Goal: Task Accomplishment & Management: Use online tool/utility

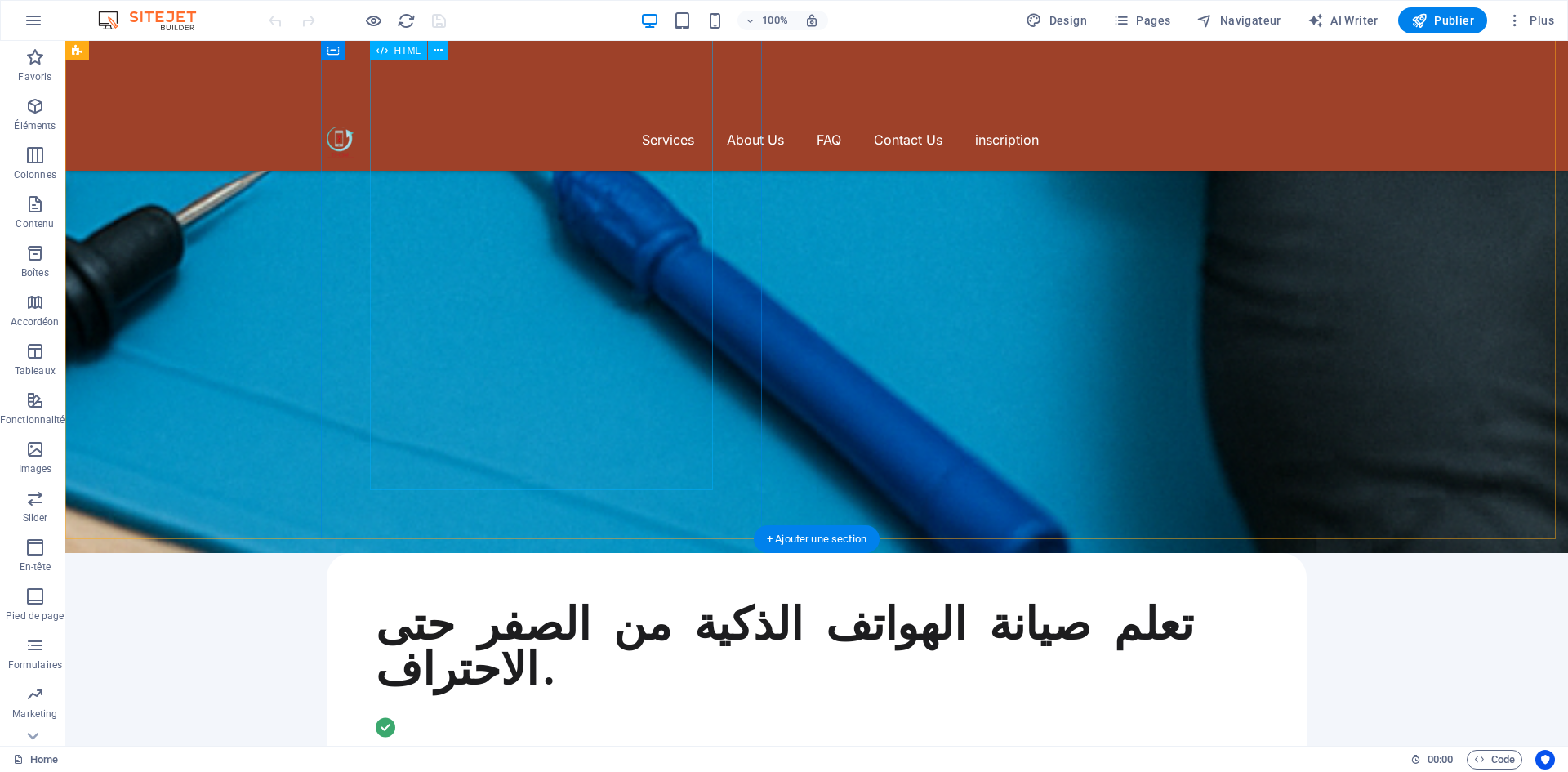
scroll to position [1960, 0]
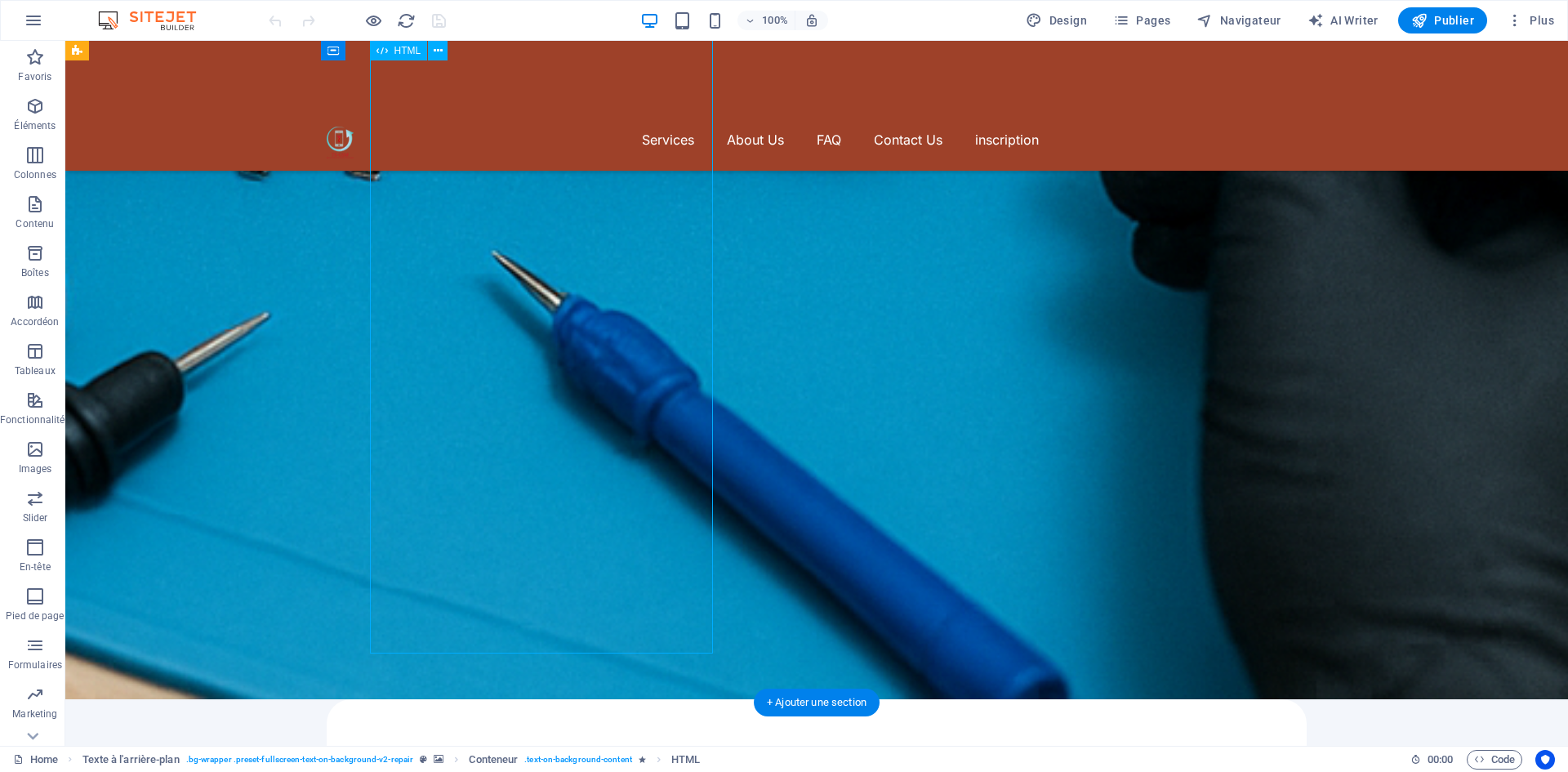
scroll to position [1797, 0]
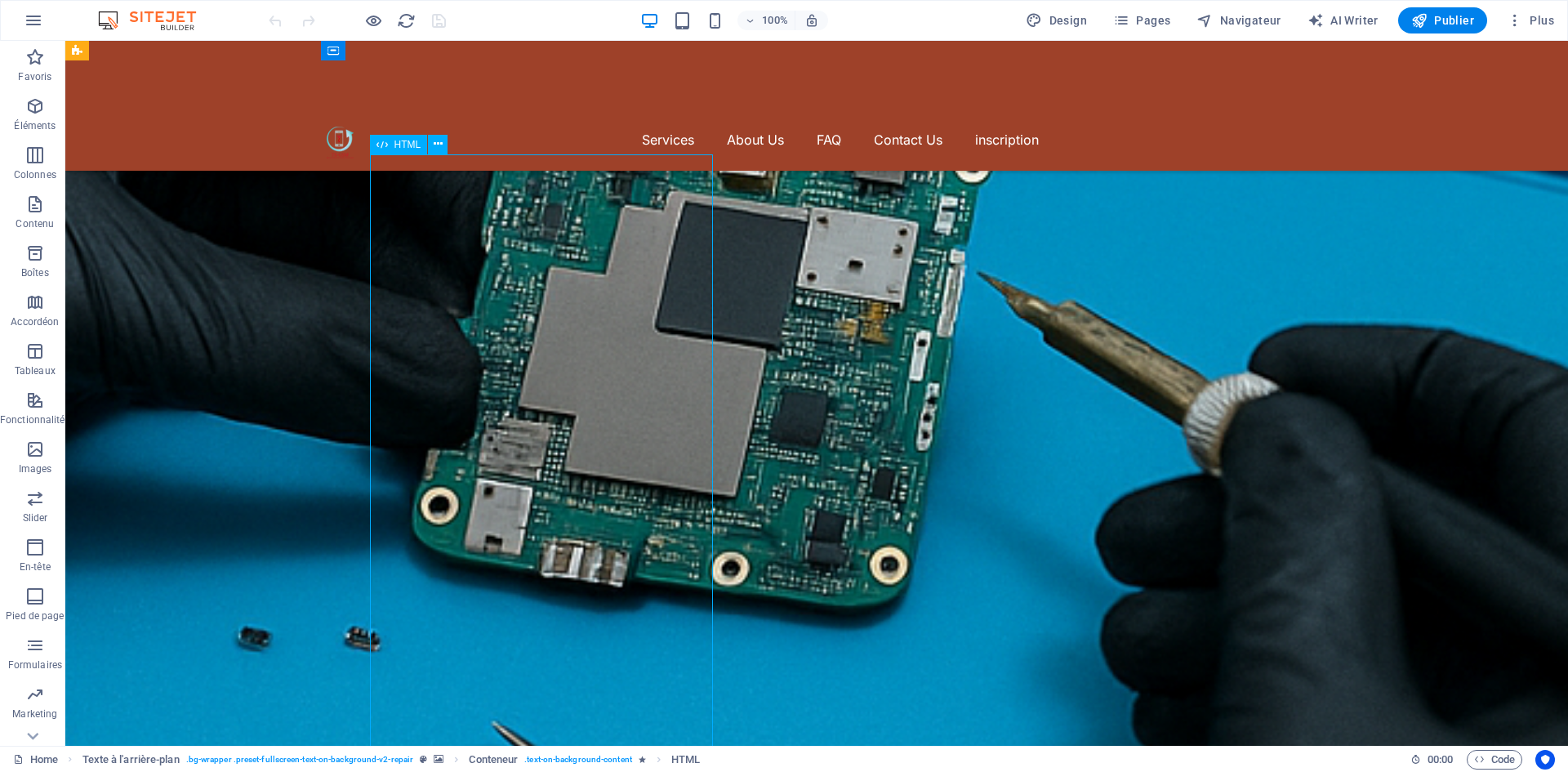
scroll to position [1307, 0]
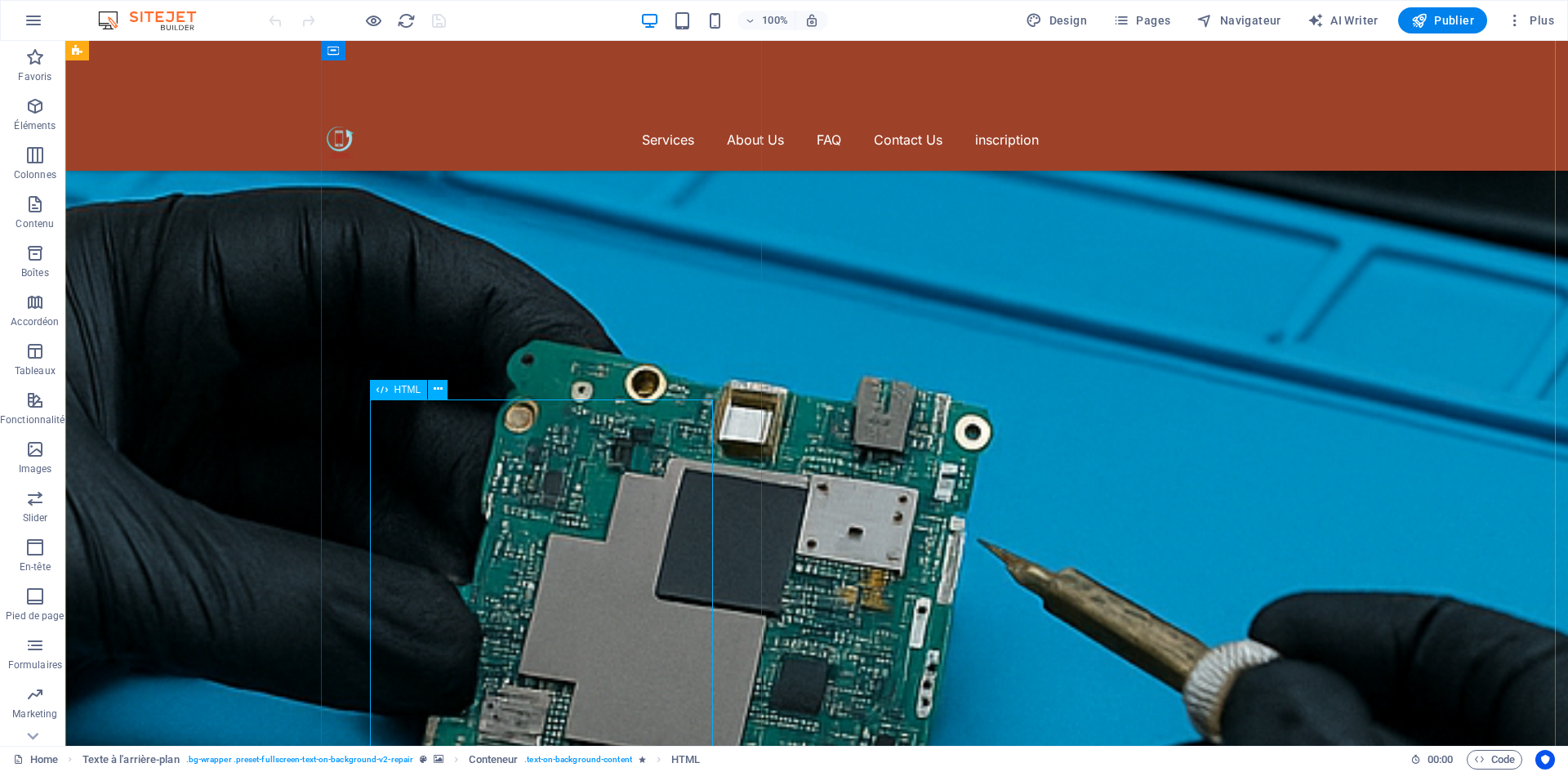
scroll to position [1062, 0]
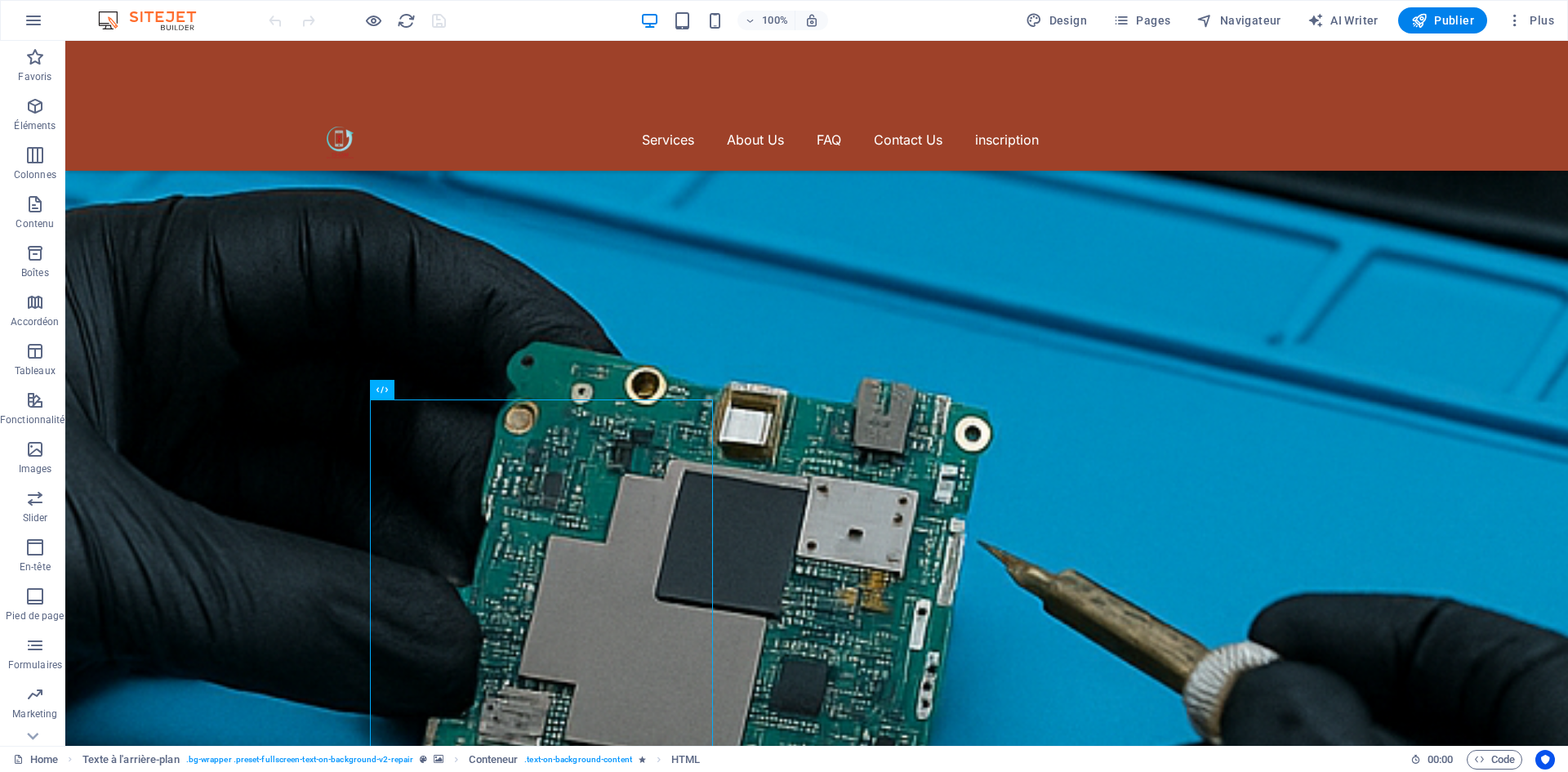
click at [371, 35] on div "100% Design Pages Navigateur AI Writer Publier Plus" at bounding box center [784, 20] width 1566 height 39
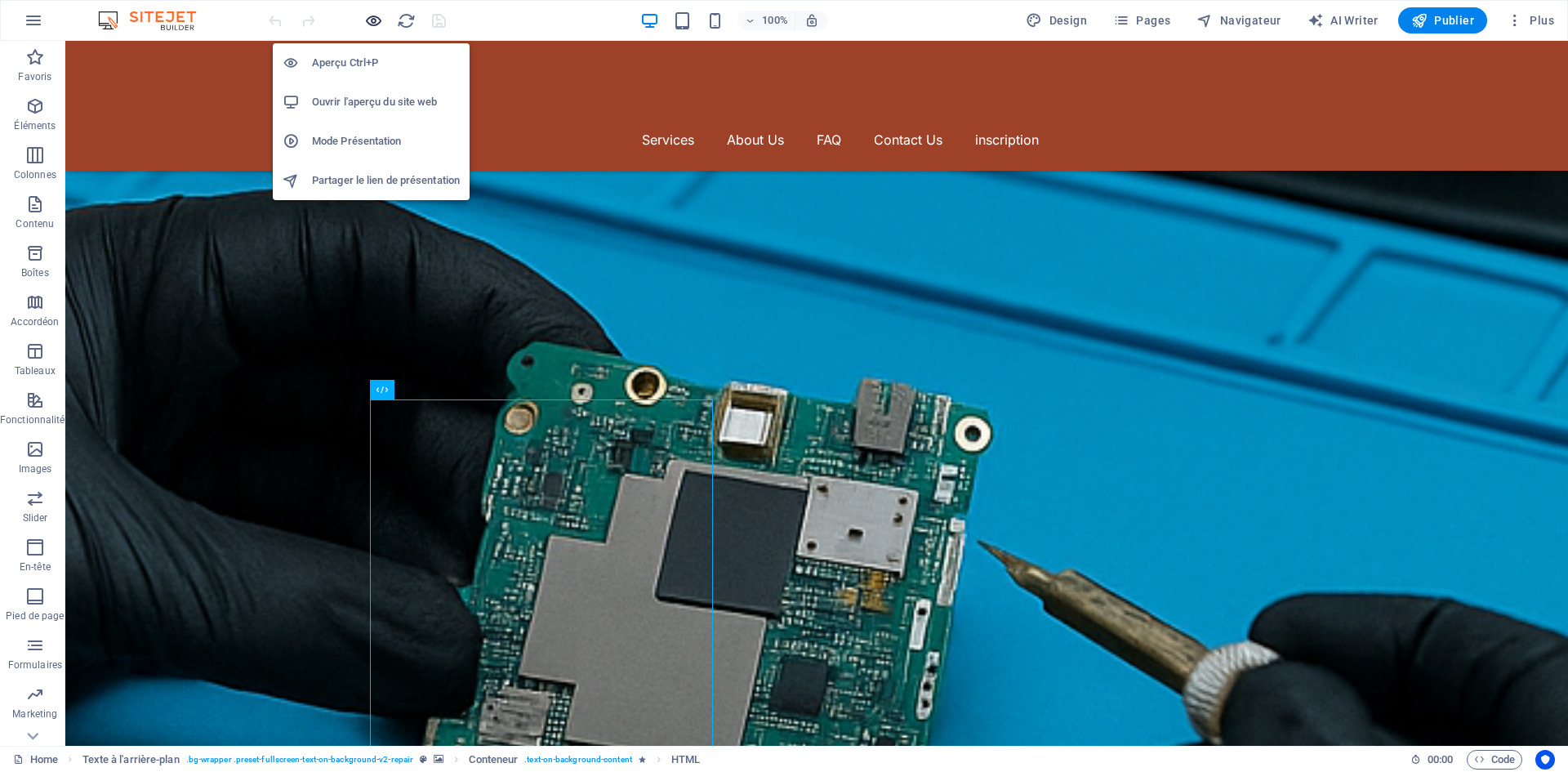
click at [369, 18] on icon "button" at bounding box center [374, 21] width 19 height 19
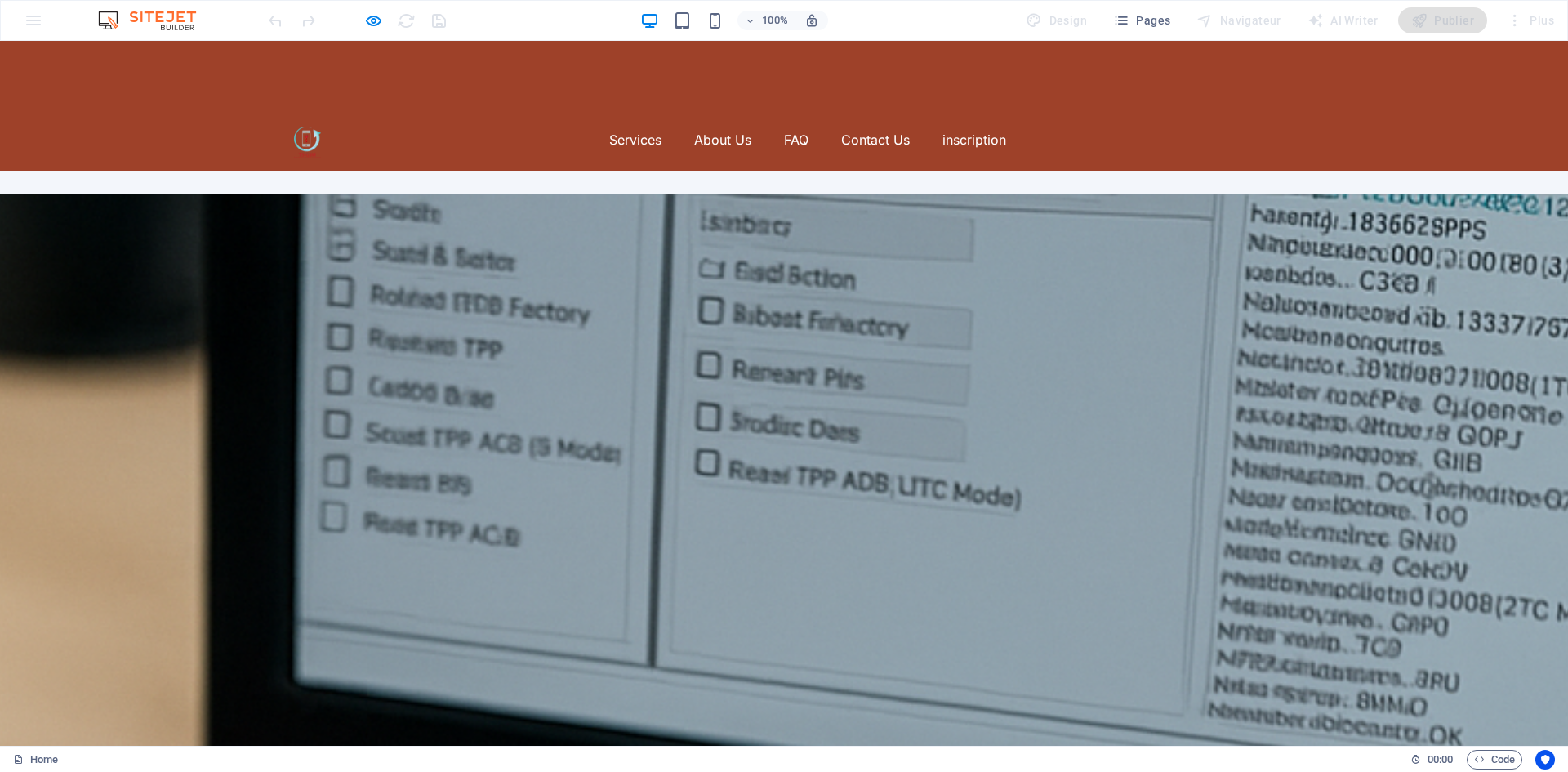
scroll to position [490, 0]
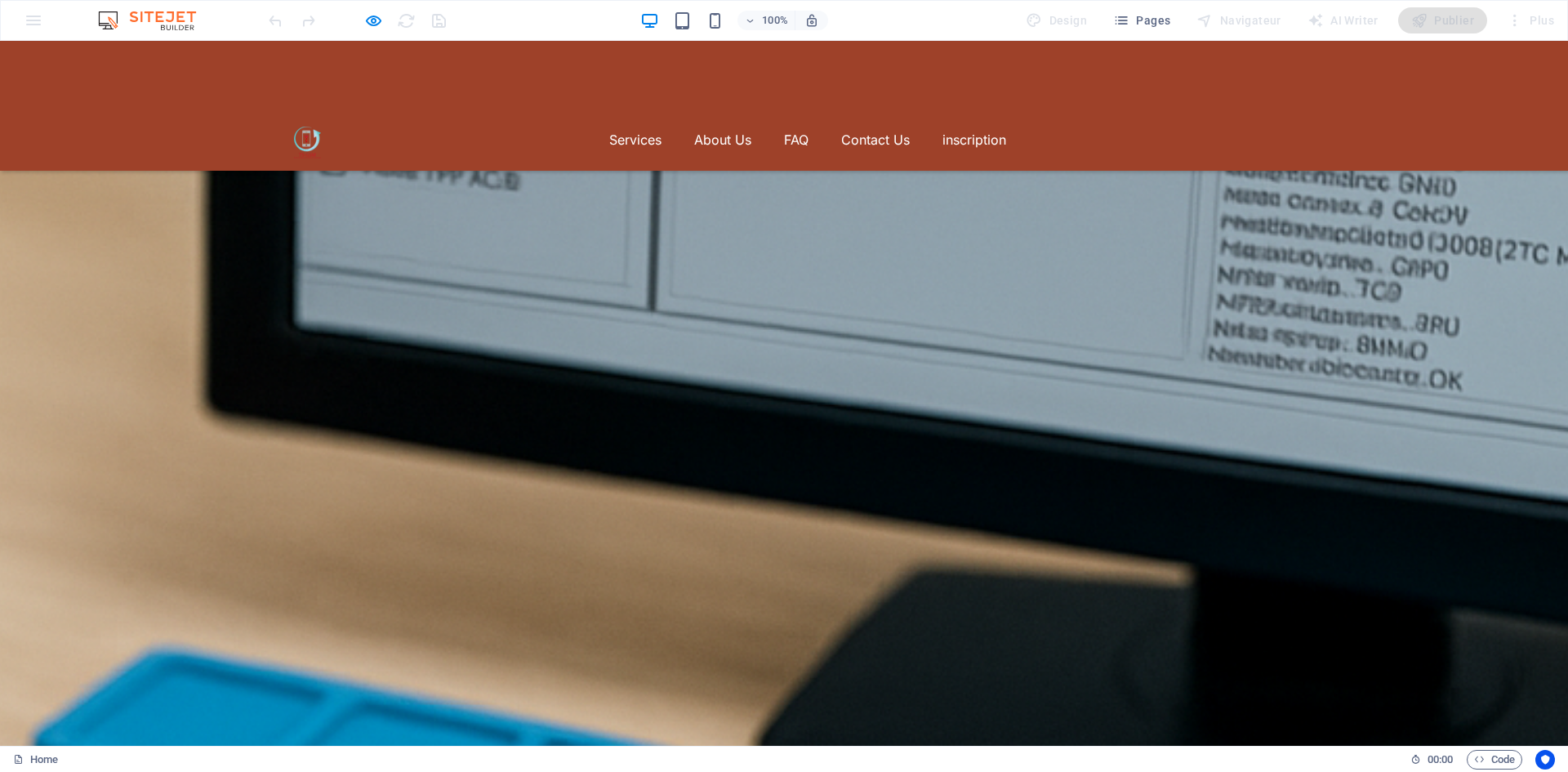
scroll to position [0, 0]
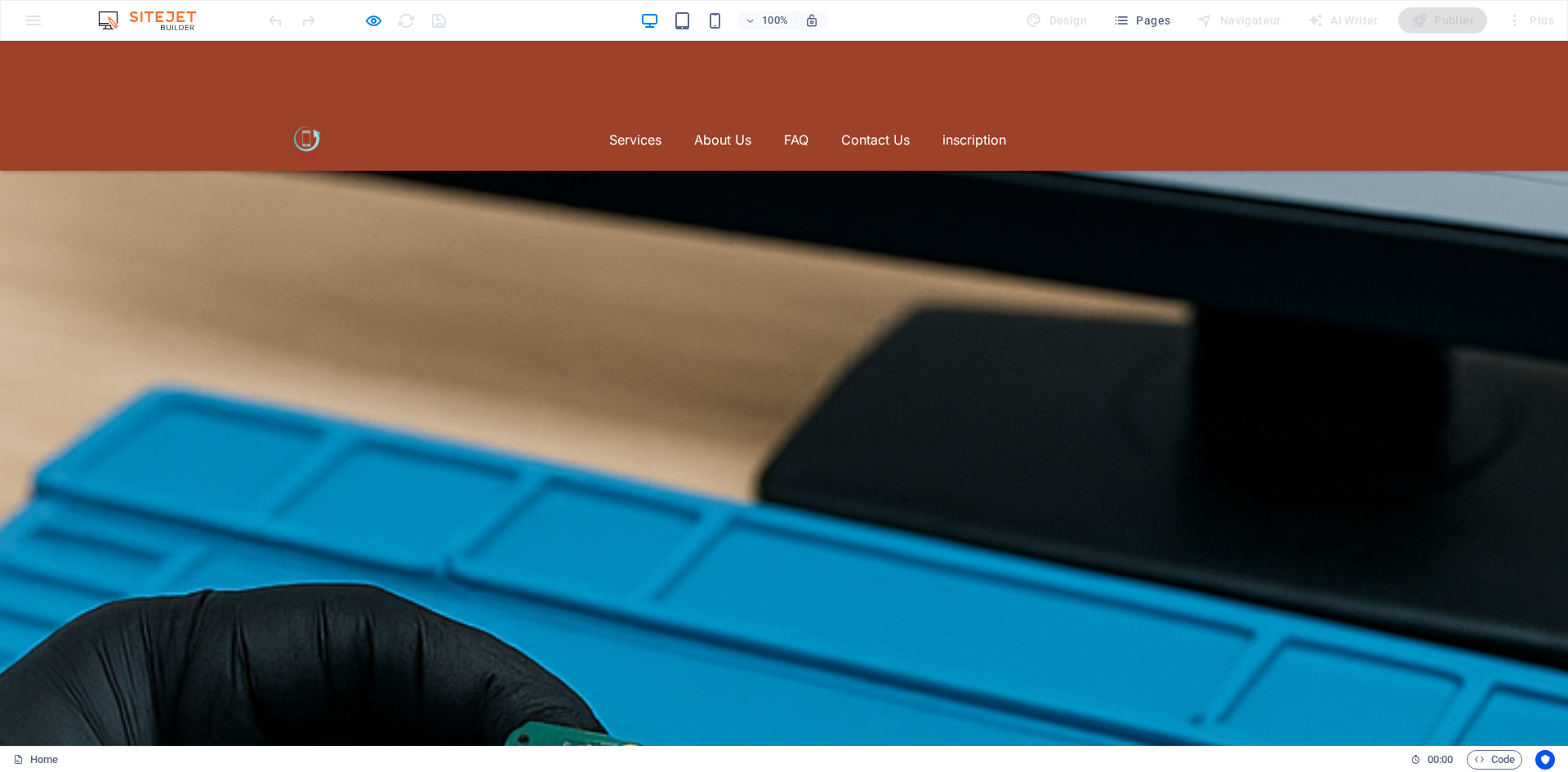
scroll to position [445, 0]
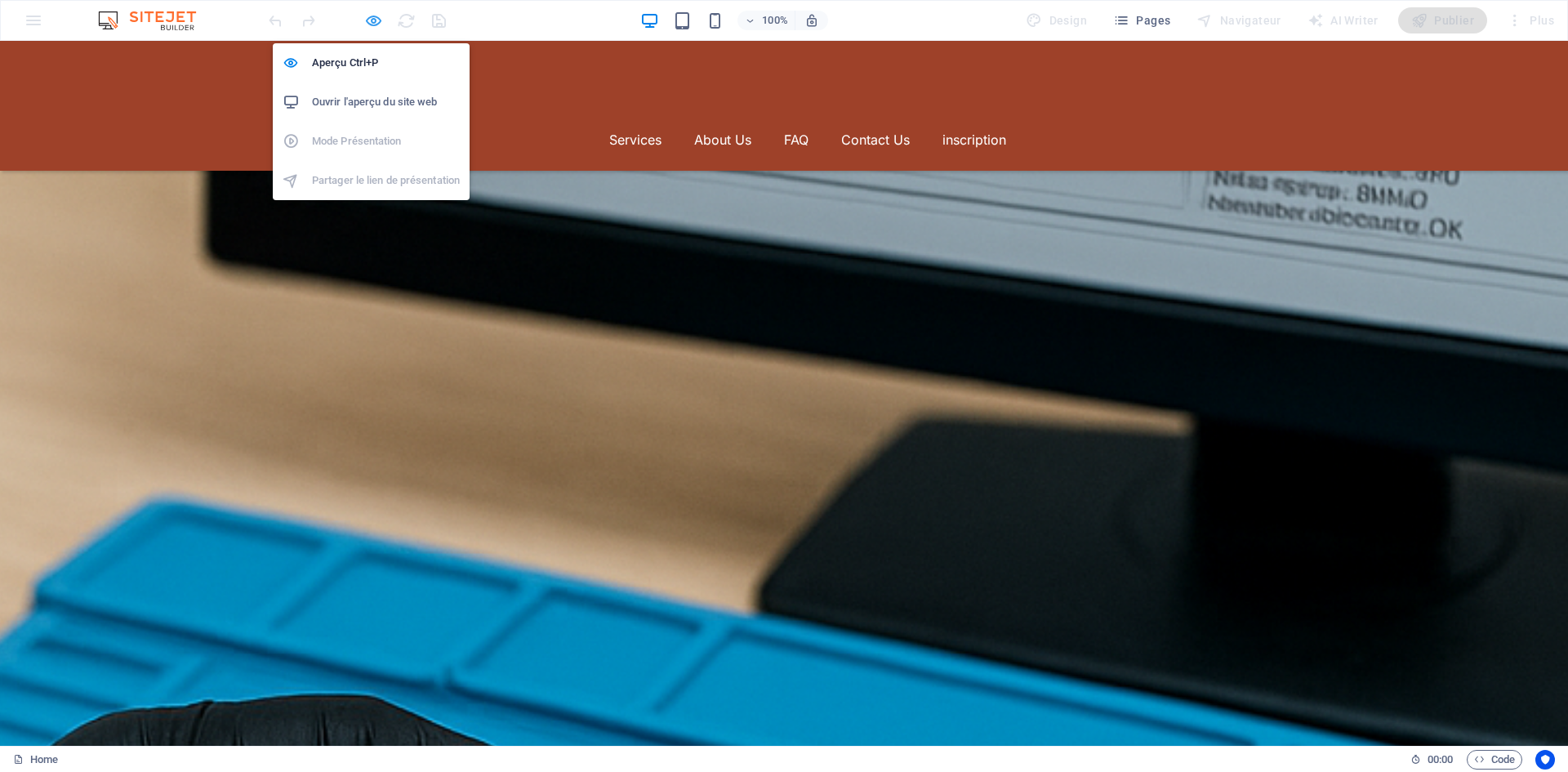
click at [364, 18] on div at bounding box center [357, 20] width 183 height 26
click at [375, 15] on icon "button" at bounding box center [374, 21] width 19 height 19
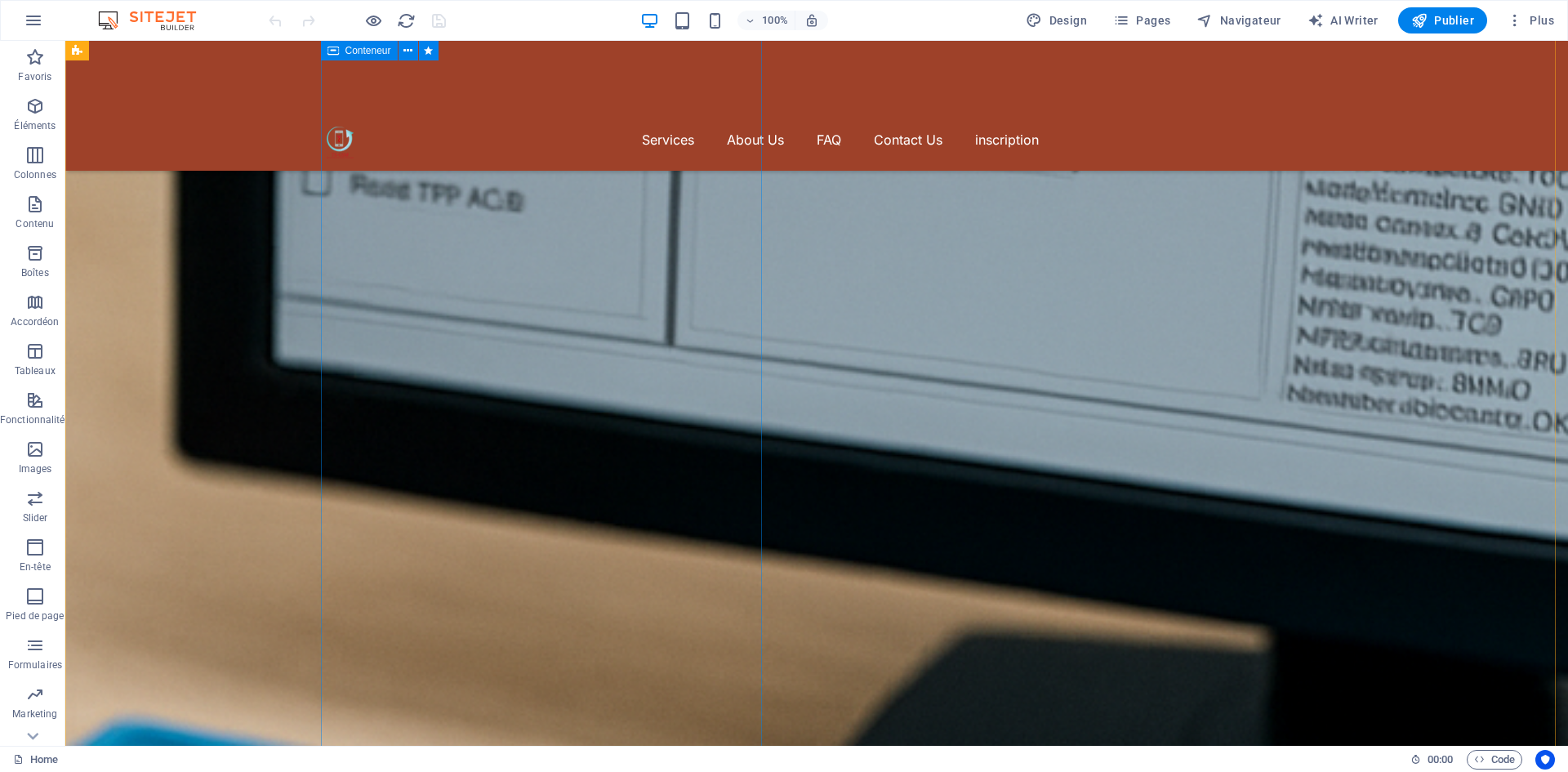
scroll to position [37, 0]
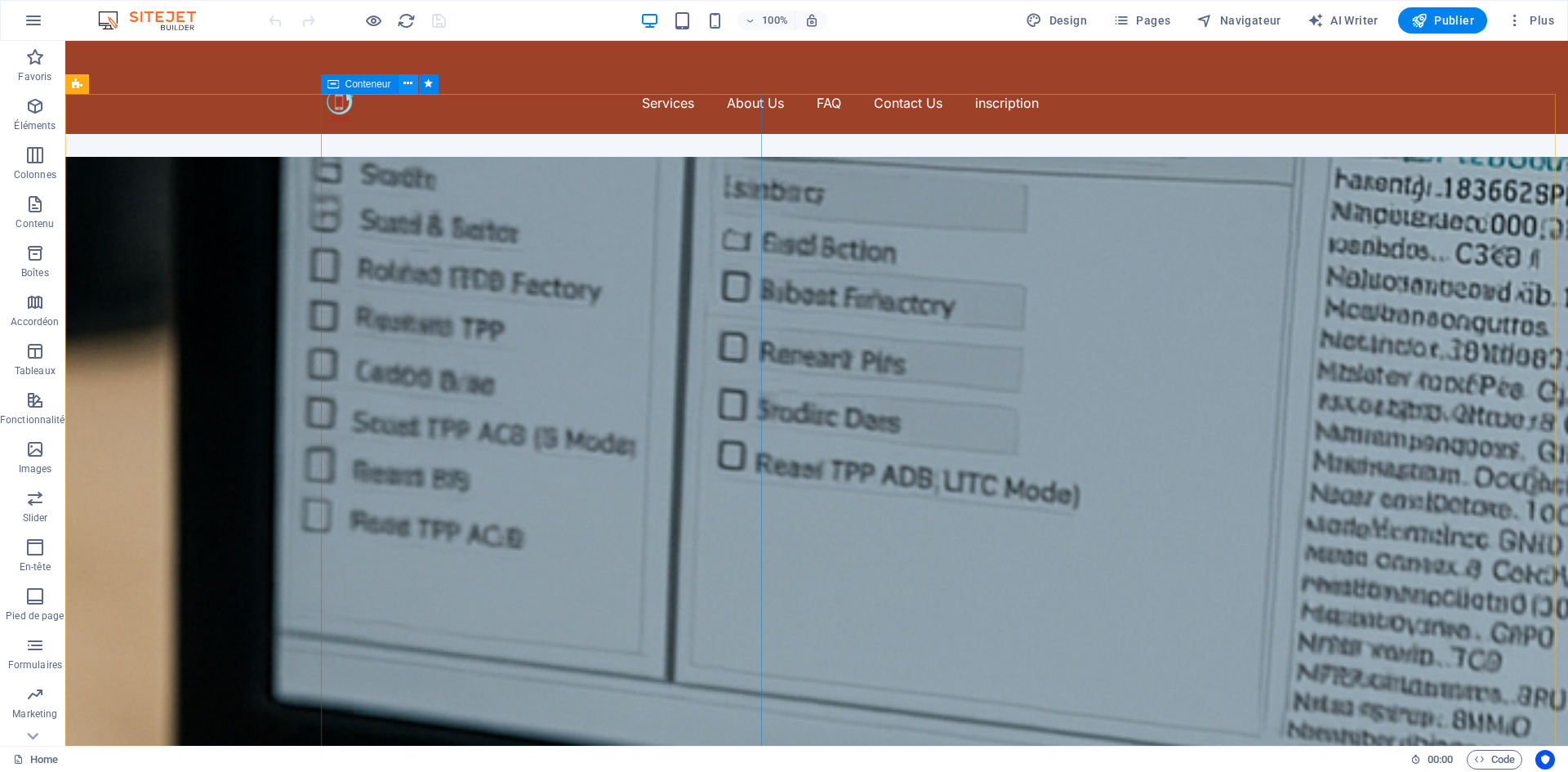
click at [412, 83] on icon at bounding box center [407, 84] width 9 height 17
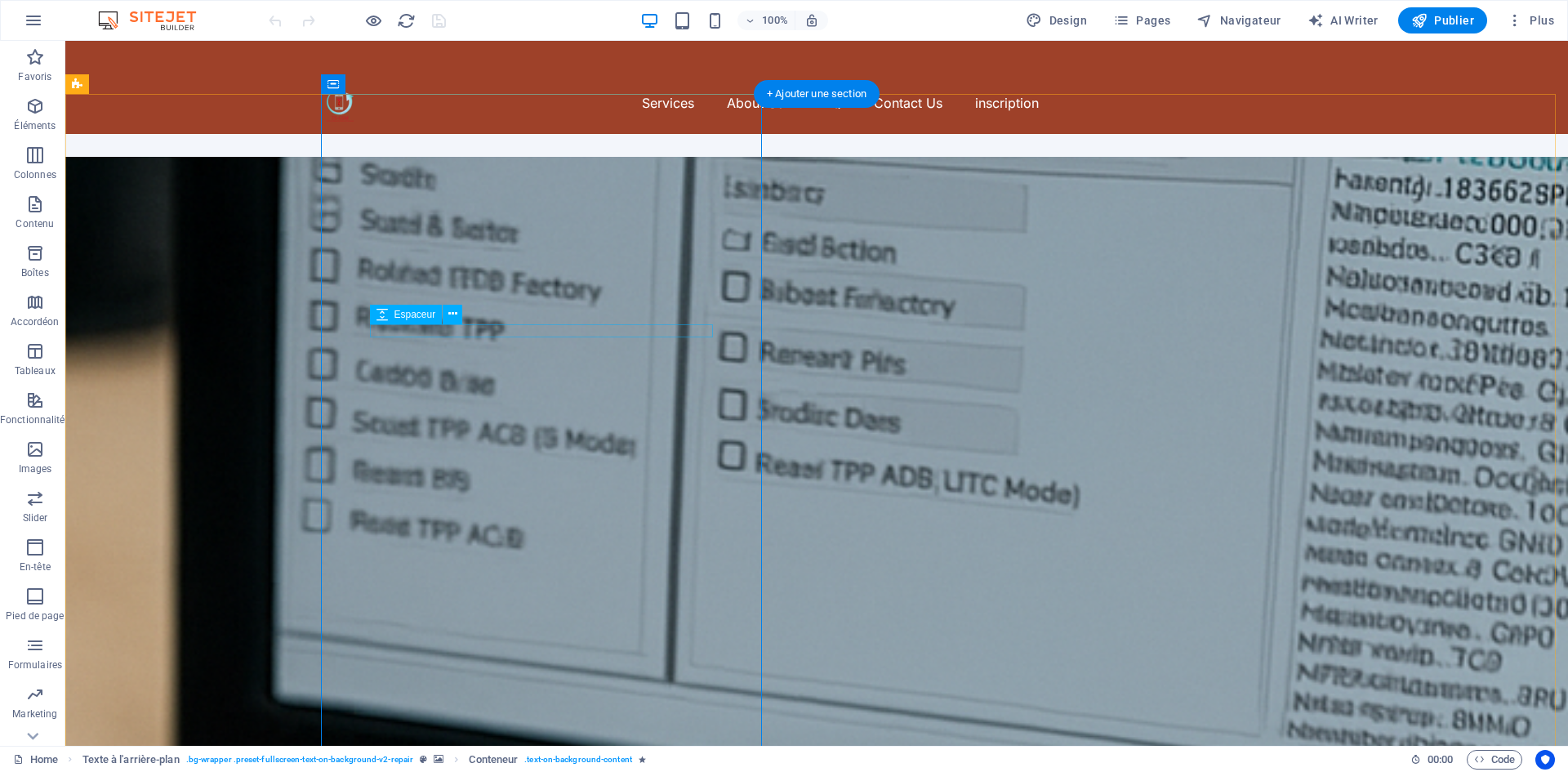
select select "px"
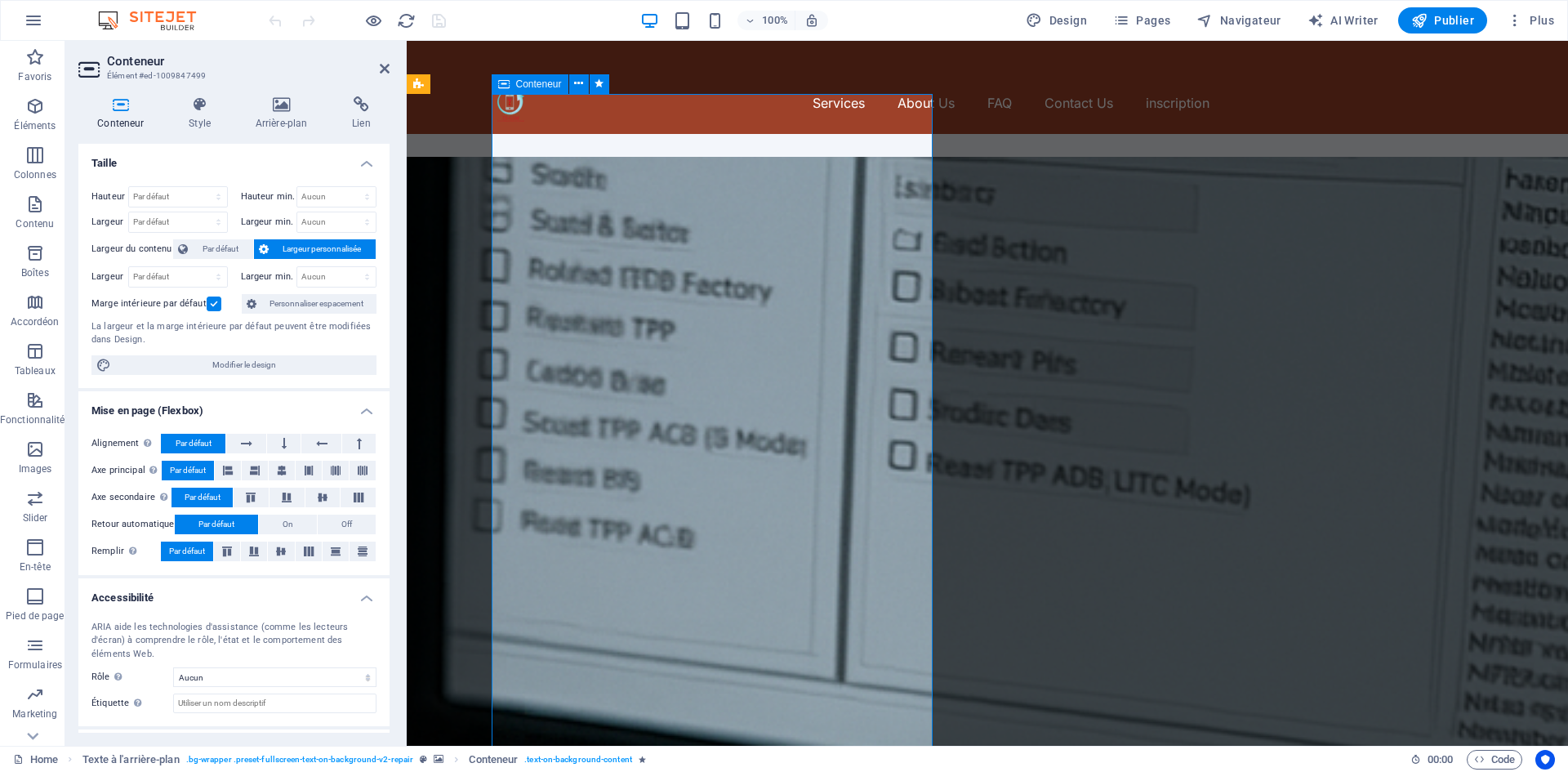
click at [124, 115] on h4 "Conteneur" at bounding box center [124, 113] width 91 height 35
click at [254, 443] on button at bounding box center [245, 443] width 40 height 19
click at [323, 446] on icon at bounding box center [322, 443] width 12 height 19
click at [256, 444] on button at bounding box center [245, 443] width 40 height 19
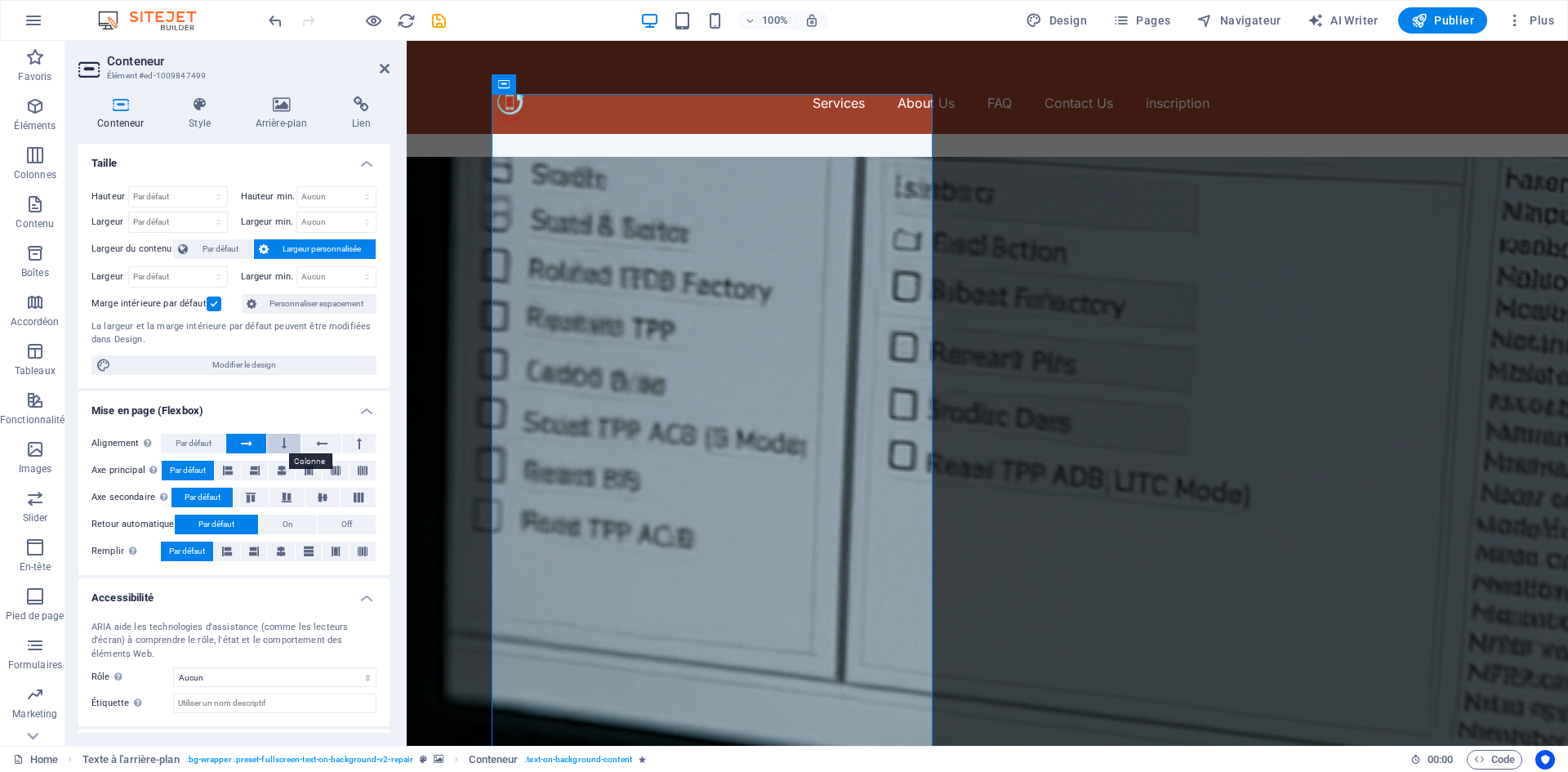
click at [289, 448] on button at bounding box center [284, 443] width 34 height 19
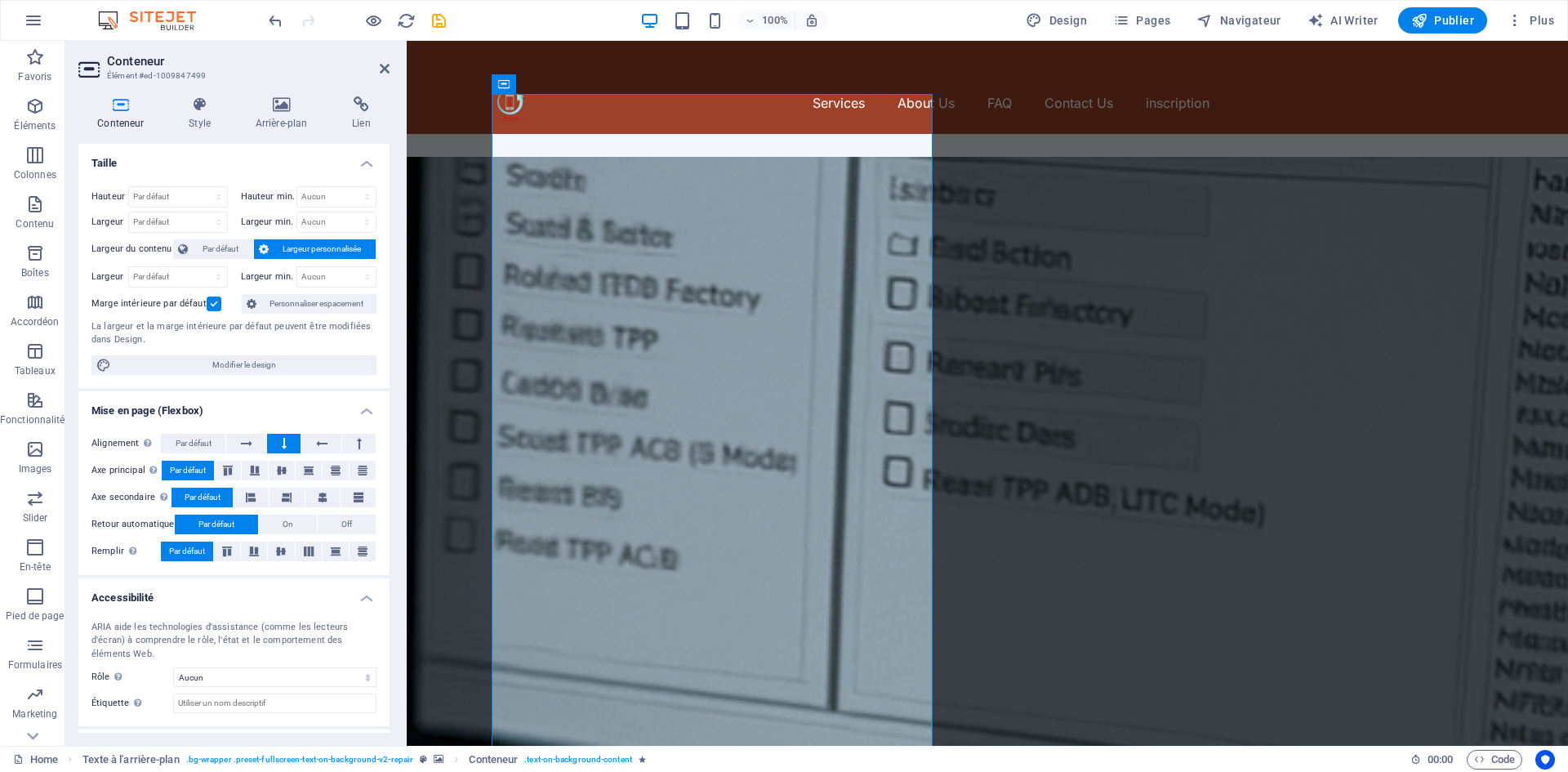
click at [289, 448] on button at bounding box center [284, 443] width 34 height 19
click at [346, 445] on button at bounding box center [359, 443] width 34 height 19
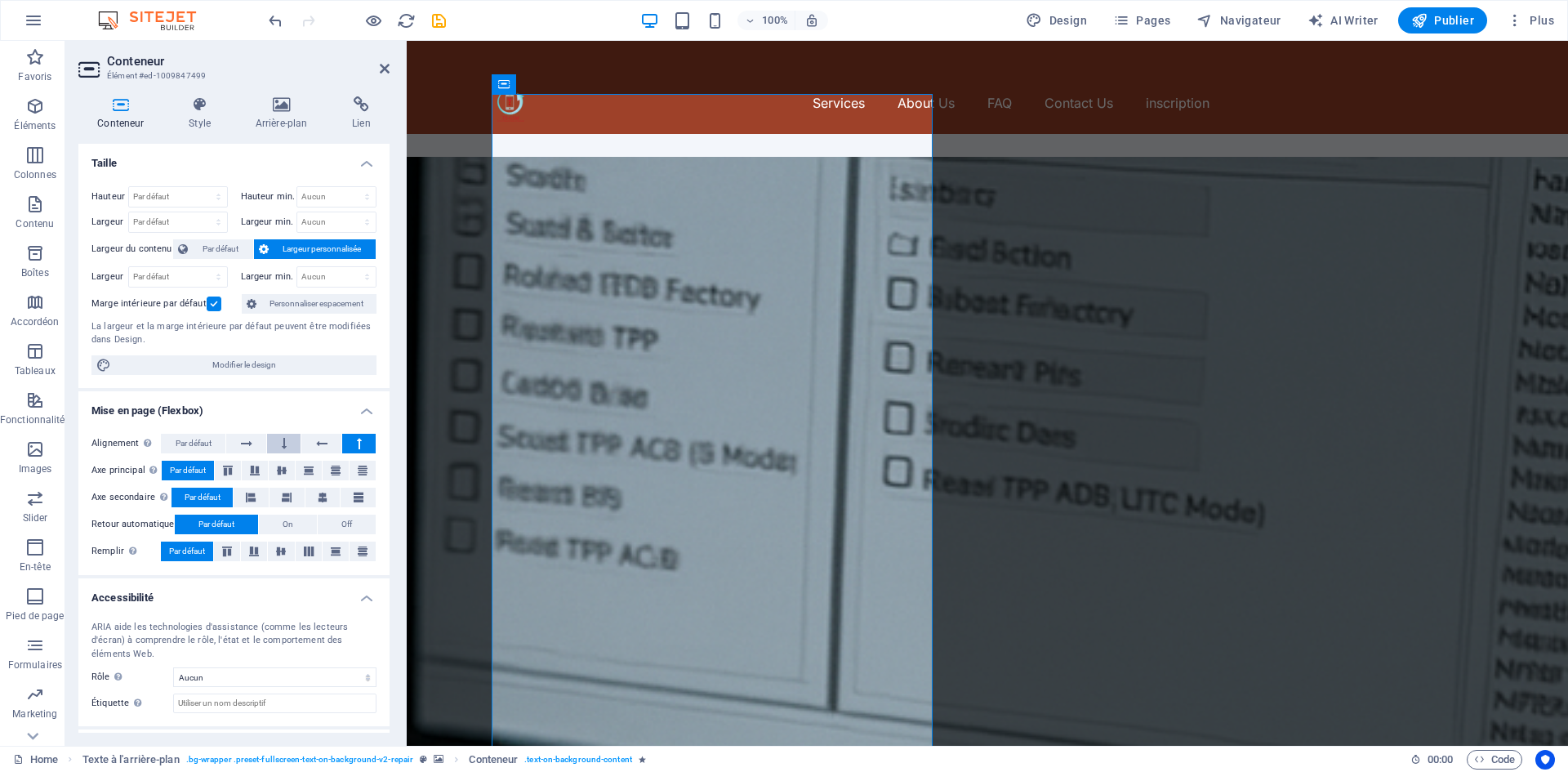
click at [285, 445] on icon at bounding box center [284, 443] width 5 height 19
click at [255, 444] on button at bounding box center [245, 443] width 40 height 19
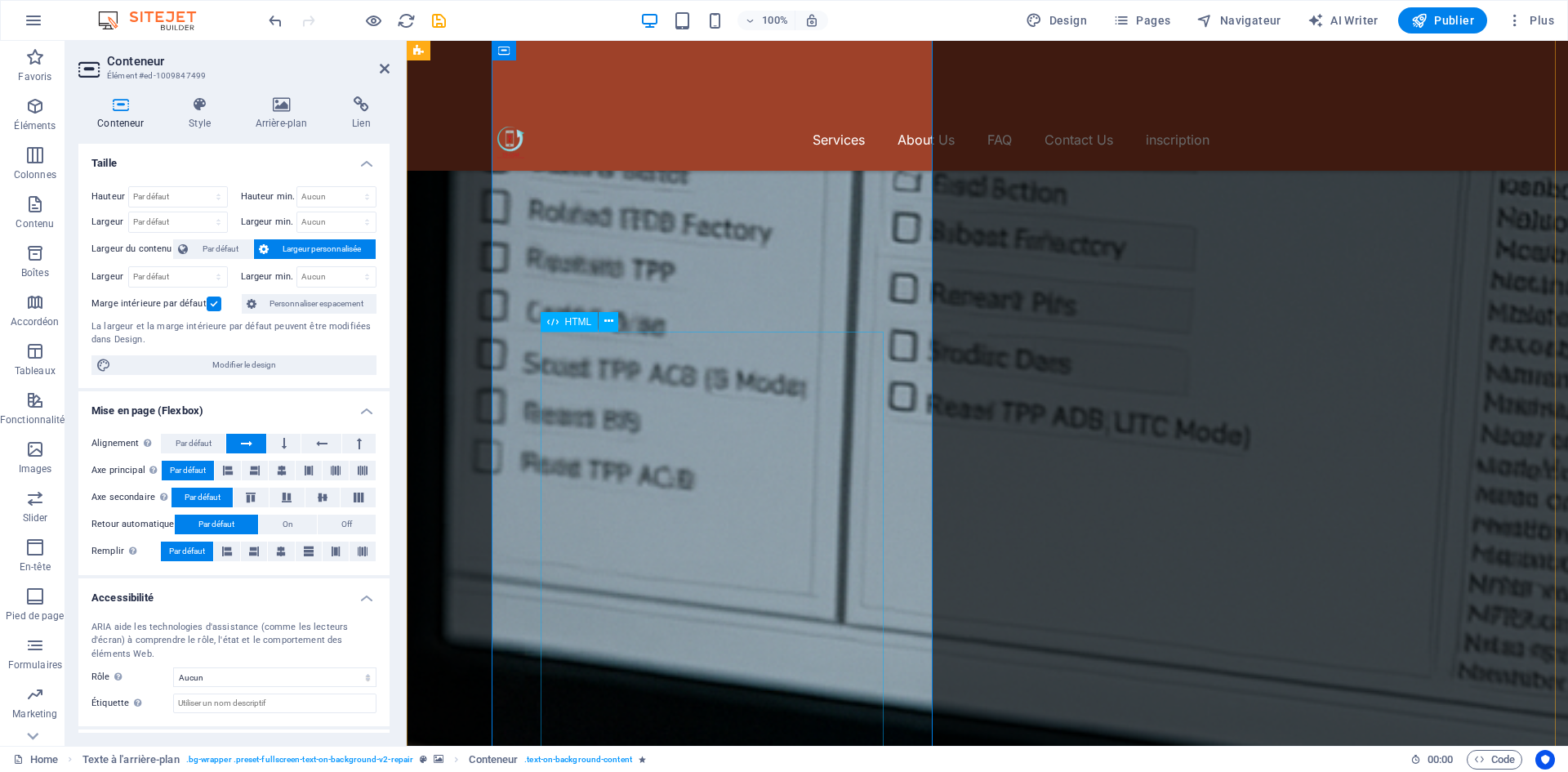
scroll to position [0, 0]
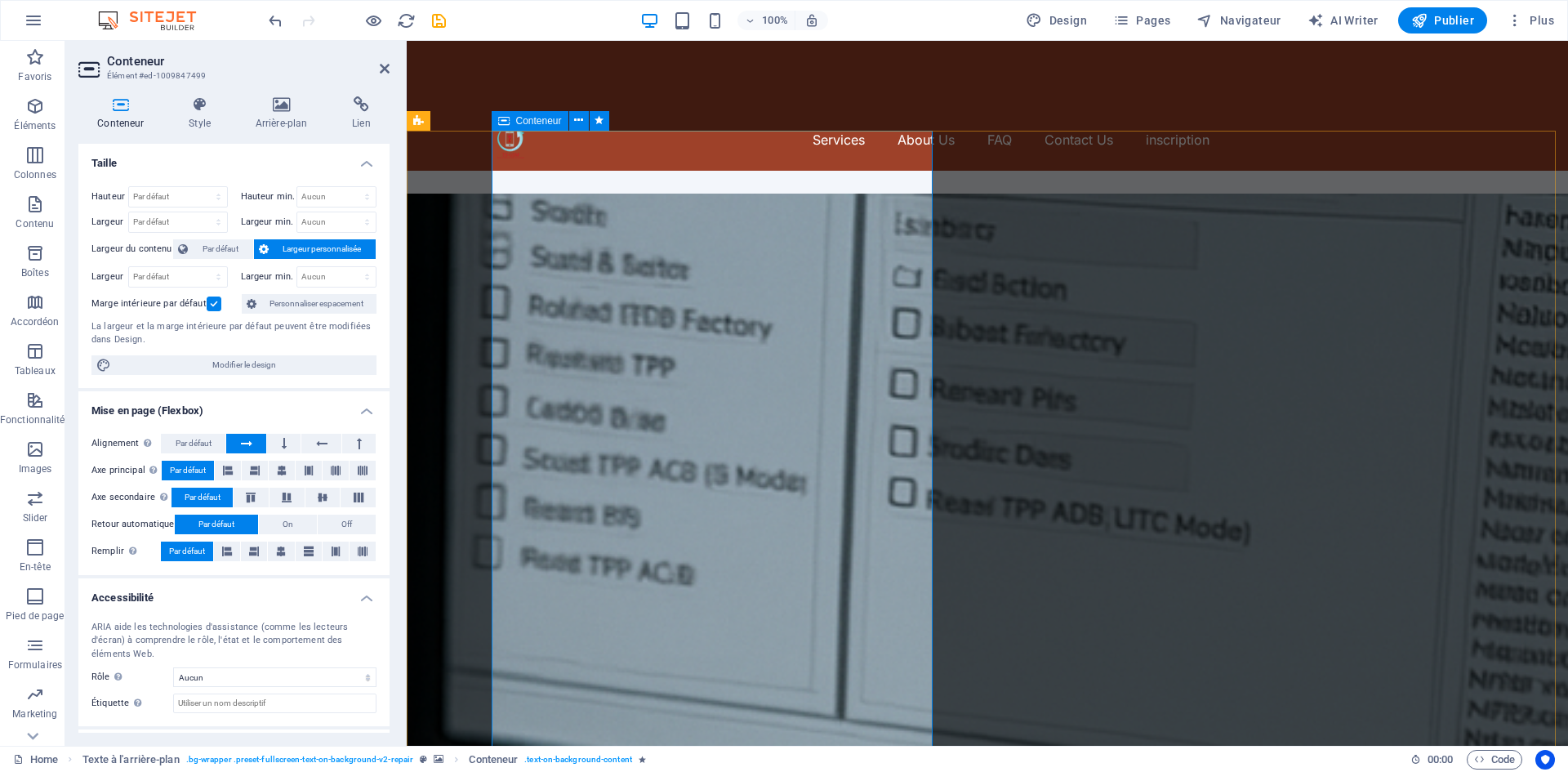
click at [574, 122] on icon at bounding box center [579, 121] width 9 height 17
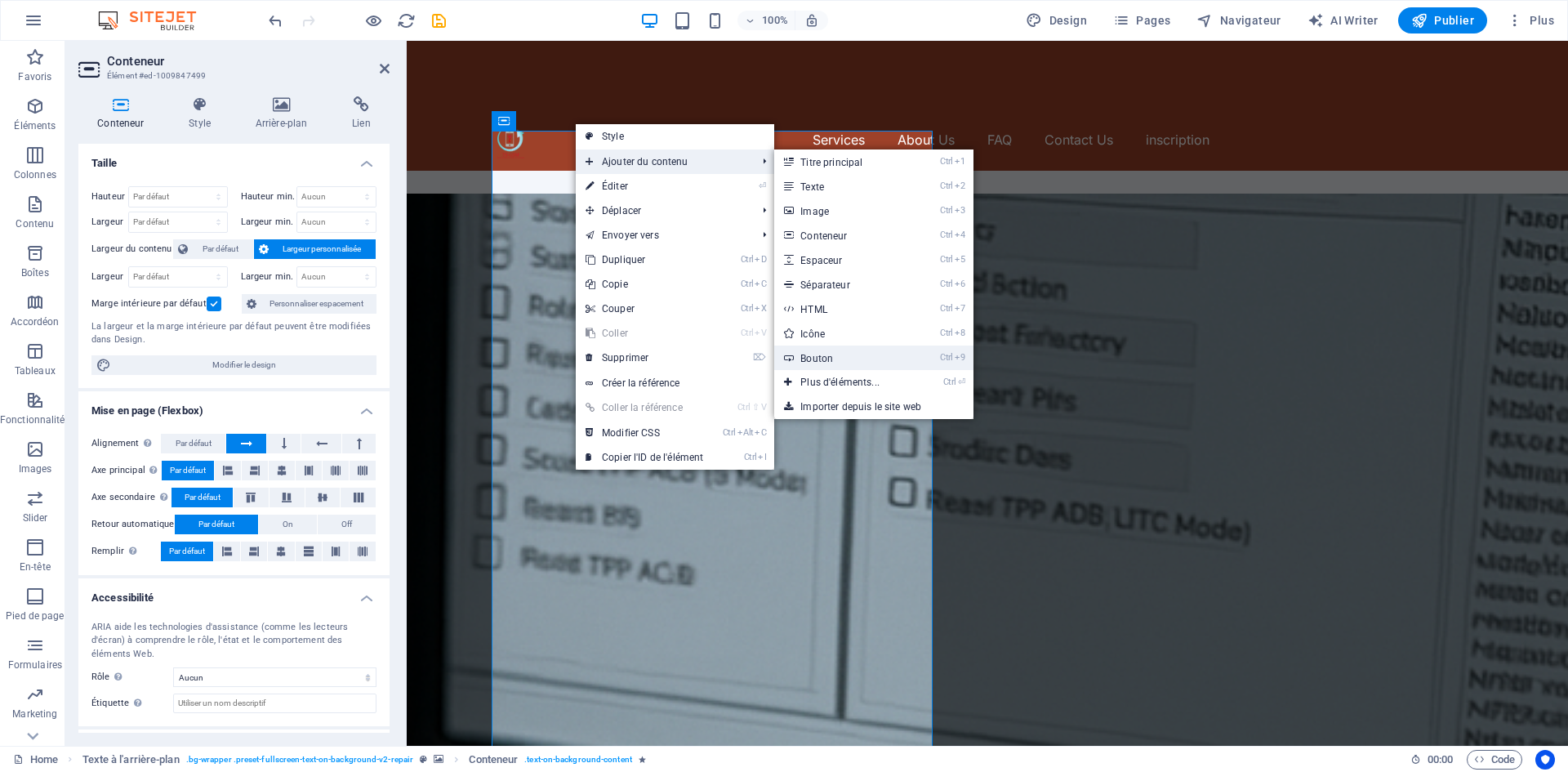
click at [842, 357] on link "Ctrl 9 Bouton" at bounding box center [843, 358] width 138 height 24
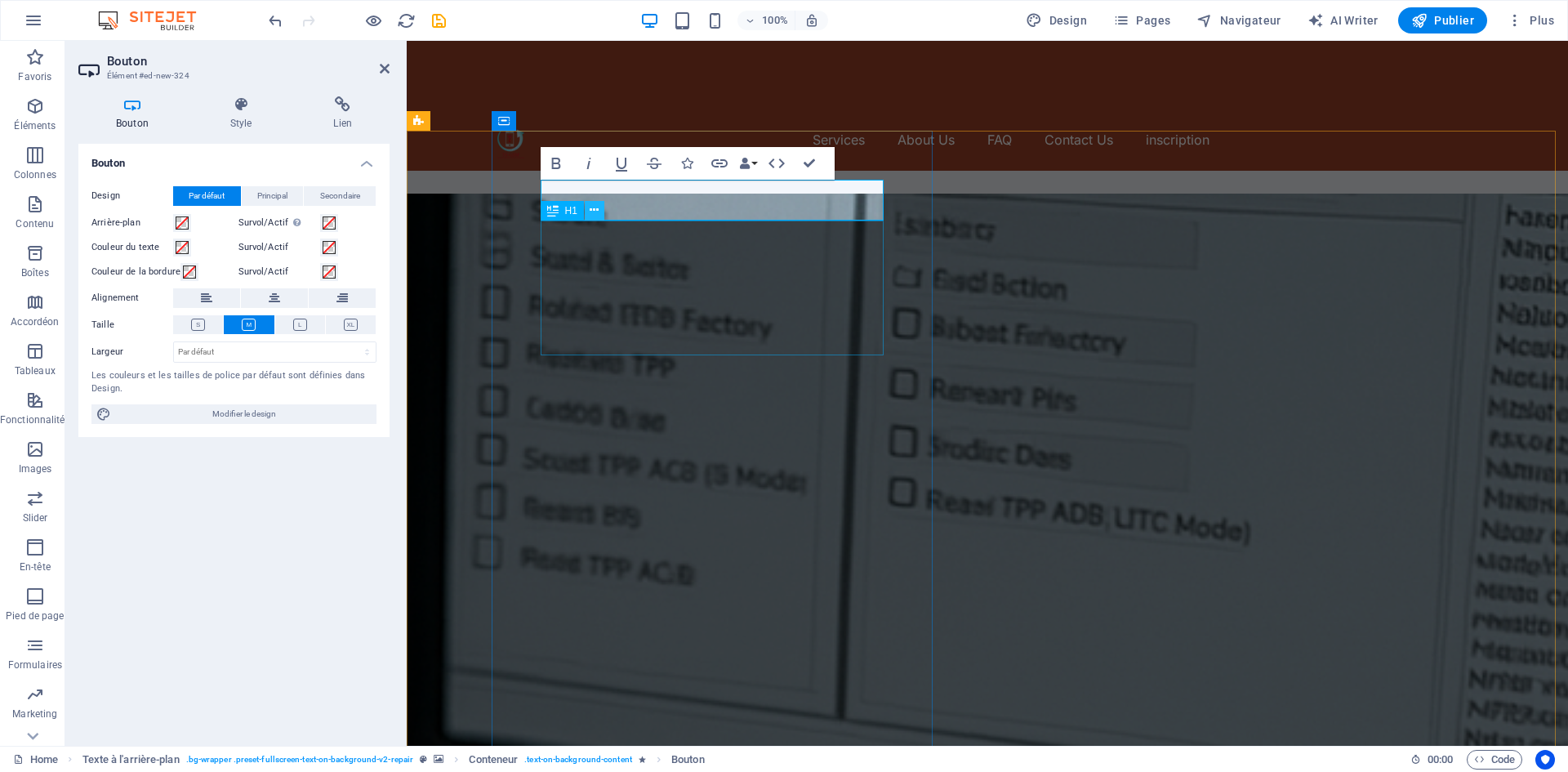
click at [594, 215] on icon at bounding box center [594, 210] width 9 height 17
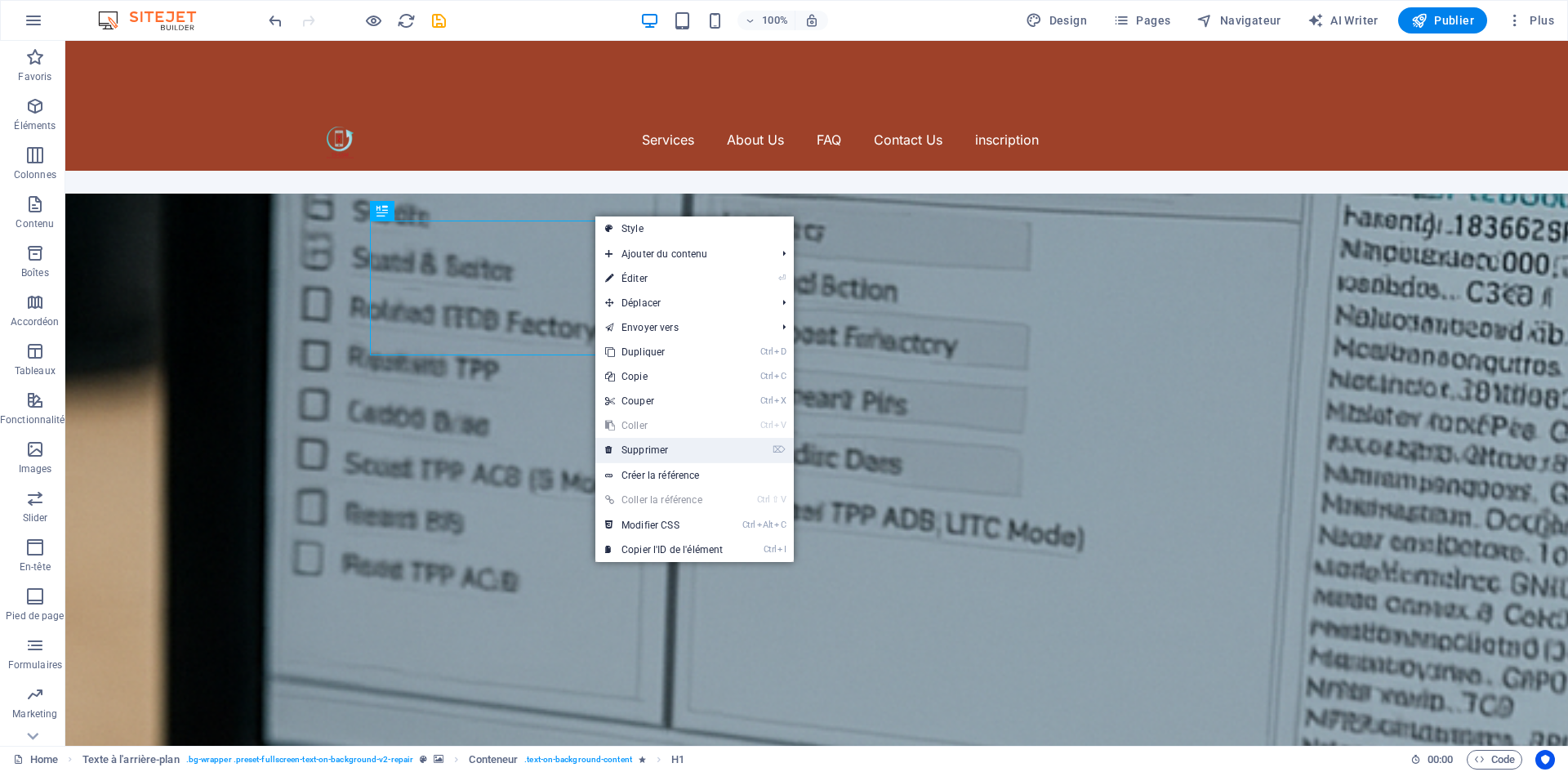
click at [647, 445] on link "⌦ Supprimer" at bounding box center [664, 450] width 137 height 24
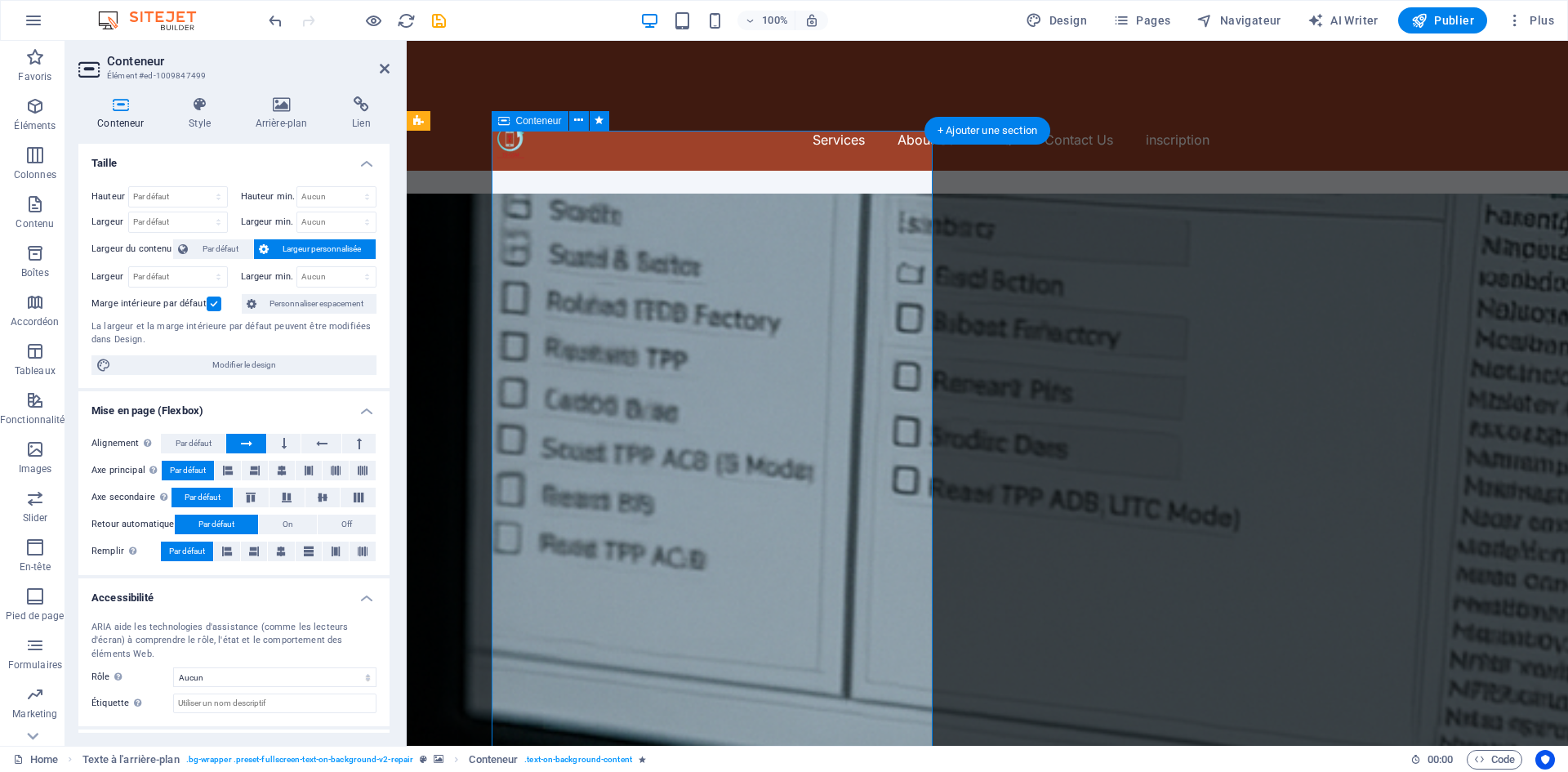
click at [364, 113] on h4 "Lien" at bounding box center [361, 113] width 57 height 35
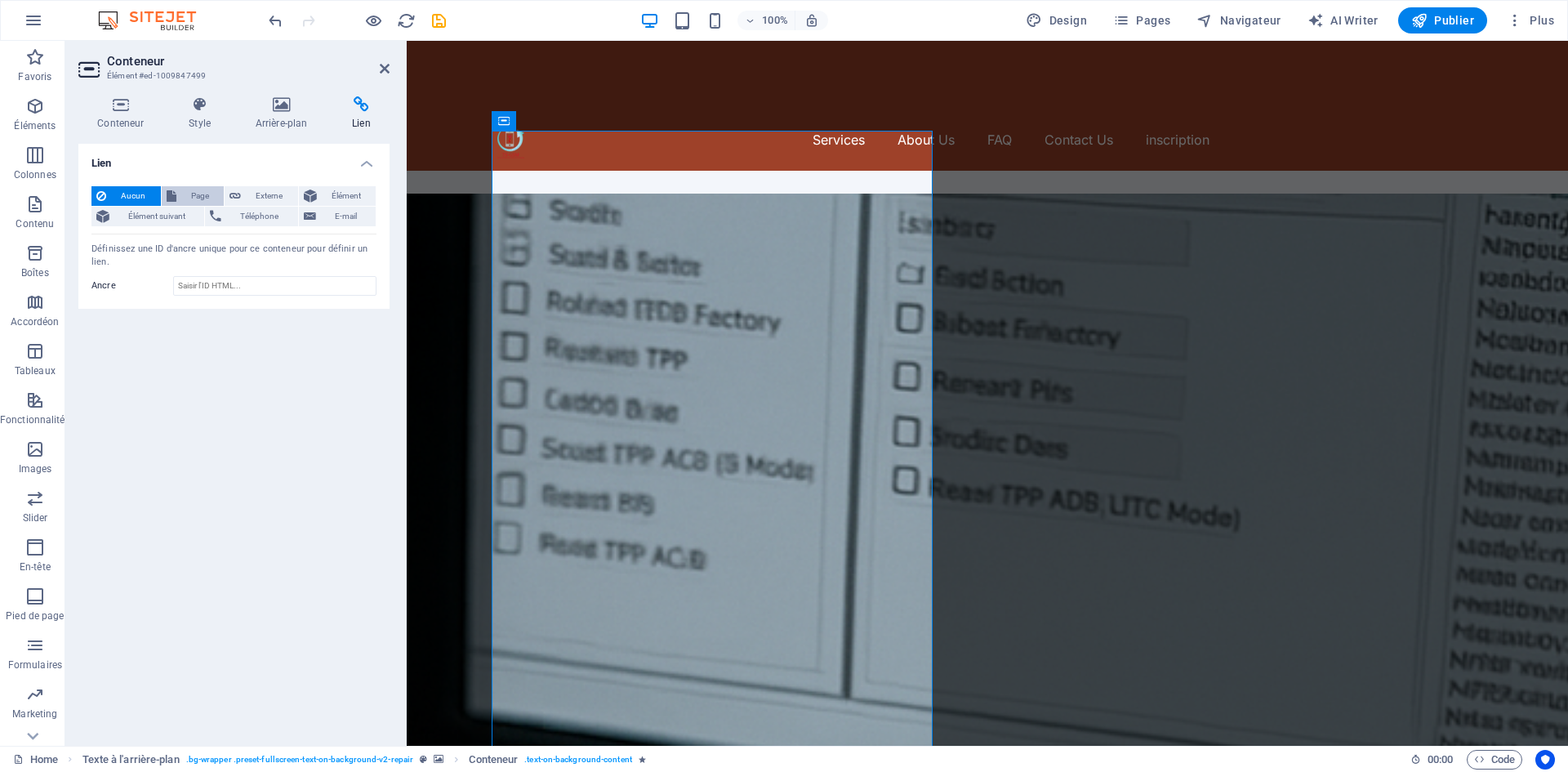
click at [197, 190] on span "Page" at bounding box center [201, 196] width 39 height 19
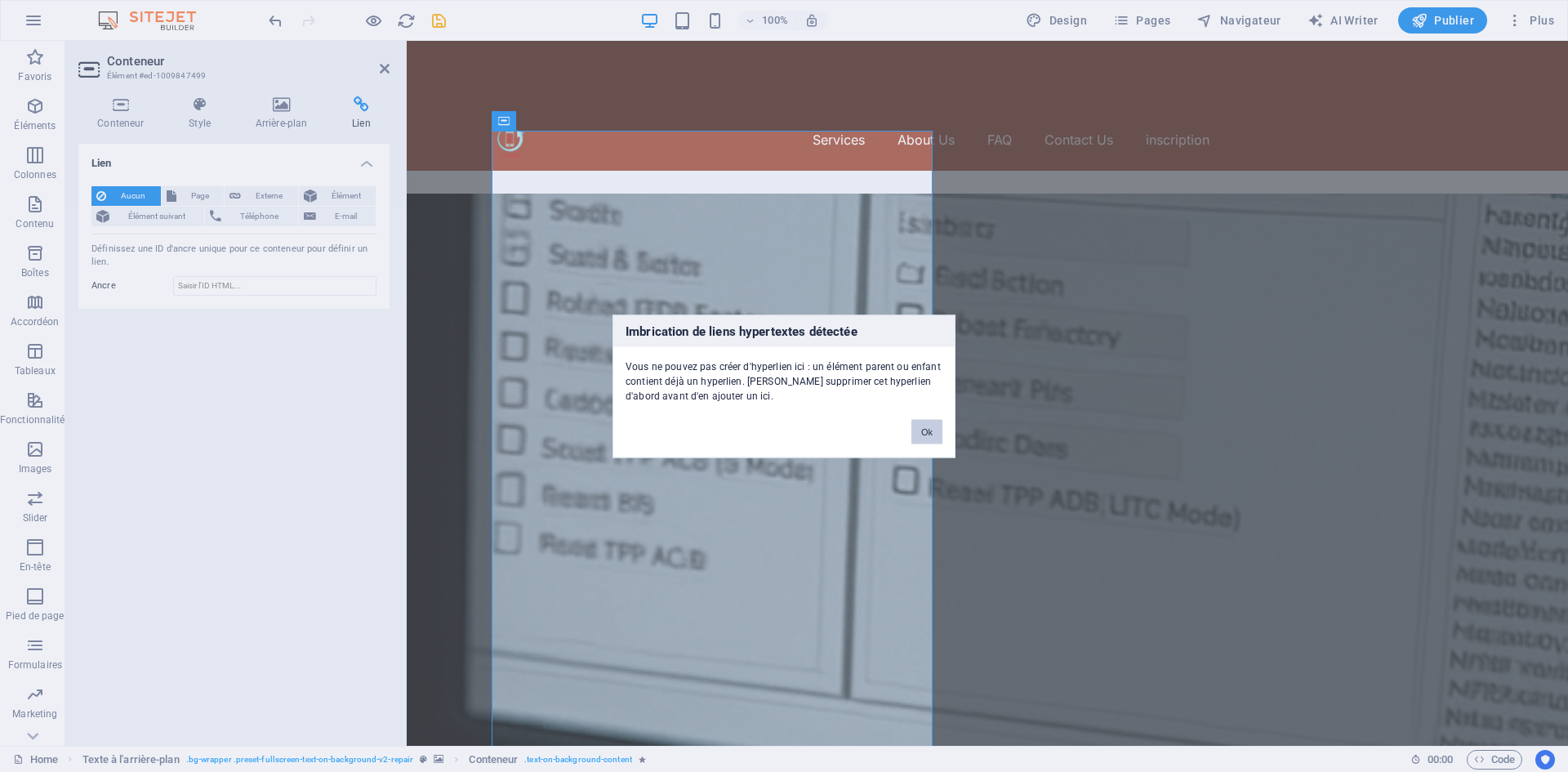
click at [916, 429] on button "Ok" at bounding box center [926, 431] width 31 height 24
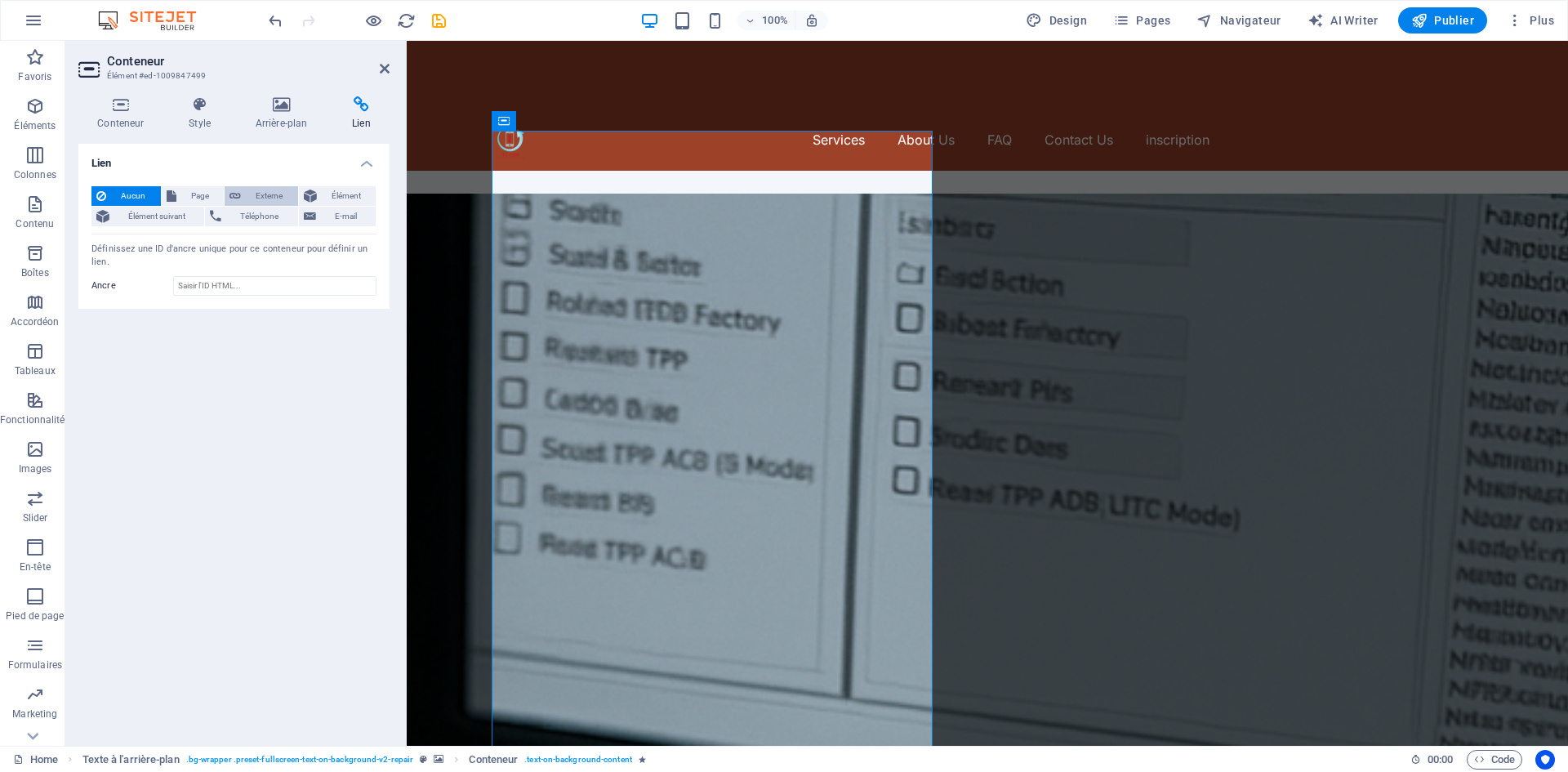
click at [264, 197] on span "Externe" at bounding box center [269, 196] width 47 height 19
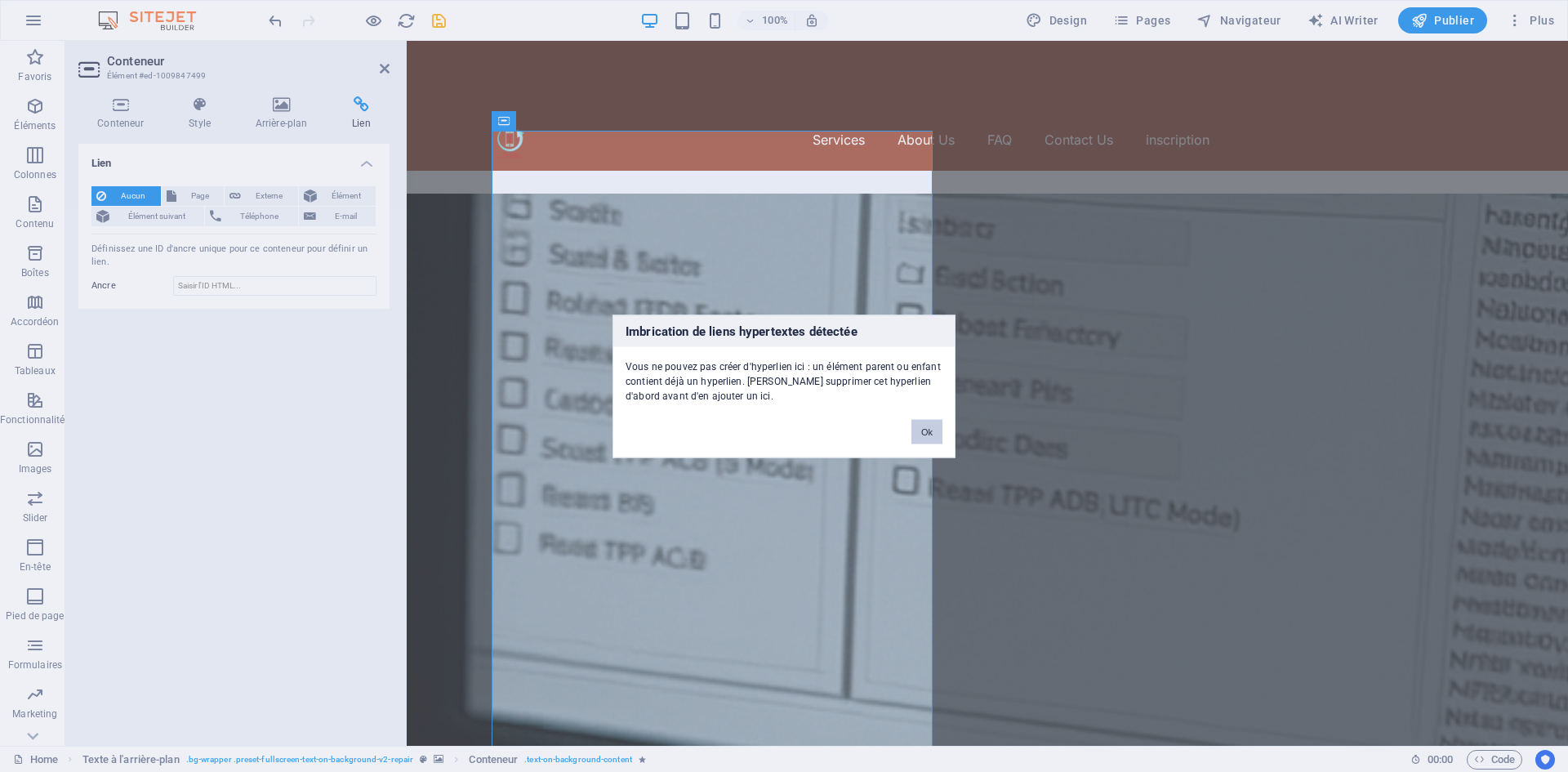
click at [925, 427] on button "Ok" at bounding box center [926, 431] width 31 height 24
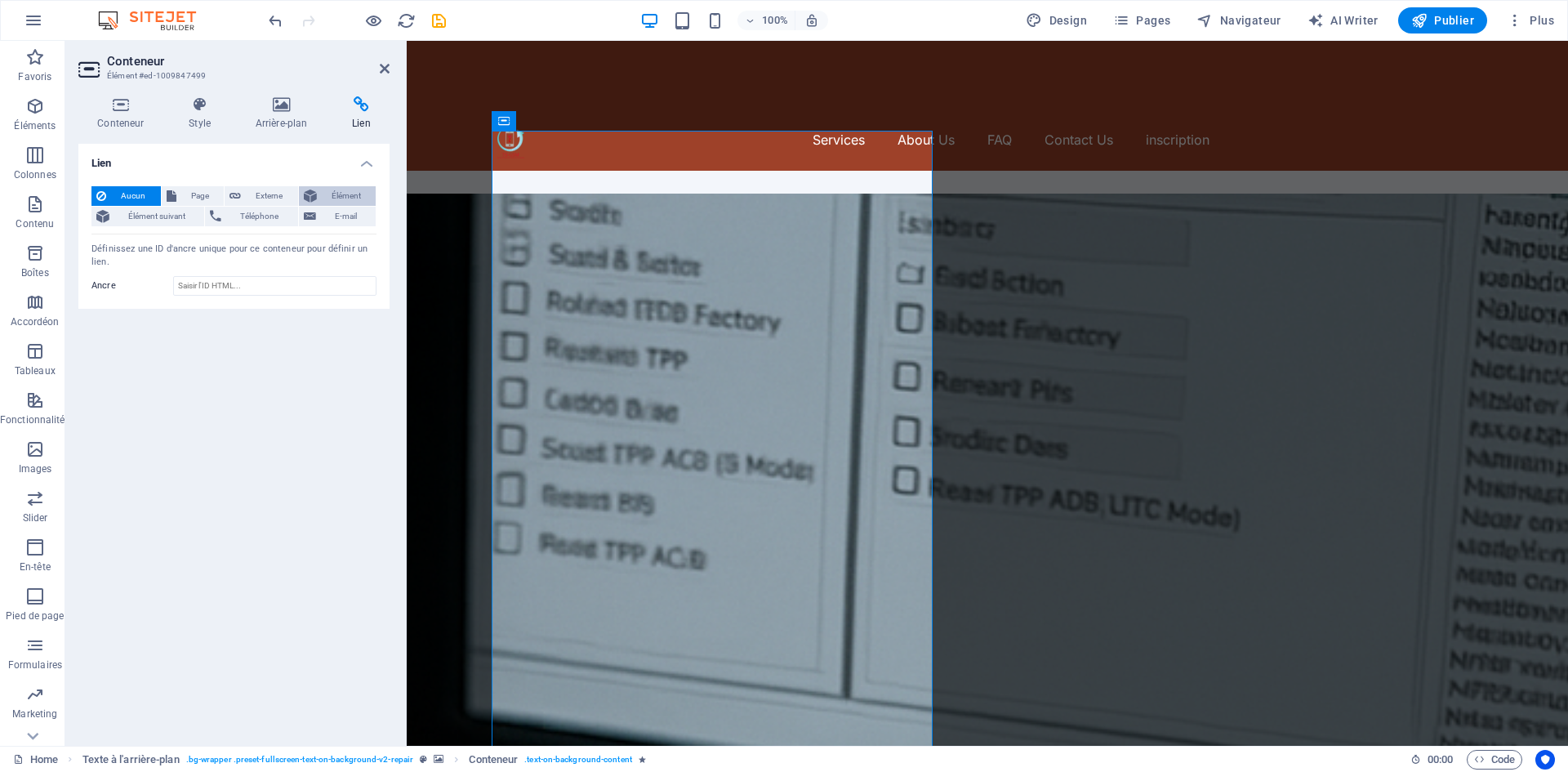
click at [364, 191] on span "Élément" at bounding box center [346, 196] width 50 height 19
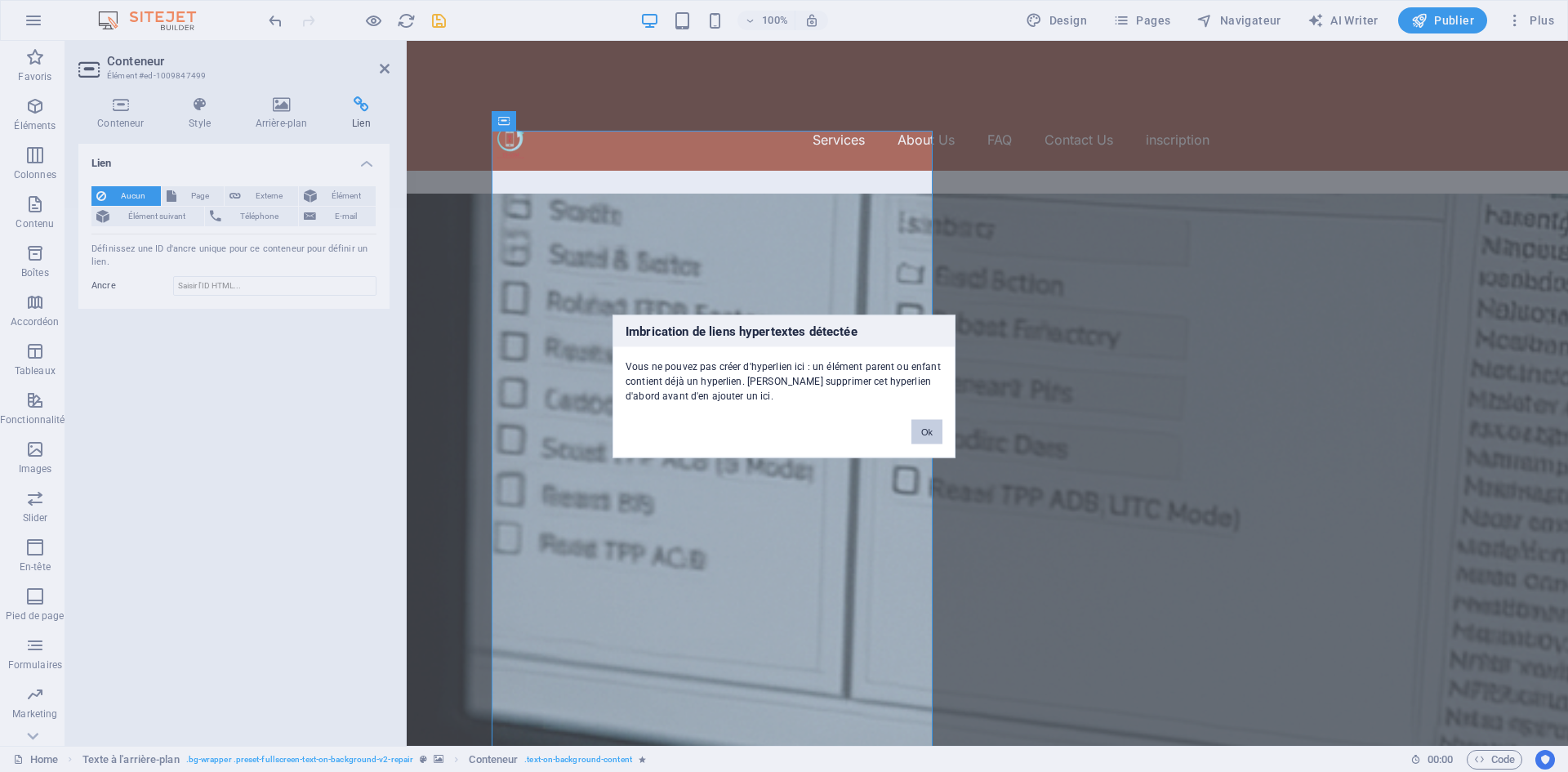
click at [935, 424] on button "Ok" at bounding box center [926, 431] width 31 height 24
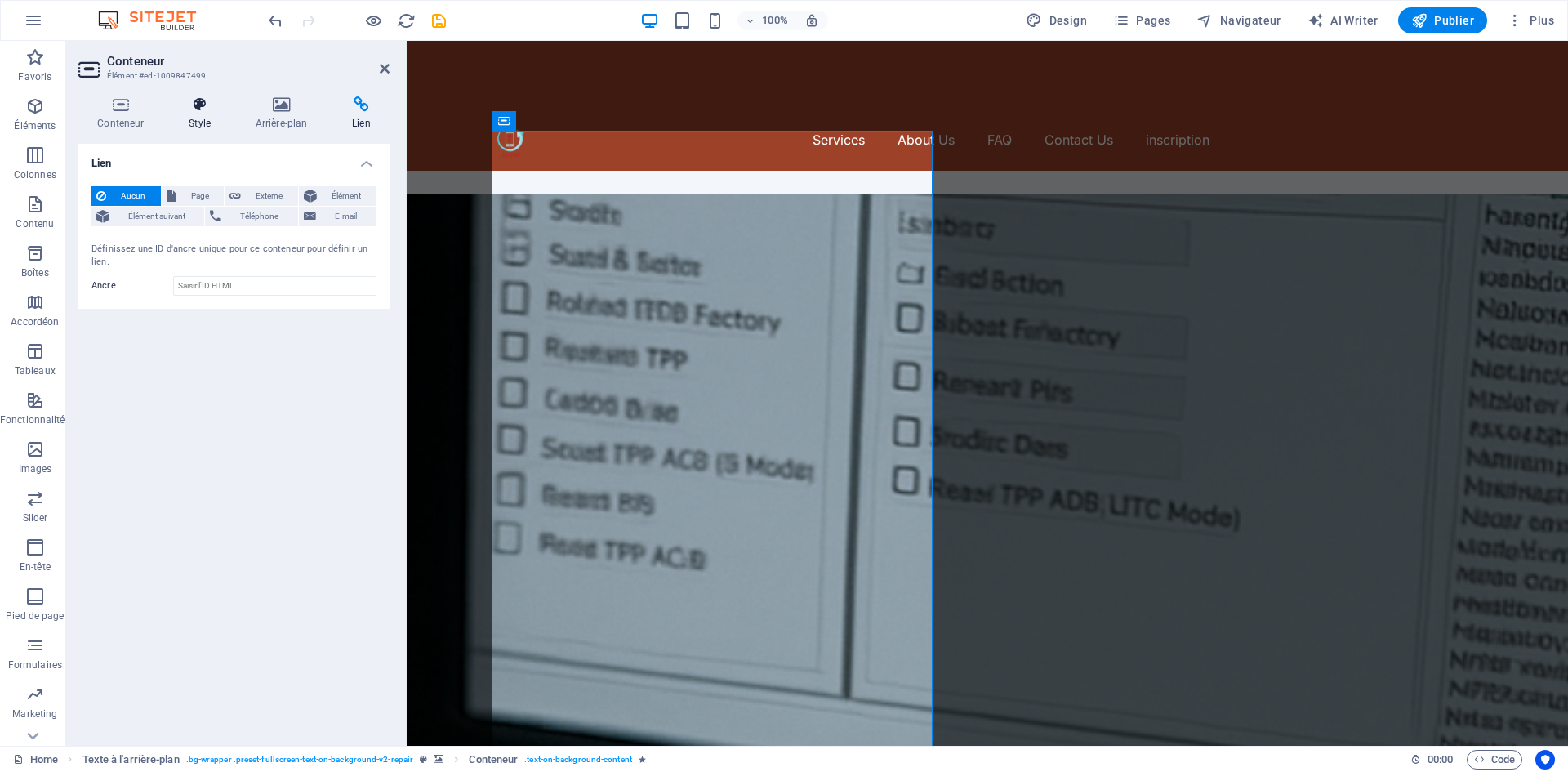
click at [191, 113] on h4 "Style" at bounding box center [202, 113] width 66 height 35
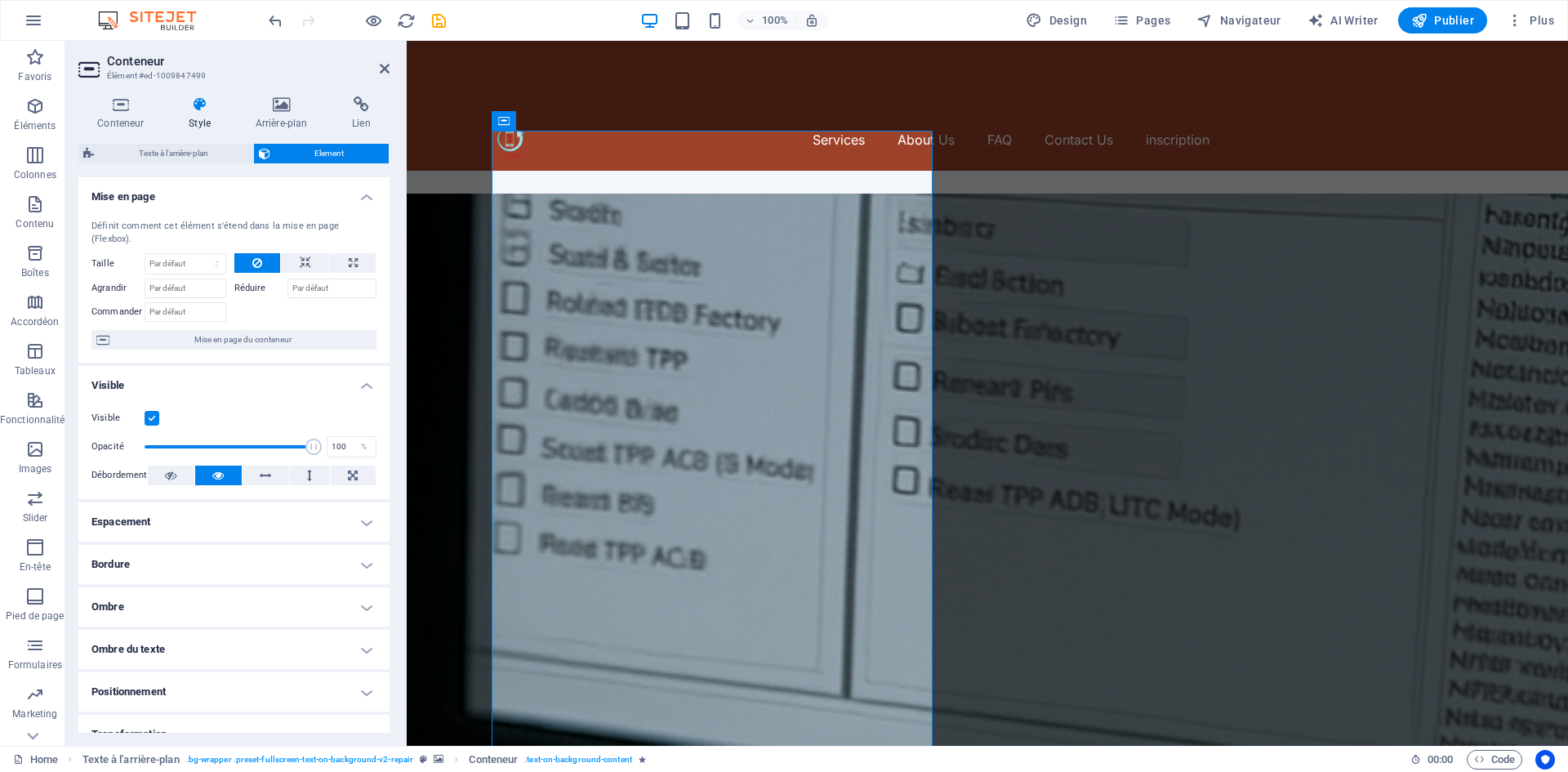
click at [154, 415] on label at bounding box center [151, 418] width 14 height 14
click at [0, 0] on input "Visible" at bounding box center [0, 0] width 0 height 0
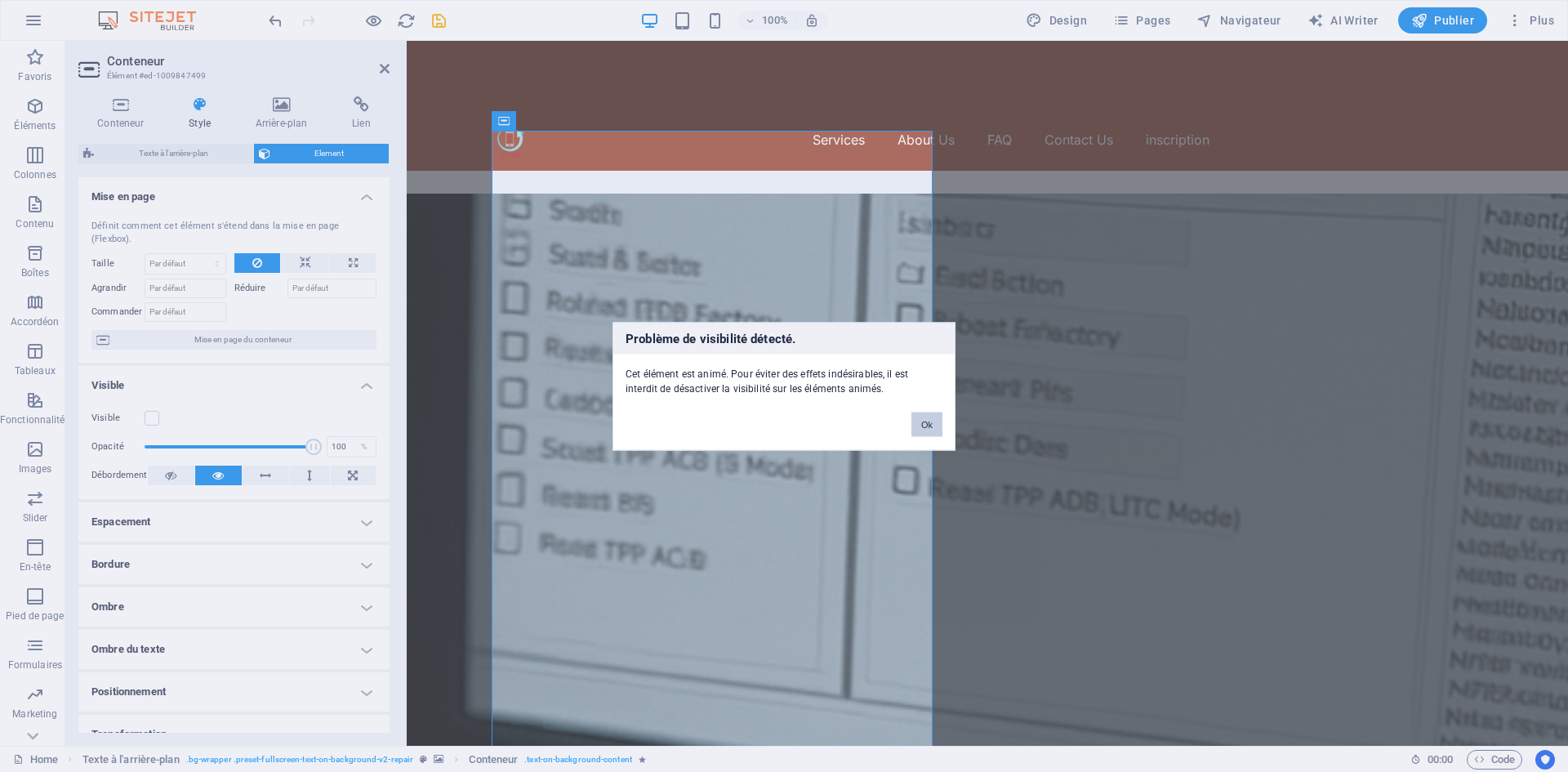
click at [915, 424] on button "Ok" at bounding box center [926, 424] width 31 height 24
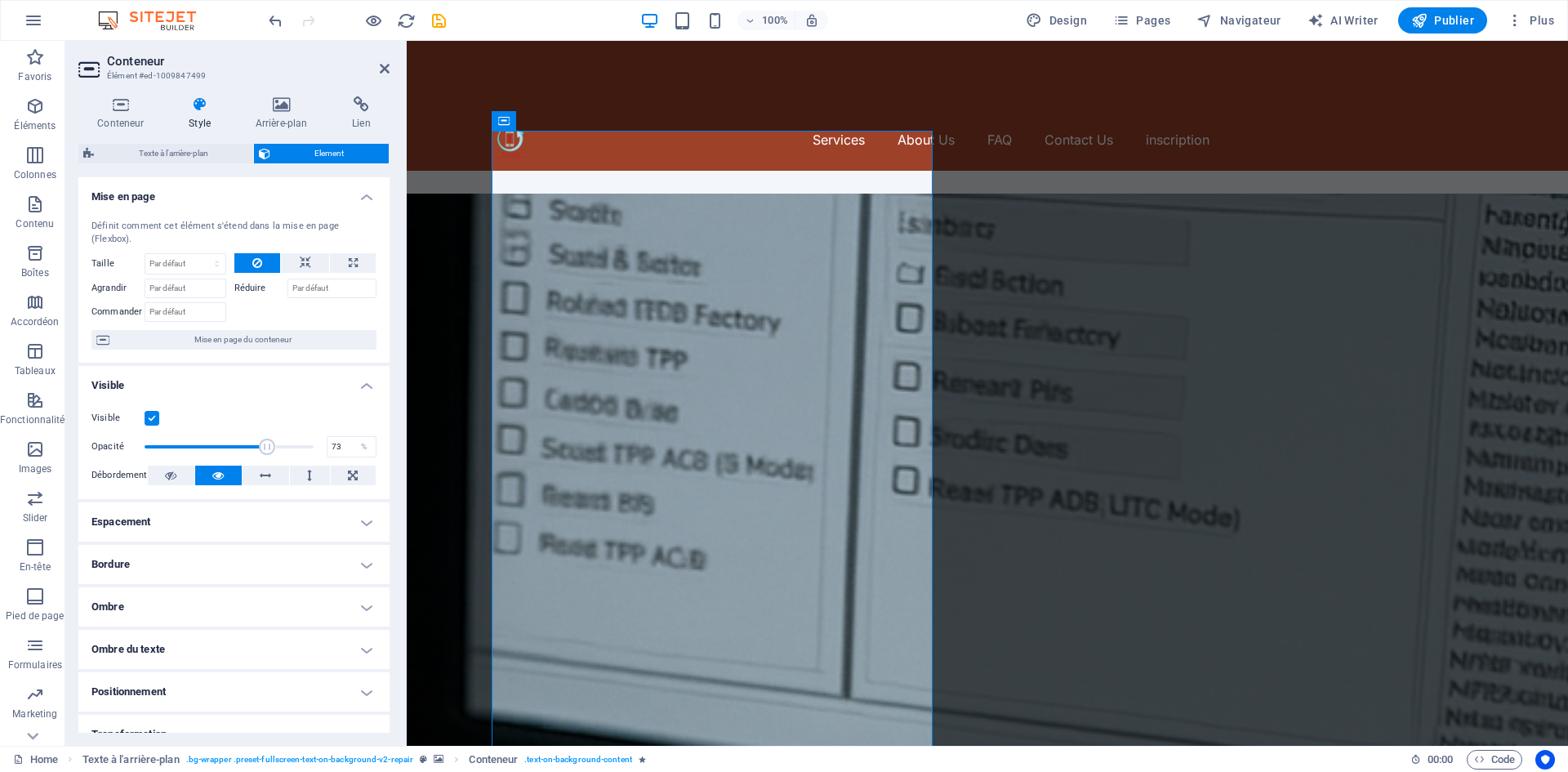
click at [265, 444] on span at bounding box center [267, 446] width 16 height 16
drag, startPoint x: 253, startPoint y: 445, endPoint x: 216, endPoint y: 442, distance: 37.1
click at [216, 442] on span at bounding box center [216, 446] width 16 height 16
type input "100"
drag, startPoint x: 221, startPoint y: 442, endPoint x: 340, endPoint y: 450, distance: 119.3
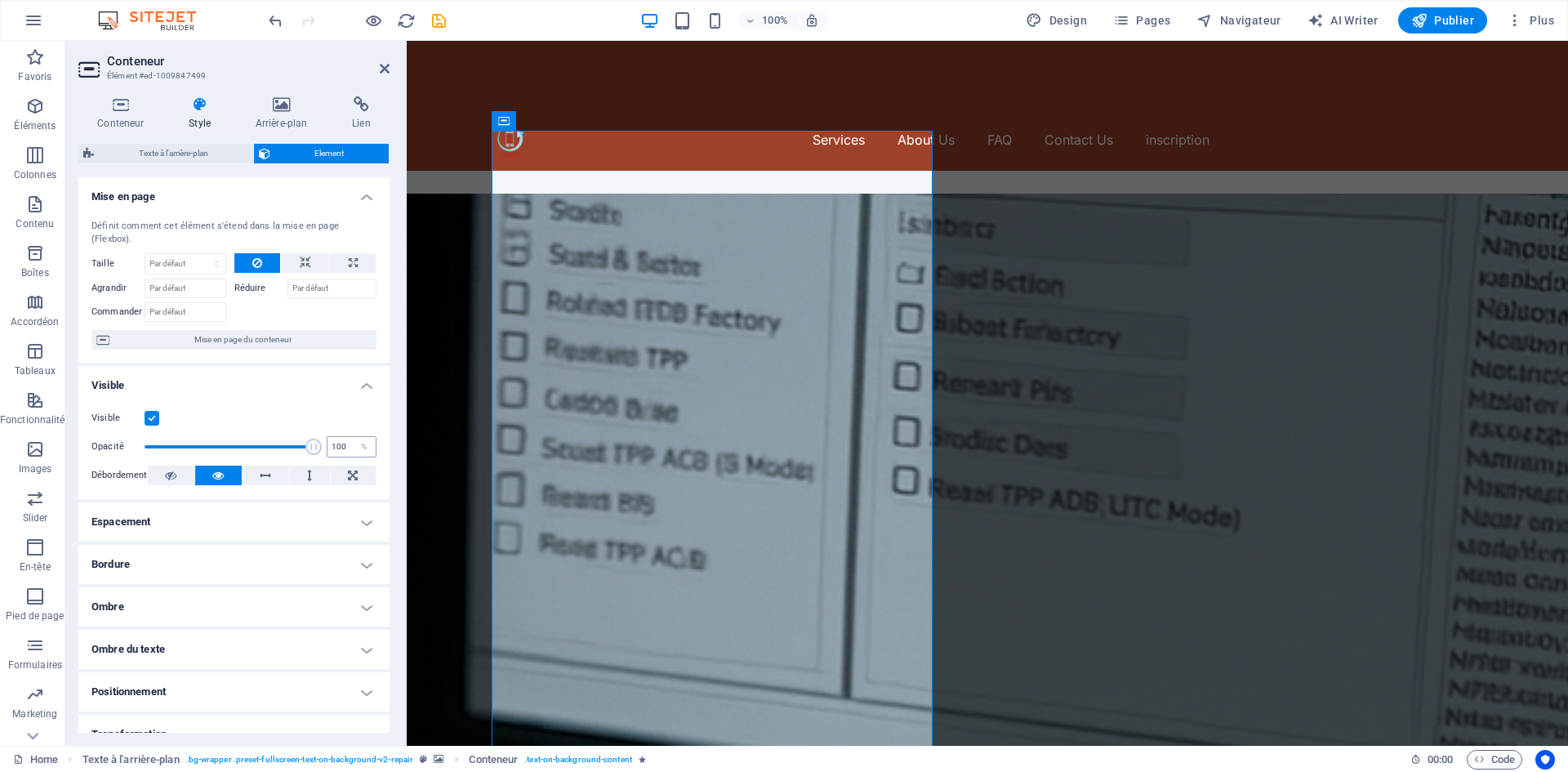
click at [340, 450] on div "Opacité 100 %" at bounding box center [234, 446] width 285 height 24
click at [260, 473] on icon at bounding box center [266, 475] width 12 height 19
click at [296, 476] on button at bounding box center [310, 475] width 40 height 19
click at [342, 477] on button at bounding box center [353, 475] width 45 height 19
click at [186, 473] on button at bounding box center [170, 475] width 46 height 19
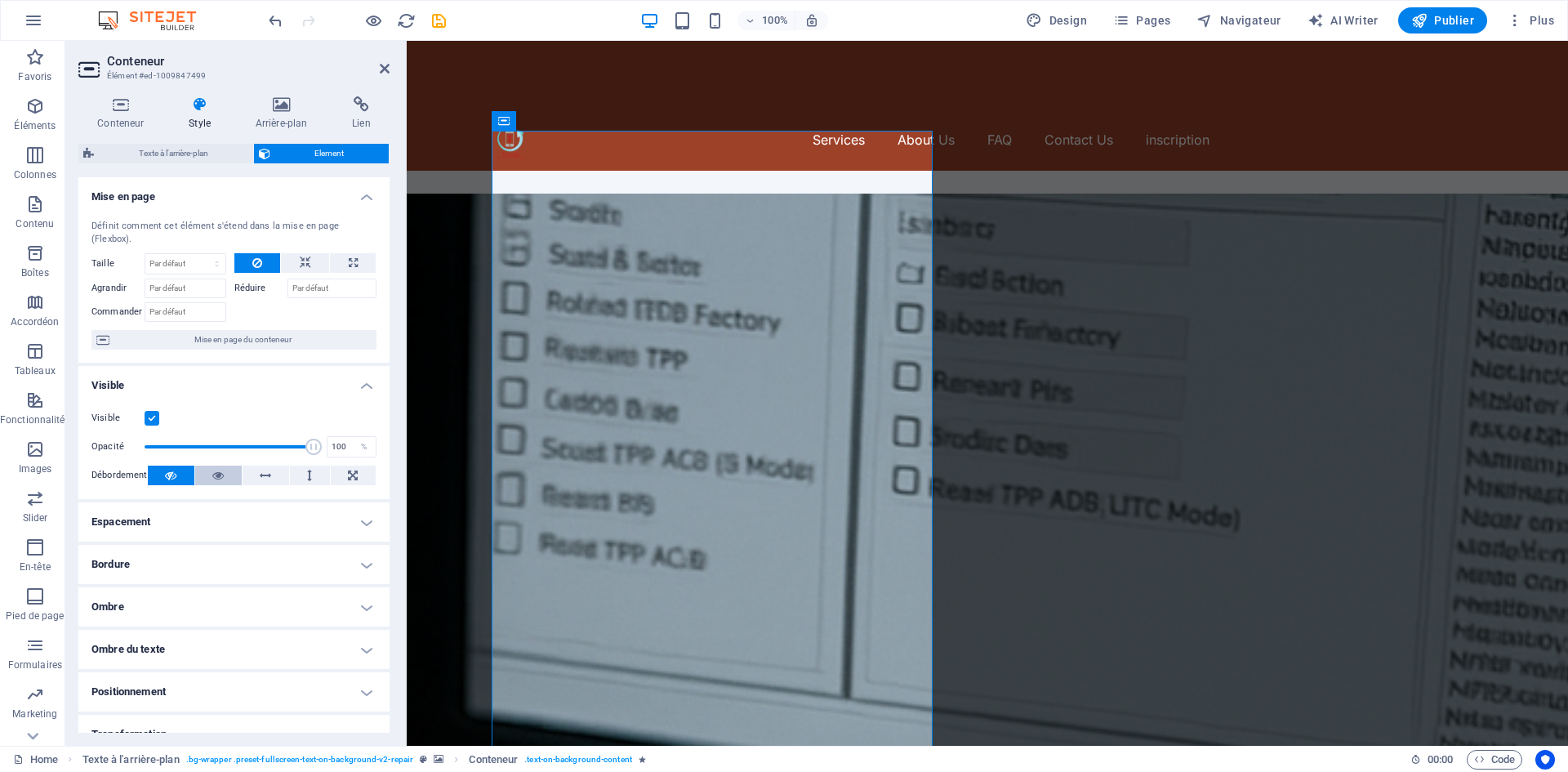
click at [224, 477] on button at bounding box center [218, 475] width 46 height 19
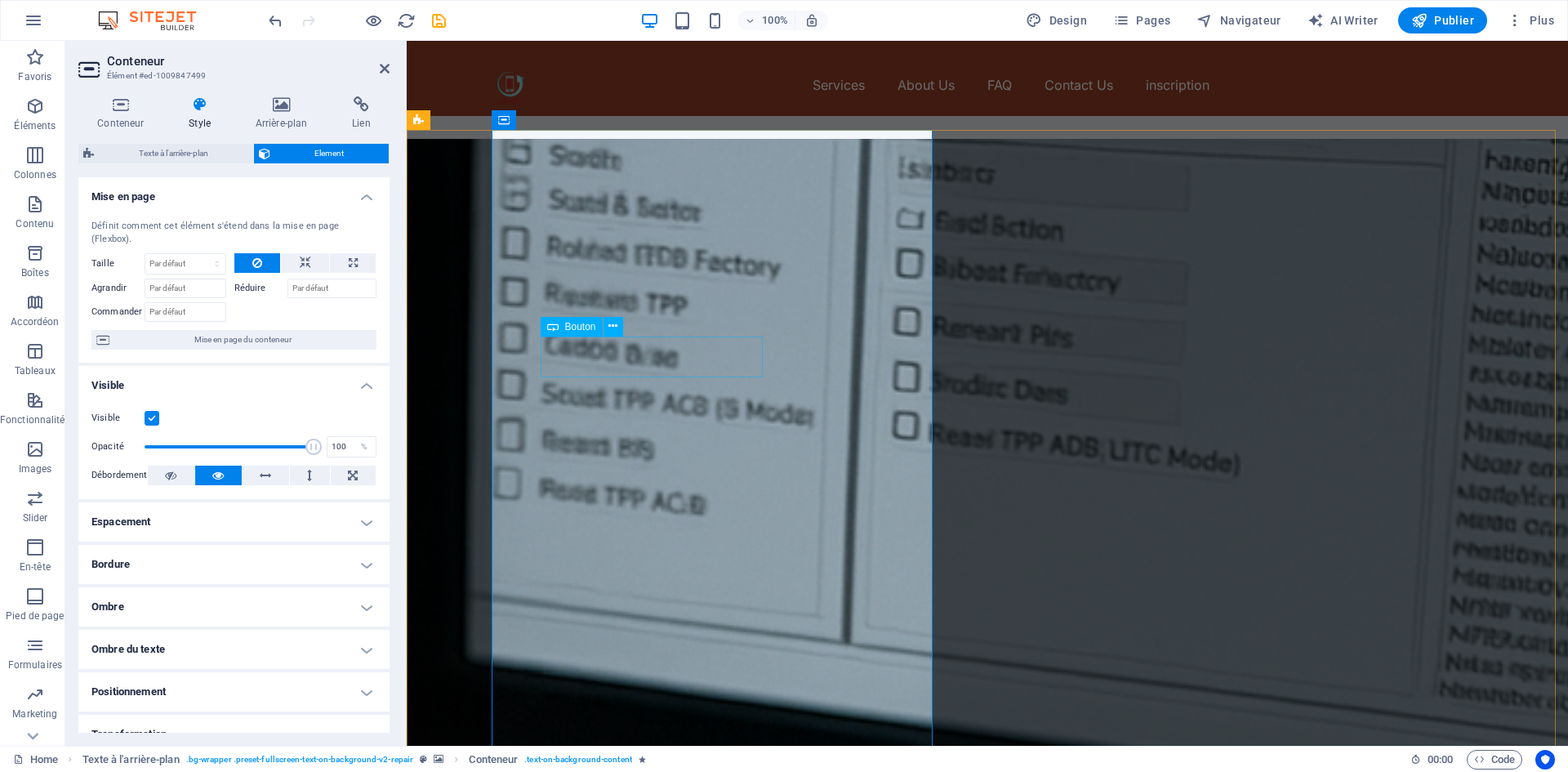
scroll to position [82, 0]
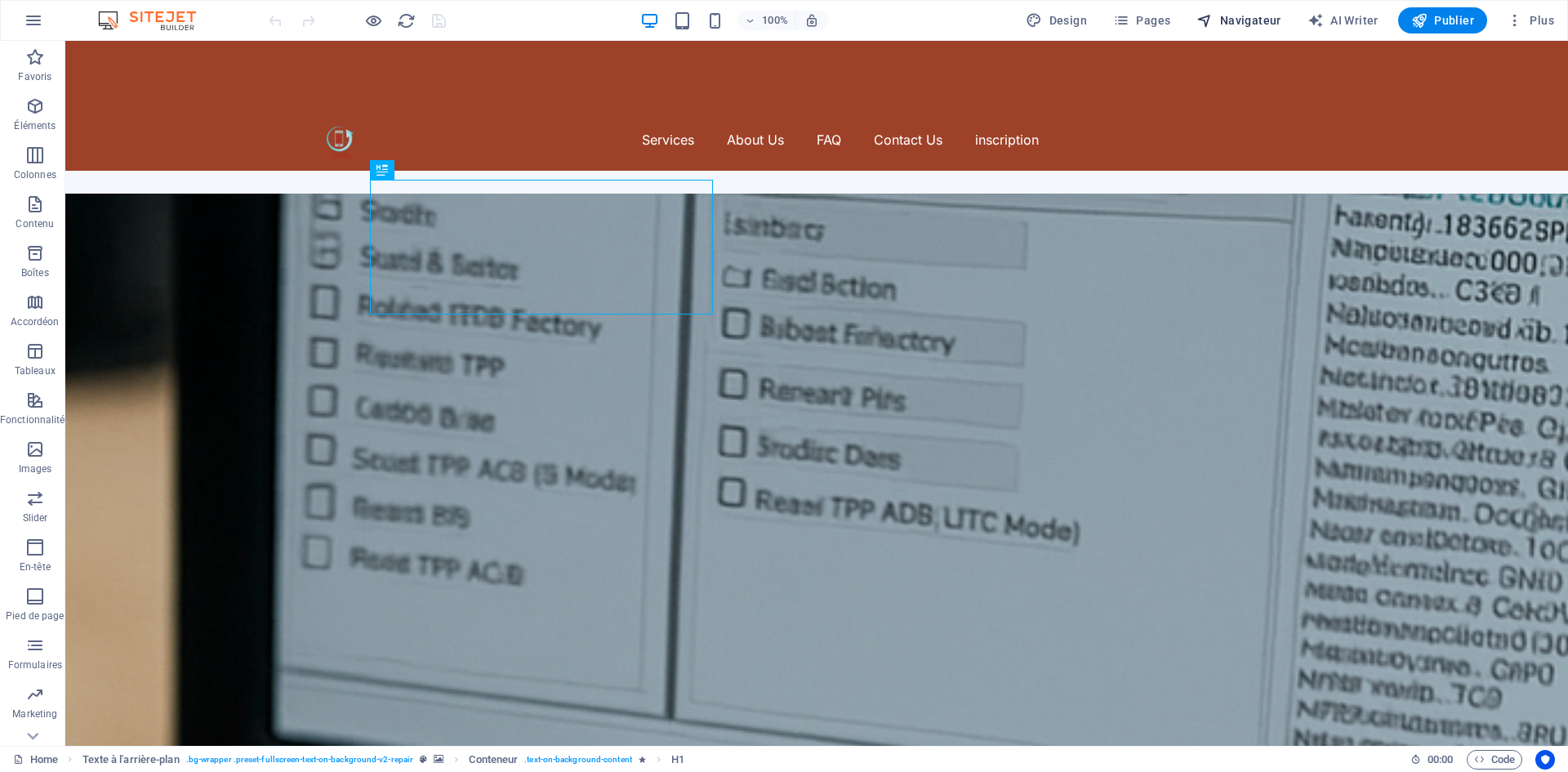
click at [1256, 20] on span "Navigateur" at bounding box center [1238, 20] width 84 height 16
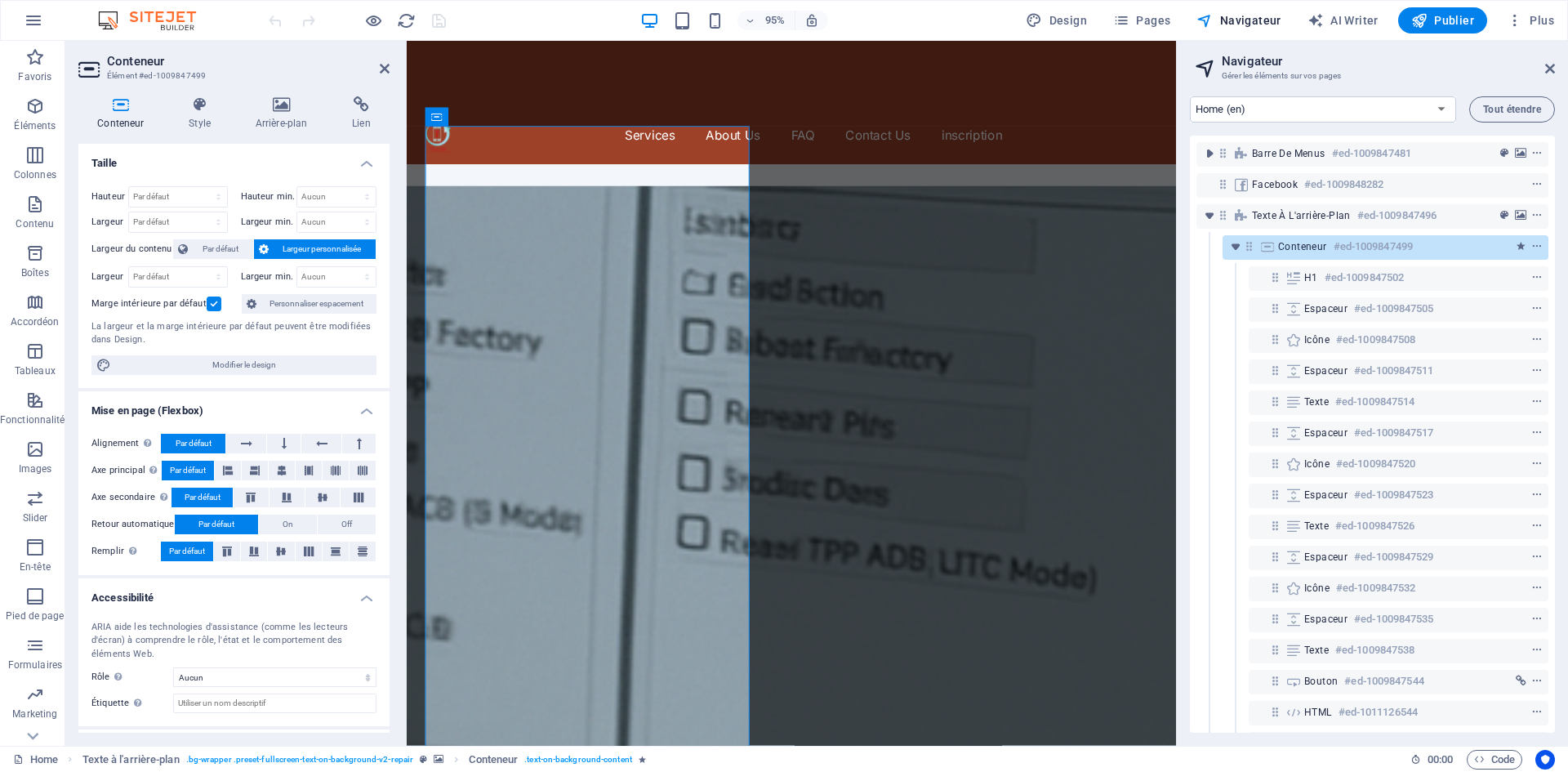
click at [401, 149] on div "Conteneur Style Arrière-plan Lien Taille Hauteur Par défaut px rem % vh vw Haut…" at bounding box center [234, 414] width 337 height 662
click at [1240, 247] on icon "toggle-expand" at bounding box center [1235, 246] width 16 height 16
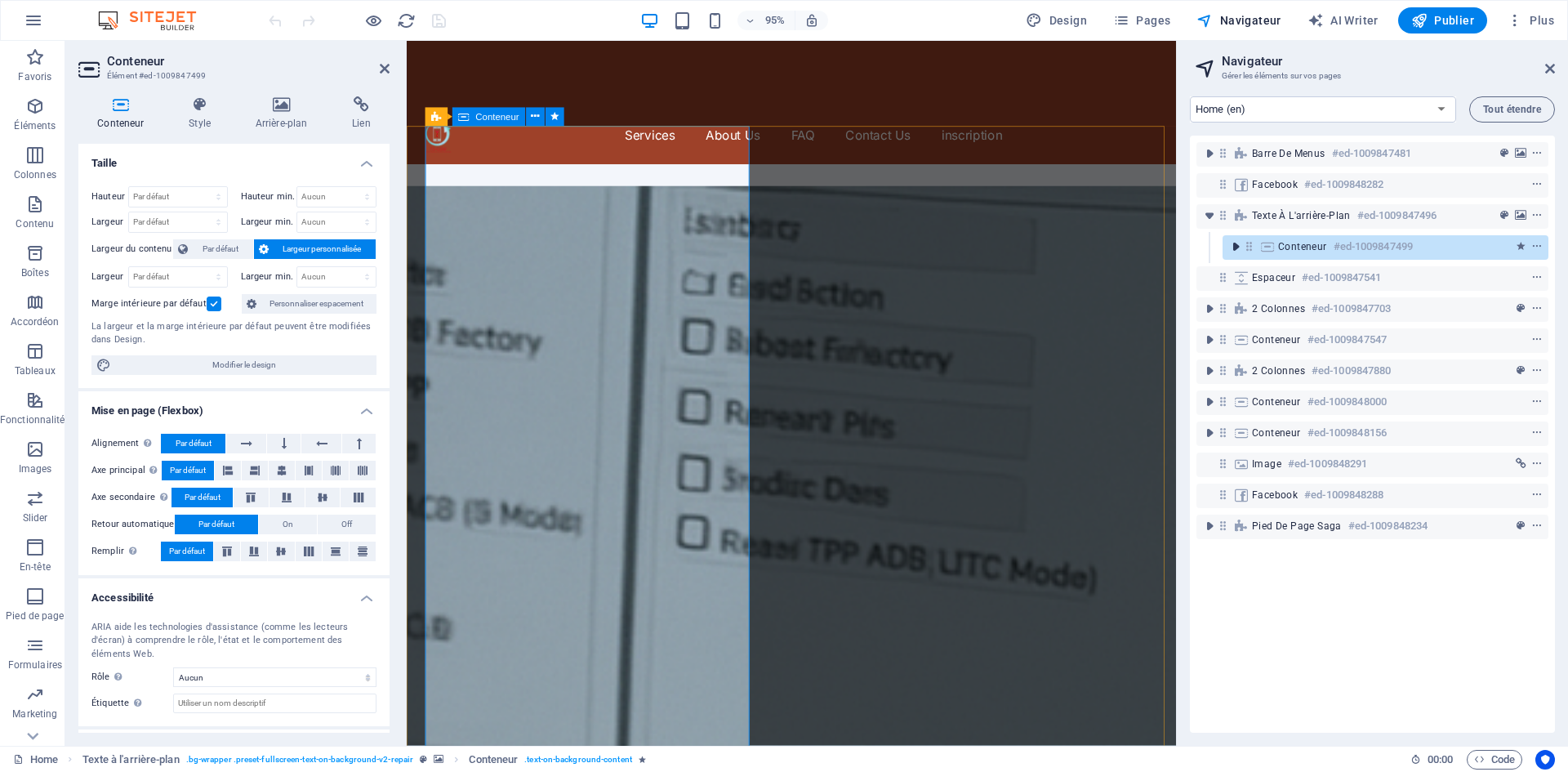
click at [1240, 247] on icon "toggle-expand" at bounding box center [1235, 246] width 16 height 16
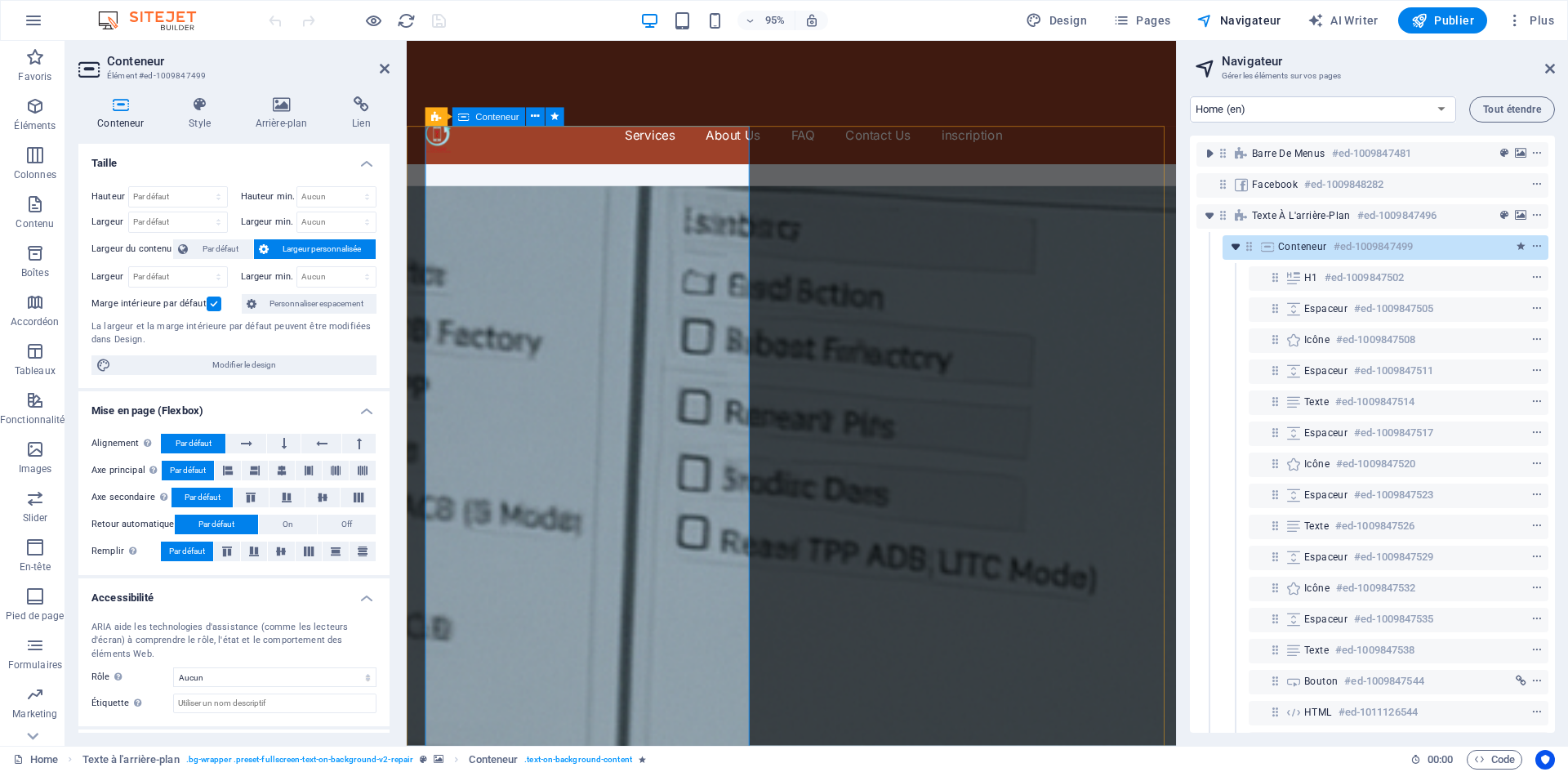
click at [1240, 247] on icon "toggle-expand" at bounding box center [1235, 246] width 16 height 16
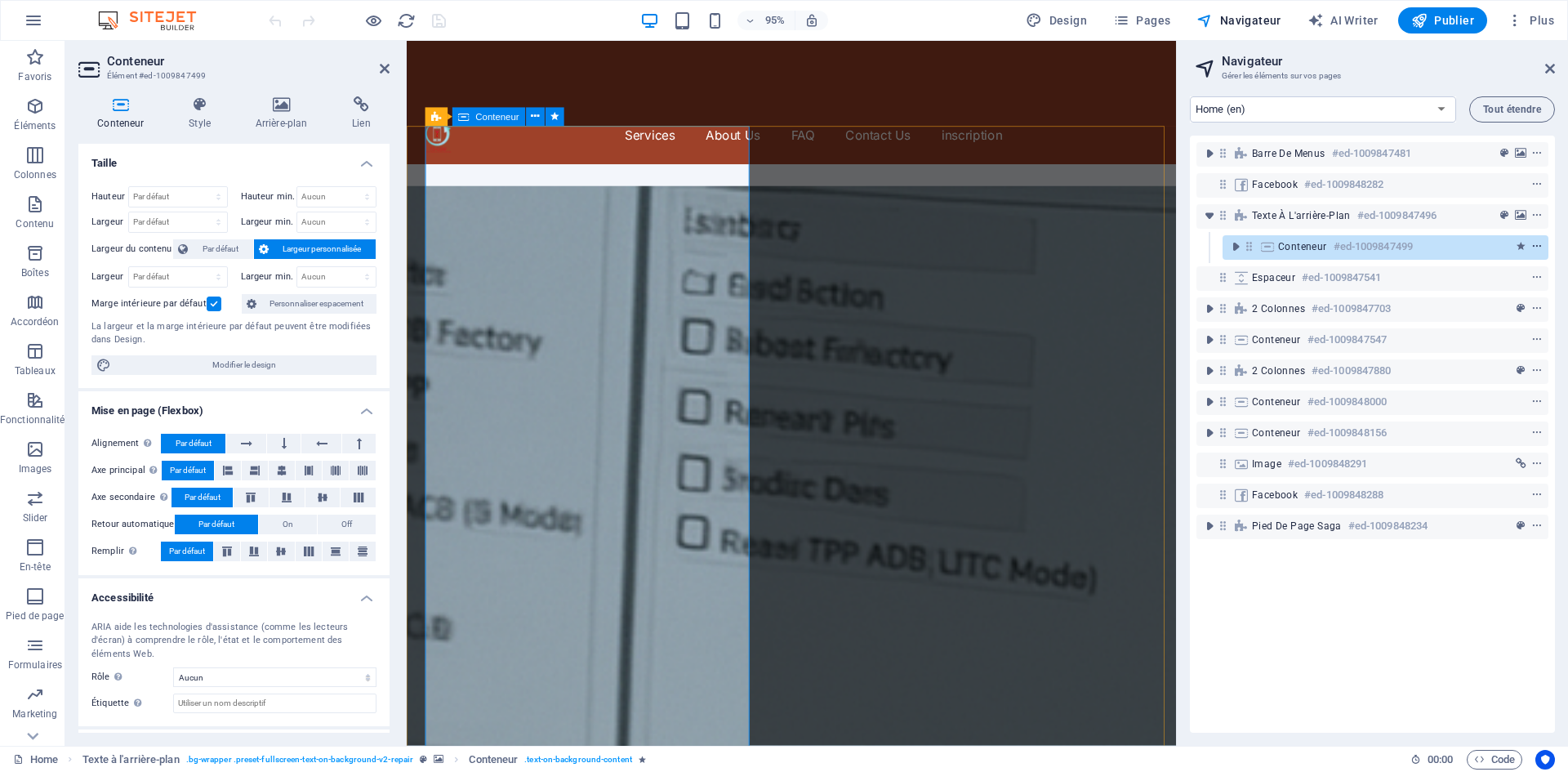
click at [1537, 246] on icon "context-menu" at bounding box center [1537, 247] width 12 height 12
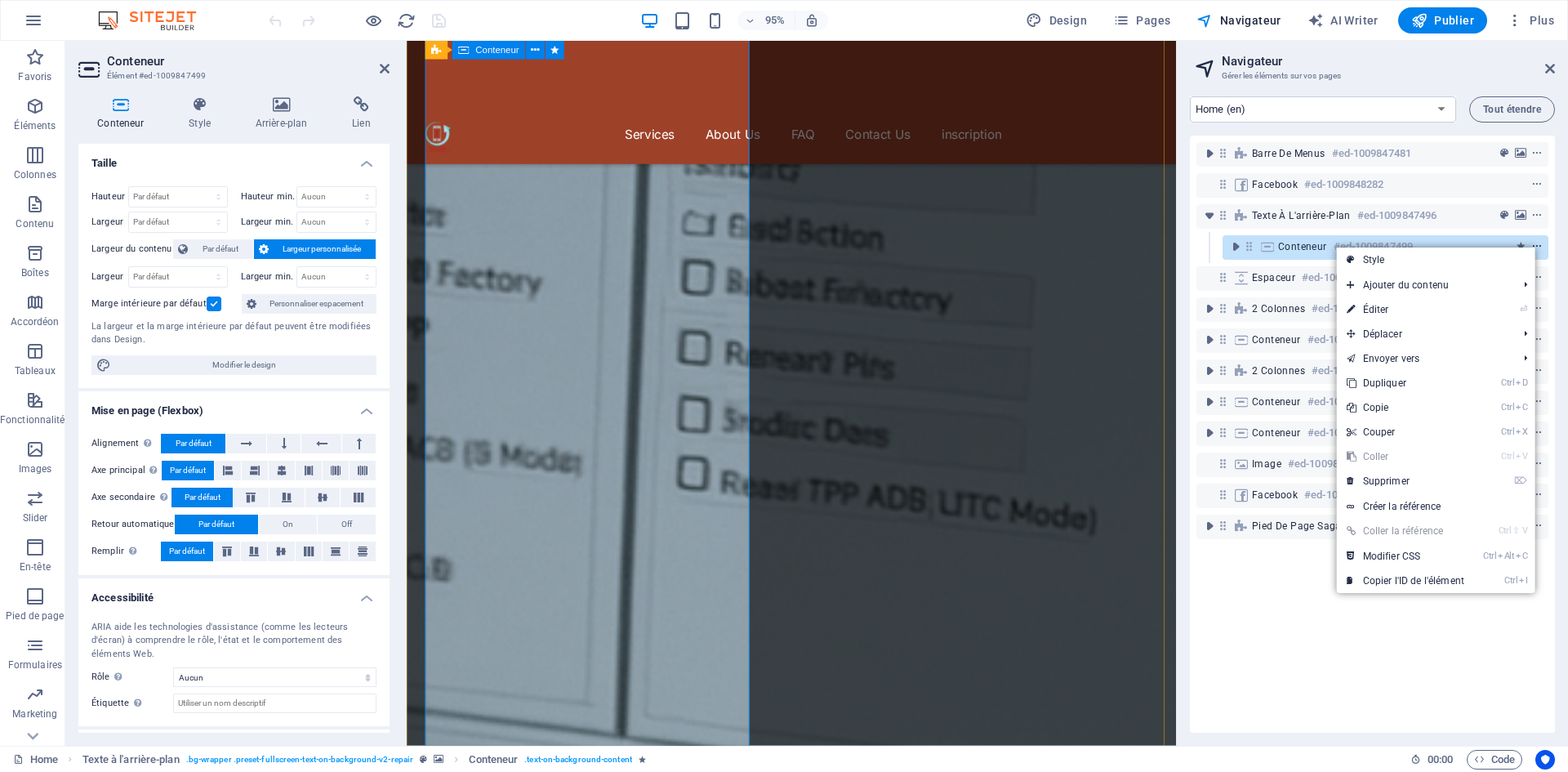
scroll to position [1165, 0]
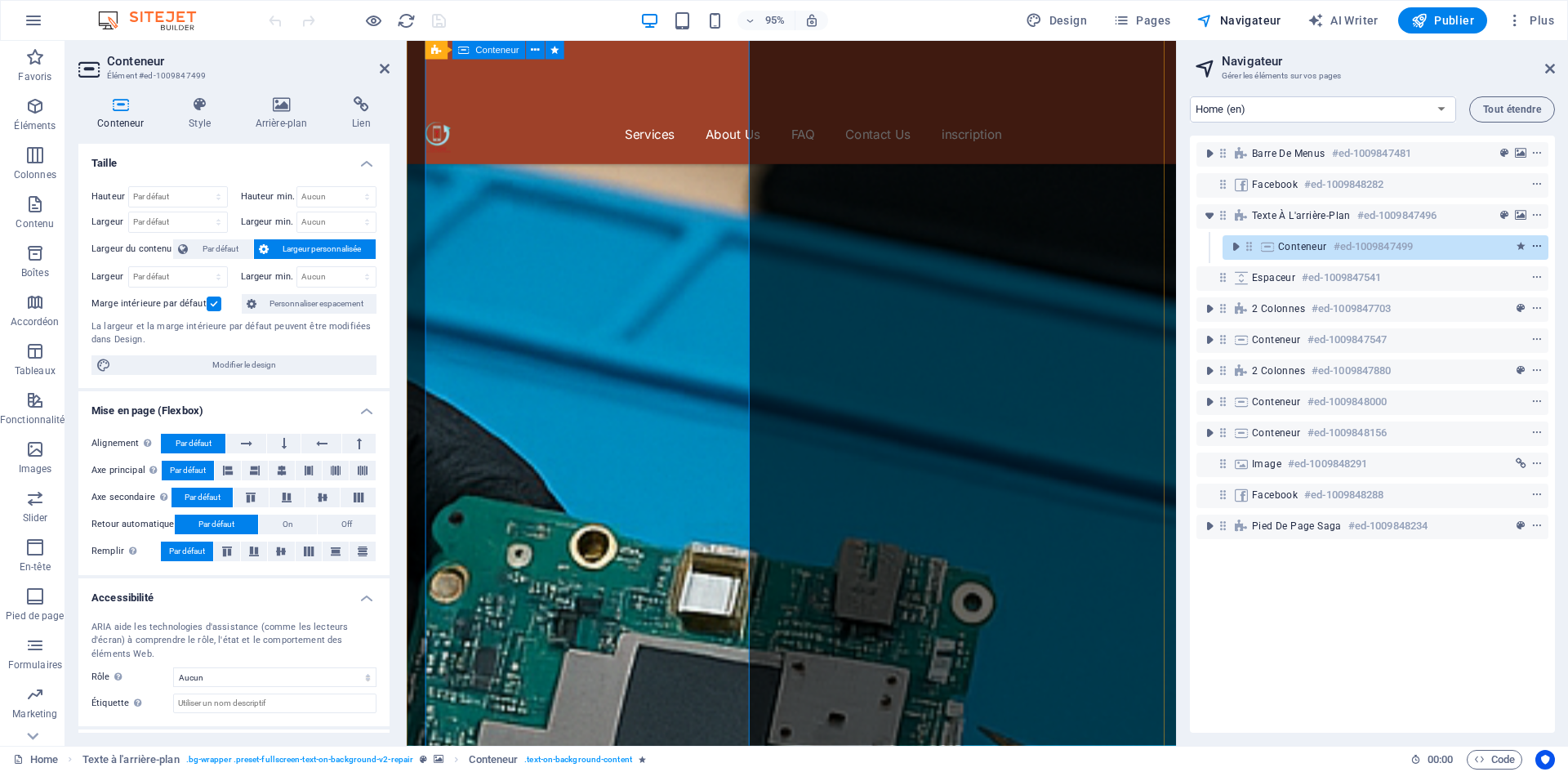
click at [1531, 244] on icon "context-menu" at bounding box center [1537, 247] width 12 height 12
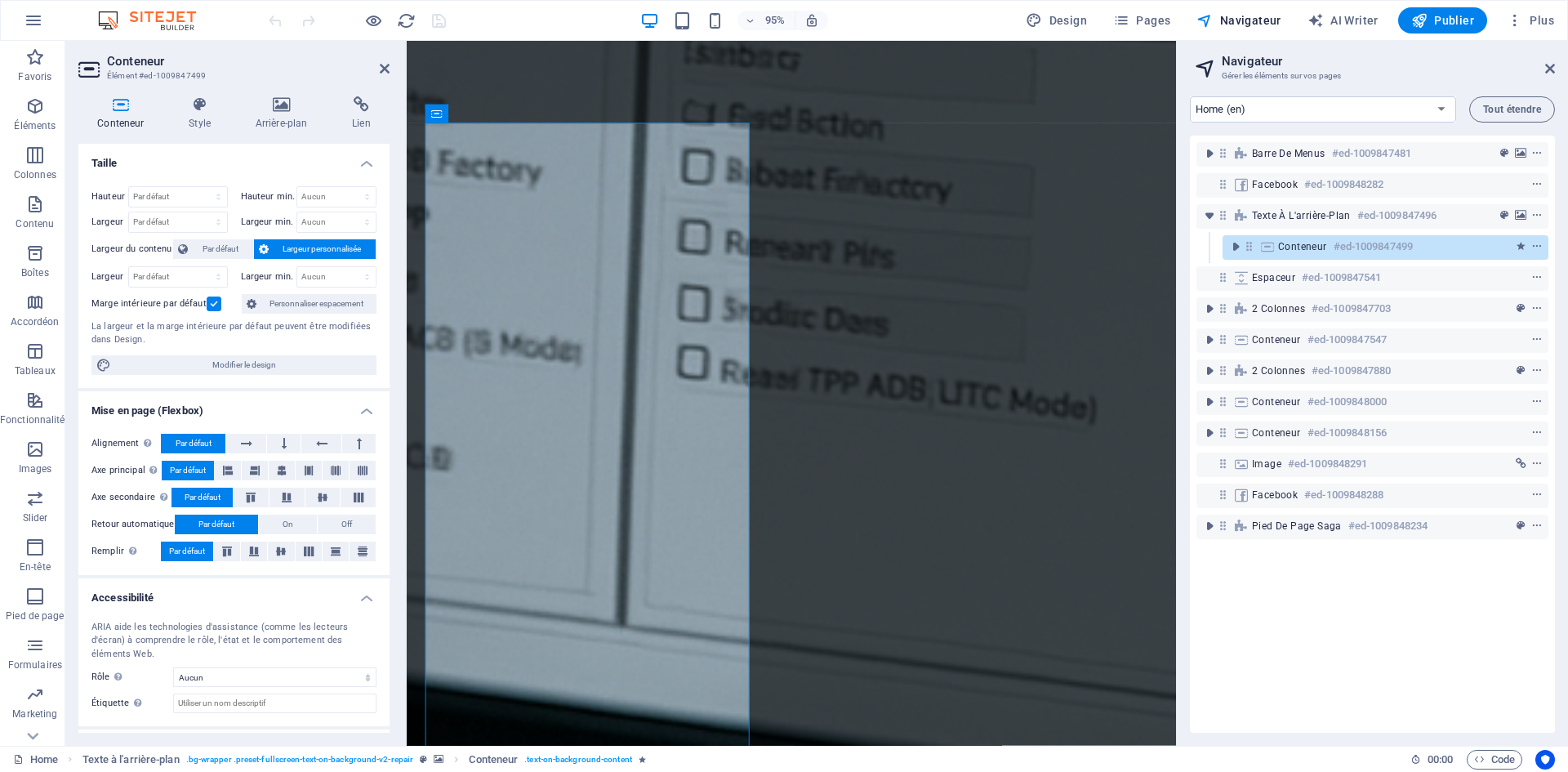
scroll to position [0, 0]
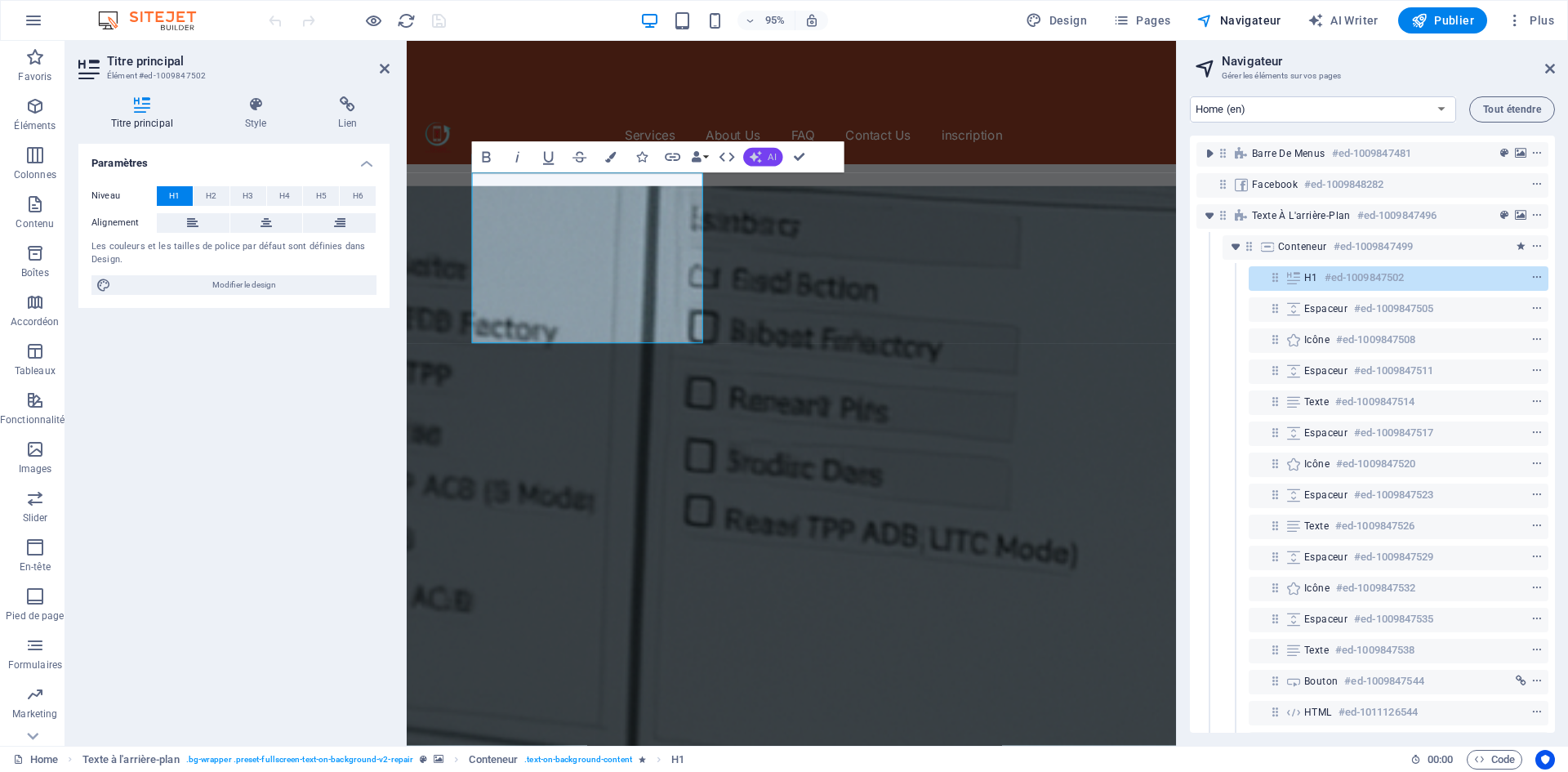
click at [768, 159] on button "AI" at bounding box center [762, 157] width 39 height 19
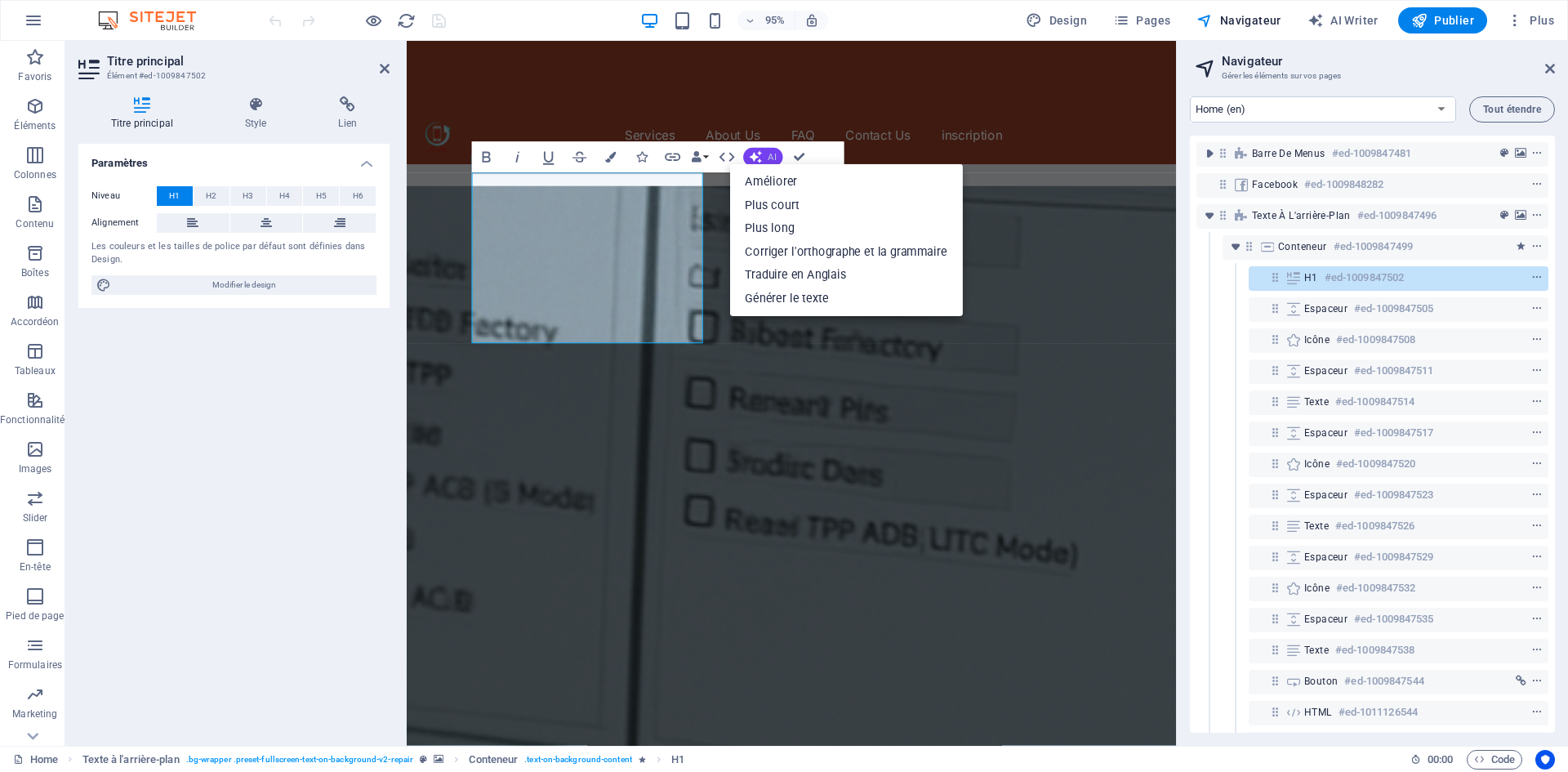
click at [768, 158] on span "AI" at bounding box center [773, 156] width 8 height 9
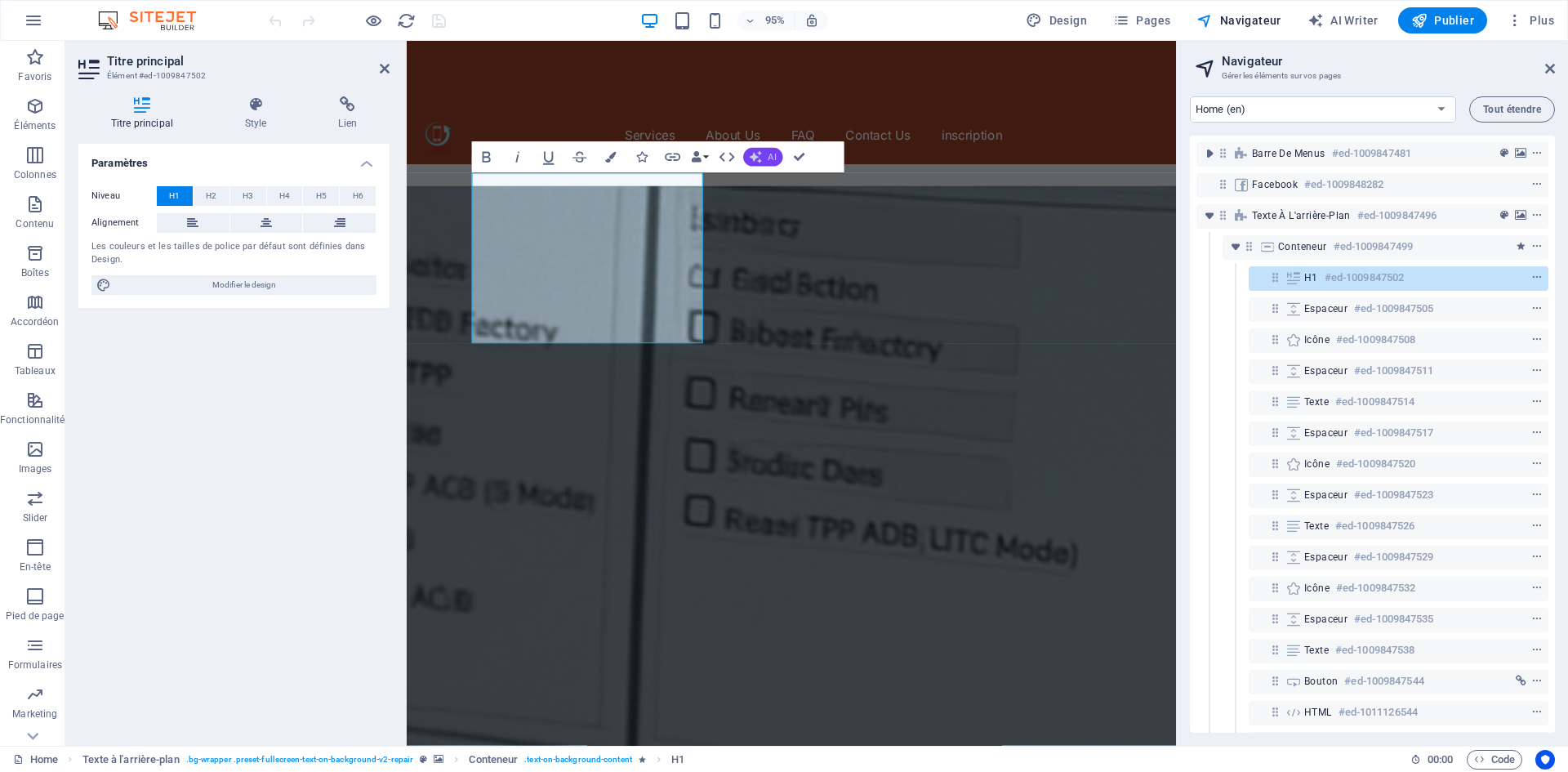
click at [768, 158] on span "AI" at bounding box center [773, 156] width 8 height 9
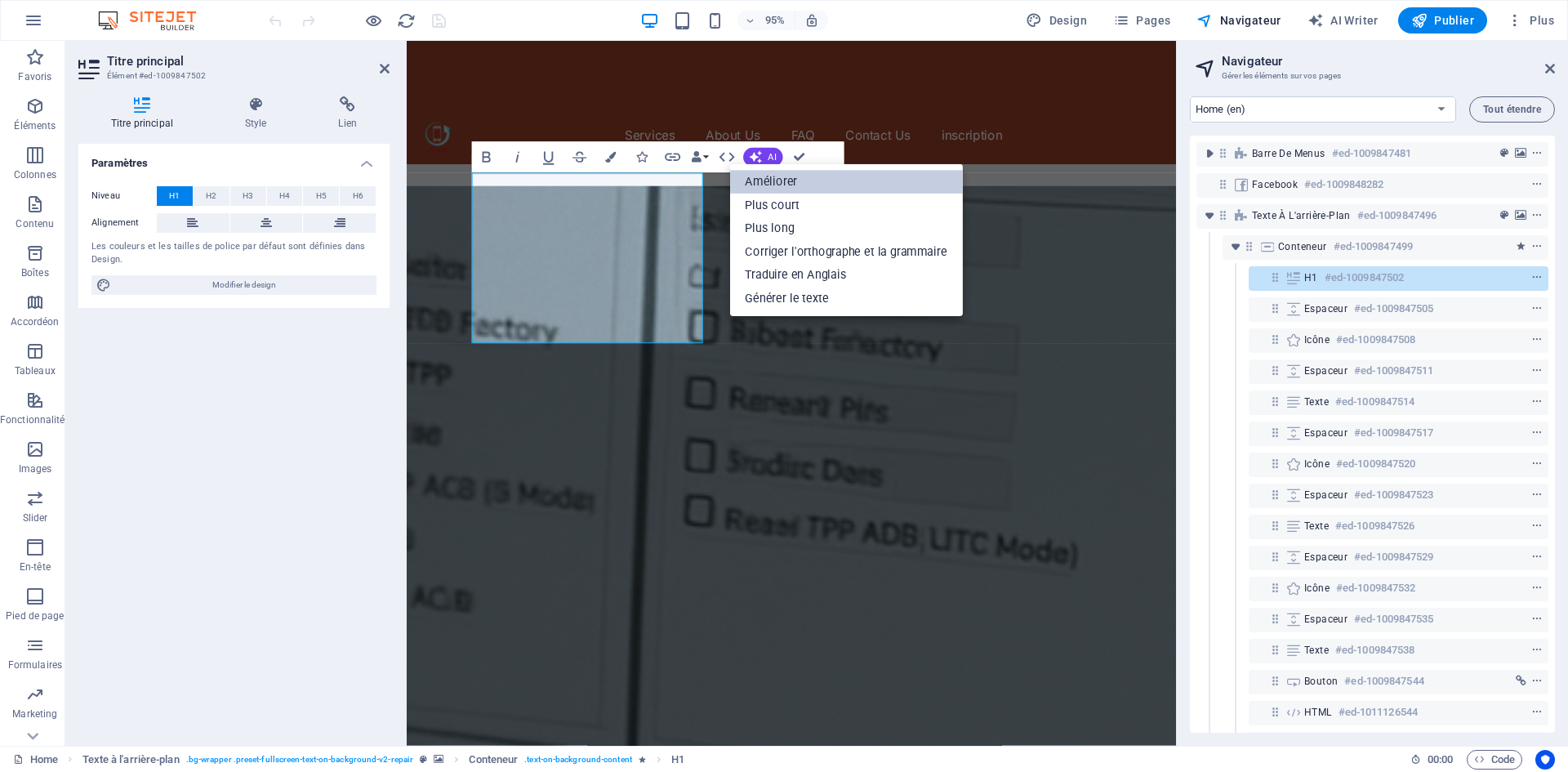
click at [770, 180] on link "Améliorer" at bounding box center [846, 182] width 233 height 24
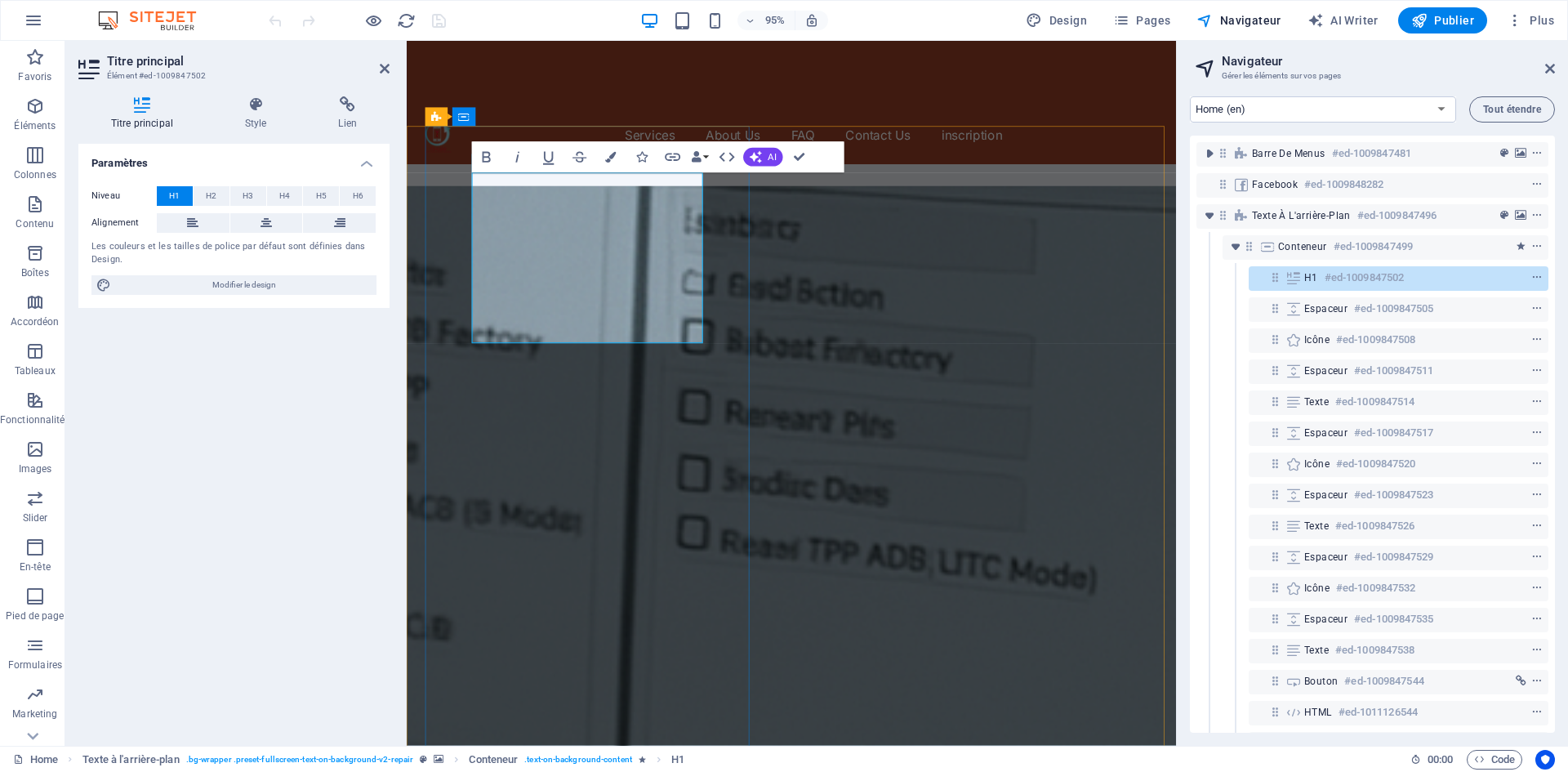
drag, startPoint x: 569, startPoint y: 327, endPoint x: 724, endPoint y: 165, distance: 224.2
click at [610, 163] on button "Colors" at bounding box center [611, 156] width 30 height 31
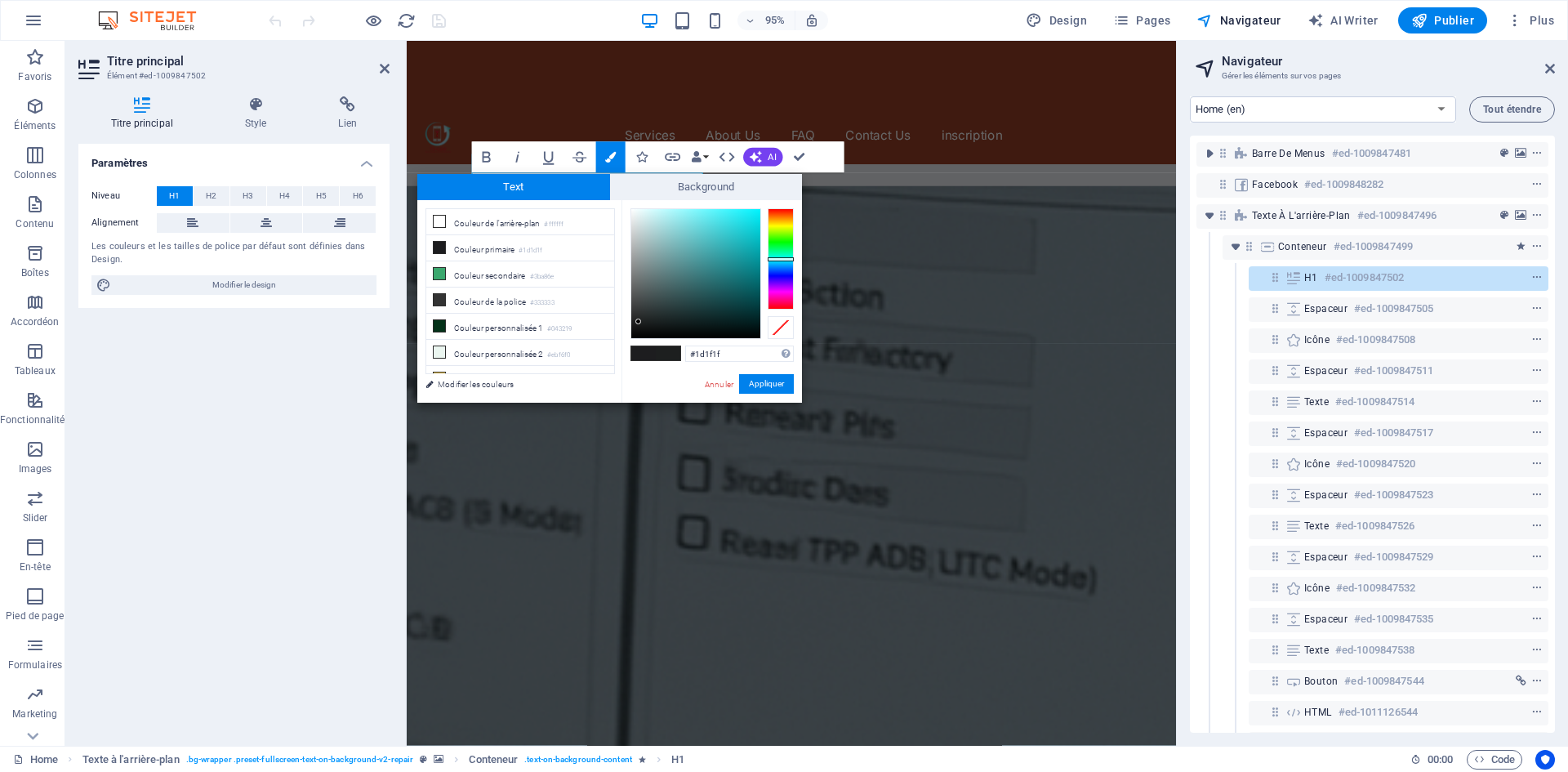
drag, startPoint x: 781, startPoint y: 268, endPoint x: 767, endPoint y: 243, distance: 28.7
click at [784, 258] on div at bounding box center [780, 259] width 26 height 101
click at [746, 221] on div at bounding box center [695, 273] width 129 height 129
click at [773, 385] on button "Appliquer" at bounding box center [766, 383] width 55 height 19
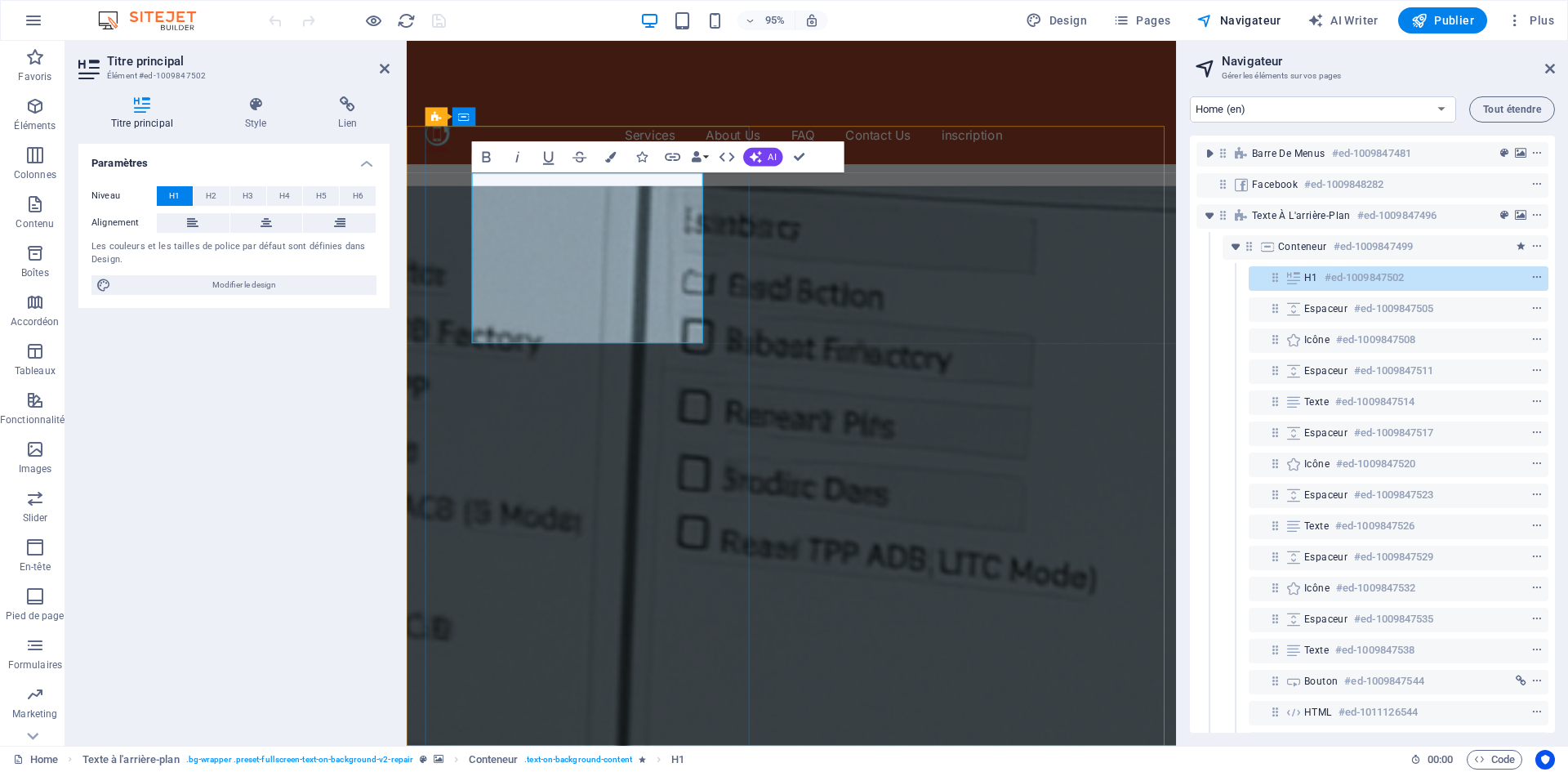
drag, startPoint x: 572, startPoint y: 328, endPoint x: 671, endPoint y: 191, distance: 169.0
click at [615, 161] on icon "button" at bounding box center [610, 156] width 11 height 11
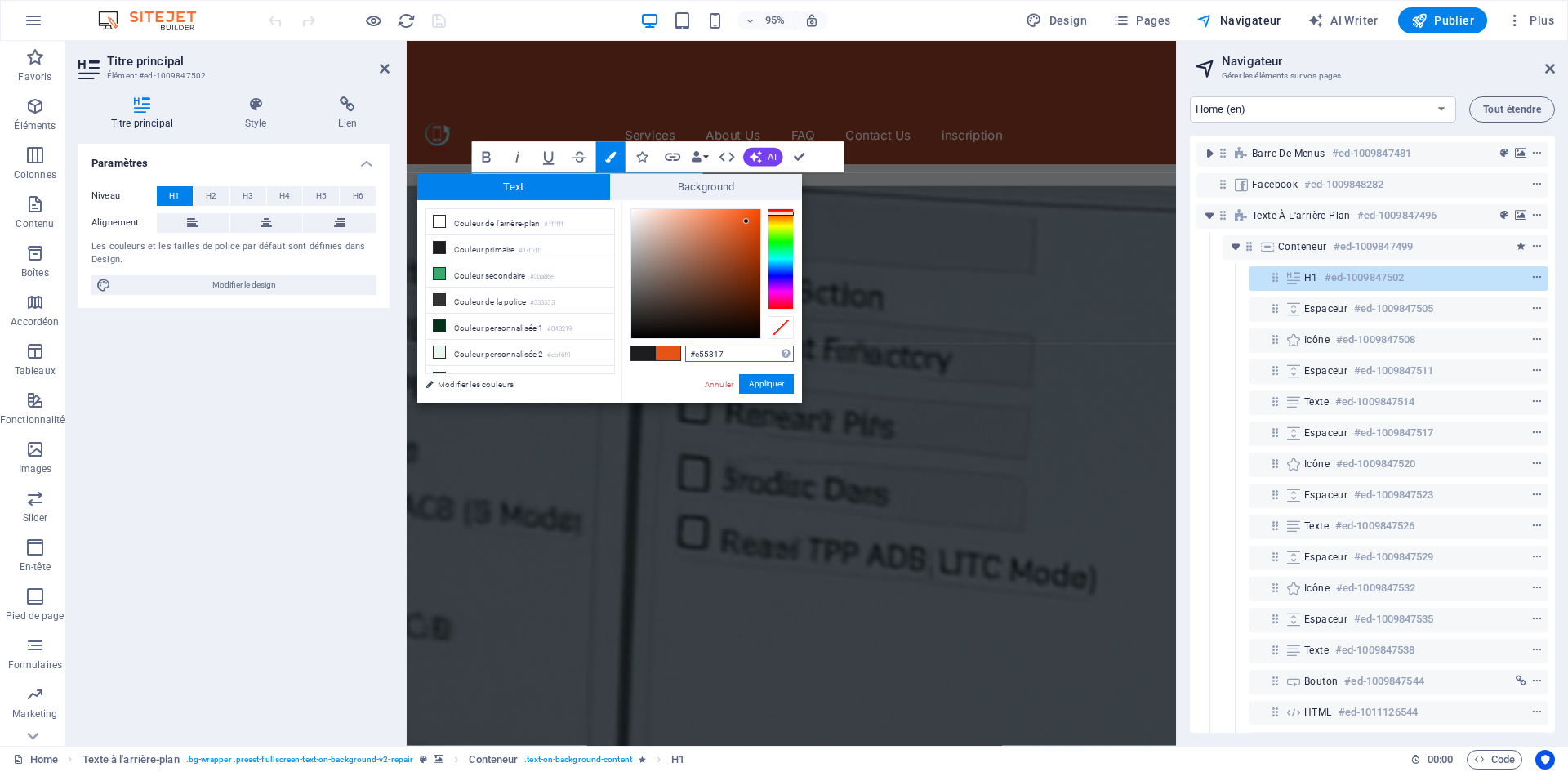
drag, startPoint x: 784, startPoint y: 255, endPoint x: 801, endPoint y: 213, distance: 45.3
click at [801, 213] on div "#e55317 Formats pris en charge #0852ed rgb(8, 82, 237) rgba(8, 82, 237, 90%) hs…" at bounding box center [712, 419] width 181 height 440
click at [779, 212] on div at bounding box center [780, 212] width 26 height 4
drag, startPoint x: 779, startPoint y: 212, endPoint x: 782, endPoint y: 219, distance: 7.6
click at [782, 217] on div at bounding box center [780, 214] width 26 height 4
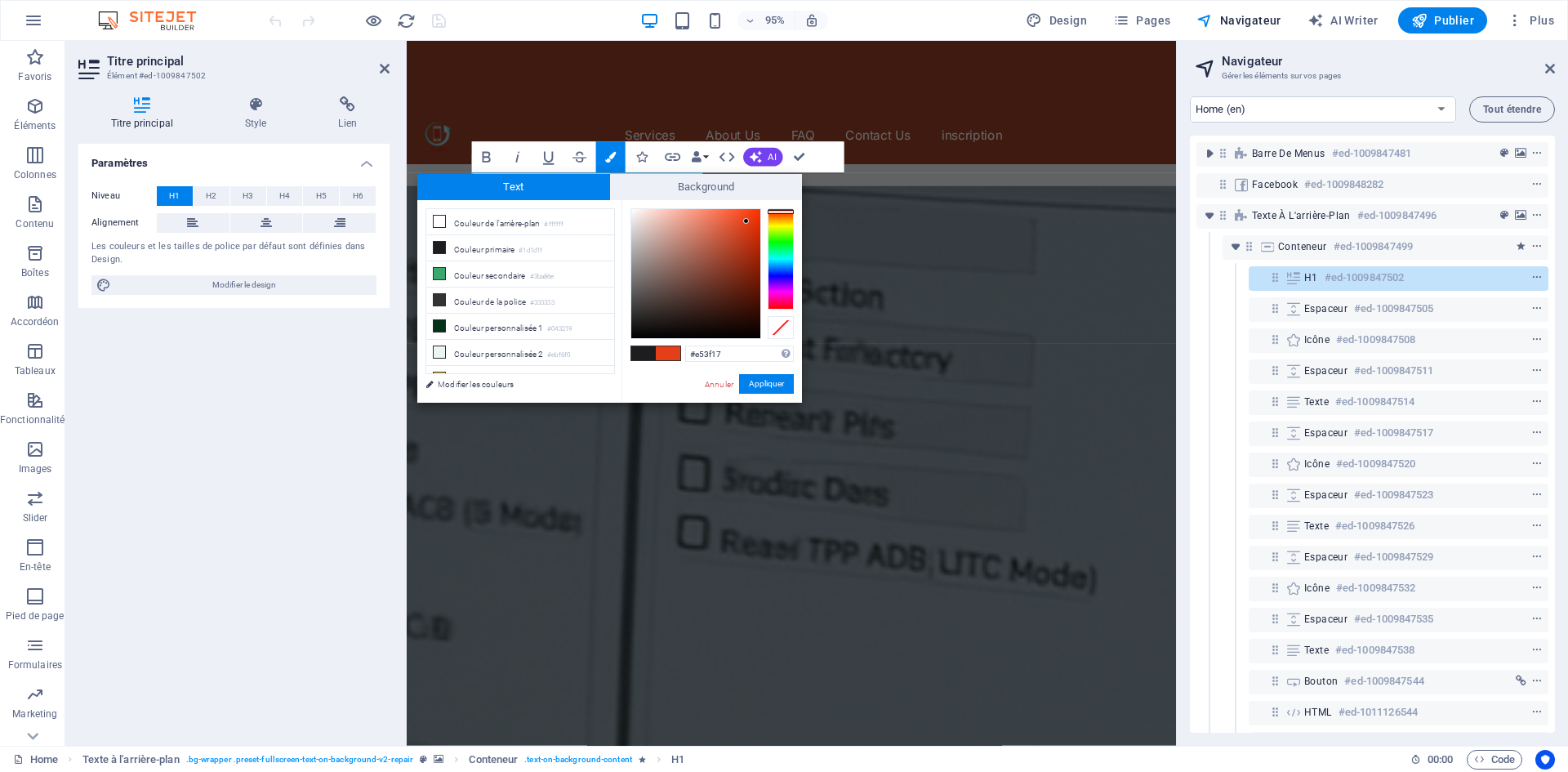
drag, startPoint x: 782, startPoint y: 219, endPoint x: 787, endPoint y: 212, distance: 8.6
click at [787, 212] on div at bounding box center [780, 212] width 26 height 4
click at [732, 215] on div at bounding box center [695, 273] width 129 height 129
type input "#ef5f3d"
click at [727, 217] on div at bounding box center [695, 273] width 129 height 129
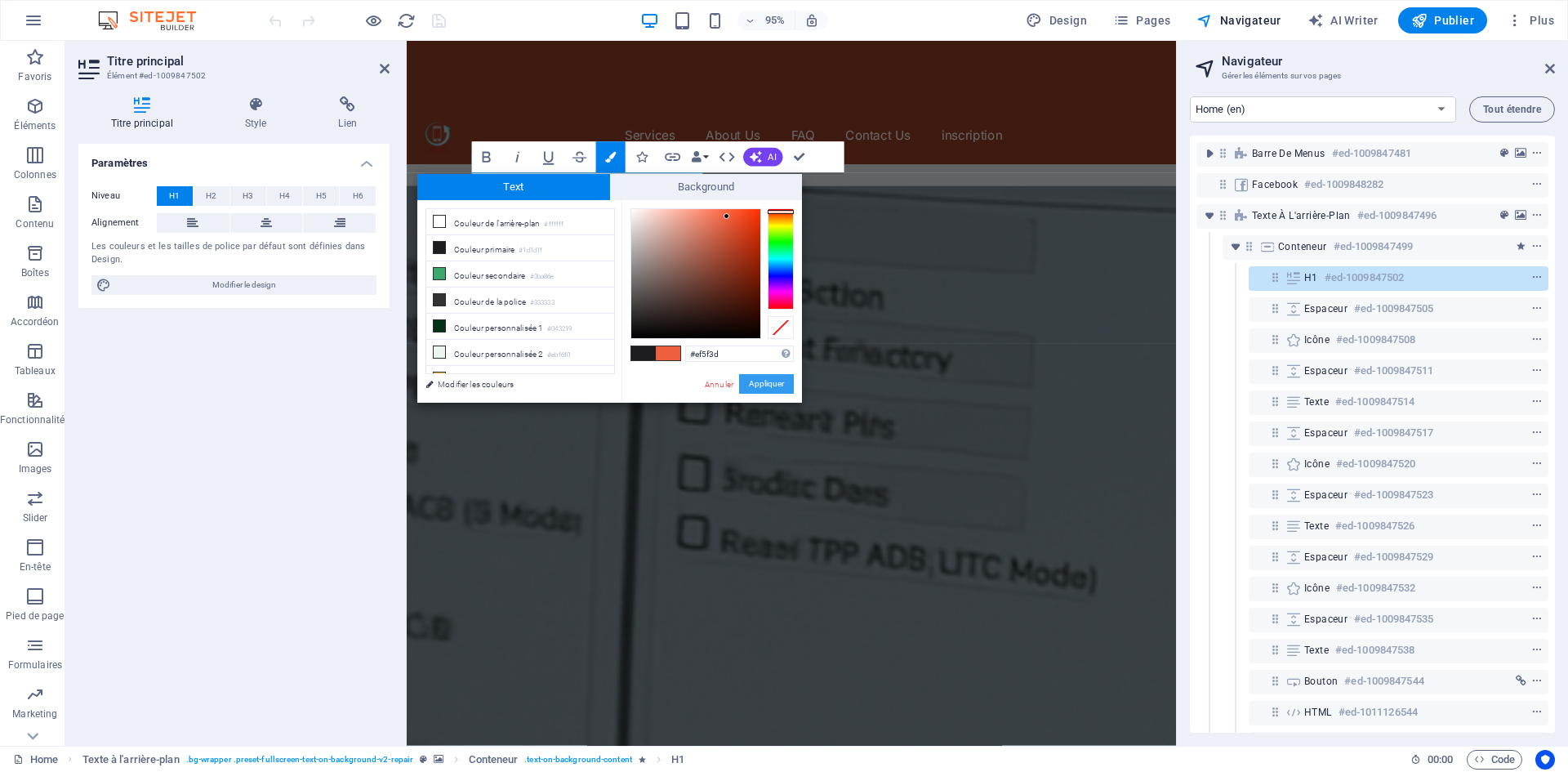
click at [755, 383] on button "Appliquer" at bounding box center [766, 383] width 55 height 19
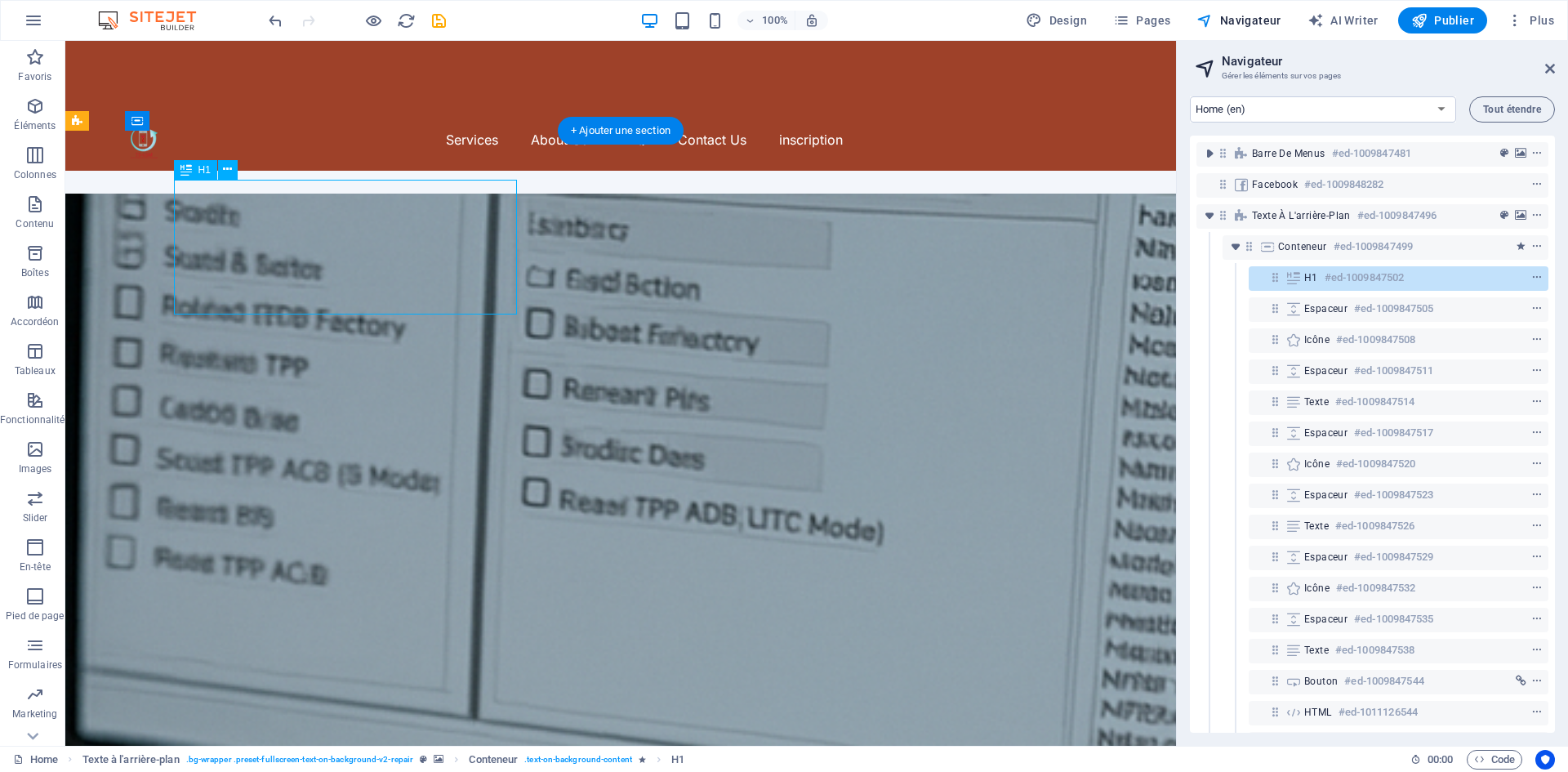
drag, startPoint x: 177, startPoint y: 293, endPoint x: 309, endPoint y: 281, distance: 132.5
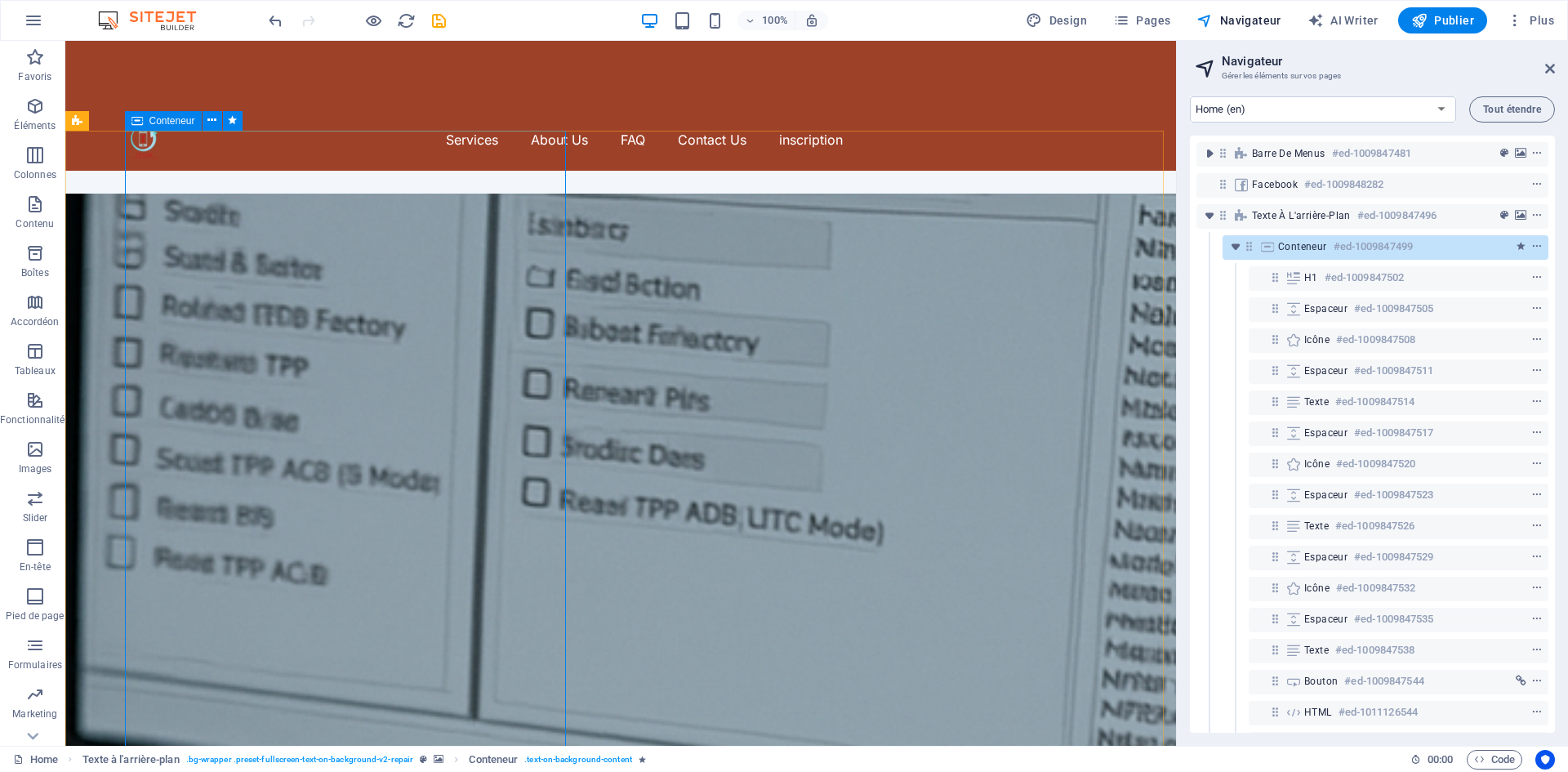
click at [177, 123] on span "Conteneur" at bounding box center [172, 121] width 46 height 10
click at [233, 116] on icon at bounding box center [232, 121] width 9 height 17
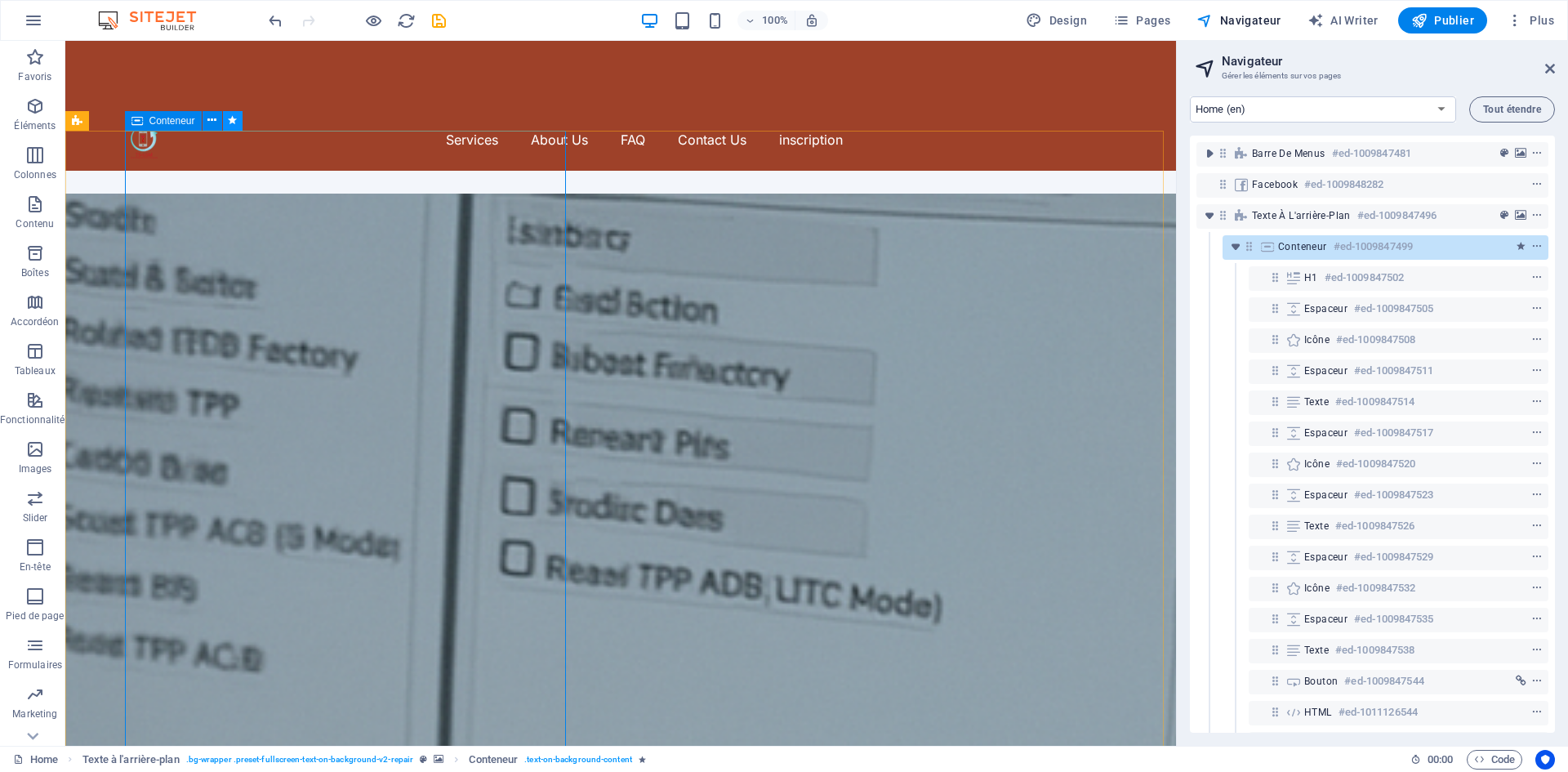
select select "move-left-to-right"
select select "s"
select select "onload"
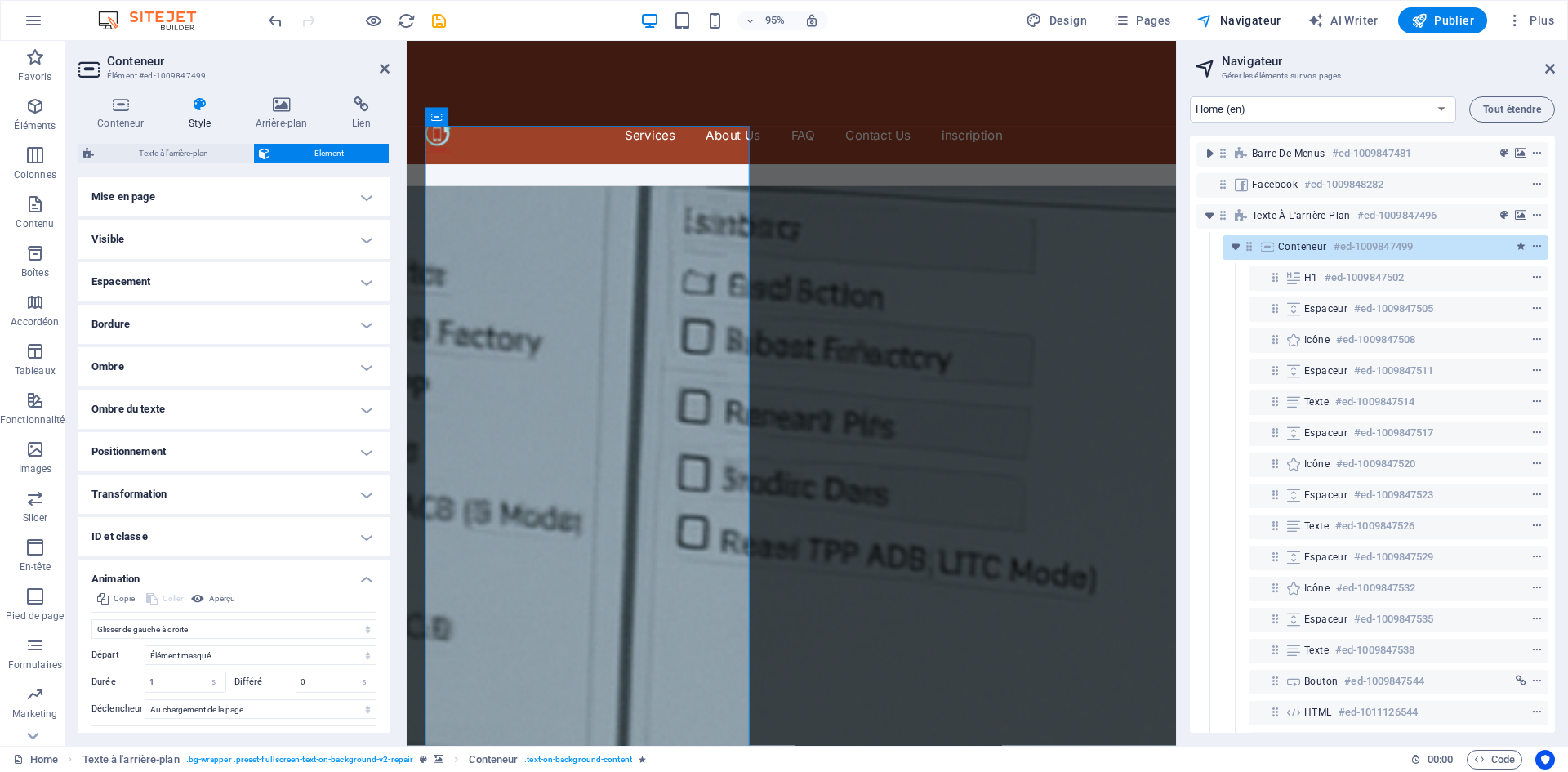
click at [351, 235] on h4 "Visible" at bounding box center [234, 239] width 311 height 39
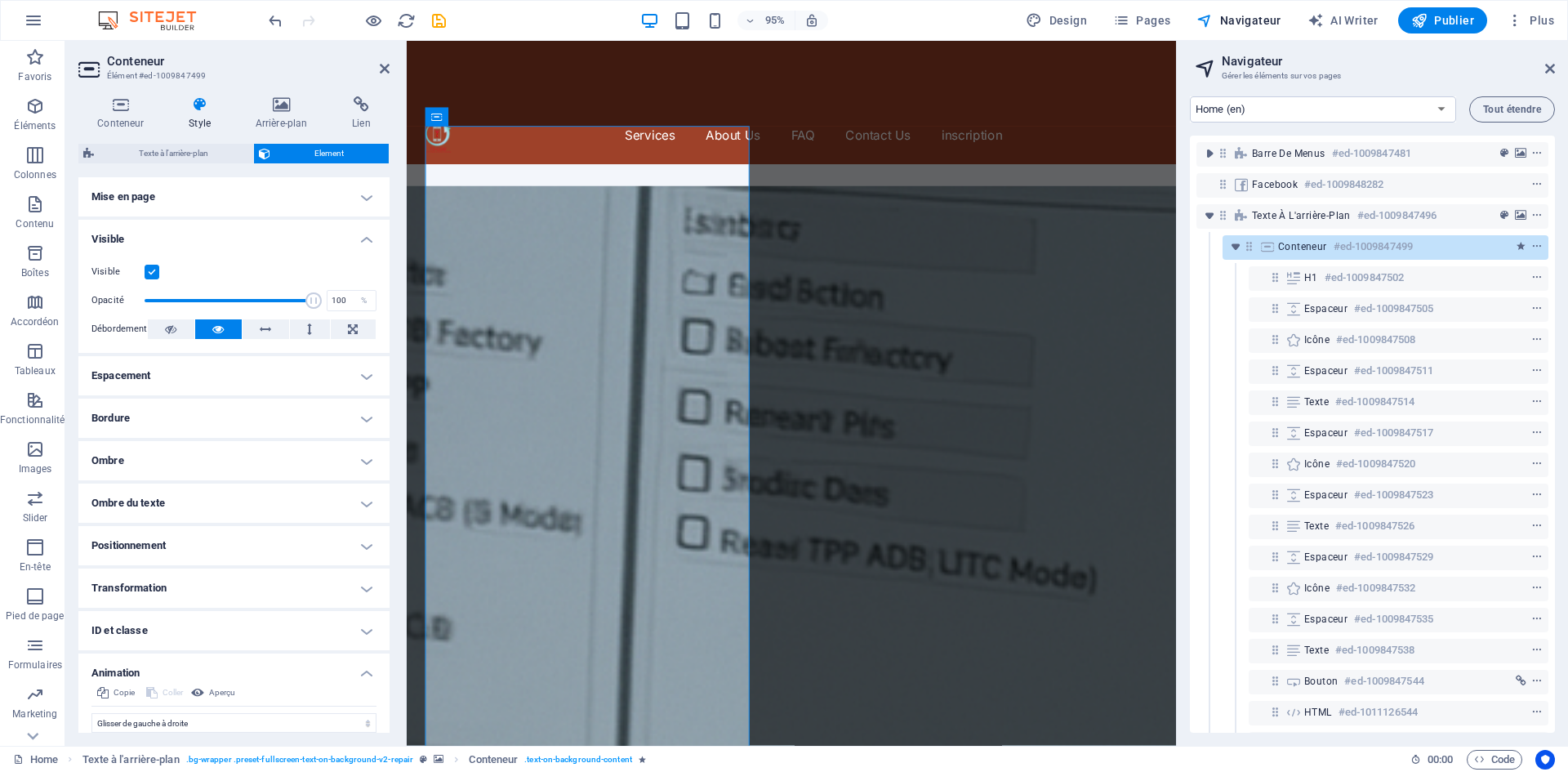
click at [358, 242] on h4 "Visible" at bounding box center [234, 234] width 311 height 30
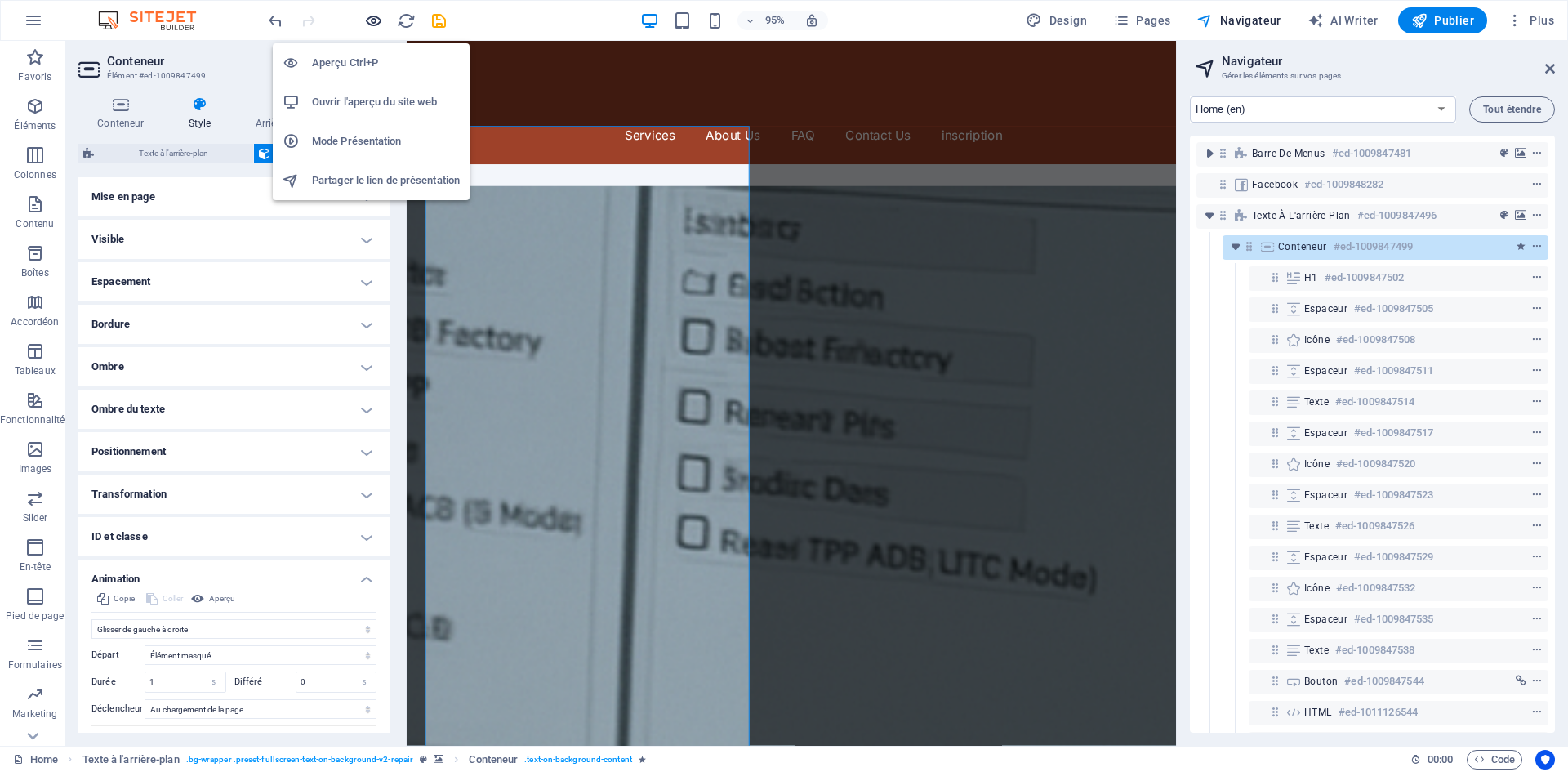
click at [369, 16] on icon "button" at bounding box center [374, 21] width 19 height 19
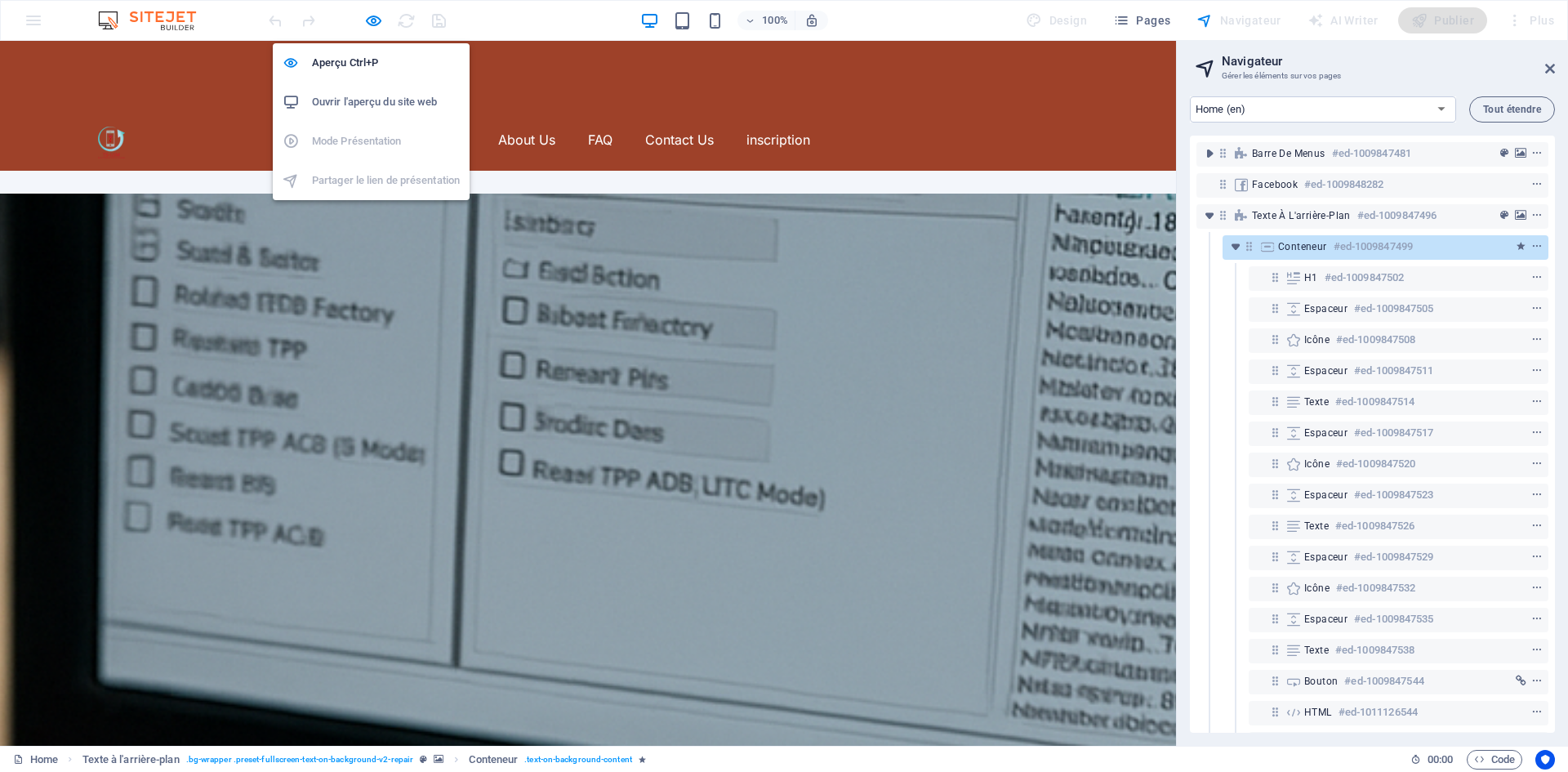
drag, startPoint x: 373, startPoint y: 18, endPoint x: 380, endPoint y: 30, distance: 13.9
click at [373, 18] on icon "button" at bounding box center [374, 21] width 19 height 19
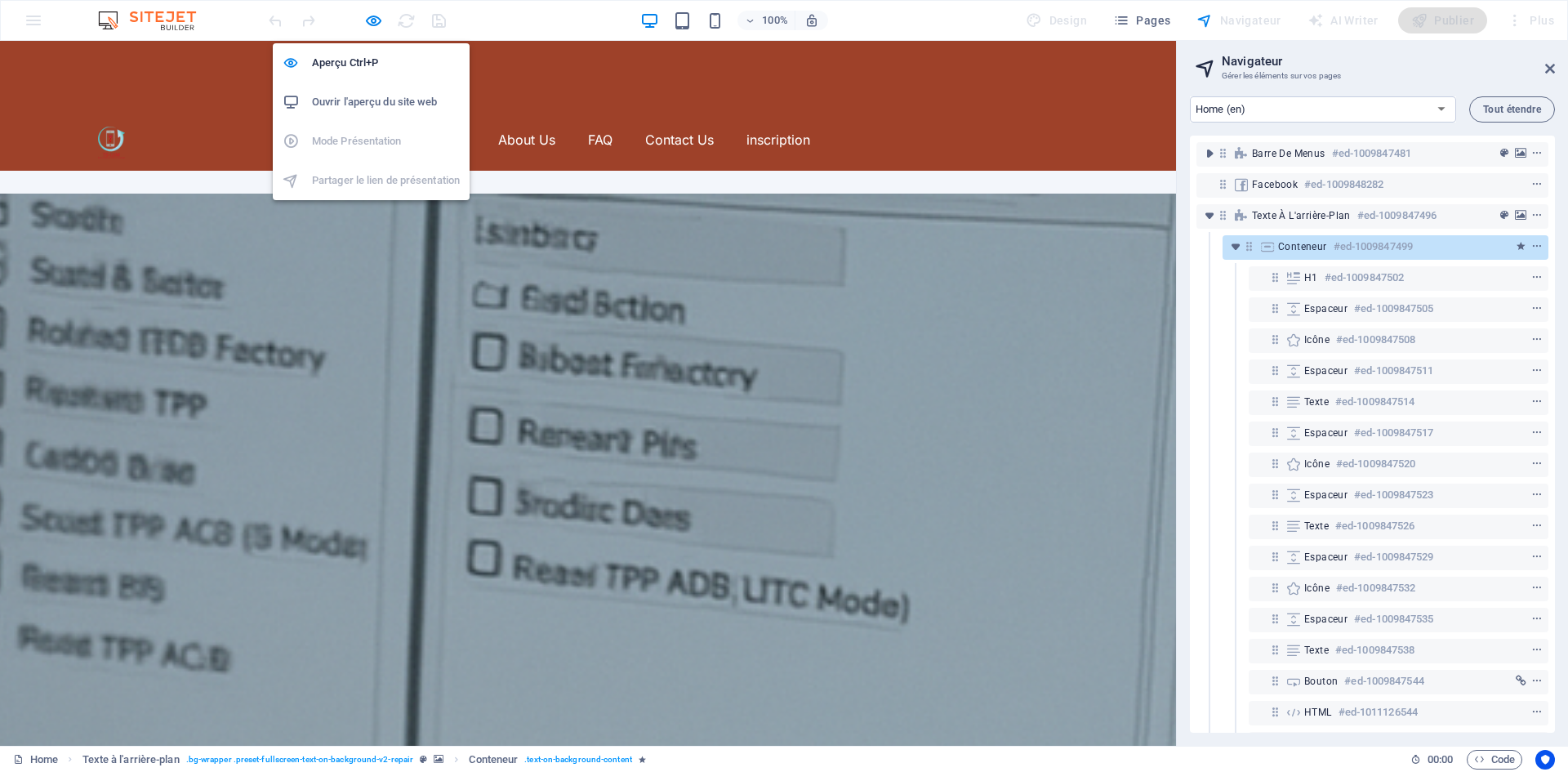
select select "move-left-to-right"
select select "s"
select select "onload"
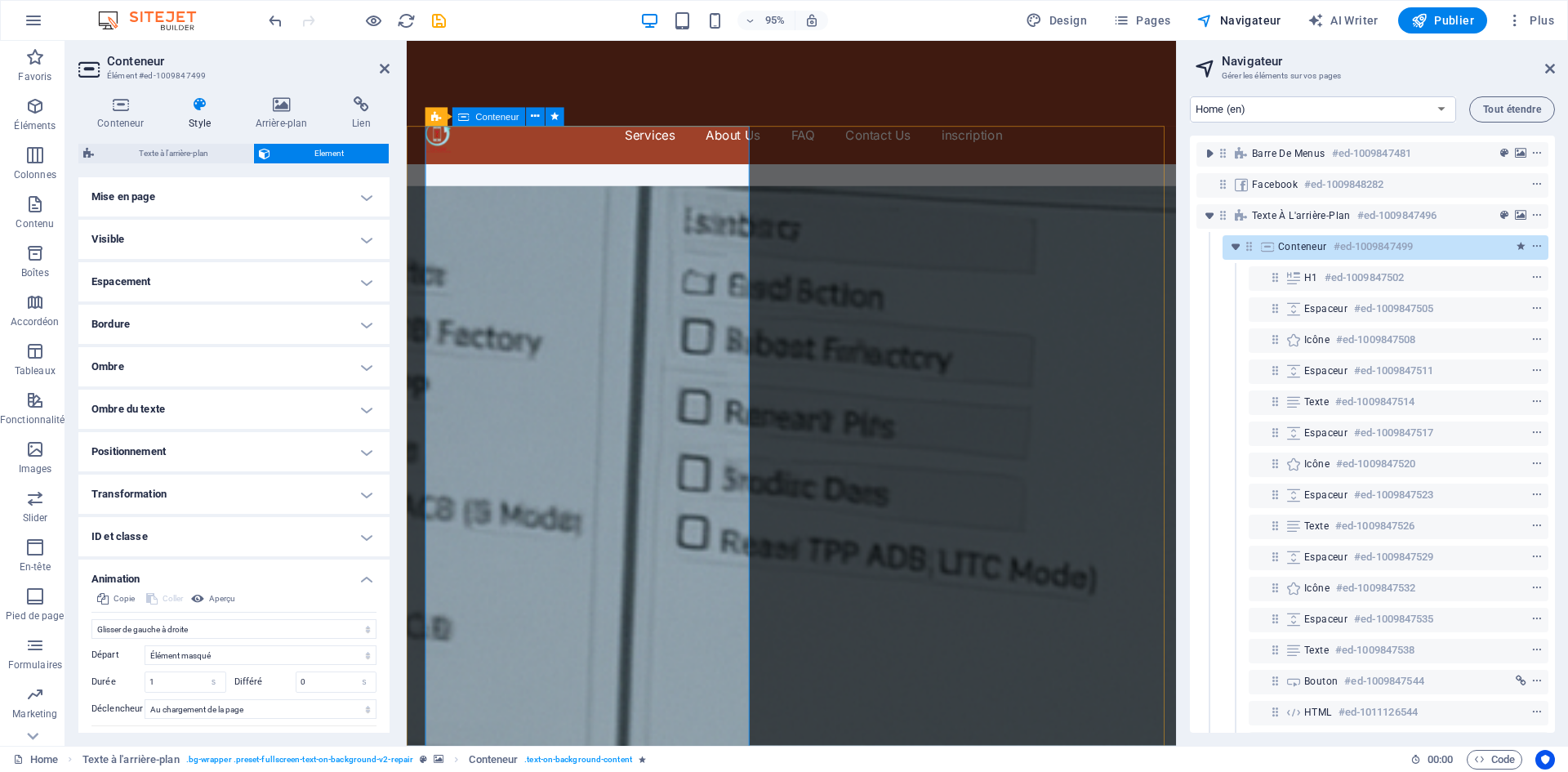
click at [207, 596] on button "Aperçu" at bounding box center [213, 598] width 49 height 19
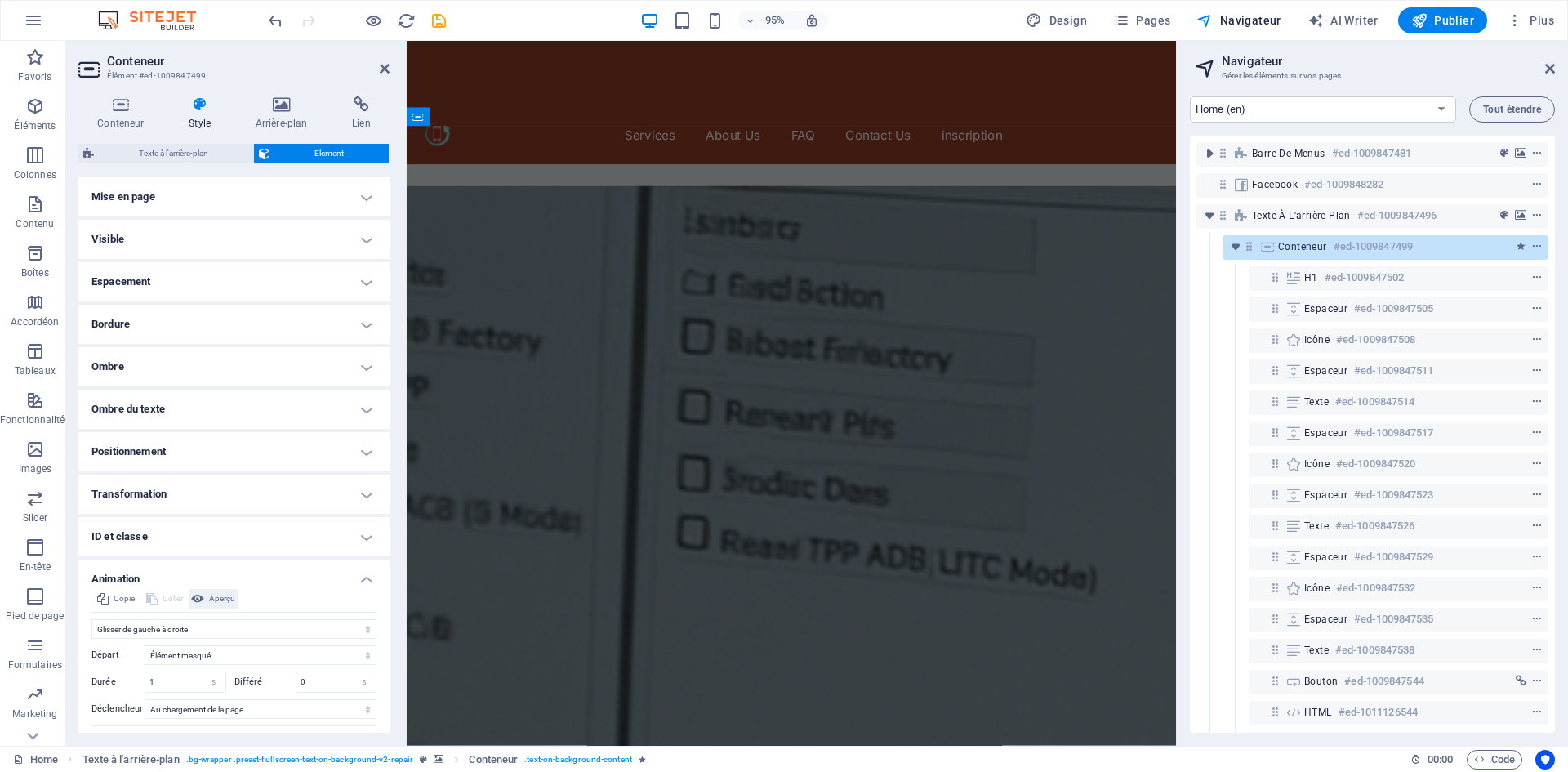
click at [207, 596] on button "Aperçu" at bounding box center [213, 598] width 49 height 19
click at [229, 595] on span "Aperçu" at bounding box center [222, 598] width 26 height 19
click at [229, 593] on span "Aperçu" at bounding box center [222, 598] width 26 height 19
click at [326, 256] on h4 "Visible" at bounding box center [234, 239] width 311 height 39
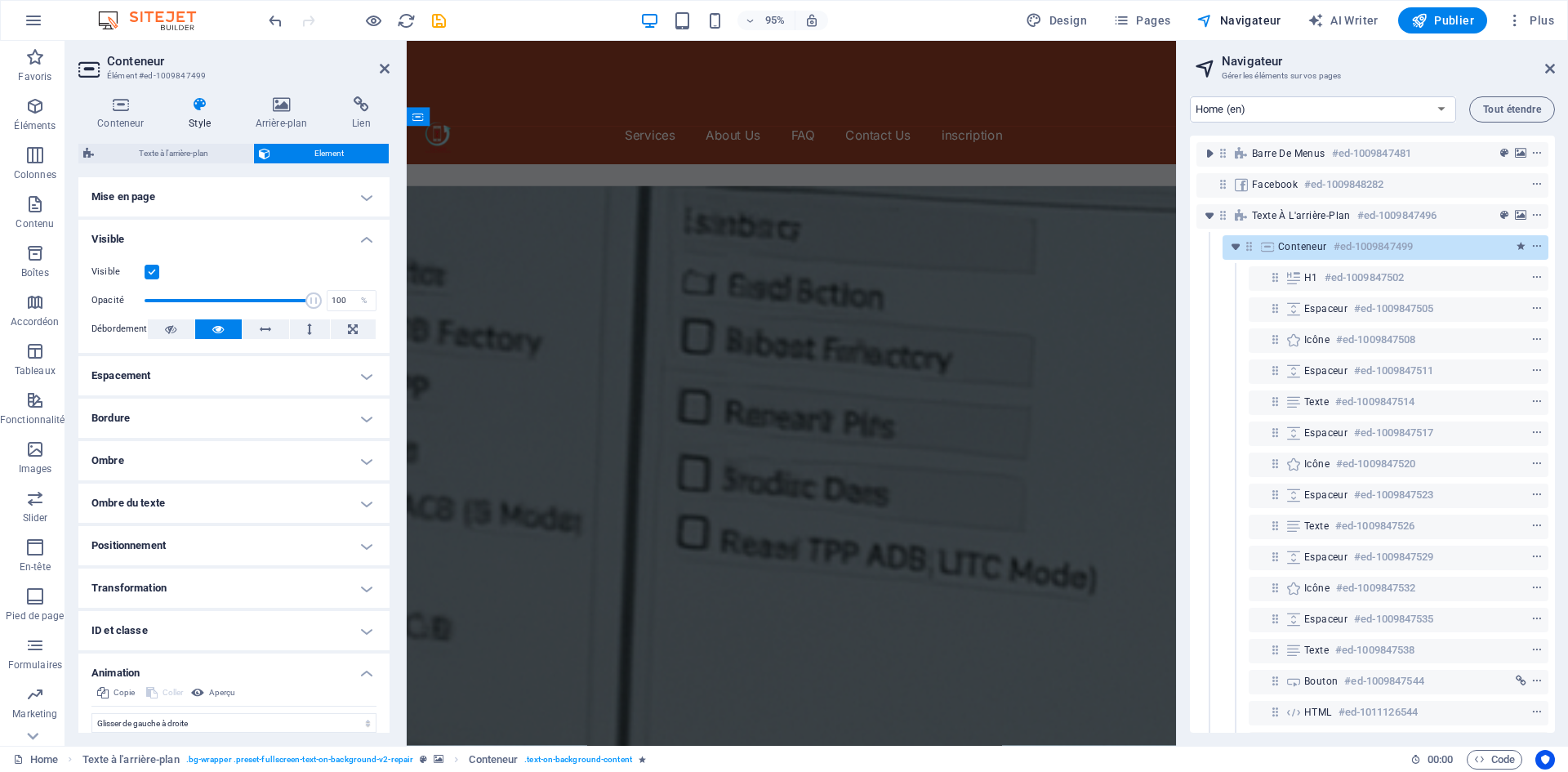
click at [154, 276] on label at bounding box center [151, 272] width 14 height 14
click at [0, 0] on input "Visible" at bounding box center [0, 0] width 0 height 0
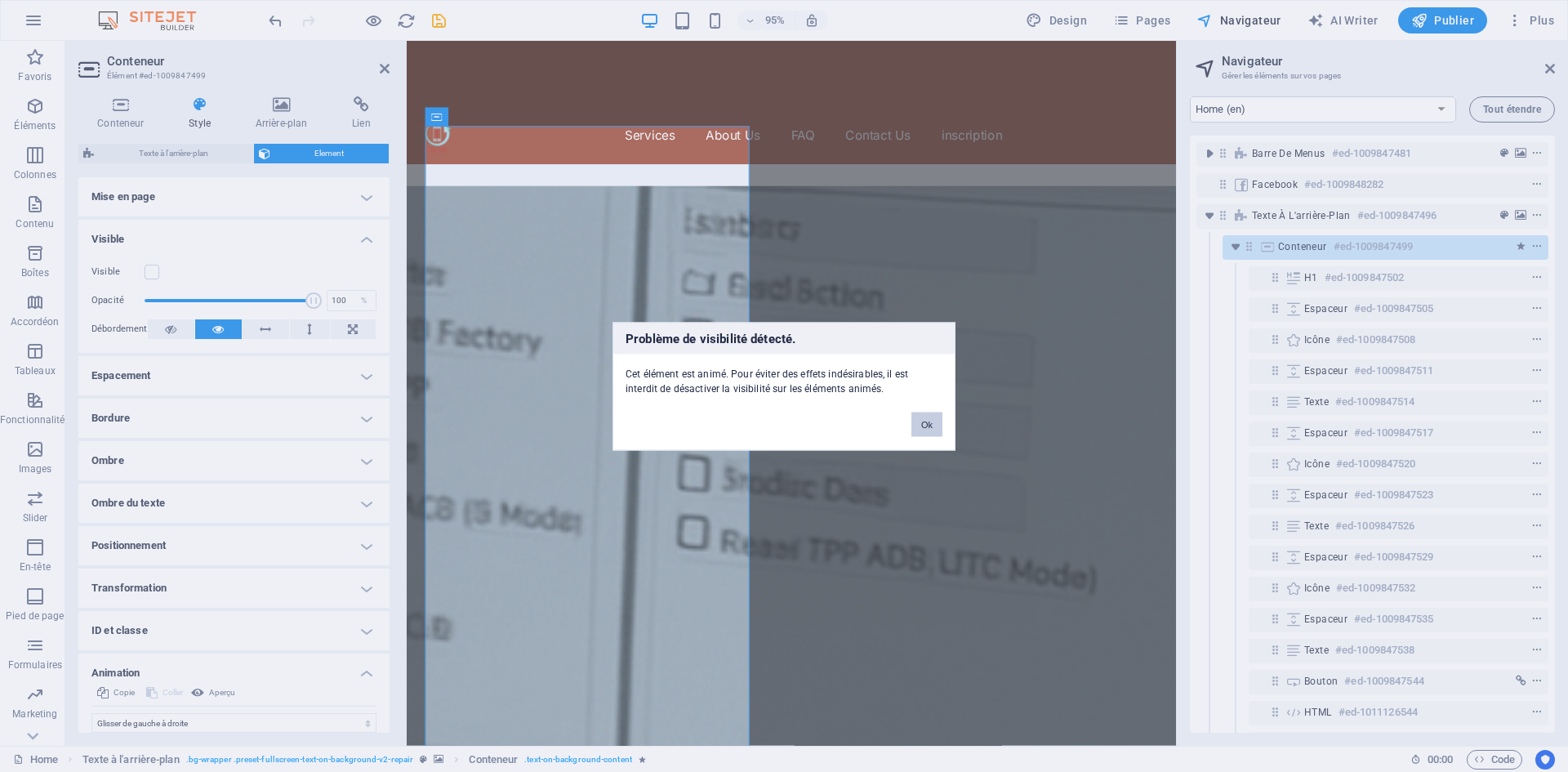
click at [927, 421] on button "Ok" at bounding box center [926, 424] width 31 height 24
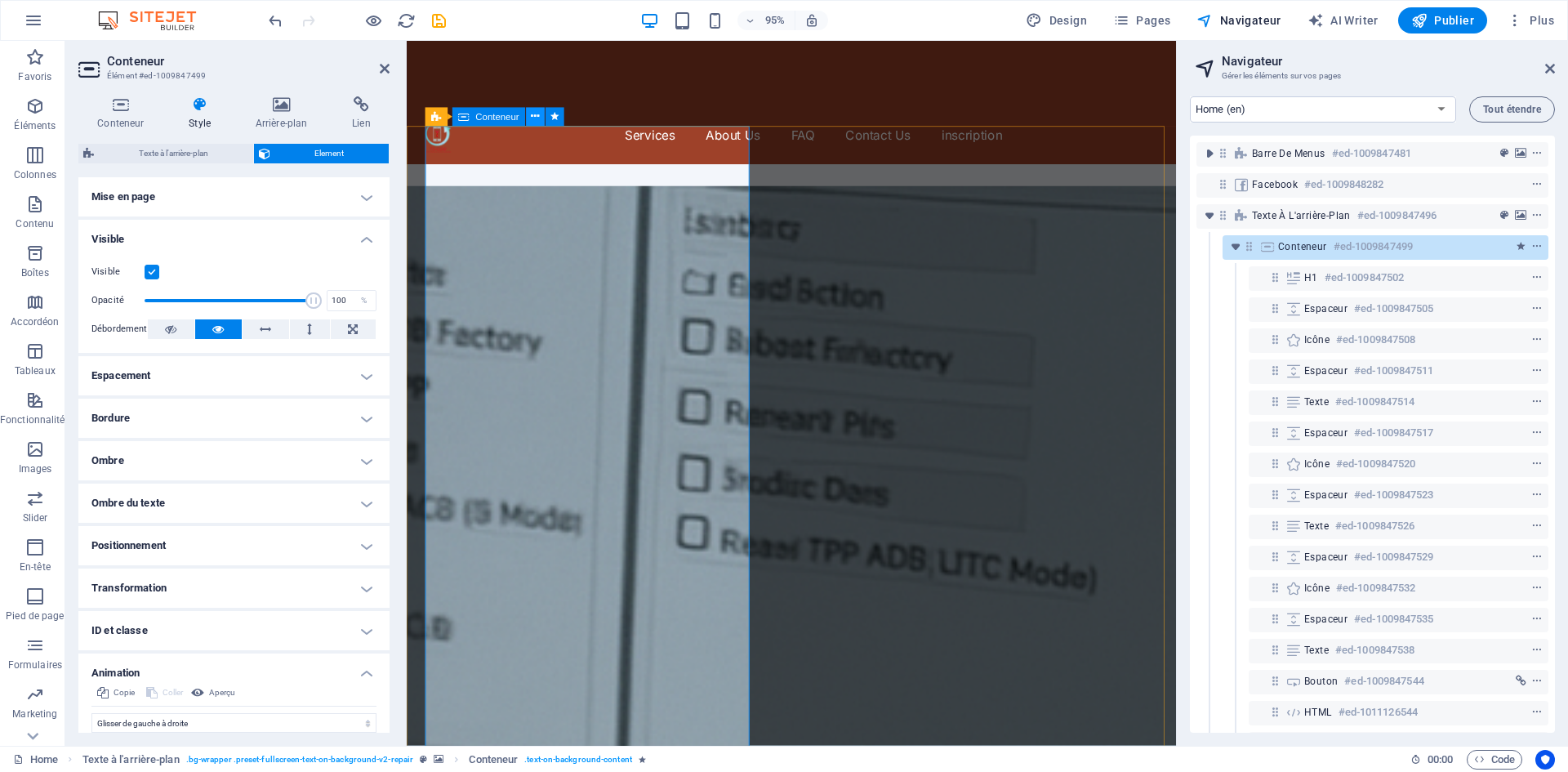
click at [537, 118] on icon at bounding box center [536, 116] width 8 height 16
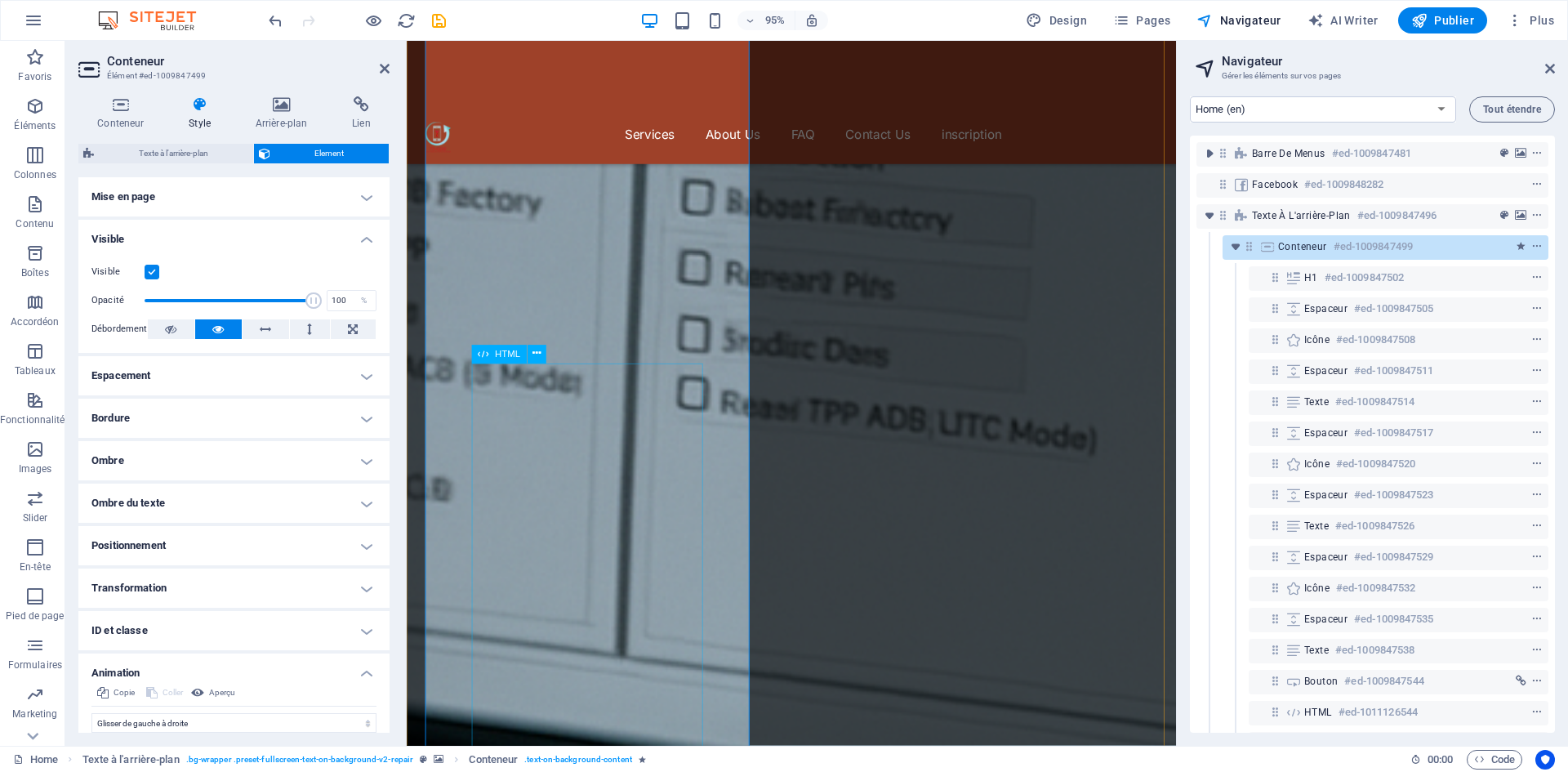
scroll to position [164, 0]
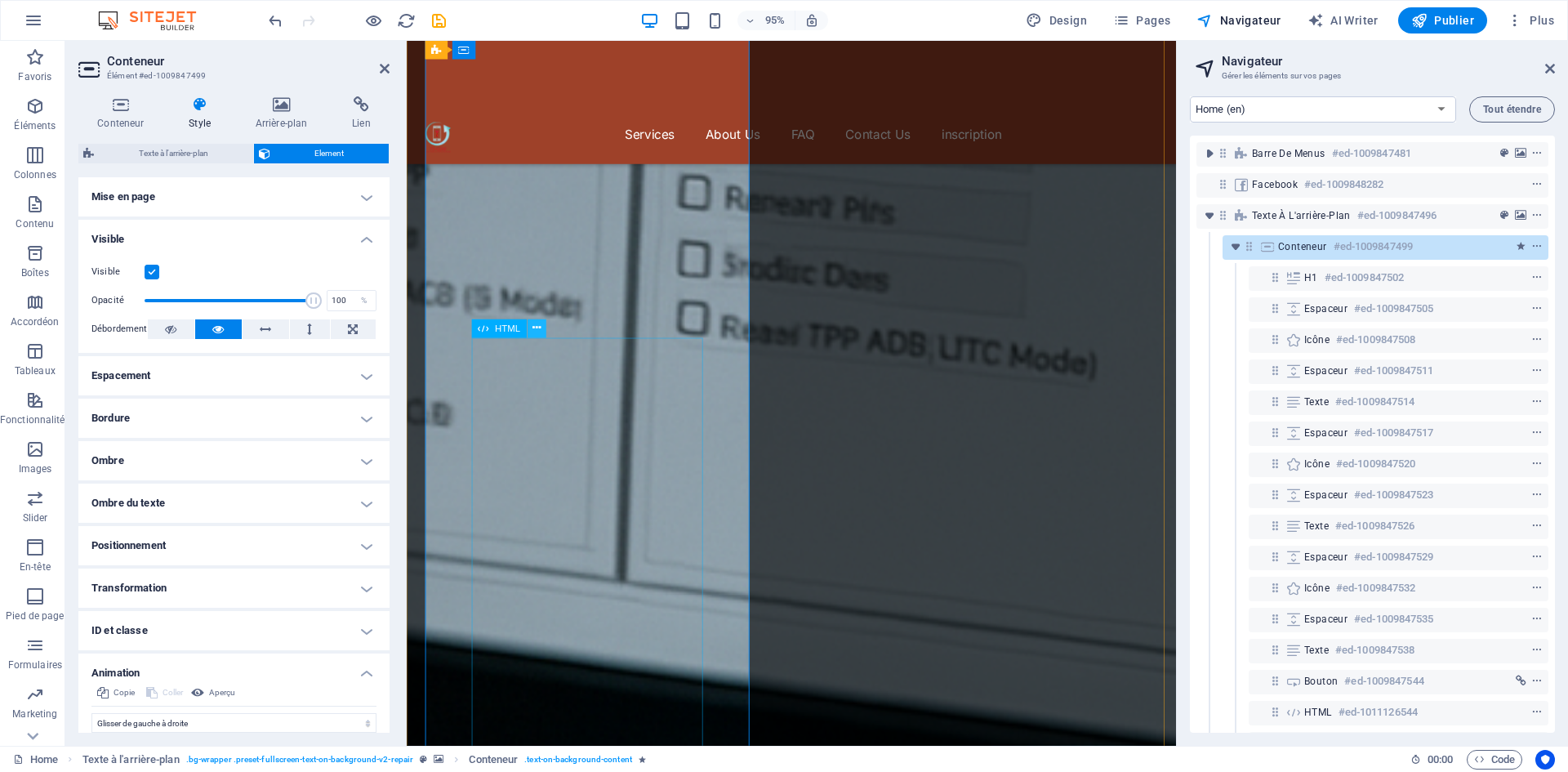
click at [536, 333] on icon at bounding box center [536, 327] width 8 height 16
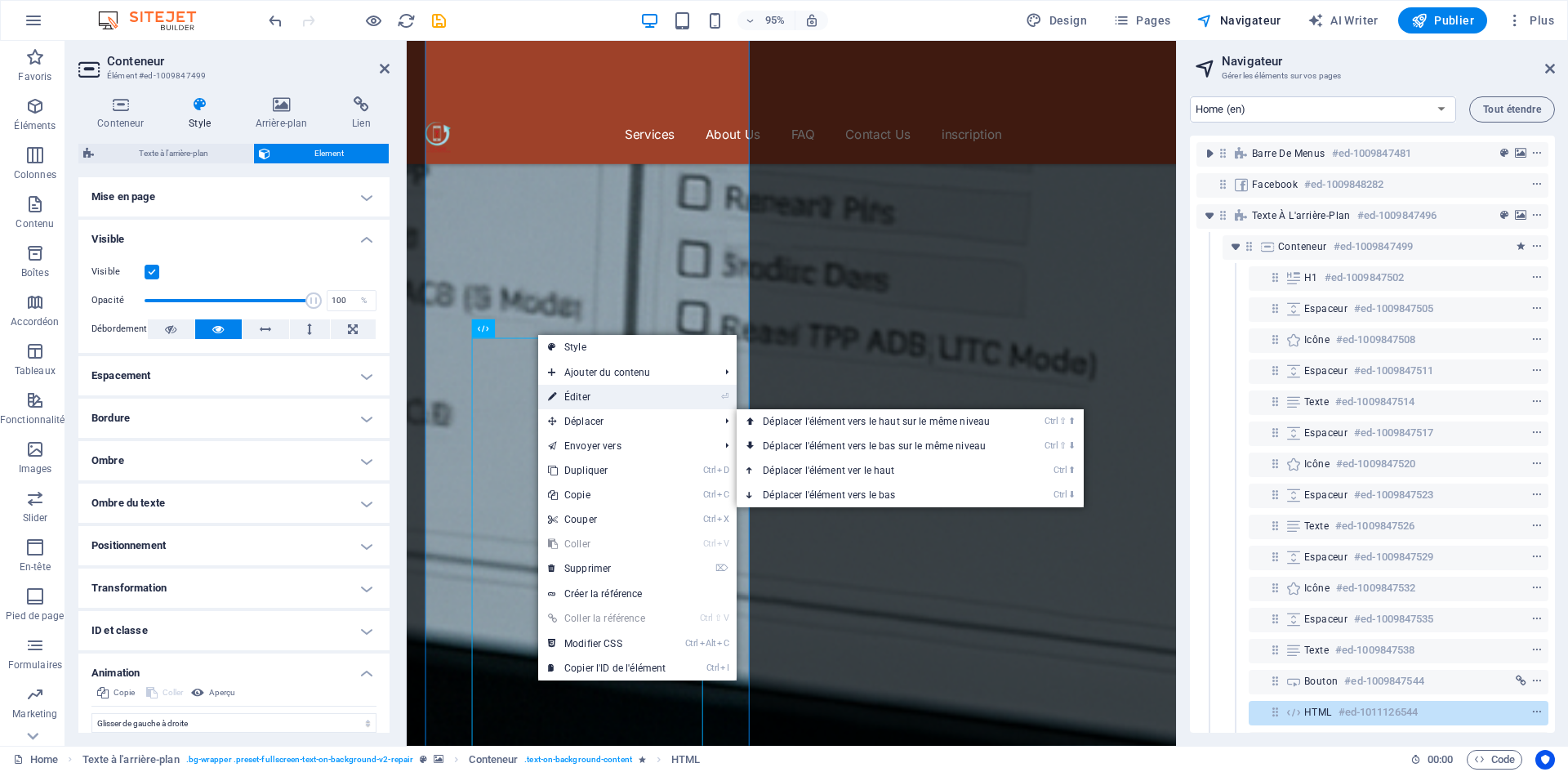
click at [606, 401] on link "⏎ Éditer" at bounding box center [606, 397] width 137 height 24
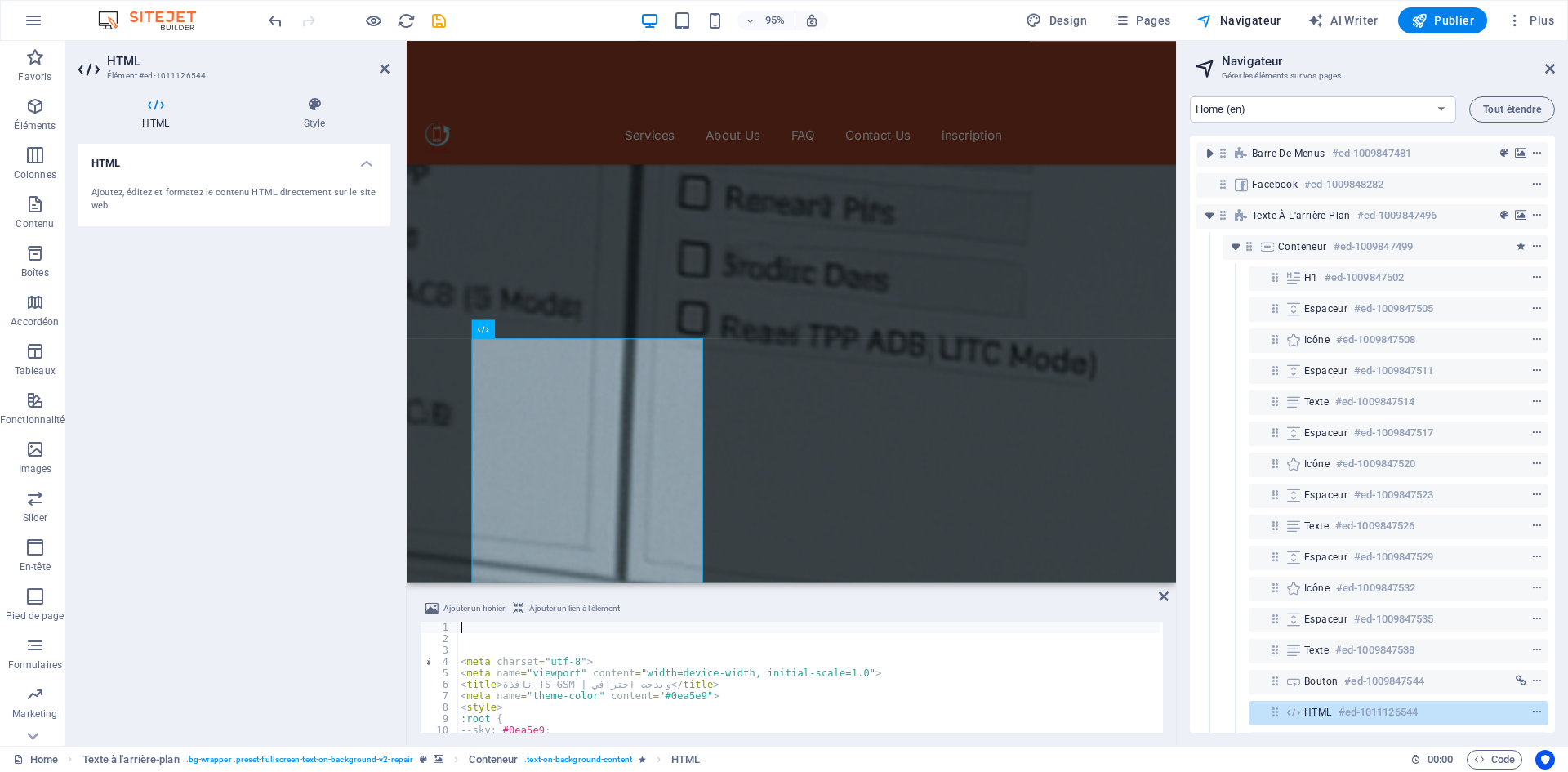
type textarea ":root {"
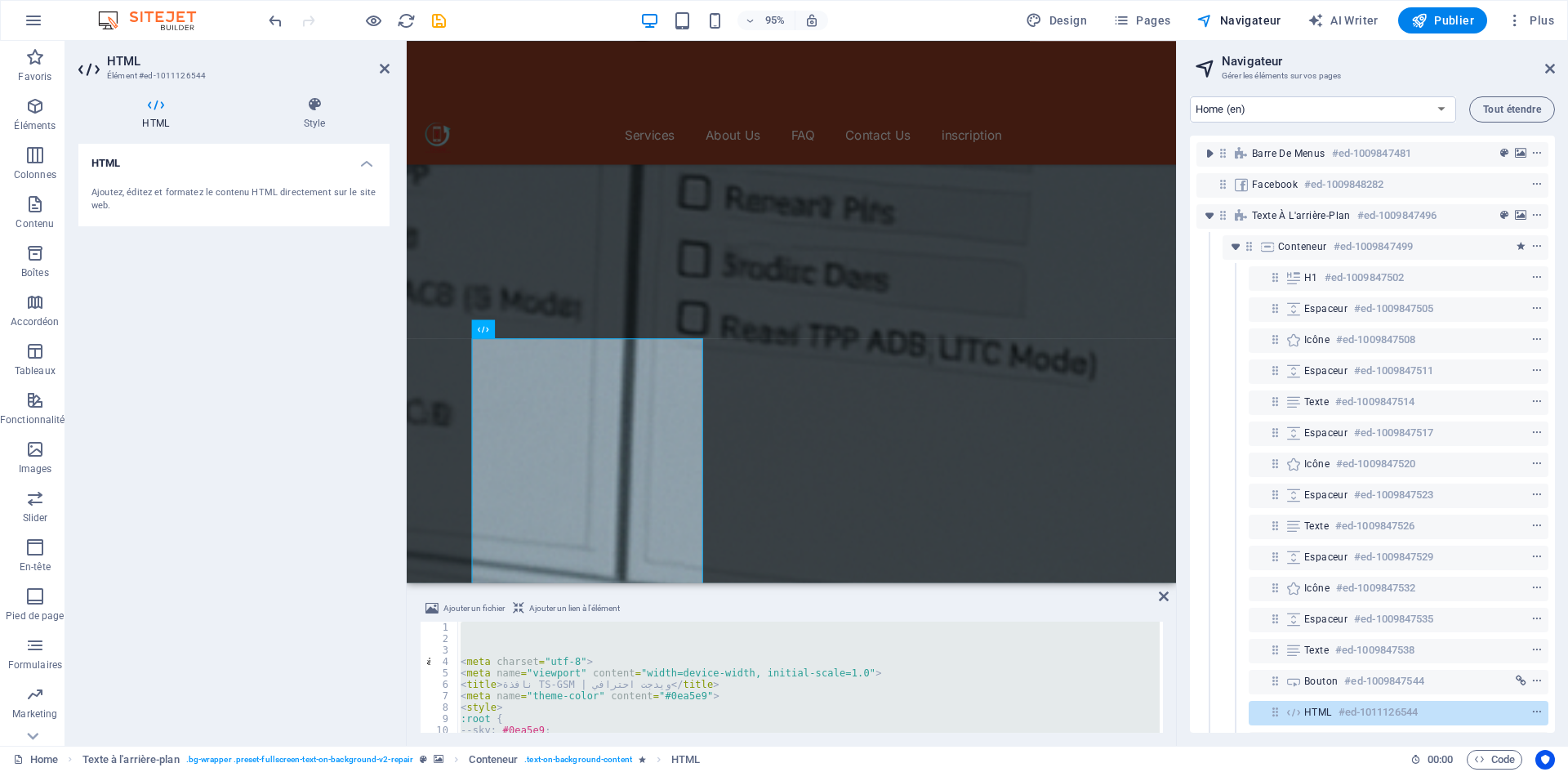
click at [584, 701] on div "< meta charset = "utf-8" > < meta name = "viewport" content = "width=device-wid…" at bounding box center [808, 678] width 703 height 111
type textarea "<meta name="theme-color" content="#0ea5e9">"
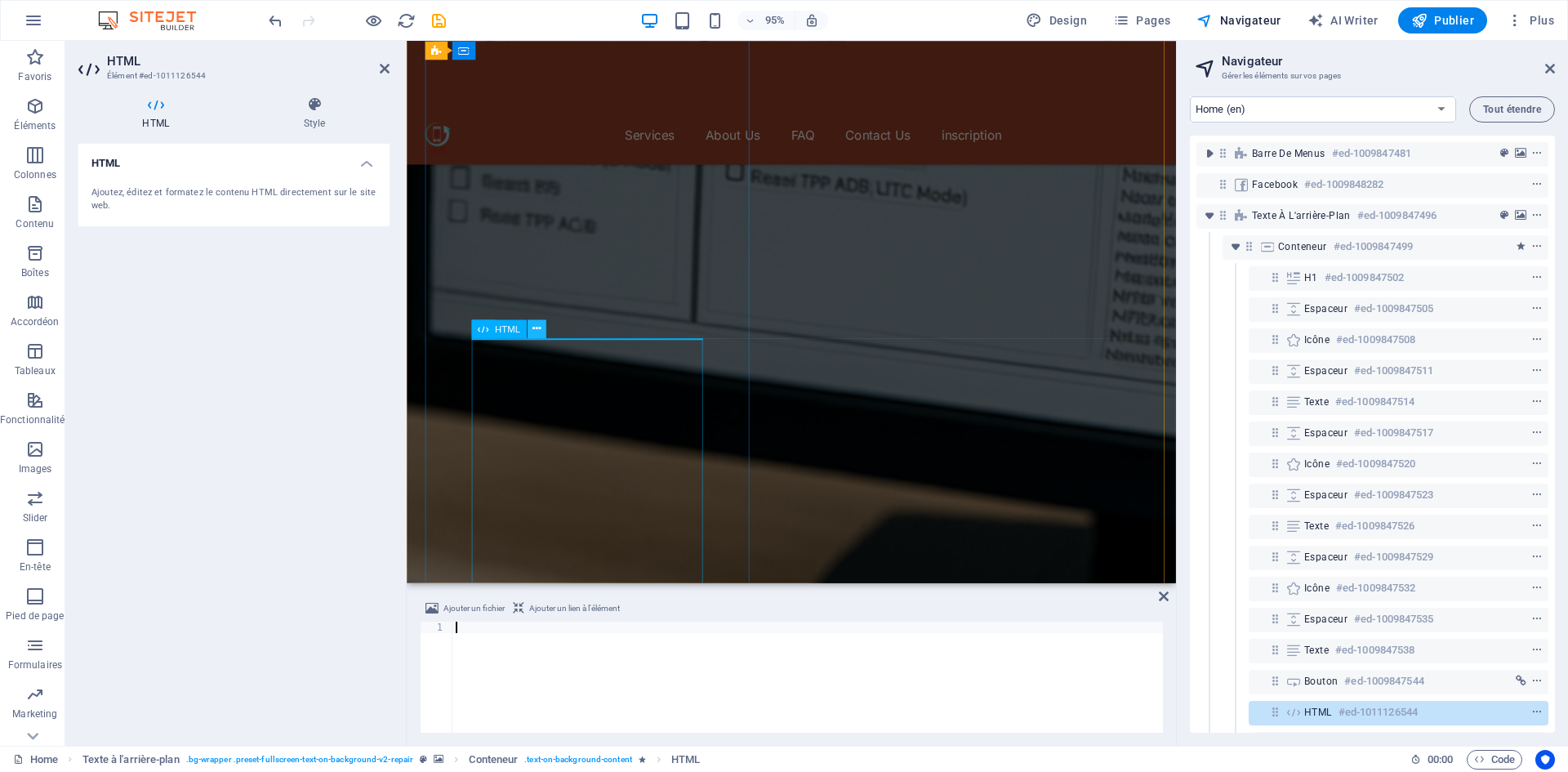
click at [542, 329] on button at bounding box center [536, 329] width 19 height 19
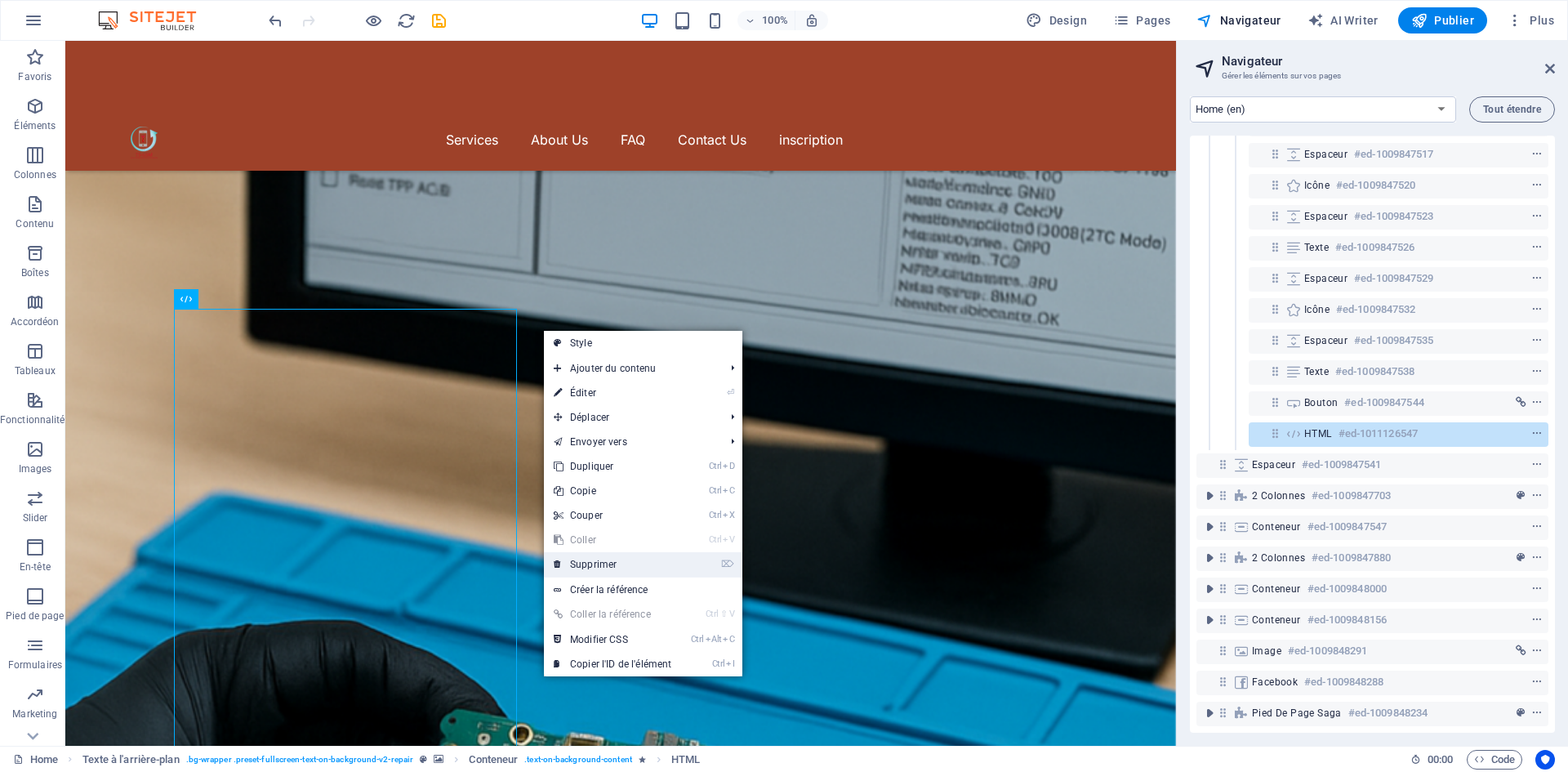
drag, startPoint x: 612, startPoint y: 561, endPoint x: 553, endPoint y: 521, distance: 71.3
click at [612, 561] on link "⌦ Supprimer" at bounding box center [612, 564] width 137 height 24
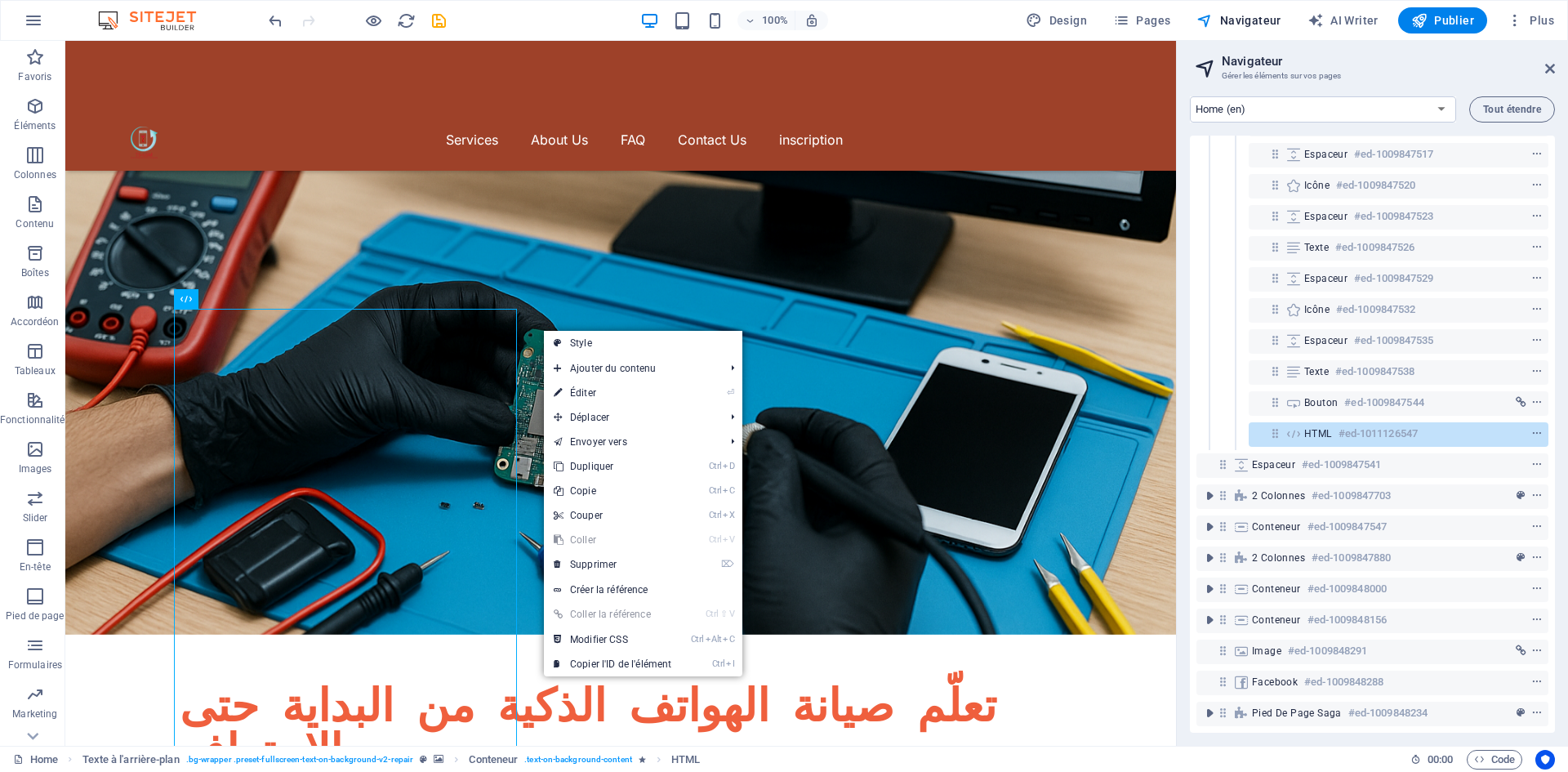
scroll to position [260, 0]
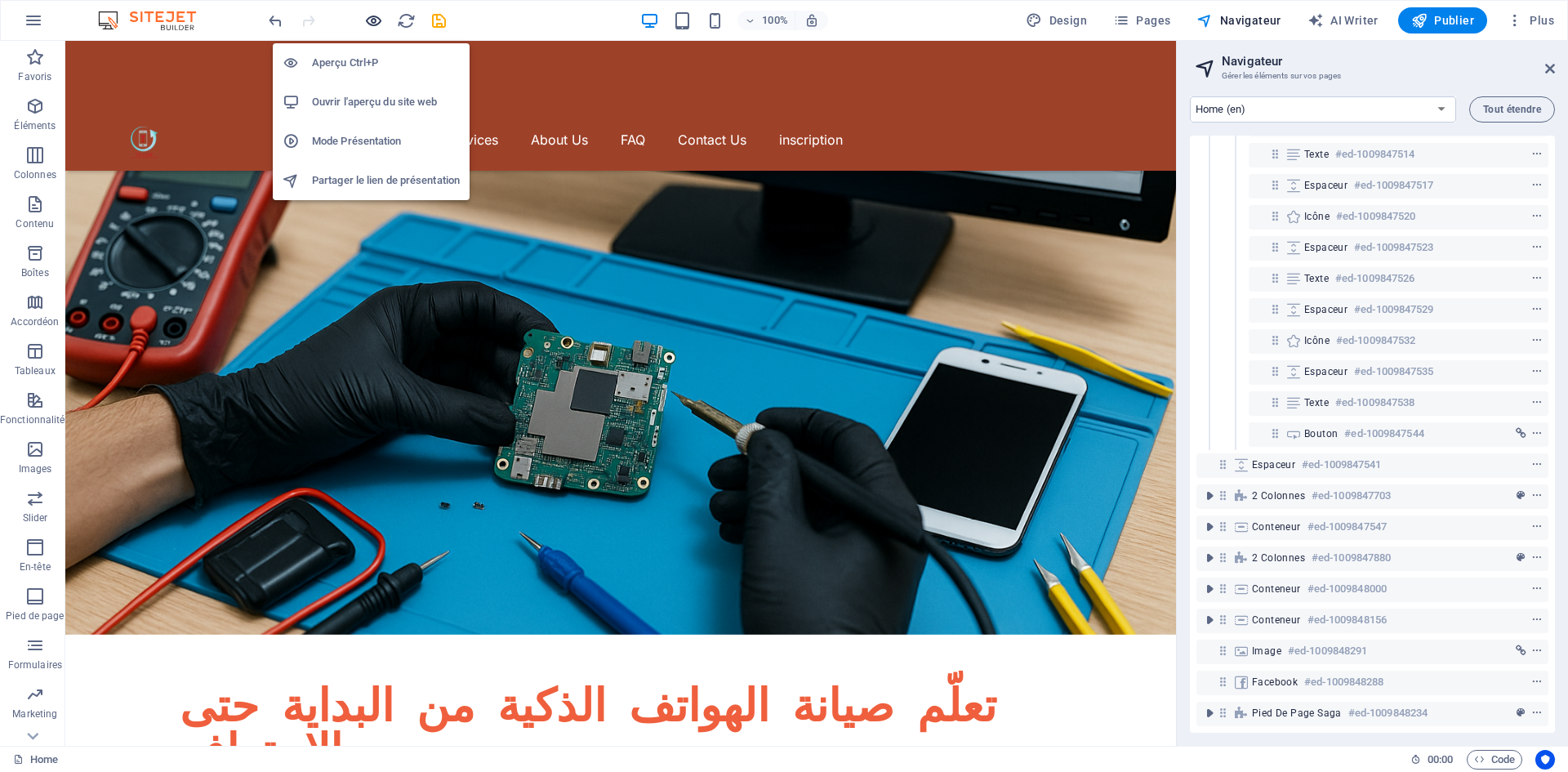
click at [375, 15] on icon "button" at bounding box center [374, 21] width 19 height 19
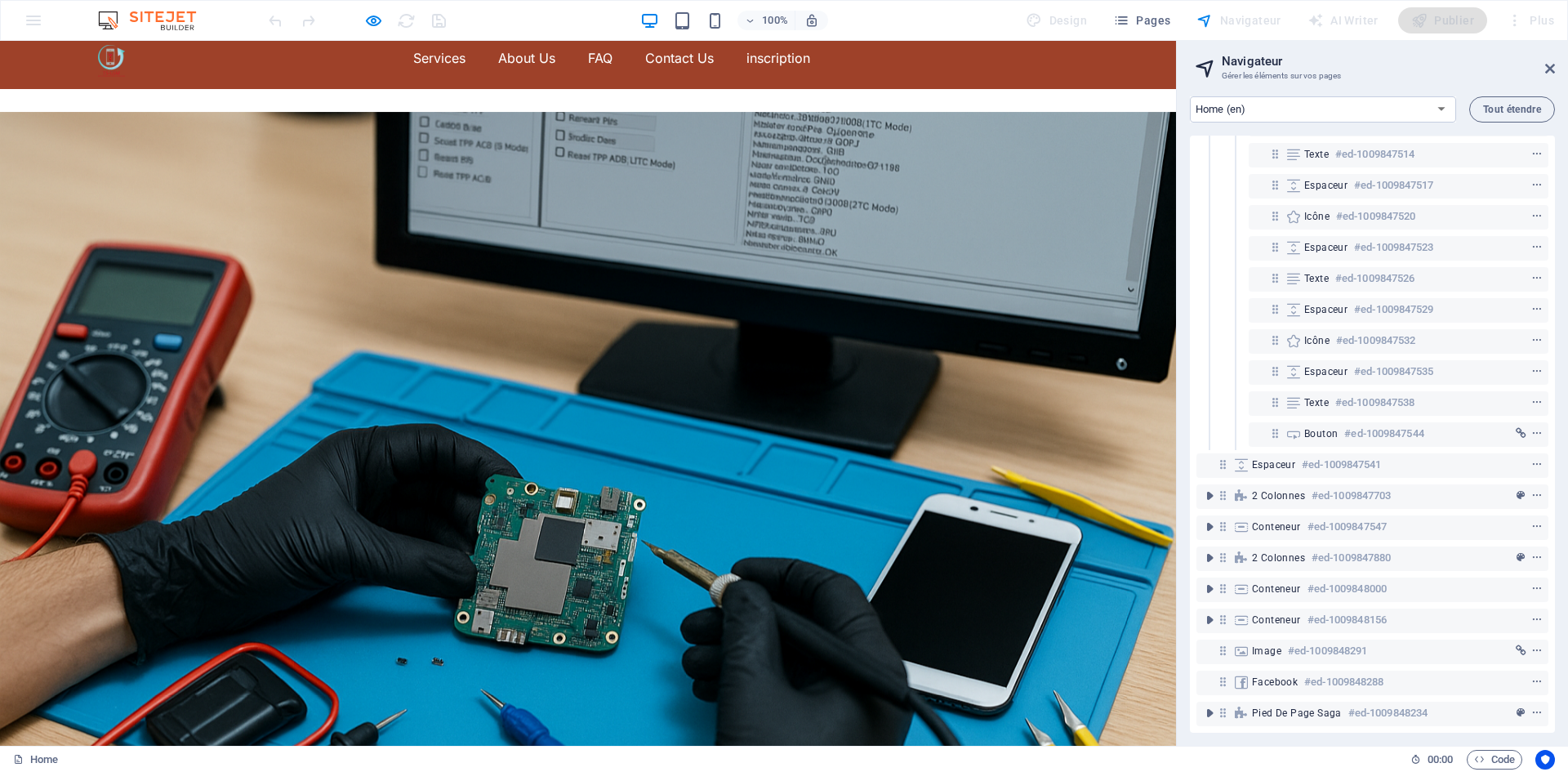
scroll to position [0, 0]
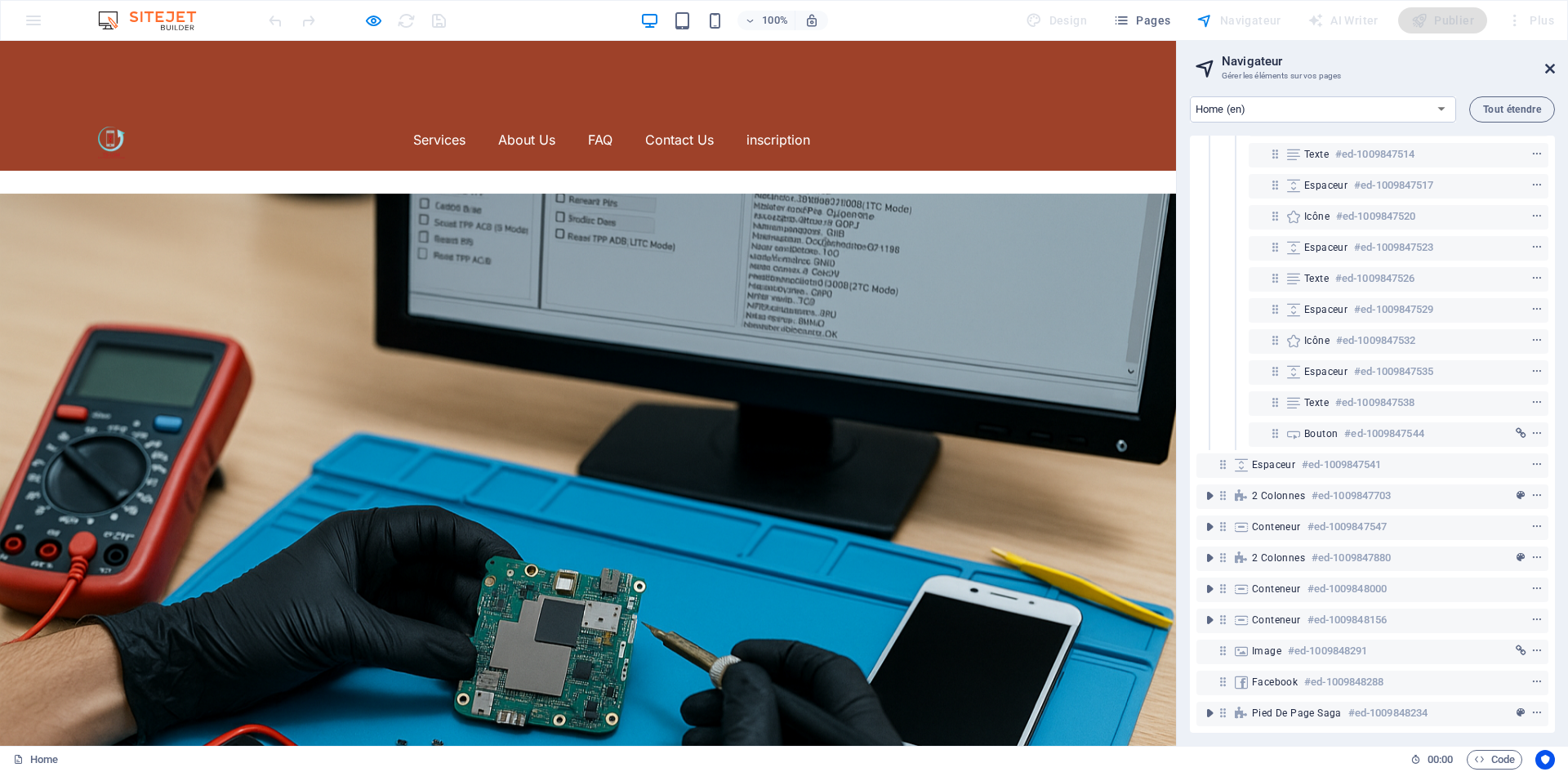
drag, startPoint x: 1550, startPoint y: 69, endPoint x: 1549, endPoint y: 31, distance: 38.0
click at [1551, 69] on icon at bounding box center [1550, 68] width 10 height 13
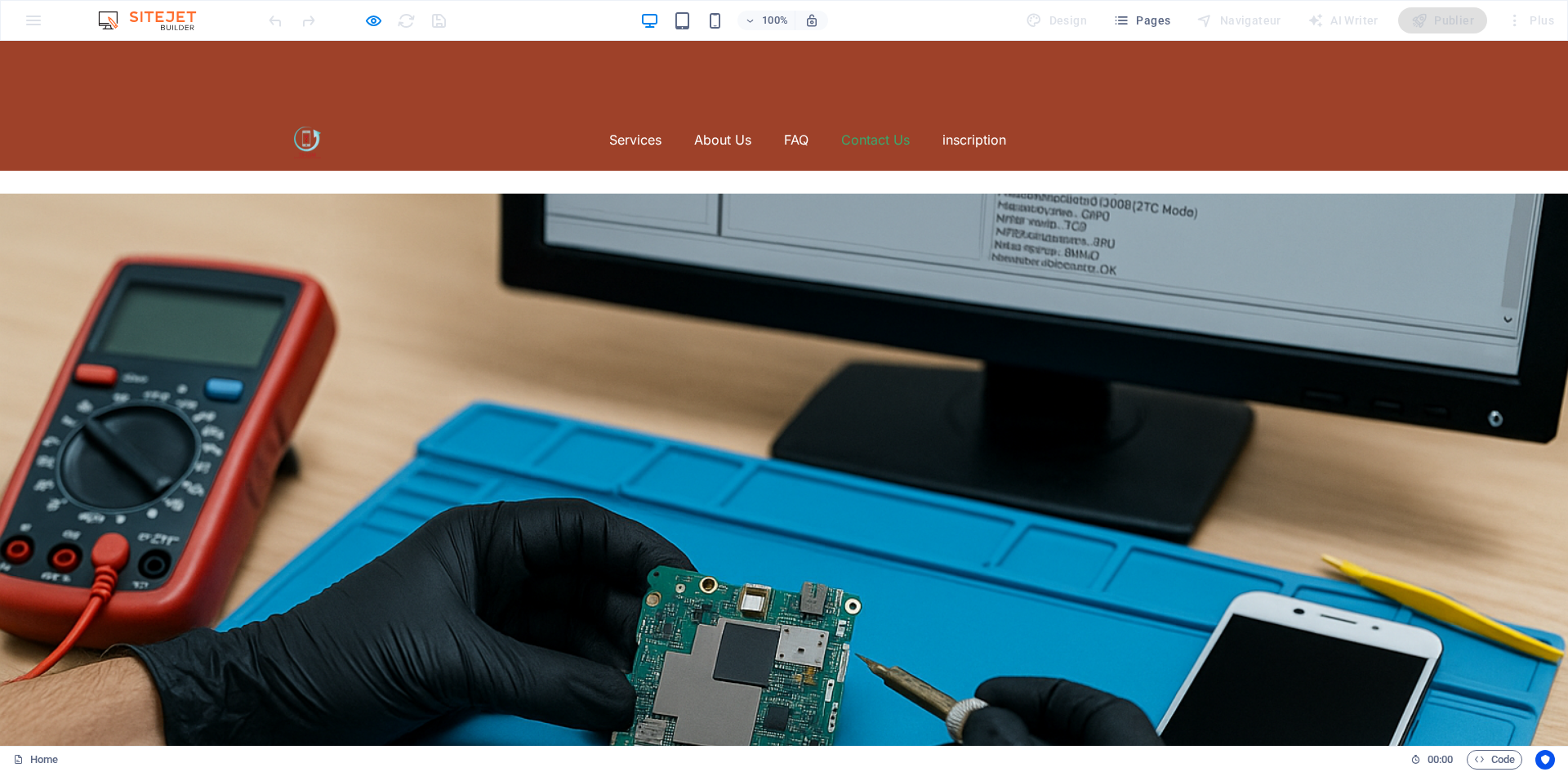
click at [886, 127] on link "Contact Us" at bounding box center [875, 139] width 68 height 26
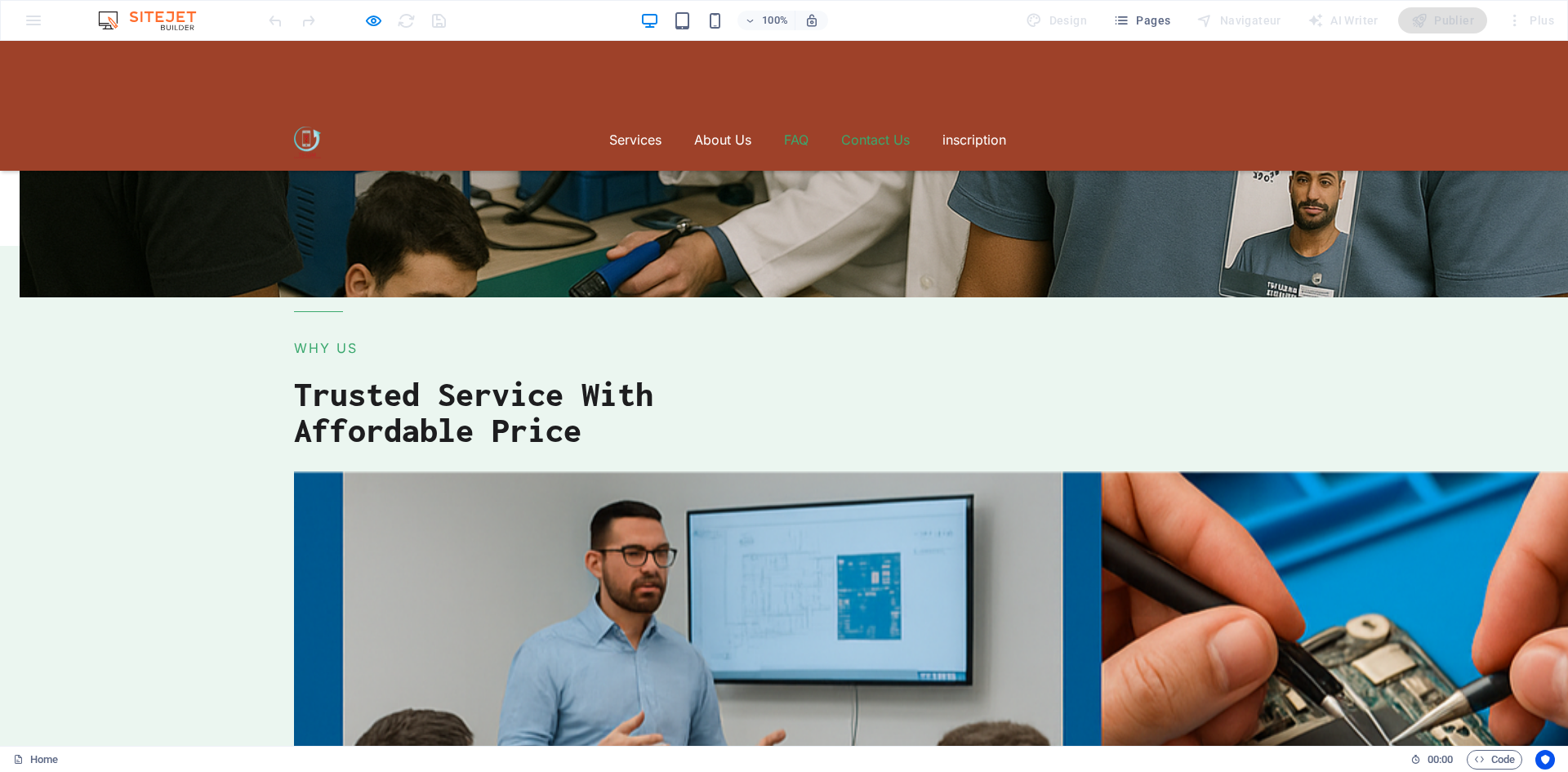
scroll to position [4911, 0]
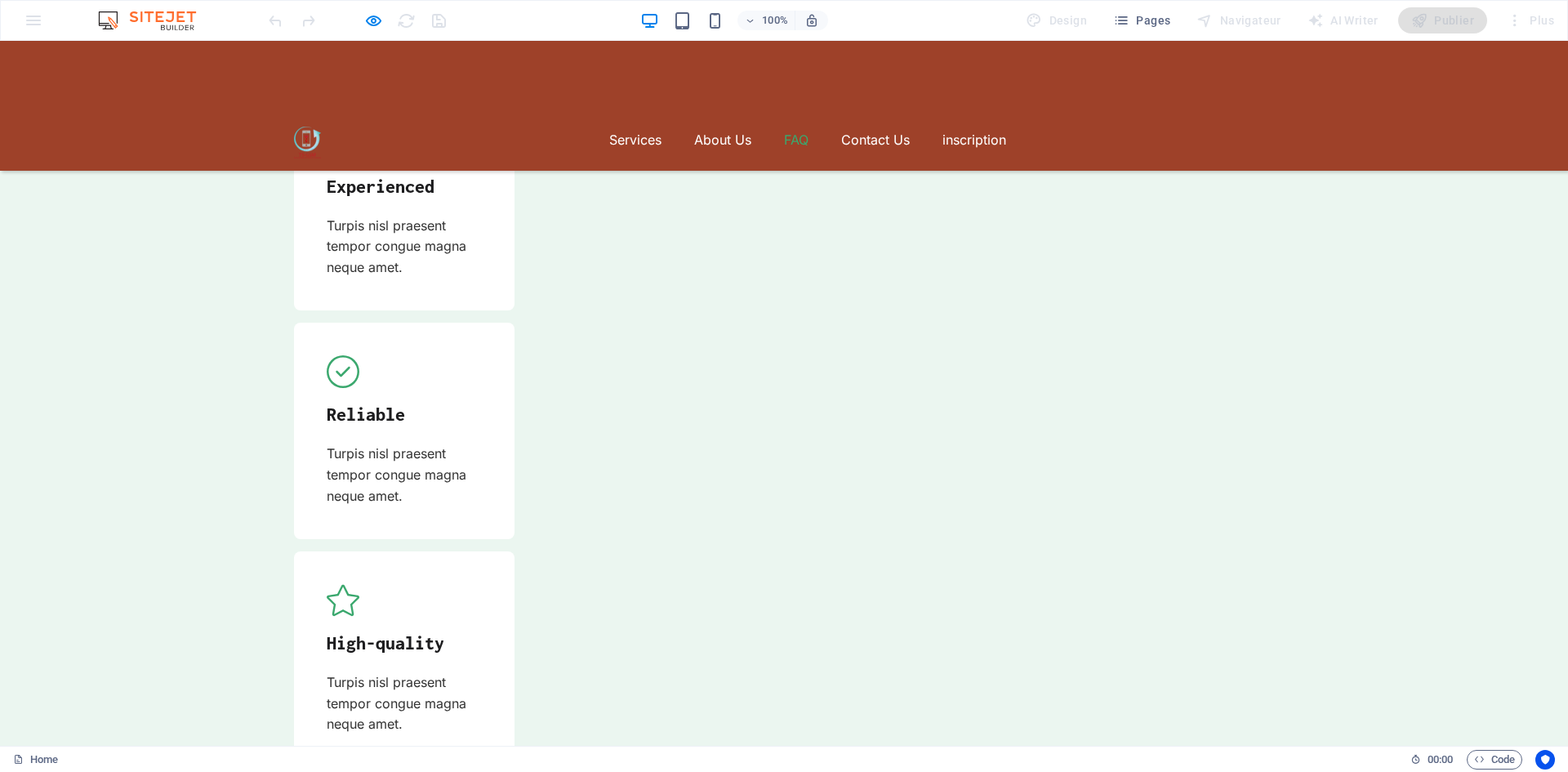
click at [784, 127] on link "FAQ" at bounding box center [795, 139] width 24 height 26
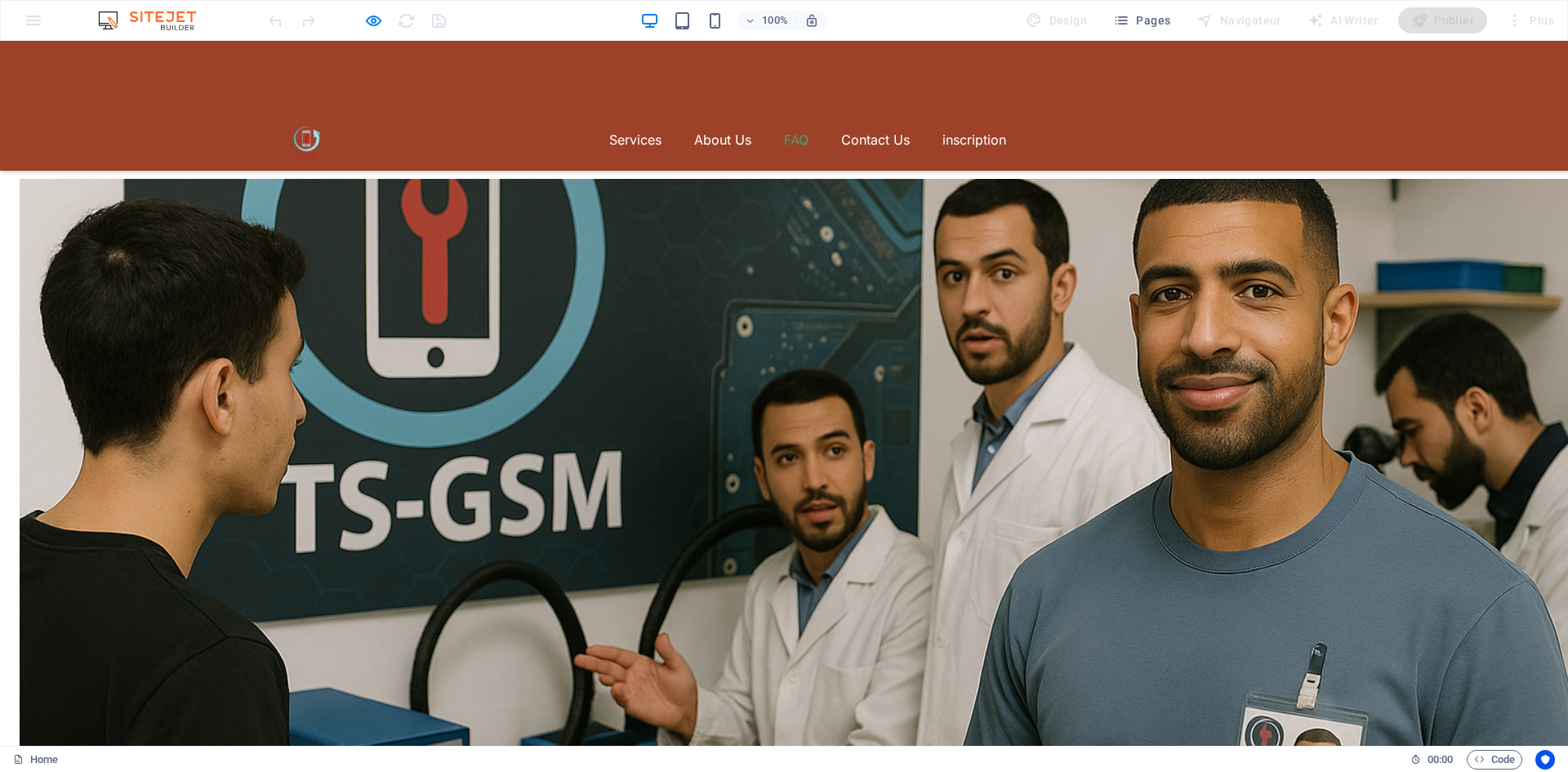
scroll to position [3183, 0]
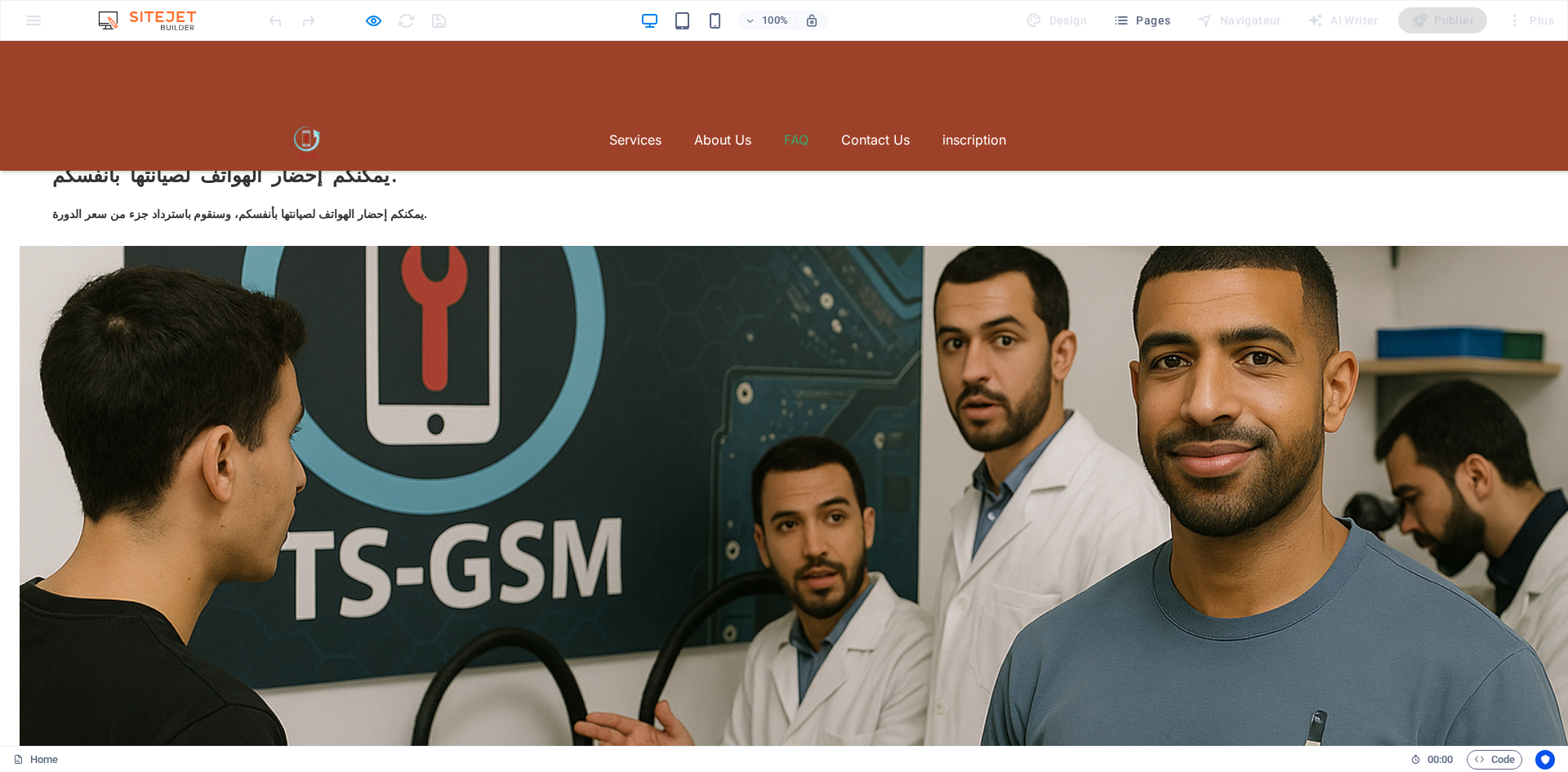
click at [784, 127] on link "FAQ" at bounding box center [795, 139] width 24 height 26
click at [715, 127] on link "About Us" at bounding box center [723, 139] width 57 height 26
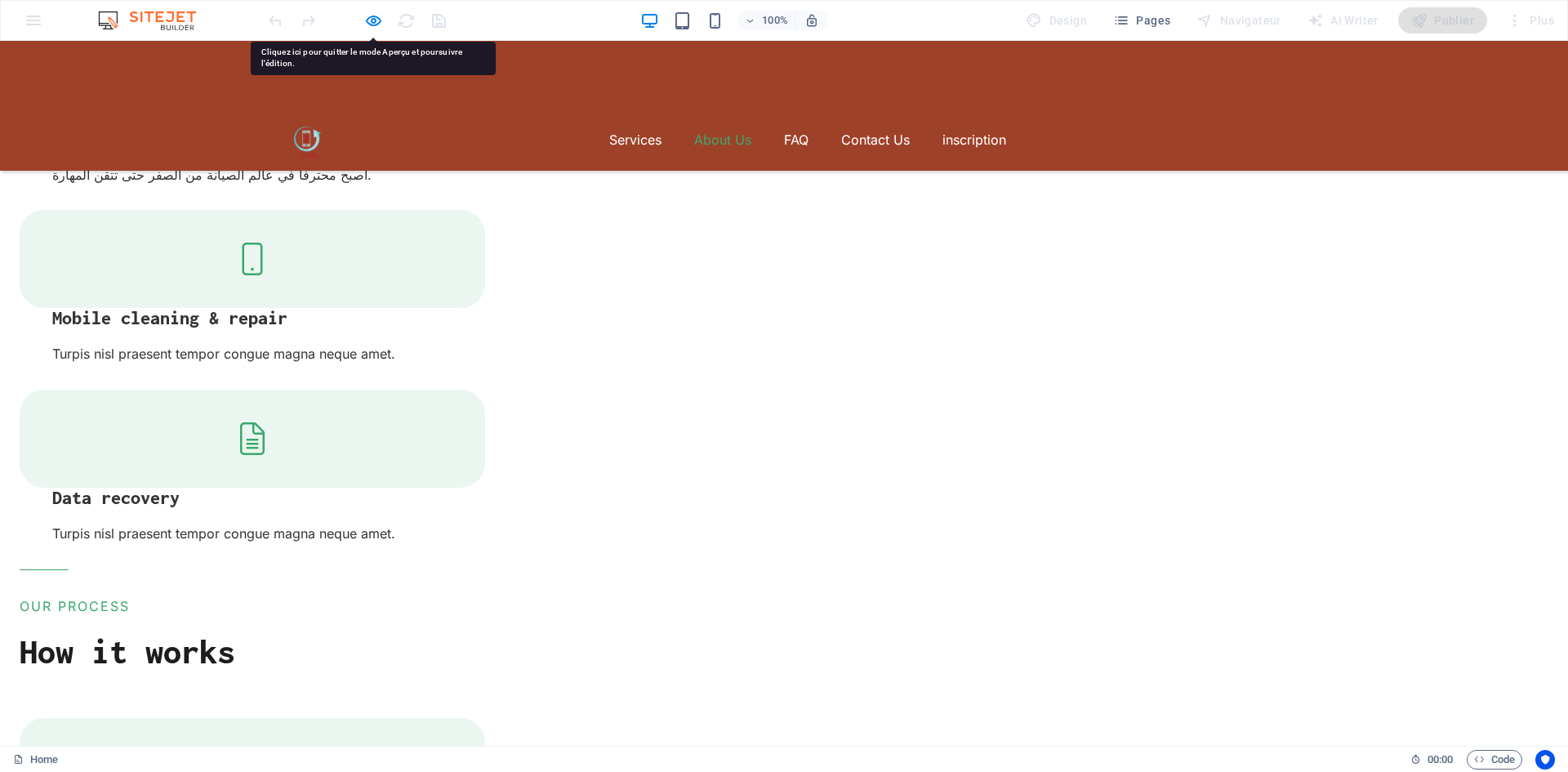
scroll to position [2069, 0]
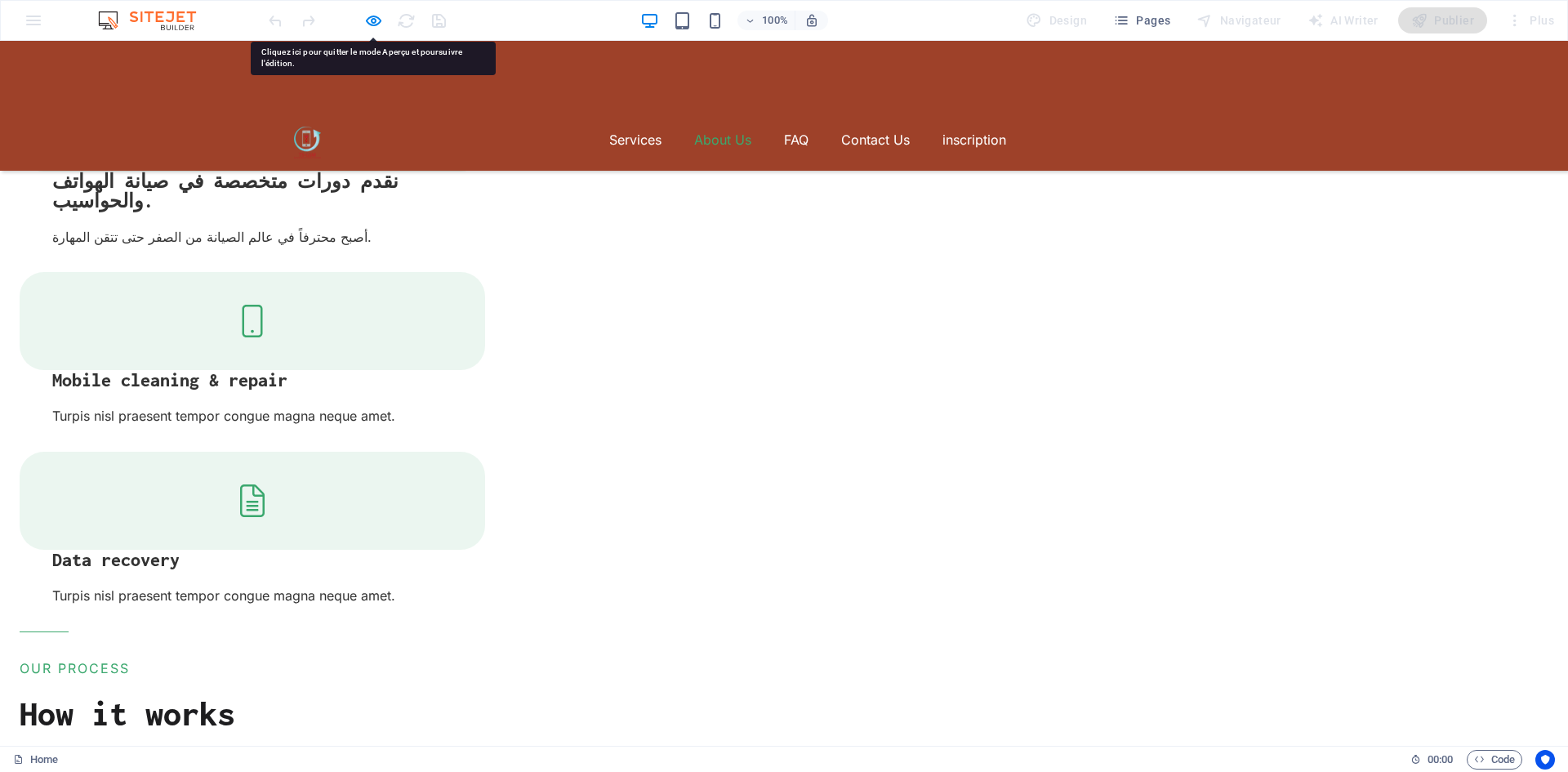
click at [715, 127] on link "About Us" at bounding box center [723, 139] width 57 height 26
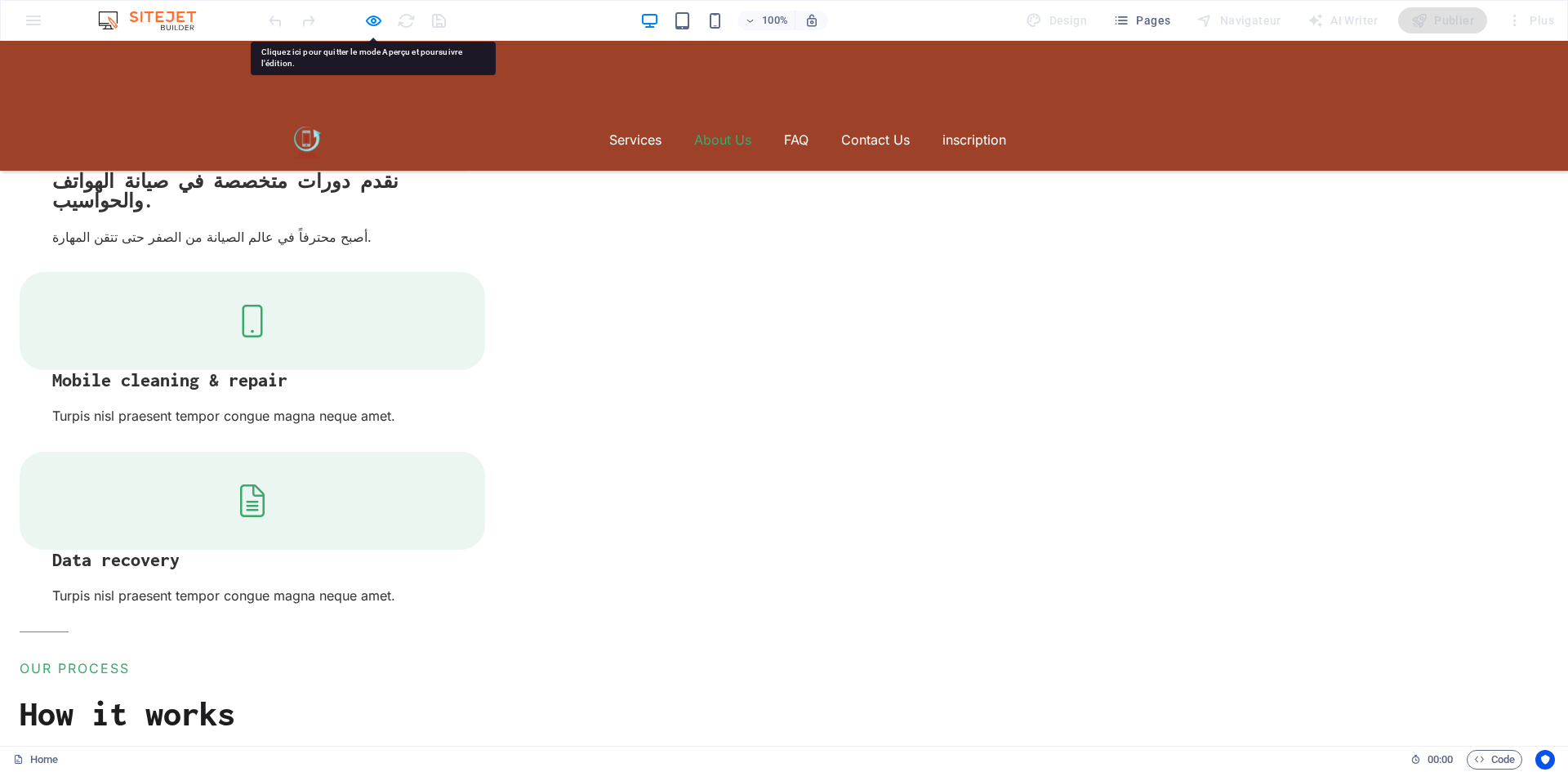
click at [715, 127] on link "About Us" at bounding box center [723, 139] width 57 height 26
click at [714, 127] on link "About Us" at bounding box center [723, 139] width 57 height 26
drag, startPoint x: 585, startPoint y: 269, endPoint x: 580, endPoint y: 258, distance: 12.1
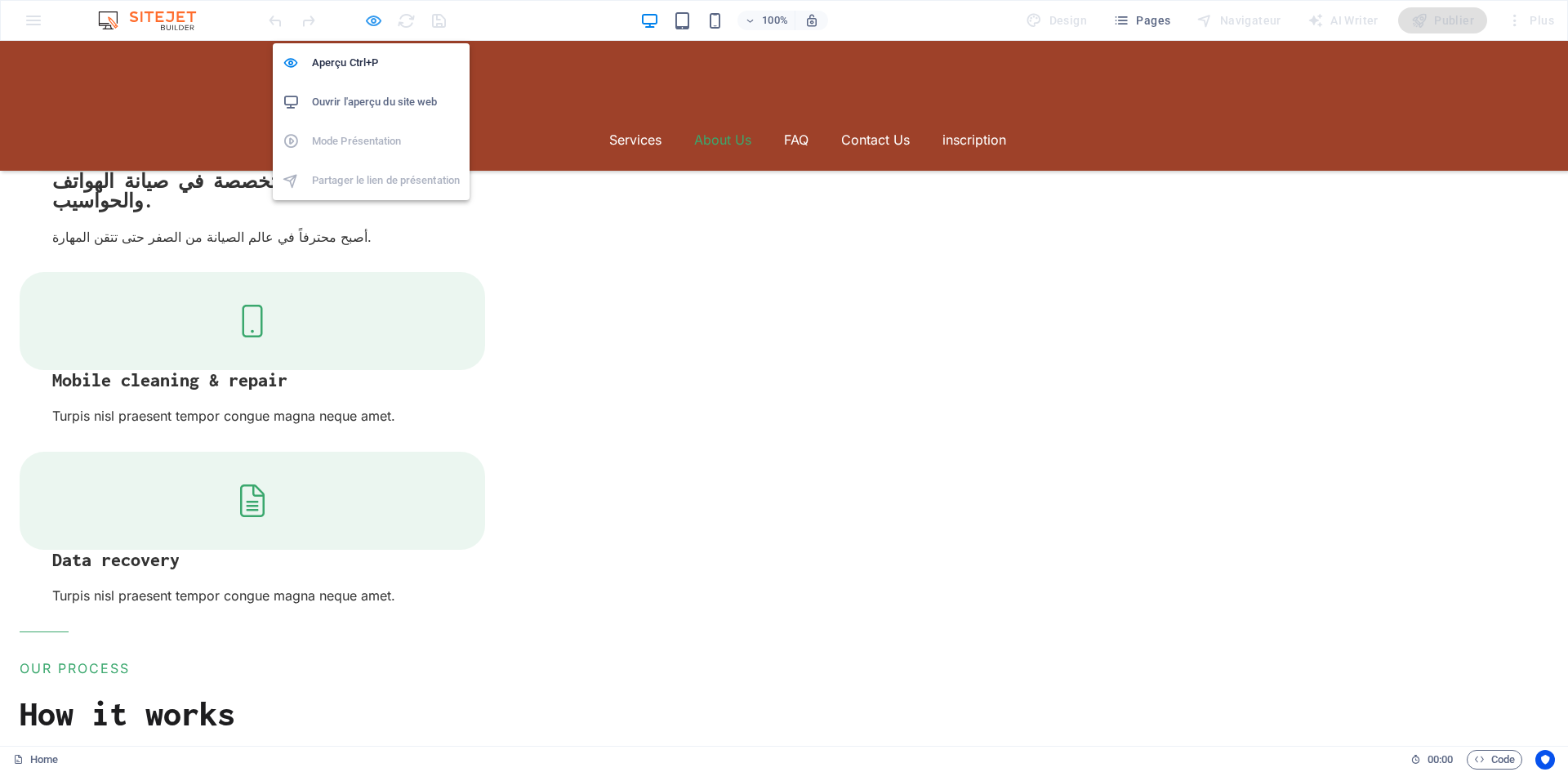
click at [371, 16] on icon "button" at bounding box center [374, 21] width 19 height 19
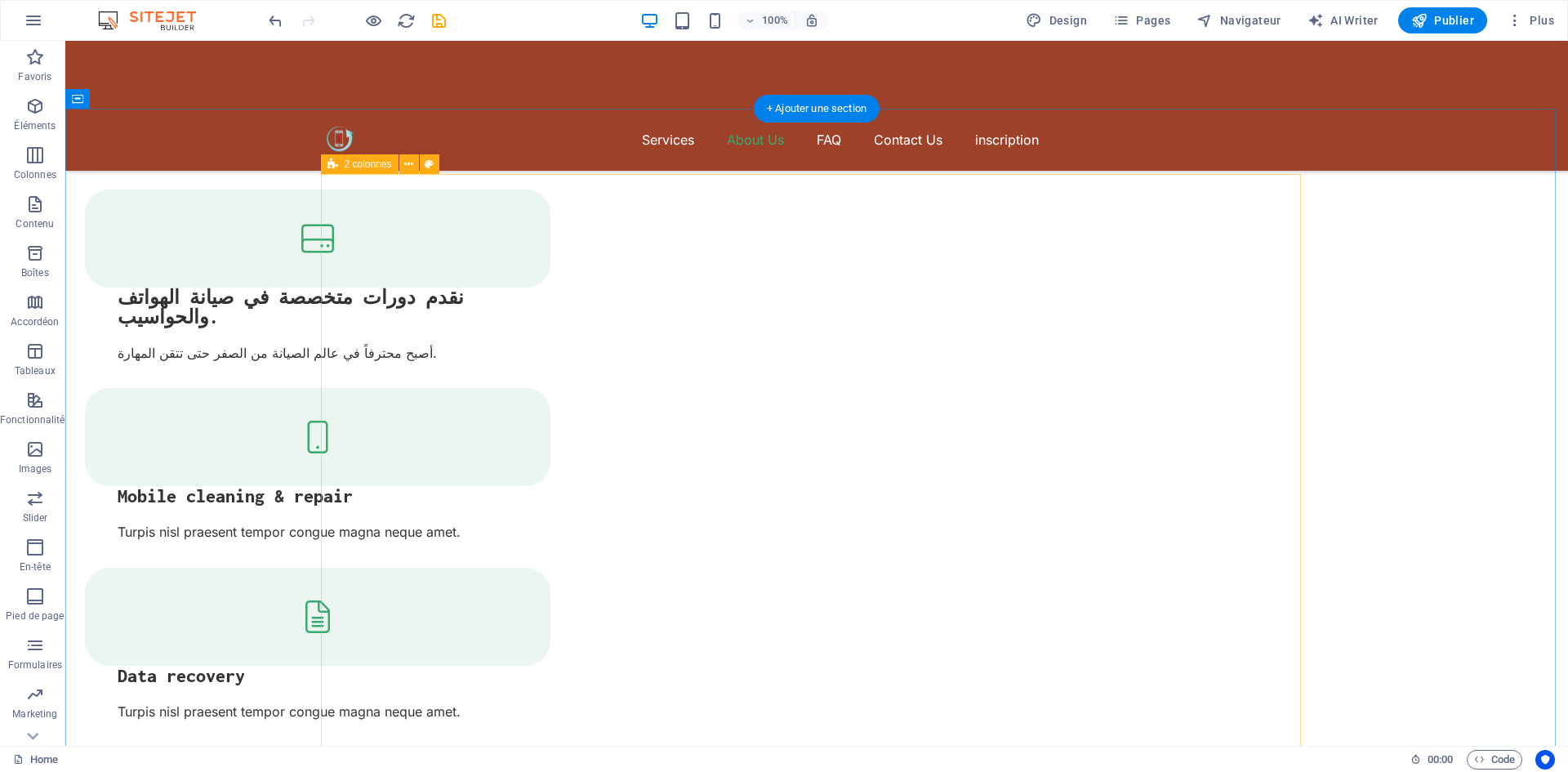
click at [412, 165] on icon at bounding box center [408, 165] width 9 height 17
click at [409, 165] on icon at bounding box center [408, 165] width 9 height 17
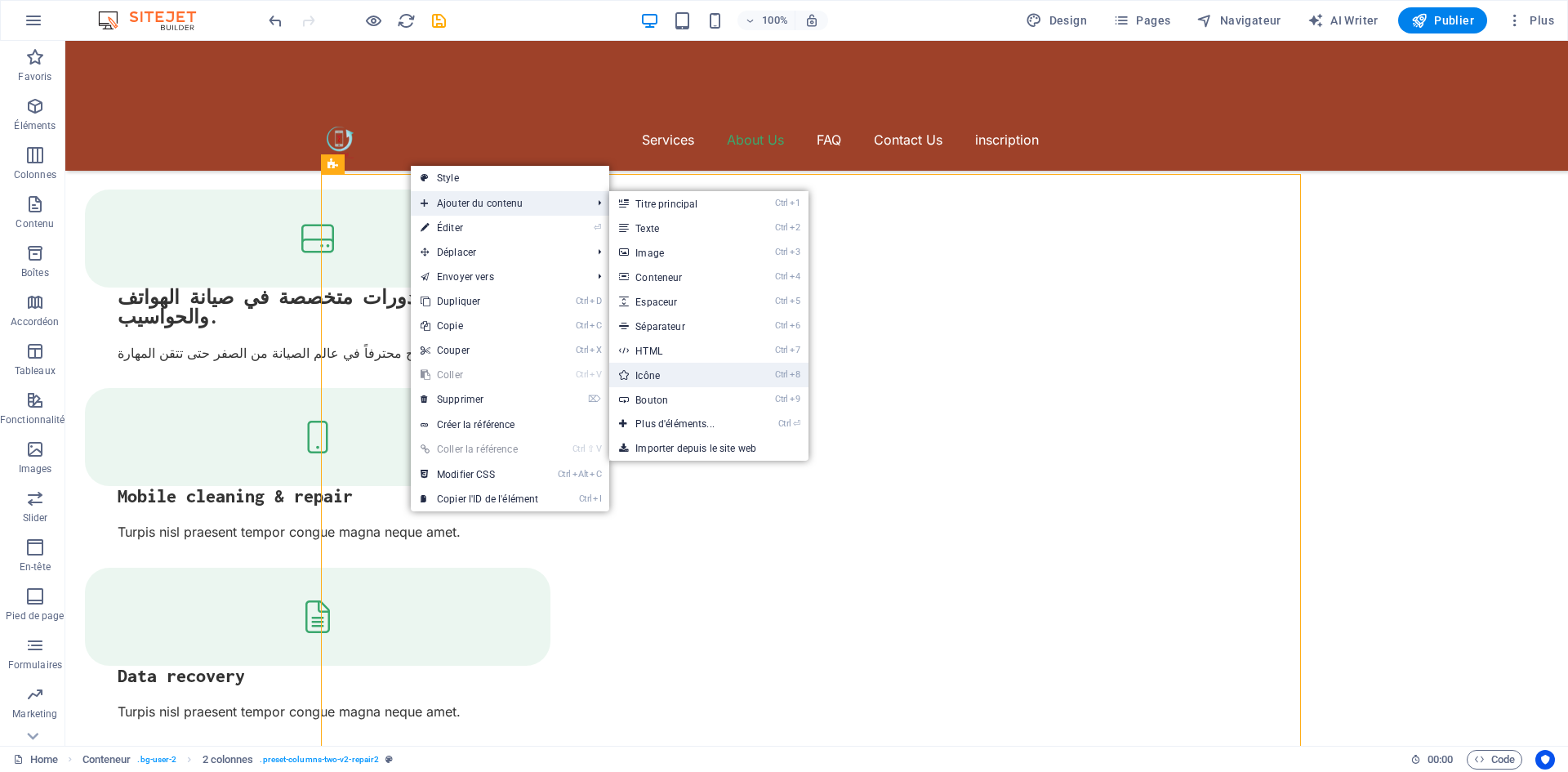
click at [665, 374] on link "Ctrl 8 Icône" at bounding box center [678, 375] width 138 height 24
select select "xMidYMid"
select select "px"
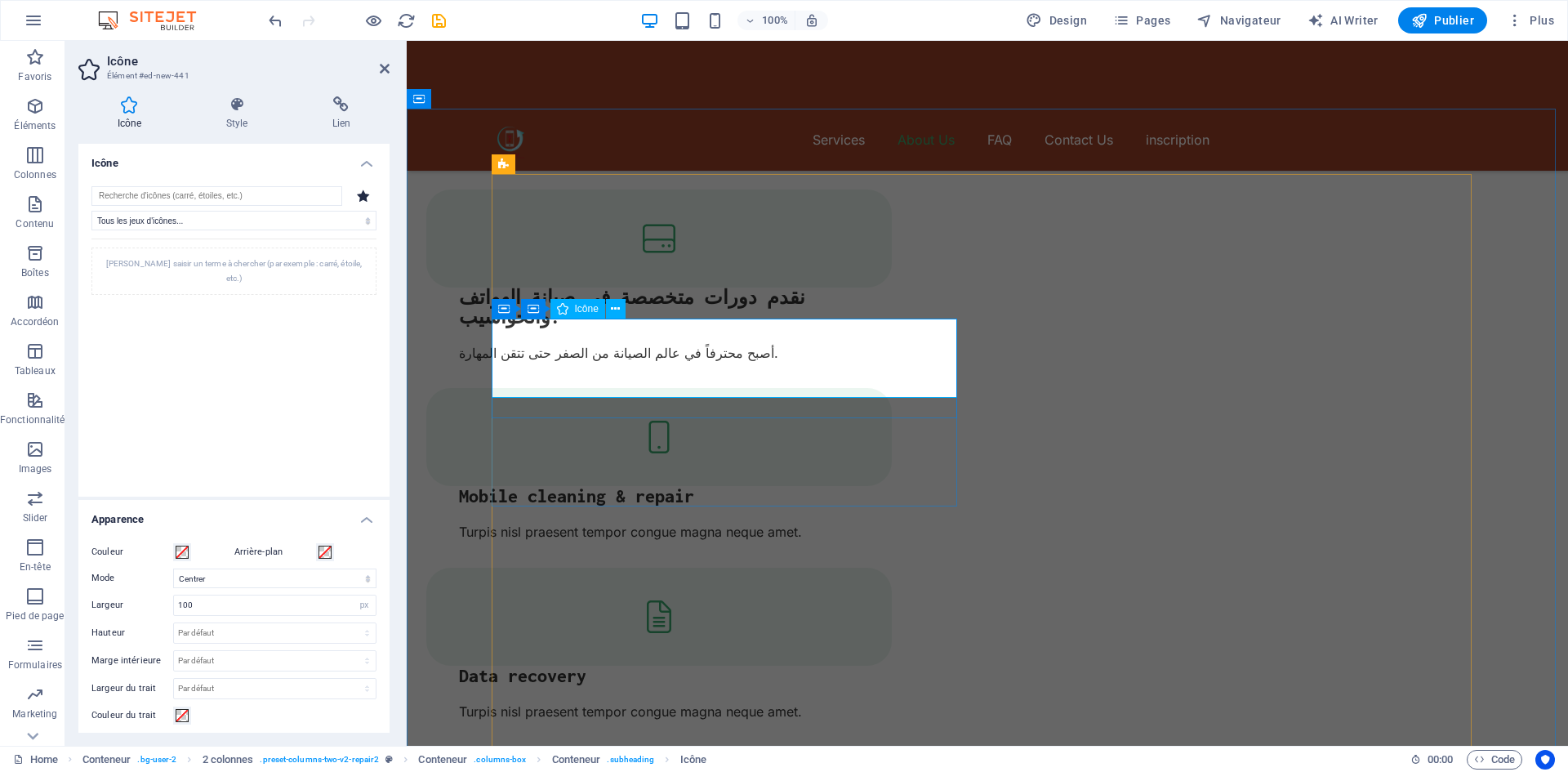
click at [576, 308] on span "Icône" at bounding box center [587, 309] width 24 height 10
click at [364, 197] on icon at bounding box center [363, 196] width 13 height 13
click at [294, 191] on input "search" at bounding box center [216, 196] width 251 height 19
type input "f"
type input "g"
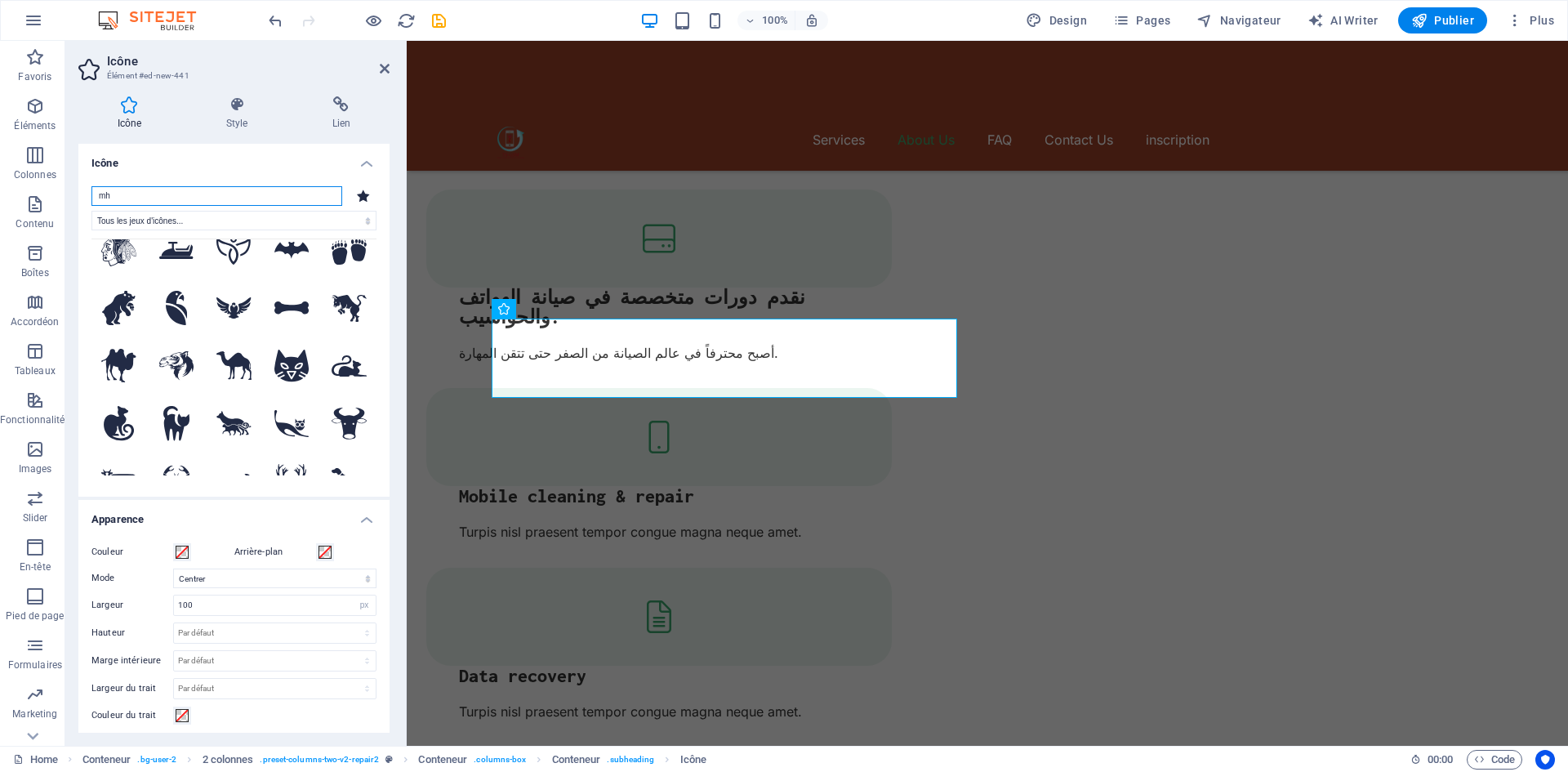
scroll to position [0, 0]
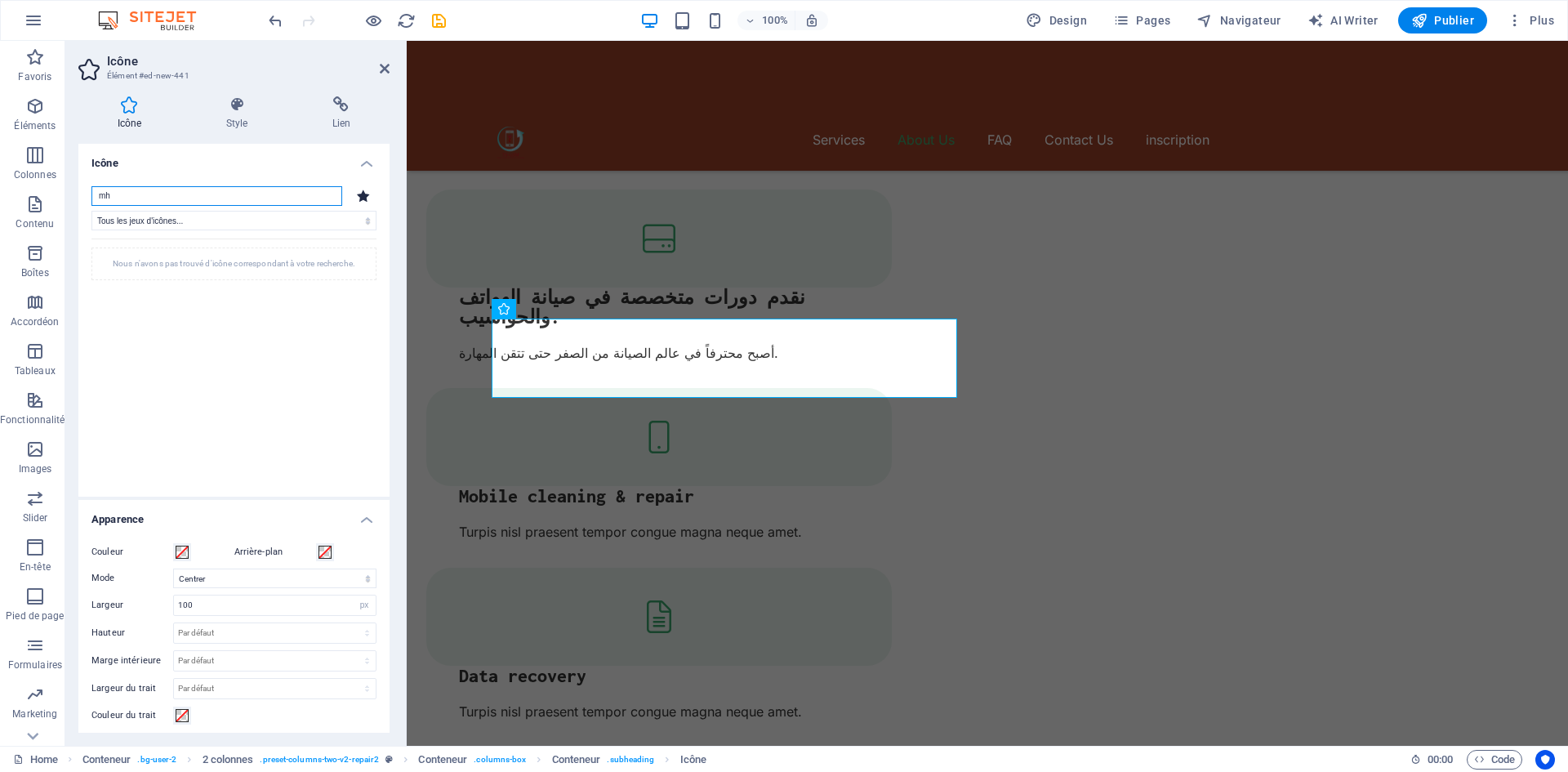
type input "m"
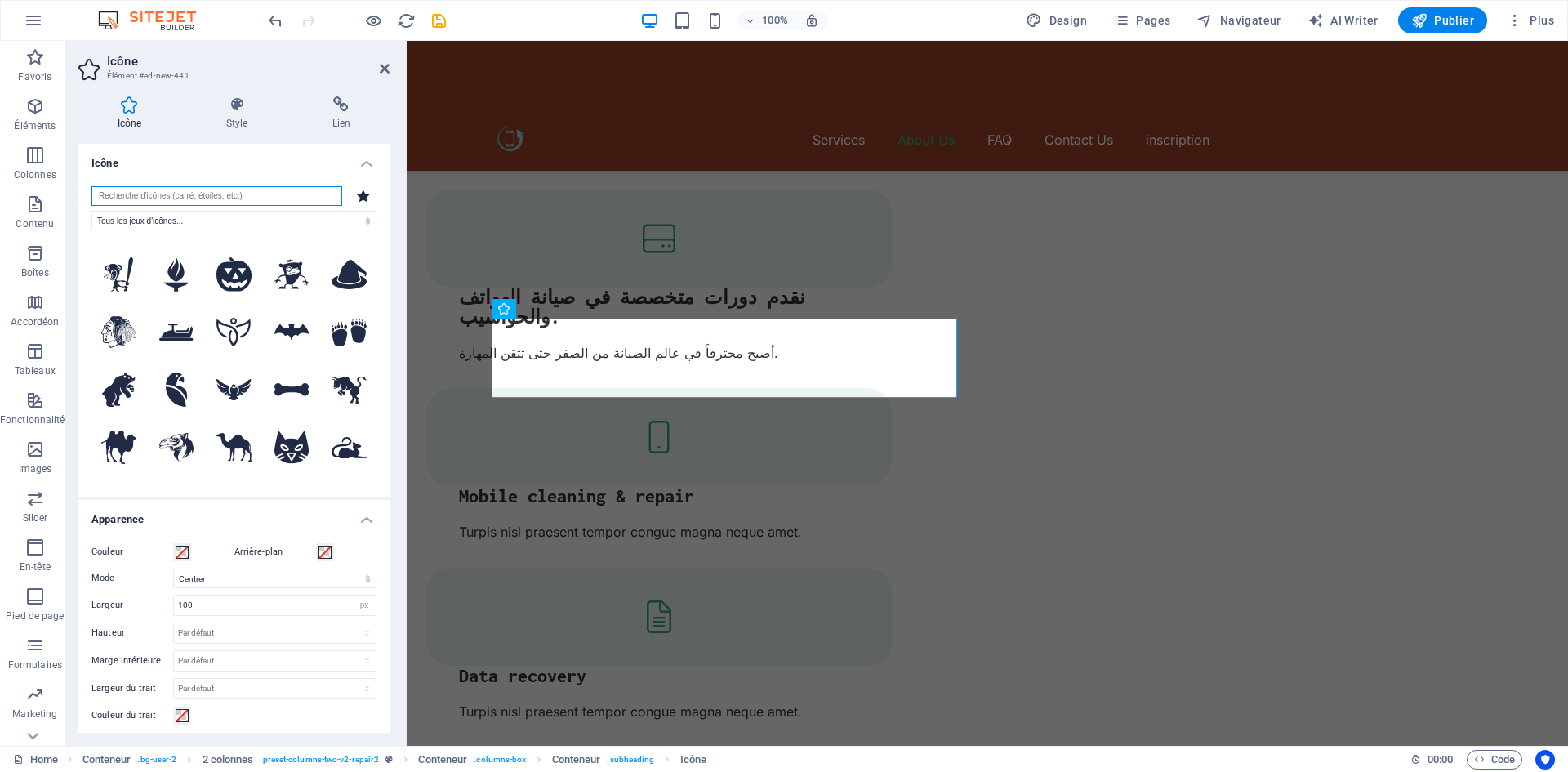
type input "h"
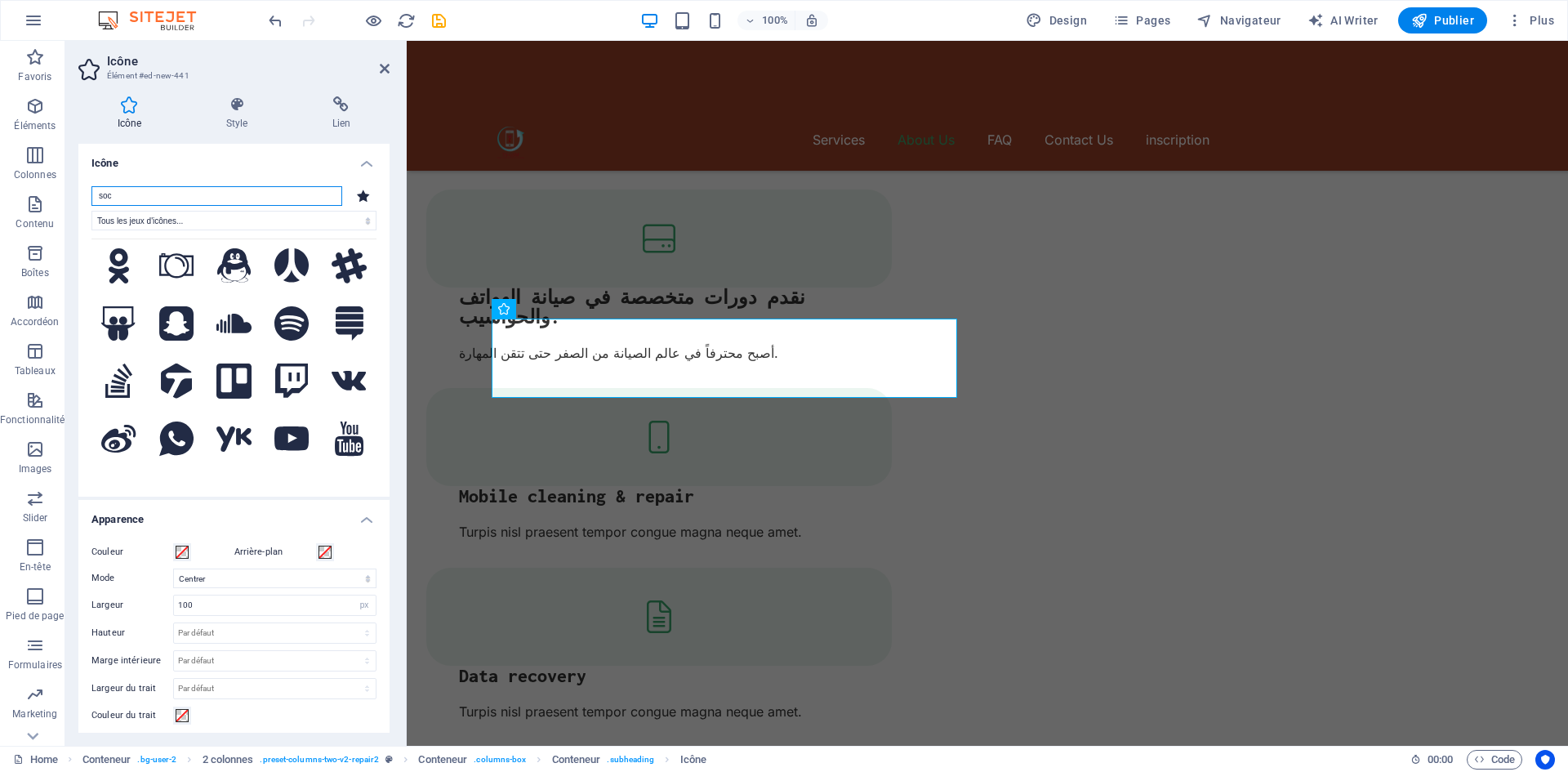
scroll to position [1080, 0]
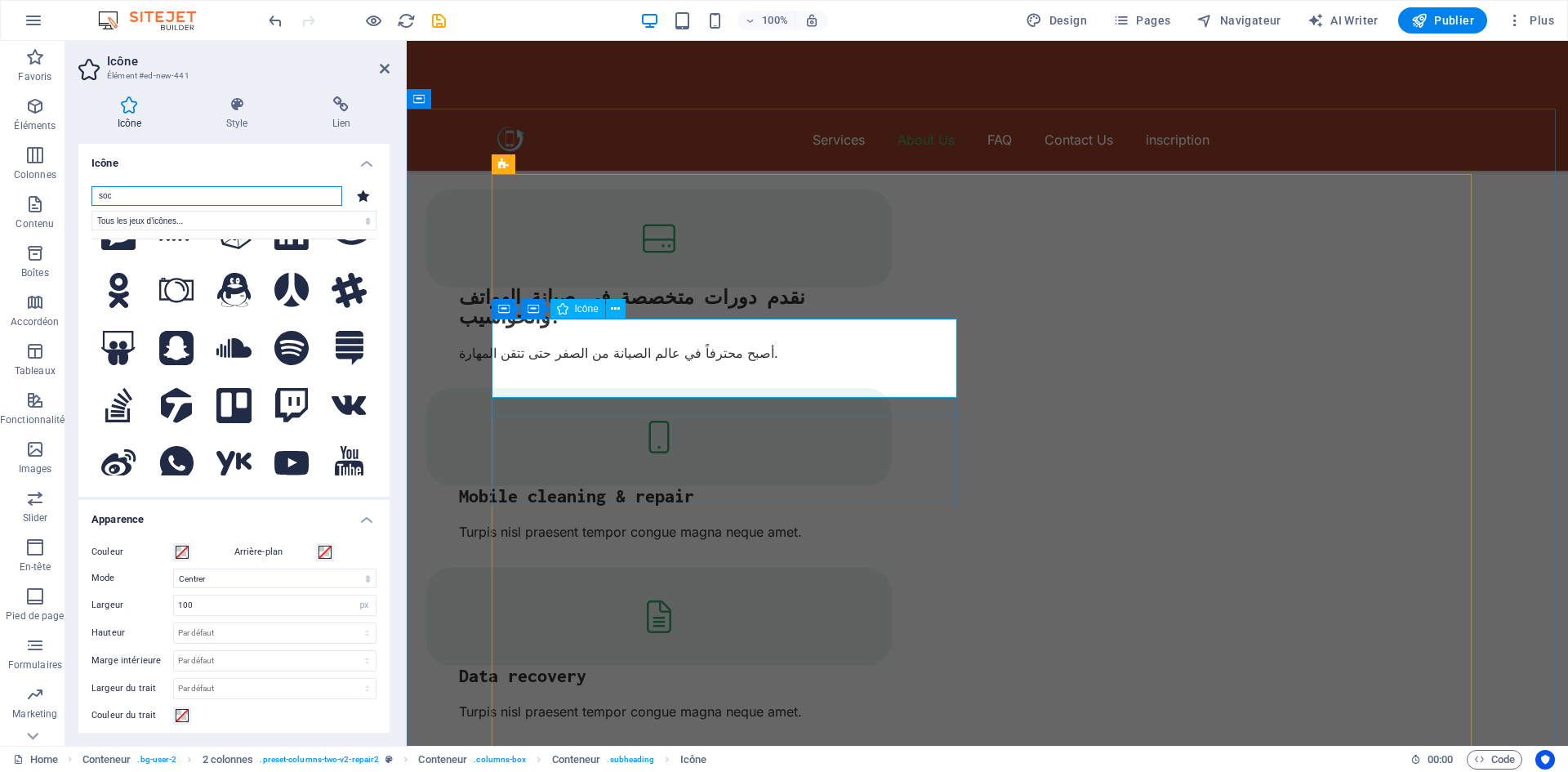
type input "soc"
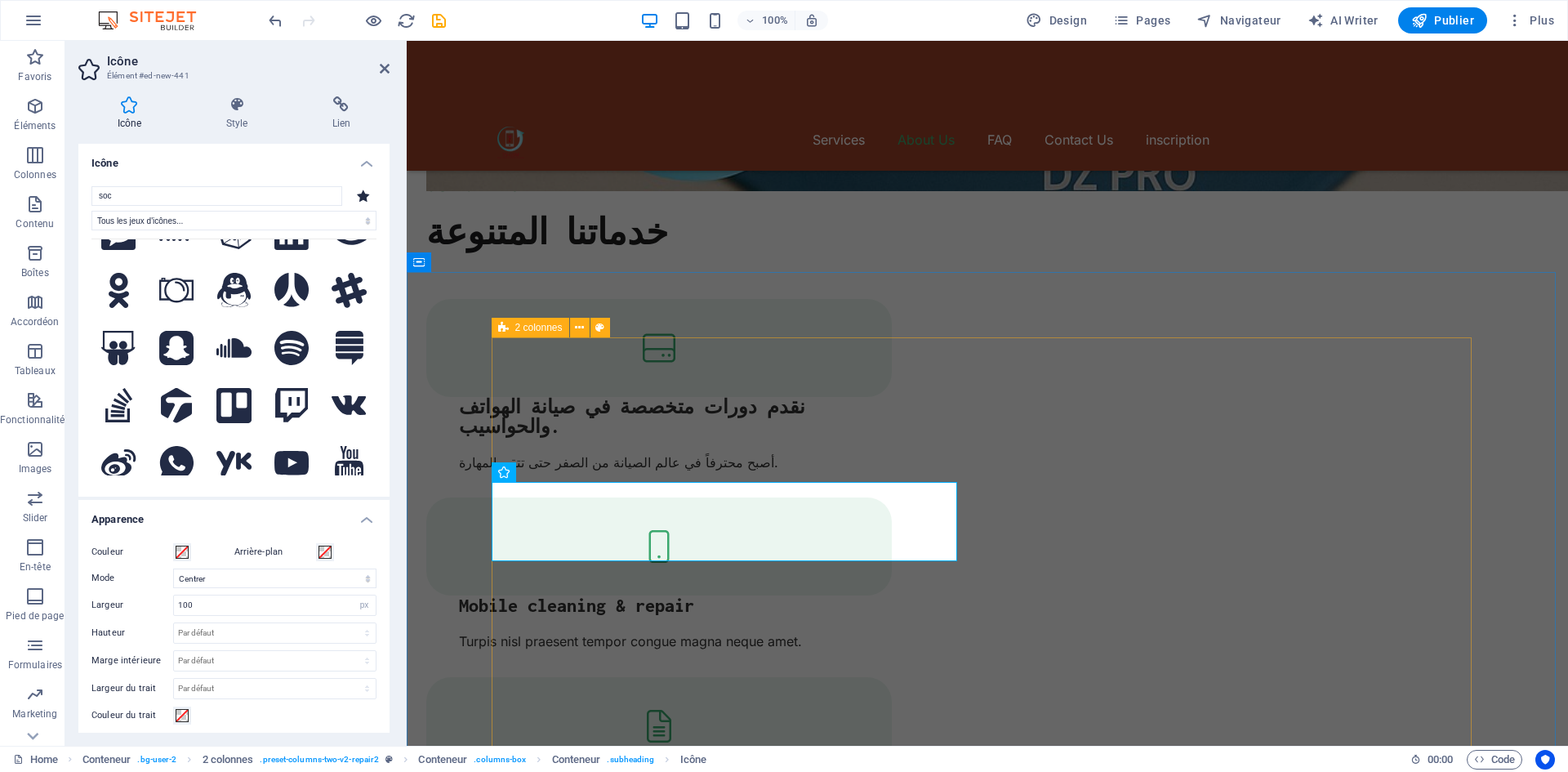
scroll to position [1987, 0]
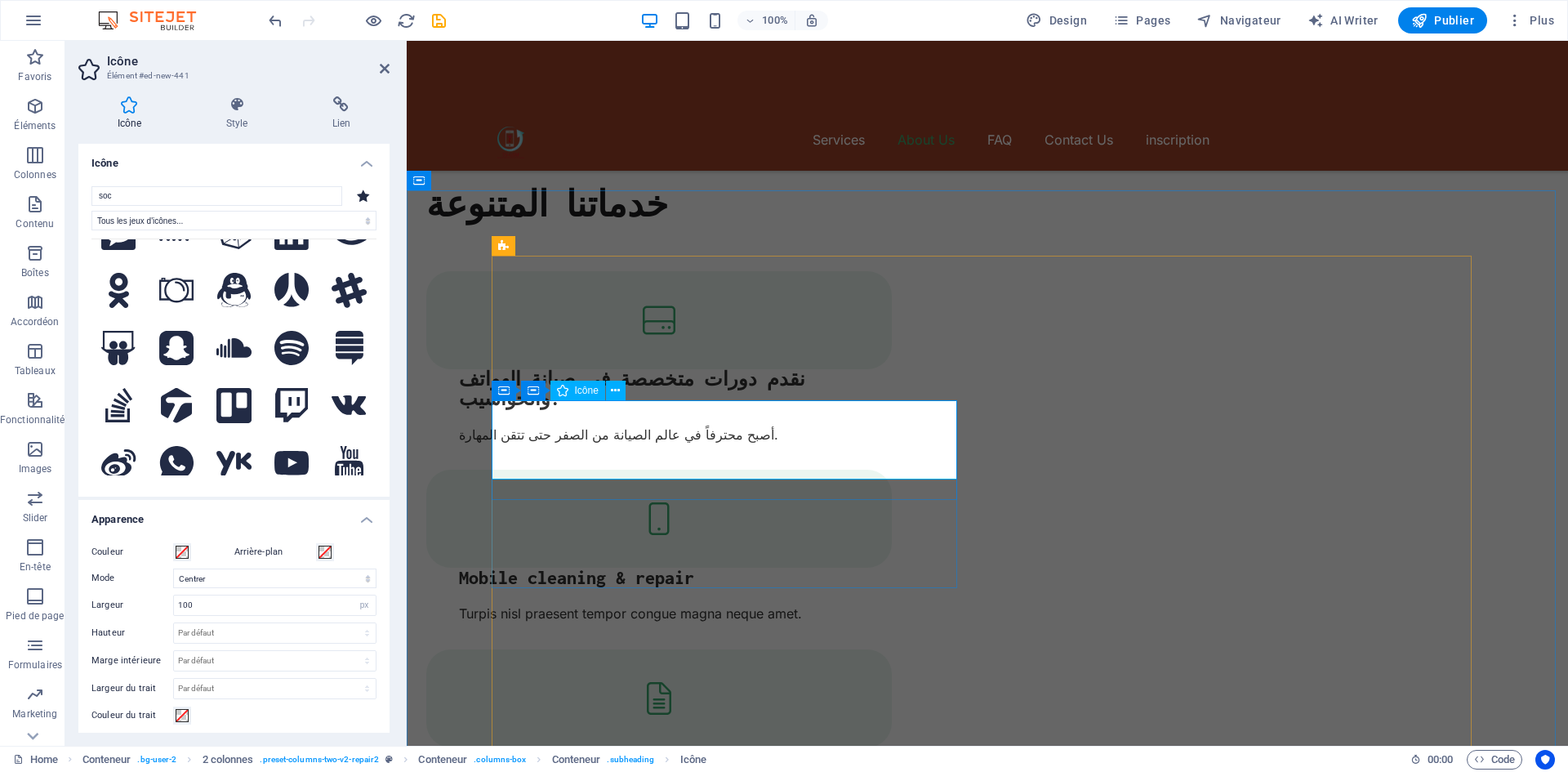
click at [586, 395] on span "Icône" at bounding box center [587, 391] width 24 height 10
click at [532, 395] on icon at bounding box center [533, 390] width 12 height 19
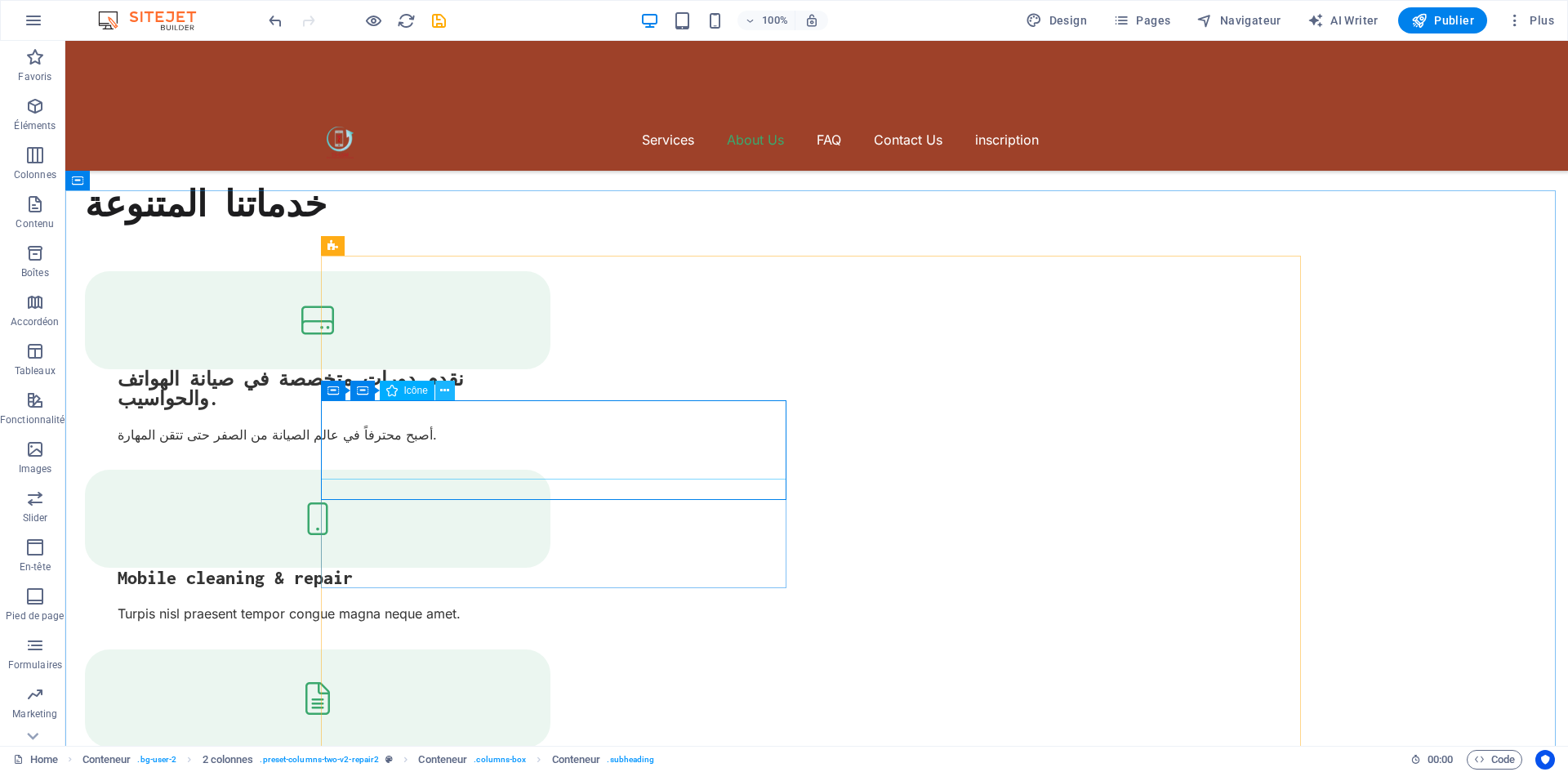
click at [449, 391] on icon at bounding box center [445, 391] width 9 height 17
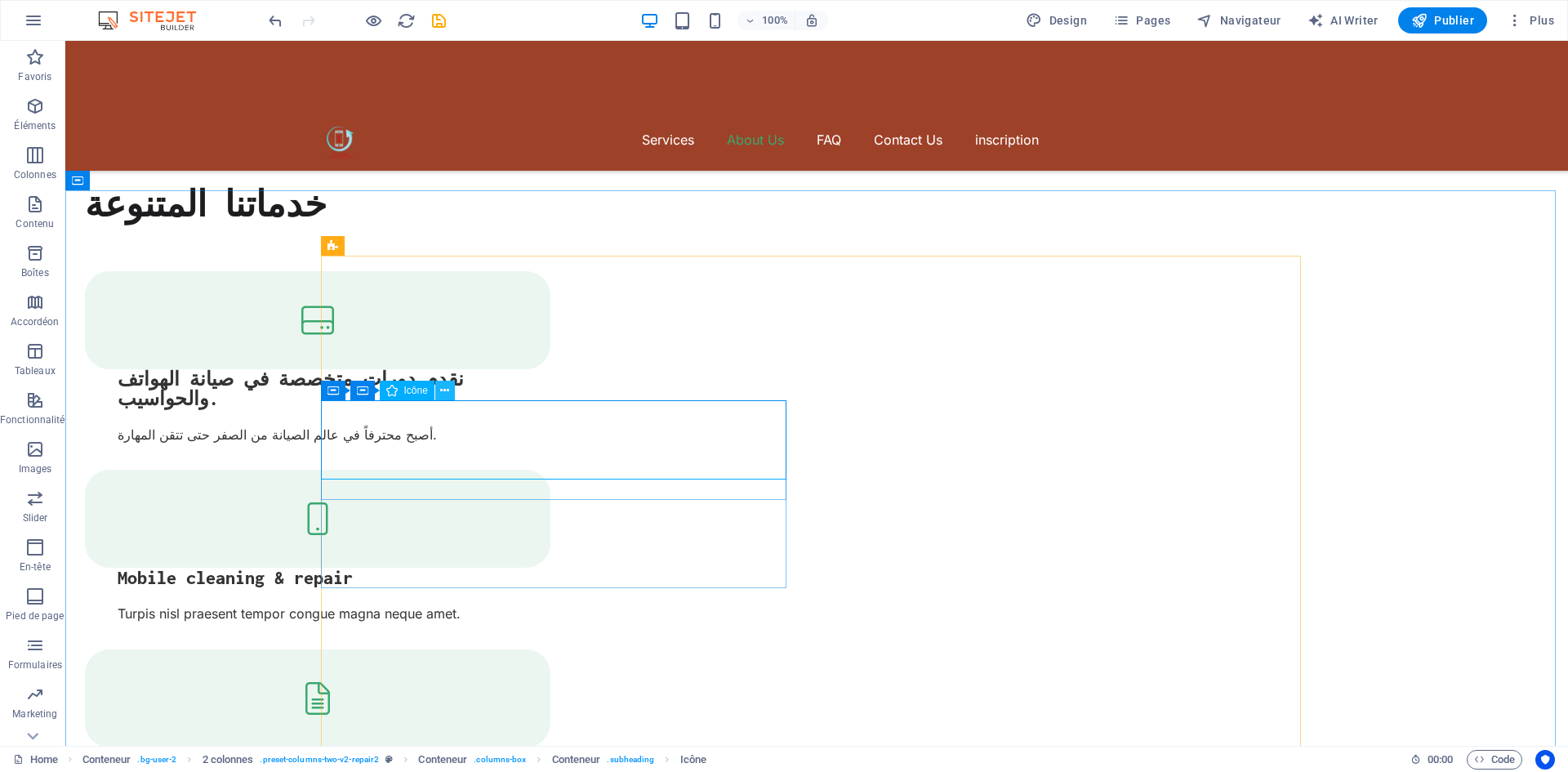
click at [450, 391] on button at bounding box center [445, 390] width 19 height 19
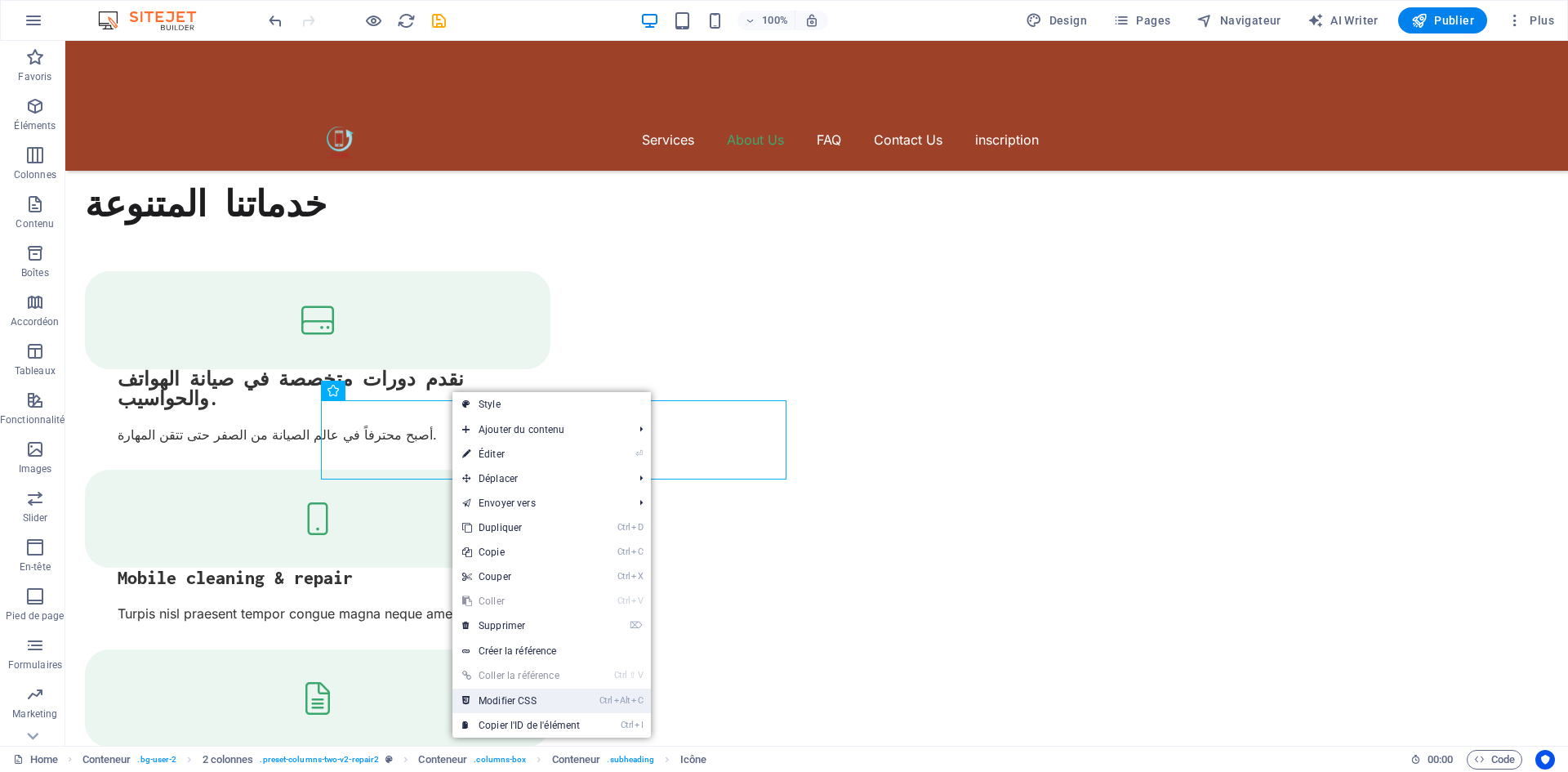
click at [580, 697] on link "Ctrl Alt C Modifier CSS" at bounding box center [520, 700] width 137 height 24
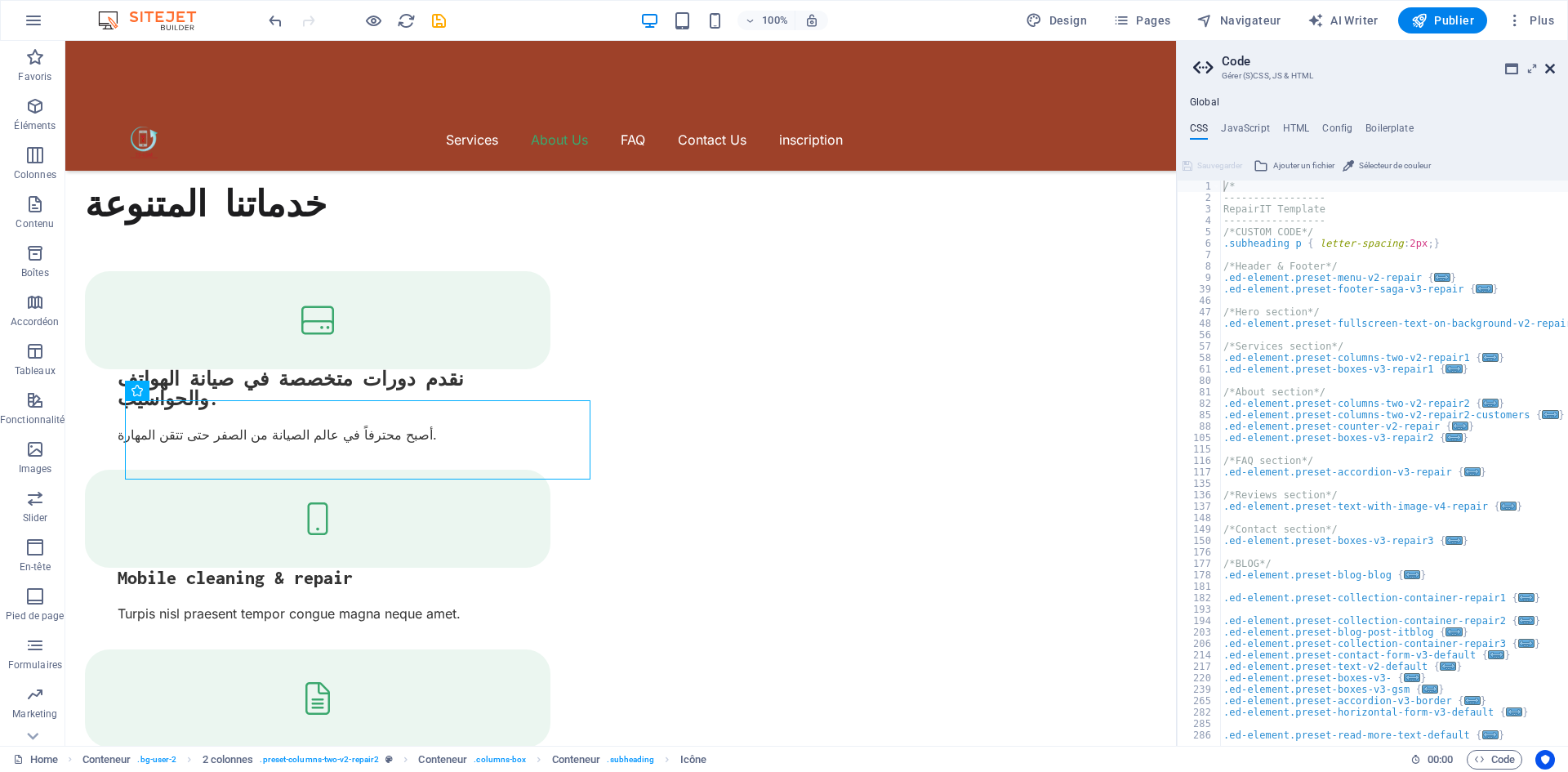
click at [1549, 67] on icon at bounding box center [1550, 68] width 10 height 13
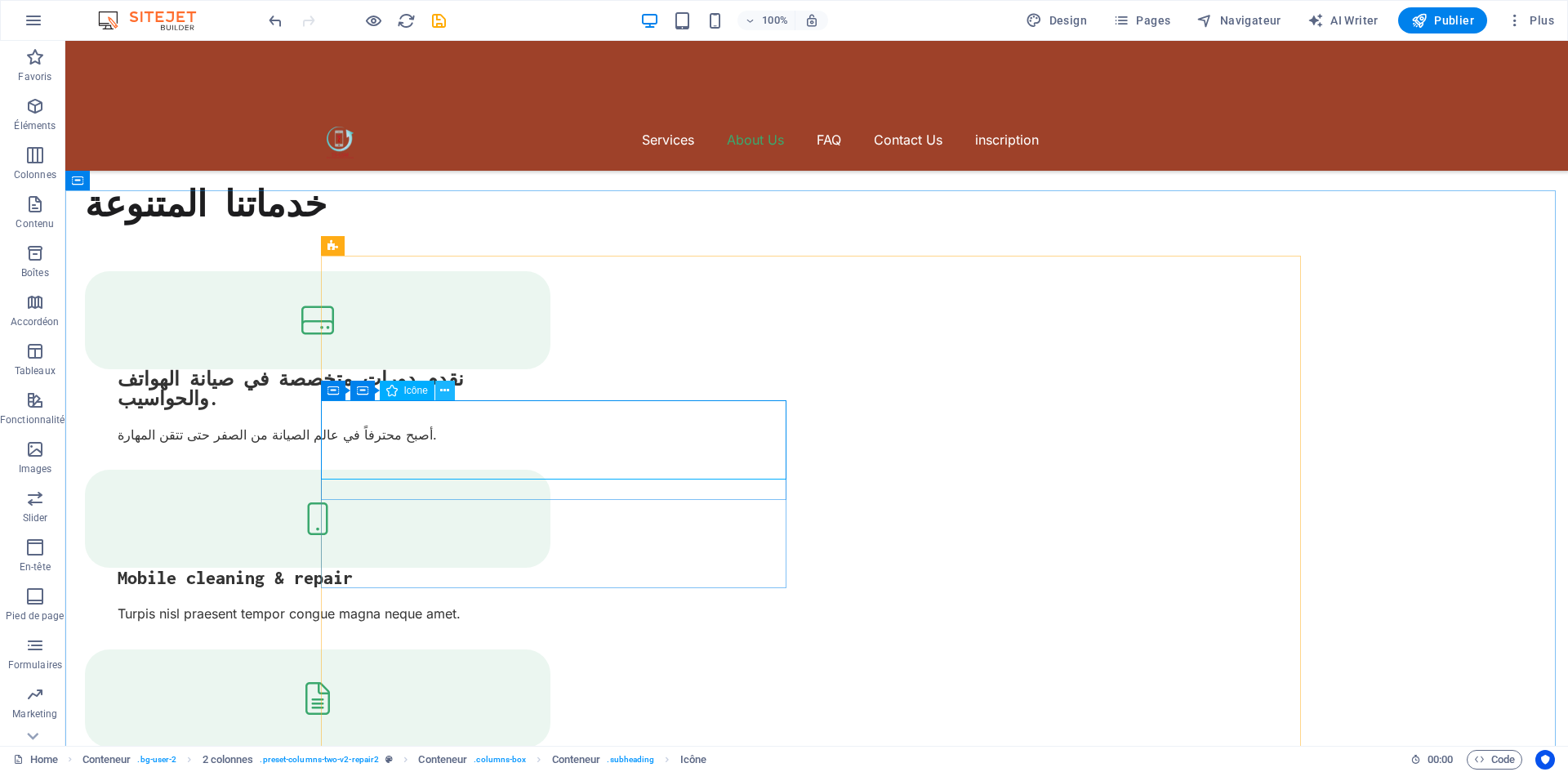
click at [447, 399] on button at bounding box center [445, 390] width 19 height 19
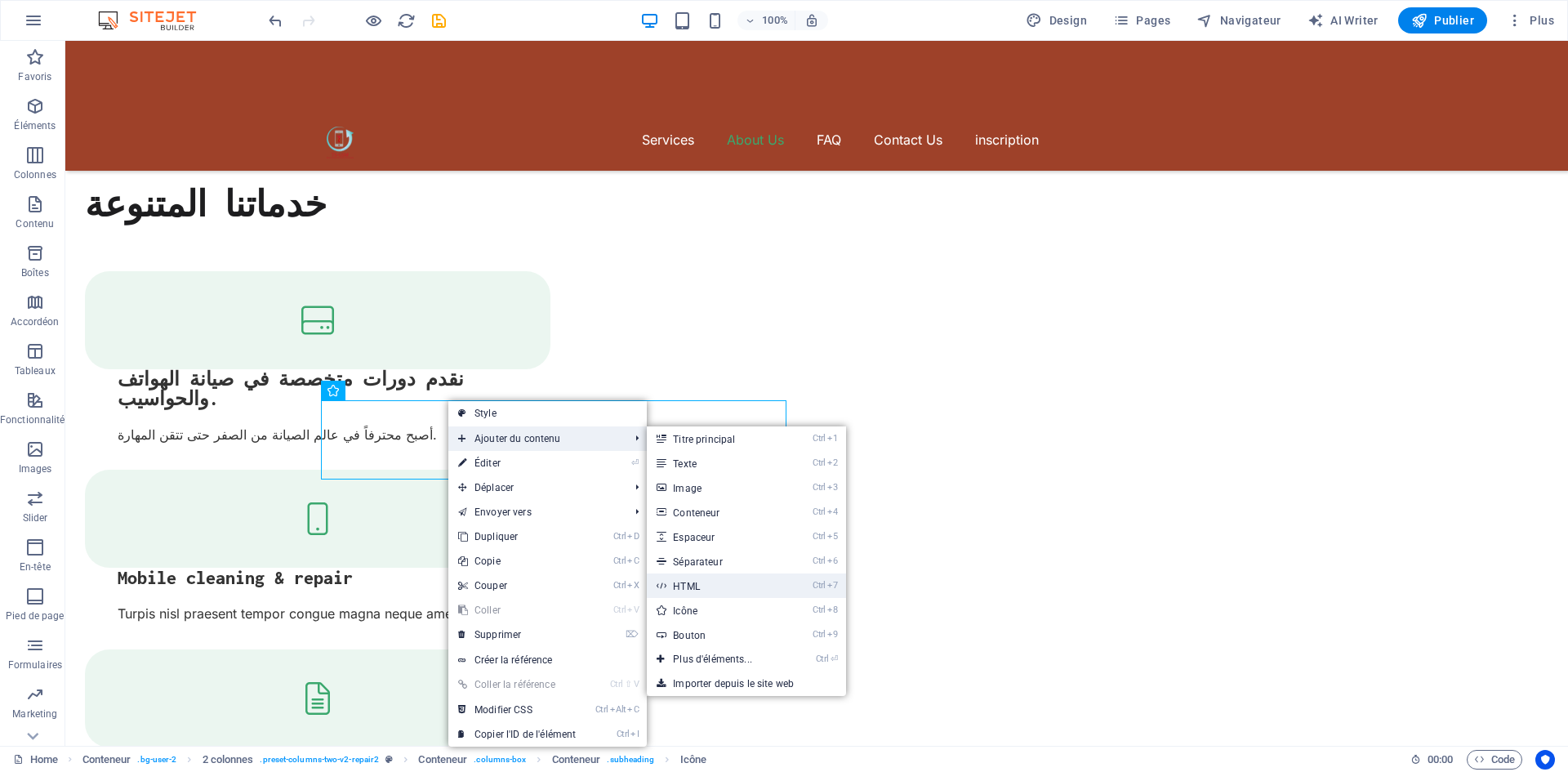
click at [722, 585] on link "Ctrl 7 HTML" at bounding box center [716, 586] width 138 height 24
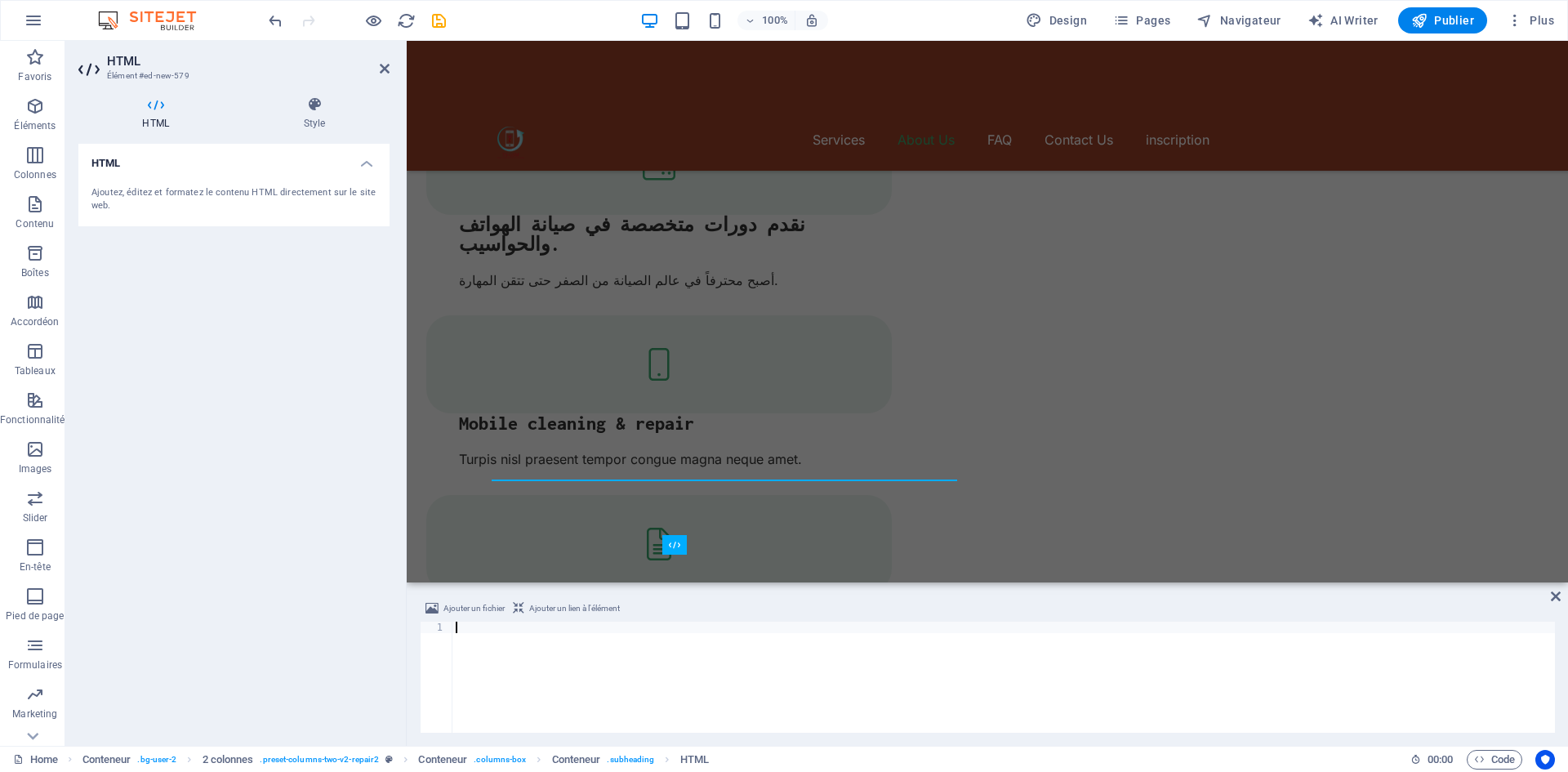
scroll to position [1833, 0]
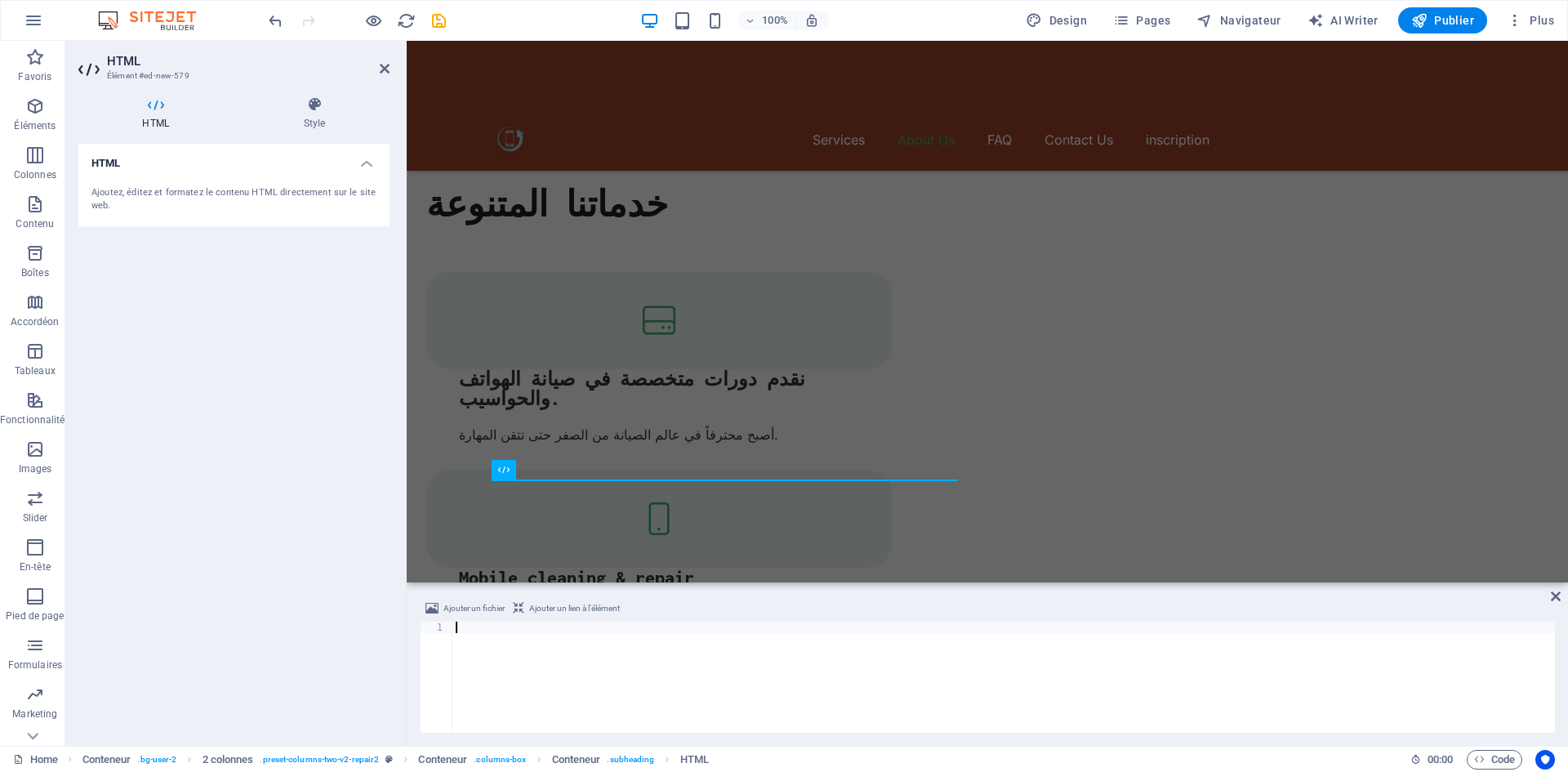
click at [542, 673] on div at bounding box center [1003, 688] width 1102 height 134
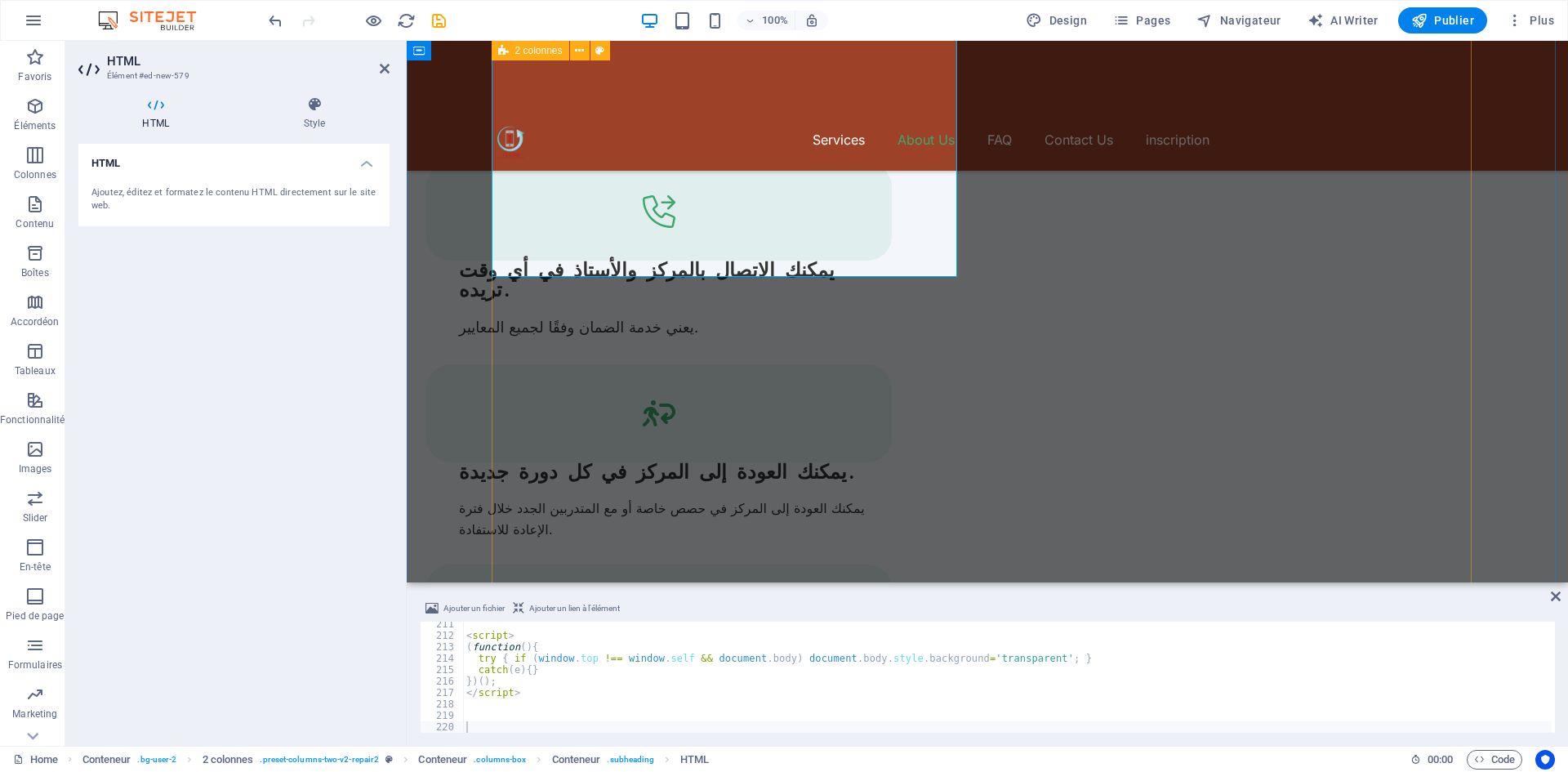
scroll to position [2650, 0]
click at [578, 290] on icon at bounding box center [574, 288] width 9 height 17
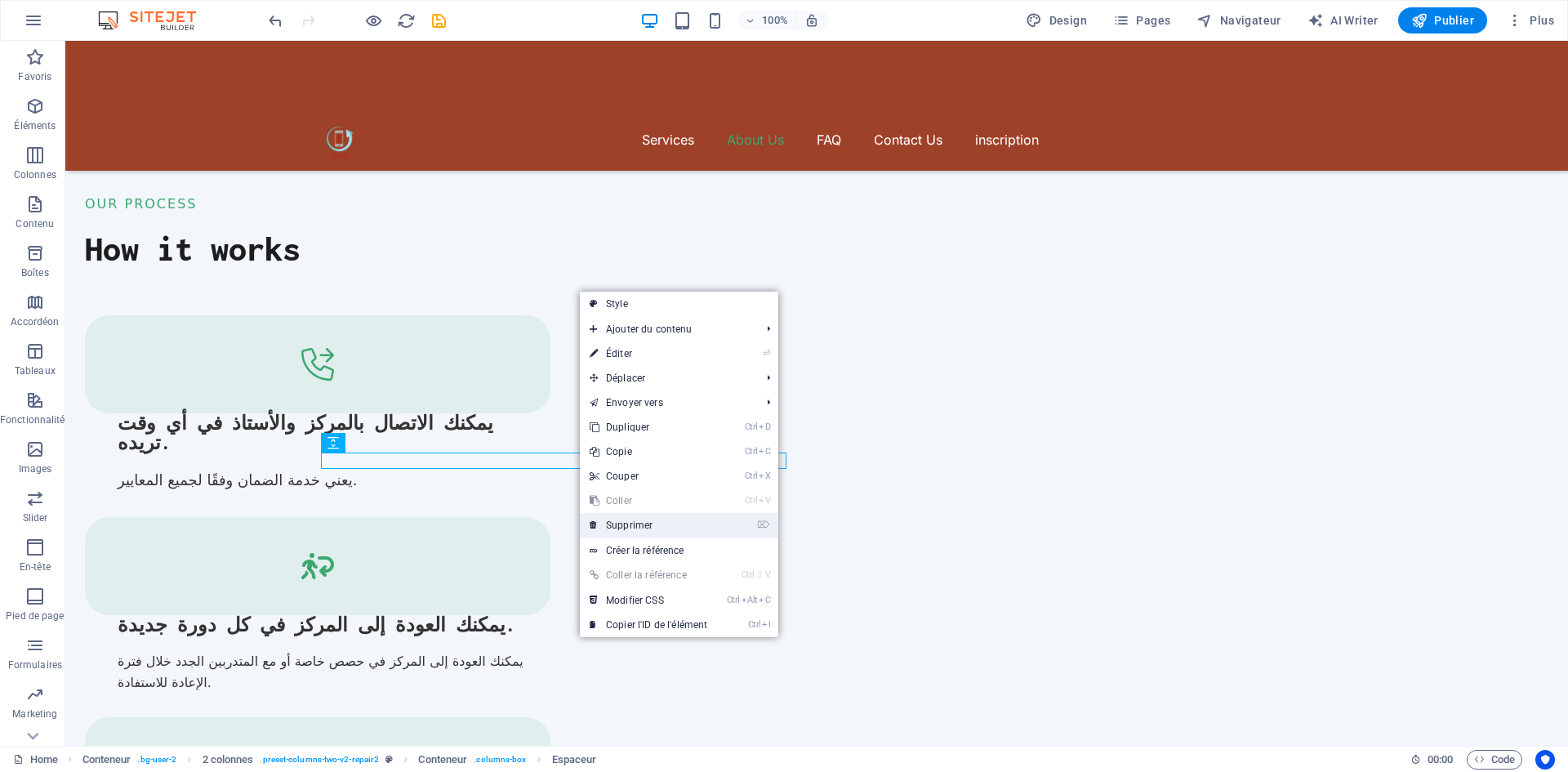
click at [628, 524] on link "⌦ Supprimer" at bounding box center [648, 525] width 137 height 24
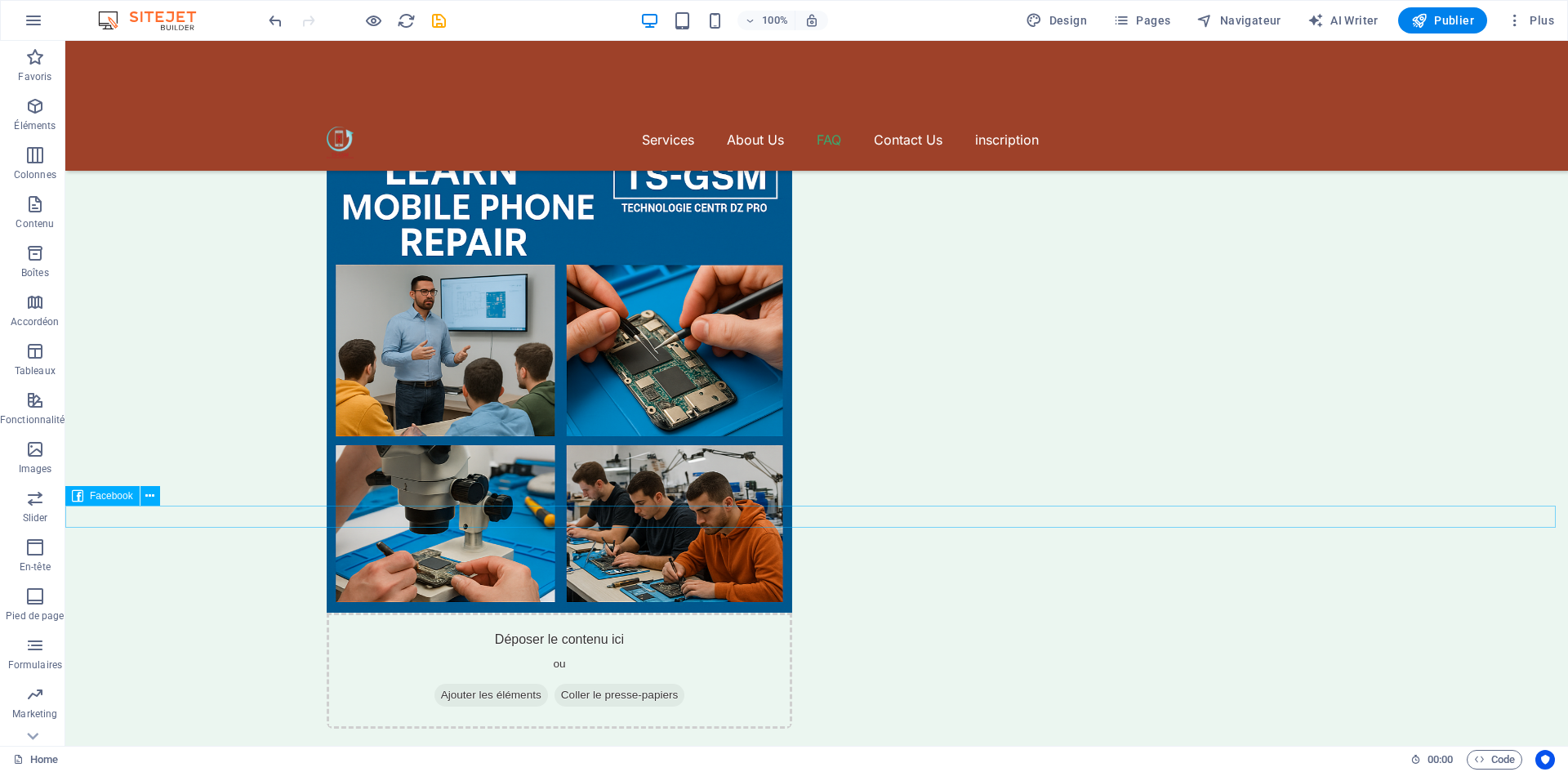
scroll to position [5345, 0]
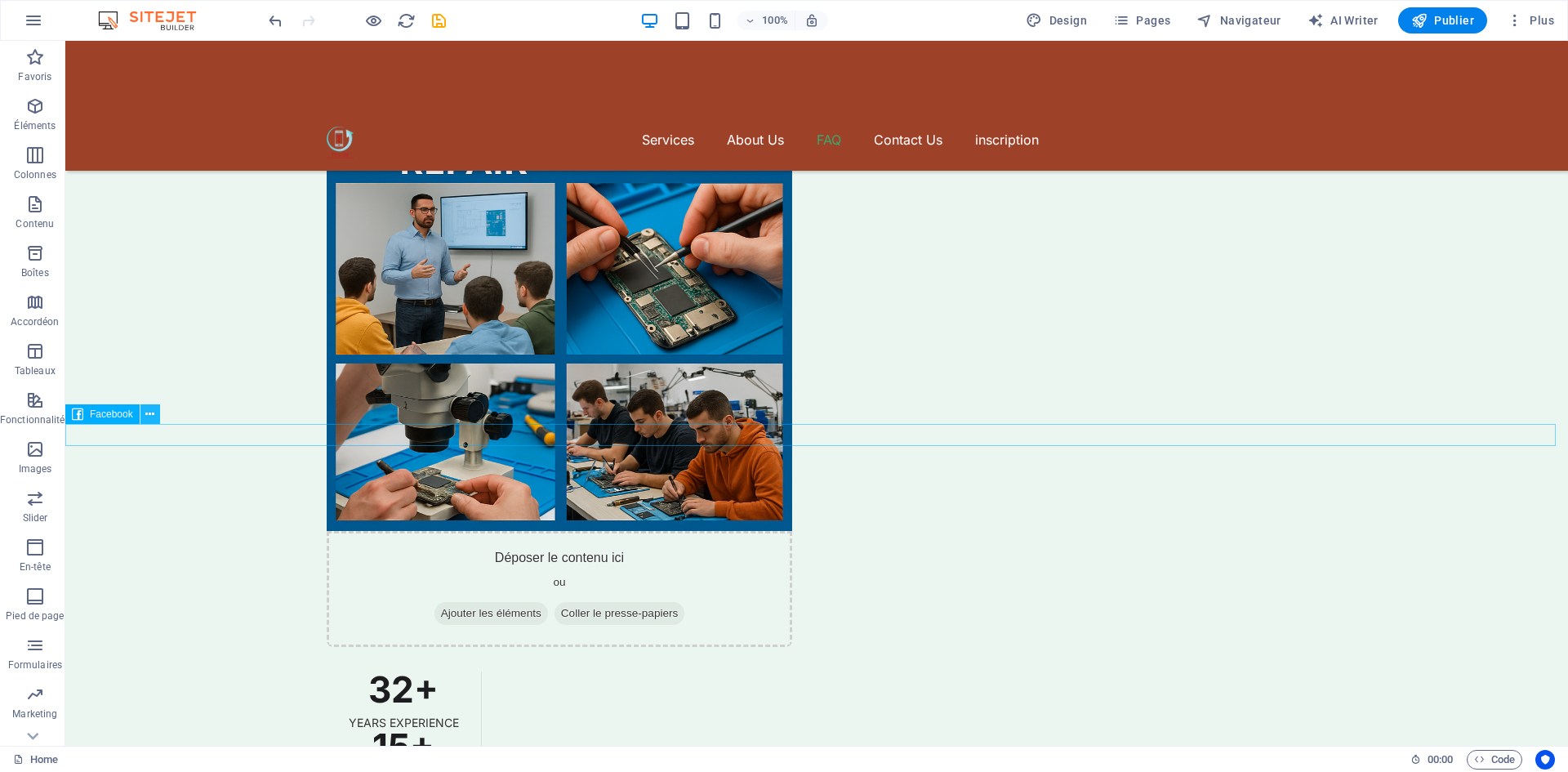
click at [152, 420] on icon at bounding box center [149, 414] width 9 height 17
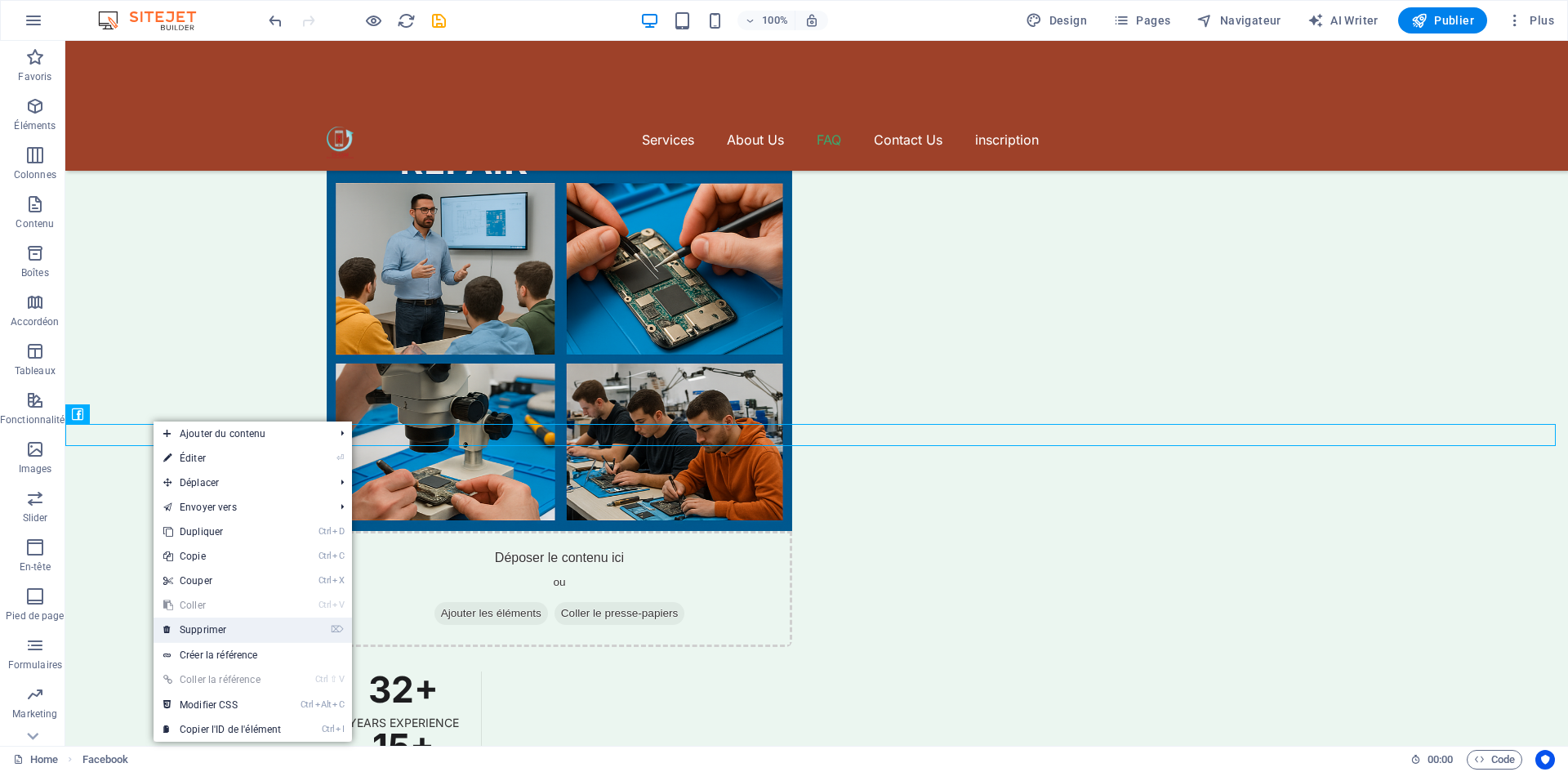
click at [202, 630] on link "⌦ Supprimer" at bounding box center [222, 629] width 137 height 24
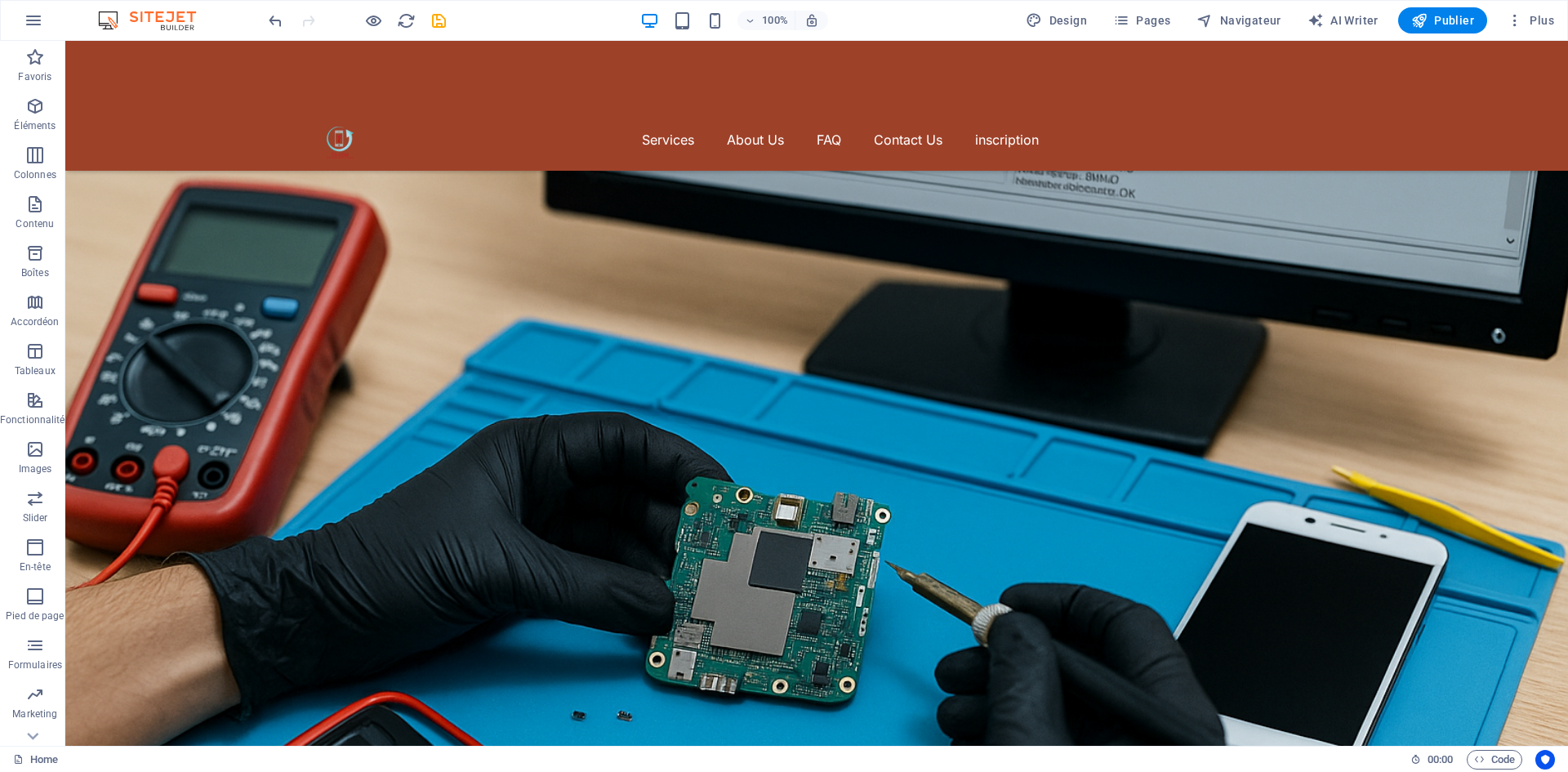
scroll to position [0, 0]
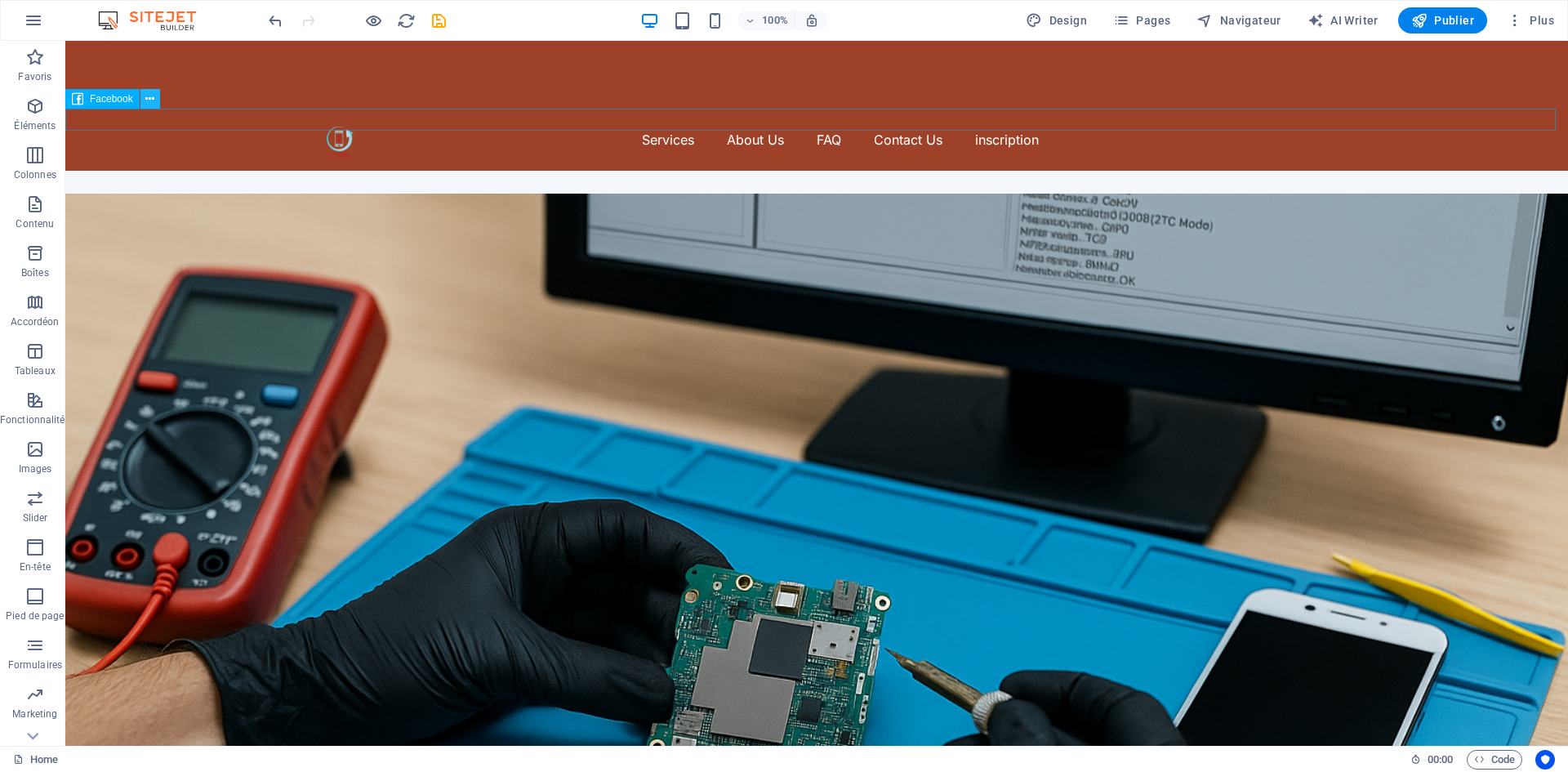
click at [147, 102] on icon at bounding box center [149, 99] width 9 height 17
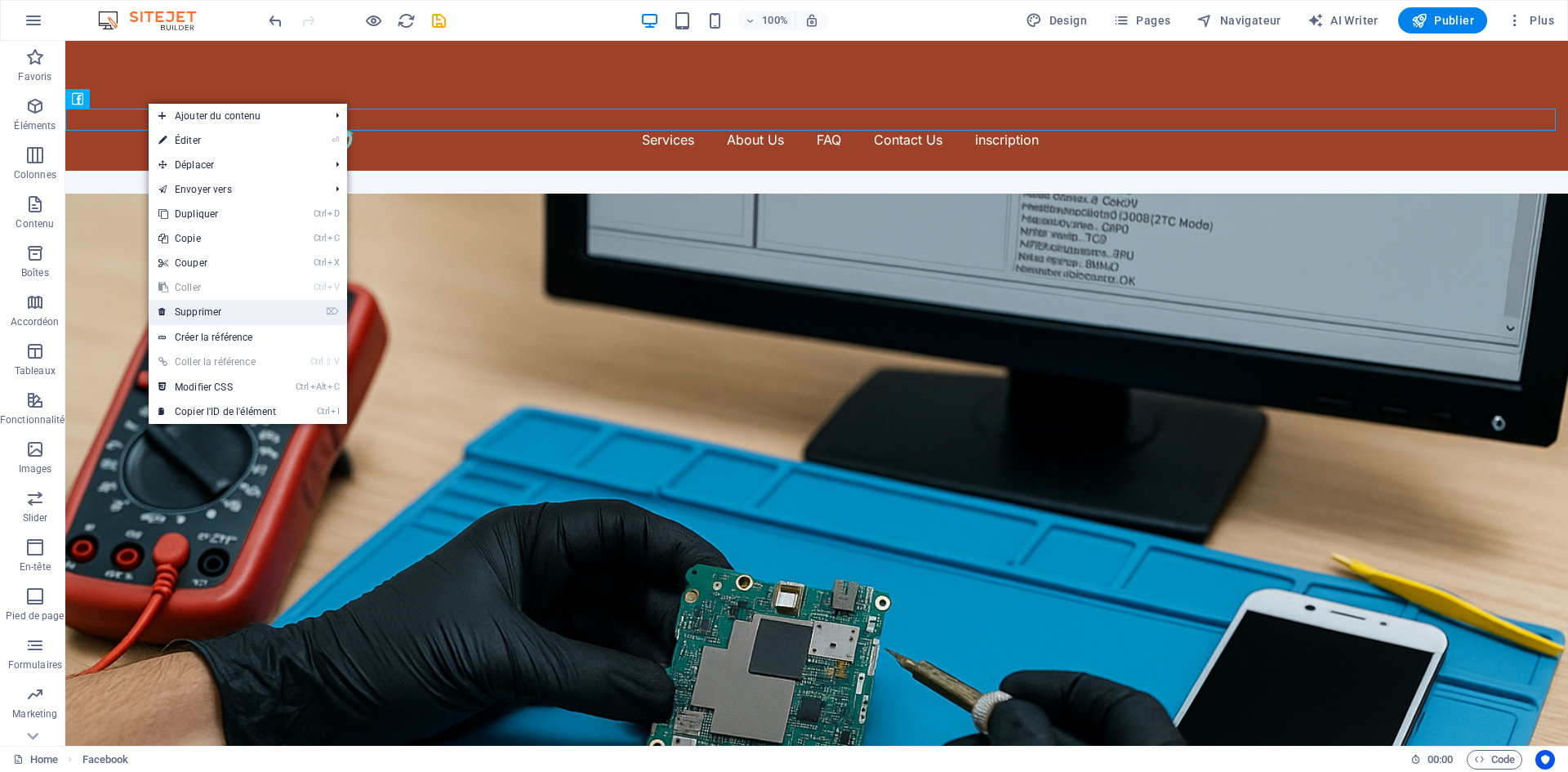
click at [208, 306] on link "⌦ Supprimer" at bounding box center [217, 311] width 137 height 24
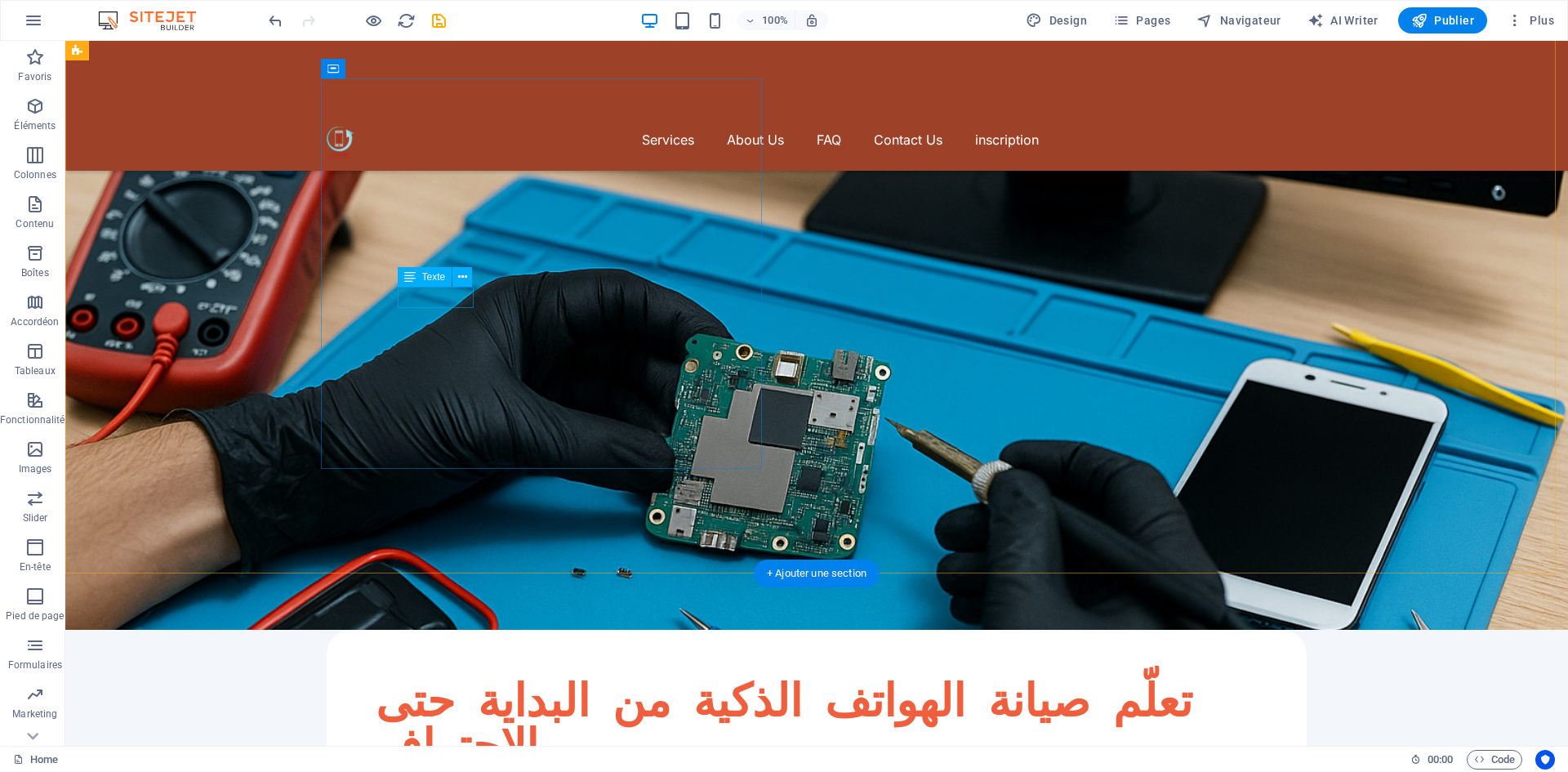
scroll to position [164, 0]
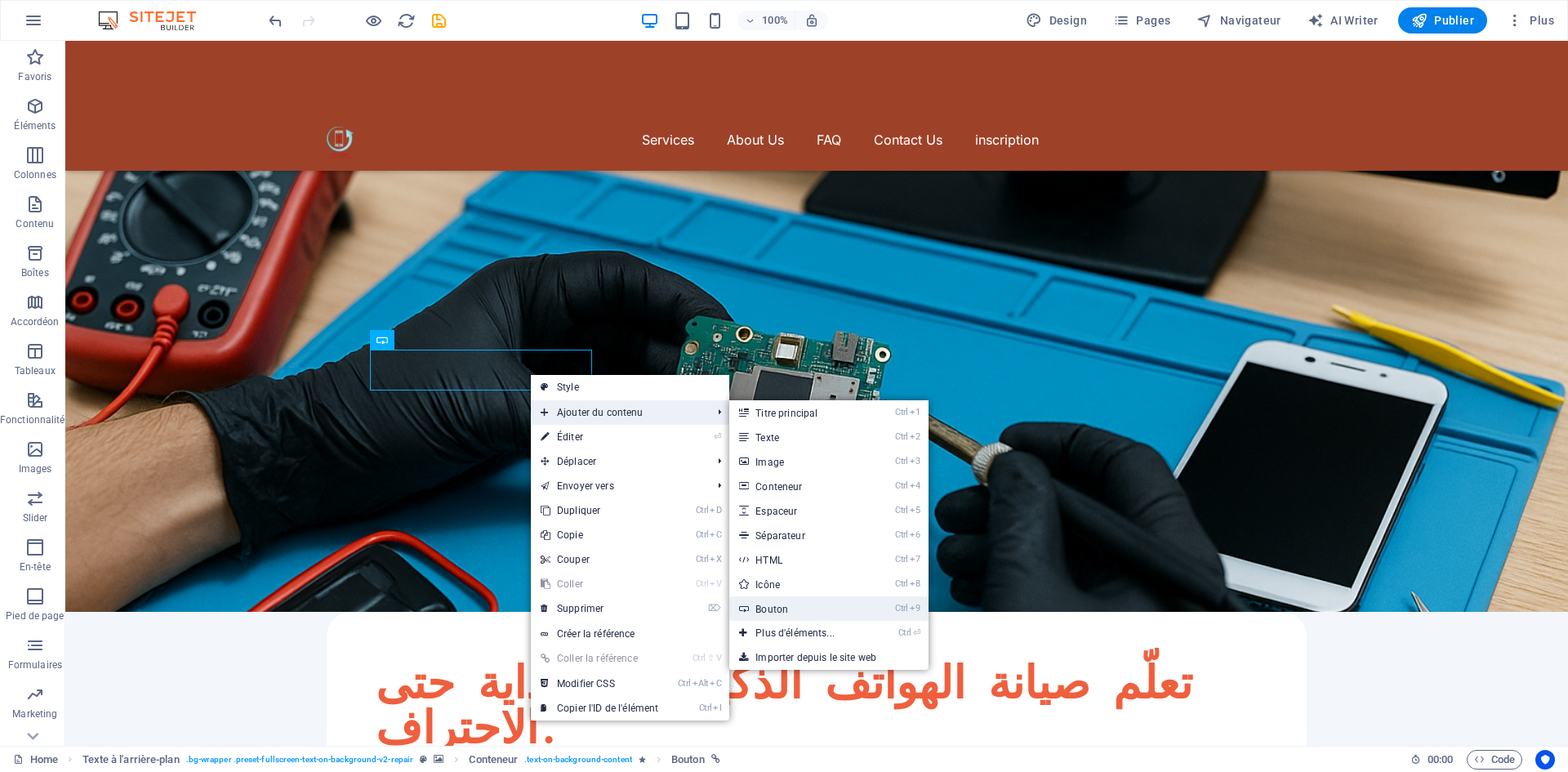
click at [809, 607] on link "Ctrl 9 Bouton" at bounding box center [799, 608] width 138 height 24
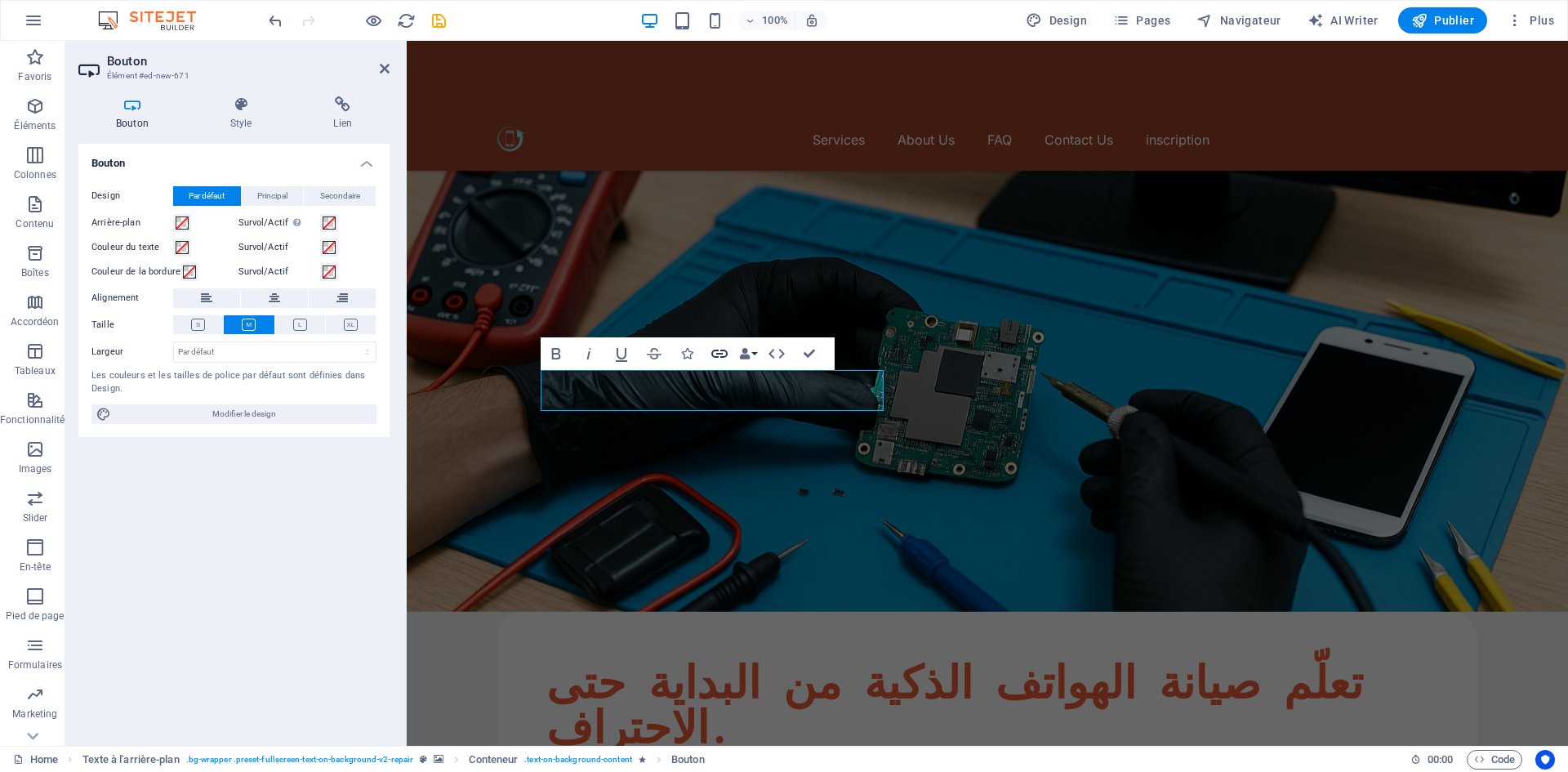
click at [725, 354] on icon "button" at bounding box center [719, 354] width 19 height 19
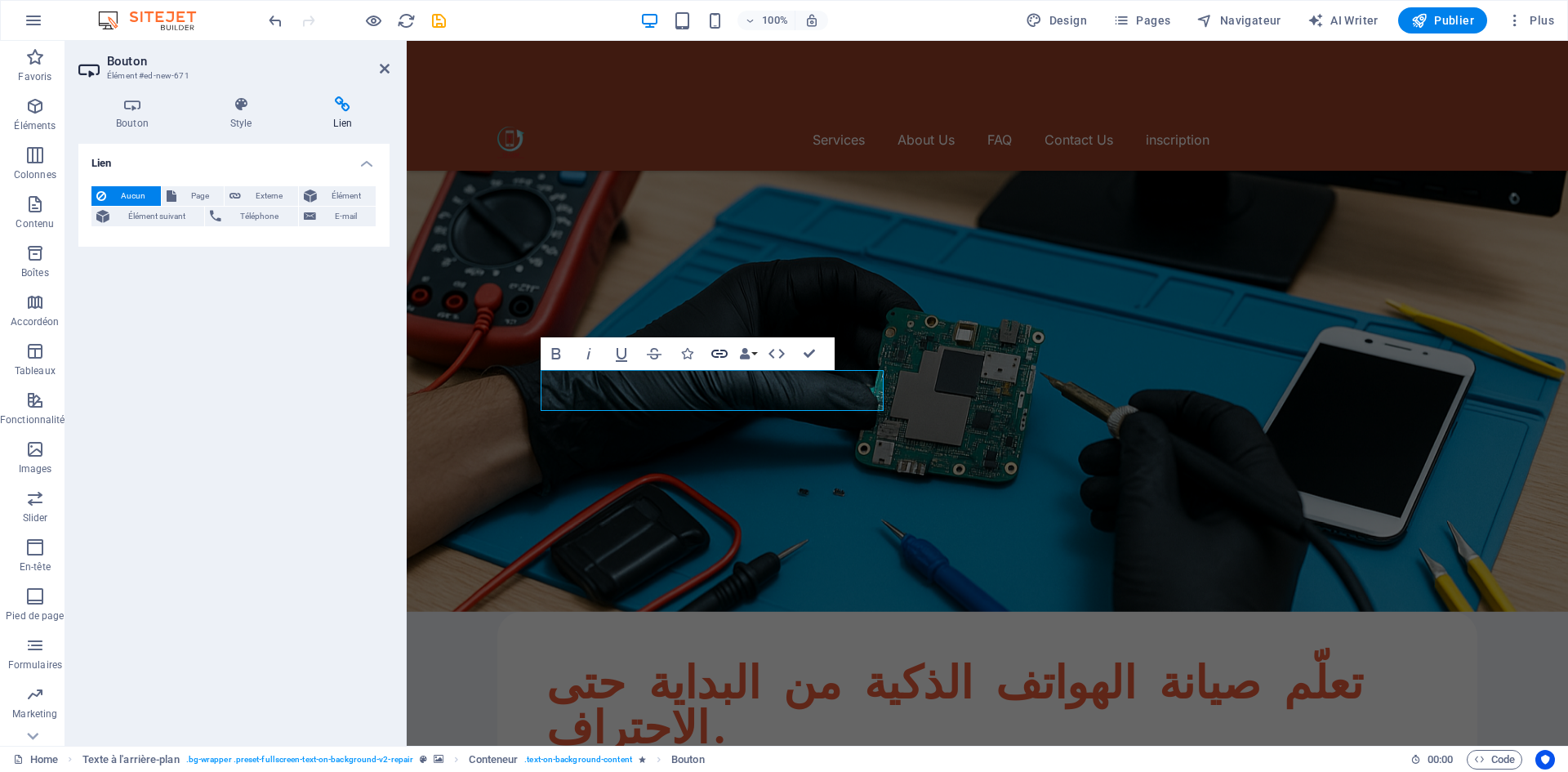
click at [718, 352] on icon "button" at bounding box center [719, 354] width 19 height 19
click at [199, 192] on span "Page" at bounding box center [201, 196] width 39 height 19
select select
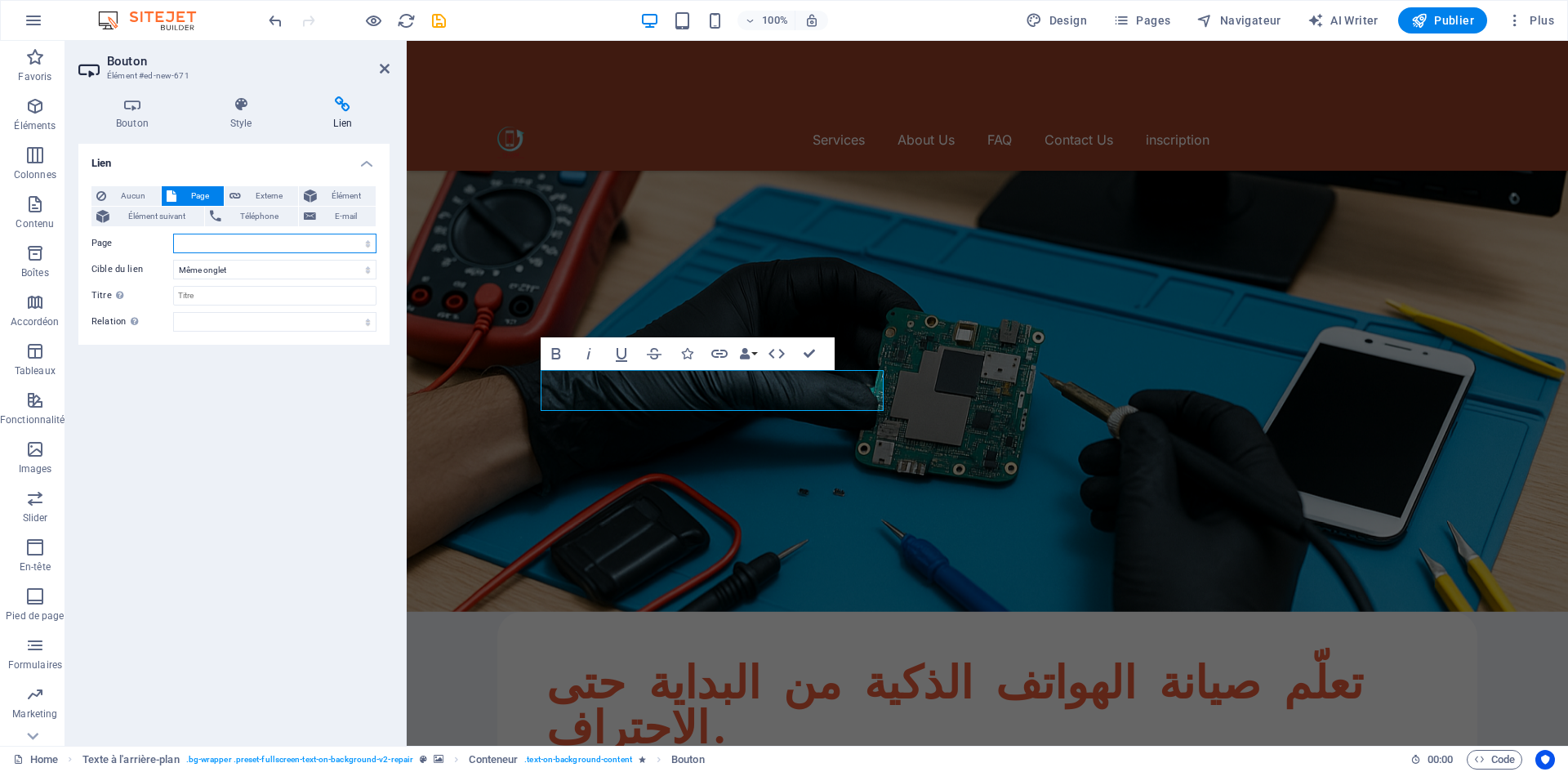
click at [297, 245] on select "Home Blog Subpage Legal Notice Privacy Home Home" at bounding box center [274, 243] width 203 height 19
click at [295, 239] on select "Home Blog Subpage Legal Notice Privacy Home Home" at bounding box center [274, 243] width 203 height 19
click at [274, 195] on span "Externe" at bounding box center [269, 196] width 47 height 19
select select "blank"
paste input "[URL][DOMAIN_NAME]"
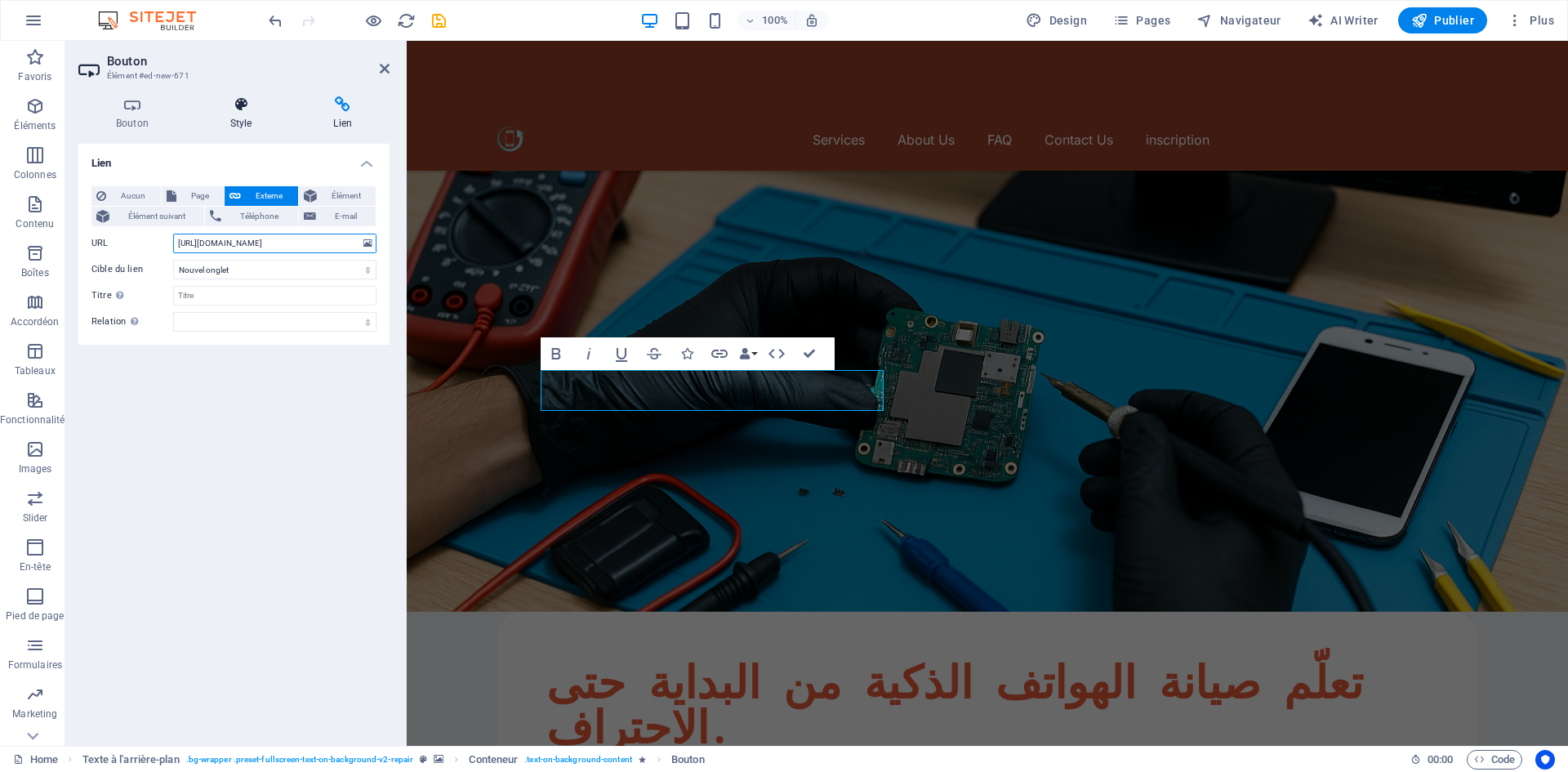
type input "[URL][DOMAIN_NAME]"
click at [241, 105] on icon at bounding box center [240, 104] width 97 height 16
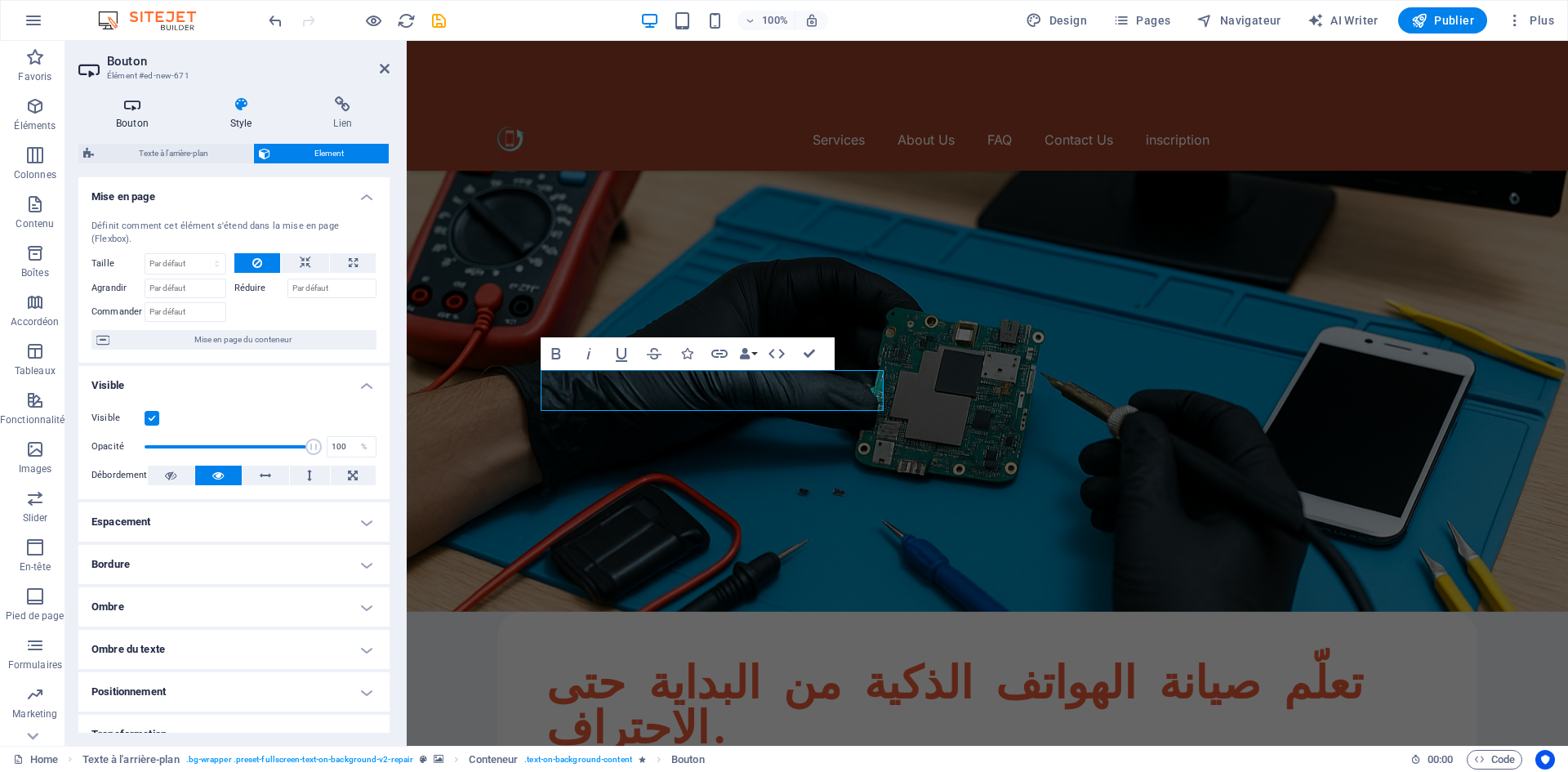
click at [139, 106] on icon at bounding box center [132, 104] width 108 height 16
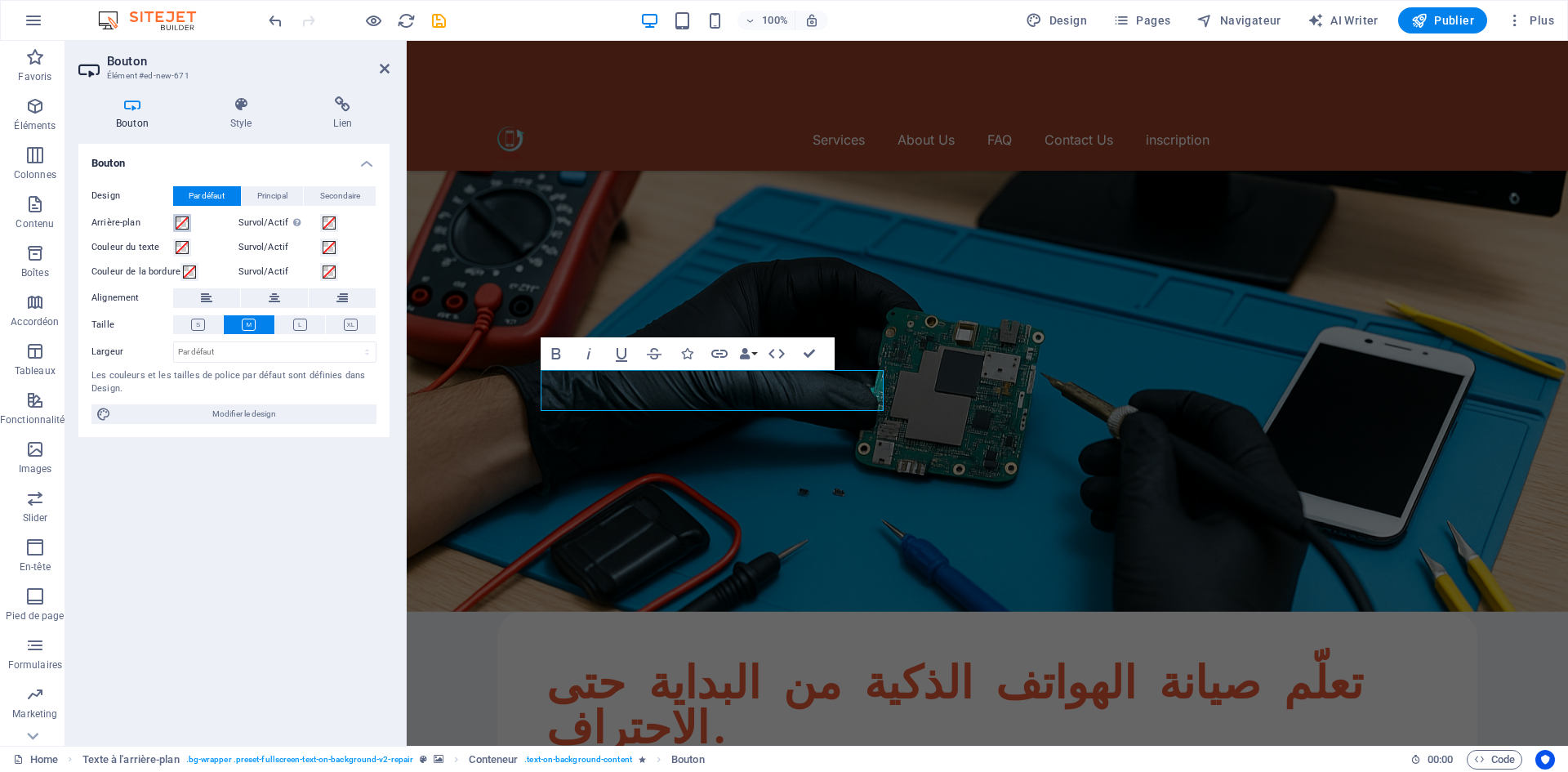
click at [183, 224] on span at bounding box center [181, 223] width 13 height 13
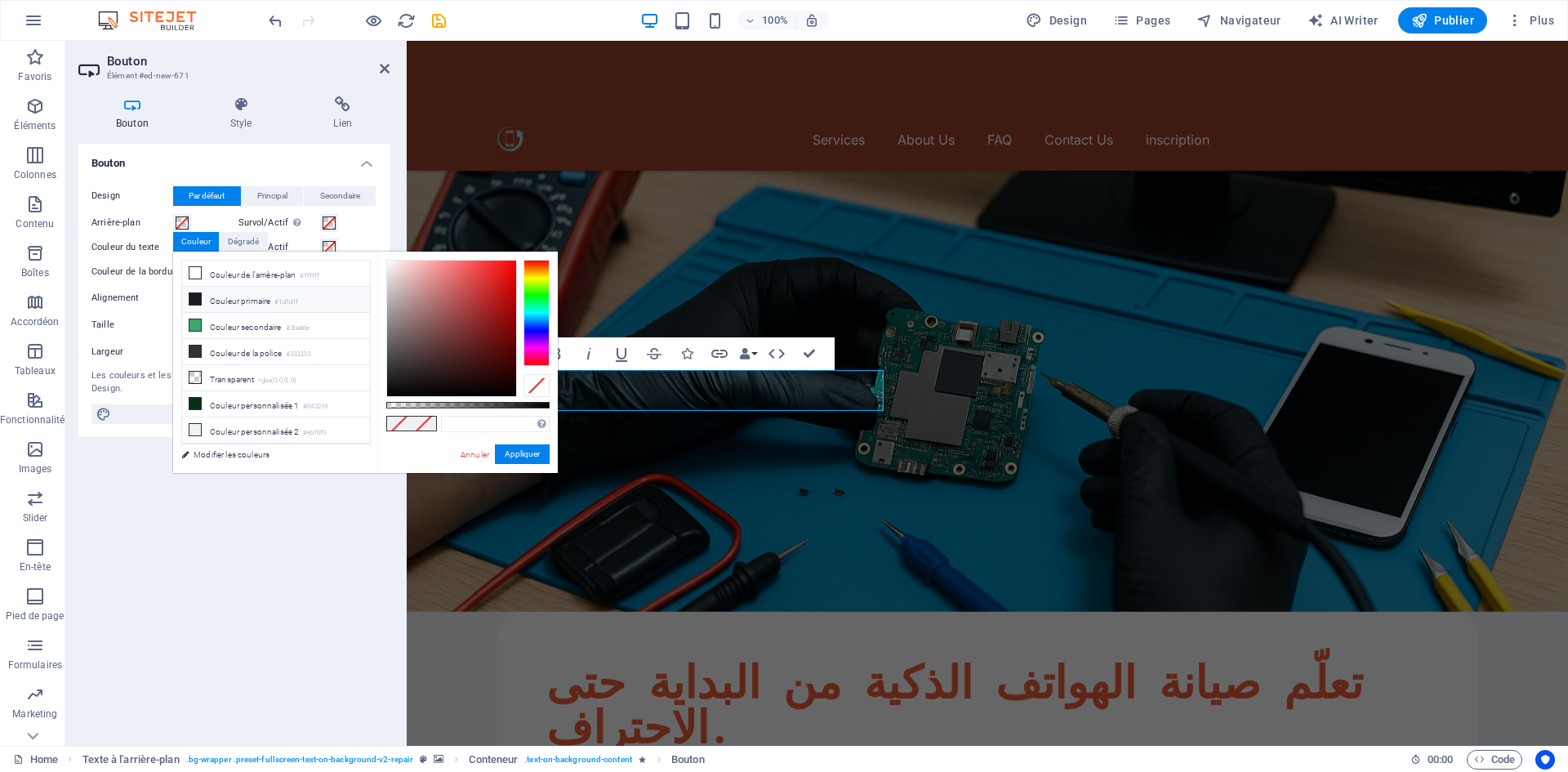
click at [199, 297] on icon at bounding box center [196, 300] width 12 height 12
type input "#1d1d1f"
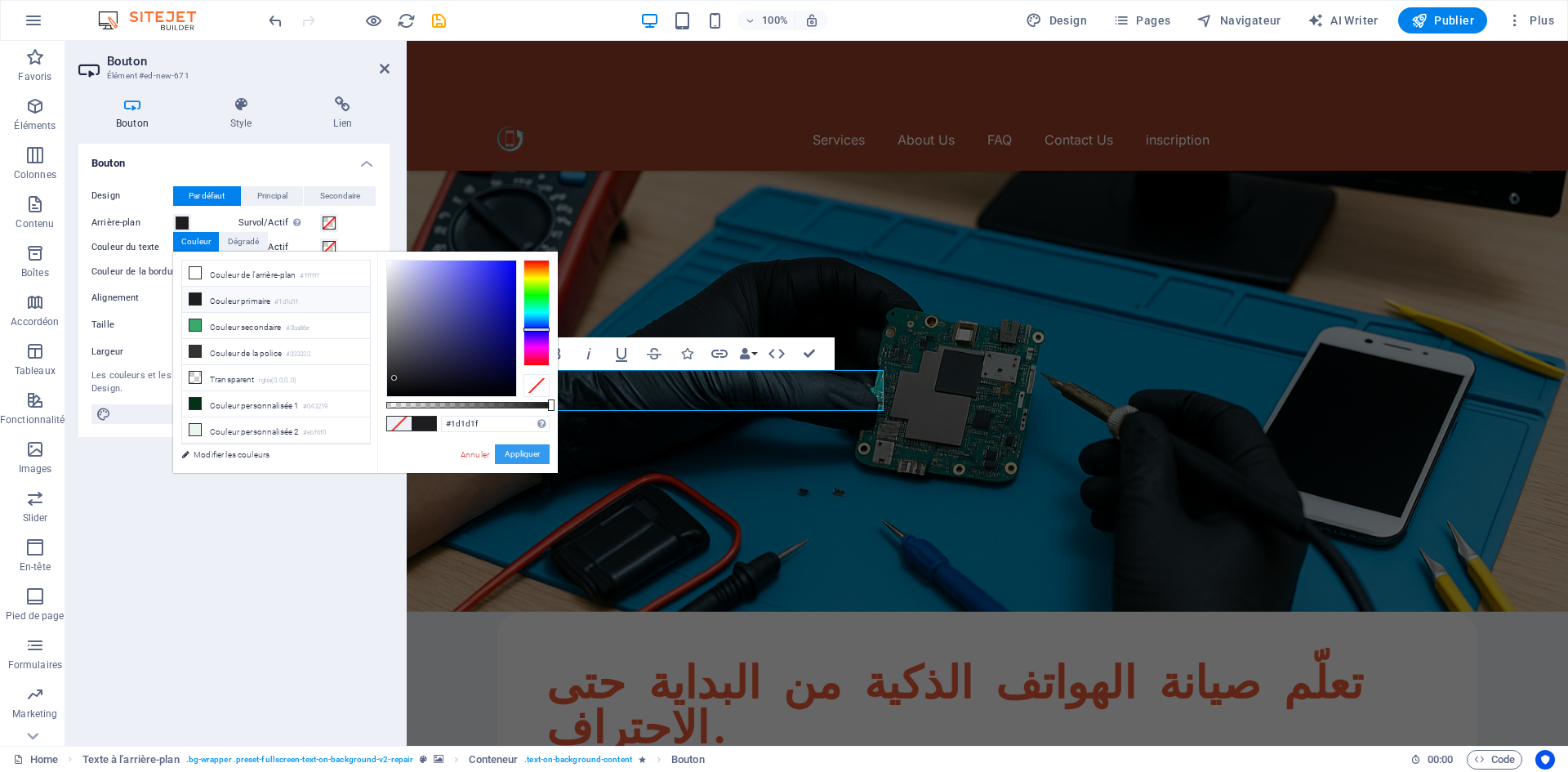
click at [505, 448] on button "Appliquer" at bounding box center [522, 454] width 55 height 19
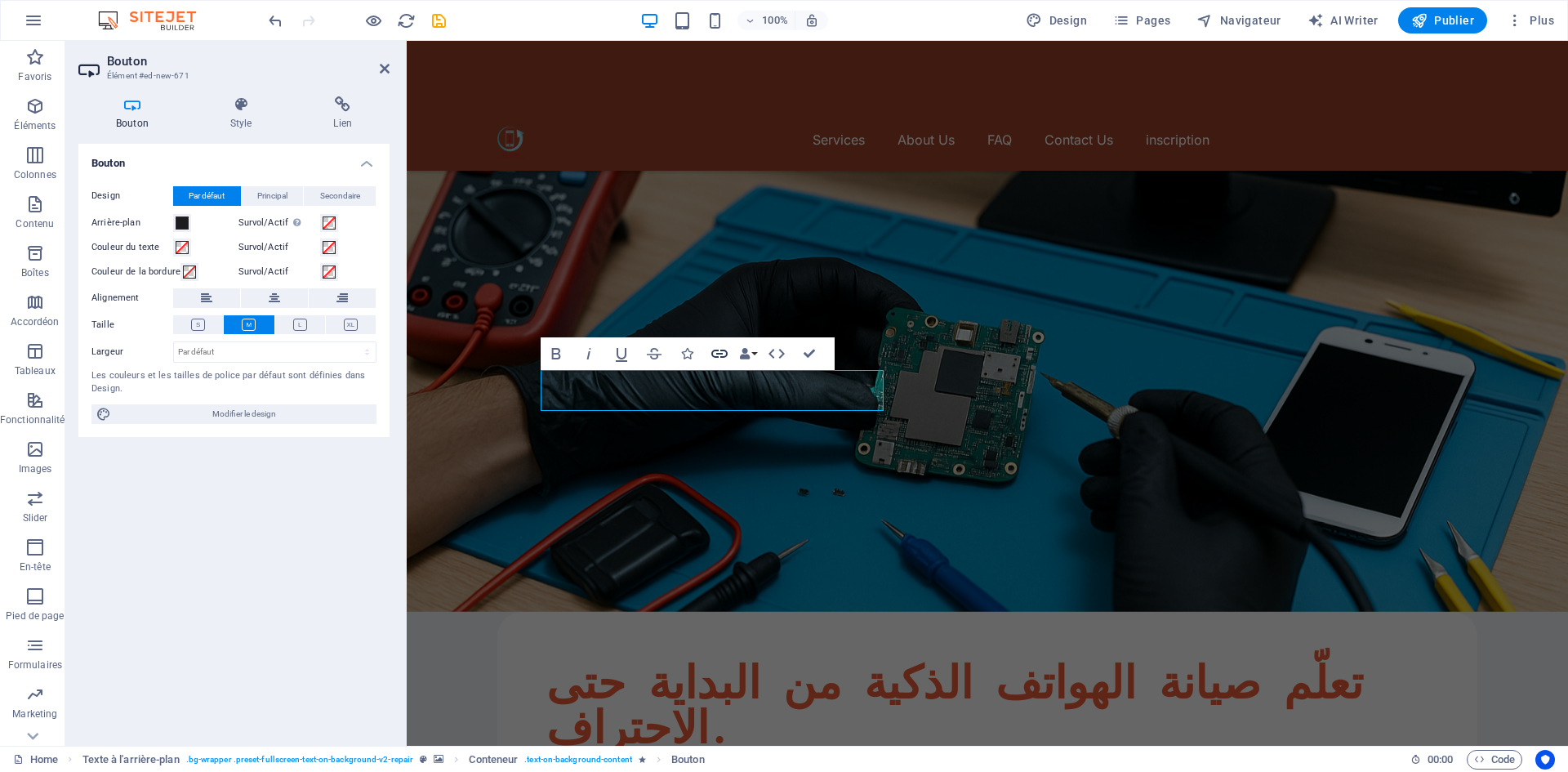
click at [727, 358] on icon "button" at bounding box center [719, 354] width 19 height 19
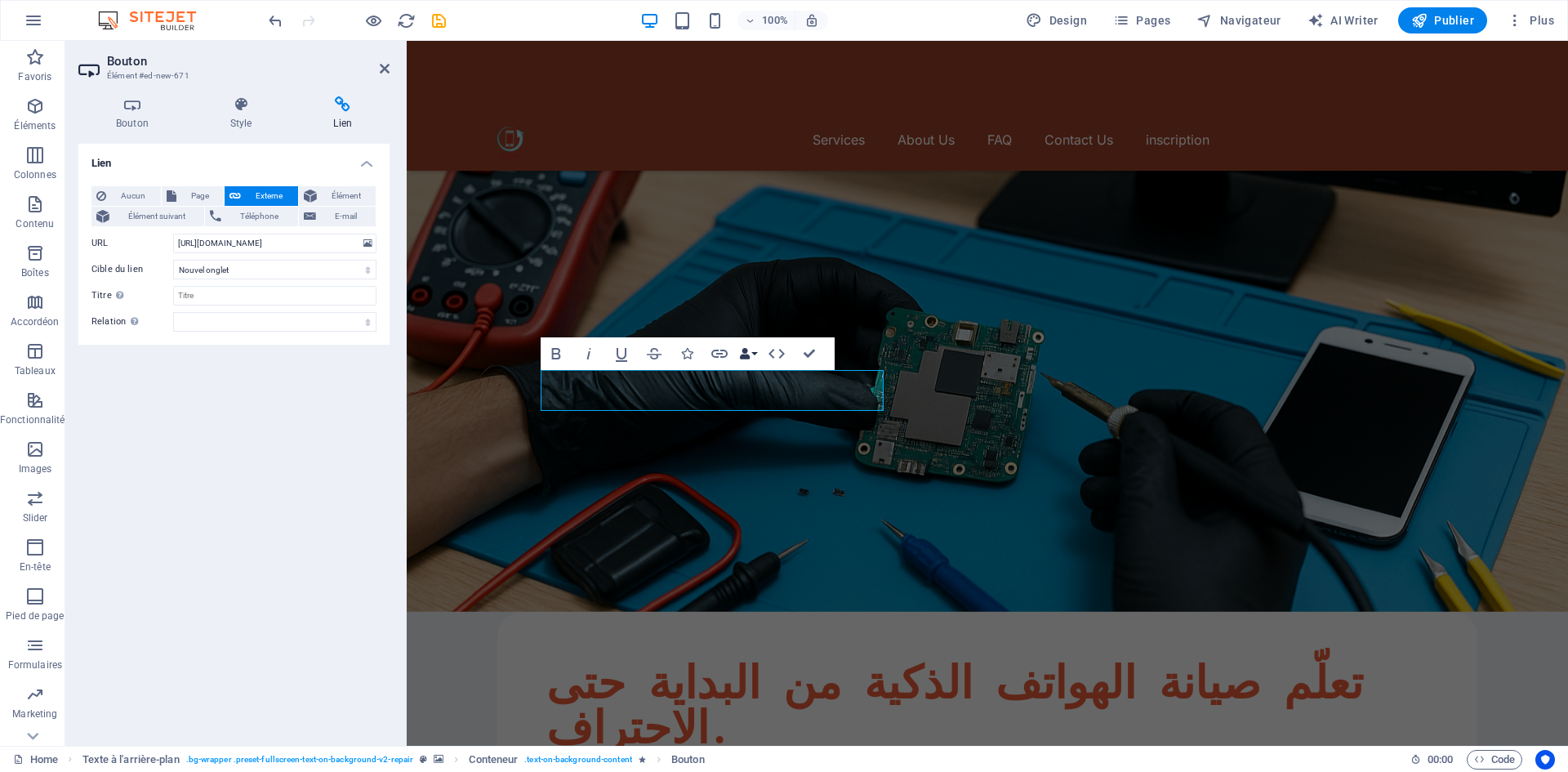
click at [750, 359] on icon "button" at bounding box center [745, 354] width 12 height 12
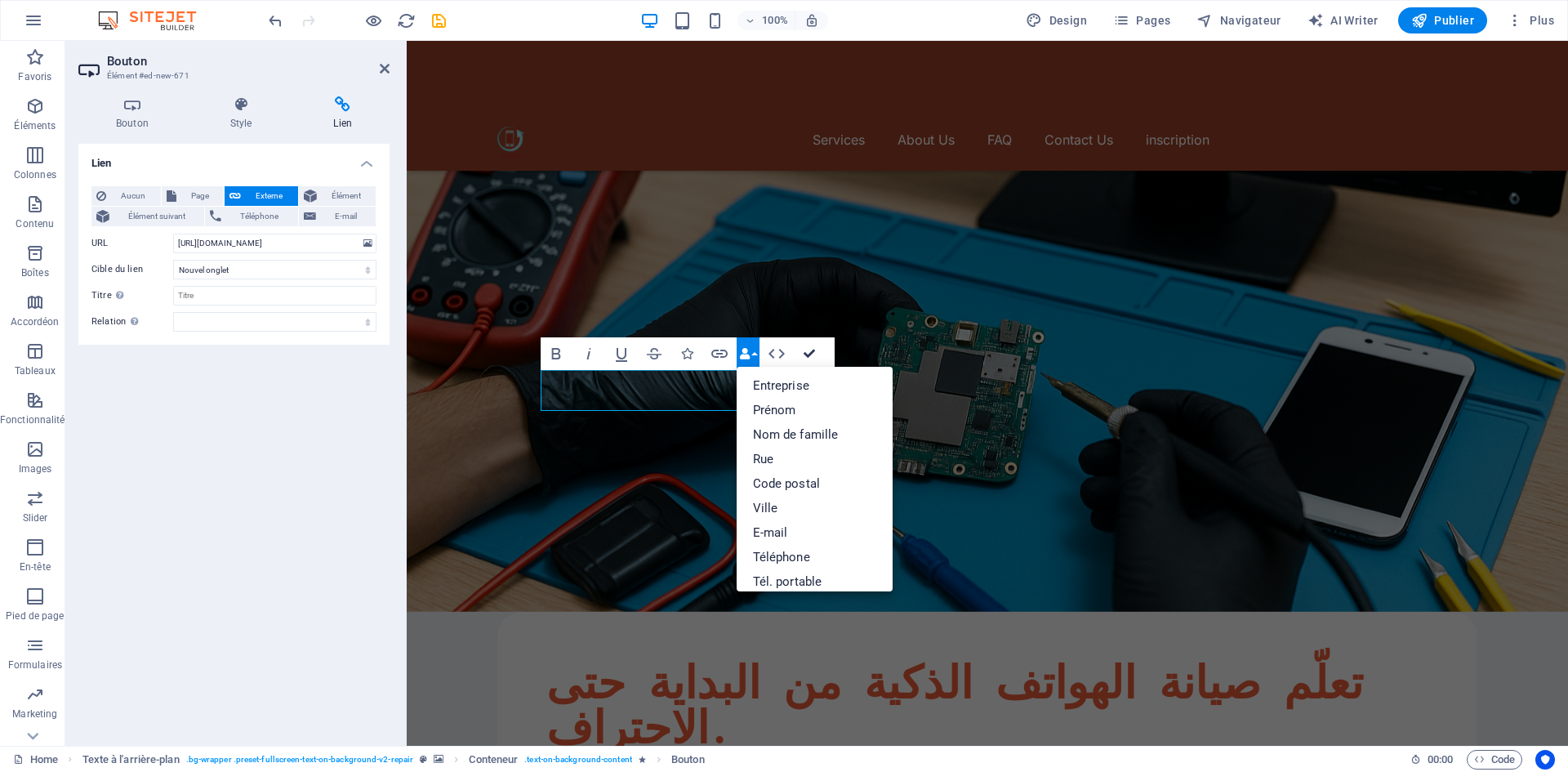
drag, startPoint x: 806, startPoint y: 356, endPoint x: 713, endPoint y: 320, distance: 99.7
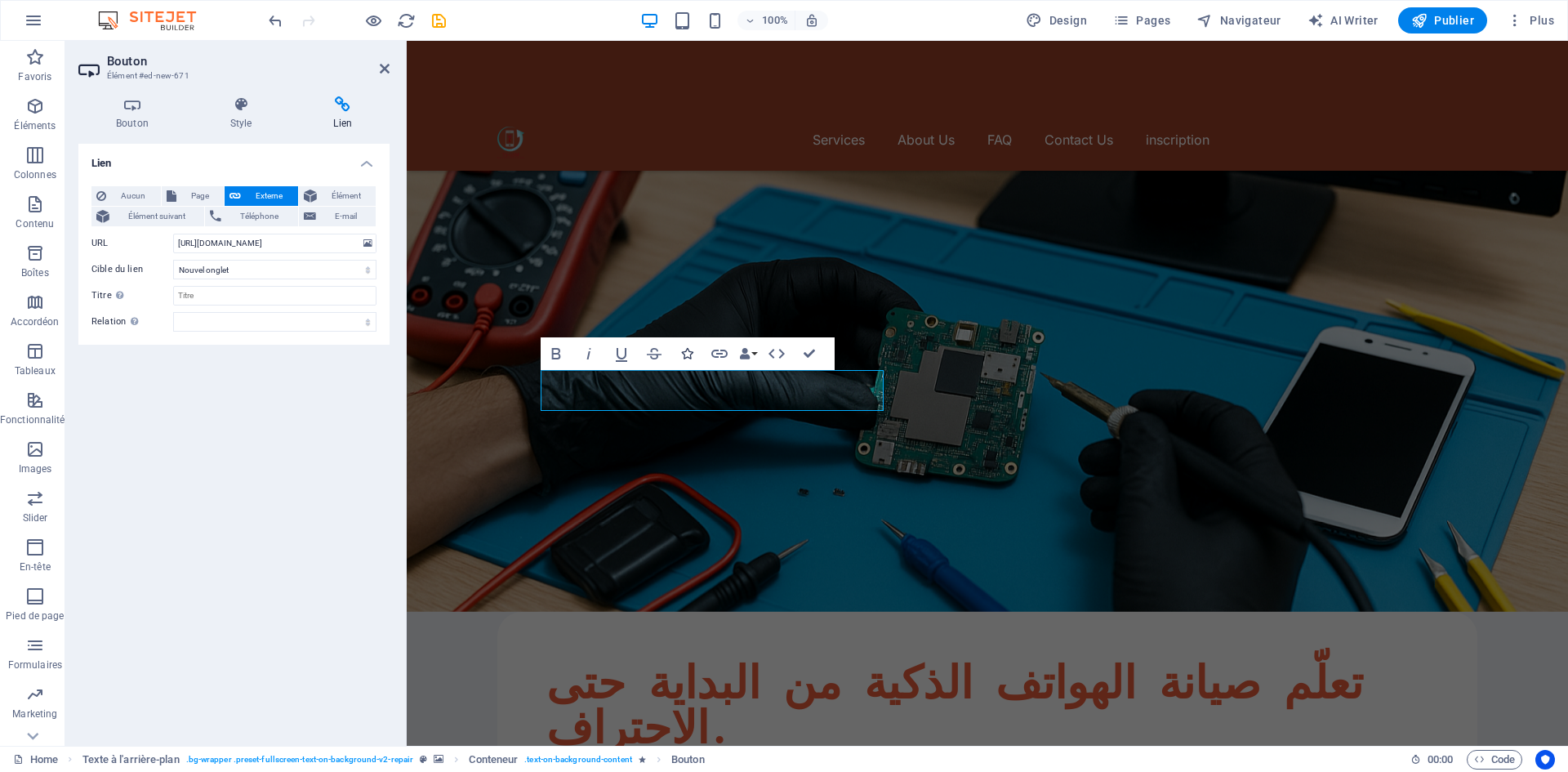
click at [682, 351] on icon "button" at bounding box center [687, 354] width 12 height 12
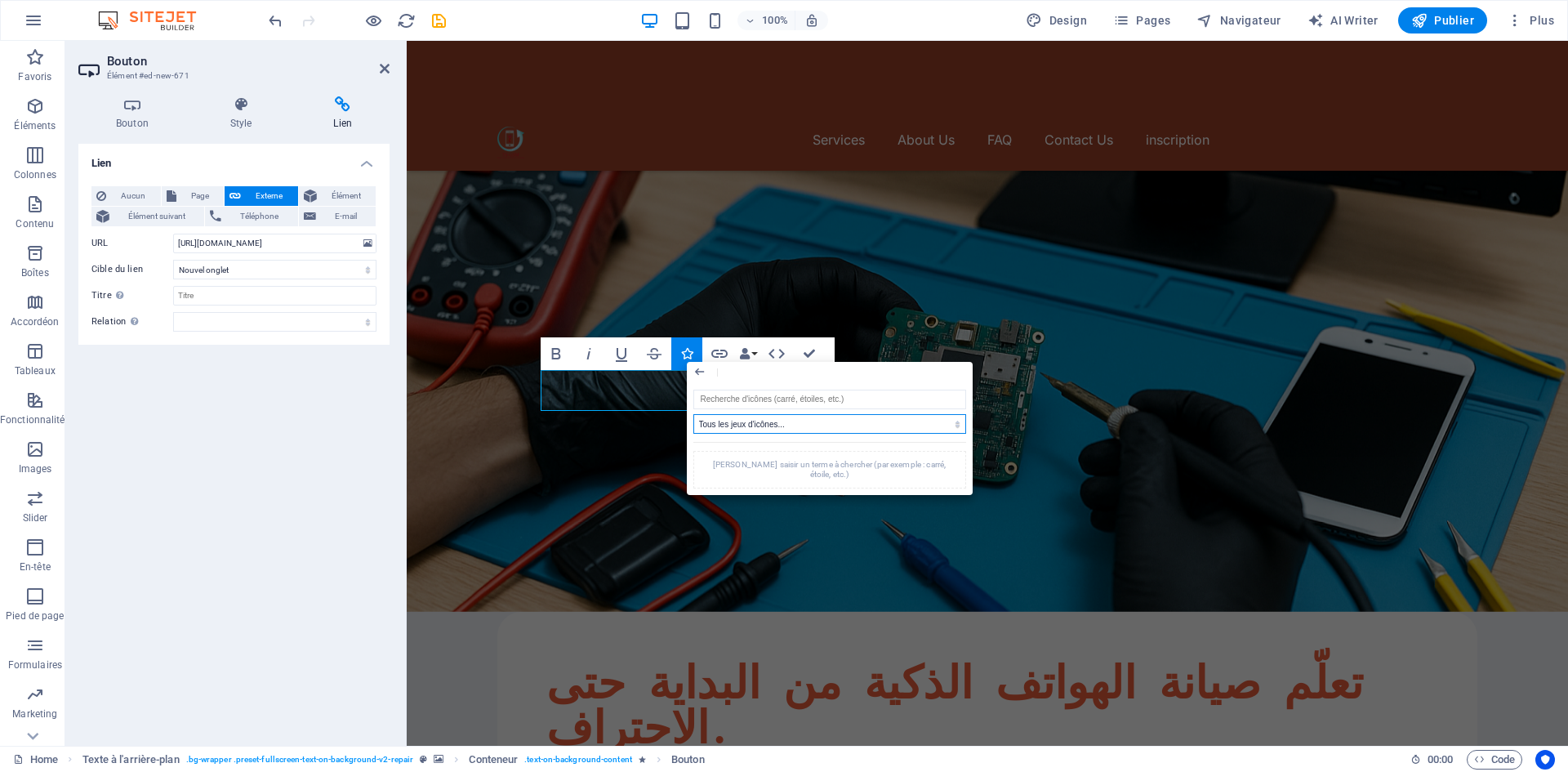
click at [870, 428] on select "Tous les jeux d'icônes... IcoFont Ionicons FontAwesome Brands FontAwesome Duoto…" at bounding box center [829, 424] width 272 height 19
click at [810, 423] on select "Tous les jeux d'icônes... IcoFont Ionicons FontAwesome Brands FontAwesome Duoto…" at bounding box center [829, 424] width 272 height 19
click at [810, 422] on select "Tous les jeux d'icônes... IcoFont Ionicons FontAwesome Brands FontAwesome Duoto…" at bounding box center [829, 424] width 272 height 19
click at [802, 417] on select "Tous les jeux d'icônes... IcoFont Ionicons FontAwesome Brands FontAwesome Duoto…" at bounding box center [829, 424] width 272 height 19
click at [795, 401] on input "search" at bounding box center [829, 399] width 272 height 19
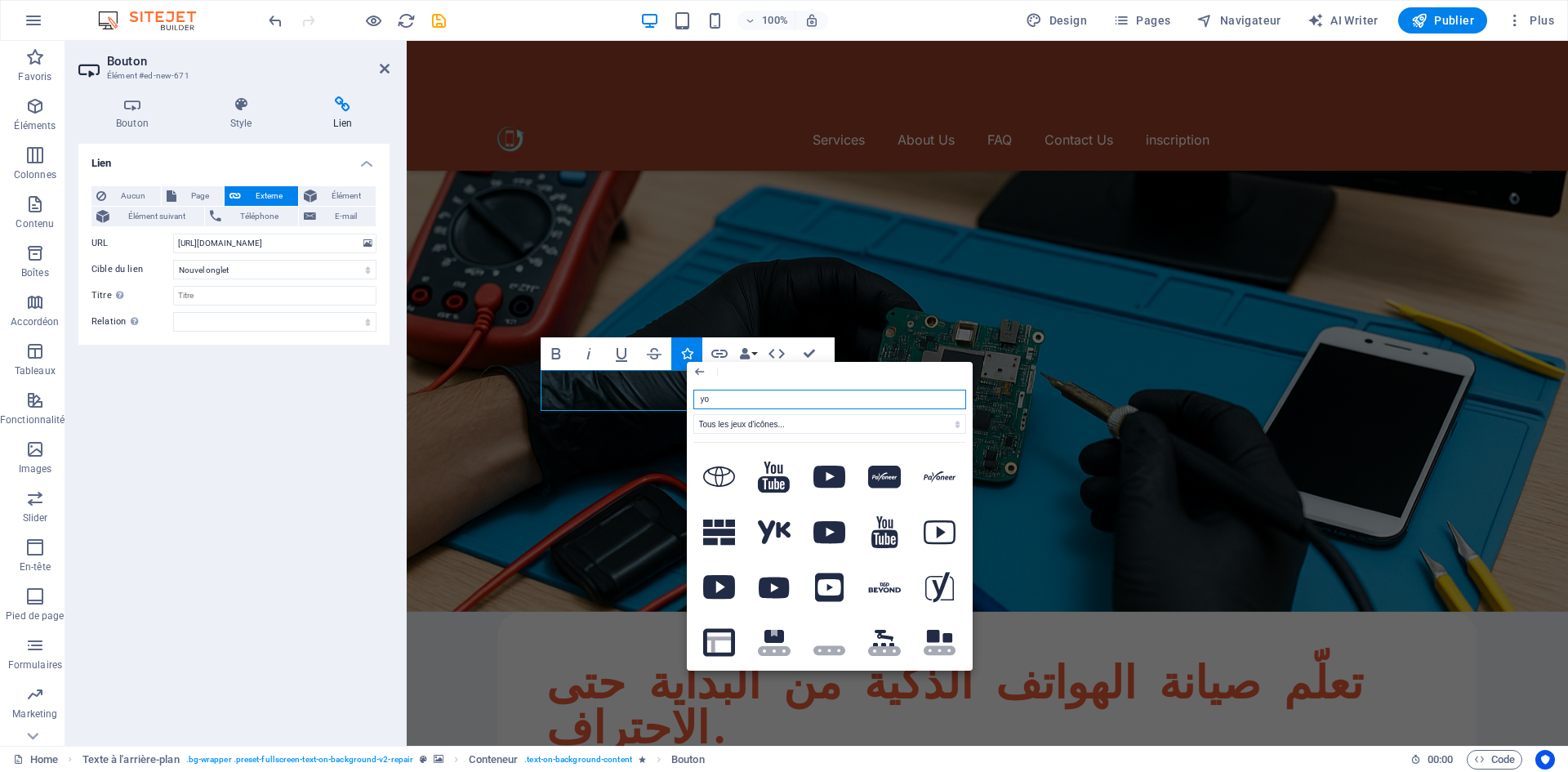
type input "you"
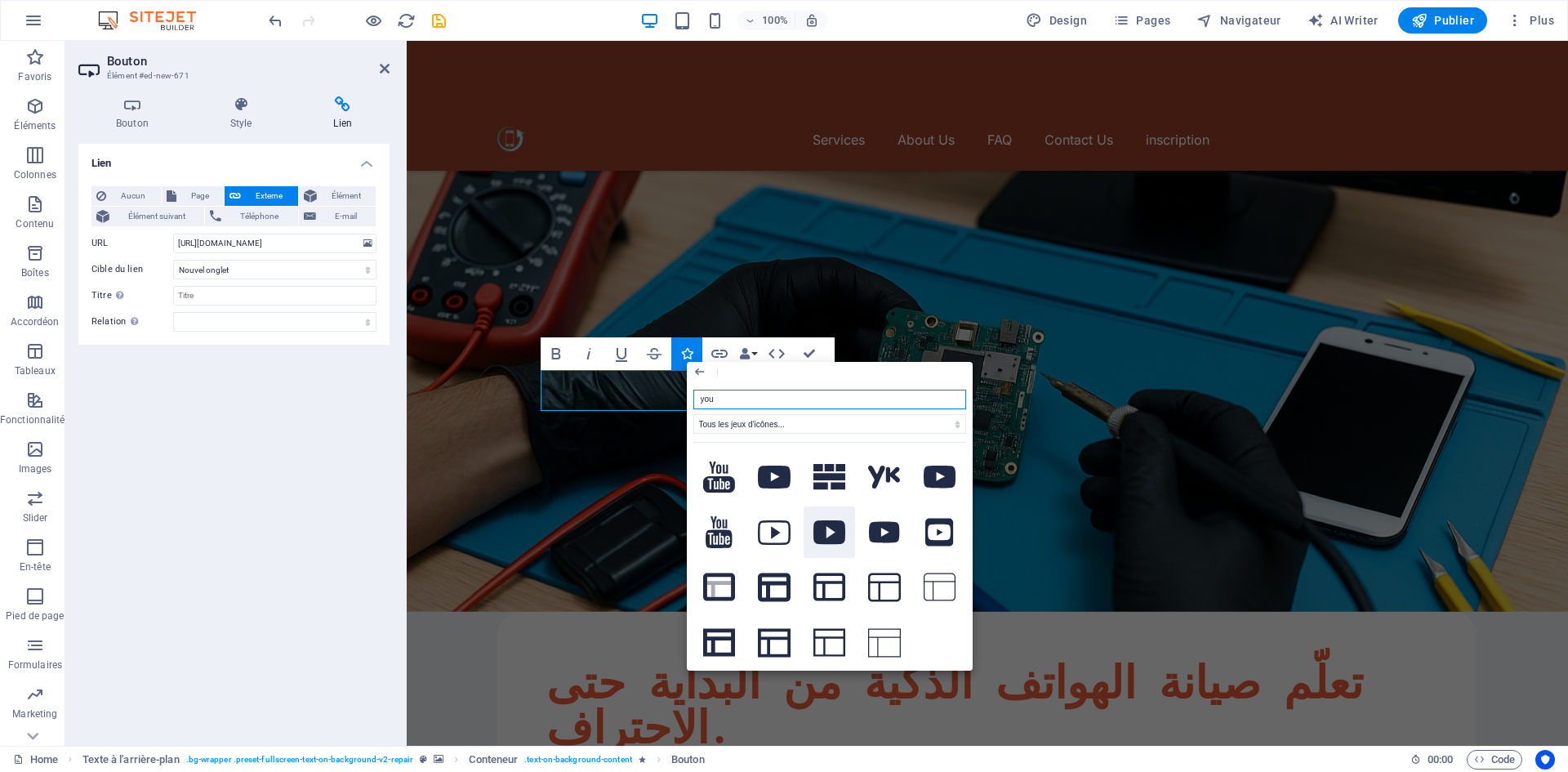
scroll to position [2, 0]
click at [726, 473] on icon at bounding box center [719, 476] width 33 height 32
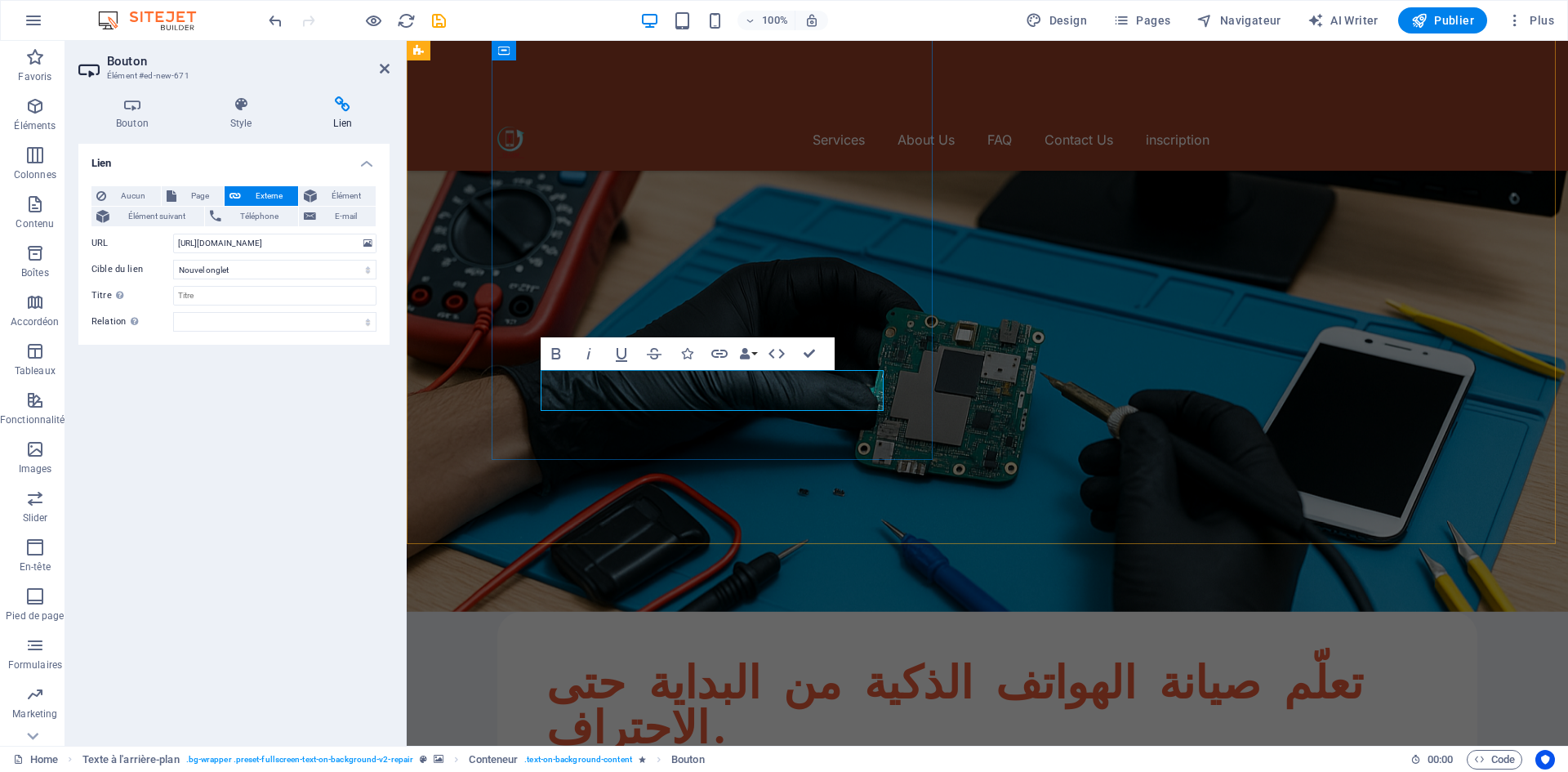
click at [755, 354] on button "Data Bindings" at bounding box center [747, 354] width 23 height 33
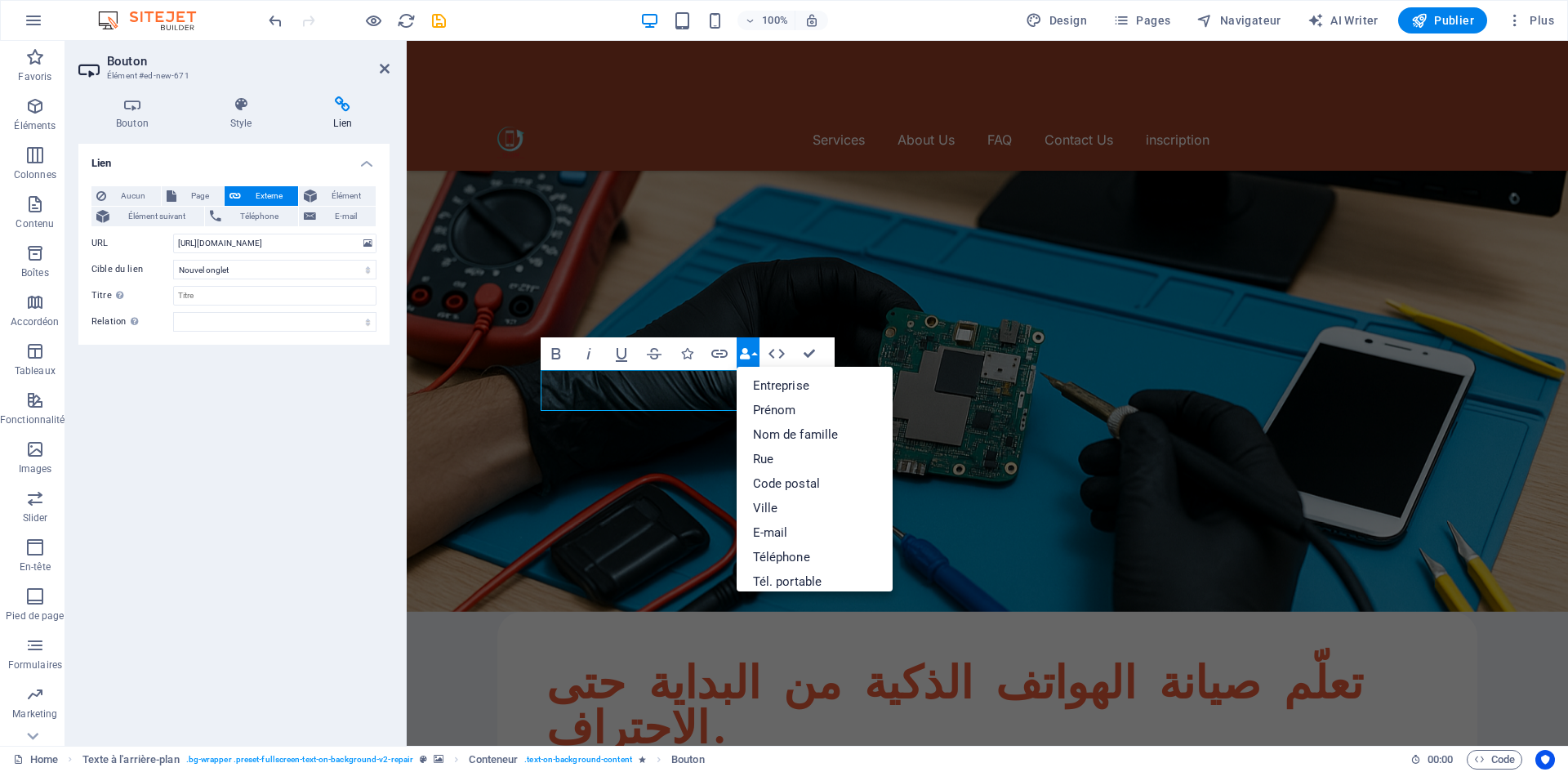
click at [754, 354] on button "Data Bindings" at bounding box center [747, 354] width 23 height 33
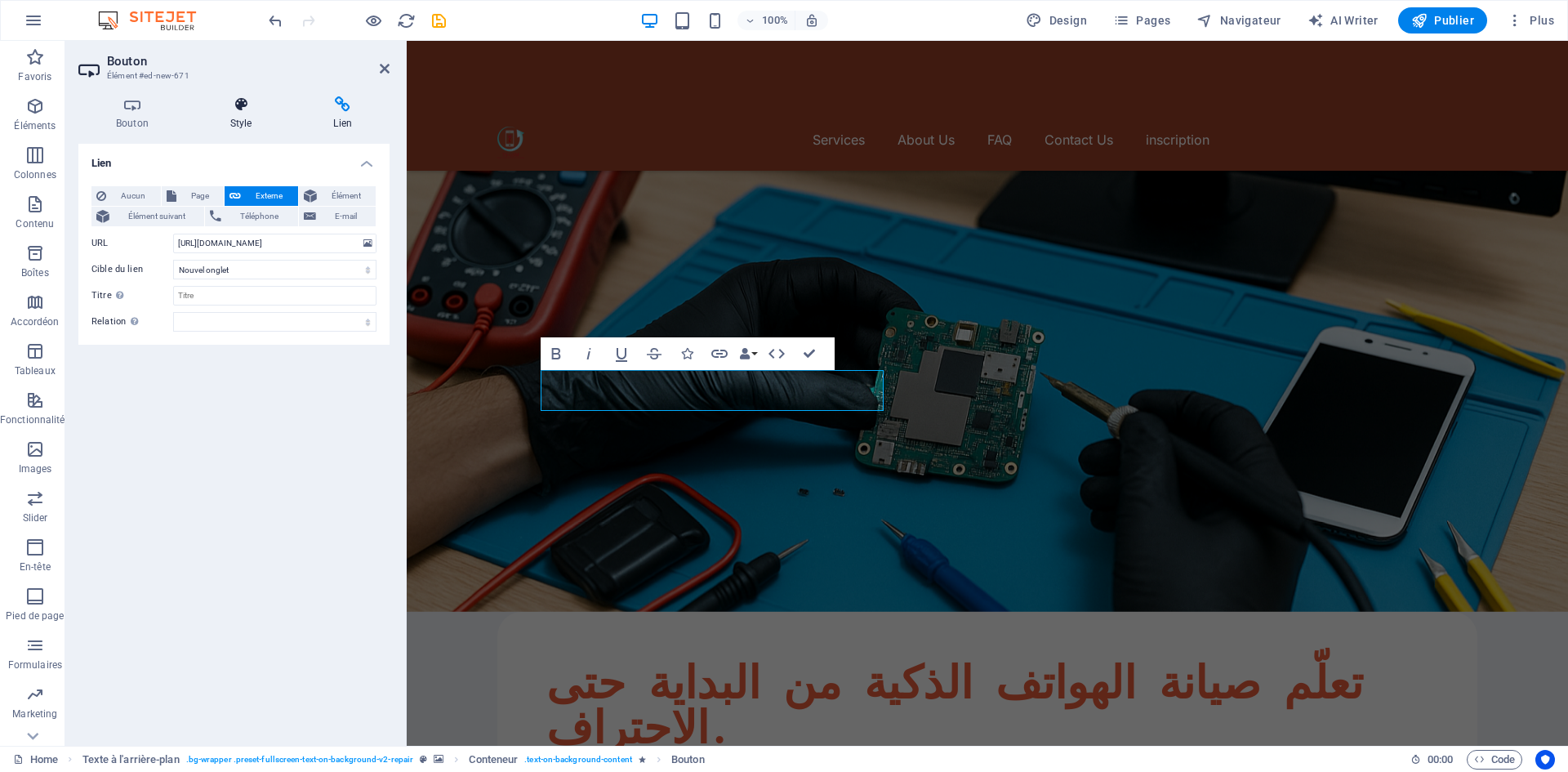
click at [234, 117] on h4 "Style" at bounding box center [244, 113] width 104 height 35
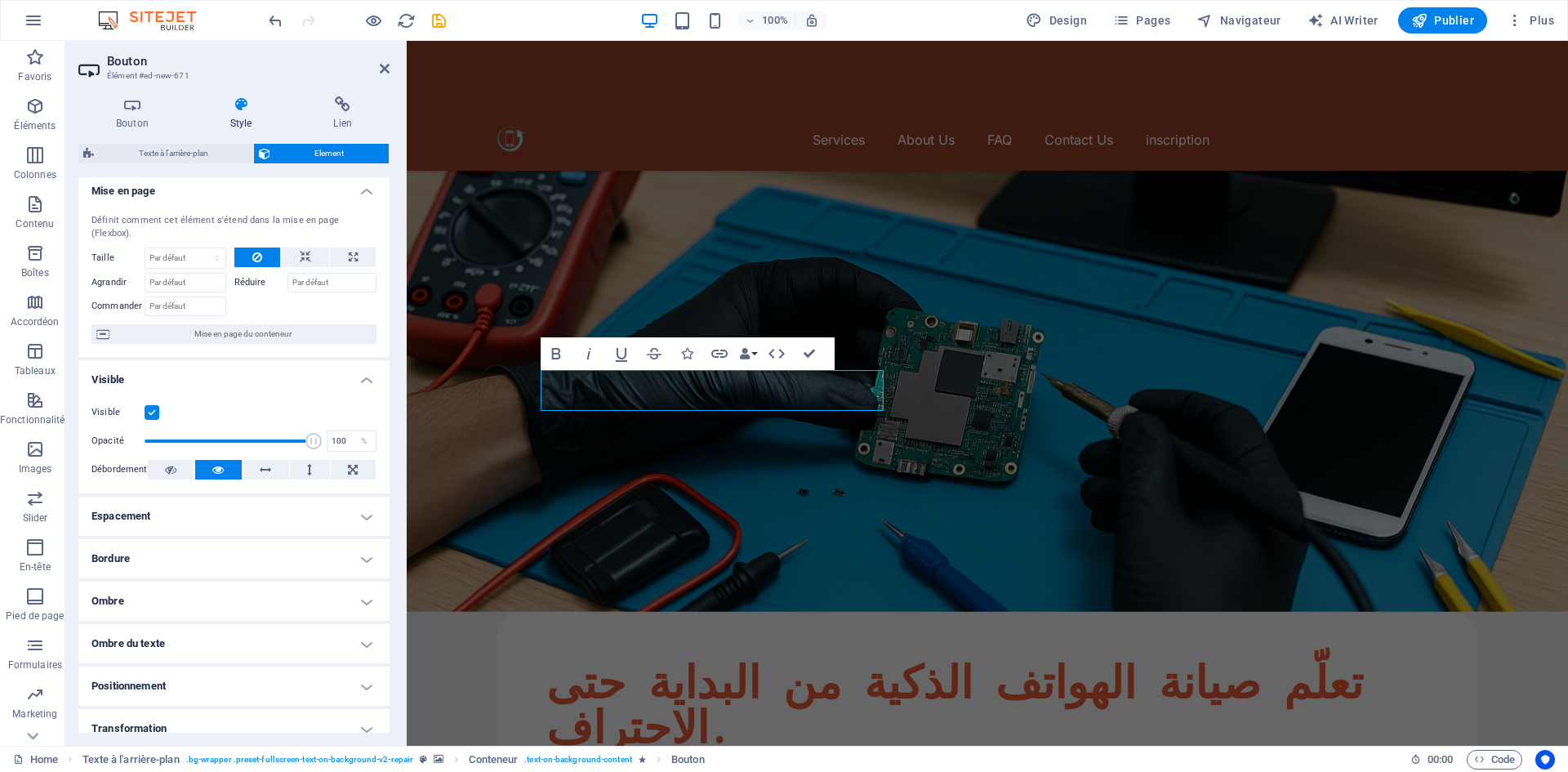
scroll to position [0, 0]
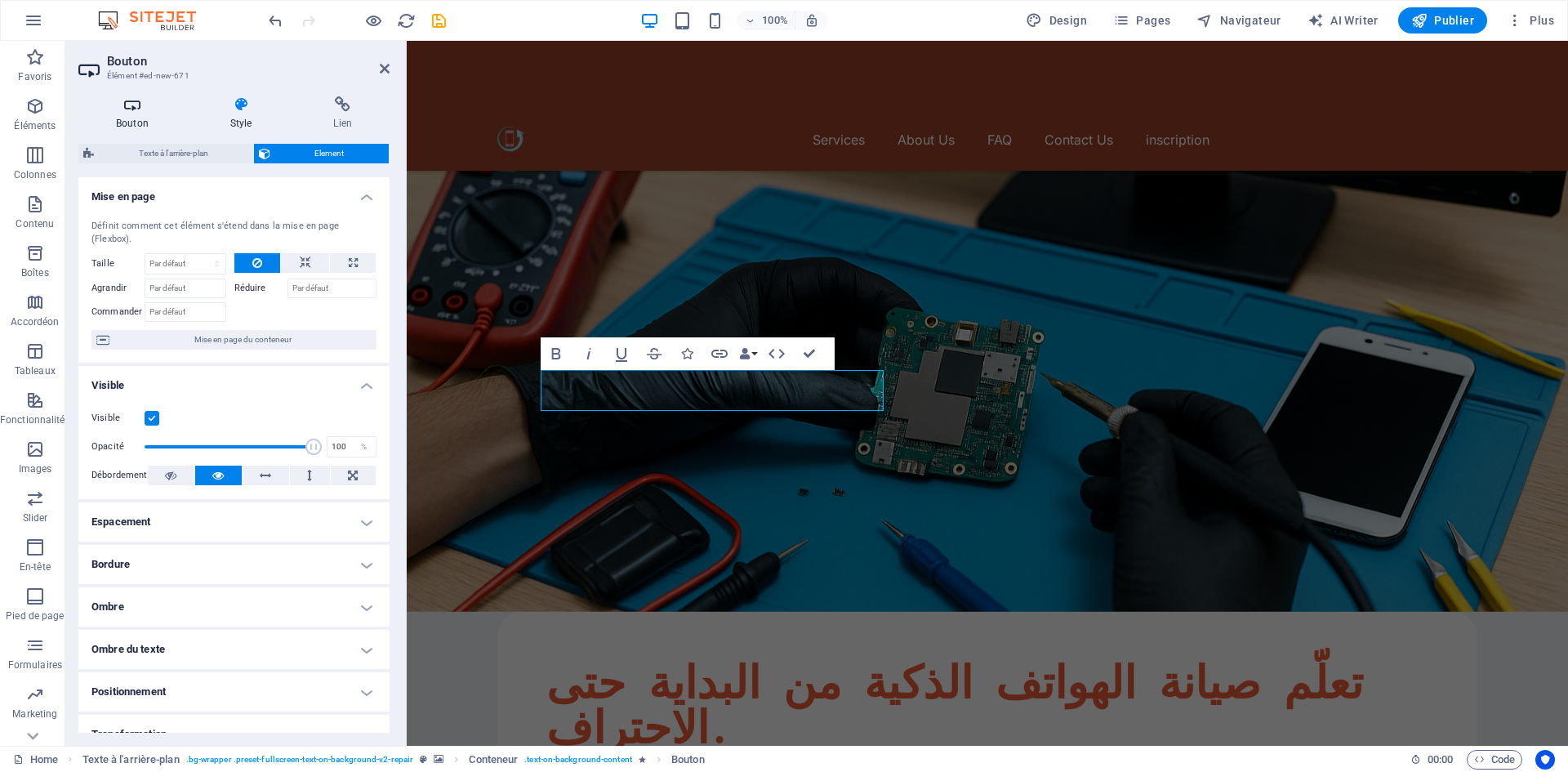
click at [129, 115] on h4 "Bouton" at bounding box center [136, 113] width 115 height 35
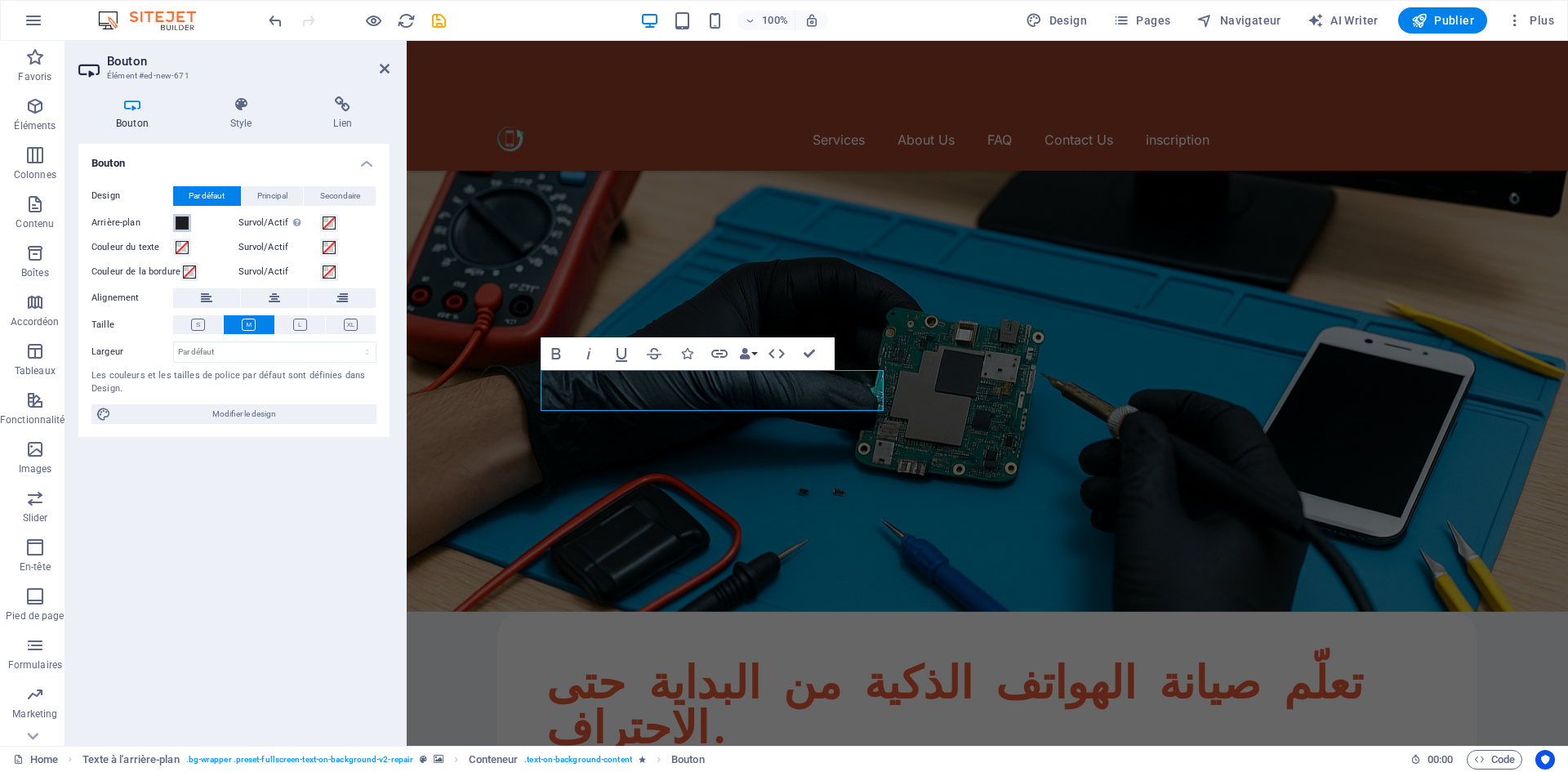
click at [184, 223] on span at bounding box center [181, 223] width 13 height 13
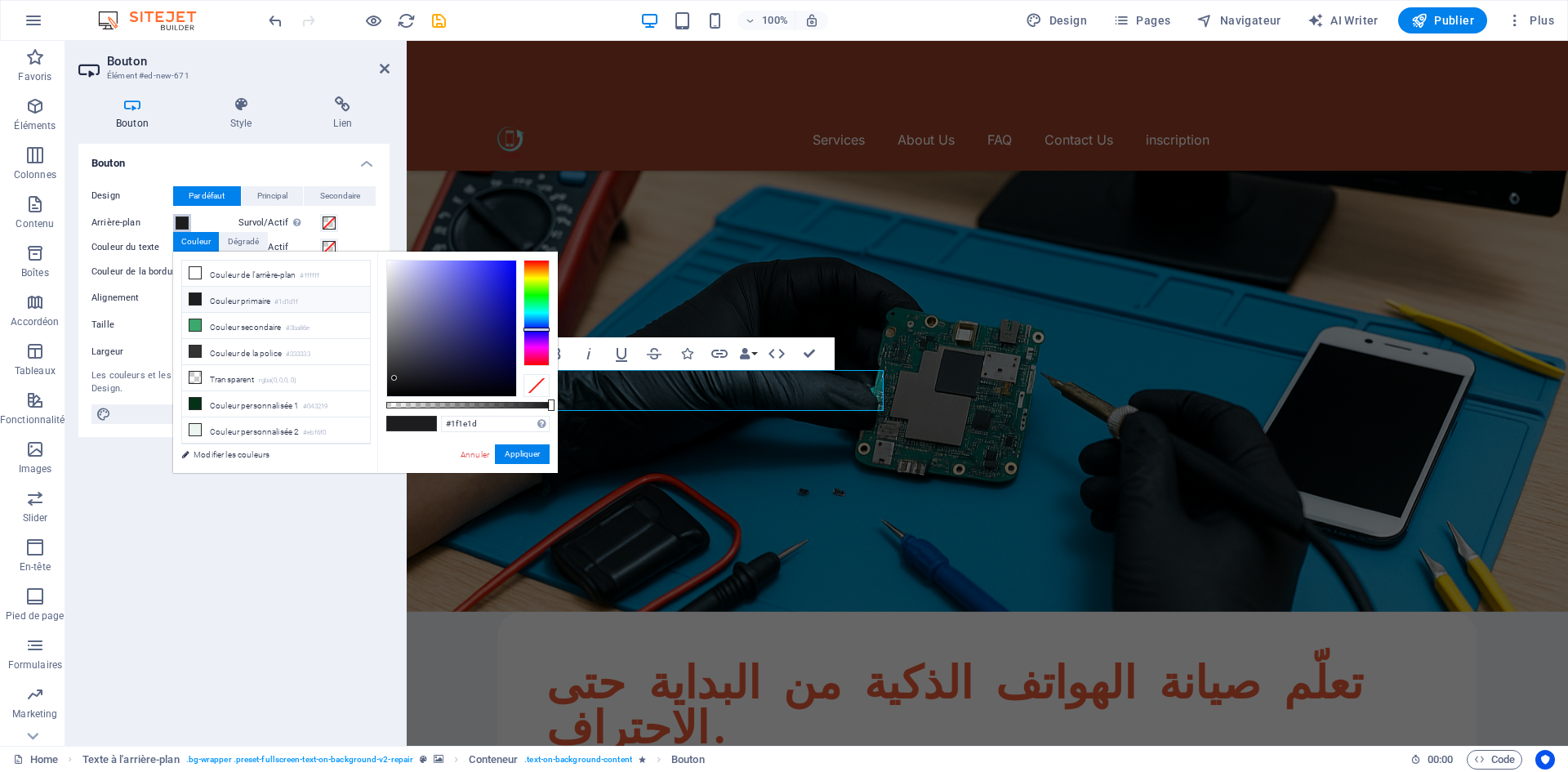
click at [534, 269] on div at bounding box center [536, 313] width 26 height 106
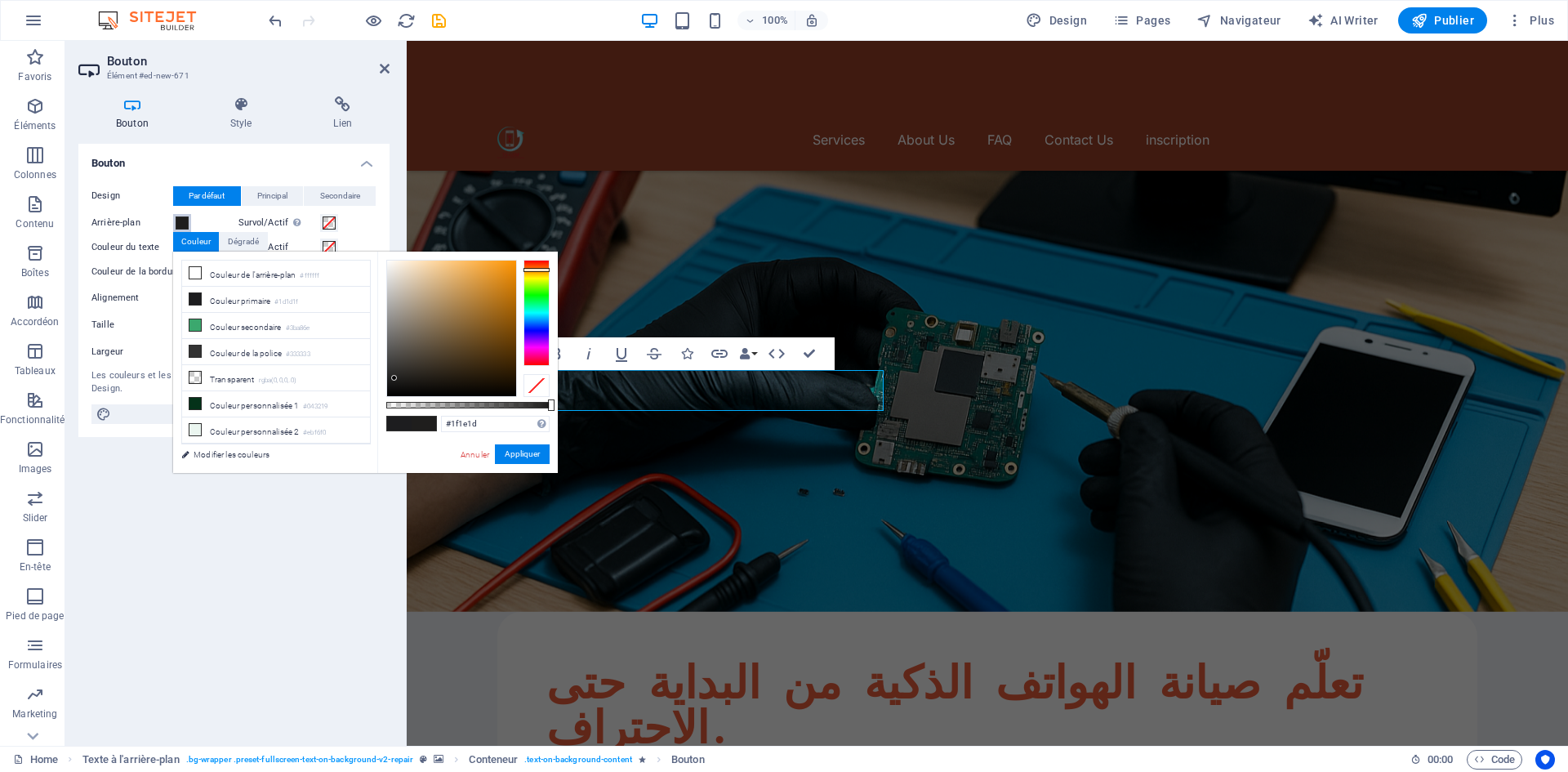
click at [540, 265] on div at bounding box center [536, 313] width 26 height 106
click at [508, 270] on div at bounding box center [451, 328] width 129 height 136
click at [549, 264] on div at bounding box center [536, 264] width 26 height 4
type input "#f44206"
click at [512, 266] on div at bounding box center [451, 328] width 129 height 136
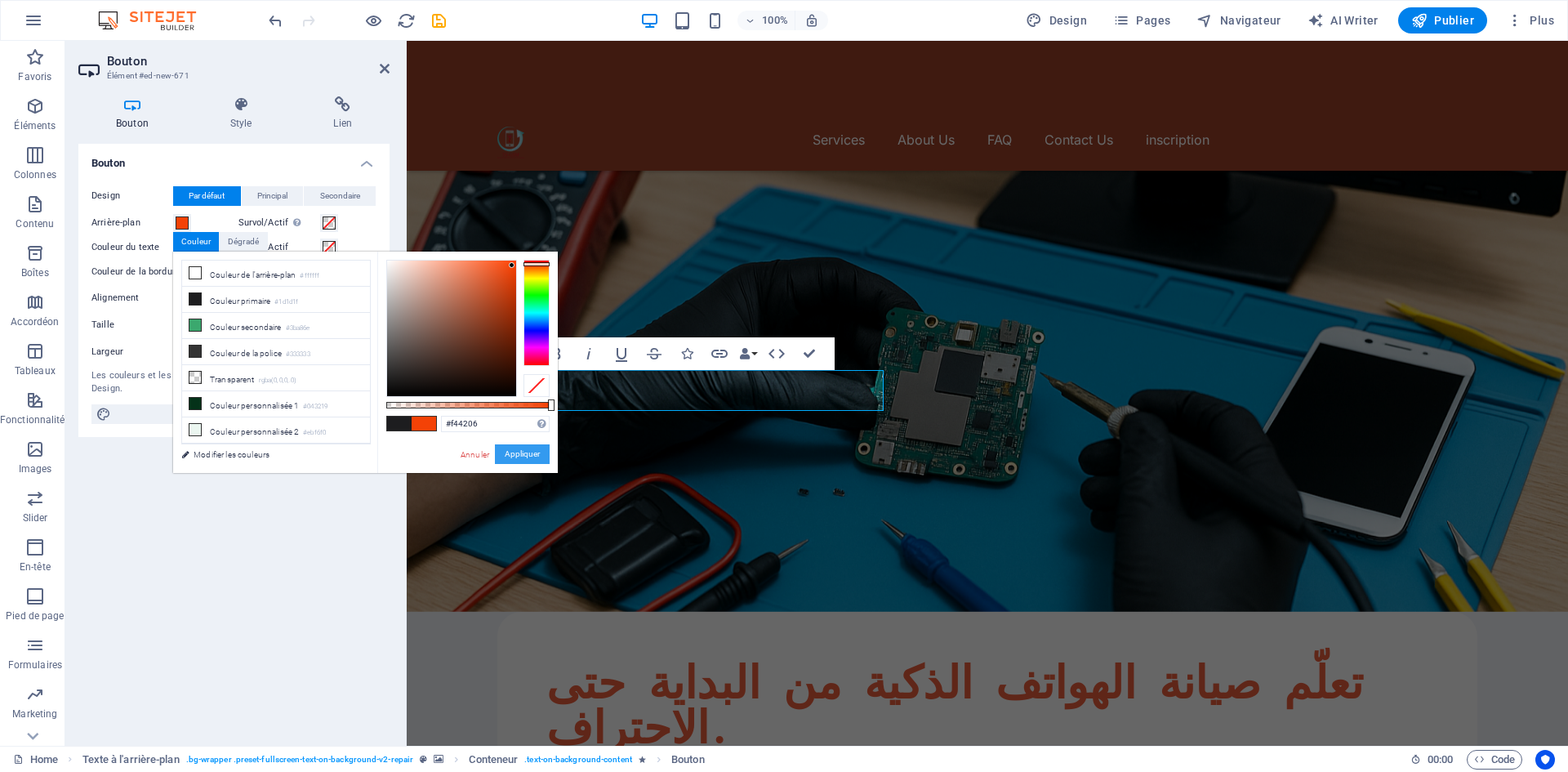
click at [510, 456] on button "Appliquer" at bounding box center [522, 454] width 55 height 19
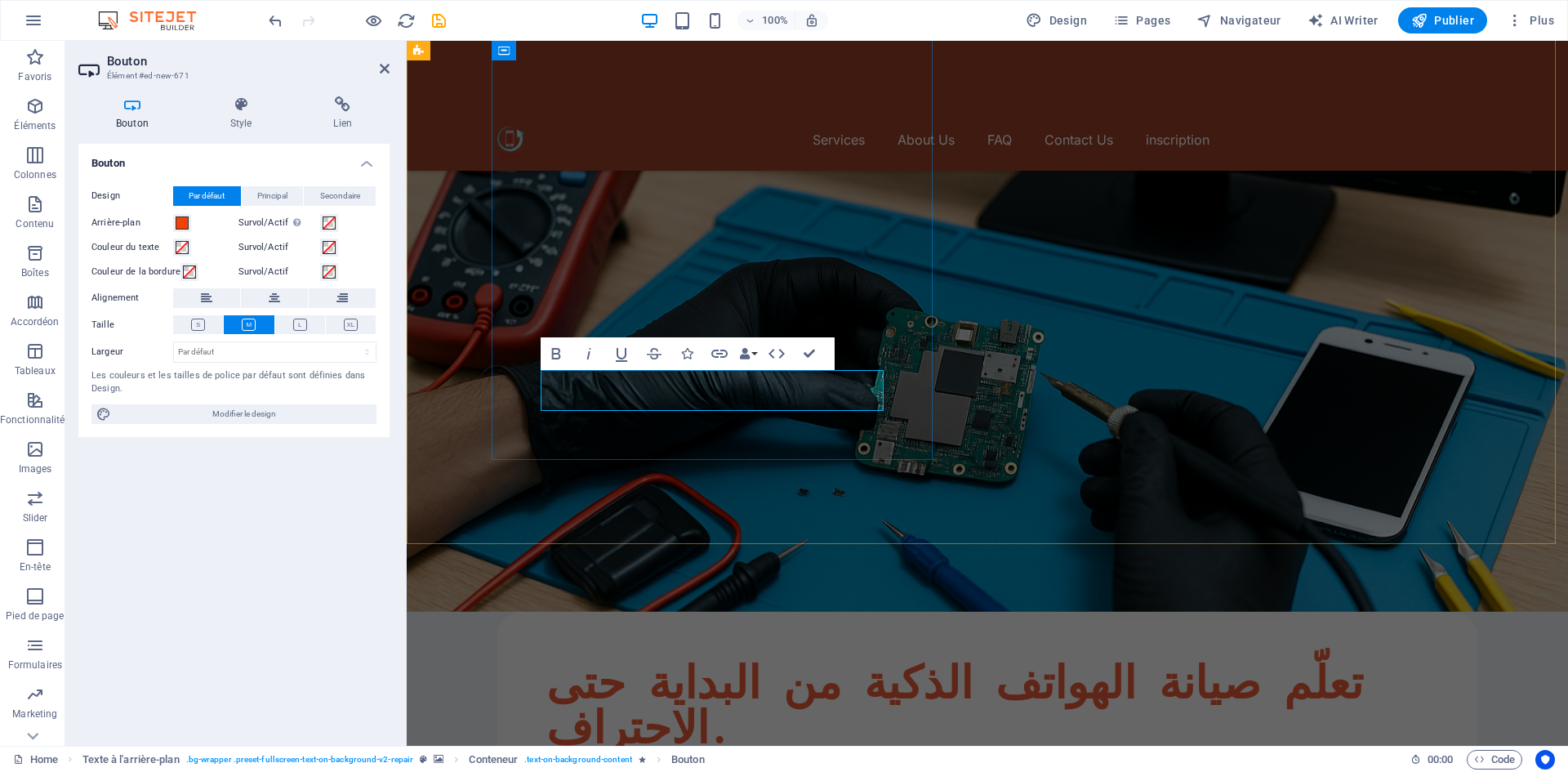
click at [686, 354] on icon "button" at bounding box center [687, 354] width 12 height 12
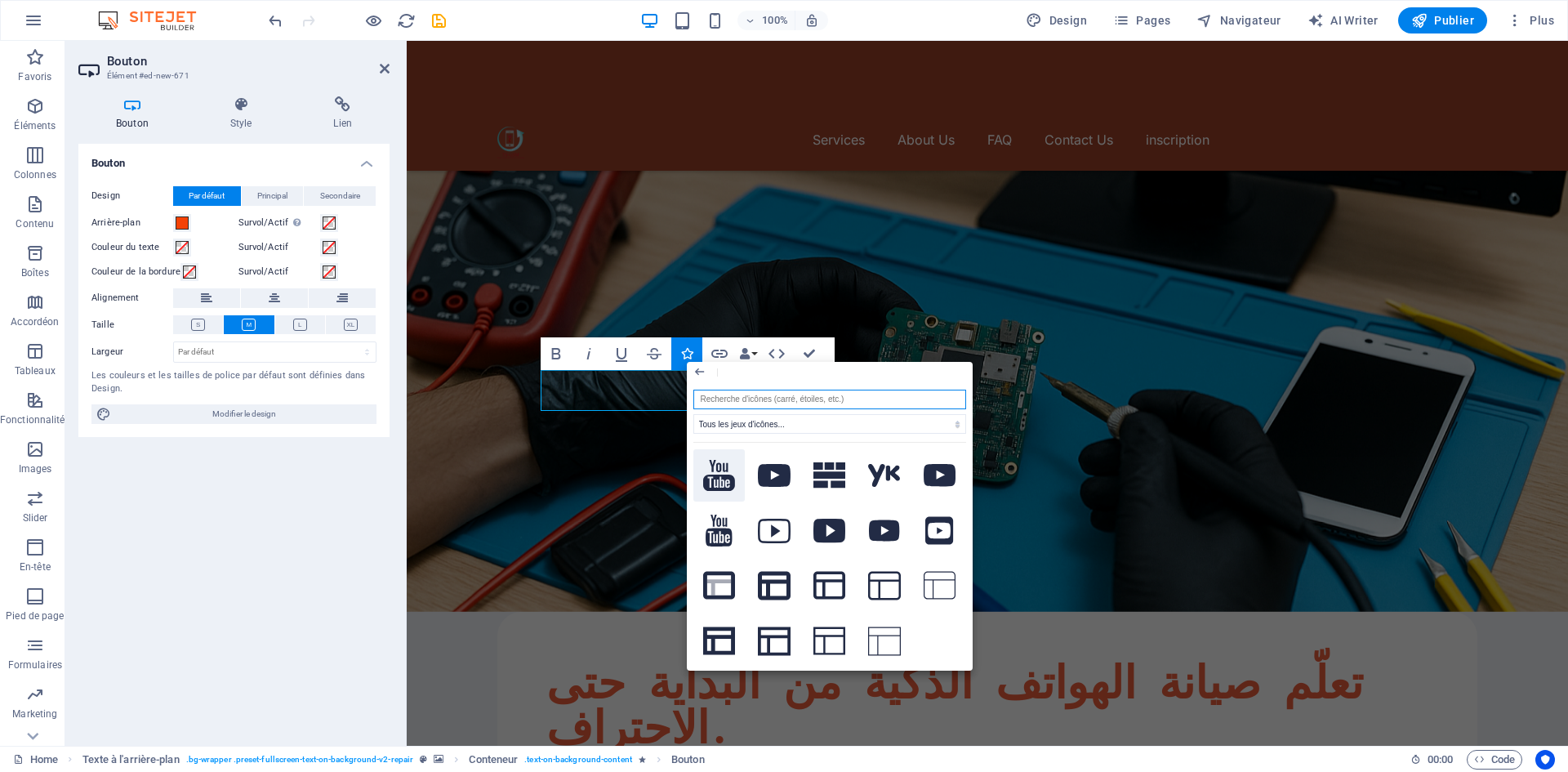
click at [713, 473] on icon at bounding box center [719, 476] width 33 height 32
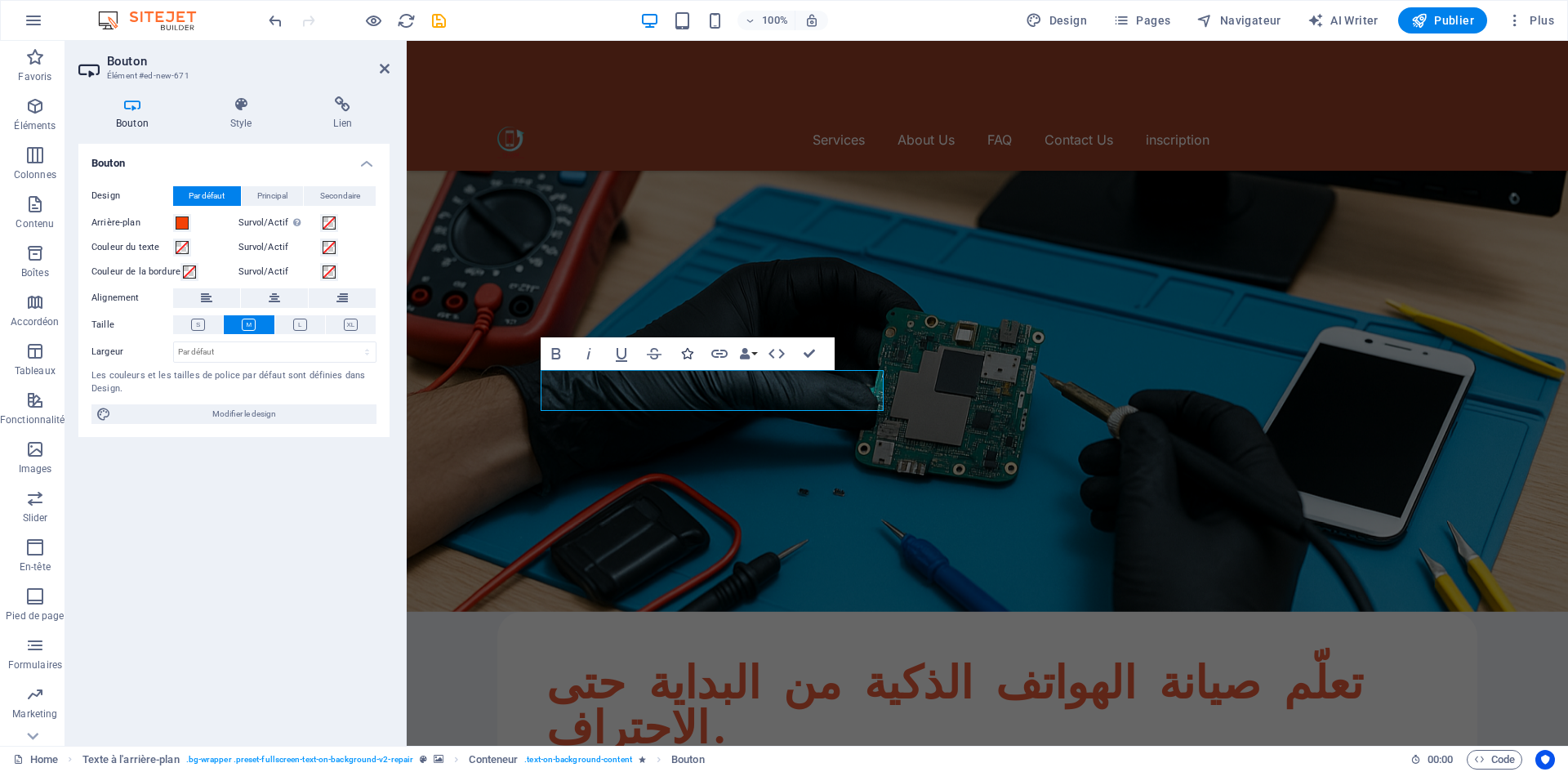
click at [682, 355] on icon "button" at bounding box center [687, 354] width 12 height 12
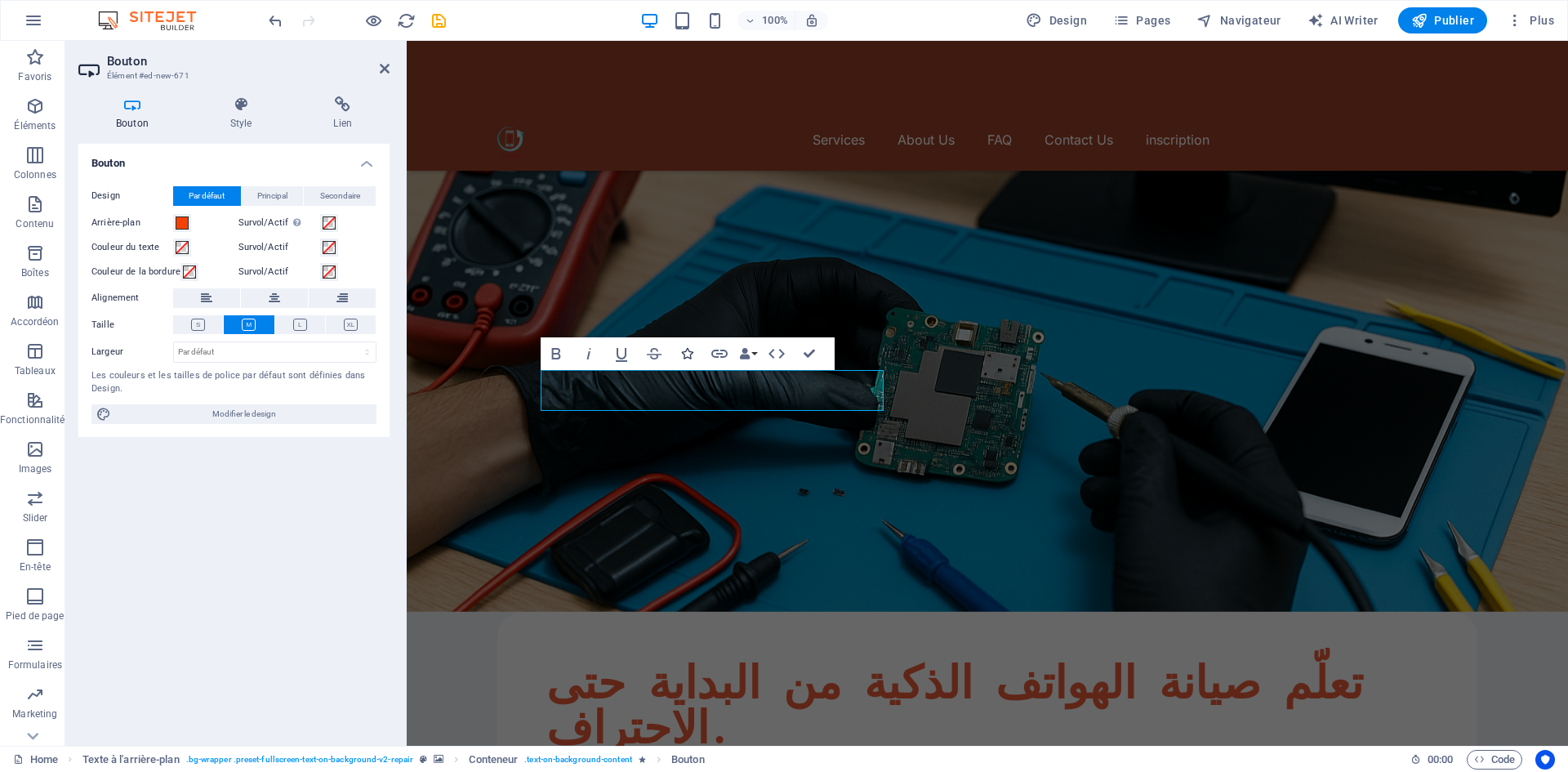
click at [694, 348] on button "Icons" at bounding box center [687, 354] width 31 height 33
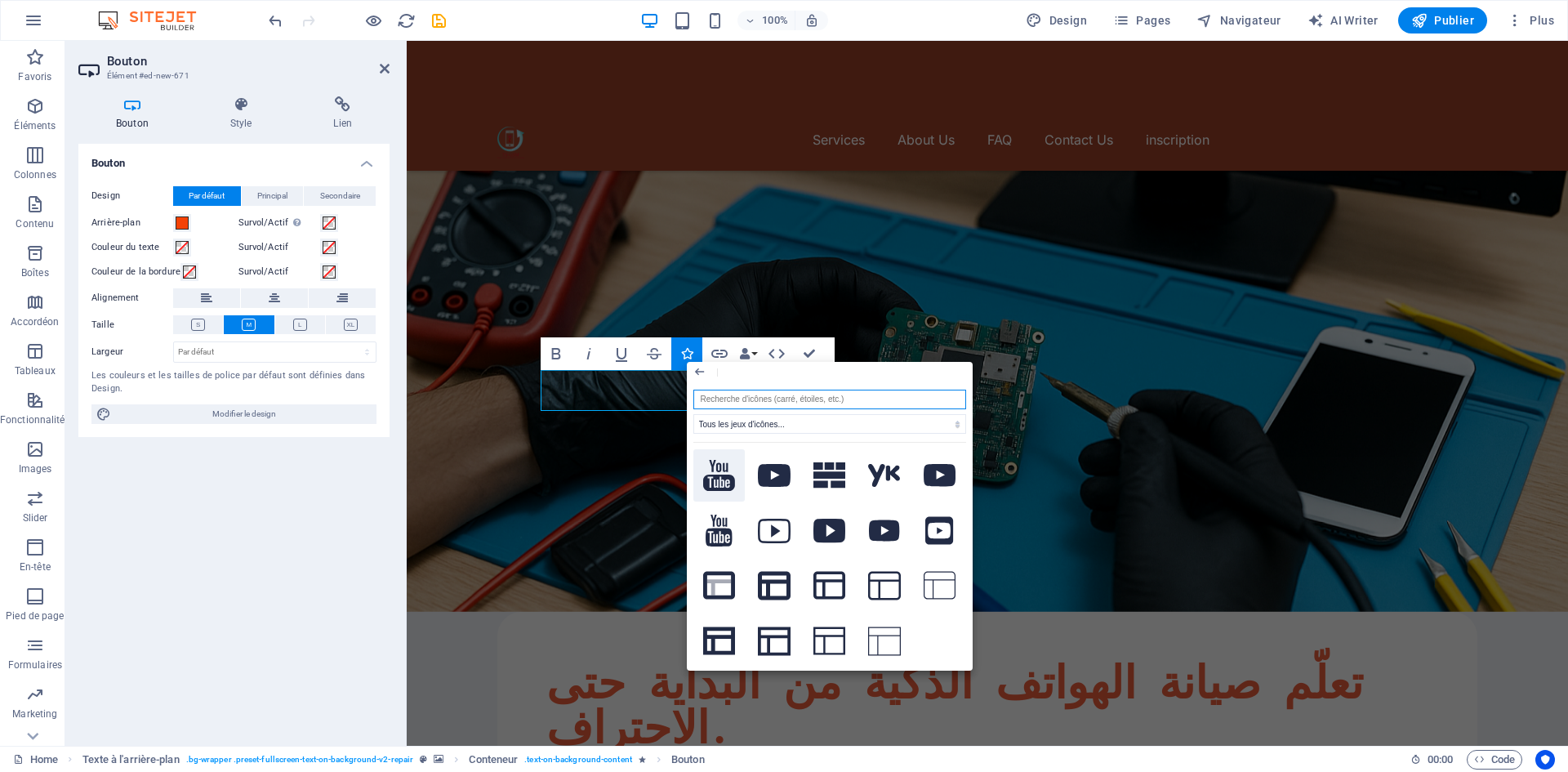
click at [728, 476] on icon at bounding box center [719, 476] width 33 height 32
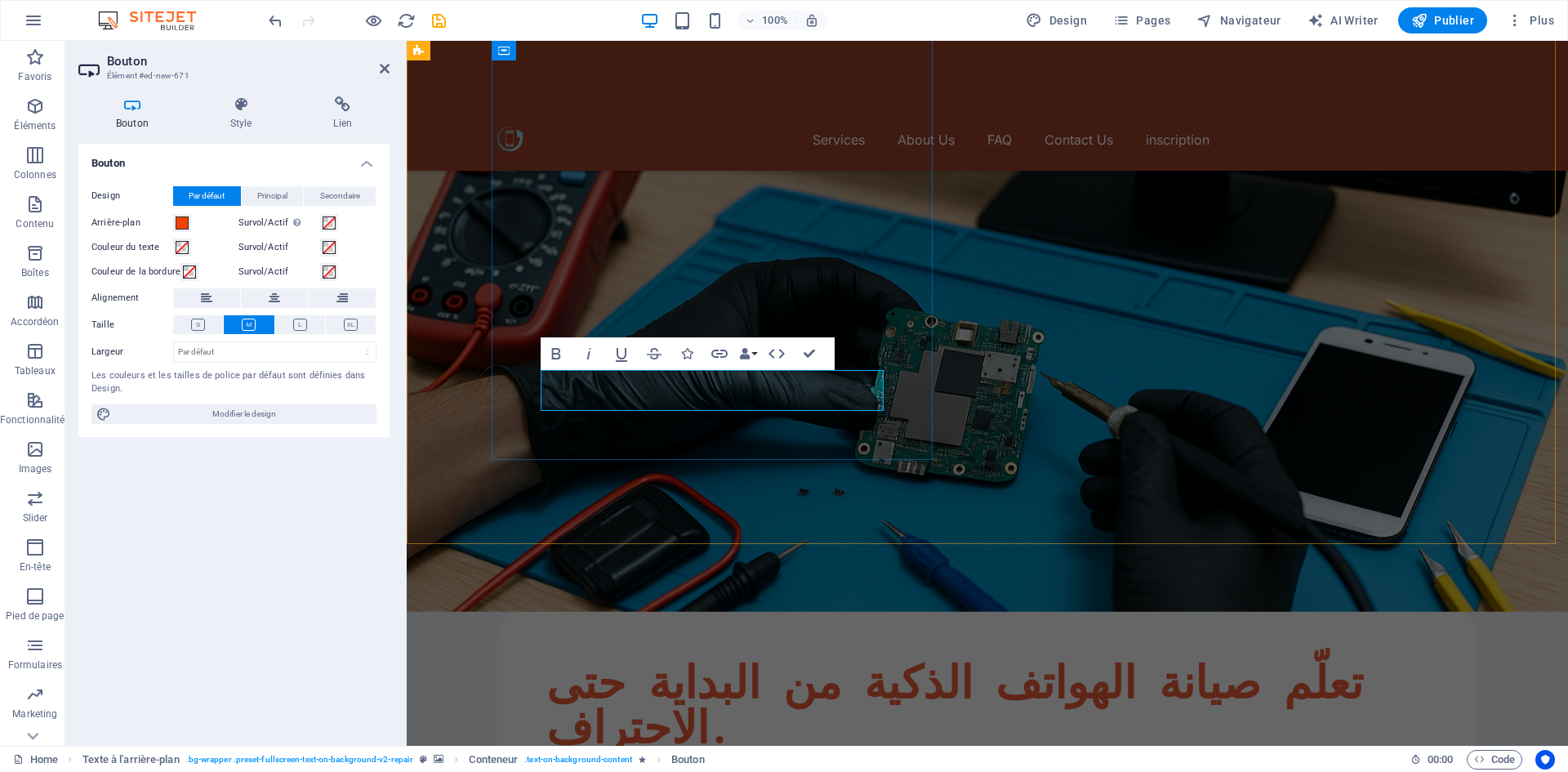
drag, startPoint x: 611, startPoint y: 384, endPoint x: 618, endPoint y: 389, distance: 8.6
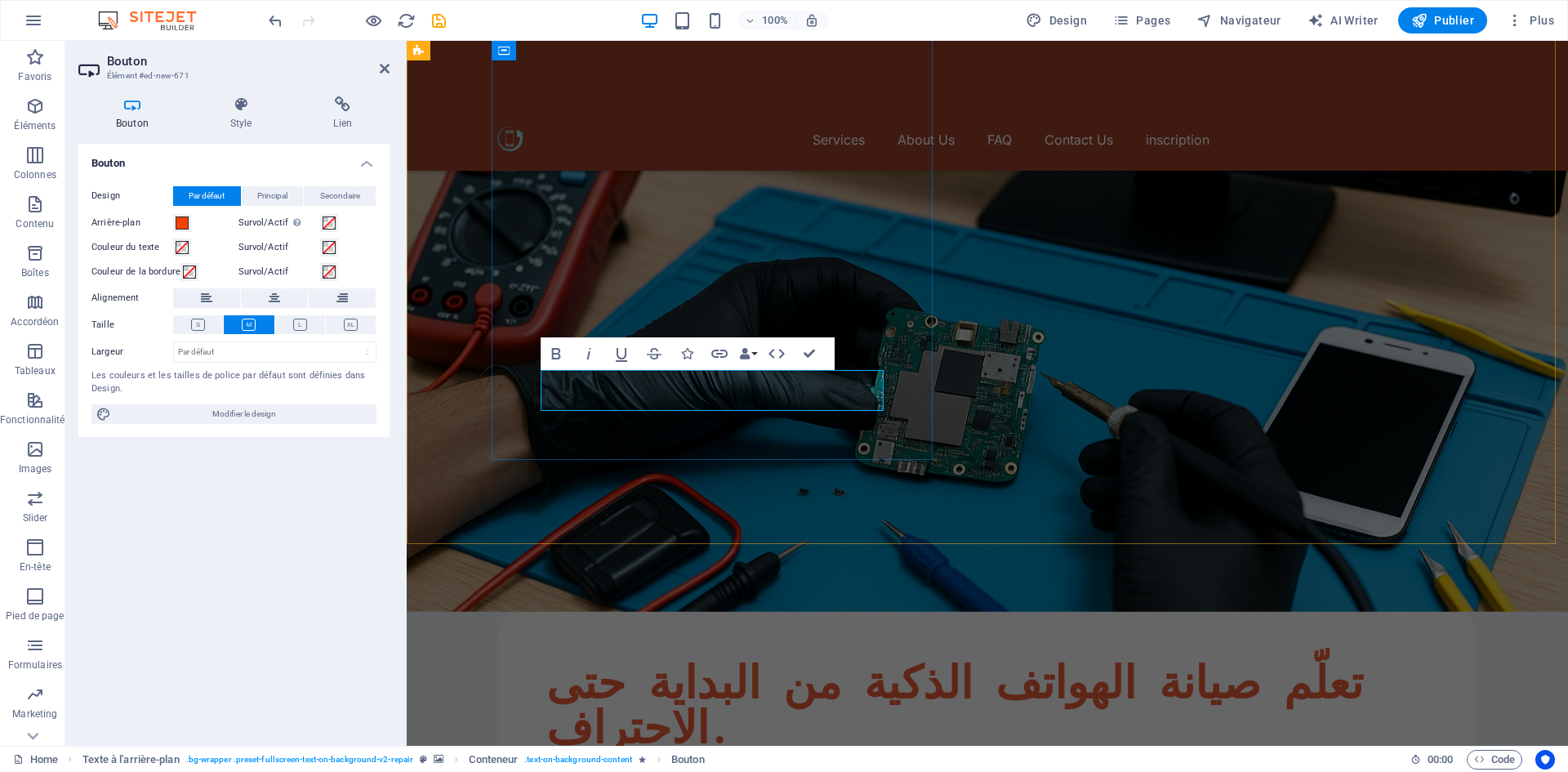
drag, startPoint x: 611, startPoint y: 392, endPoint x: 621, endPoint y: 389, distance: 10.4
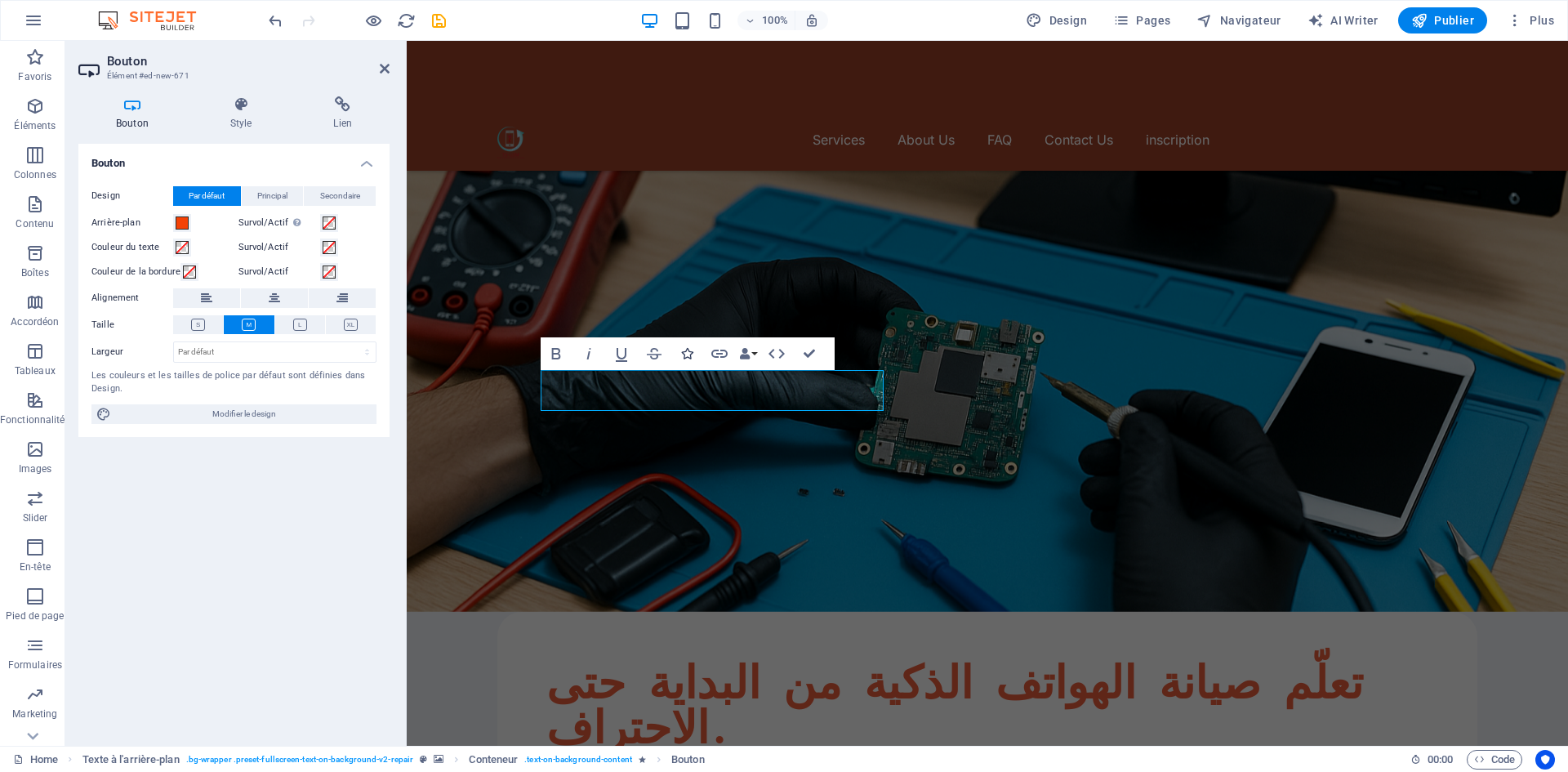
click at [692, 354] on icon "button" at bounding box center [687, 354] width 12 height 12
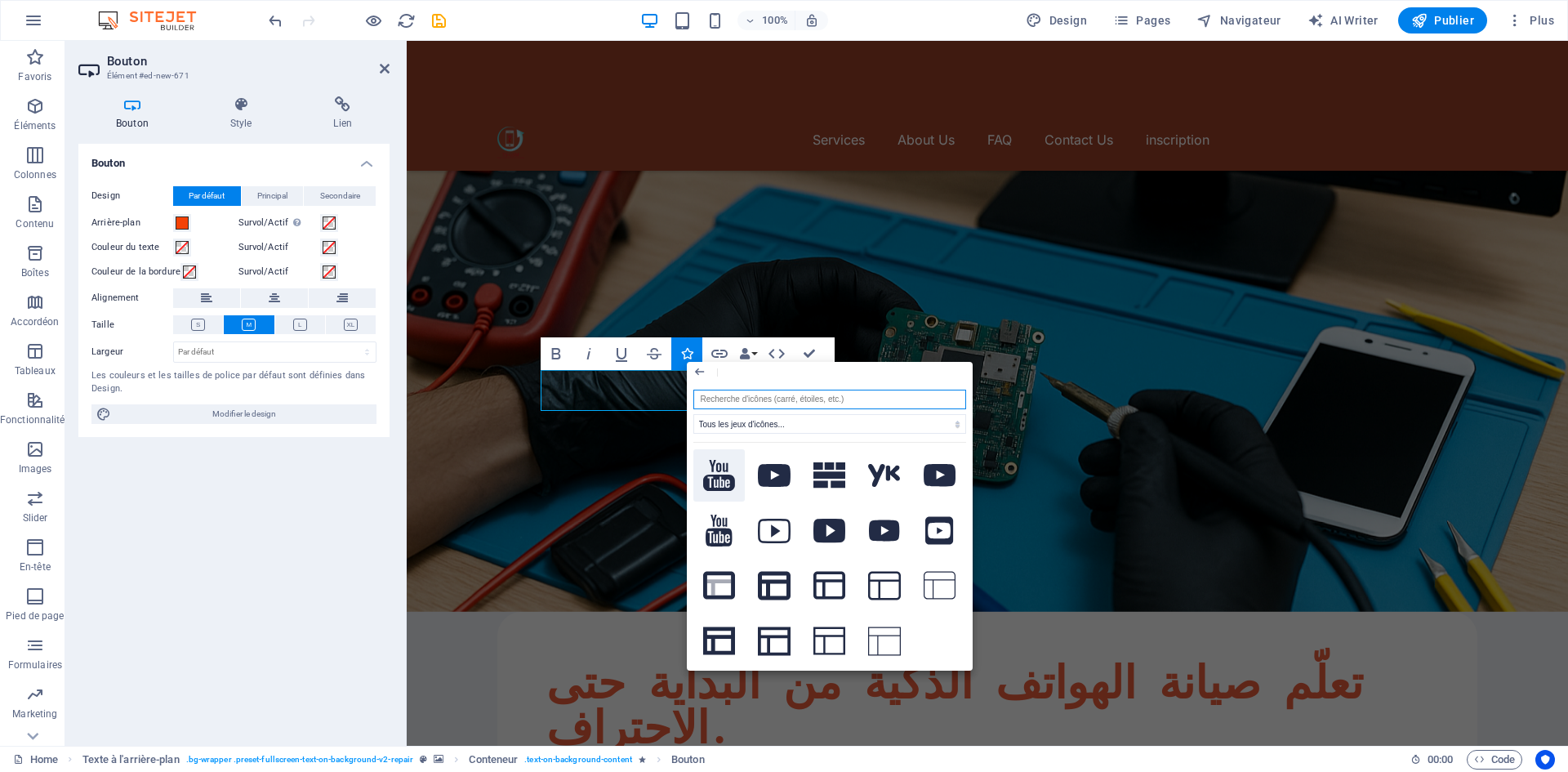
click at [718, 477] on icon at bounding box center [719, 476] width 33 height 32
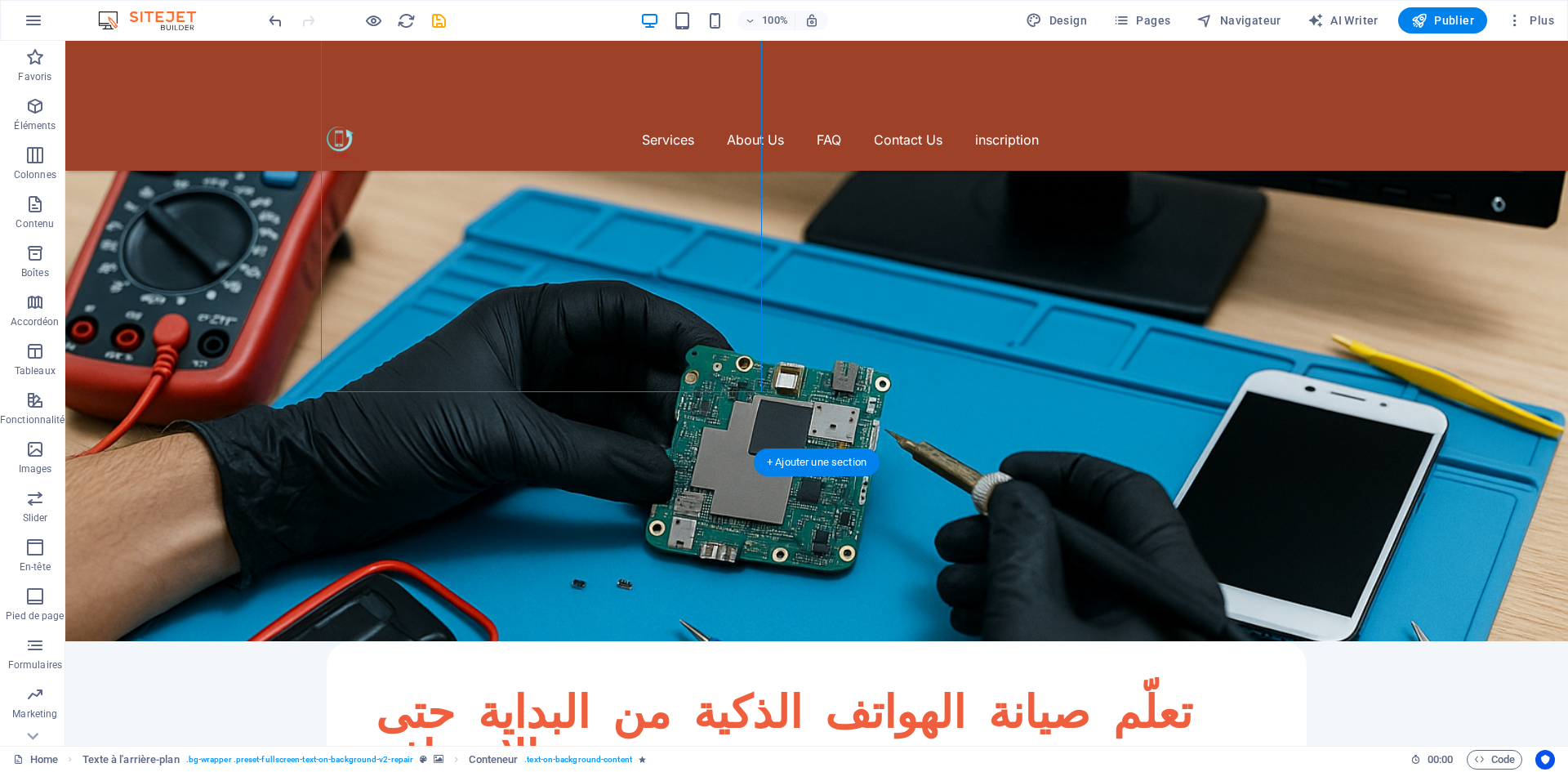
scroll to position [245, 0]
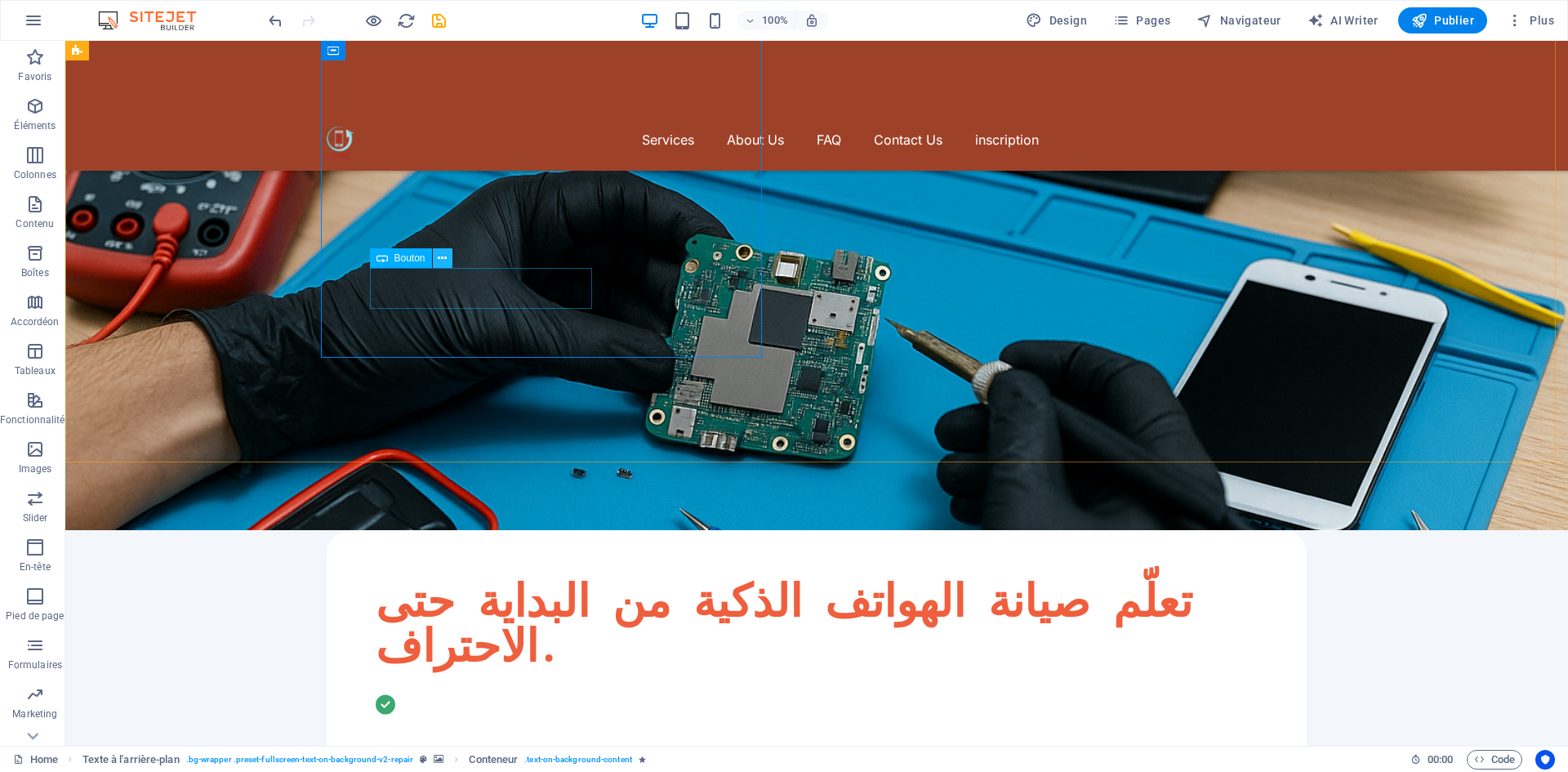
click at [442, 260] on icon at bounding box center [442, 258] width 9 height 17
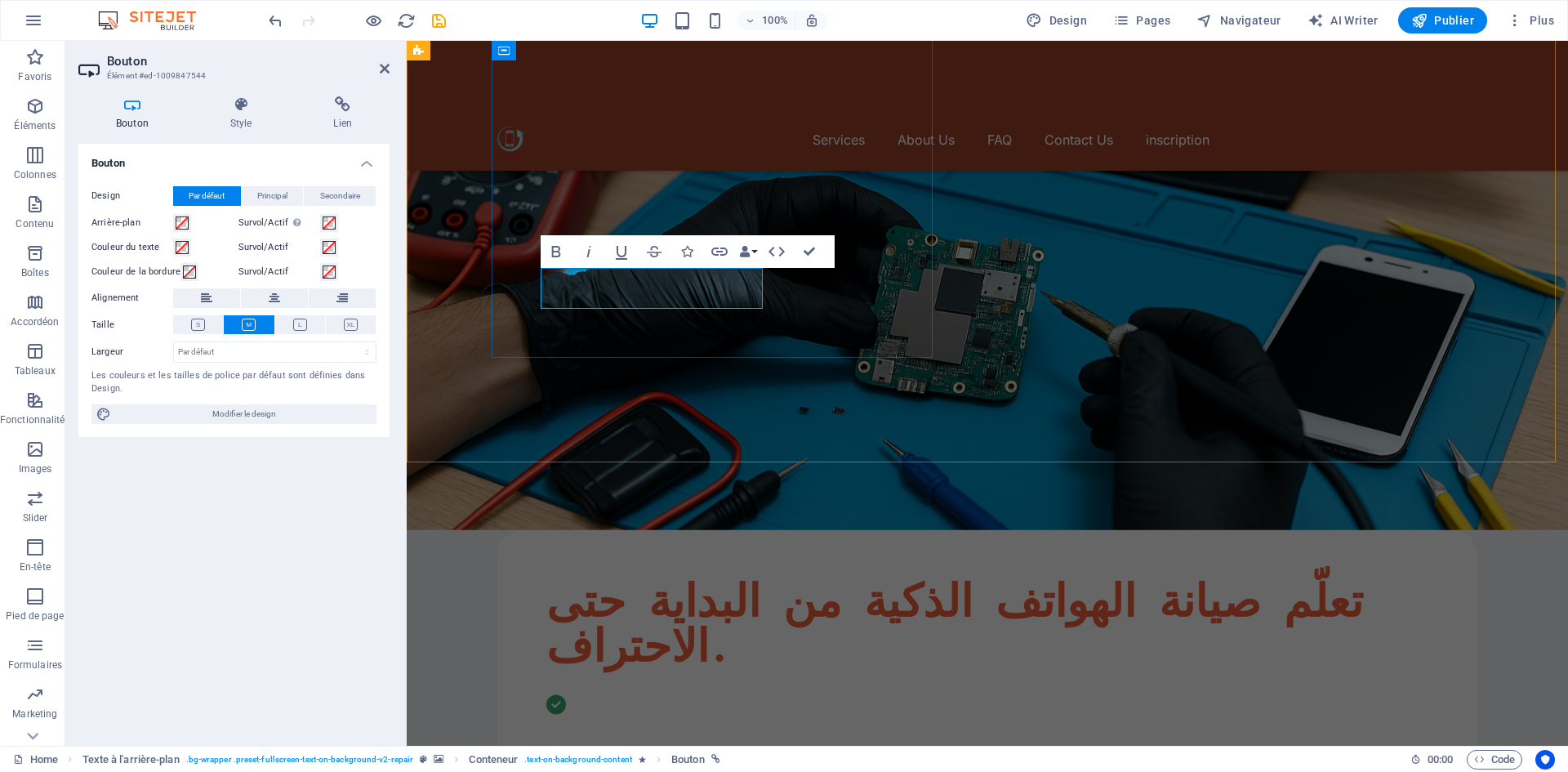
click at [710, 253] on icon "button" at bounding box center [719, 251] width 19 height 19
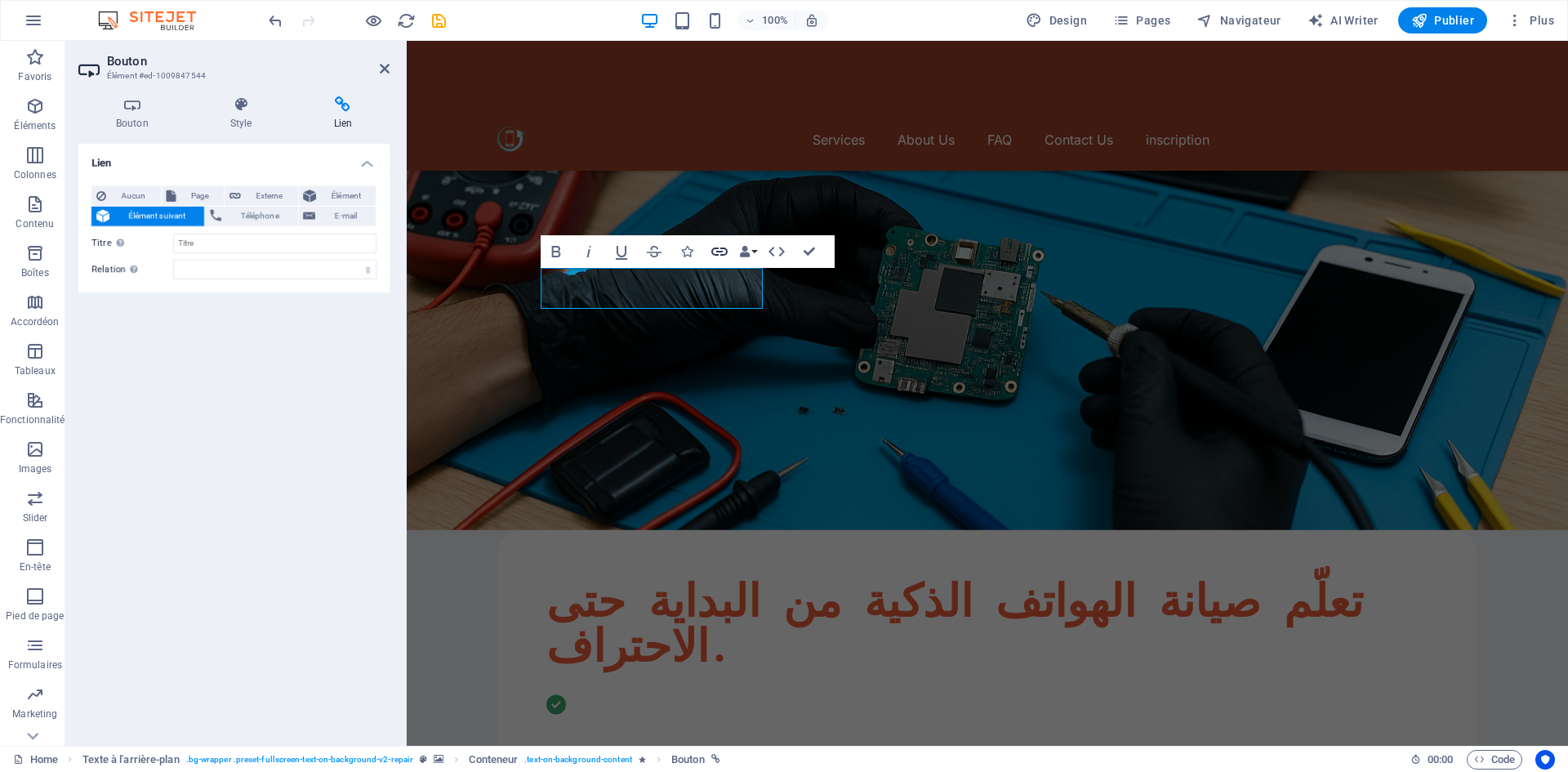
click at [714, 252] on icon "button" at bounding box center [719, 251] width 19 height 19
click at [268, 192] on span "Externe" at bounding box center [269, 196] width 47 height 19
select select "blank"
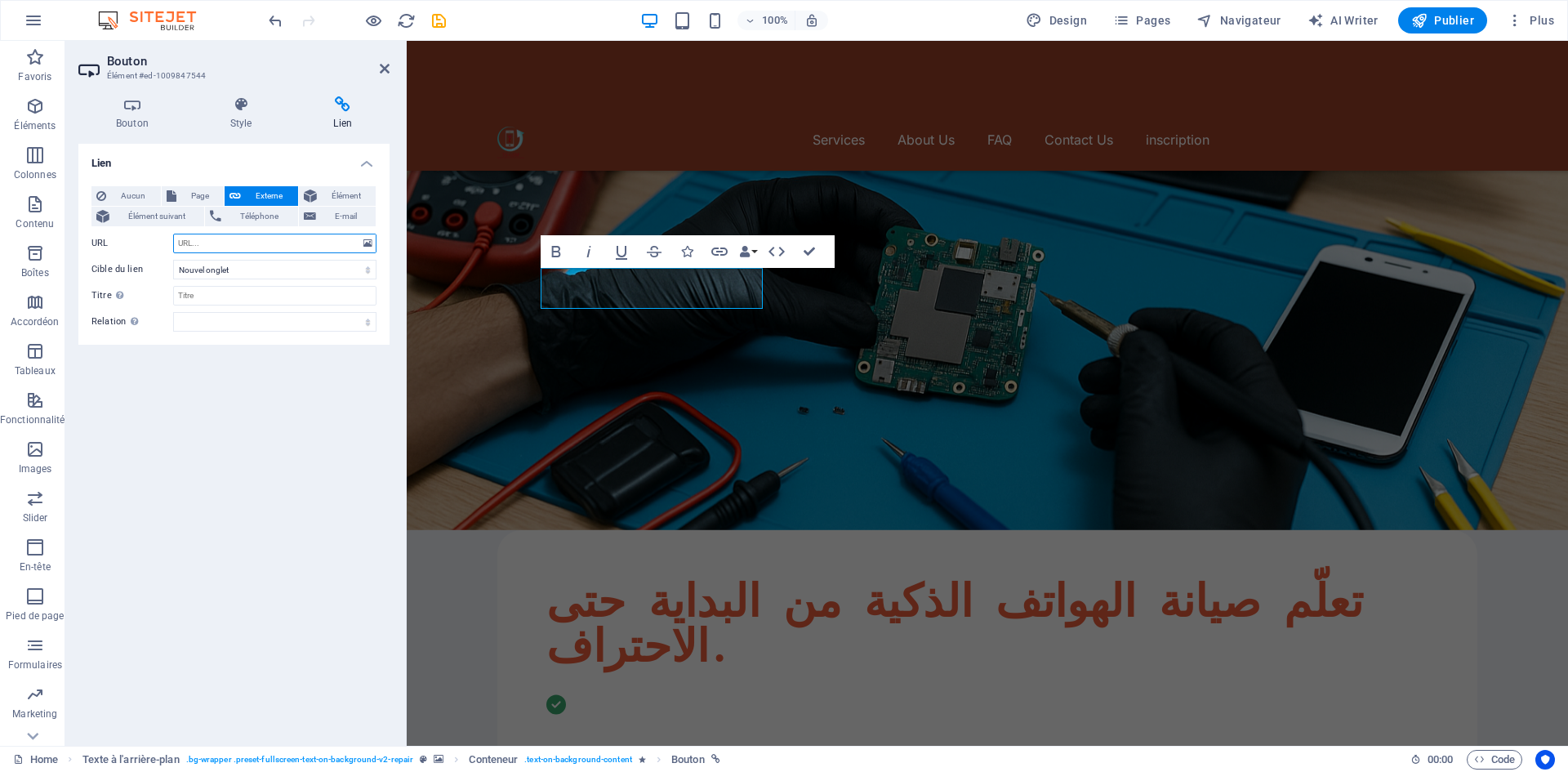
paste input "[URL][DOMAIN_NAME]"
type input "[URL][DOMAIN_NAME]"
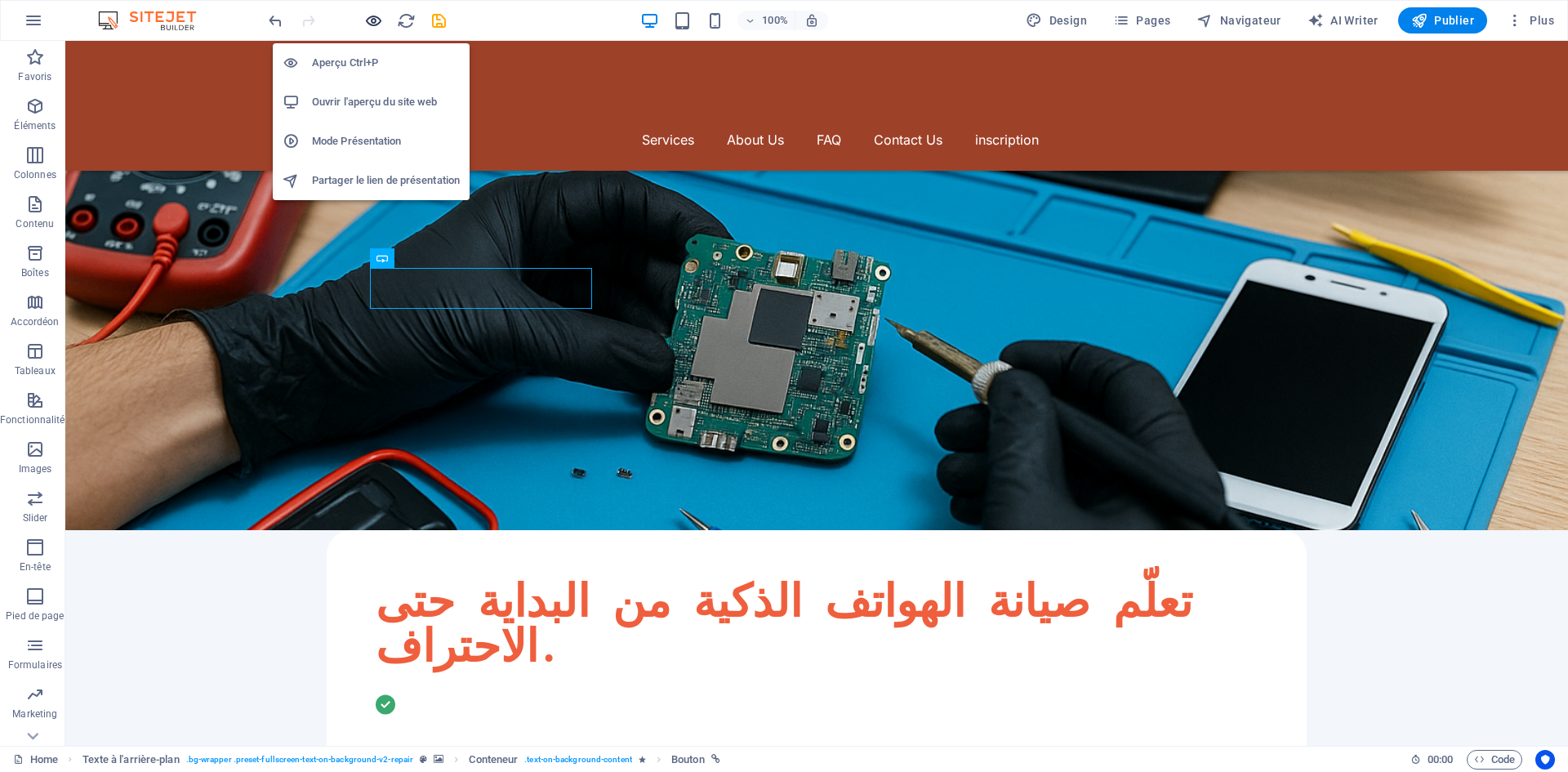
click at [374, 22] on icon "button" at bounding box center [374, 21] width 19 height 19
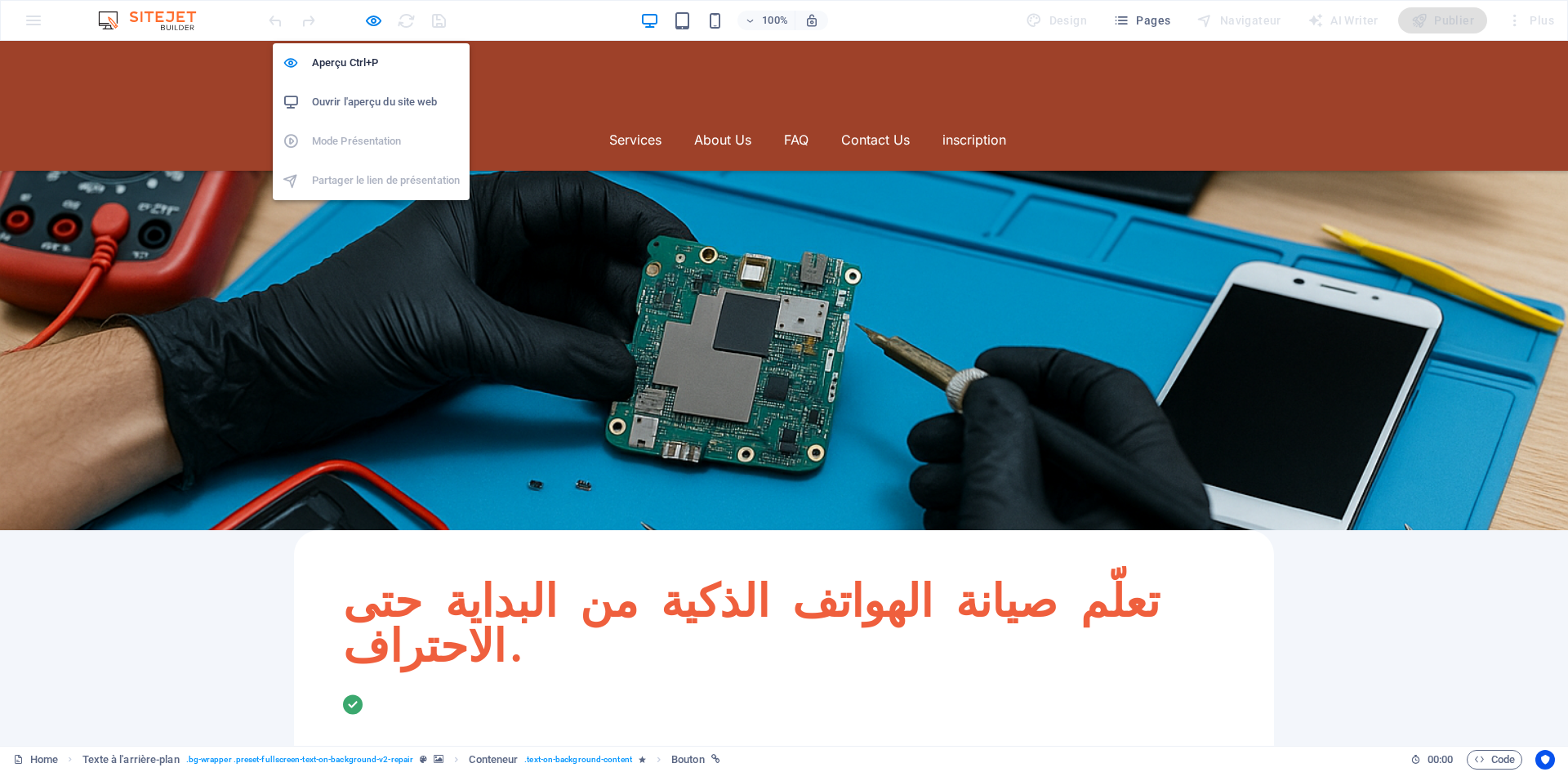
drag, startPoint x: 374, startPoint y: 18, endPoint x: 401, endPoint y: 21, distance: 27.2
click at [374, 18] on icon "button" at bounding box center [374, 21] width 19 height 19
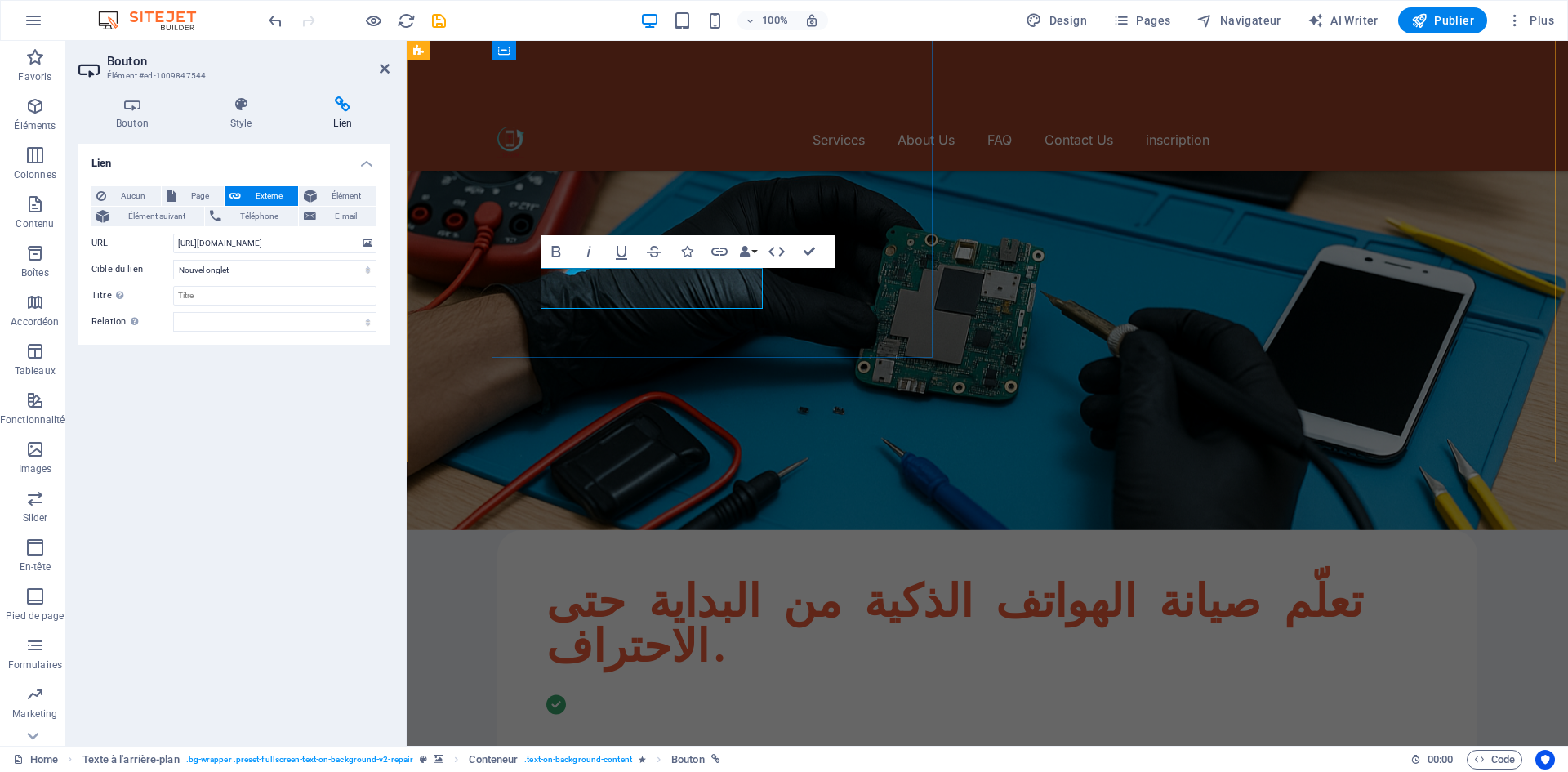
click at [687, 248] on icon "button" at bounding box center [687, 251] width 12 height 12
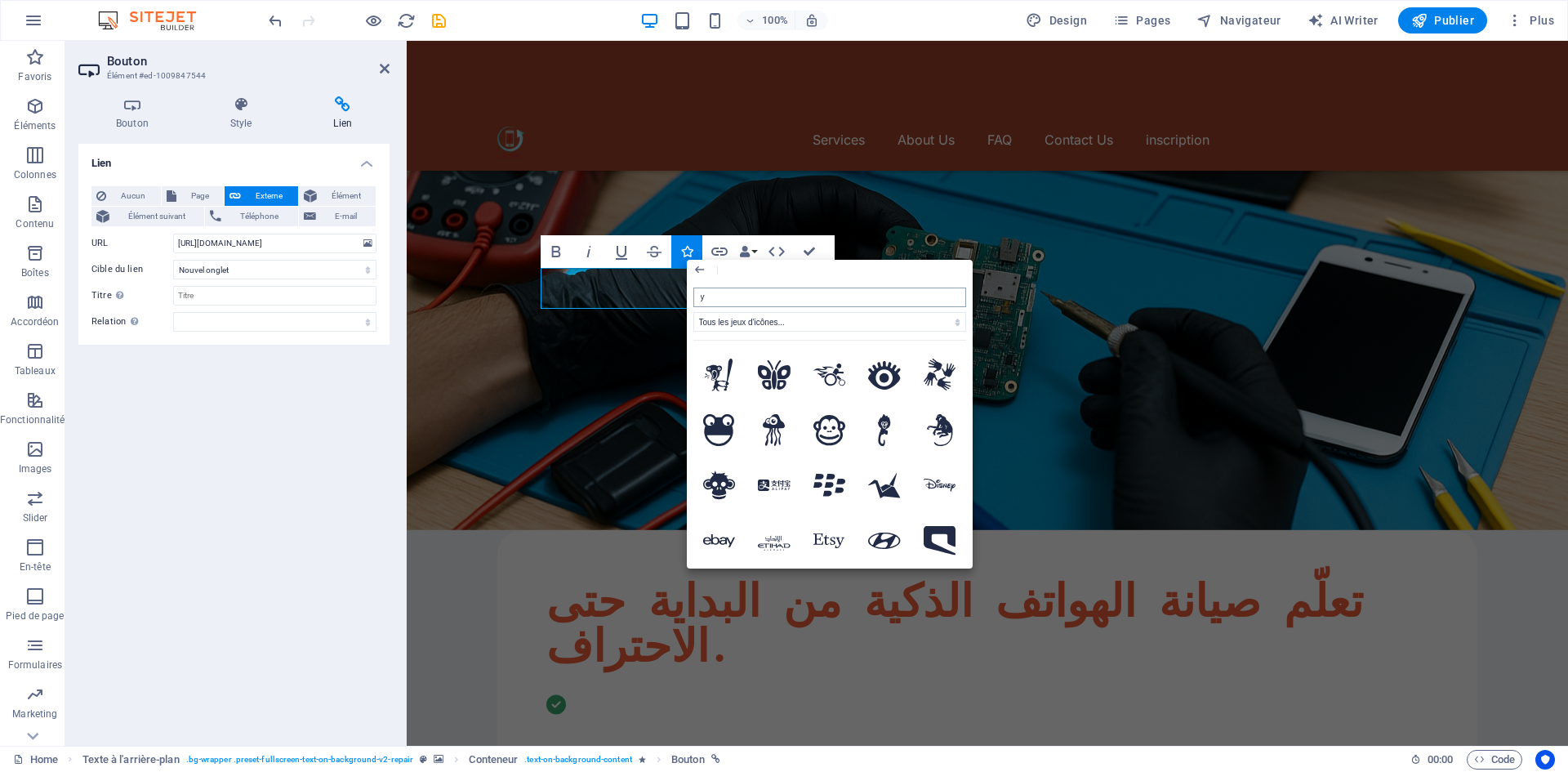
type input "yo"
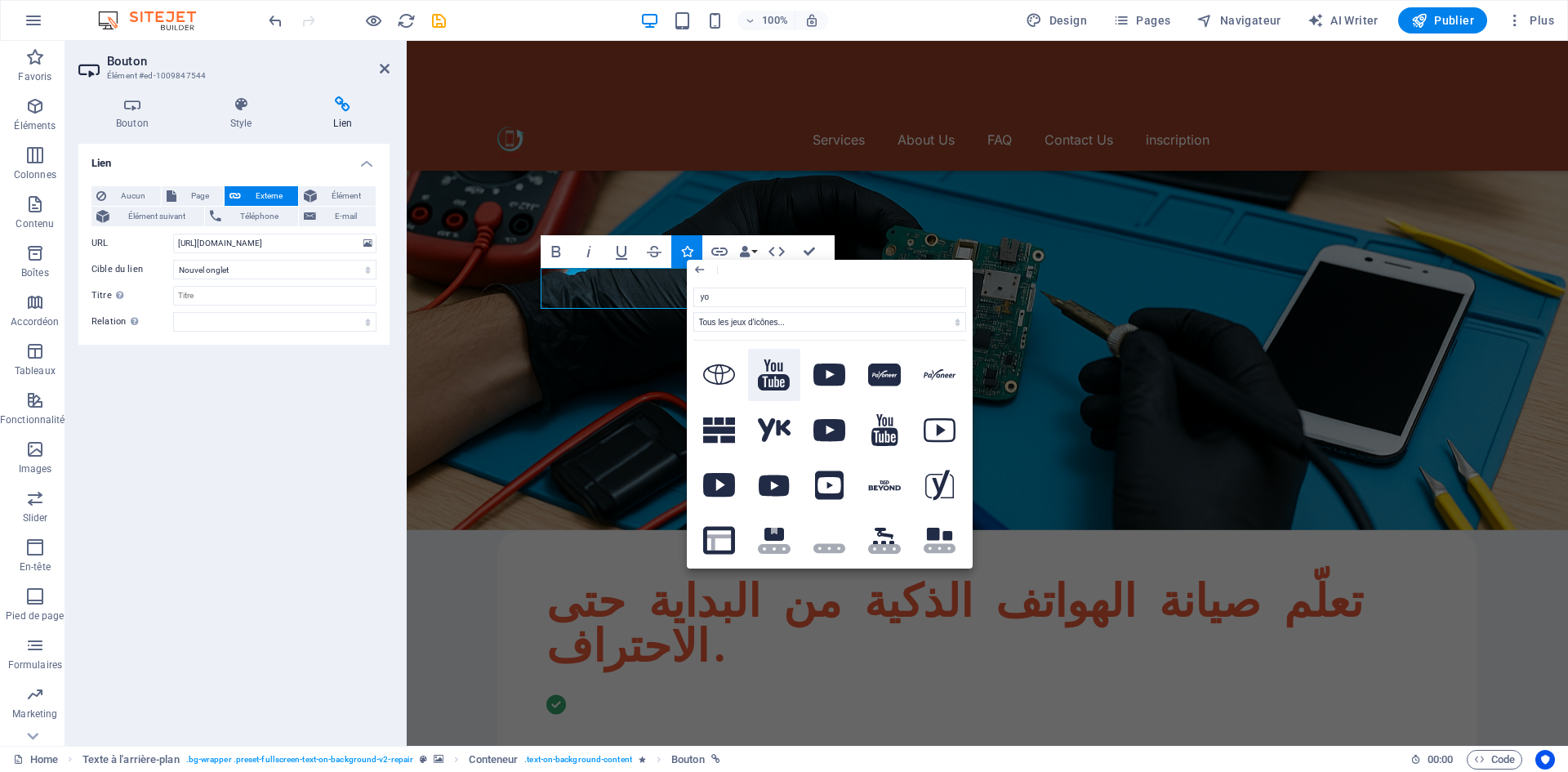
drag, startPoint x: 778, startPoint y: 372, endPoint x: 371, endPoint y: 331, distance: 409.1
click at [778, 372] on icon at bounding box center [773, 375] width 33 height 32
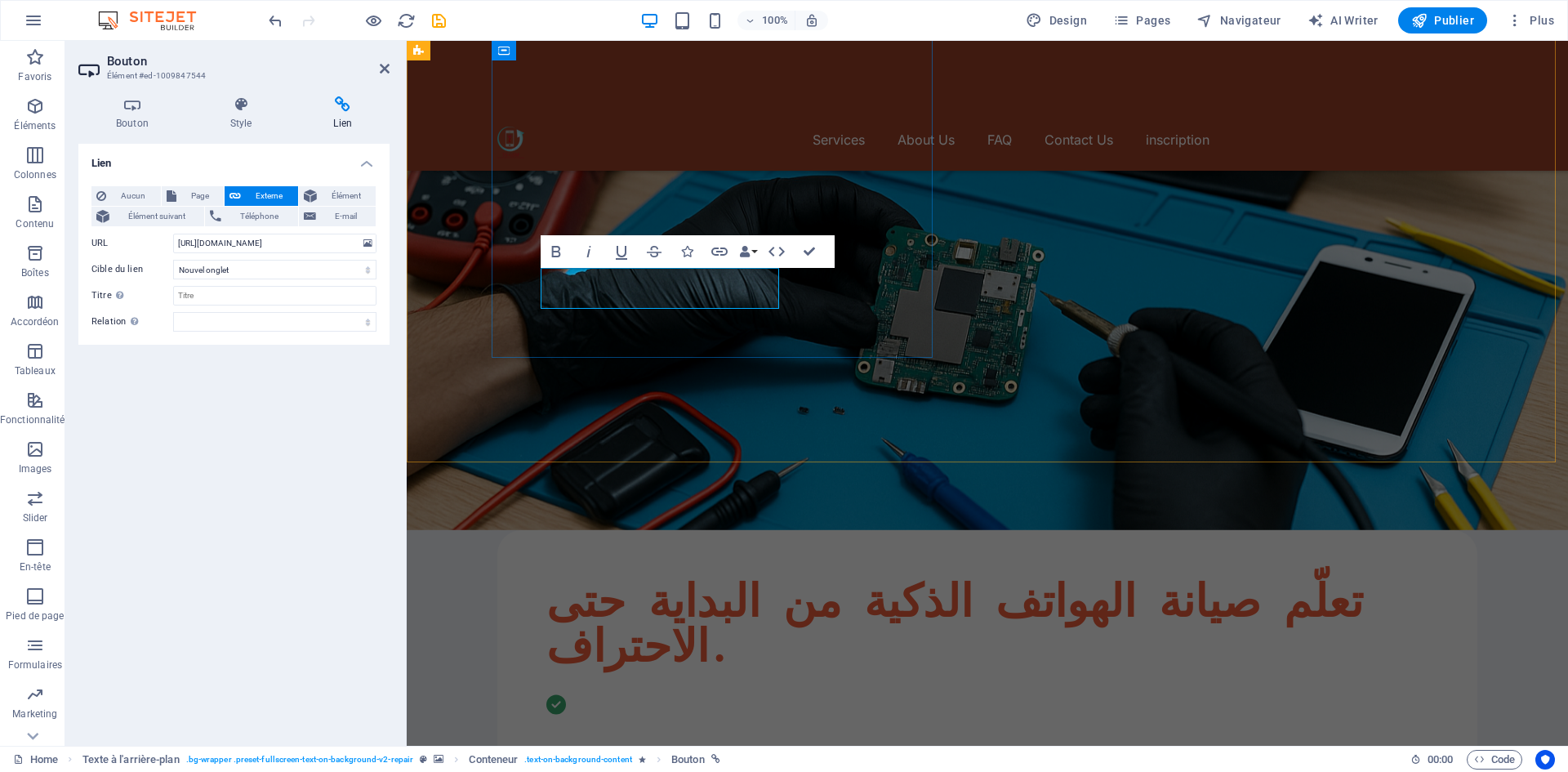
drag, startPoint x: 582, startPoint y: 285, endPoint x: 566, endPoint y: 289, distance: 16.5
drag, startPoint x: 552, startPoint y: 285, endPoint x: 581, endPoint y: 287, distance: 29.1
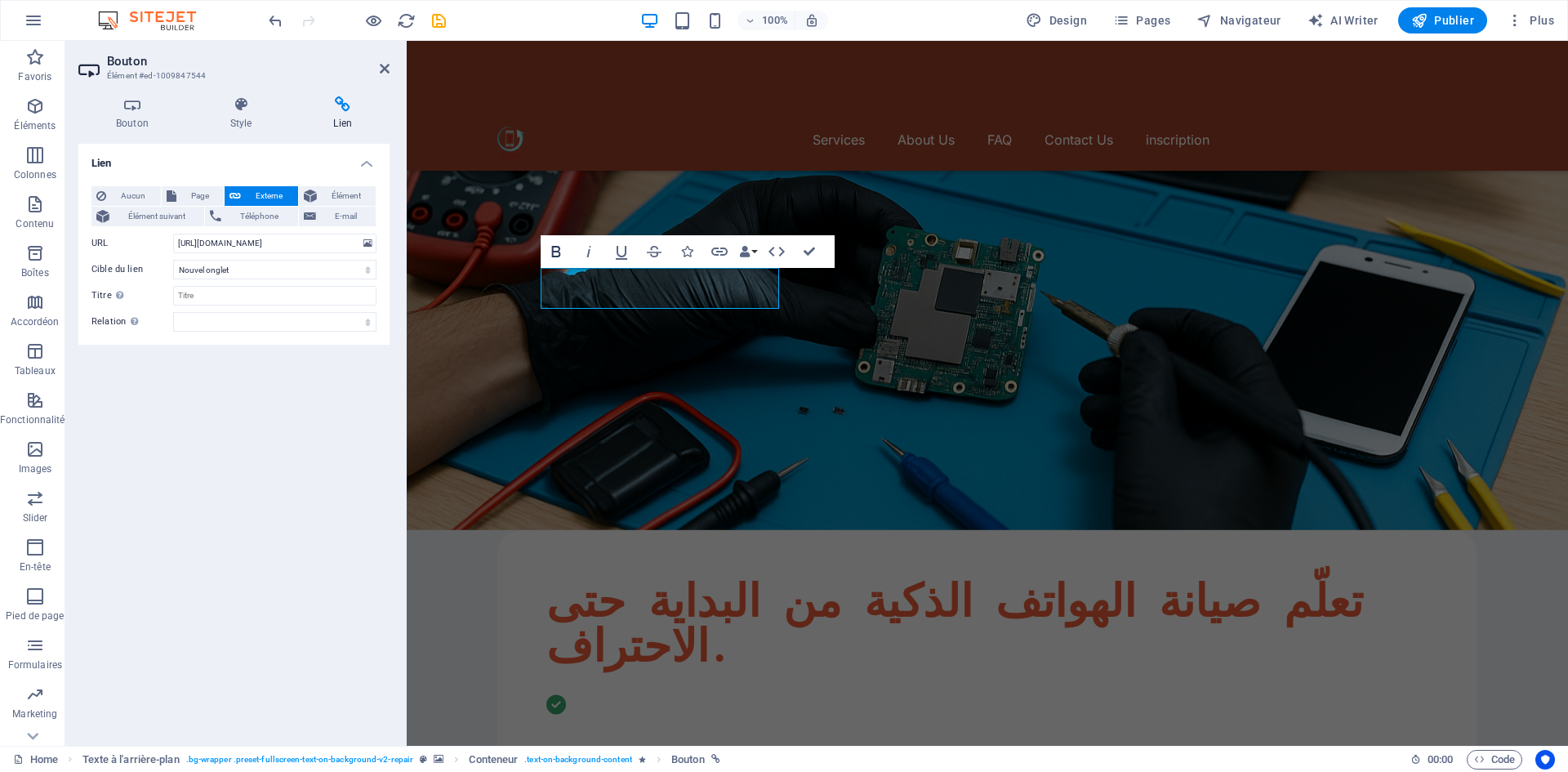
click at [559, 247] on icon "button" at bounding box center [556, 251] width 19 height 19
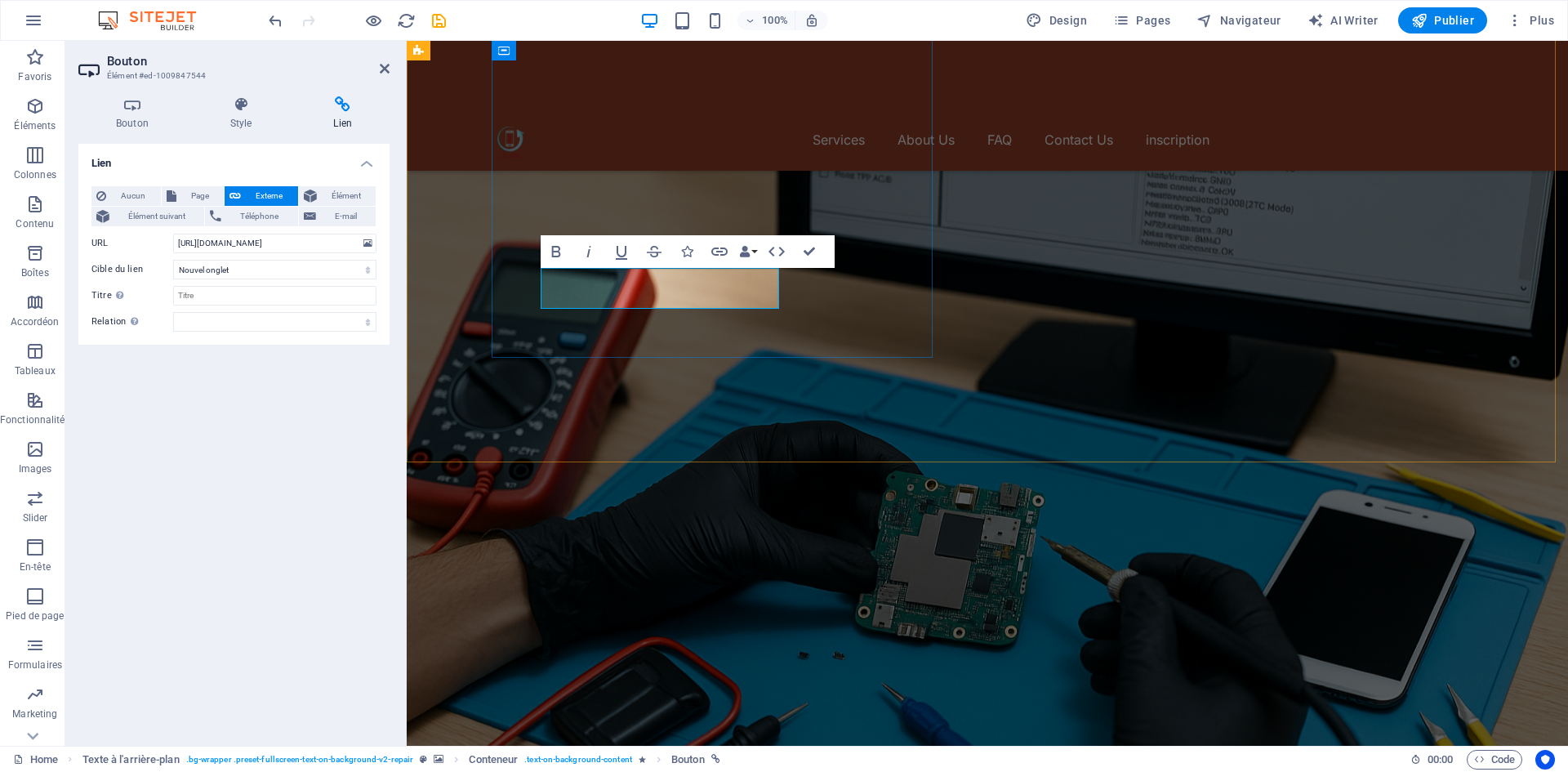
scroll to position [245, 0]
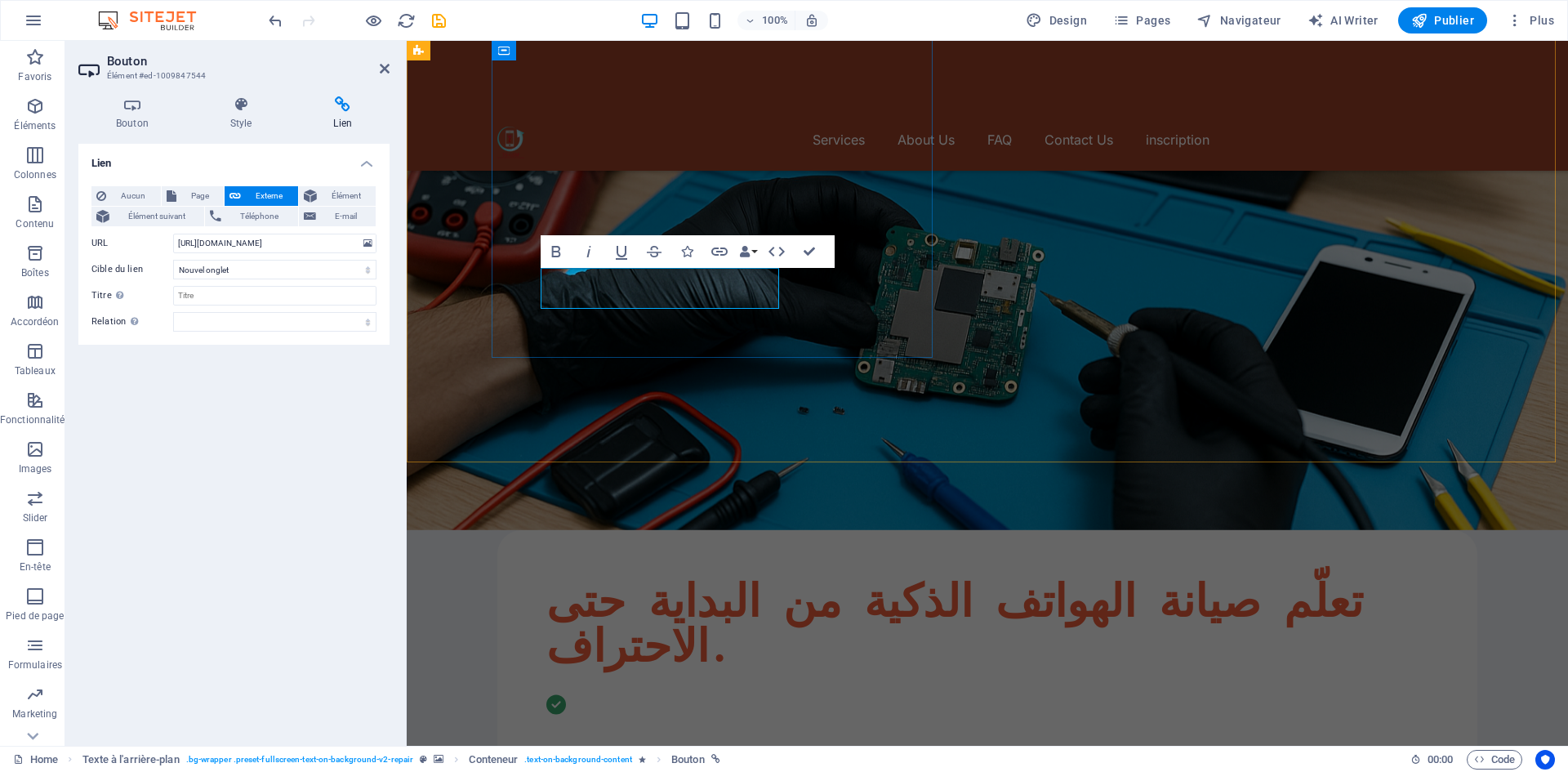
click at [749, 251] on icon "button" at bounding box center [745, 251] width 12 height 12
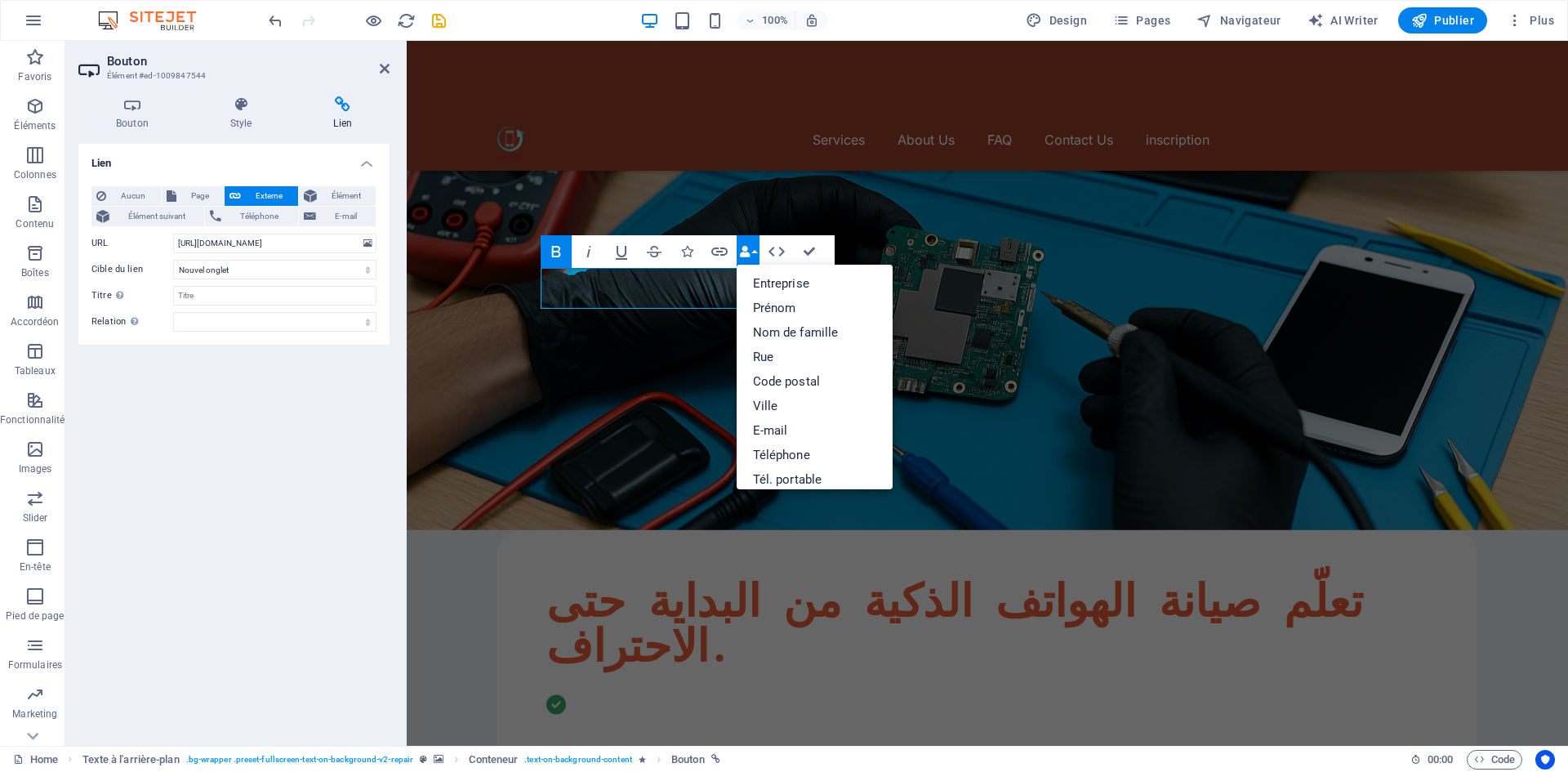
click at [749, 251] on icon "button" at bounding box center [745, 251] width 12 height 12
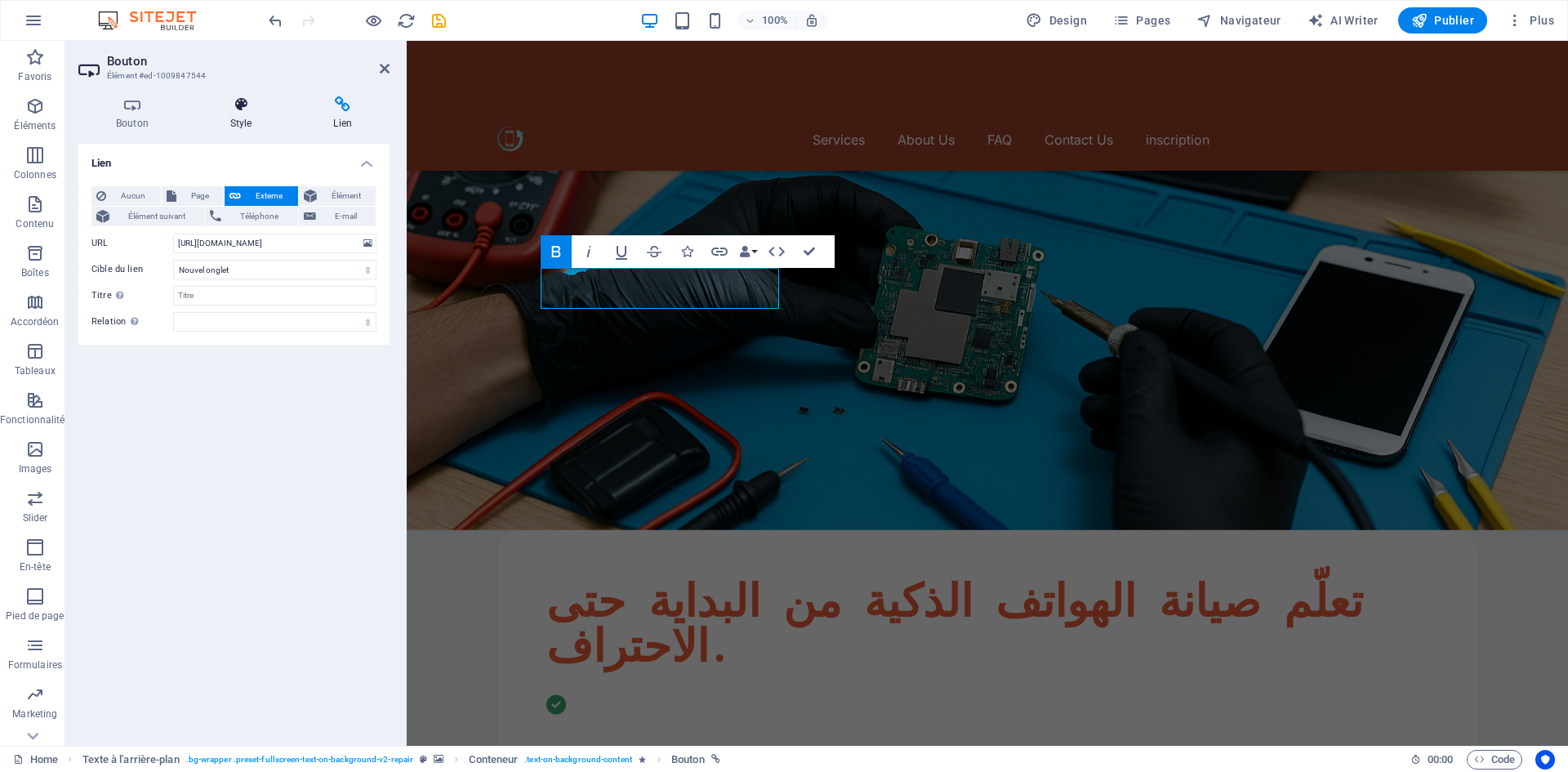
click at [243, 115] on h4 "Style" at bounding box center [244, 113] width 104 height 35
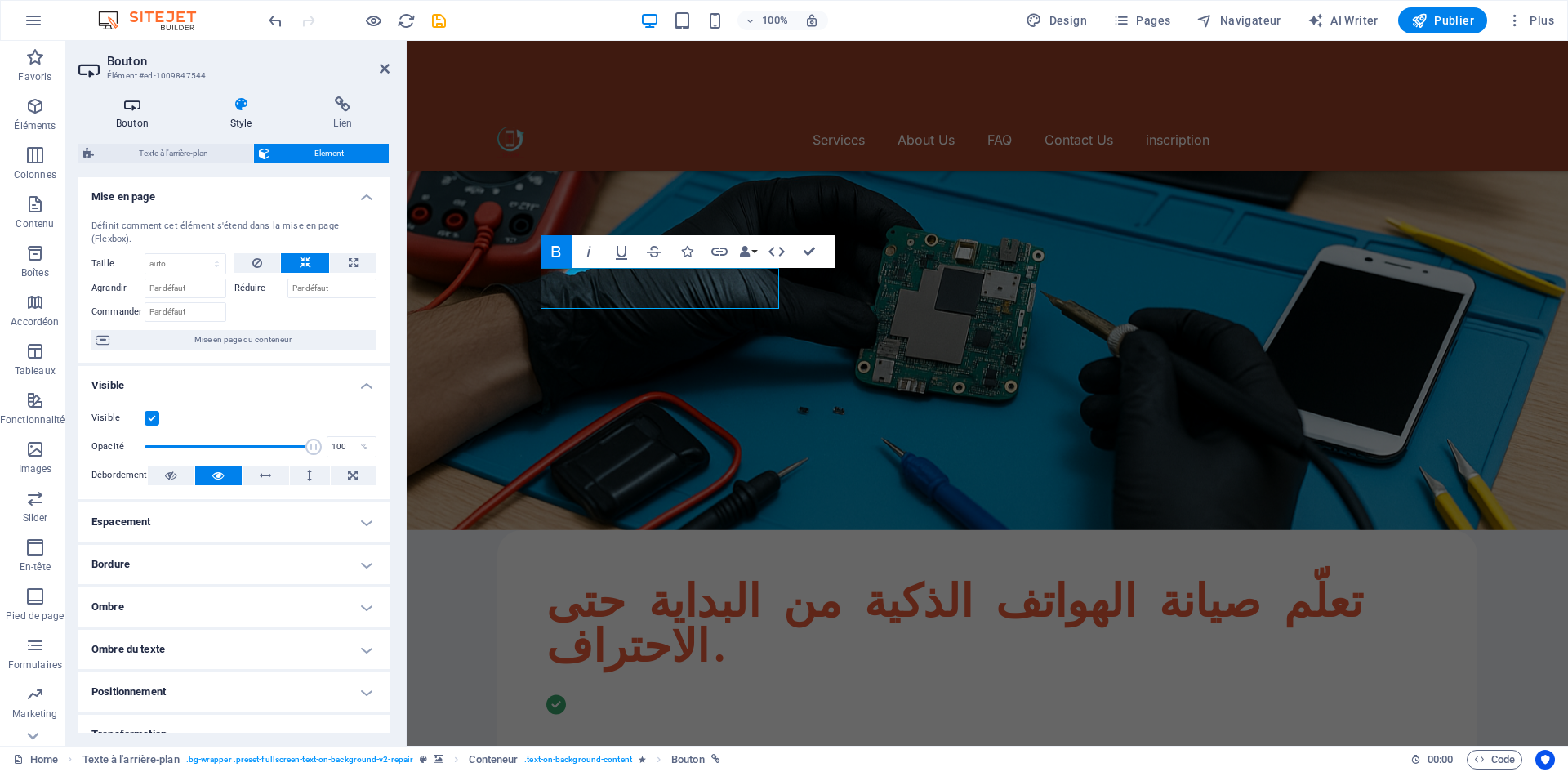
click at [136, 114] on h4 "Bouton" at bounding box center [136, 113] width 115 height 35
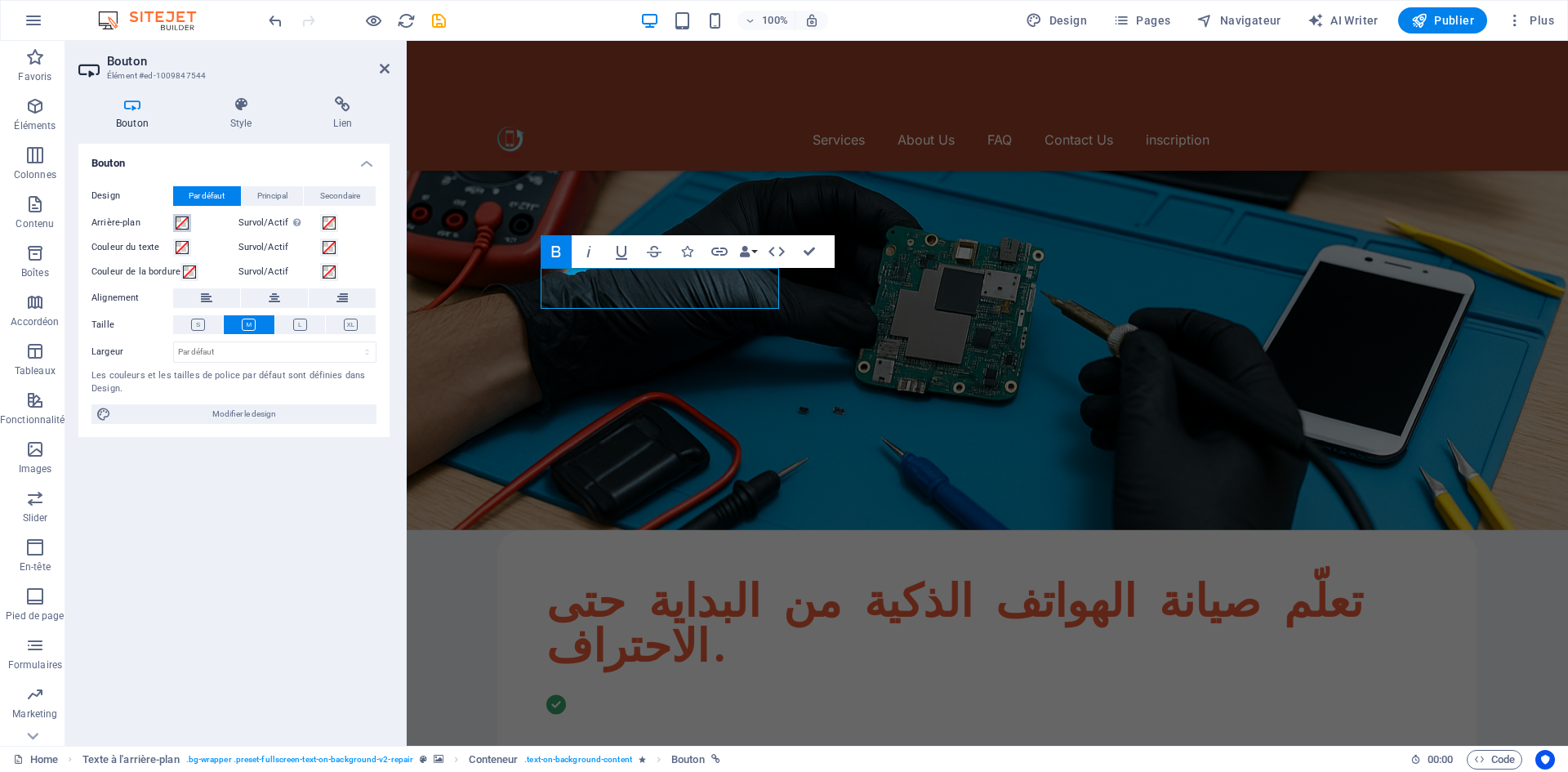
click at [183, 224] on span at bounding box center [181, 223] width 13 height 13
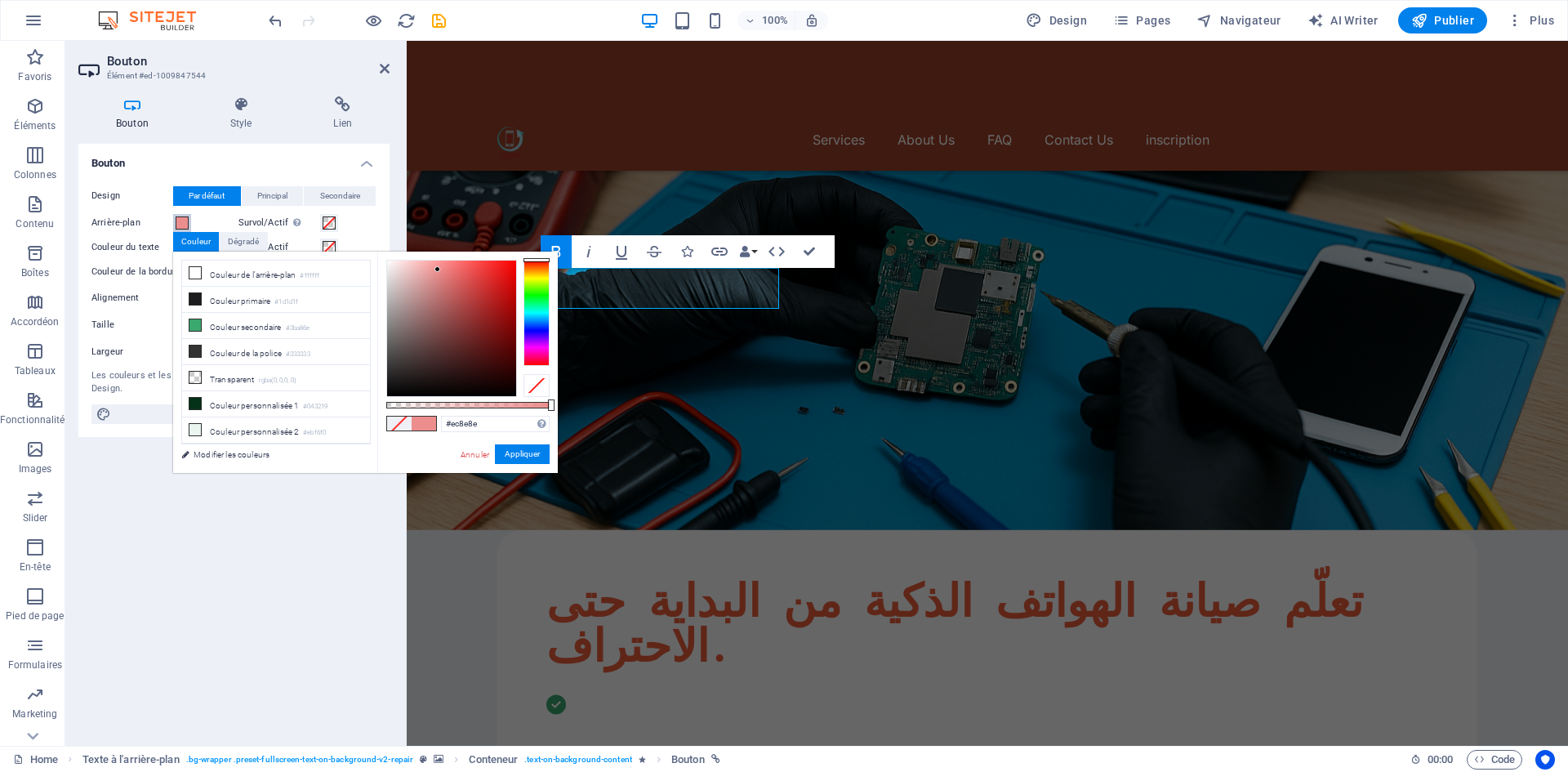
type input "#ec8c8c"
drag, startPoint x: 396, startPoint y: 273, endPoint x: 439, endPoint y: 269, distance: 43.2
click at [439, 269] on div at bounding box center [451, 328] width 129 height 136
click at [504, 447] on button "Appliquer" at bounding box center [522, 454] width 55 height 19
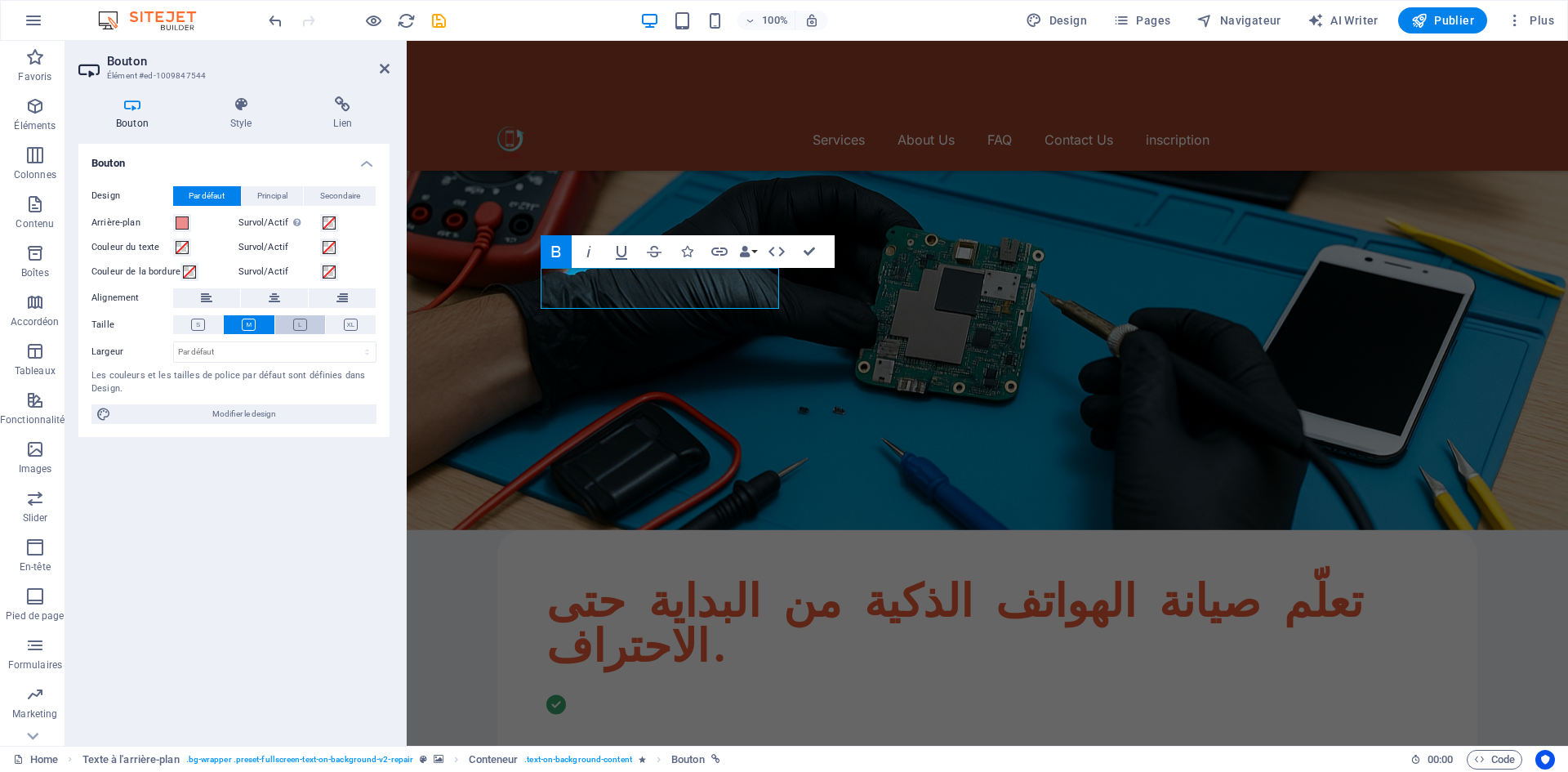
click at [300, 325] on icon at bounding box center [300, 325] width 13 height 13
click at [352, 327] on icon at bounding box center [351, 325] width 13 height 13
click at [196, 323] on icon at bounding box center [198, 325] width 13 height 13
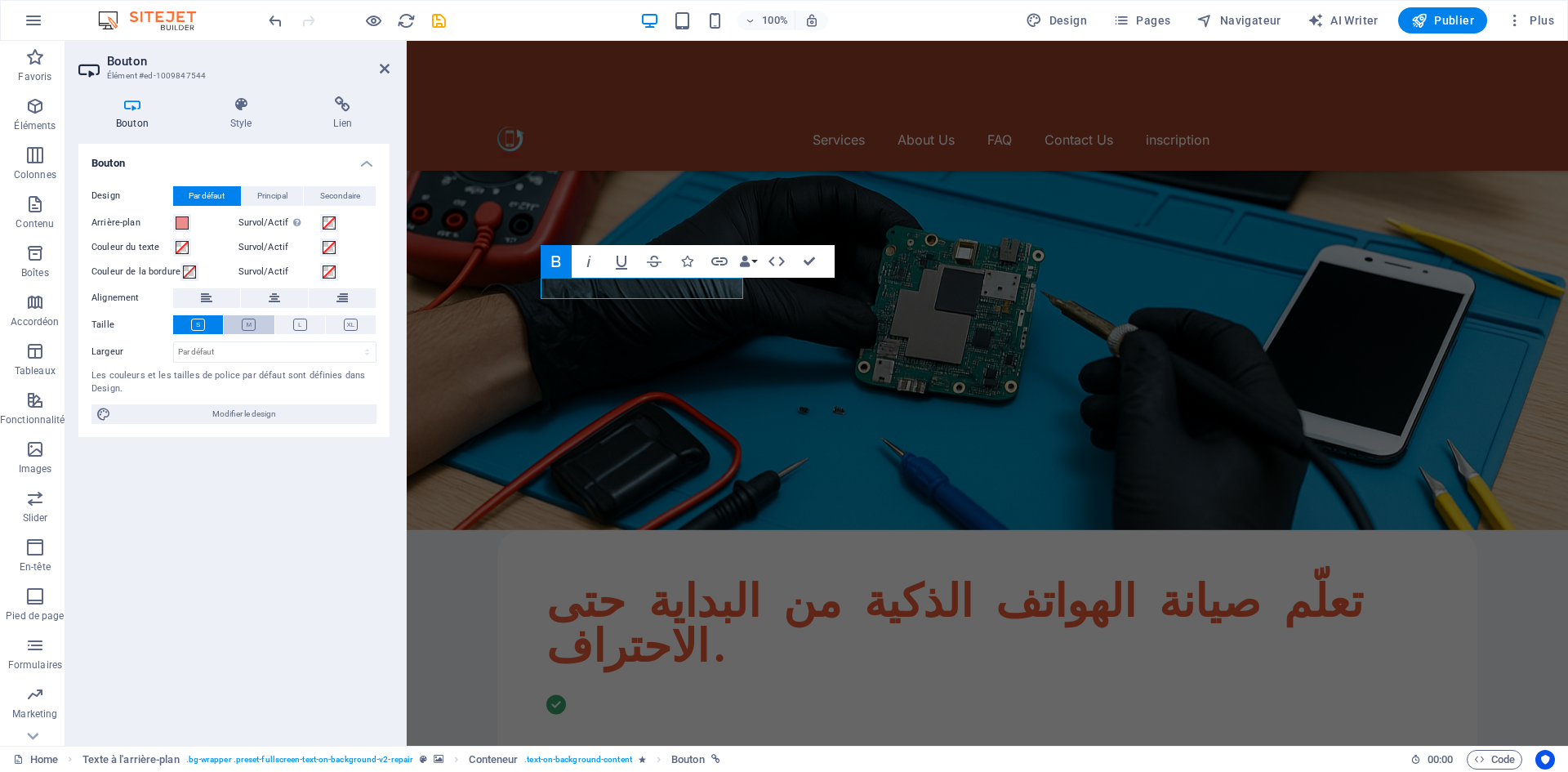
click at [251, 325] on icon at bounding box center [249, 325] width 13 height 13
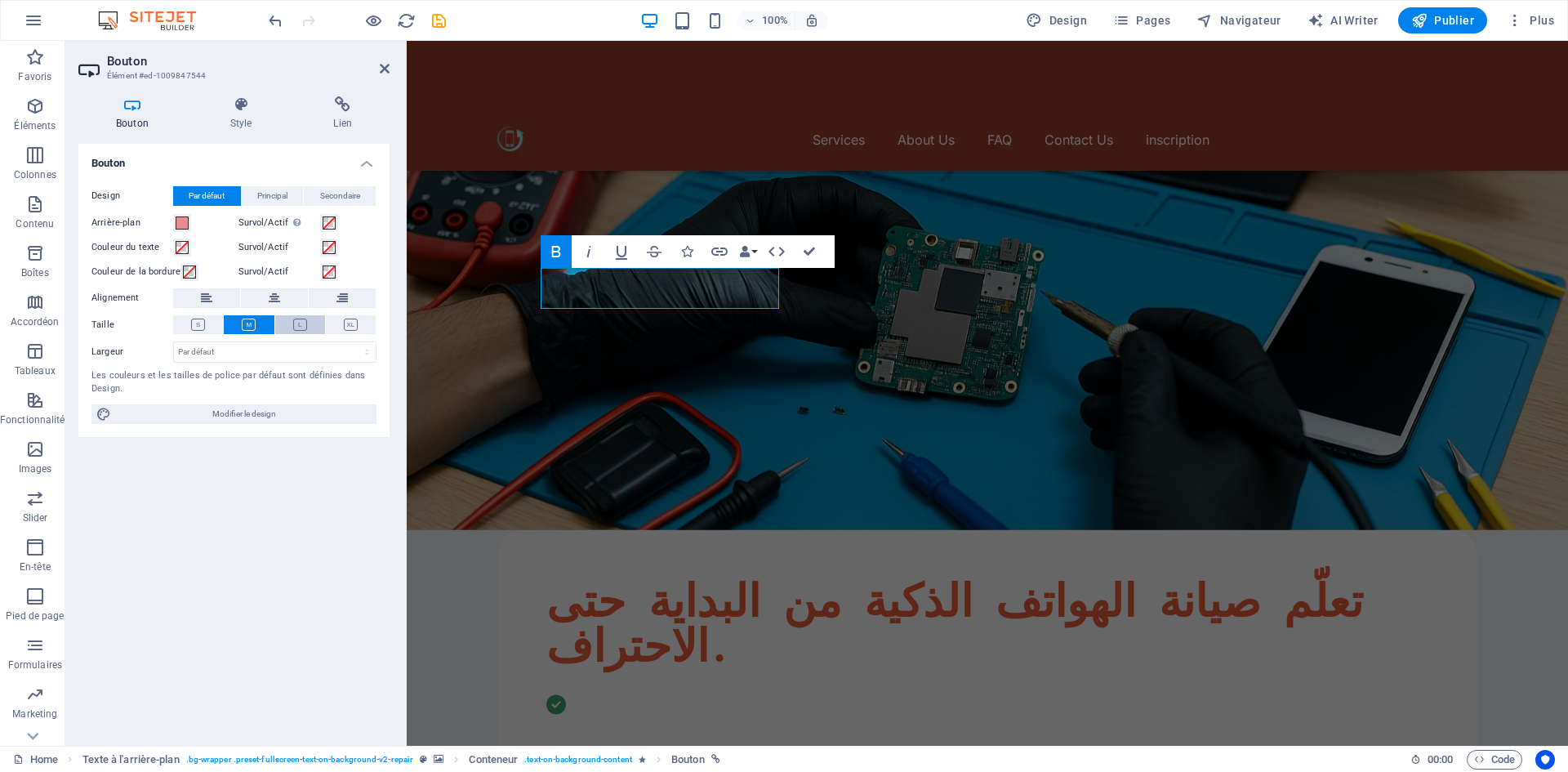
click at [294, 328] on icon at bounding box center [300, 325] width 13 height 13
click at [338, 324] on button at bounding box center [350, 325] width 50 height 19
click at [272, 197] on span "Principal" at bounding box center [272, 196] width 30 height 19
click at [332, 192] on span "Secondaire" at bounding box center [339, 196] width 40 height 19
click at [183, 247] on span at bounding box center [181, 247] width 13 height 13
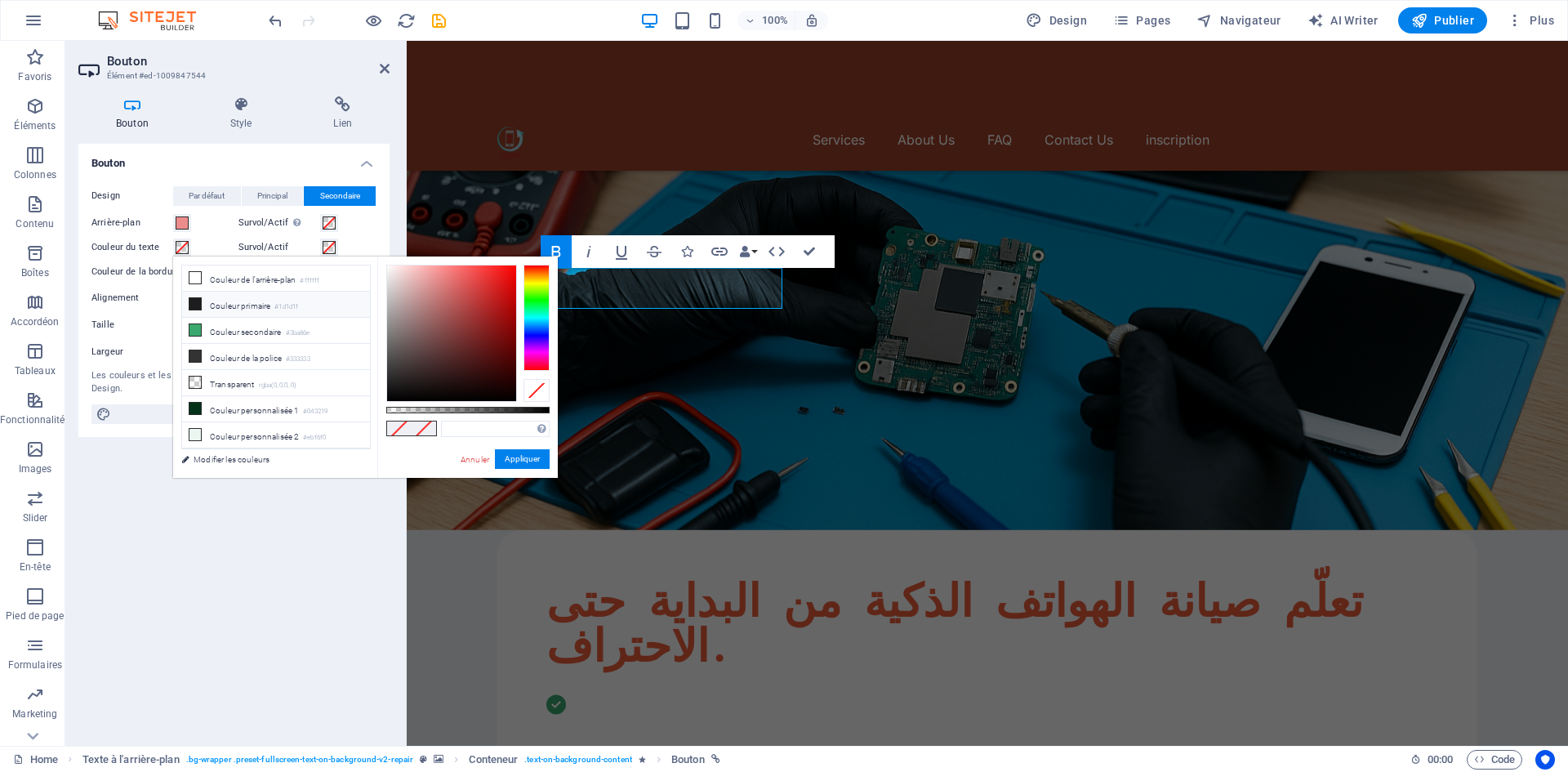
click at [196, 301] on icon at bounding box center [196, 304] width 12 height 12
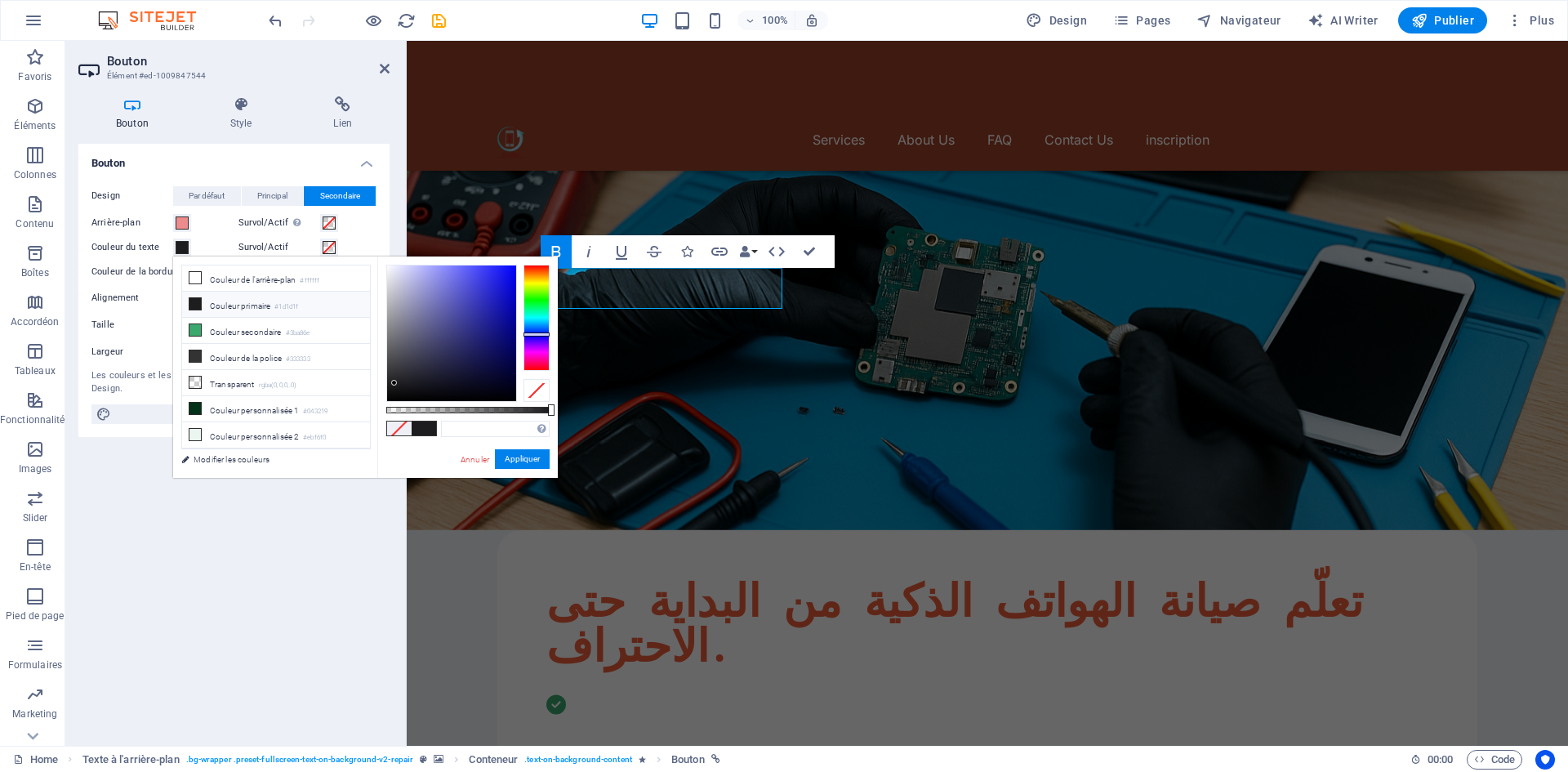
type input "#1d1d1f"
click at [520, 452] on button "Appliquer" at bounding box center [522, 458] width 55 height 19
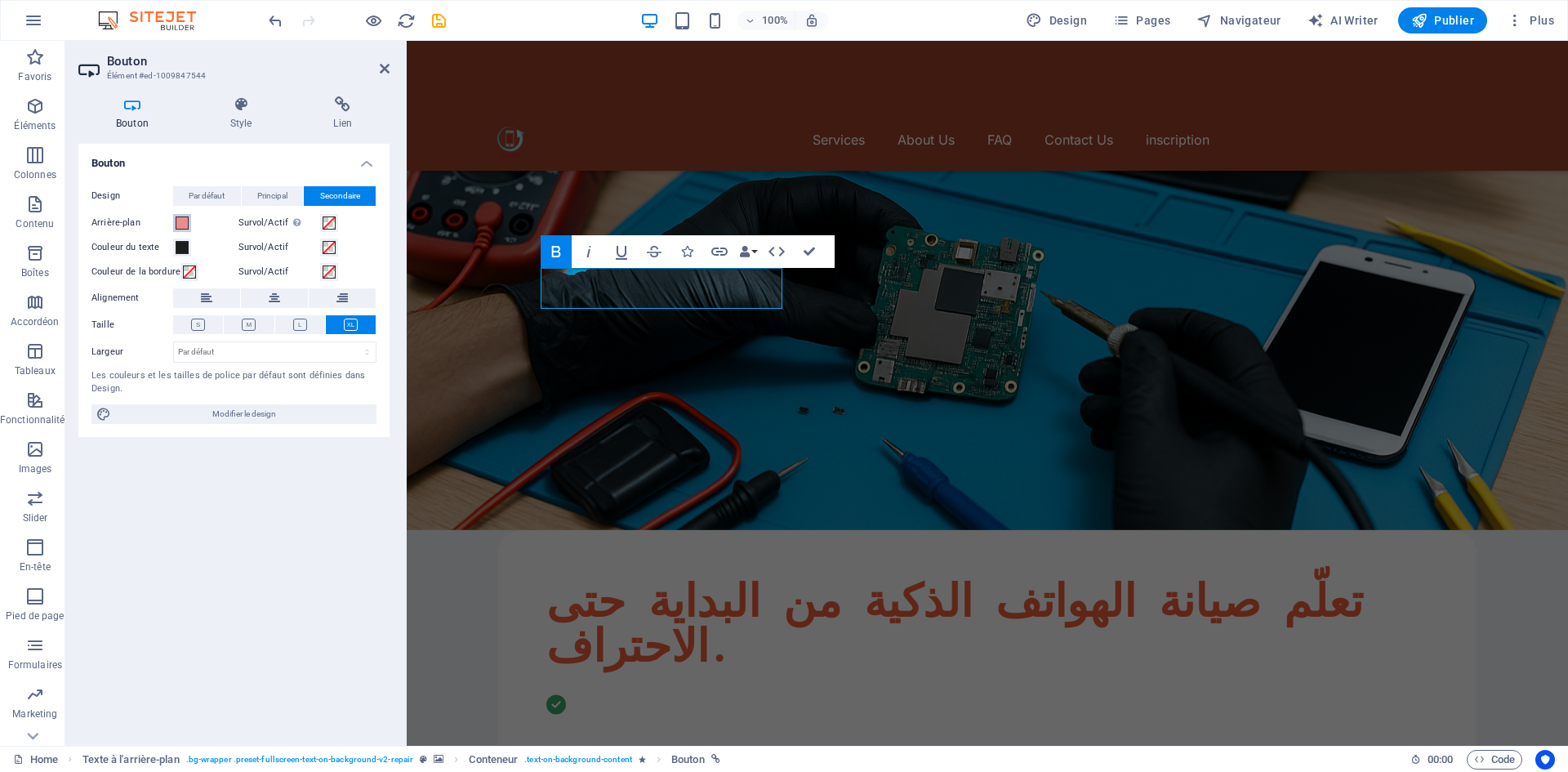
click at [182, 227] on span at bounding box center [181, 223] width 13 height 13
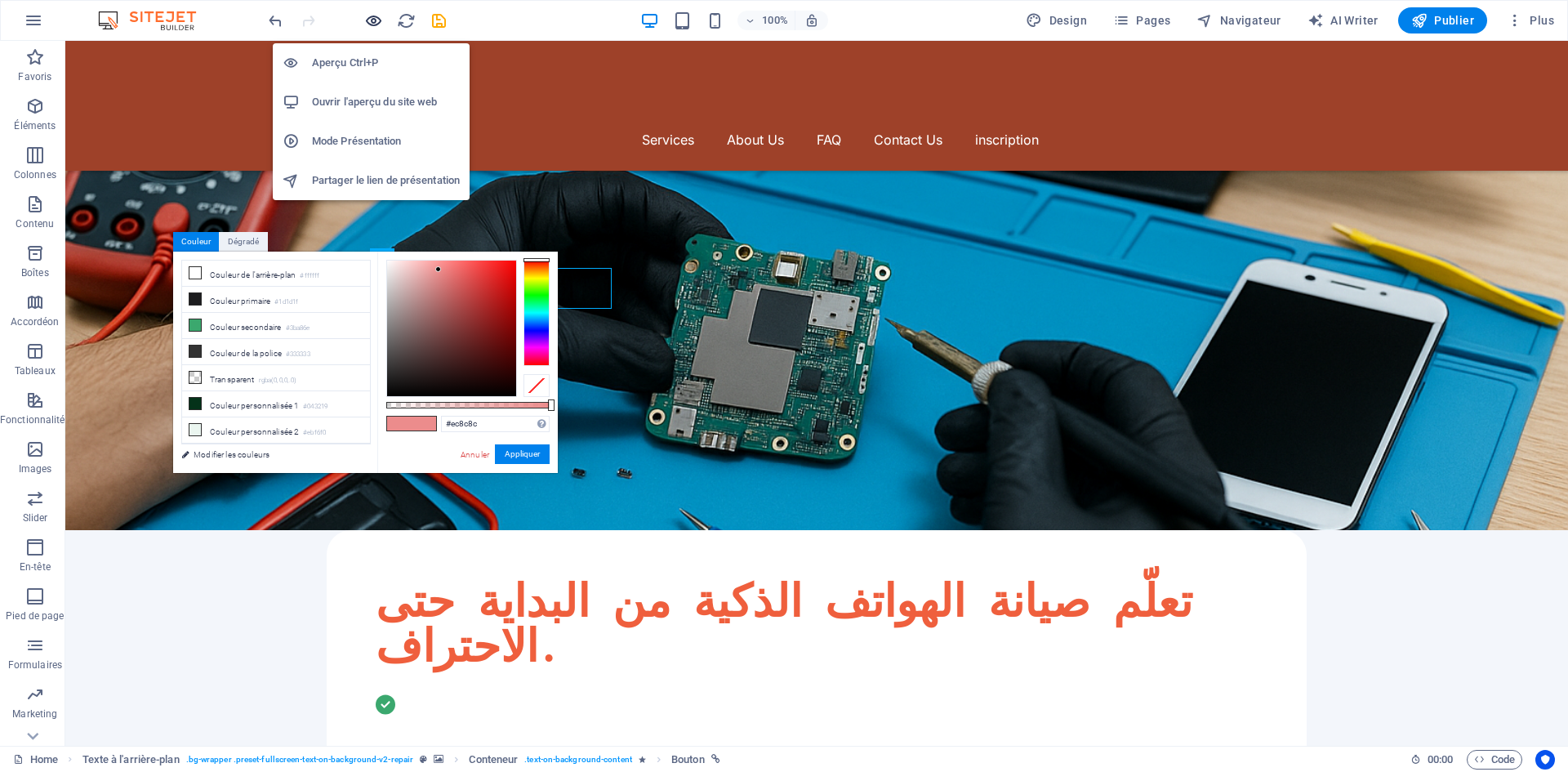
click at [380, 29] on icon "button" at bounding box center [374, 21] width 19 height 19
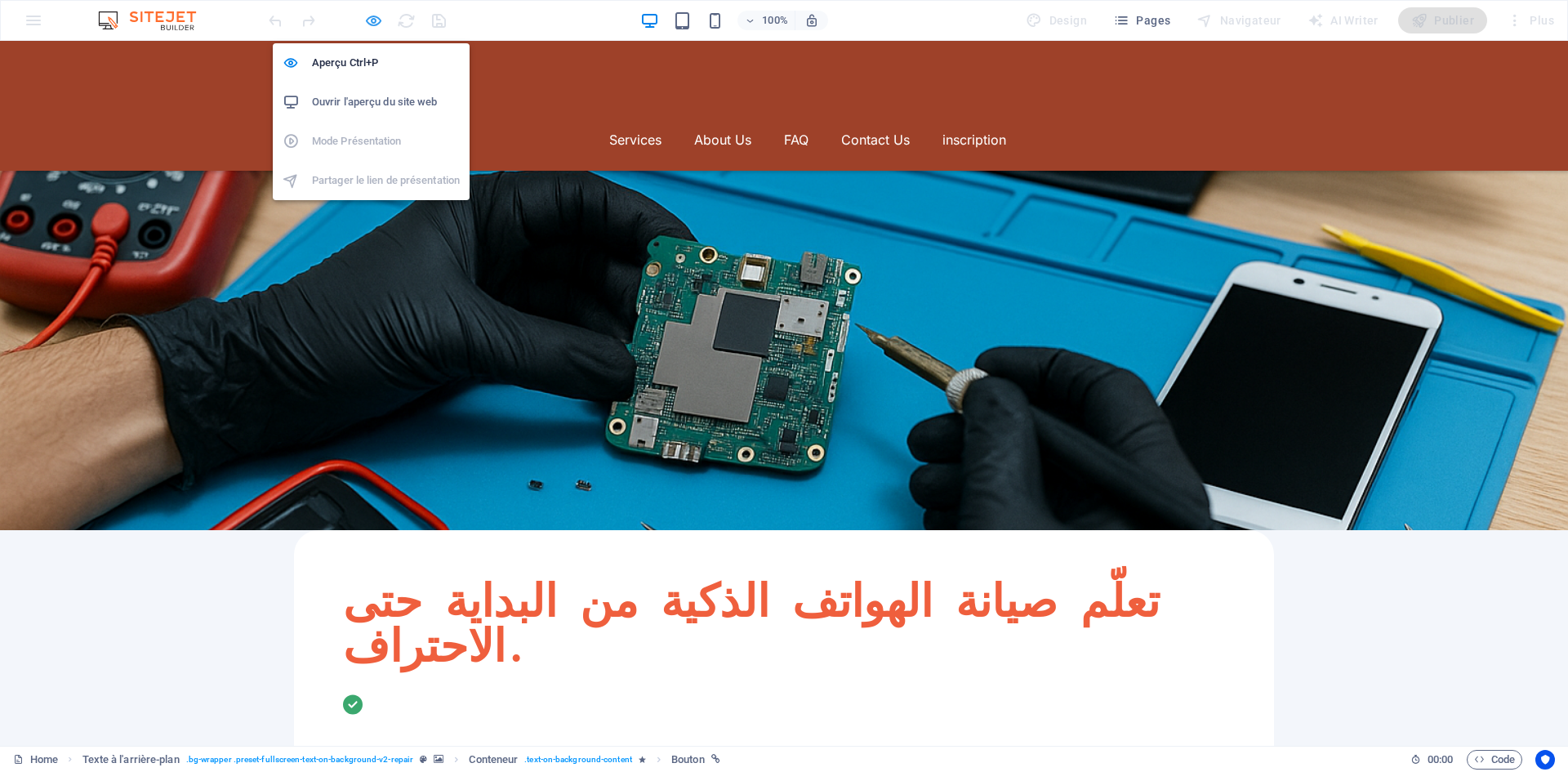
click at [374, 24] on icon "button" at bounding box center [374, 21] width 19 height 19
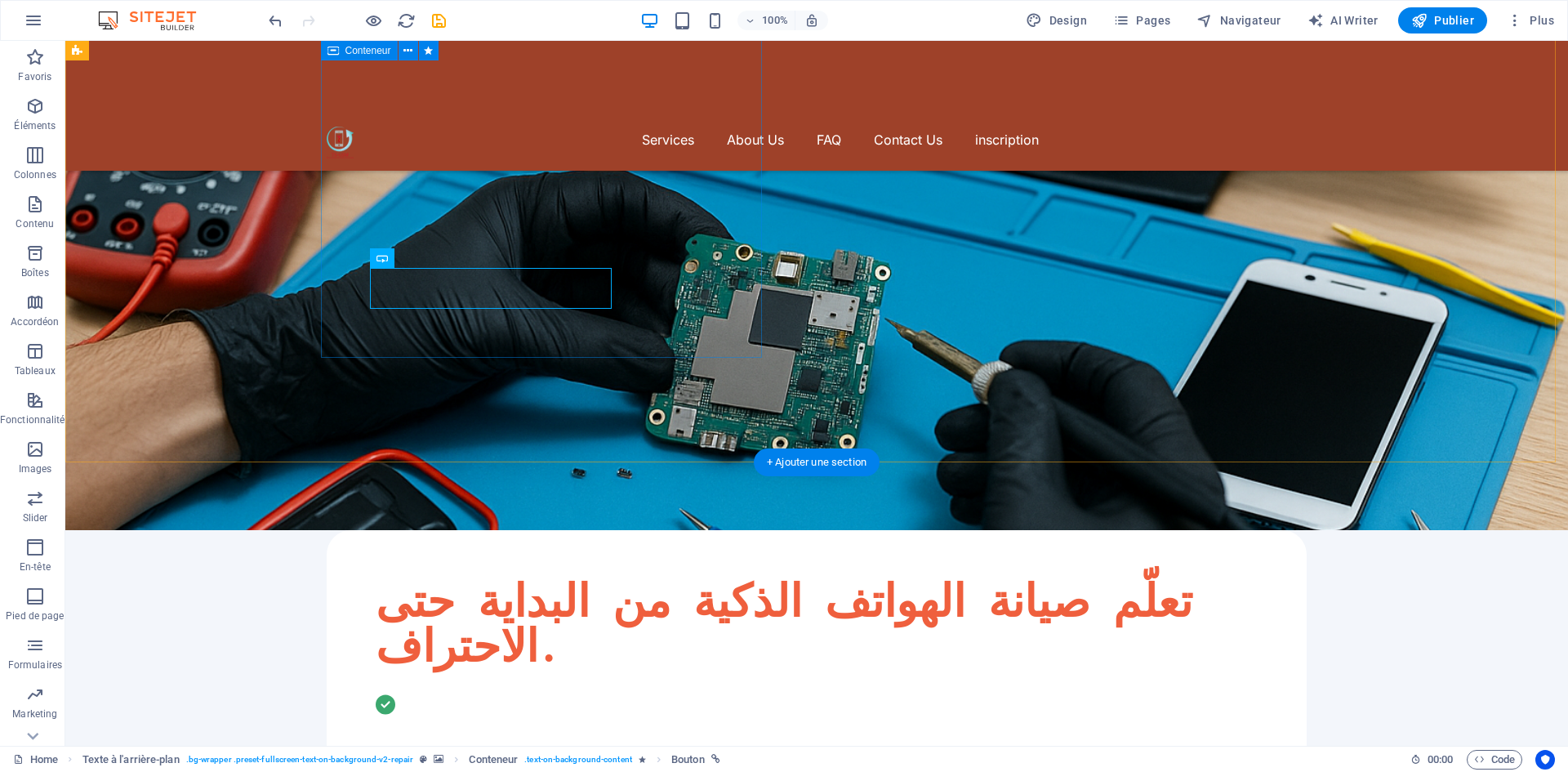
select select "move-left-to-right"
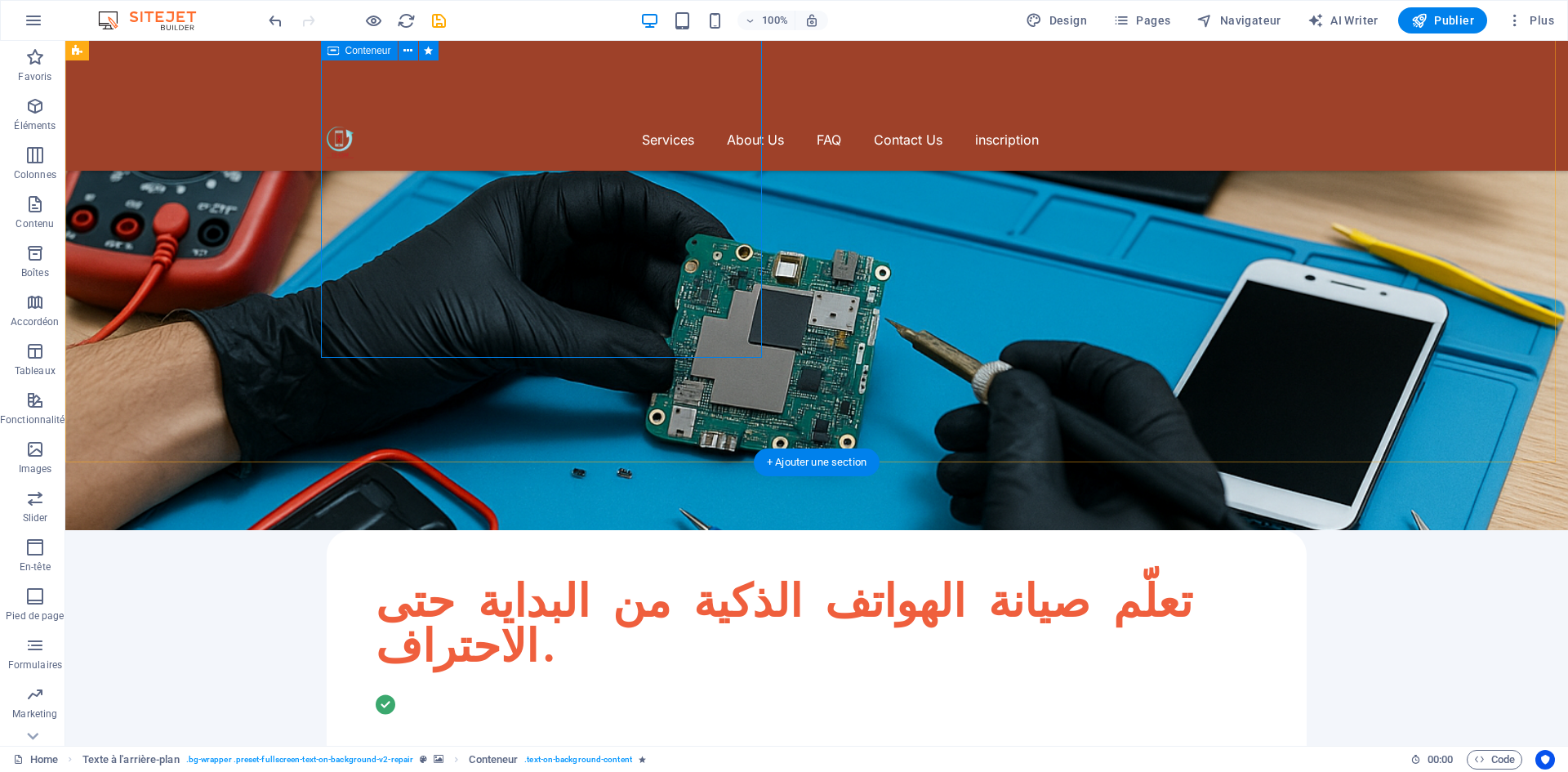
select select "s"
select select "onload"
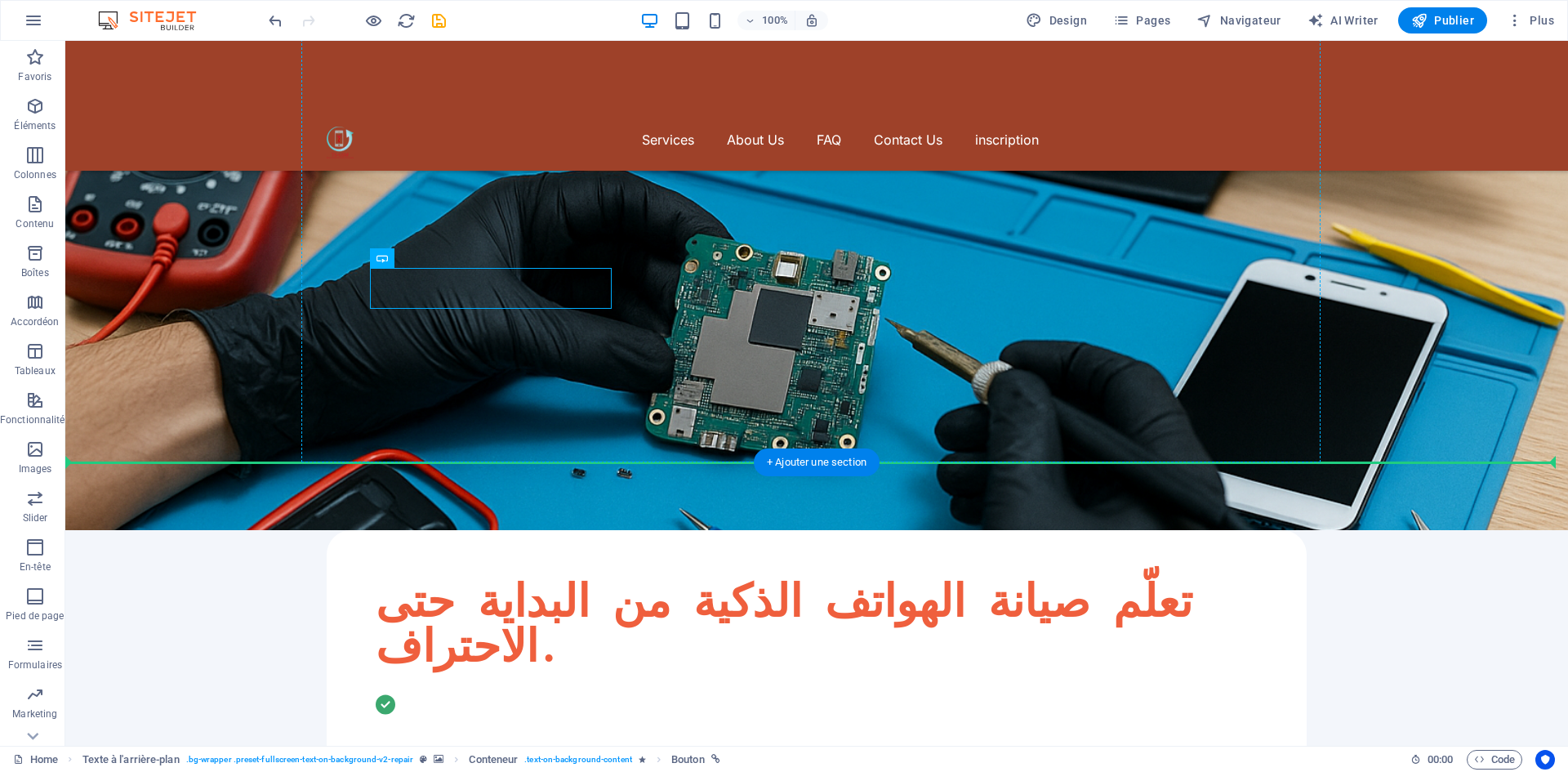
drag, startPoint x: 307, startPoint y: 269, endPoint x: 649, endPoint y: 295, distance: 343.0
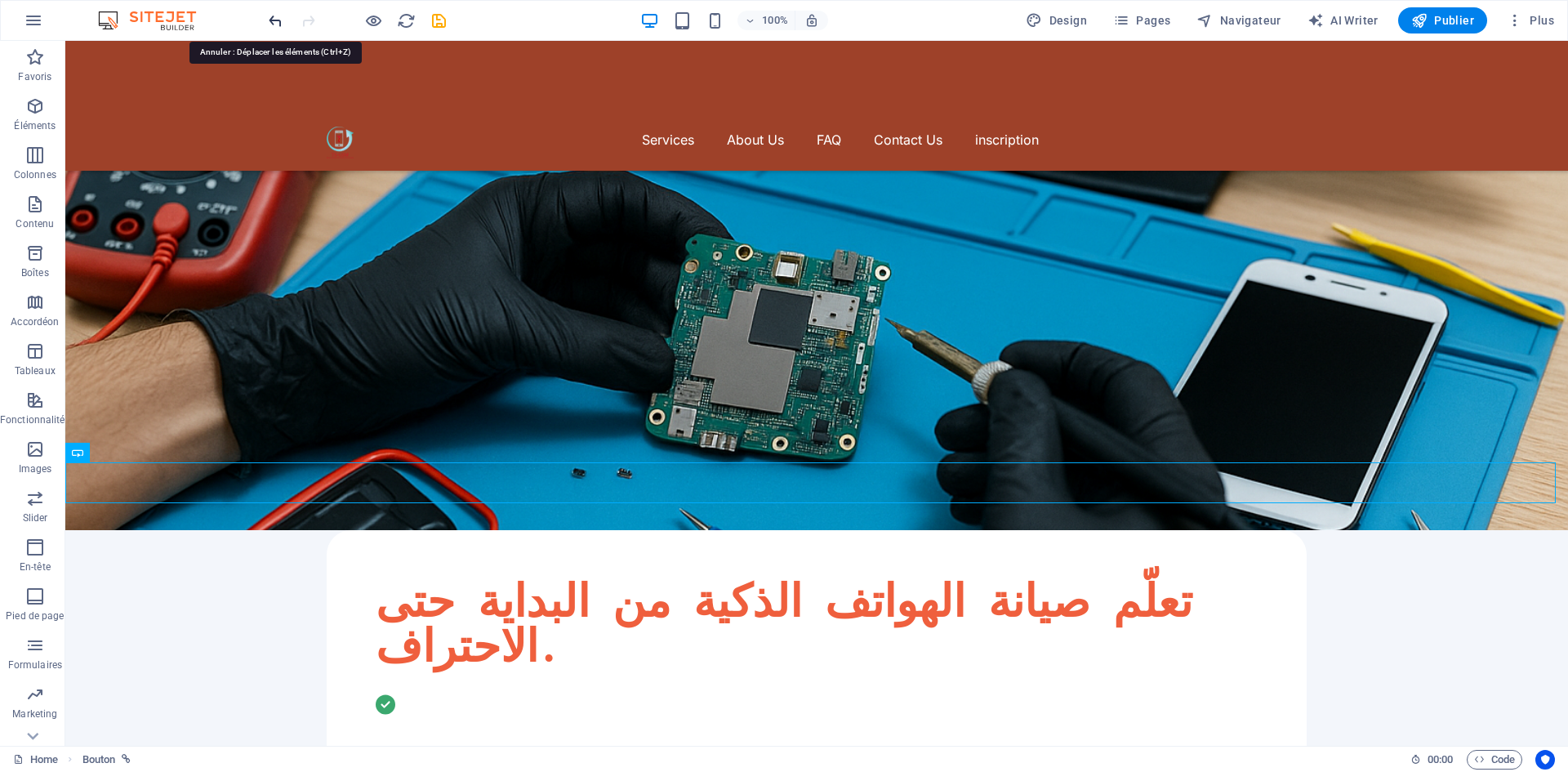
click at [271, 25] on icon "undo" at bounding box center [276, 21] width 19 height 19
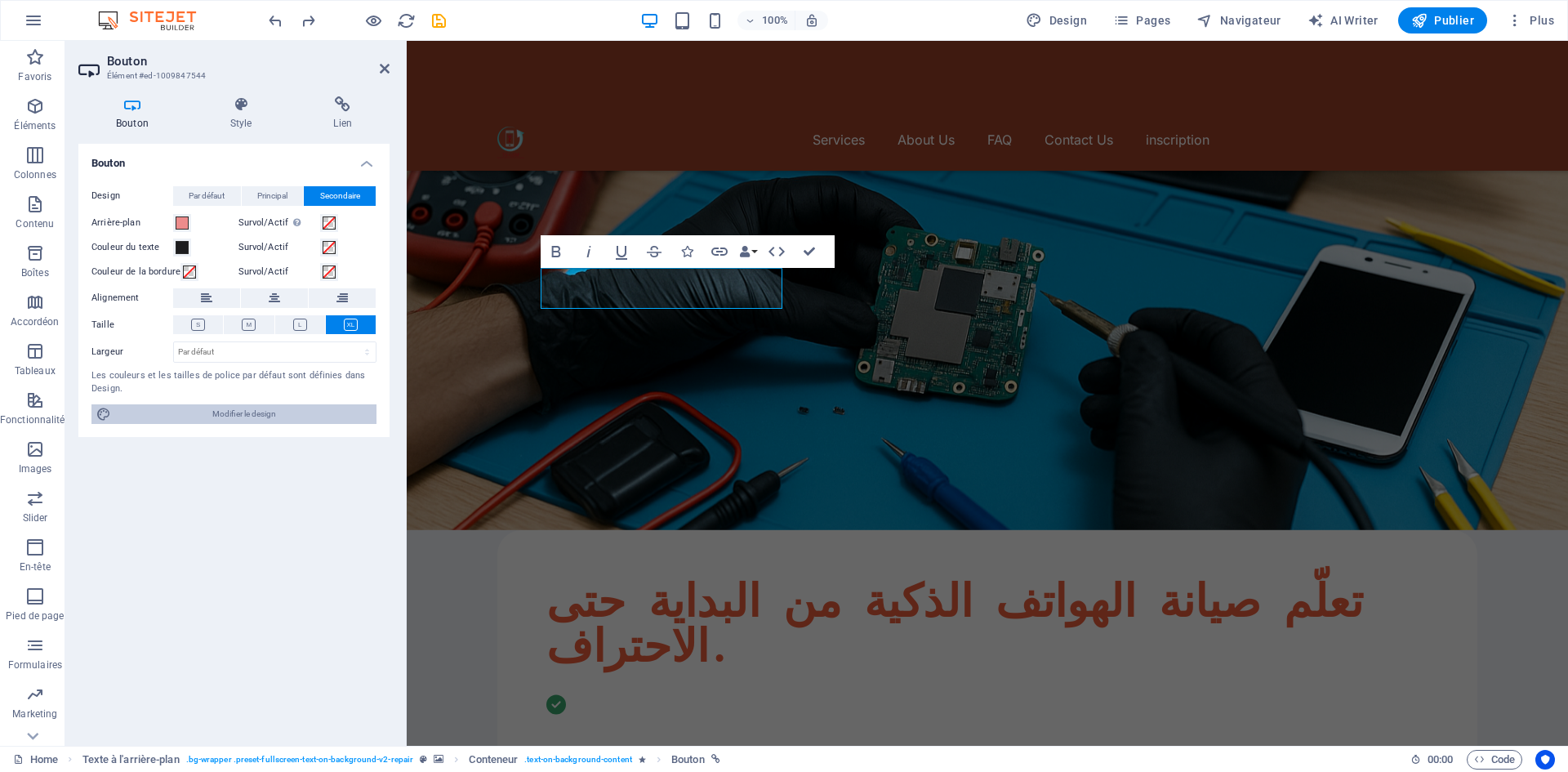
click at [229, 416] on span "Modifier le design" at bounding box center [243, 413] width 256 height 19
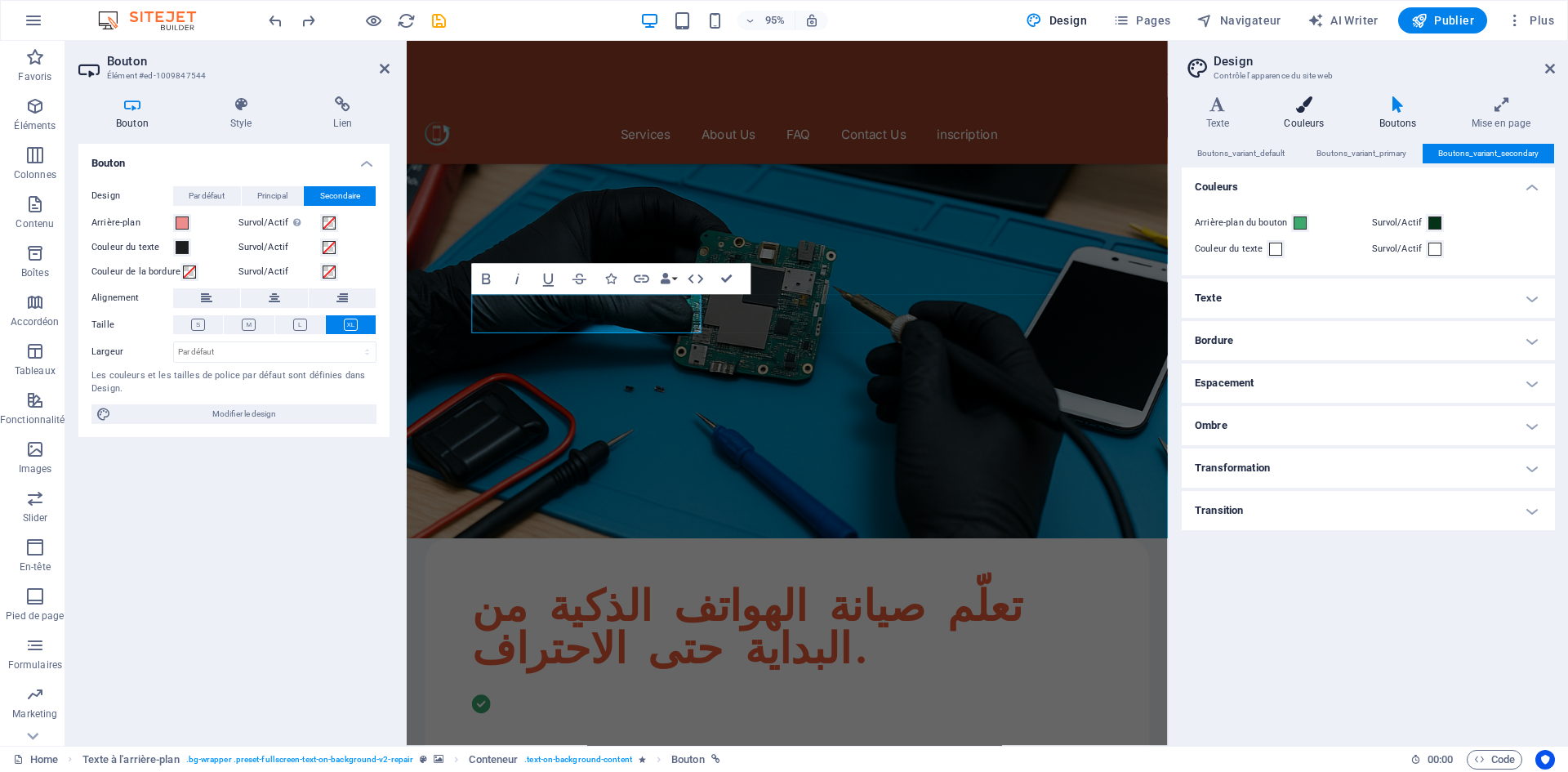
click at [1312, 97] on icon at bounding box center [1304, 104] width 89 height 16
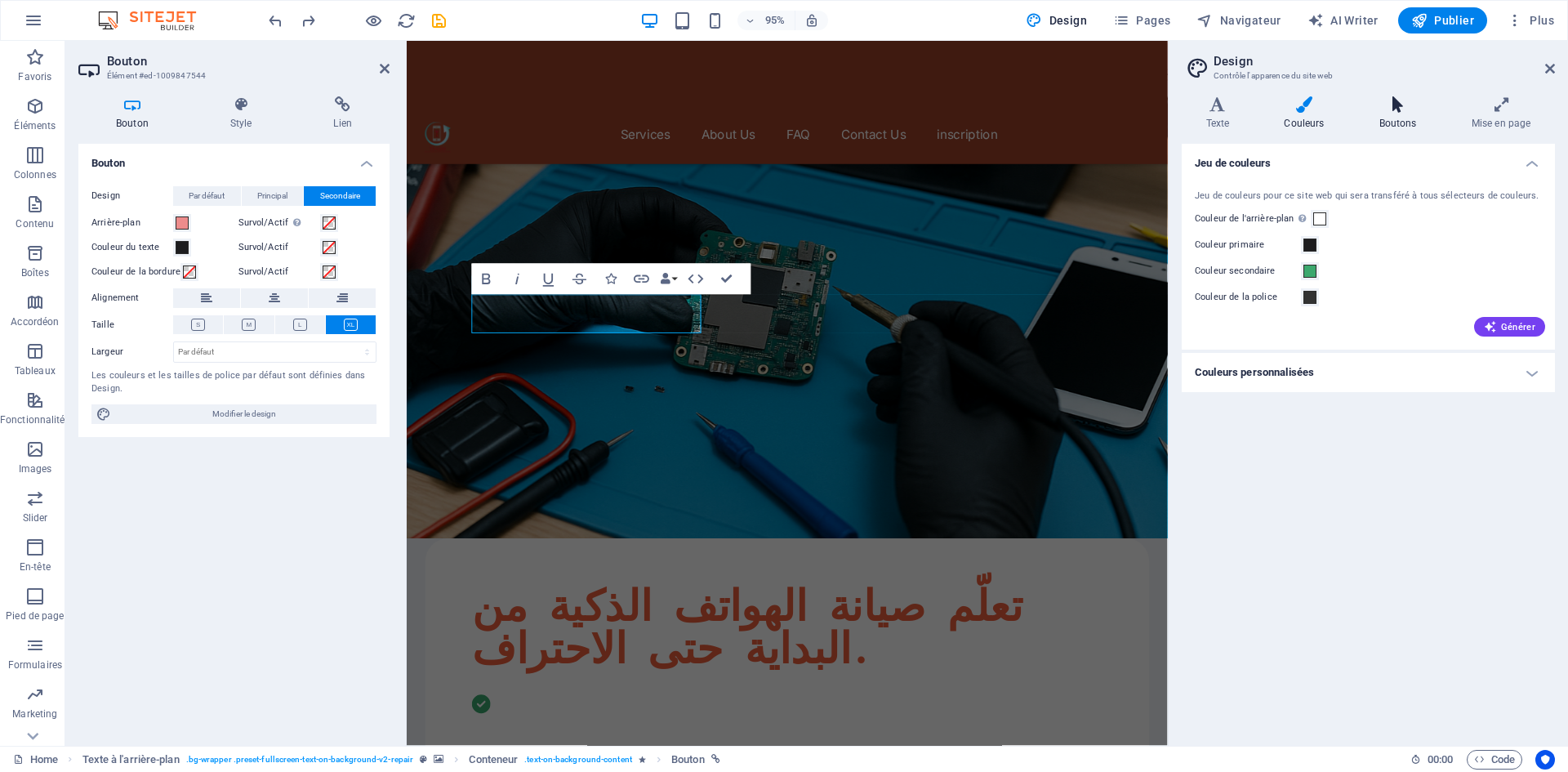
click at [1403, 114] on h4 "Boutons" at bounding box center [1400, 113] width 92 height 35
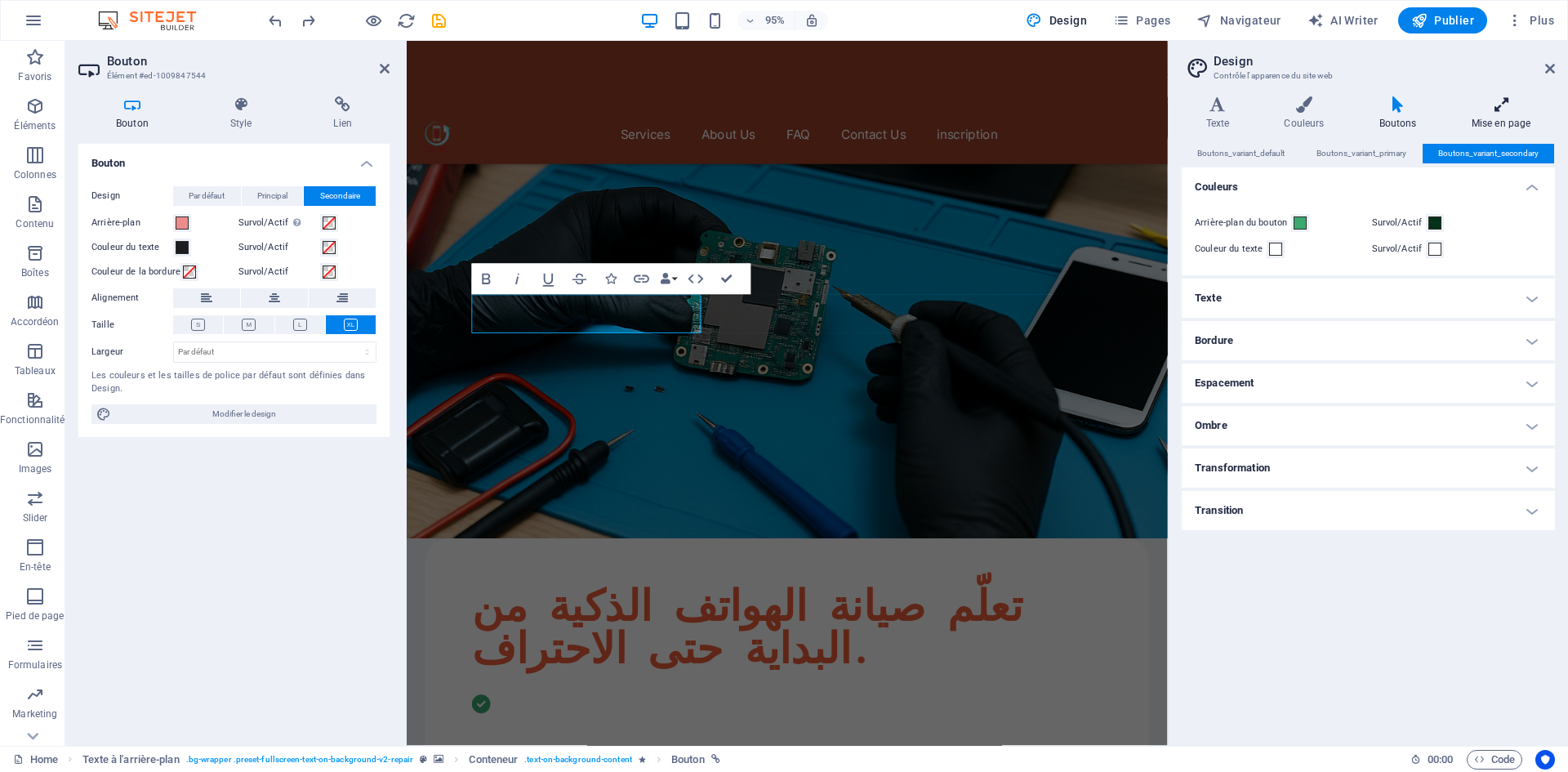
click at [1515, 105] on icon at bounding box center [1501, 104] width 108 height 16
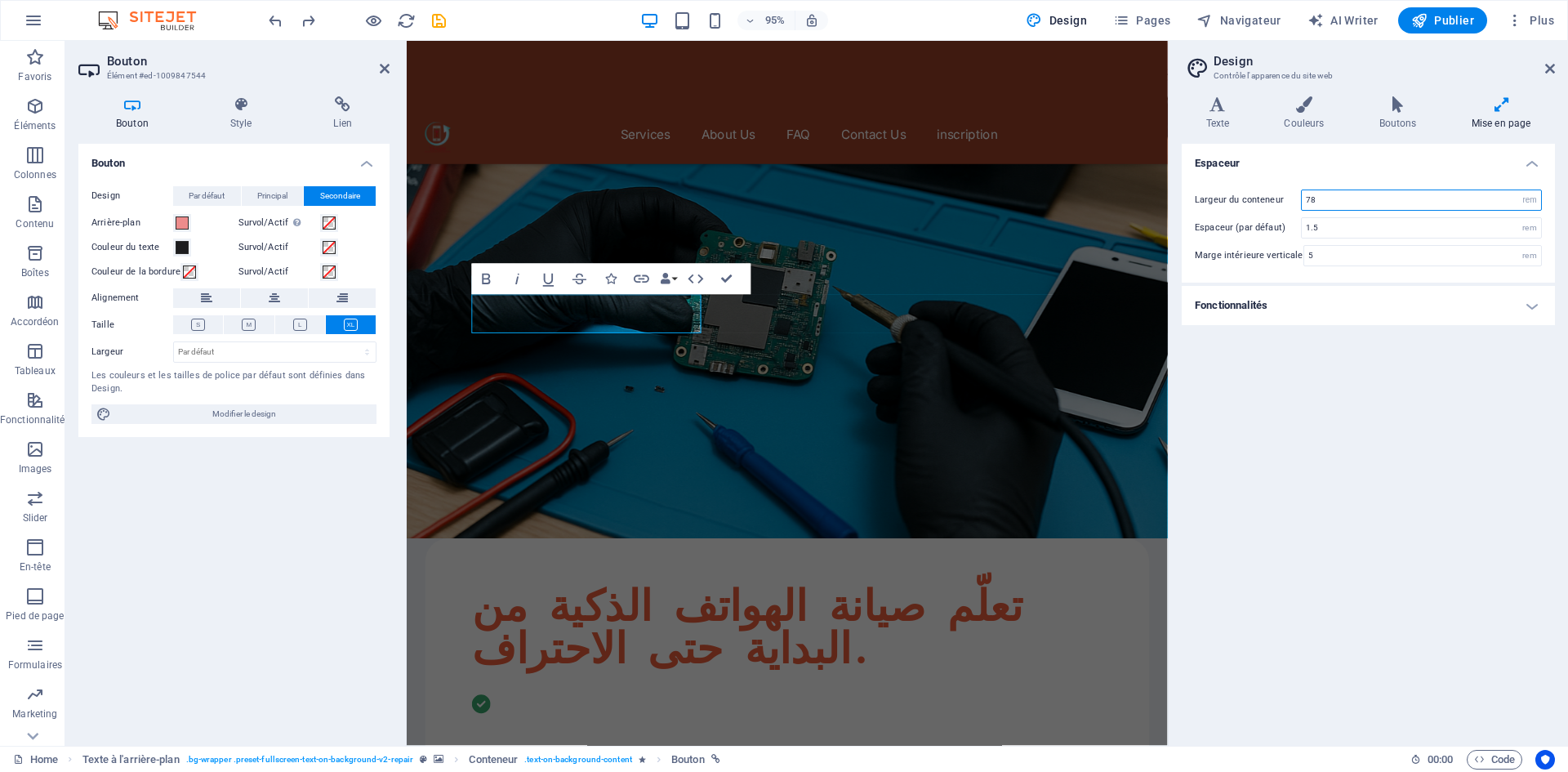
click at [1448, 204] on input "78" at bounding box center [1421, 200] width 240 height 19
type input "80.0625"
click at [1425, 169] on h4 "Espaceur" at bounding box center [1368, 158] width 373 height 30
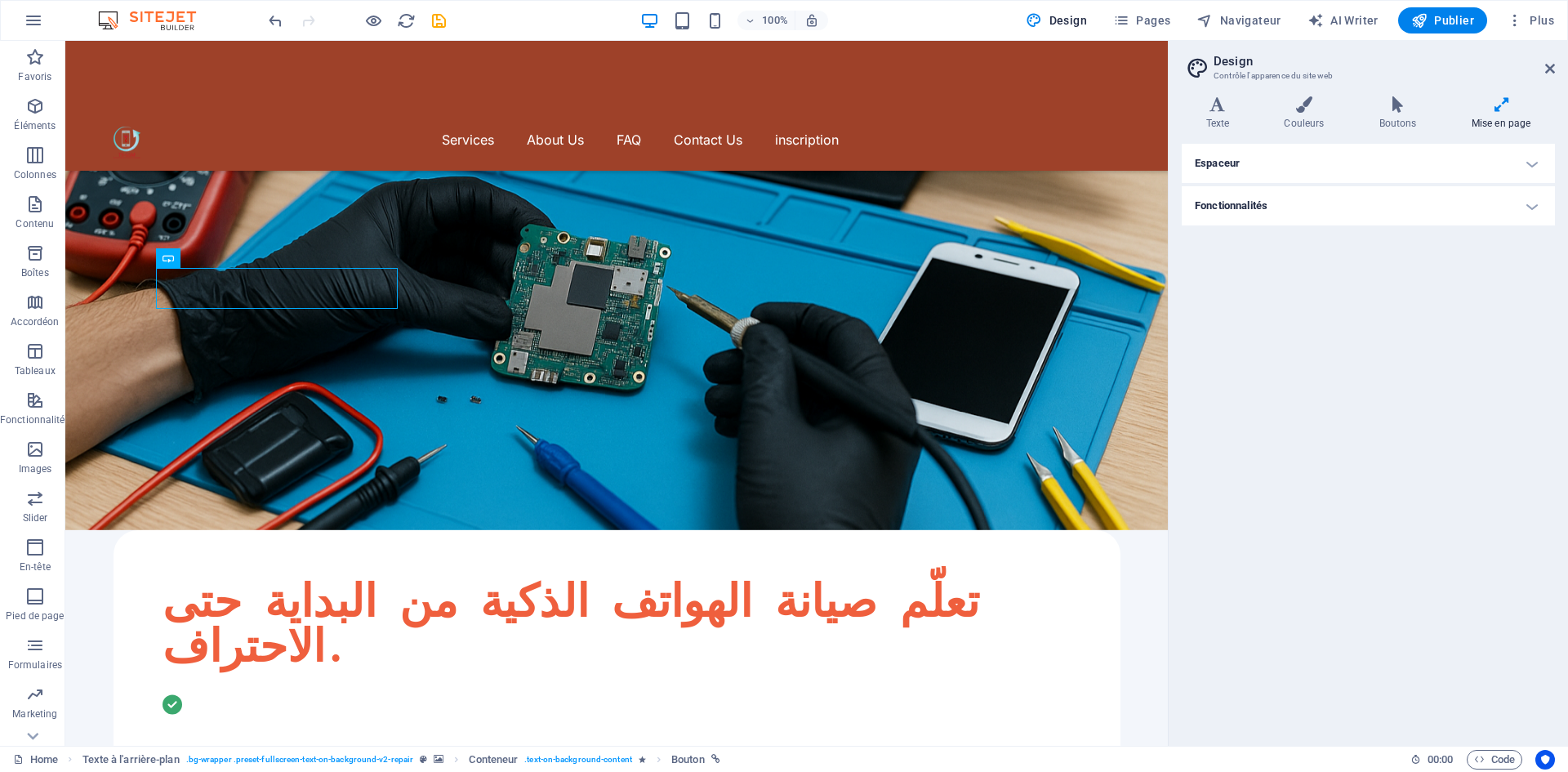
click at [1312, 160] on h4 "Espaceur" at bounding box center [1368, 163] width 373 height 39
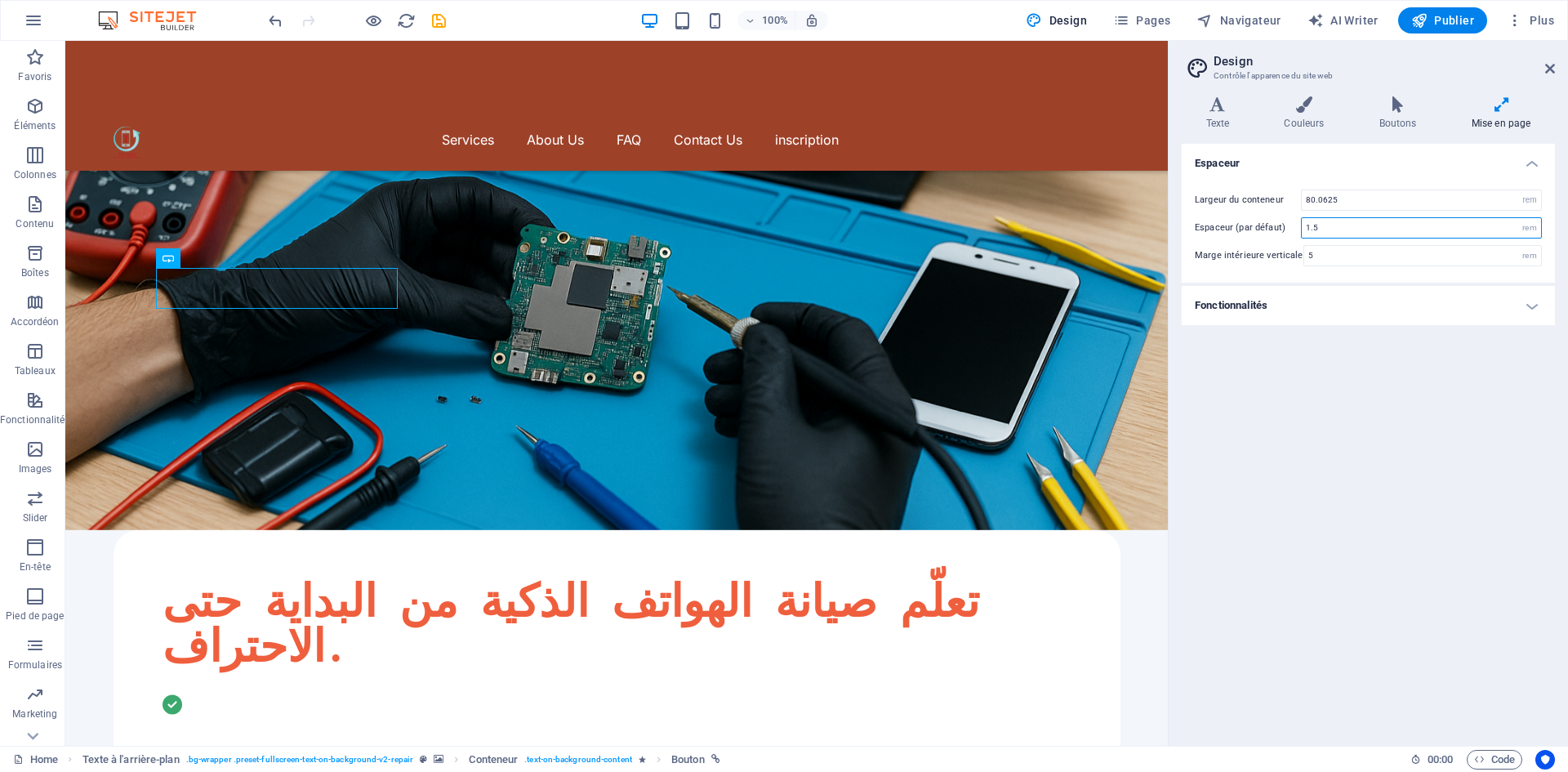
click at [1357, 232] on input "1.5" at bounding box center [1421, 227] width 240 height 19
click at [1365, 233] on input "2.5625" at bounding box center [1421, 227] width 240 height 19
type input "2.5625"
click at [1359, 266] on div "5 rem" at bounding box center [1422, 255] width 239 height 21
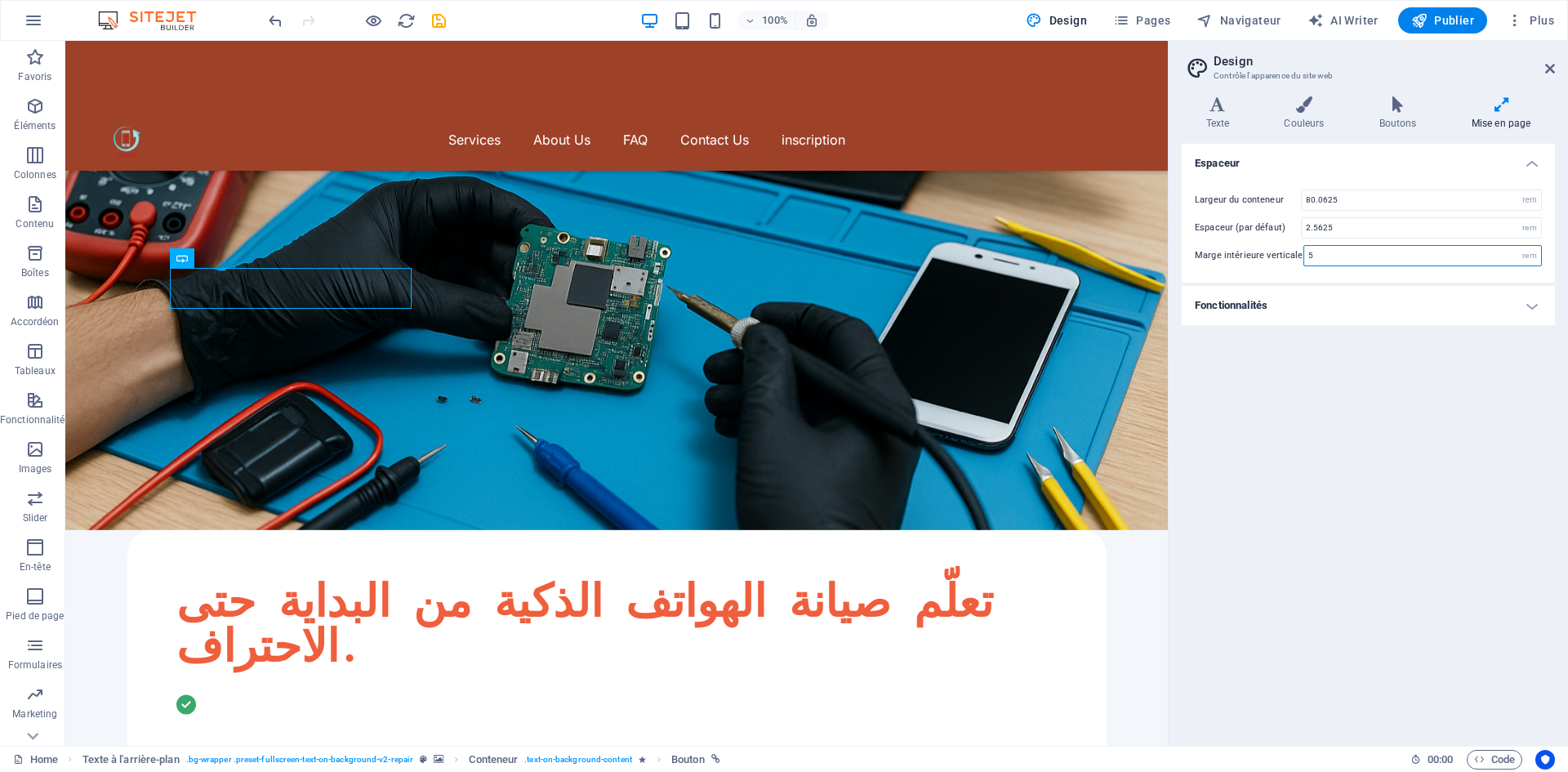
click at [1357, 248] on input "5" at bounding box center [1422, 255] width 237 height 19
type input "5.5"
click at [1361, 273] on div "Largeur du conteneur 80.0625 rem px Espaceur (par défaut) 2.5625 rem Marge inté…" at bounding box center [1368, 228] width 380 height 110
click at [1393, 121] on h4 "Boutons" at bounding box center [1400, 113] width 92 height 35
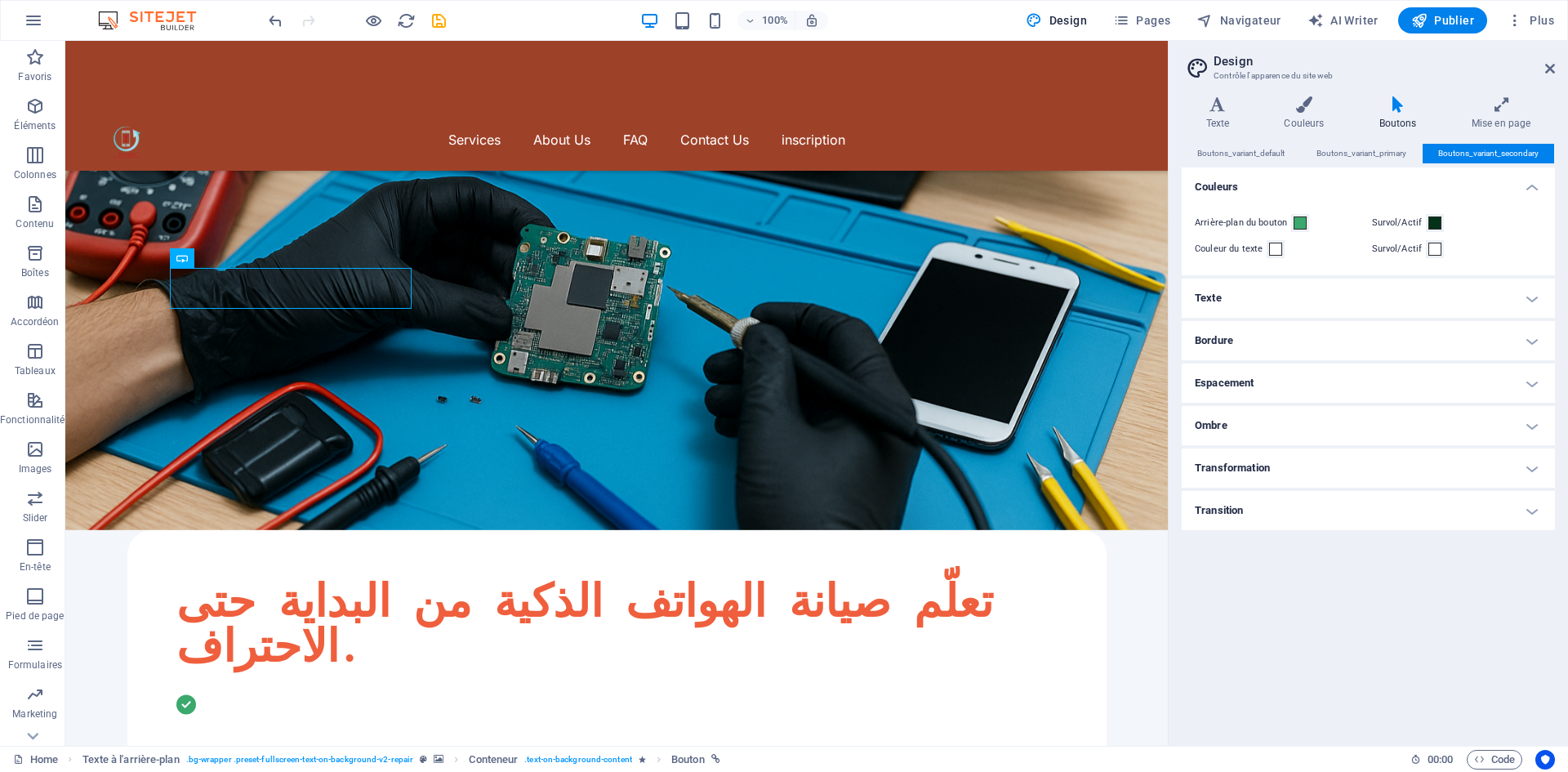
click at [1387, 121] on h4 "Boutons" at bounding box center [1400, 113] width 92 height 35
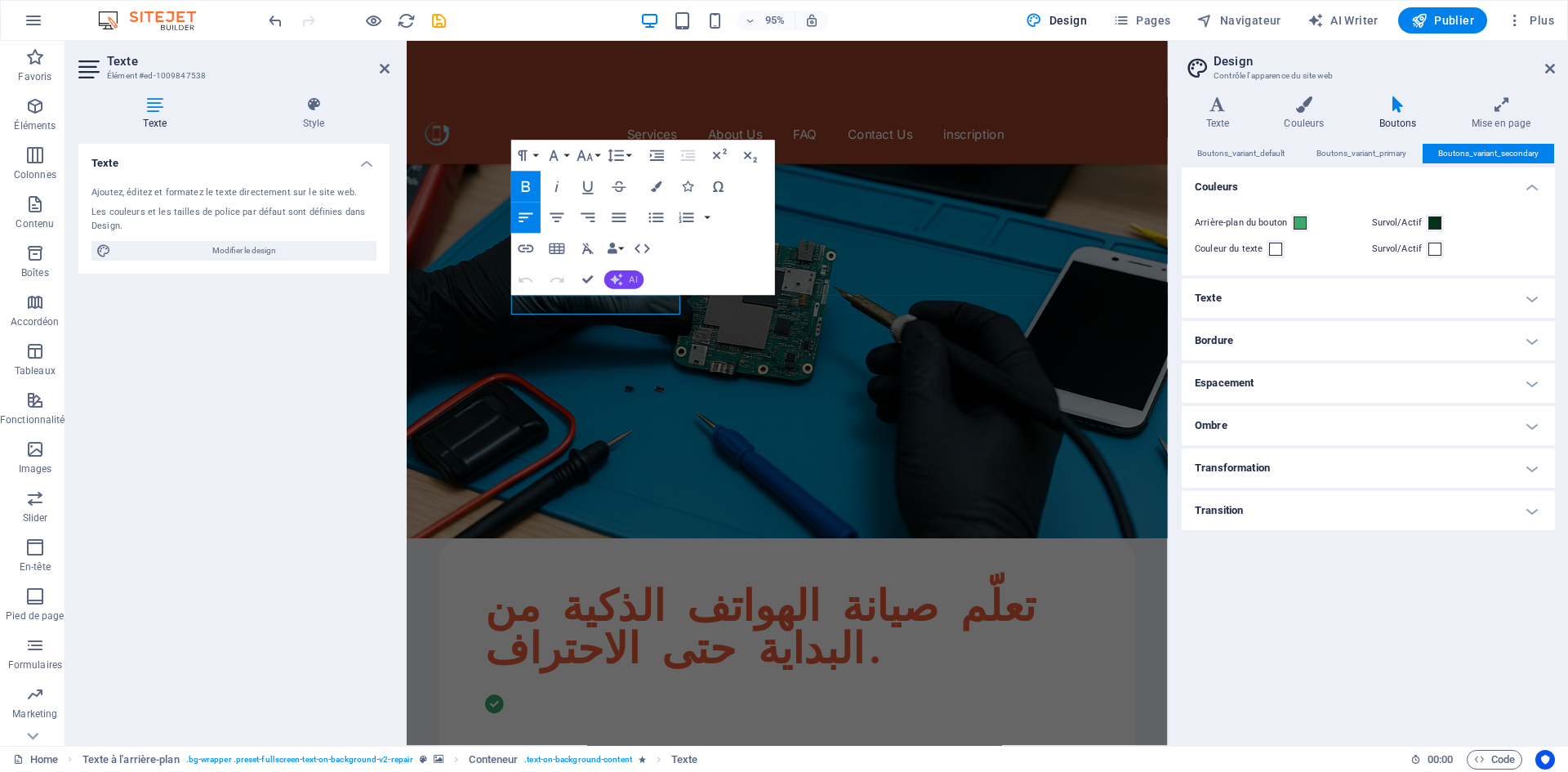
click at [612, 278] on icon "button" at bounding box center [617, 279] width 13 height 13
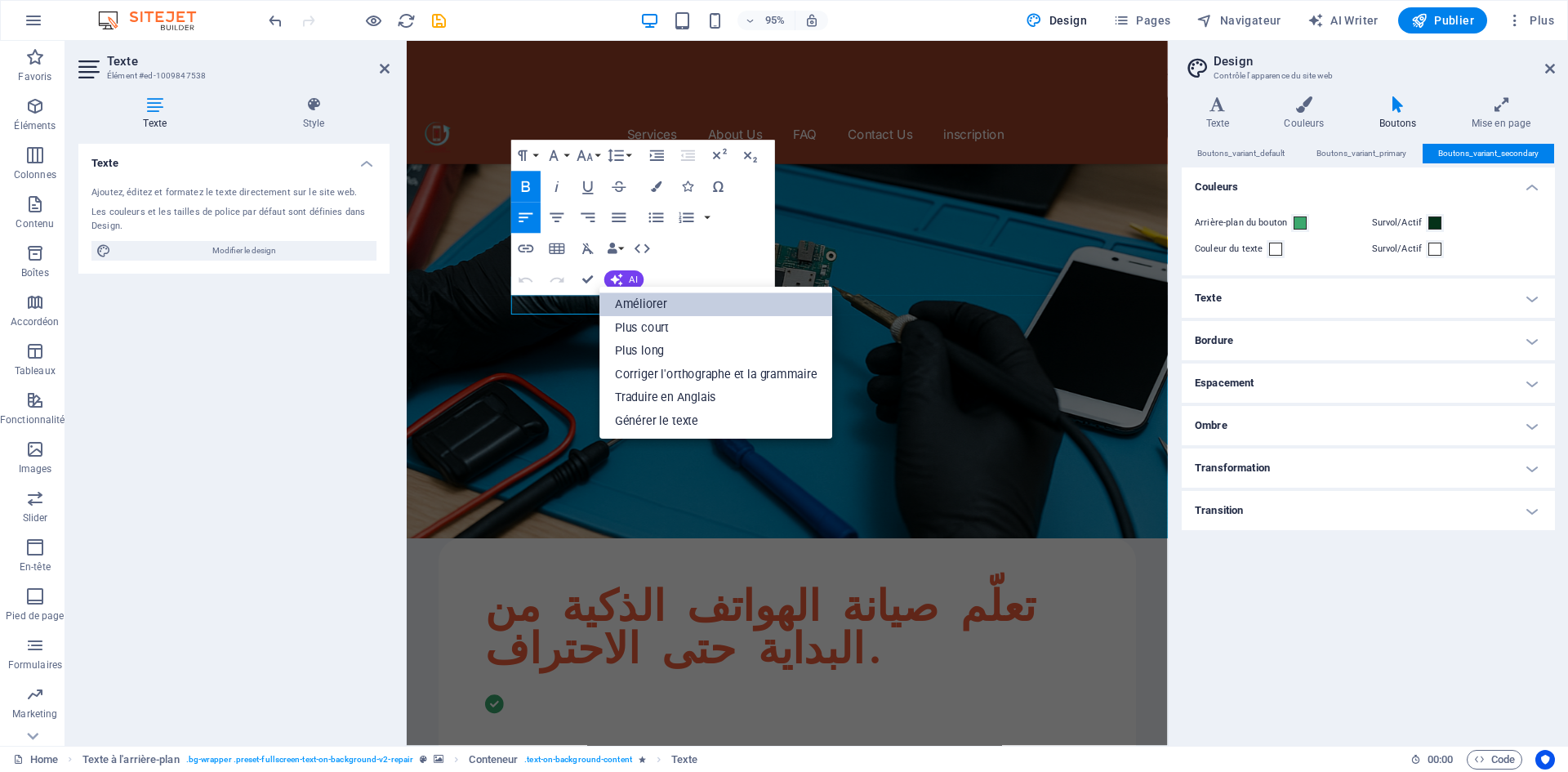
click at [627, 303] on link "Améliorer" at bounding box center [717, 305] width 233 height 24
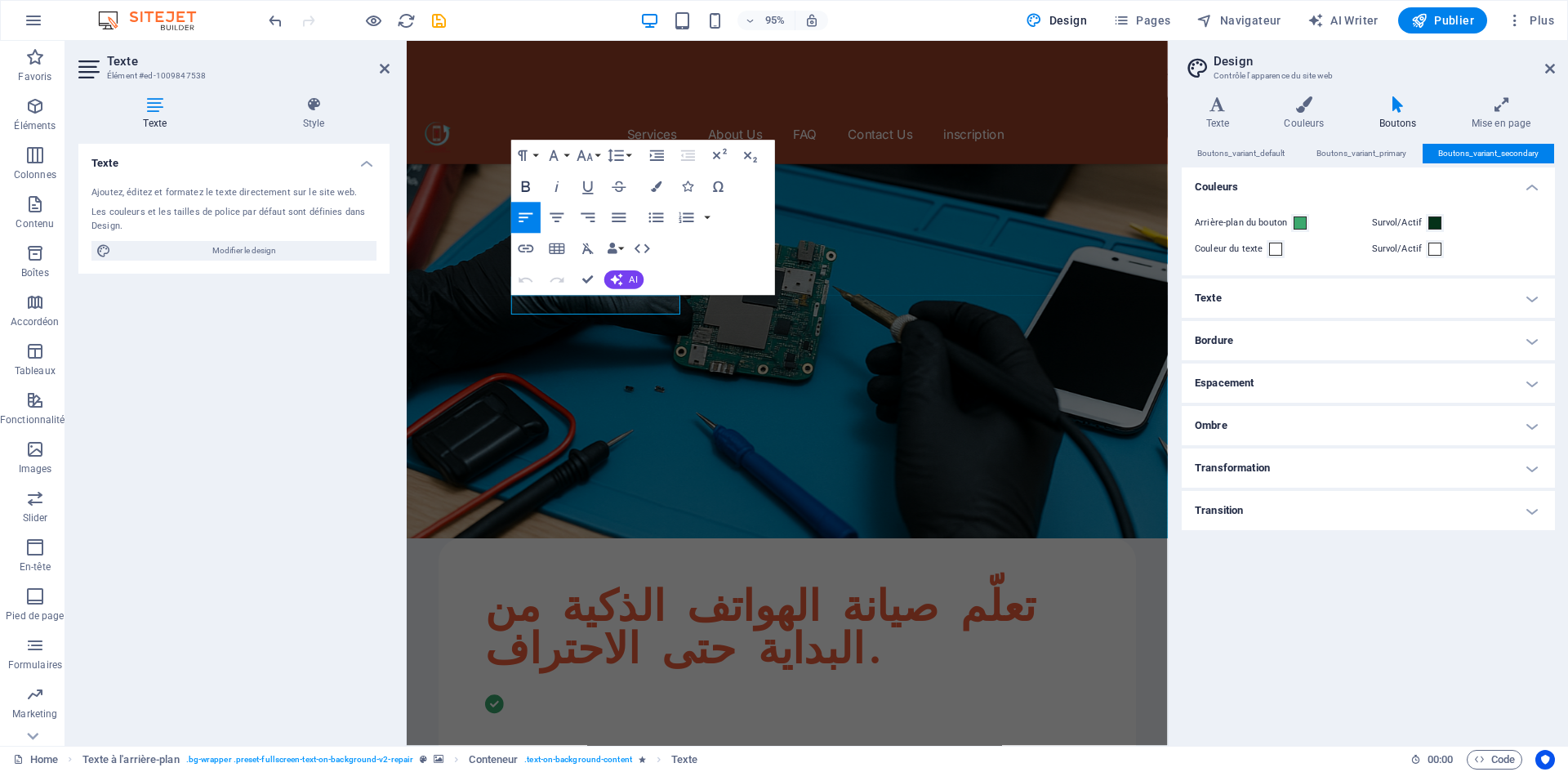
click at [521, 186] on icon "button" at bounding box center [526, 186] width 19 height 19
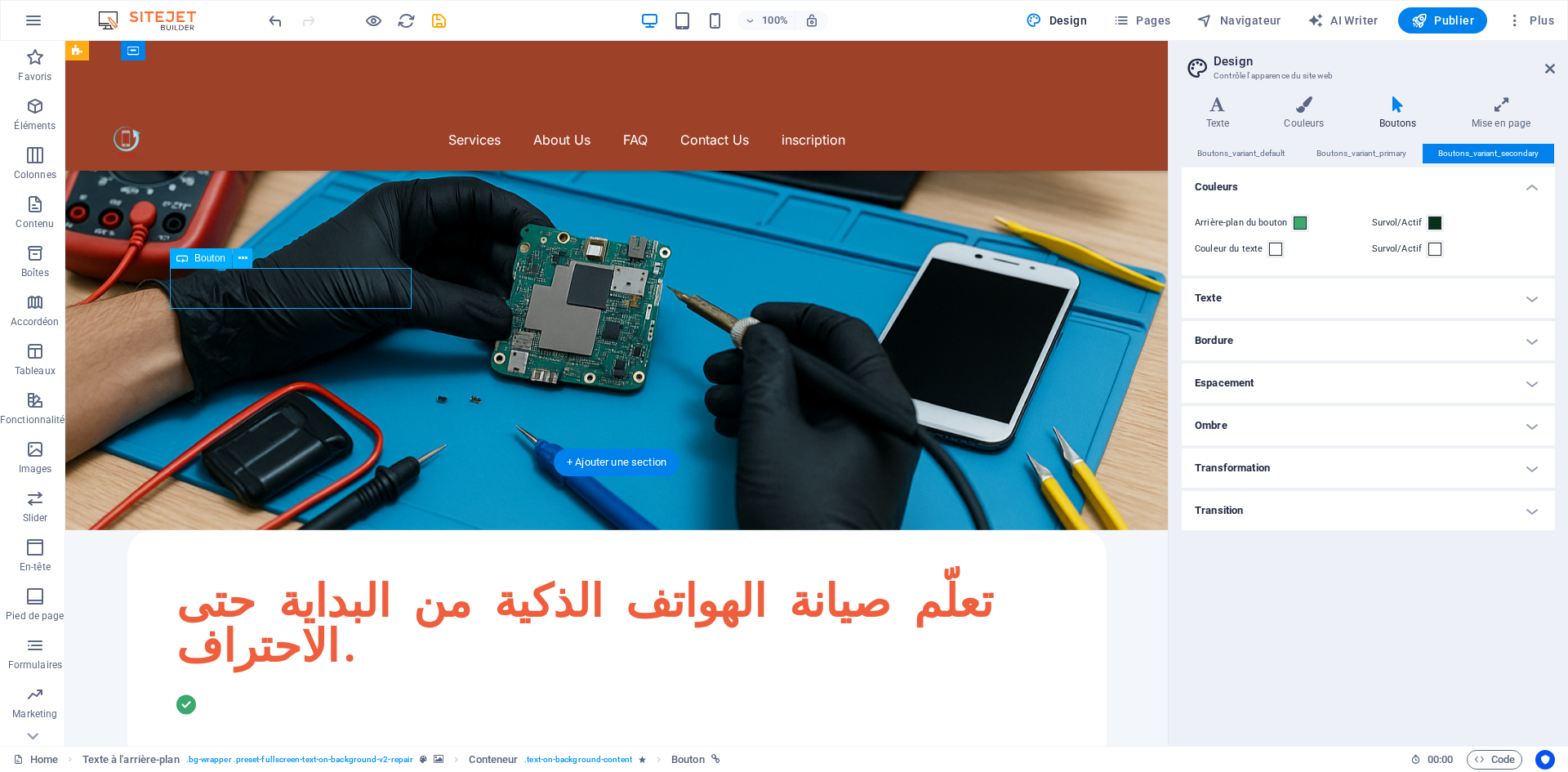
drag, startPoint x: 254, startPoint y: 273, endPoint x: 256, endPoint y: 301, distance: 28.1
drag, startPoint x: 191, startPoint y: 292, endPoint x: 190, endPoint y: 325, distance: 33.0
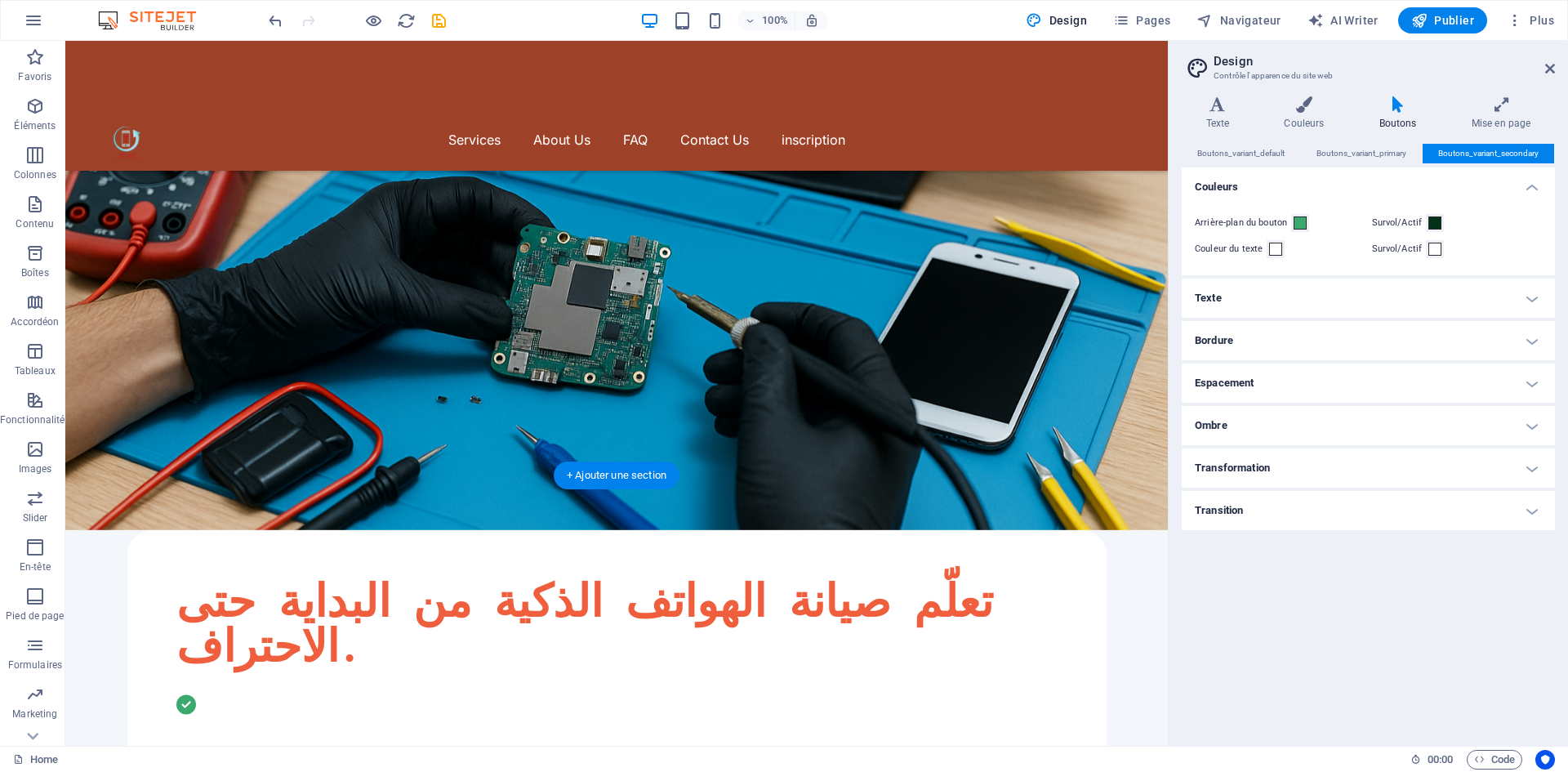
scroll to position [0, 0]
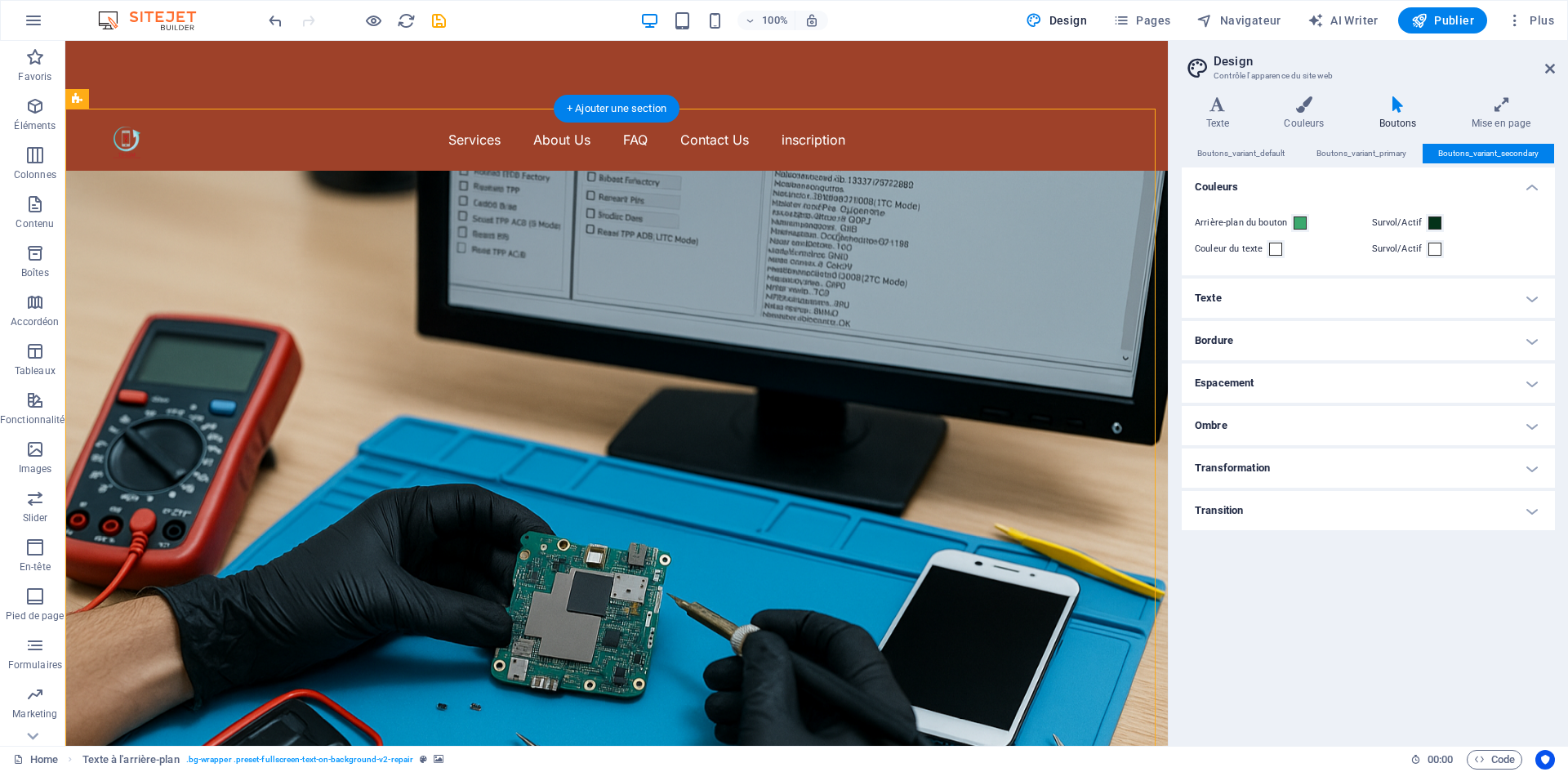
drag, startPoint x: 639, startPoint y: 300, endPoint x: 237, endPoint y: 635, distance: 523.3
drag, startPoint x: 605, startPoint y: 295, endPoint x: 265, endPoint y: 643, distance: 486.5
click at [265, 643] on figure at bounding box center [616, 504] width 1102 height 667
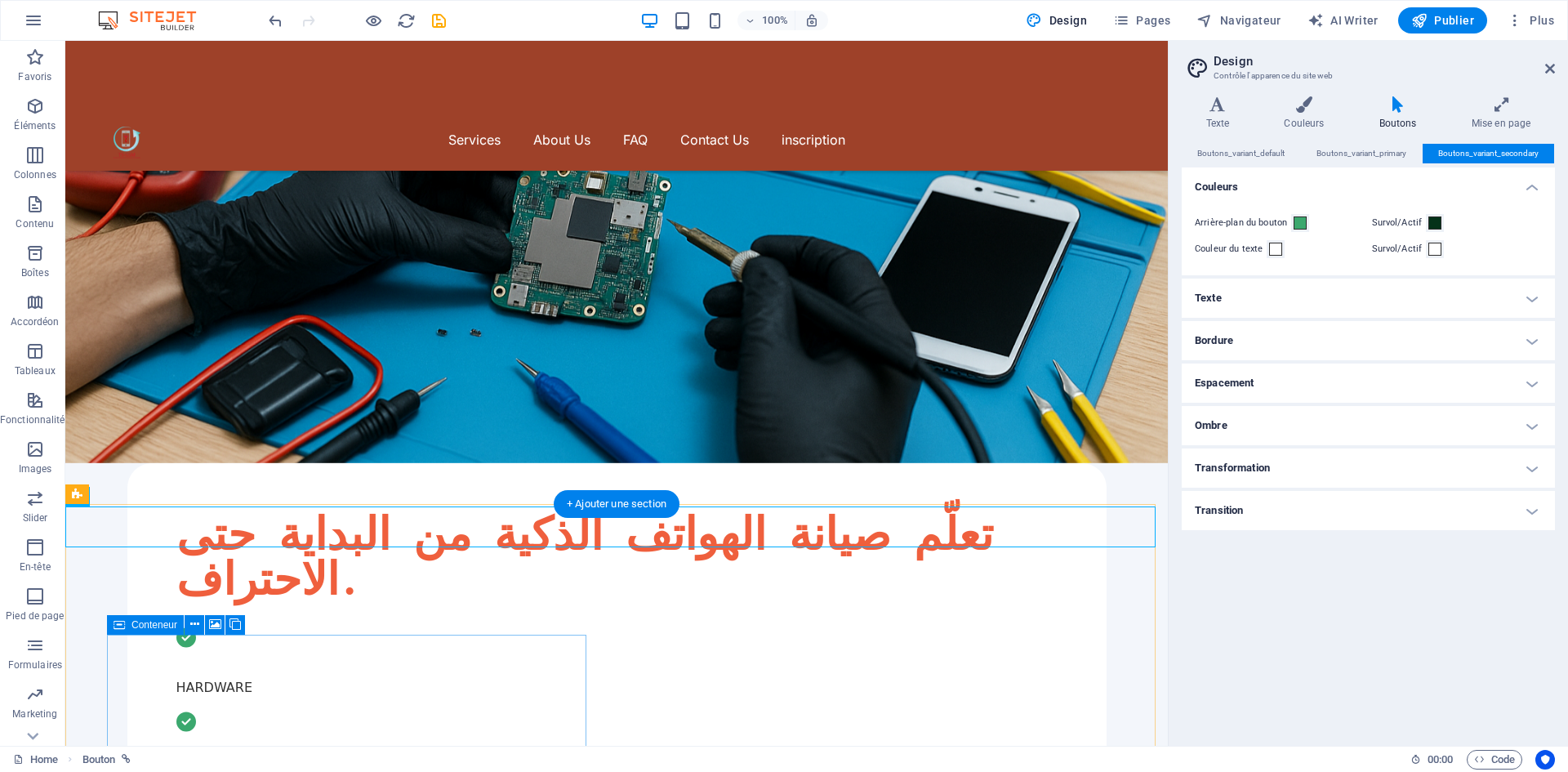
scroll to position [334, 0]
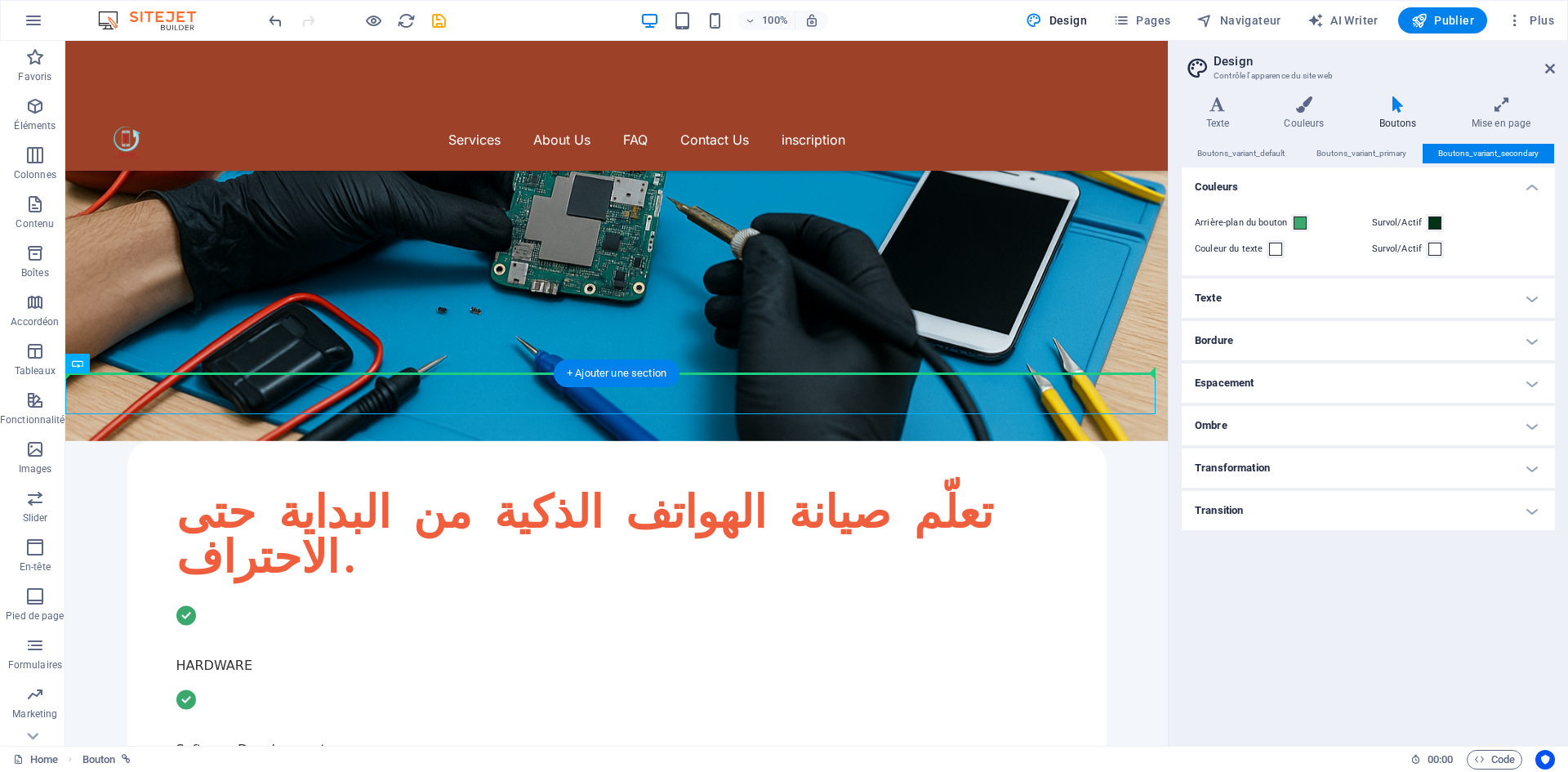
drag, startPoint x: 301, startPoint y: 396, endPoint x: 371, endPoint y: 292, distance: 125.4
drag, startPoint x: 299, startPoint y: 381, endPoint x: 580, endPoint y: 303, distance: 291.6
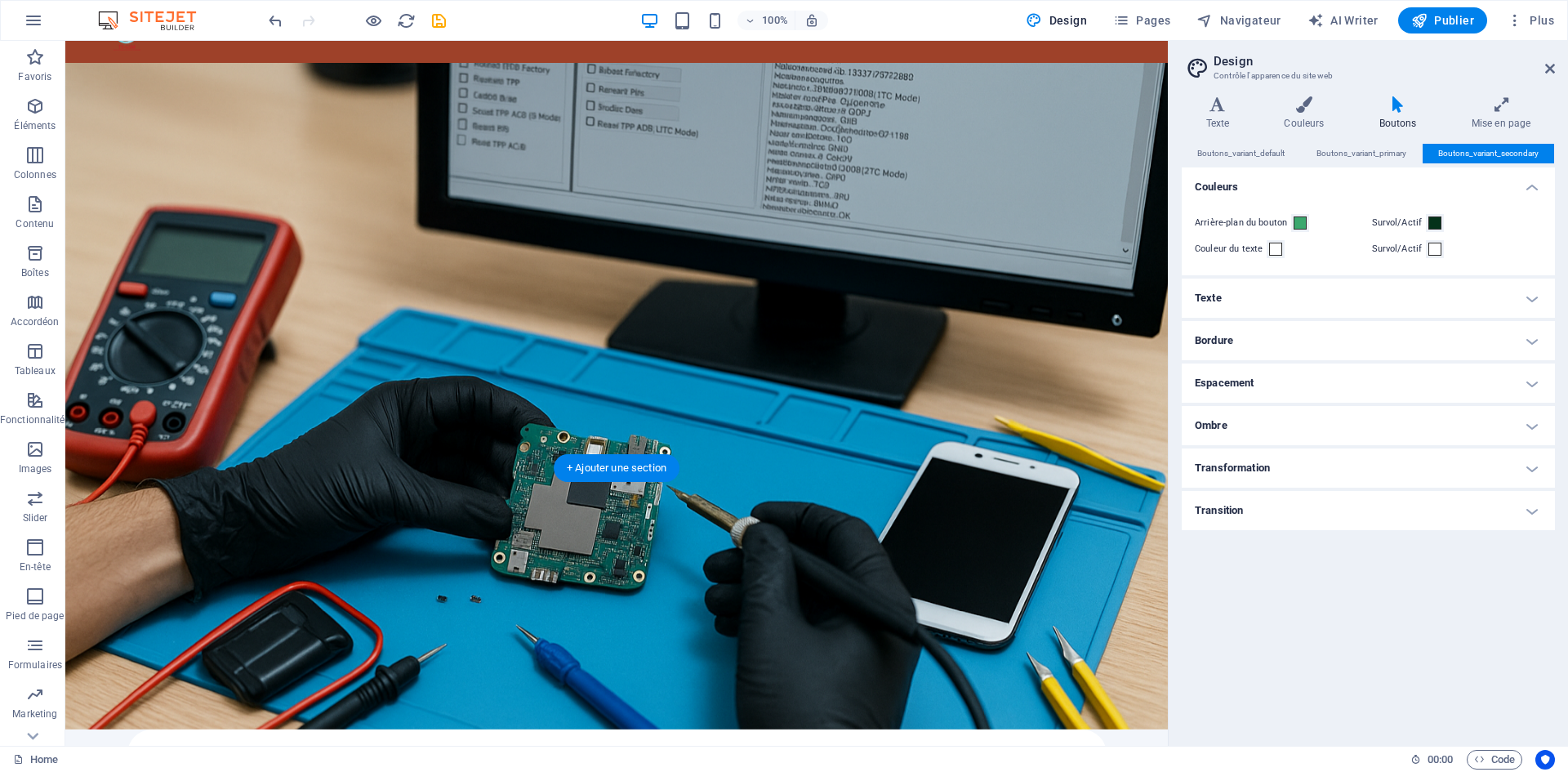
scroll to position [245, 0]
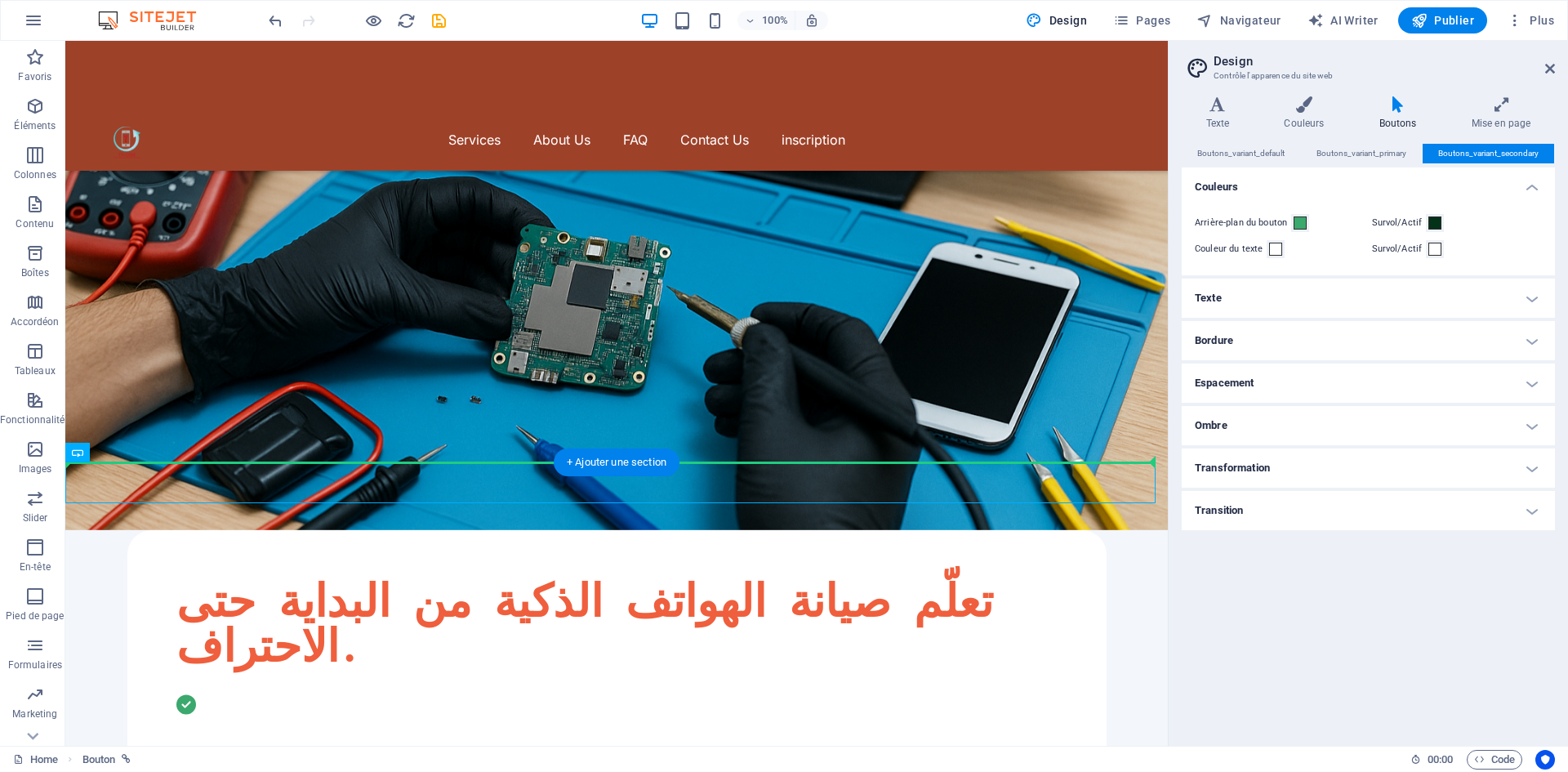
drag, startPoint x: 294, startPoint y: 471, endPoint x: 461, endPoint y: 361, distance: 200.0
drag, startPoint x: 176, startPoint y: 476, endPoint x: 303, endPoint y: 300, distance: 217.0
drag, startPoint x: 189, startPoint y: 478, endPoint x: 369, endPoint y: 308, distance: 247.6
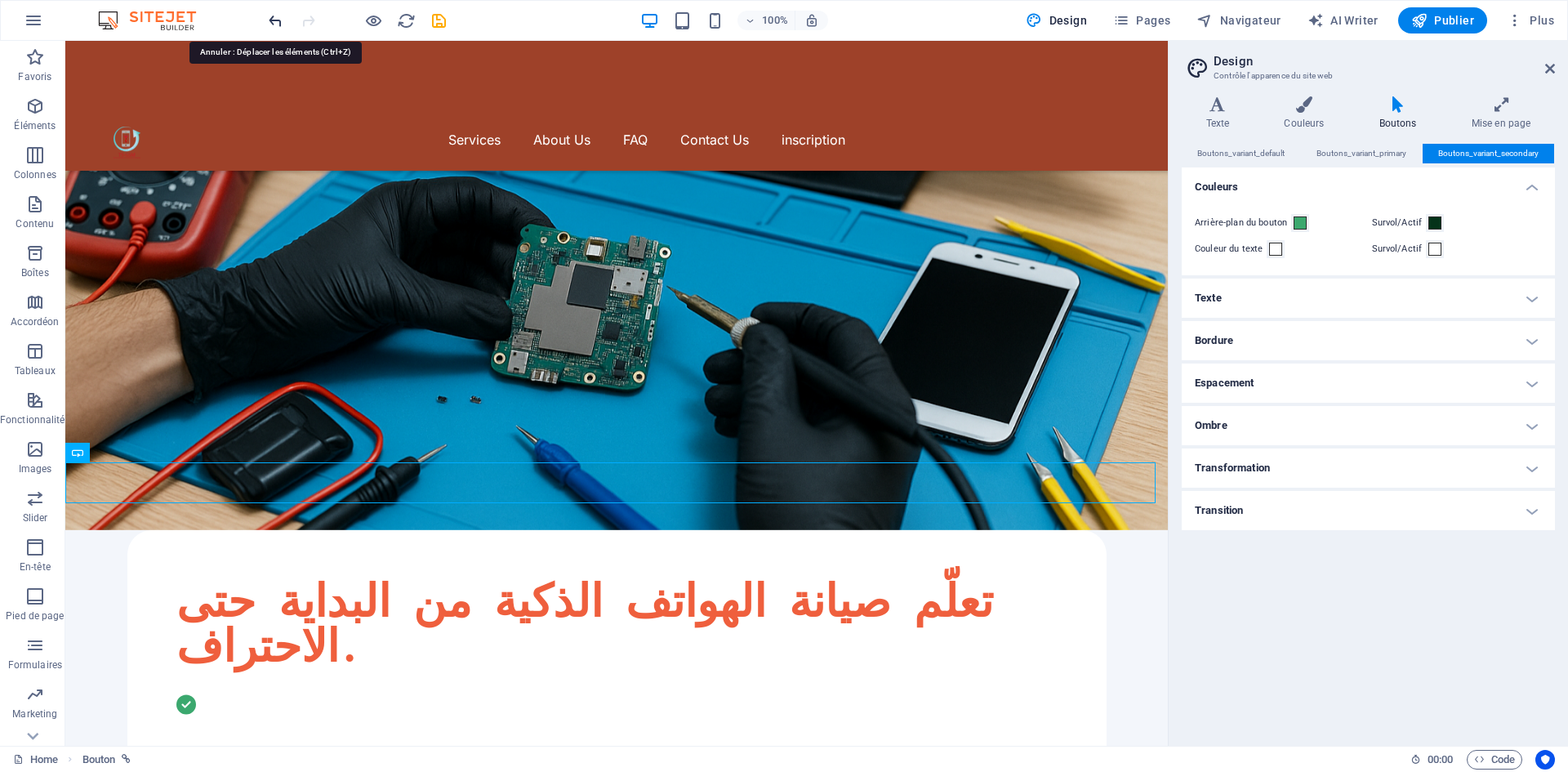
click at [275, 19] on icon "undo" at bounding box center [276, 21] width 19 height 19
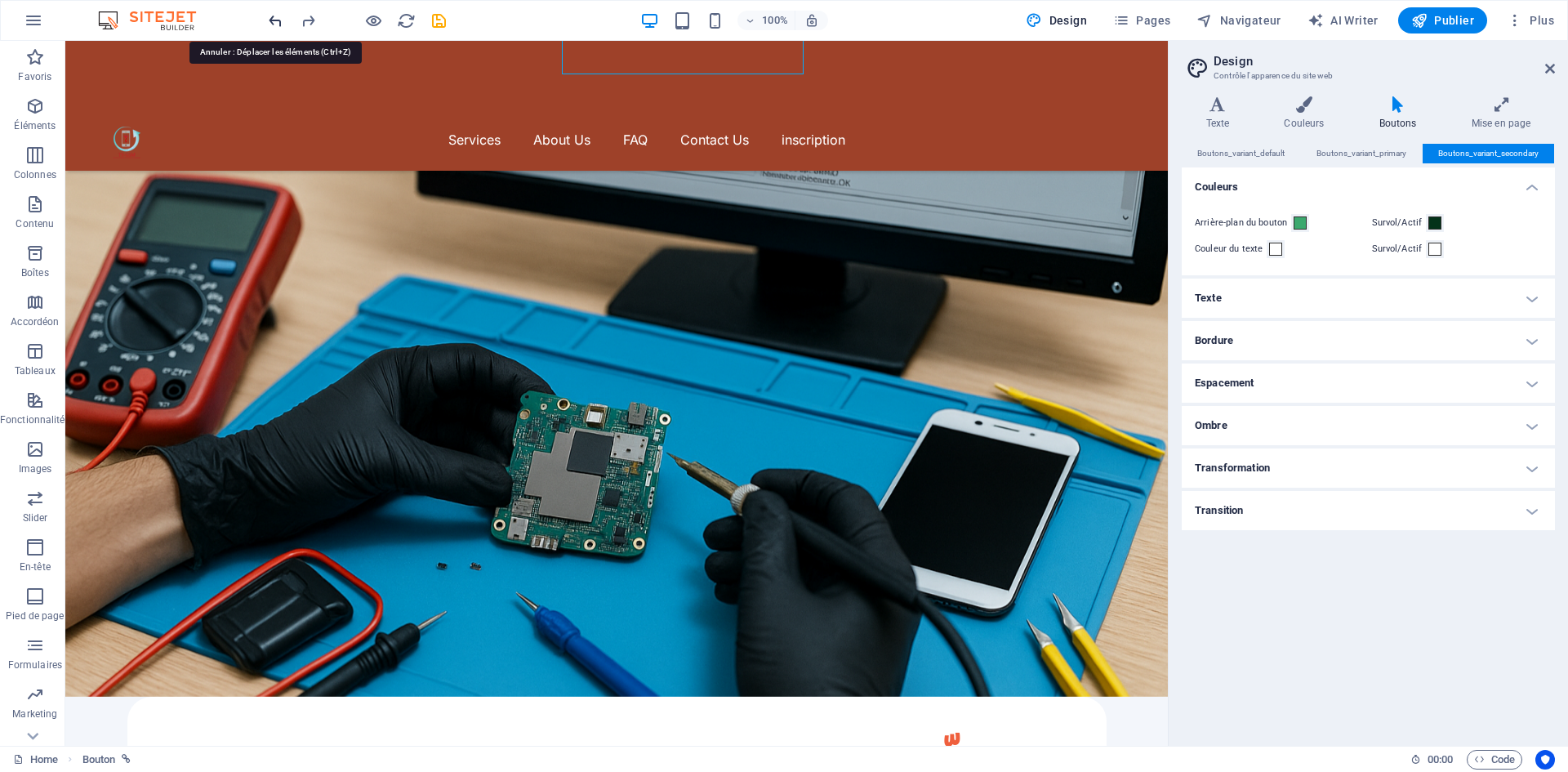
scroll to position [0, 0]
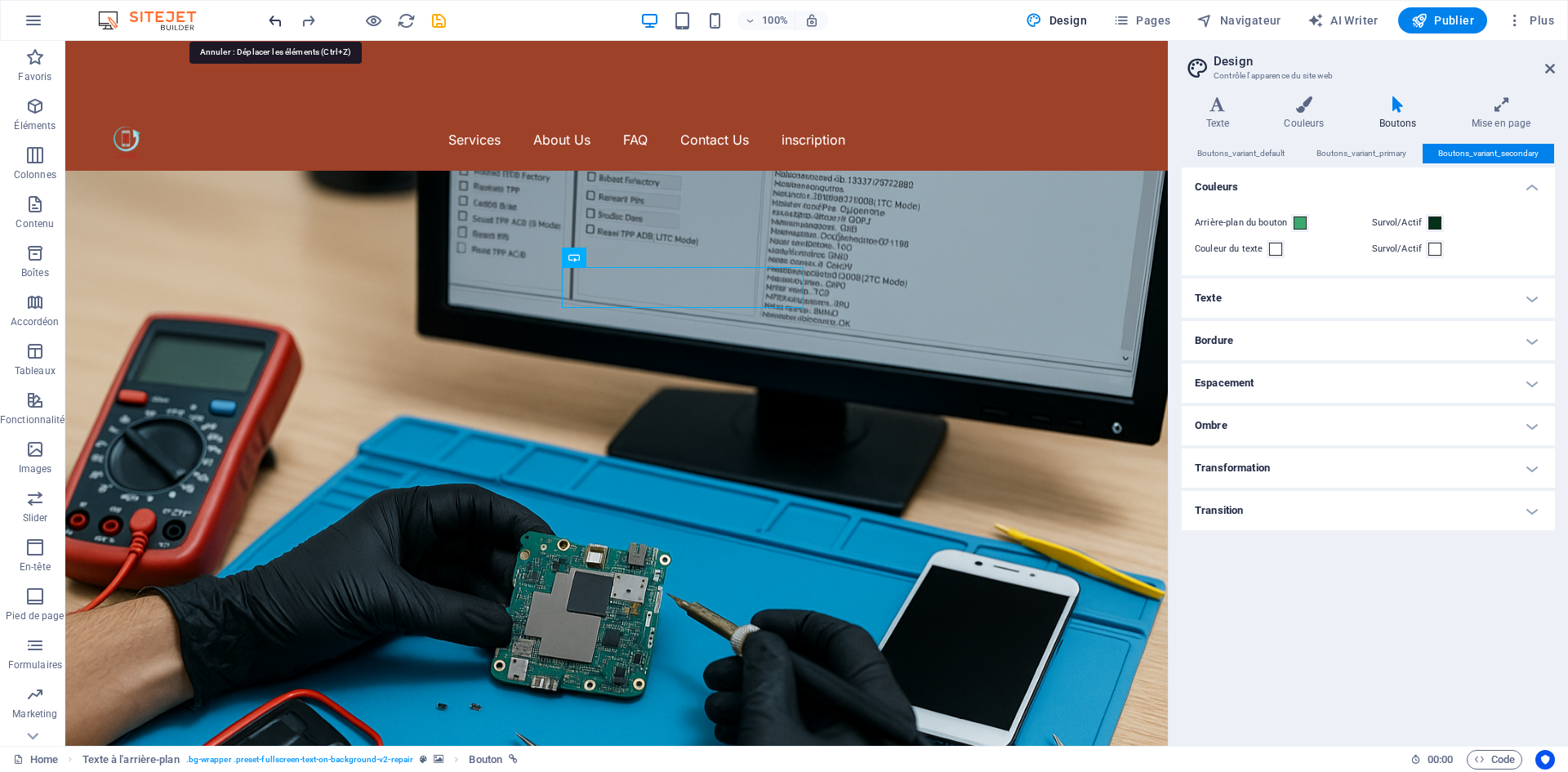
click at [278, 16] on icon "undo" at bounding box center [276, 21] width 19 height 19
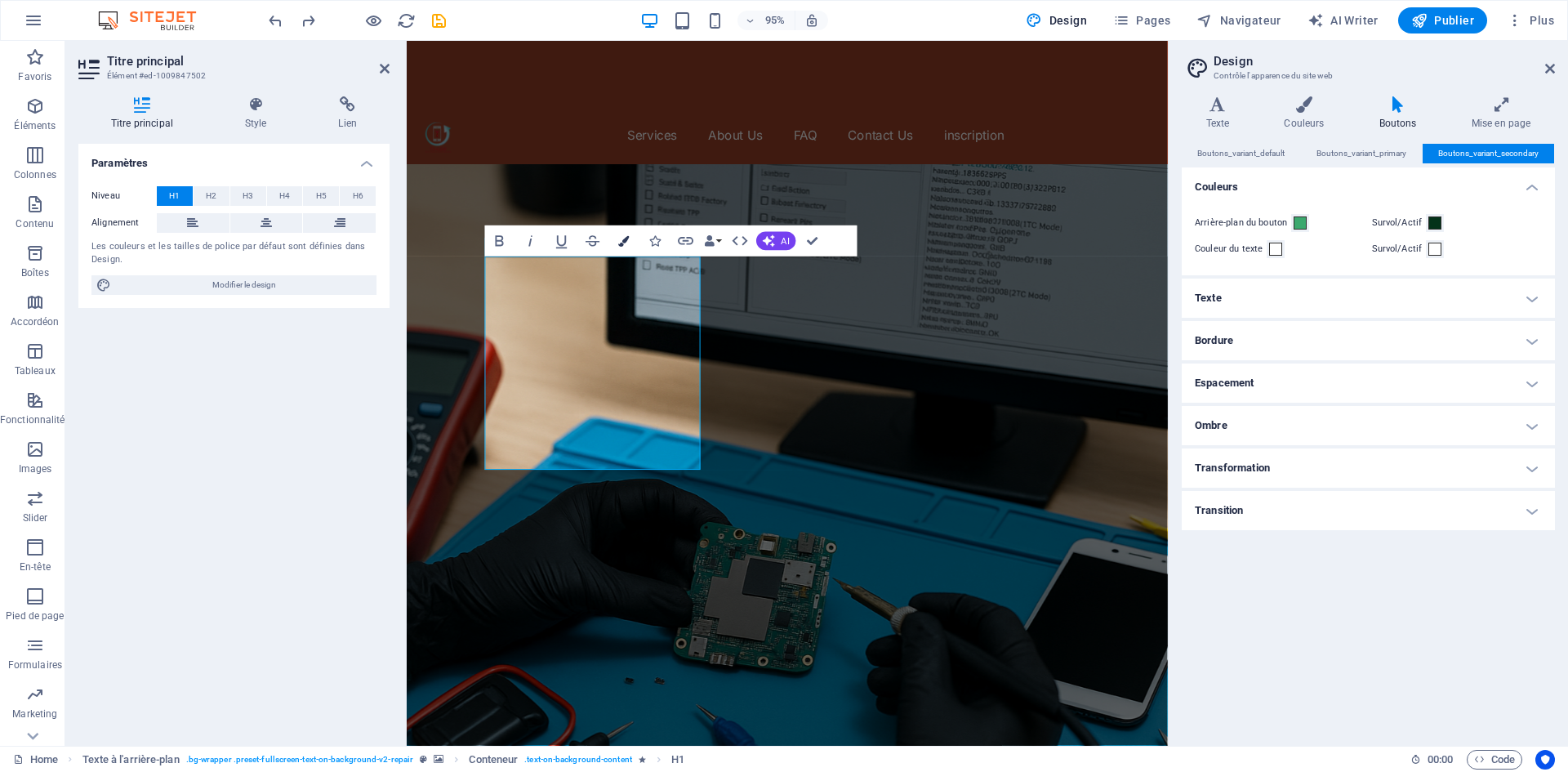
click at [619, 246] on button "Colors" at bounding box center [623, 240] width 30 height 31
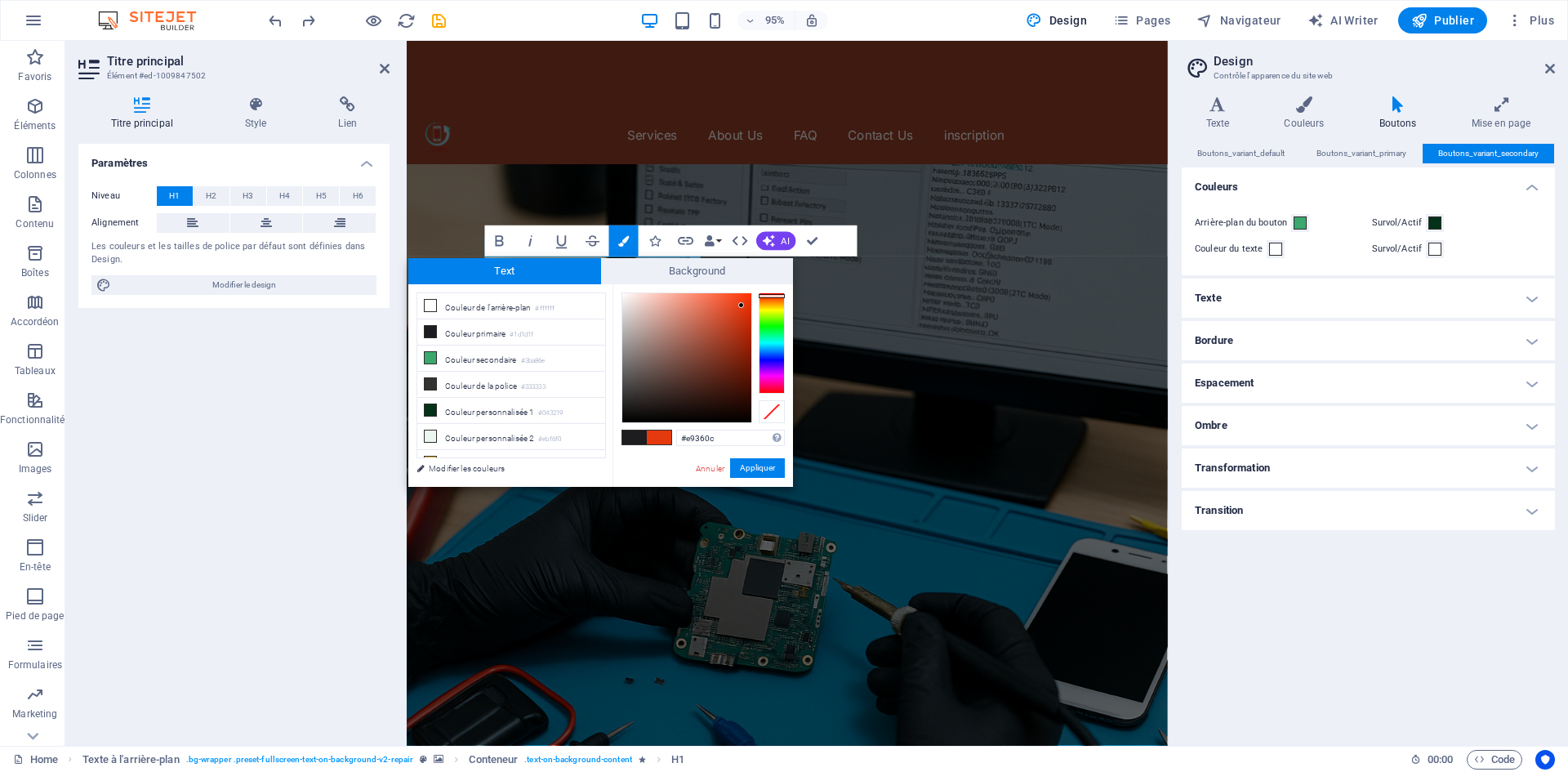
type input "#ea360c"
drag, startPoint x: 717, startPoint y: 300, endPoint x: 744, endPoint y: 303, distance: 27.2
click at [744, 303] on div at bounding box center [743, 302] width 6 height 6
click at [746, 464] on button "Appliquer" at bounding box center [757, 467] width 55 height 19
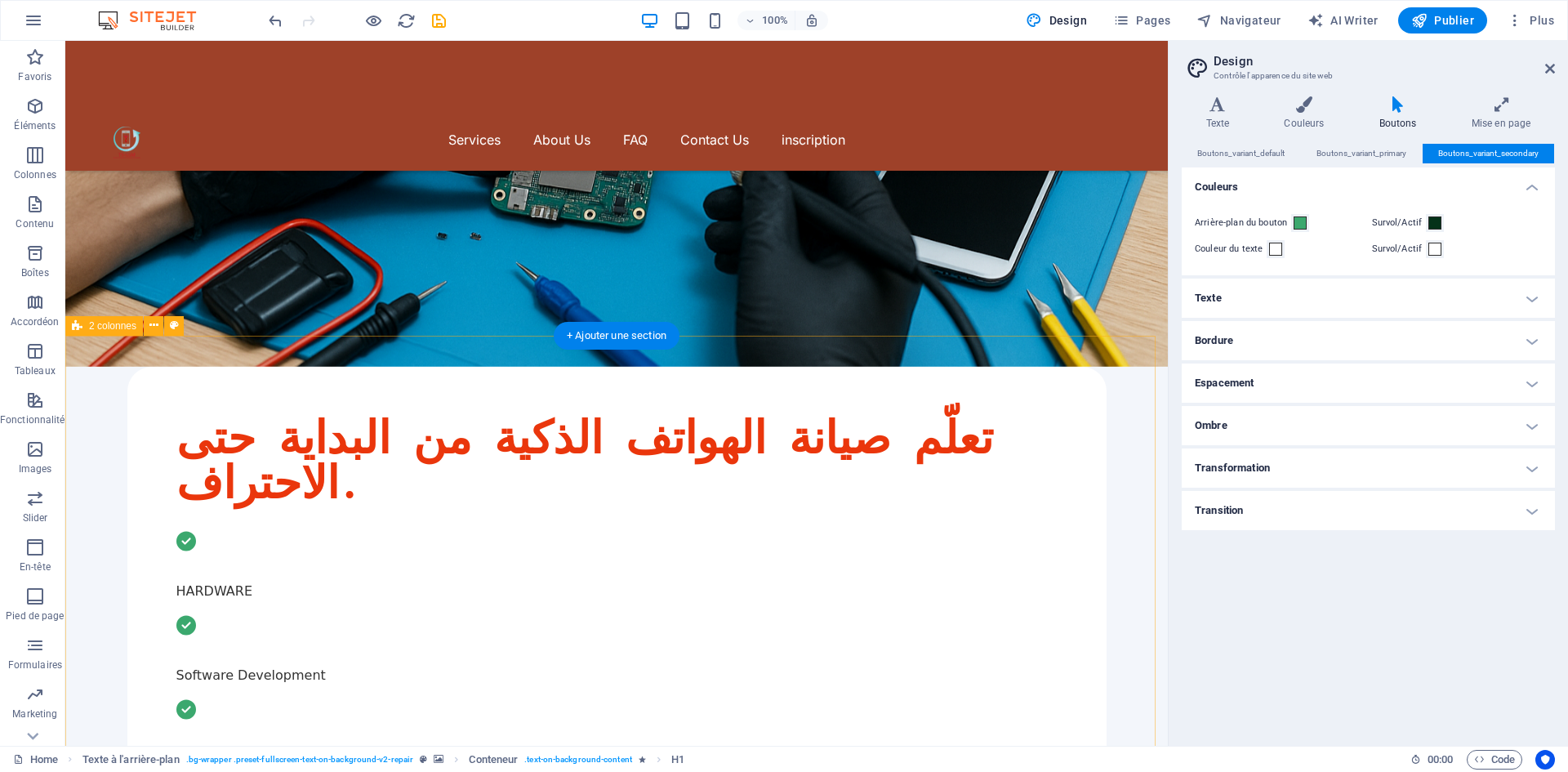
scroll to position [164, 0]
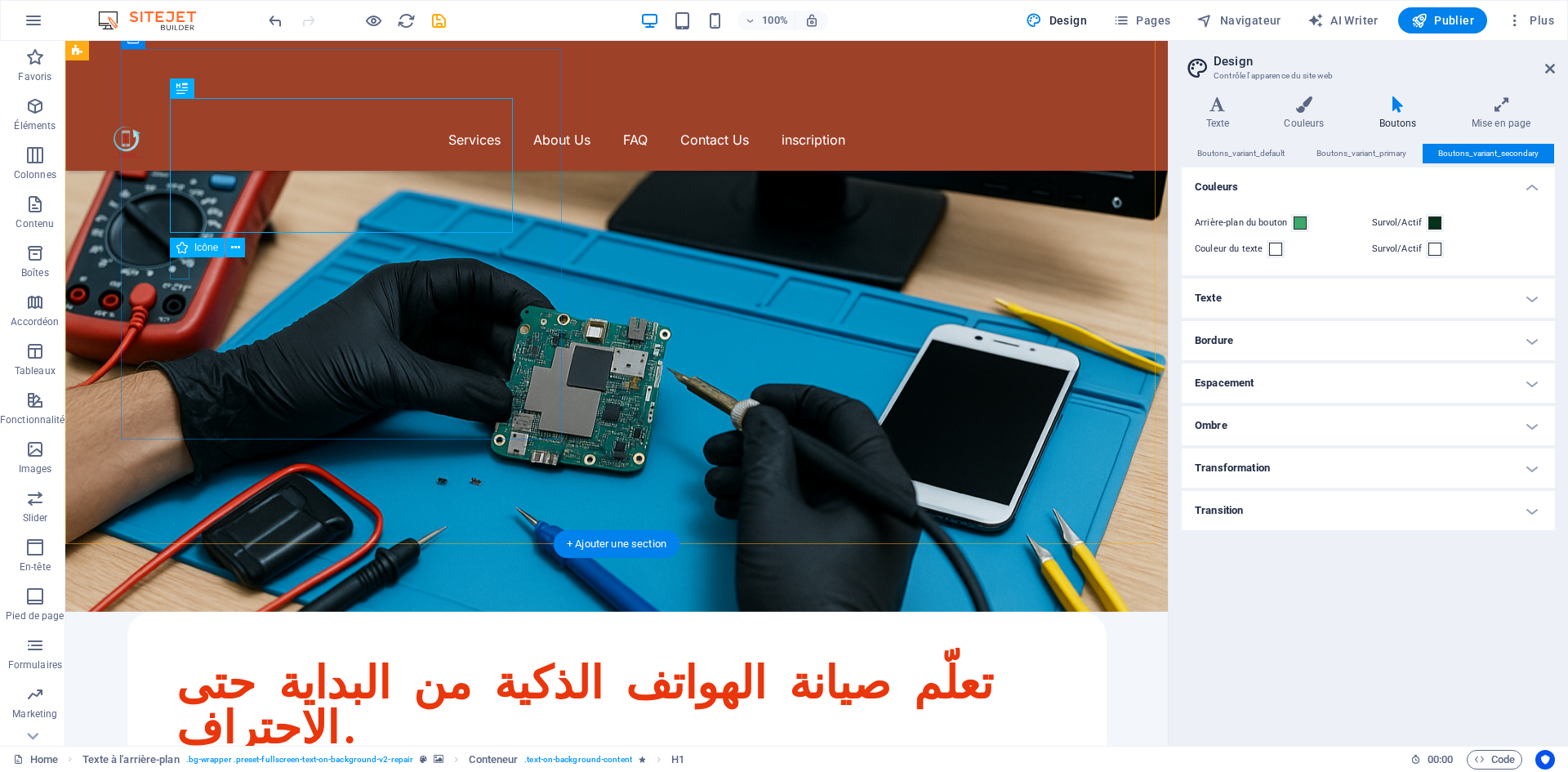
select select "xMidYMid"
select select "px"
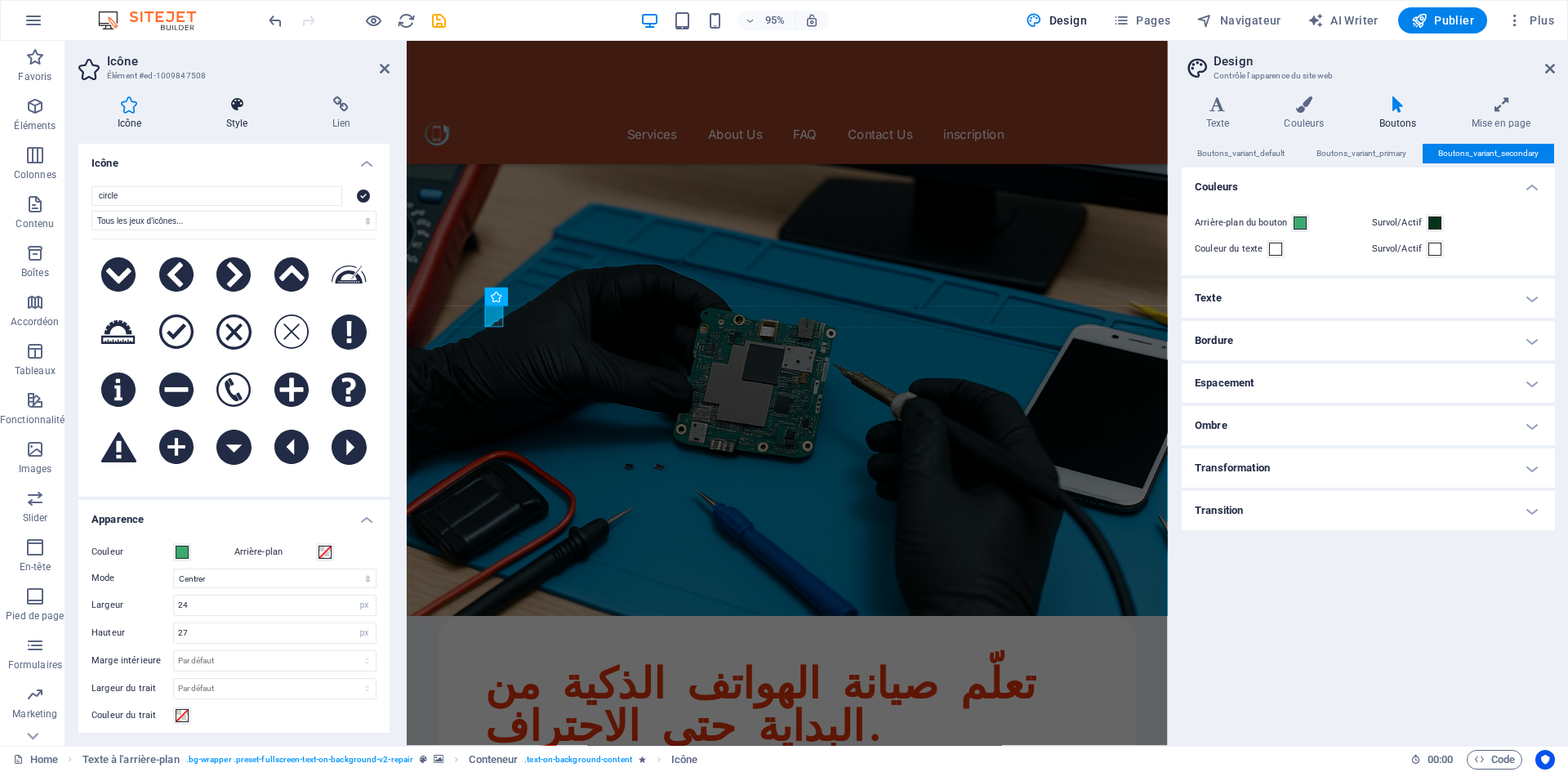
click at [232, 117] on h4 "Style" at bounding box center [240, 113] width 106 height 35
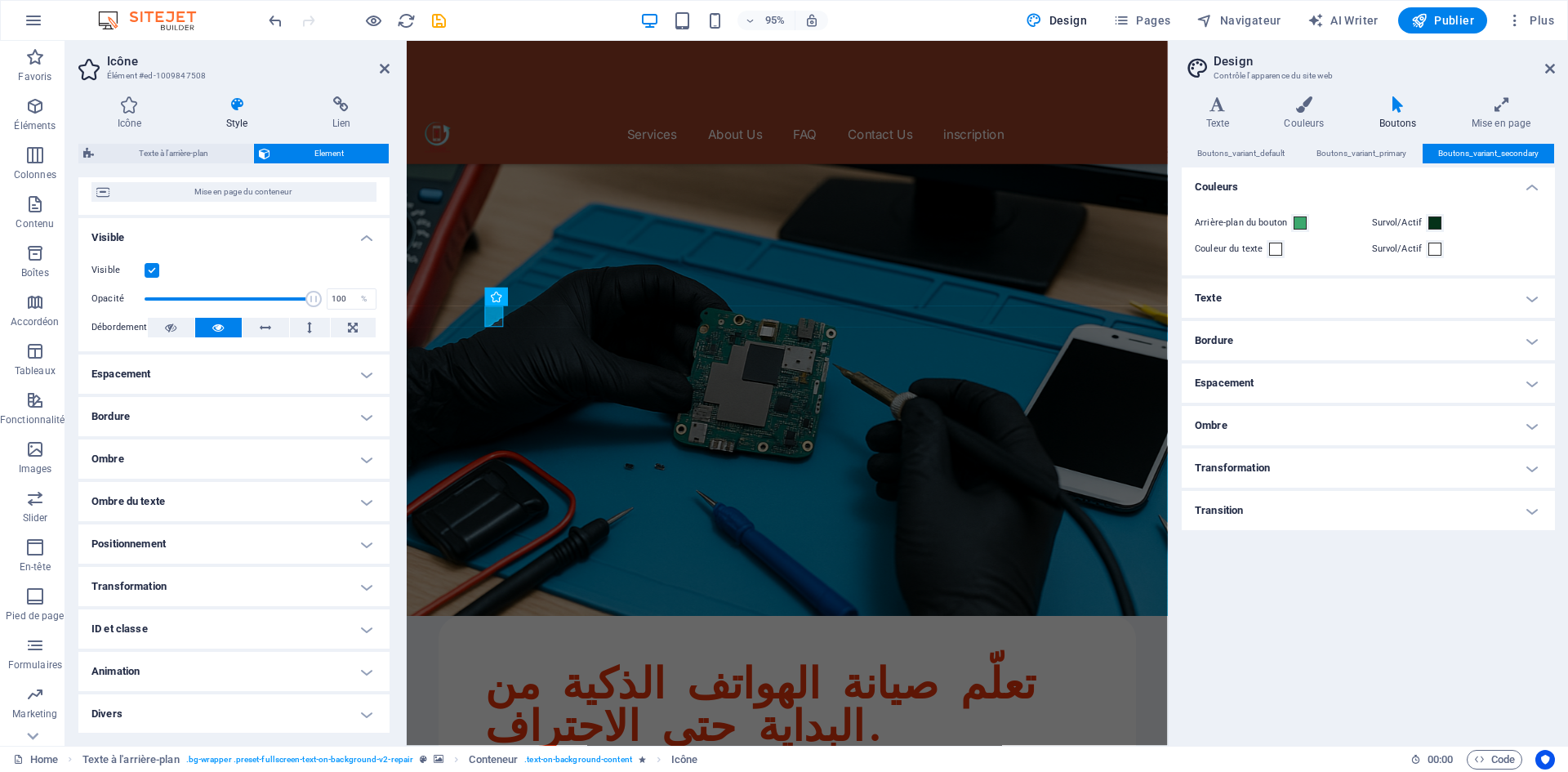
scroll to position [148, 0]
click at [698, 695] on div "تعلّم صيانة الهواتف الذكية من البداية حتى الاحتراف." at bounding box center [807, 740] width 636 height 89
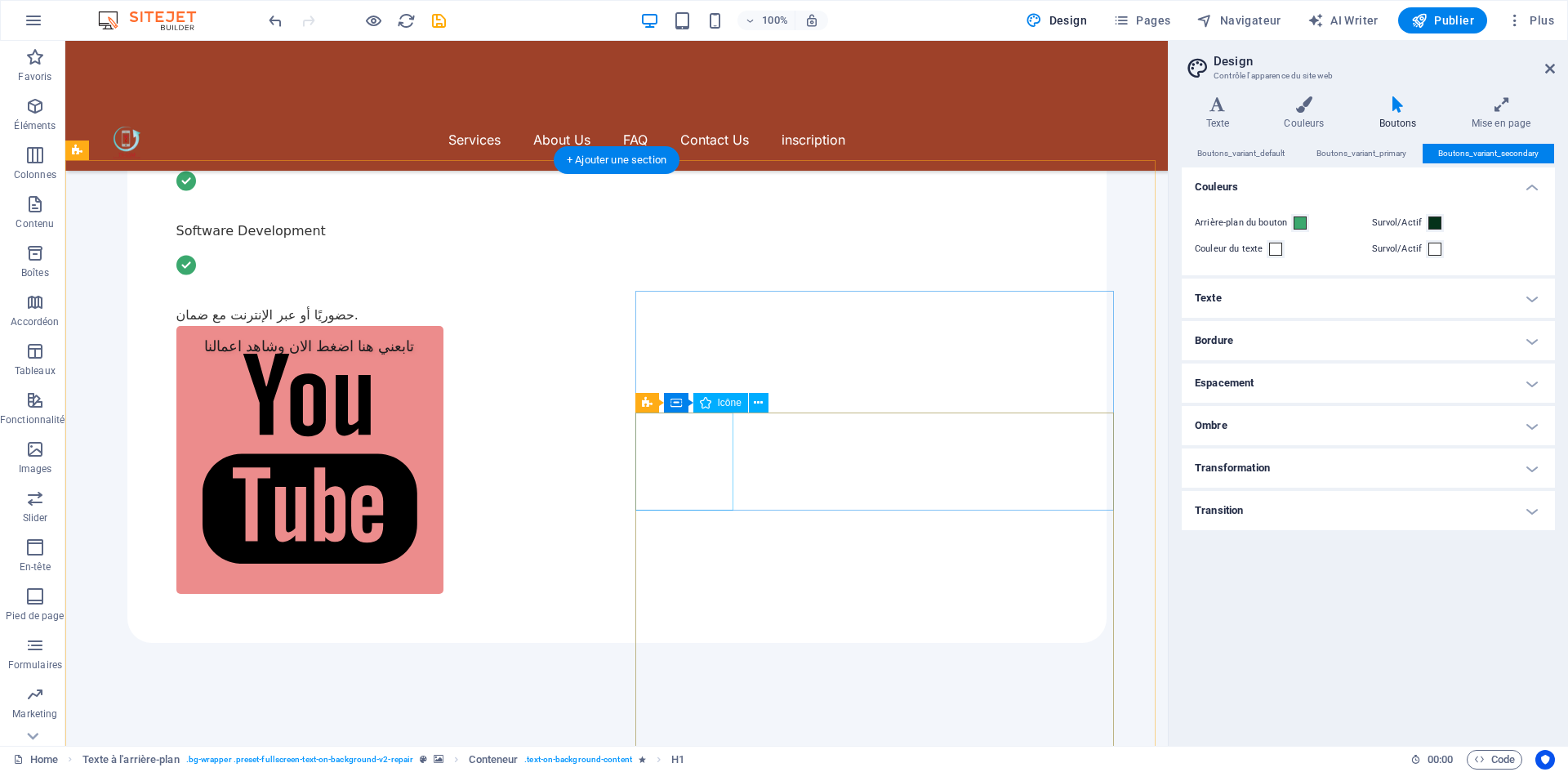
scroll to position [980, 0]
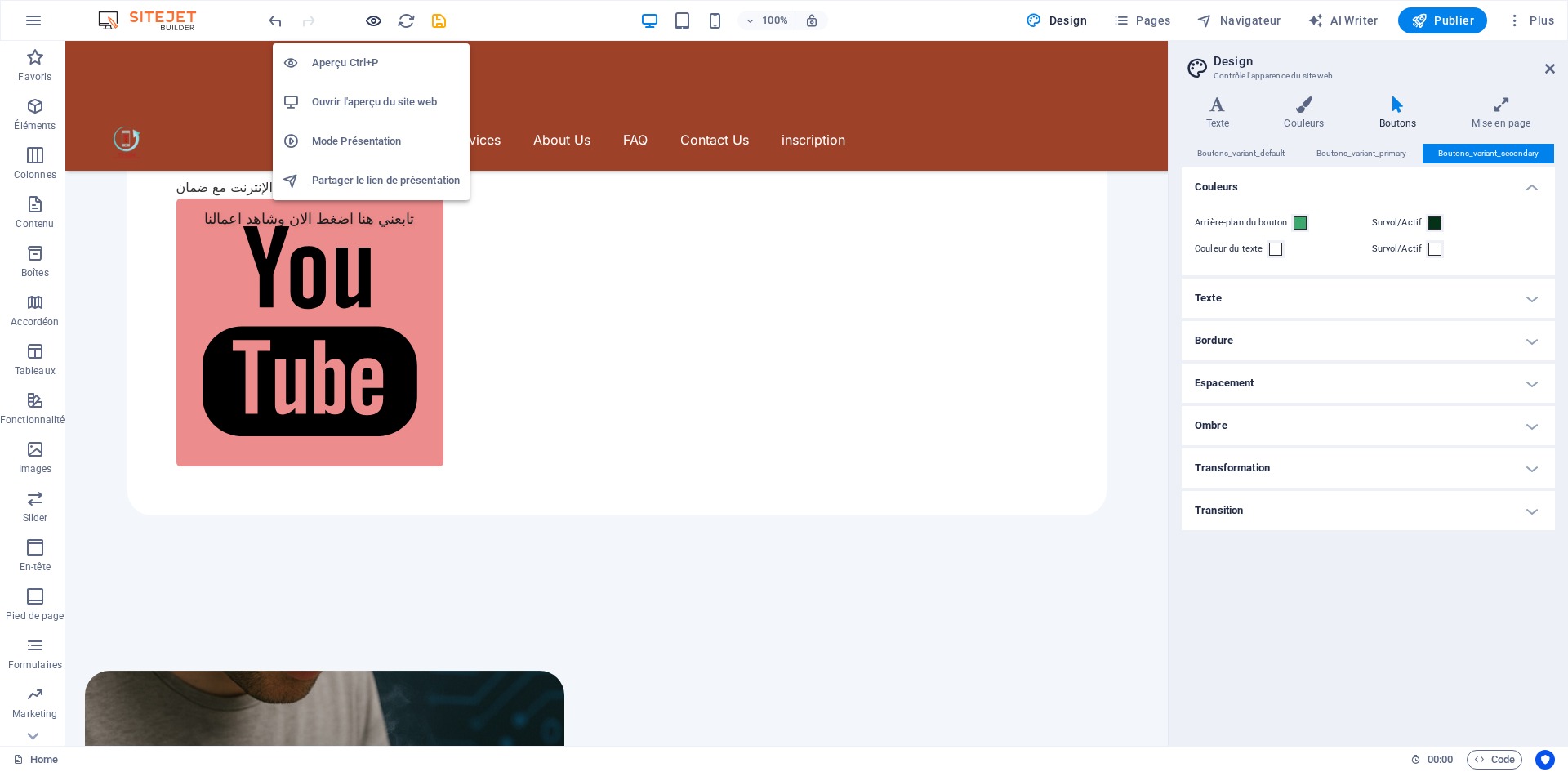
click at [371, 21] on icon "button" at bounding box center [374, 21] width 19 height 19
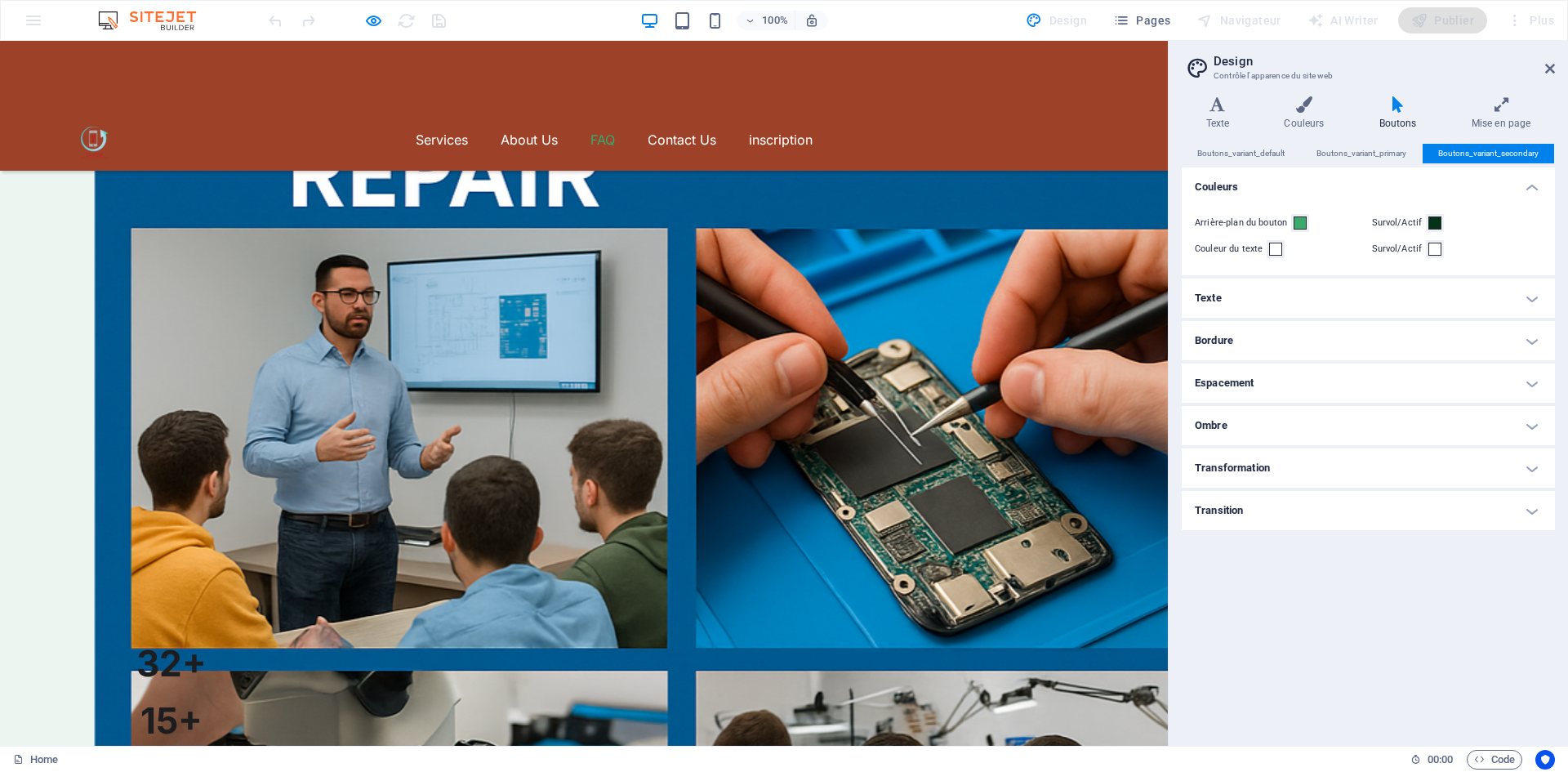
scroll to position [5219, 0]
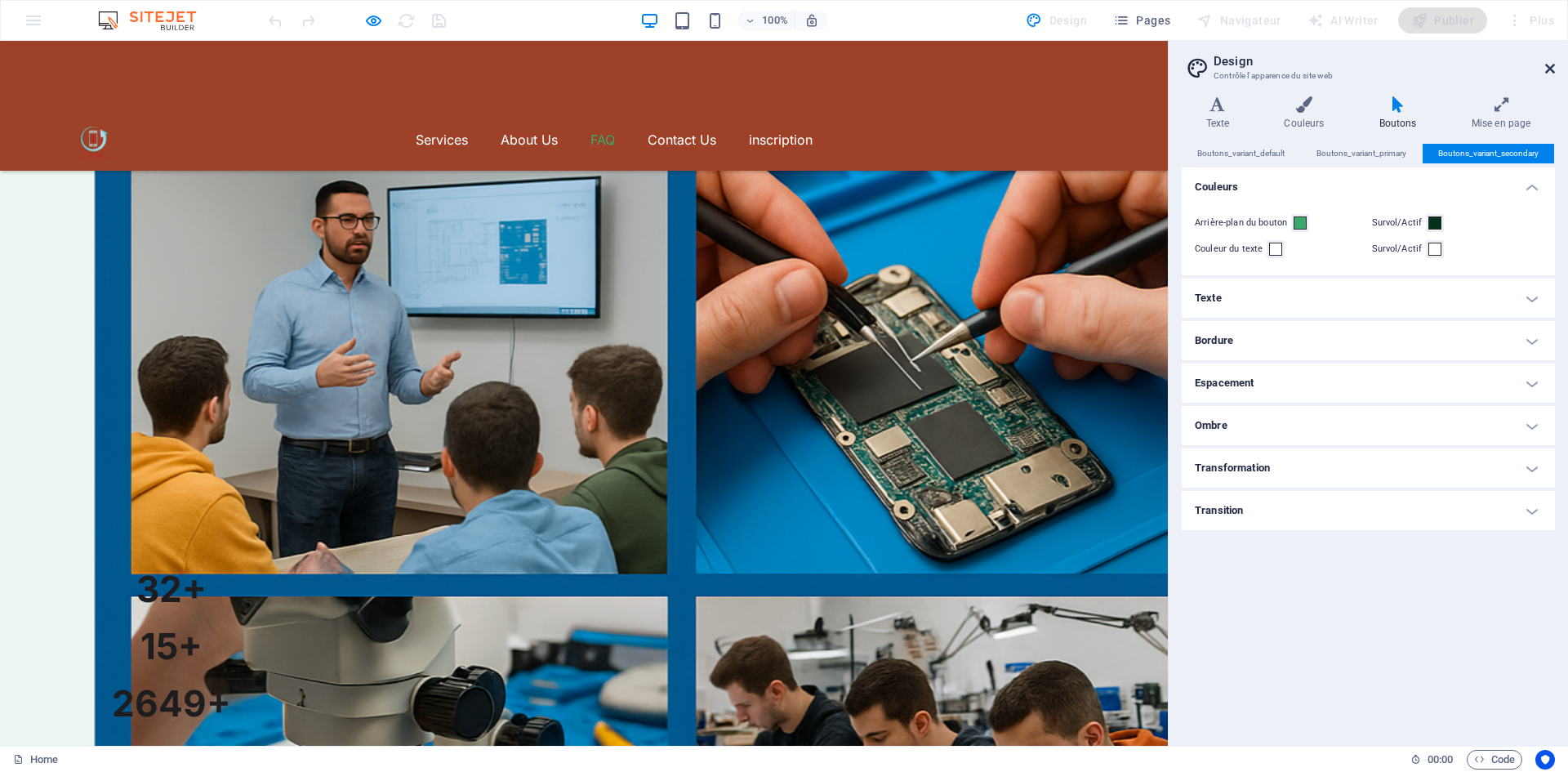
click at [1549, 66] on icon at bounding box center [1550, 68] width 10 height 13
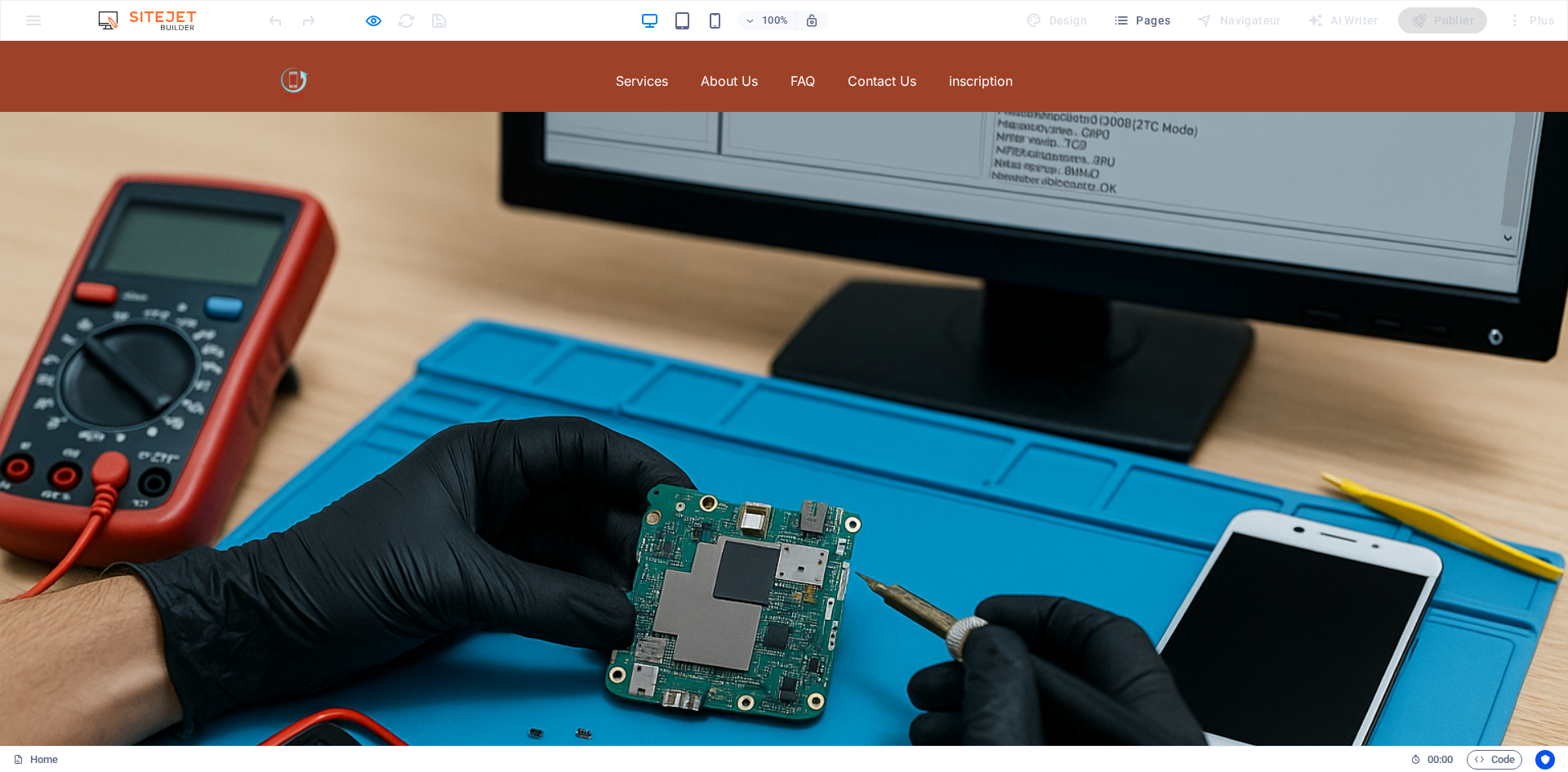
scroll to position [0, 0]
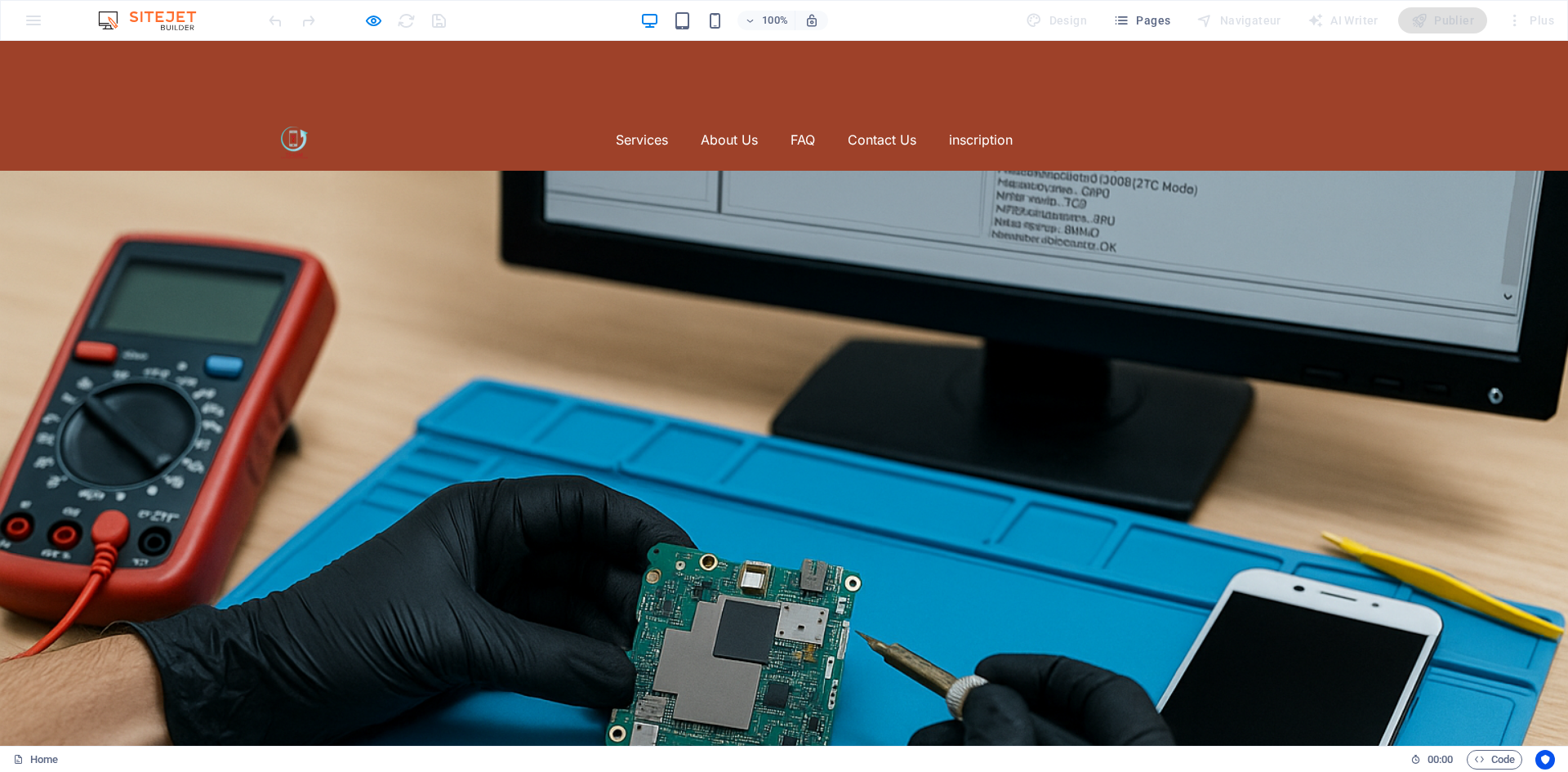
click at [558, 127] on ul "Services About Us FAQ Contact Us inscription" at bounding box center [815, 139] width 946 height 26
click at [1101, 127] on ul "Services About Us FAQ Contact Us inscription" at bounding box center [815, 139] width 946 height 26
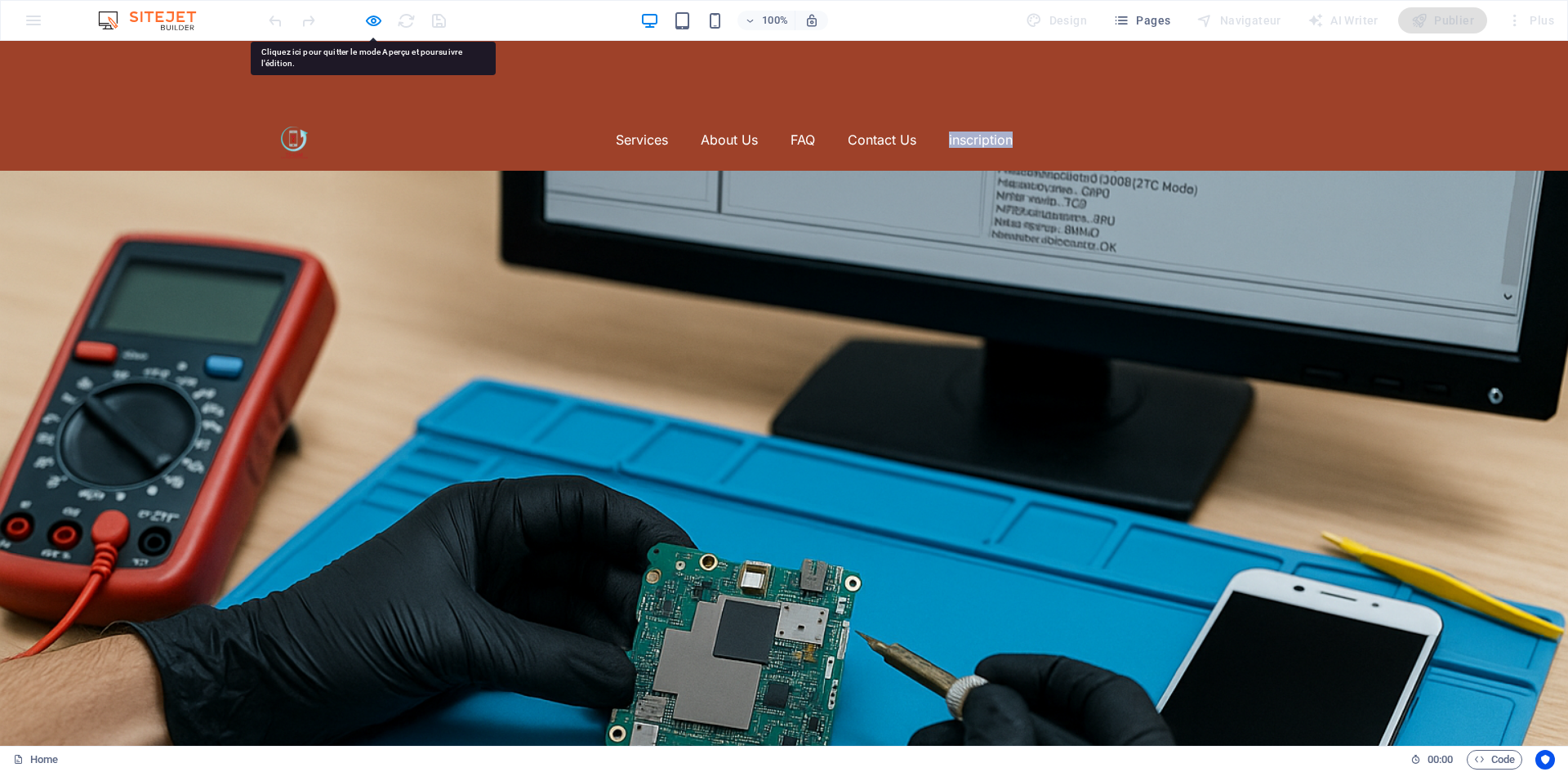
click at [1101, 127] on ul "Services About Us FAQ Contact Us inscription" at bounding box center [815, 139] width 946 height 26
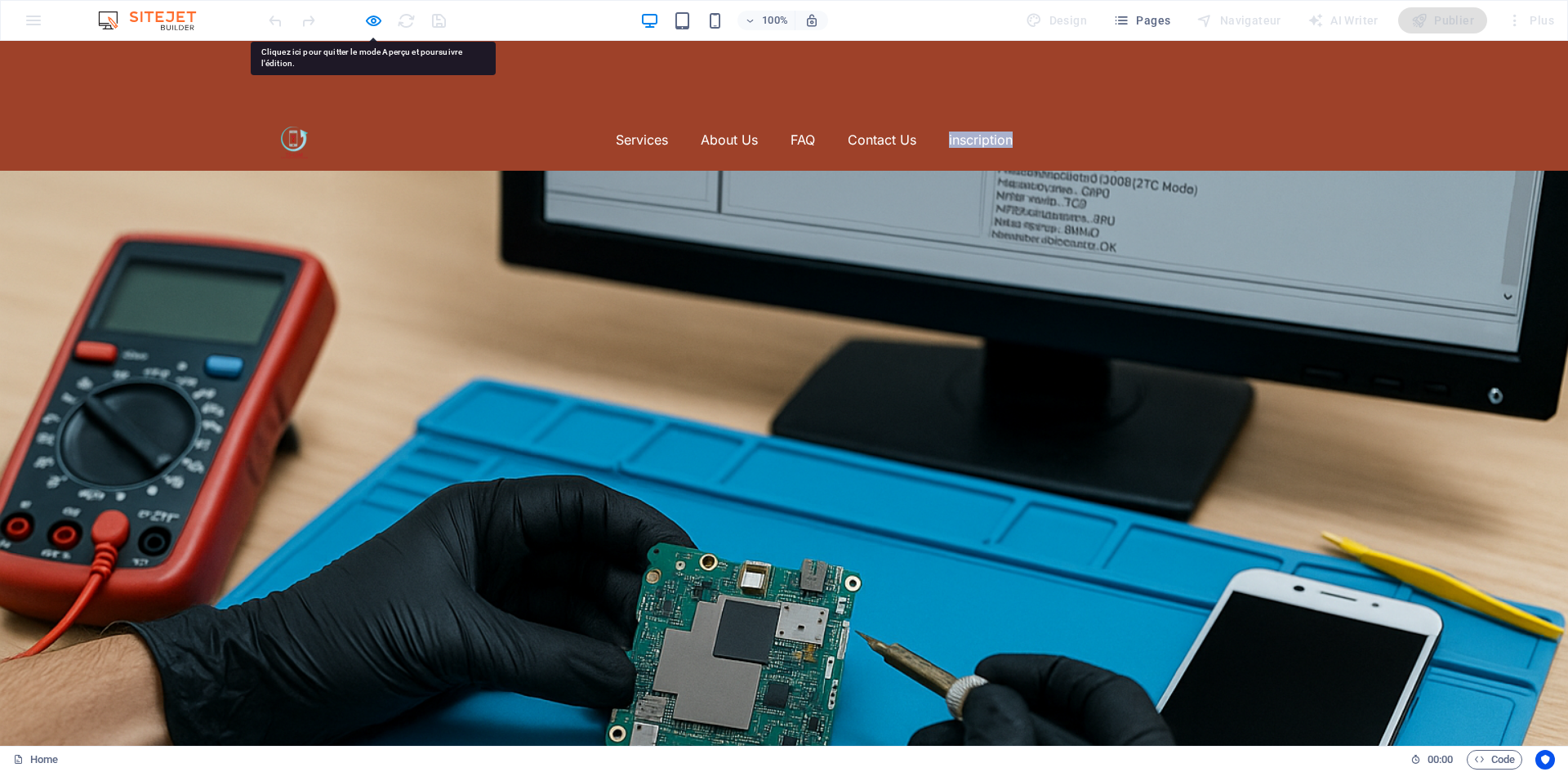
click at [1101, 127] on ul "Services About Us FAQ Contact Us inscription" at bounding box center [815, 139] width 946 height 26
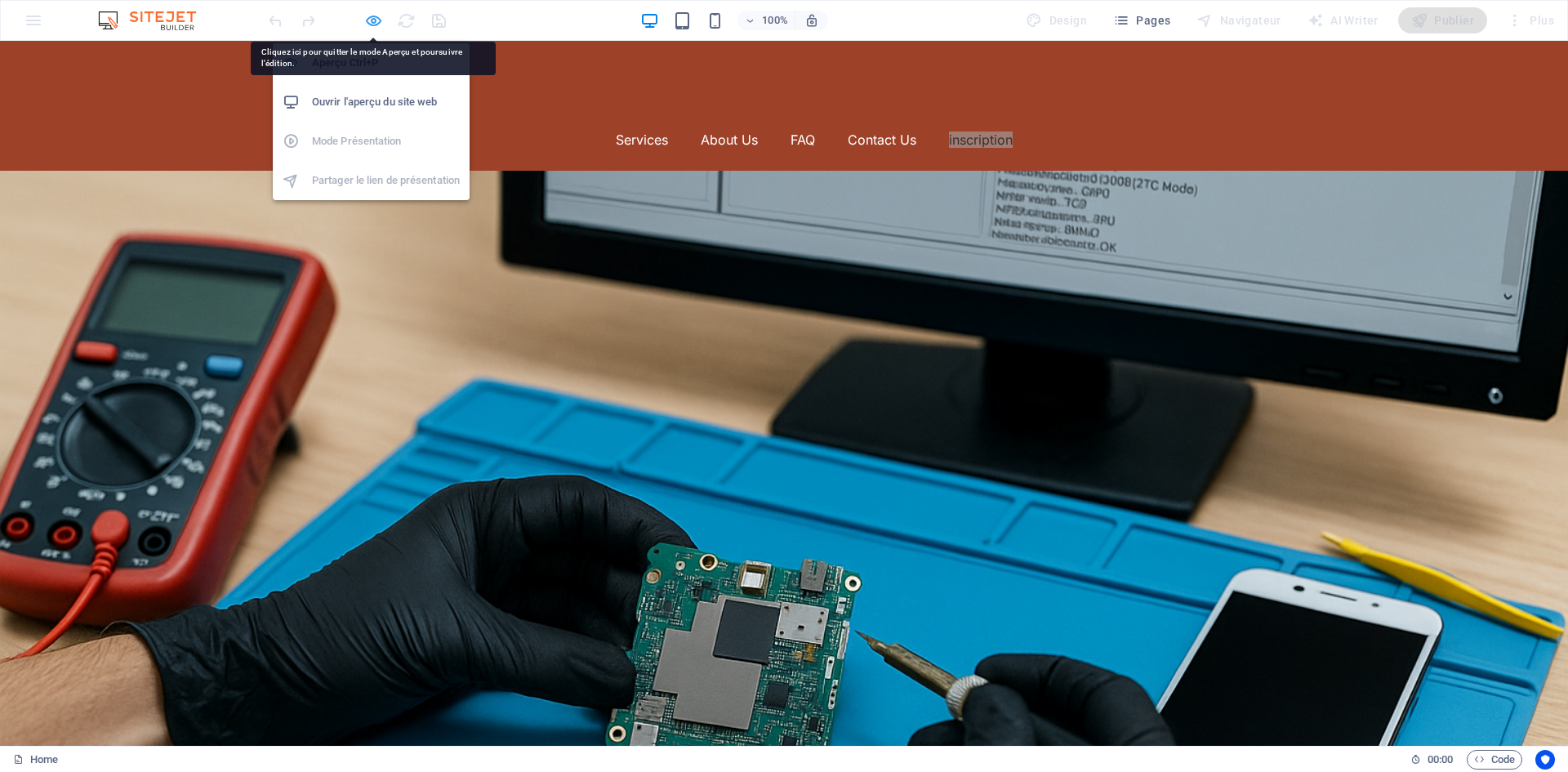
click at [367, 17] on icon "button" at bounding box center [374, 21] width 19 height 19
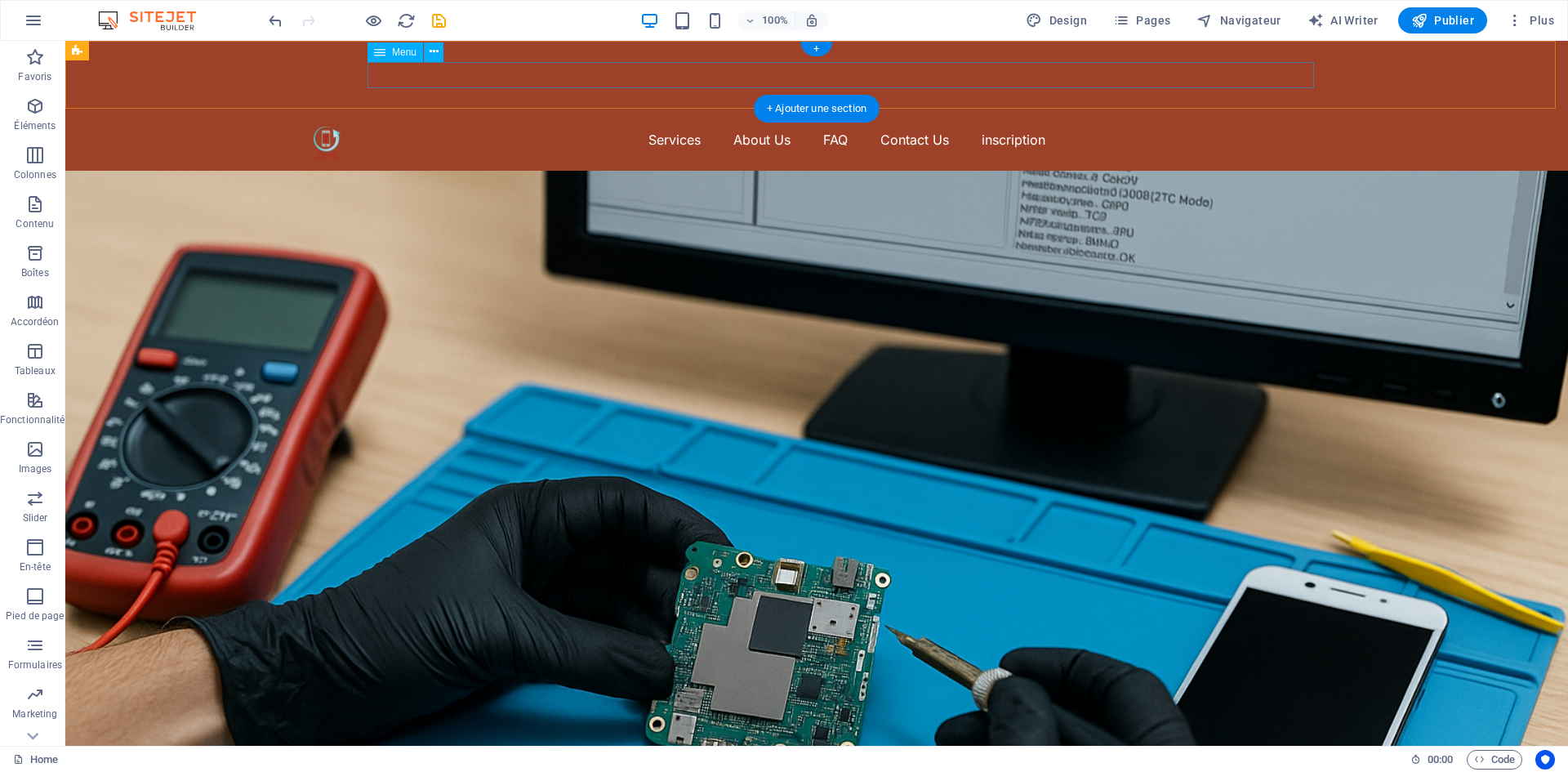
click at [708, 127] on nav "Services About Us FAQ Contact Us inscription" at bounding box center [817, 139] width 1007 height 26
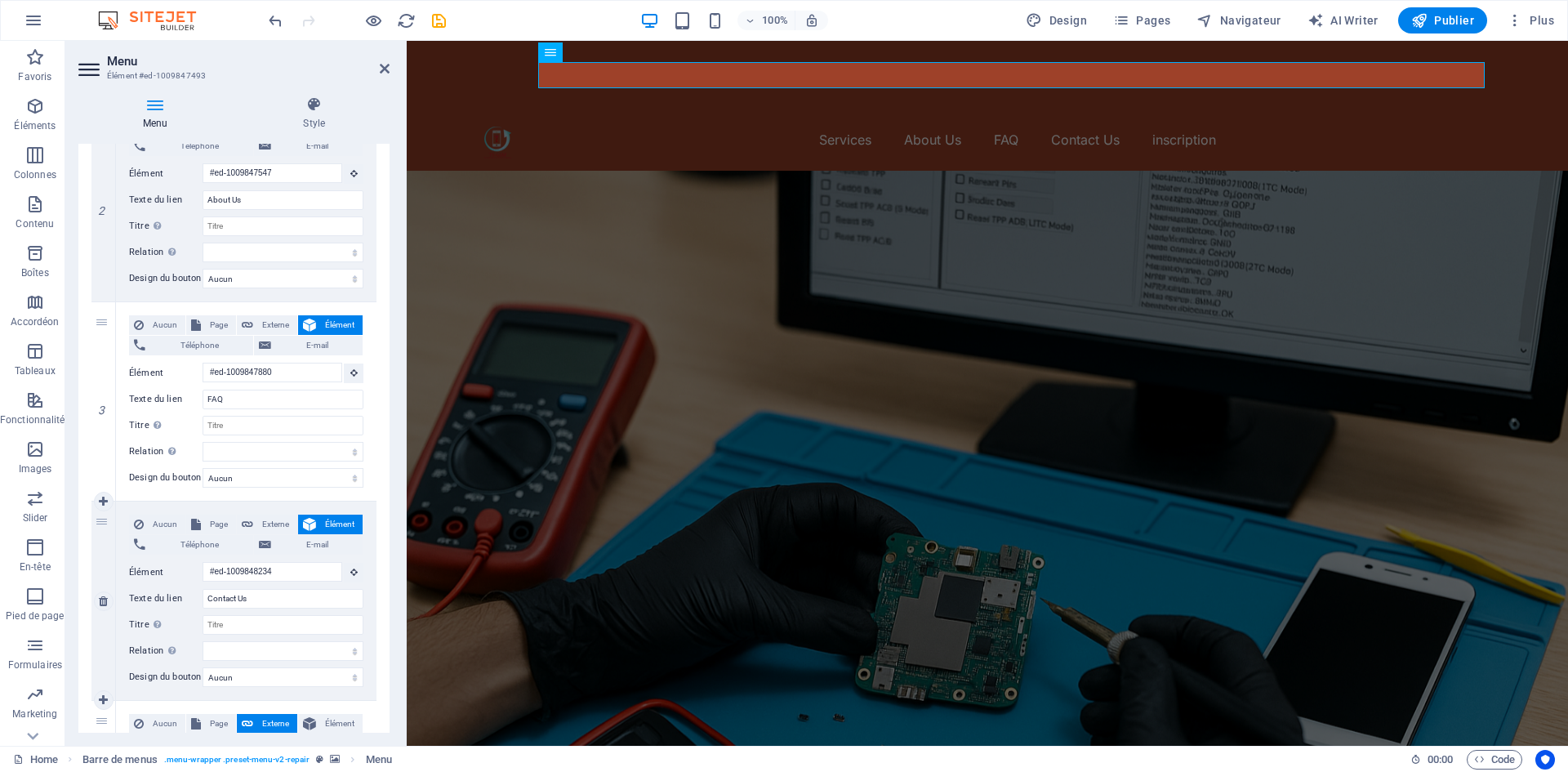
scroll to position [566, 0]
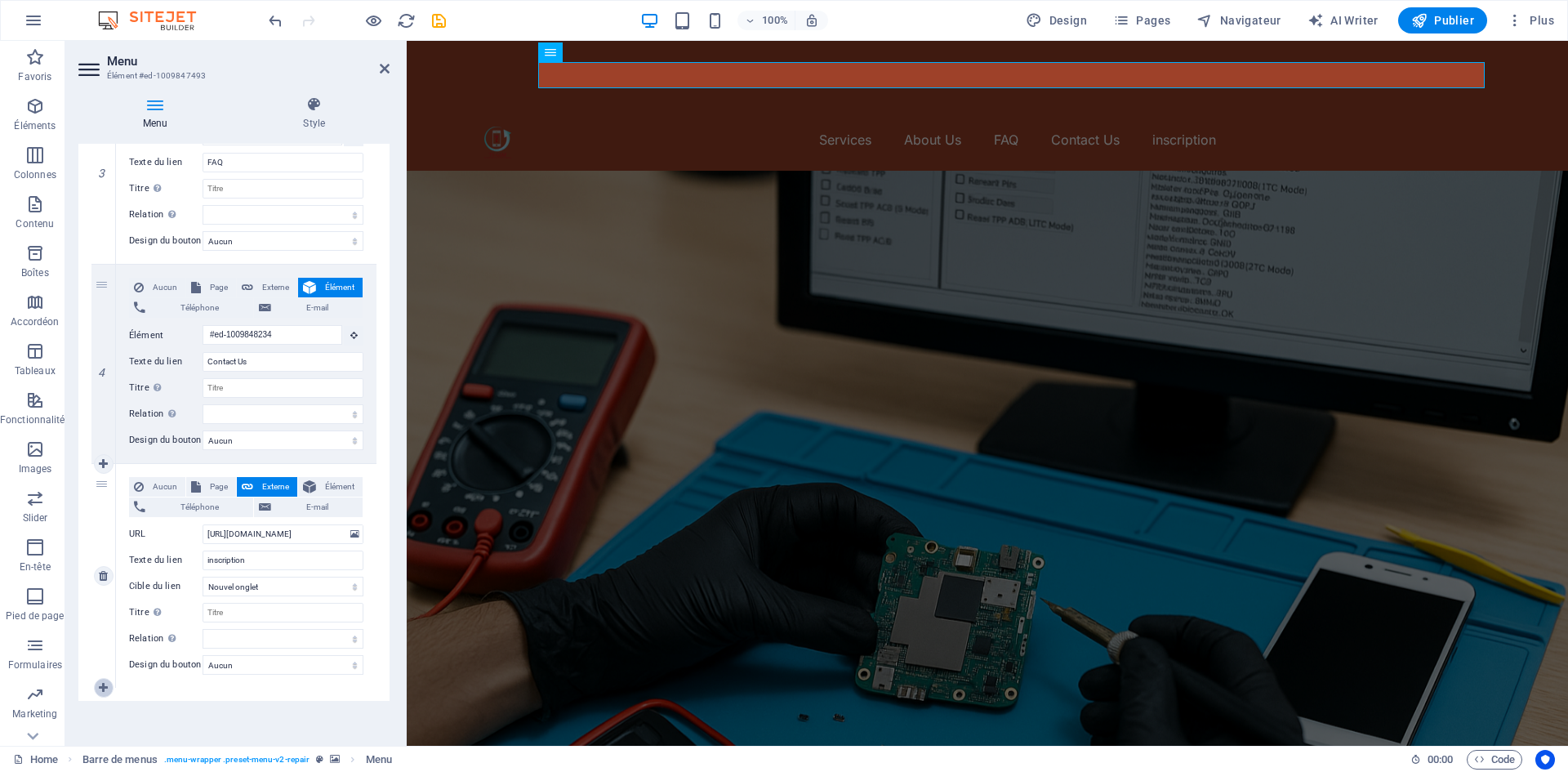
click at [103, 682] on icon at bounding box center [103, 688] width 9 height 12
select select
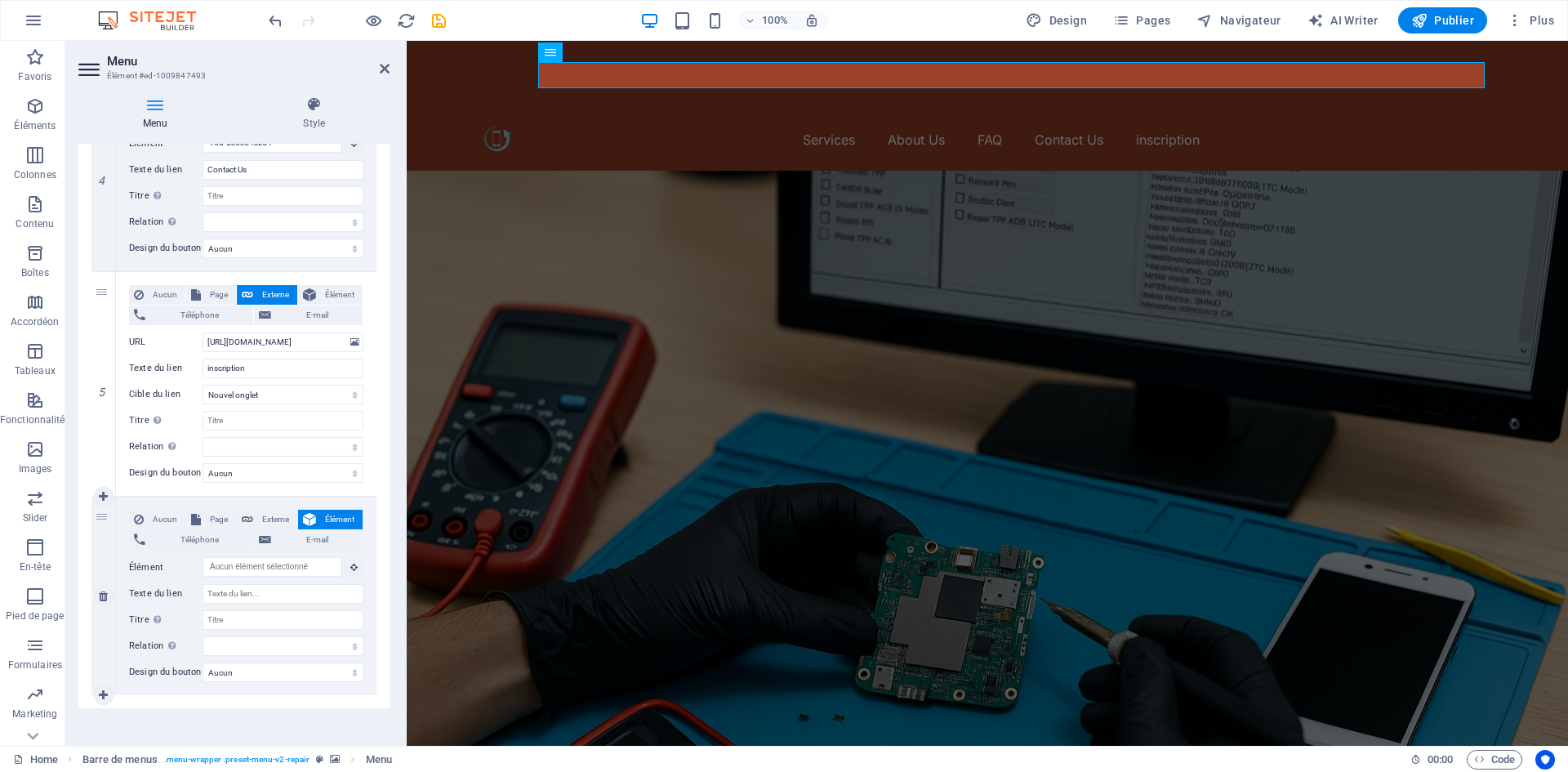
scroll to position [765, 0]
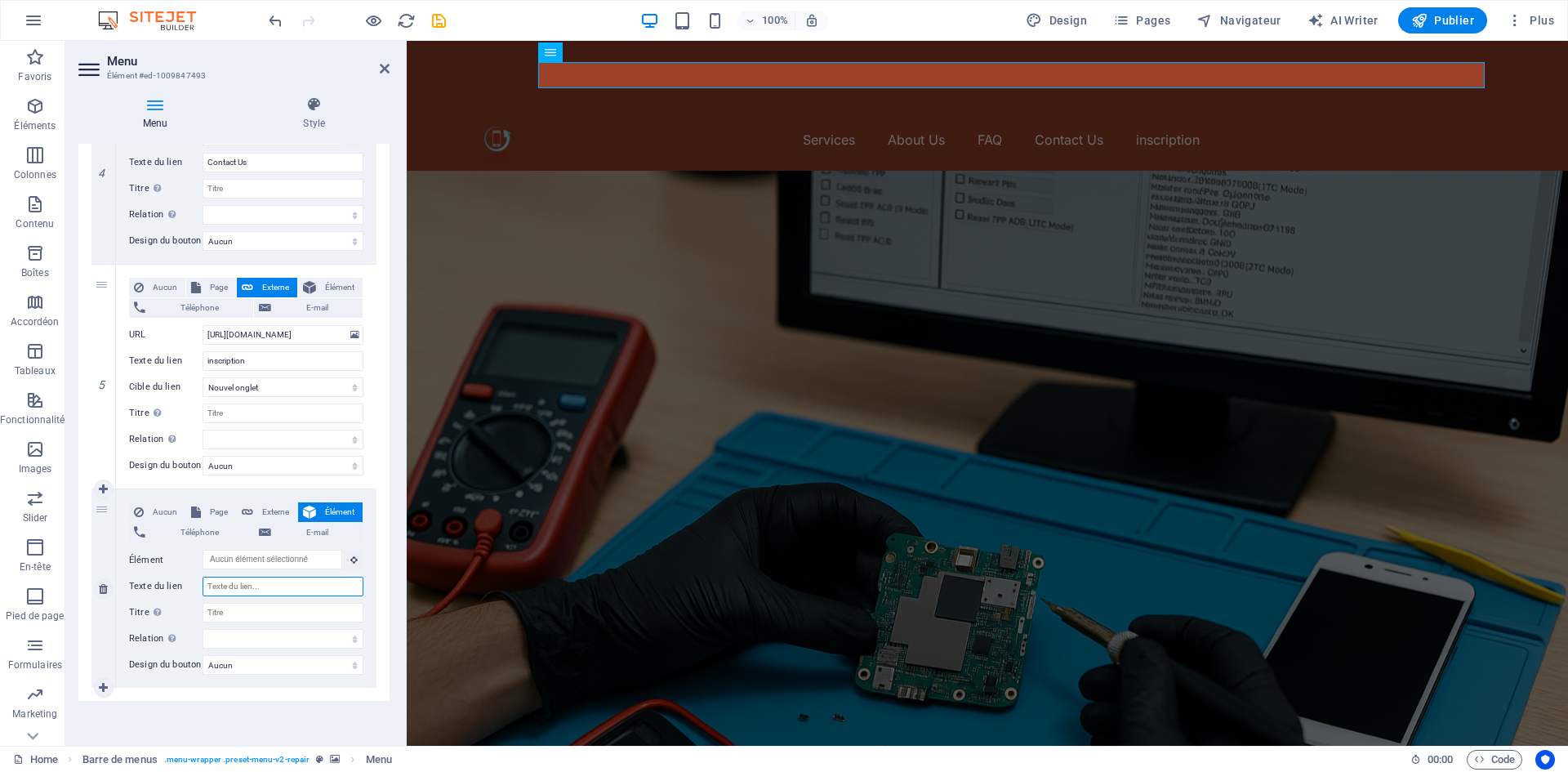
click at [246, 576] on input "Texte du lien" at bounding box center [283, 586] width 161 height 19
type input "fo"
select select
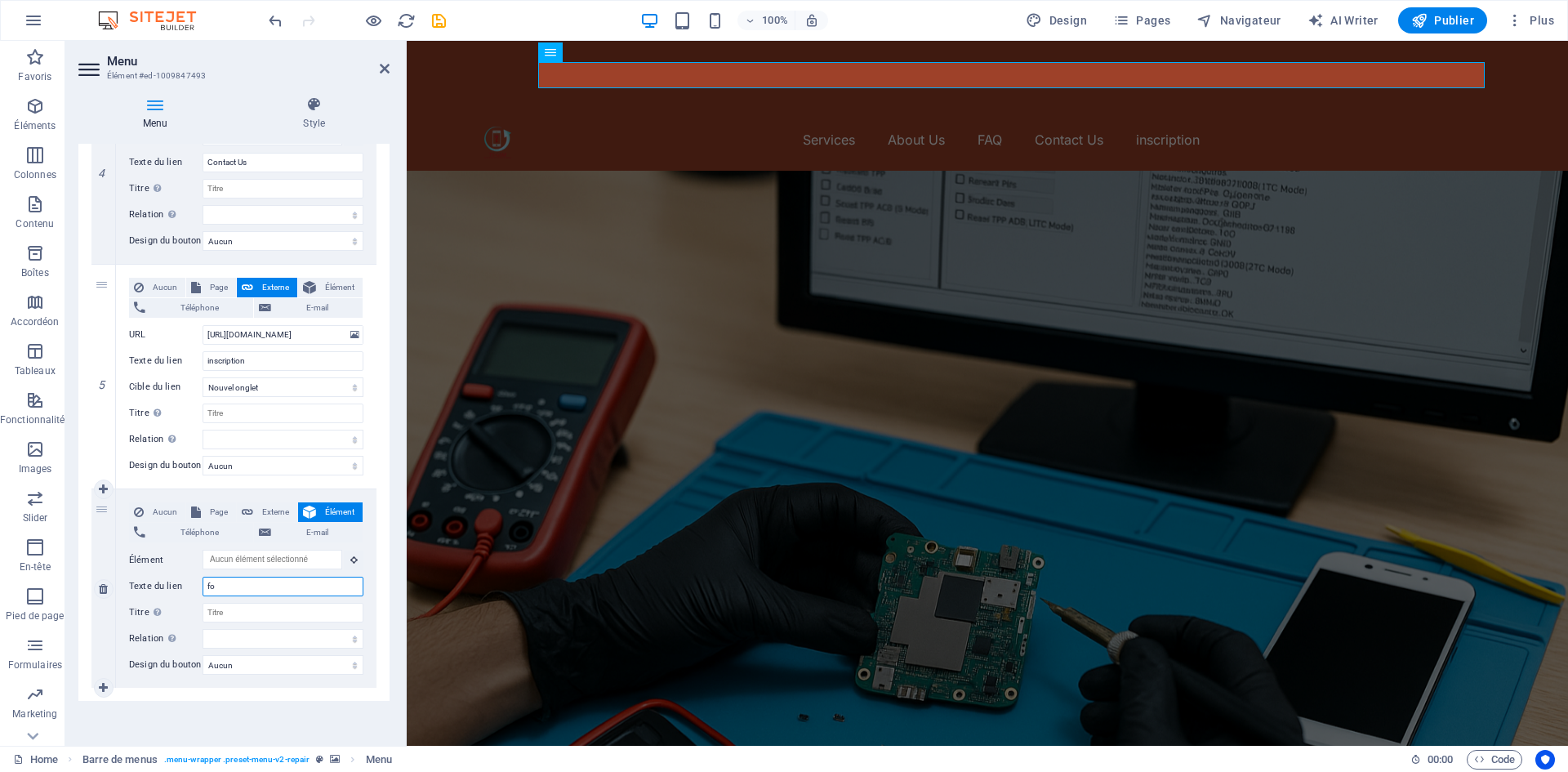
select select
type input "forum"
select select
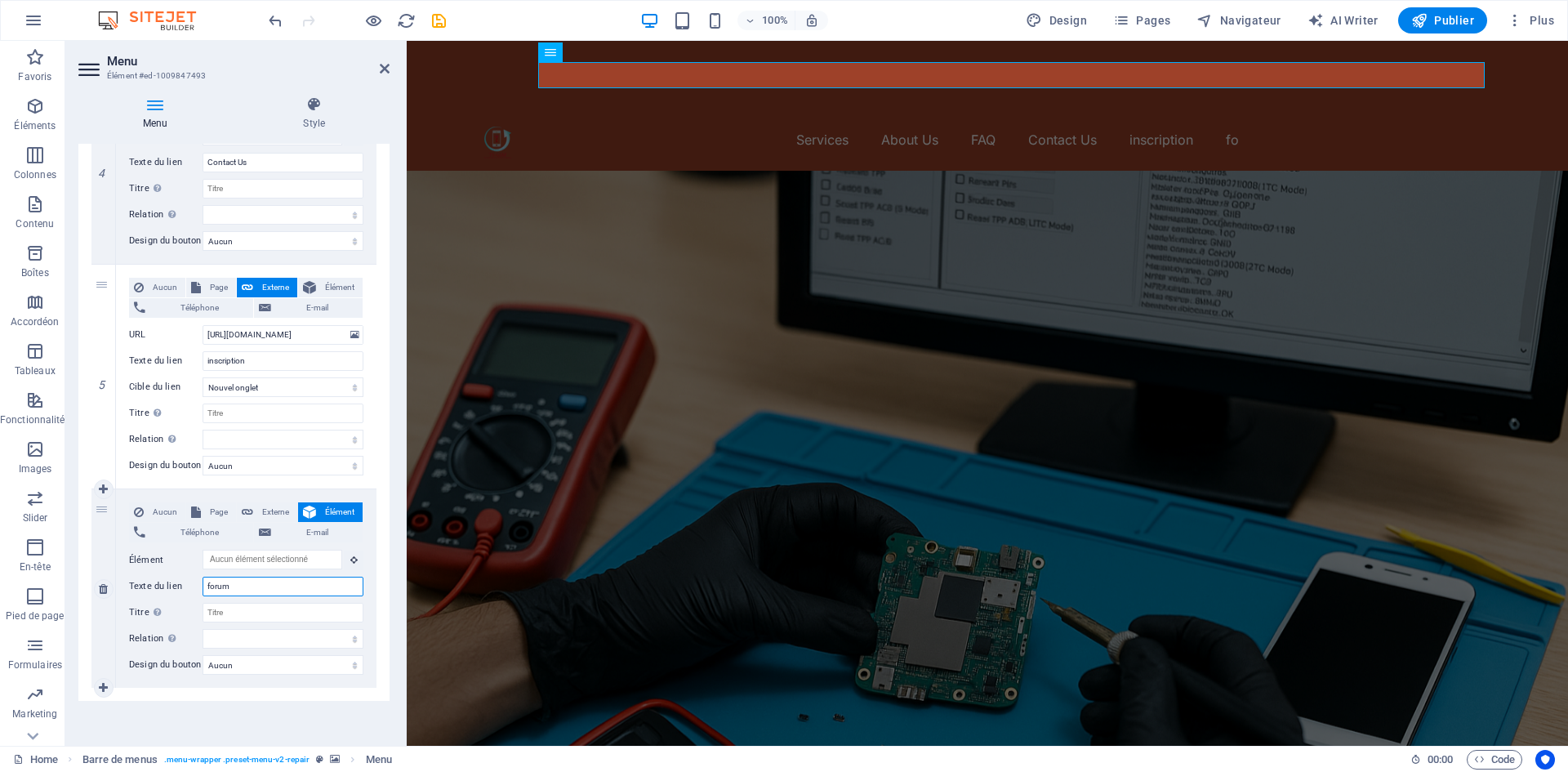
select select
drag, startPoint x: 257, startPoint y: 574, endPoint x: 189, endPoint y: 570, distance: 68.1
click at [189, 576] on div "Texte du lien forum" at bounding box center [246, 586] width 234 height 19
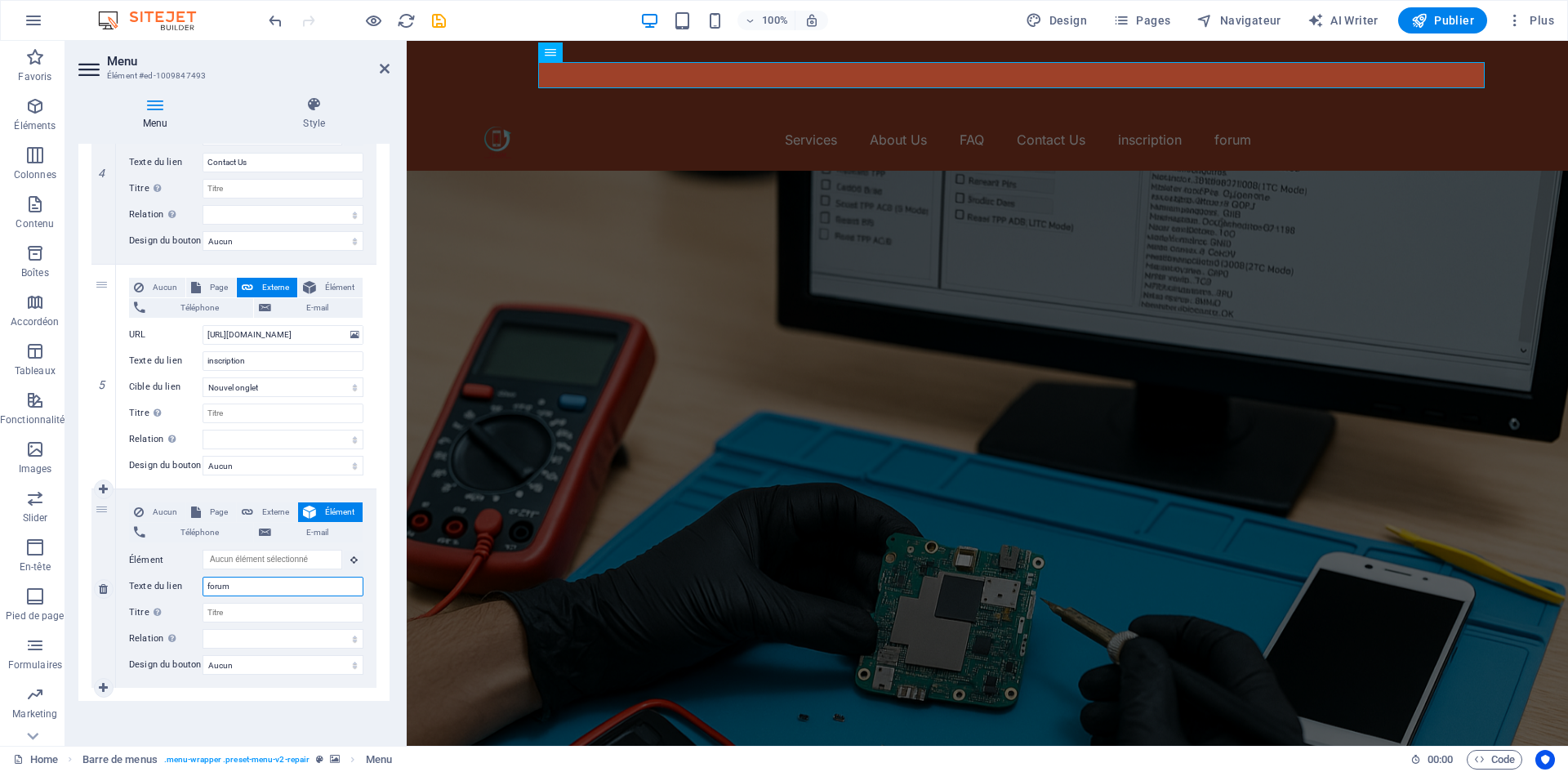
paste input "F"
type input "Forum"
select select
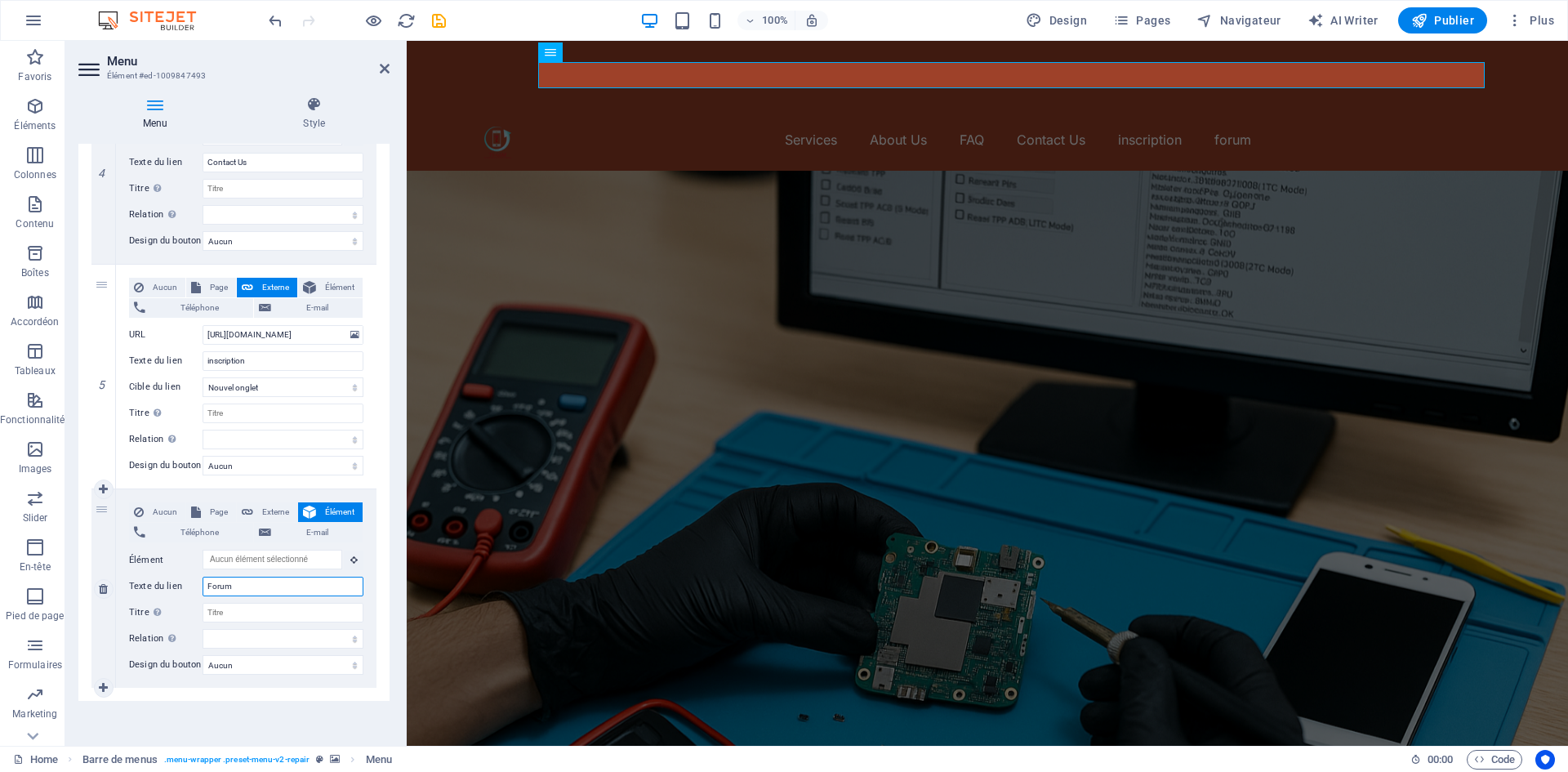
select select
drag, startPoint x: 240, startPoint y: 575, endPoint x: 199, endPoint y: 576, distance: 41.0
click at [199, 576] on div "Texte du lien Forum" at bounding box center [246, 586] width 234 height 19
type input "Forum"
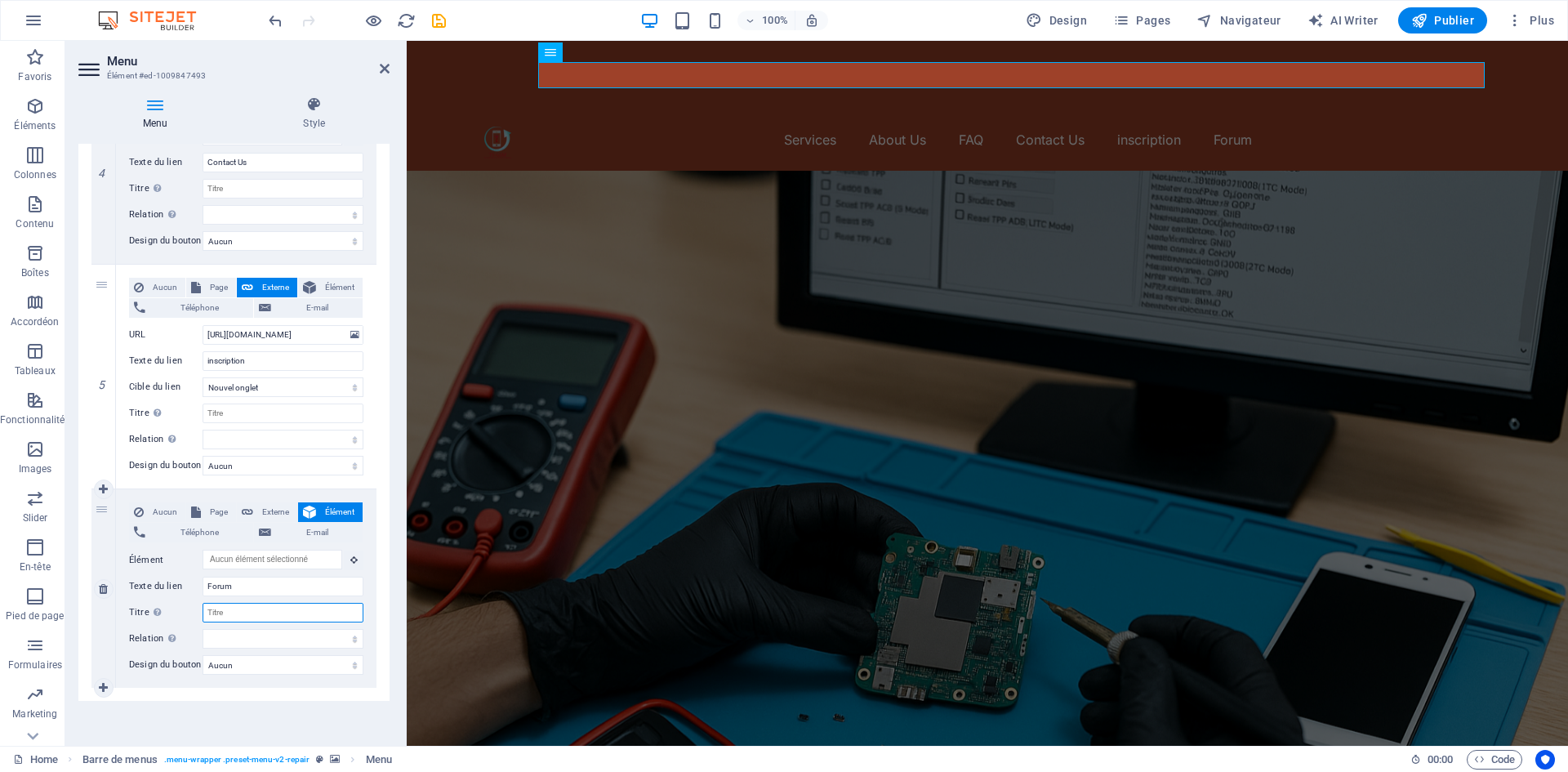
click at [247, 602] on input "Titre Description supplémentaire du lien. Celle-ci doit être différente du text…" at bounding box center [283, 612] width 161 height 19
type input "100"
select select
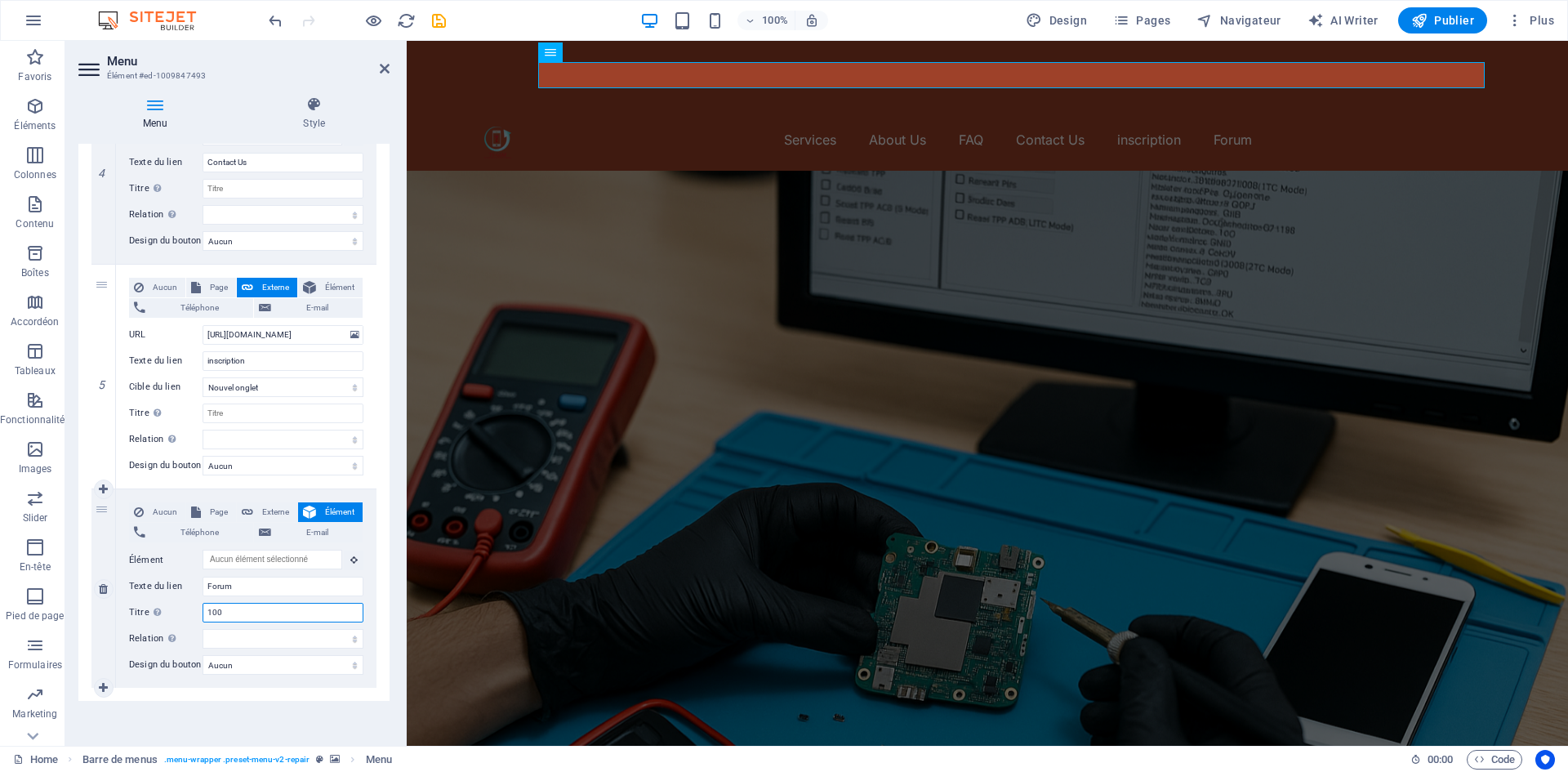
select select
type input "100"
click at [258, 697] on div "Menu Auto Personnalisé Créez des éléments de menu personnalisés pour ce menu. C…" at bounding box center [234, 438] width 311 height 589
drag, startPoint x: 256, startPoint y: 601, endPoint x: 170, endPoint y: 603, distance: 86.0
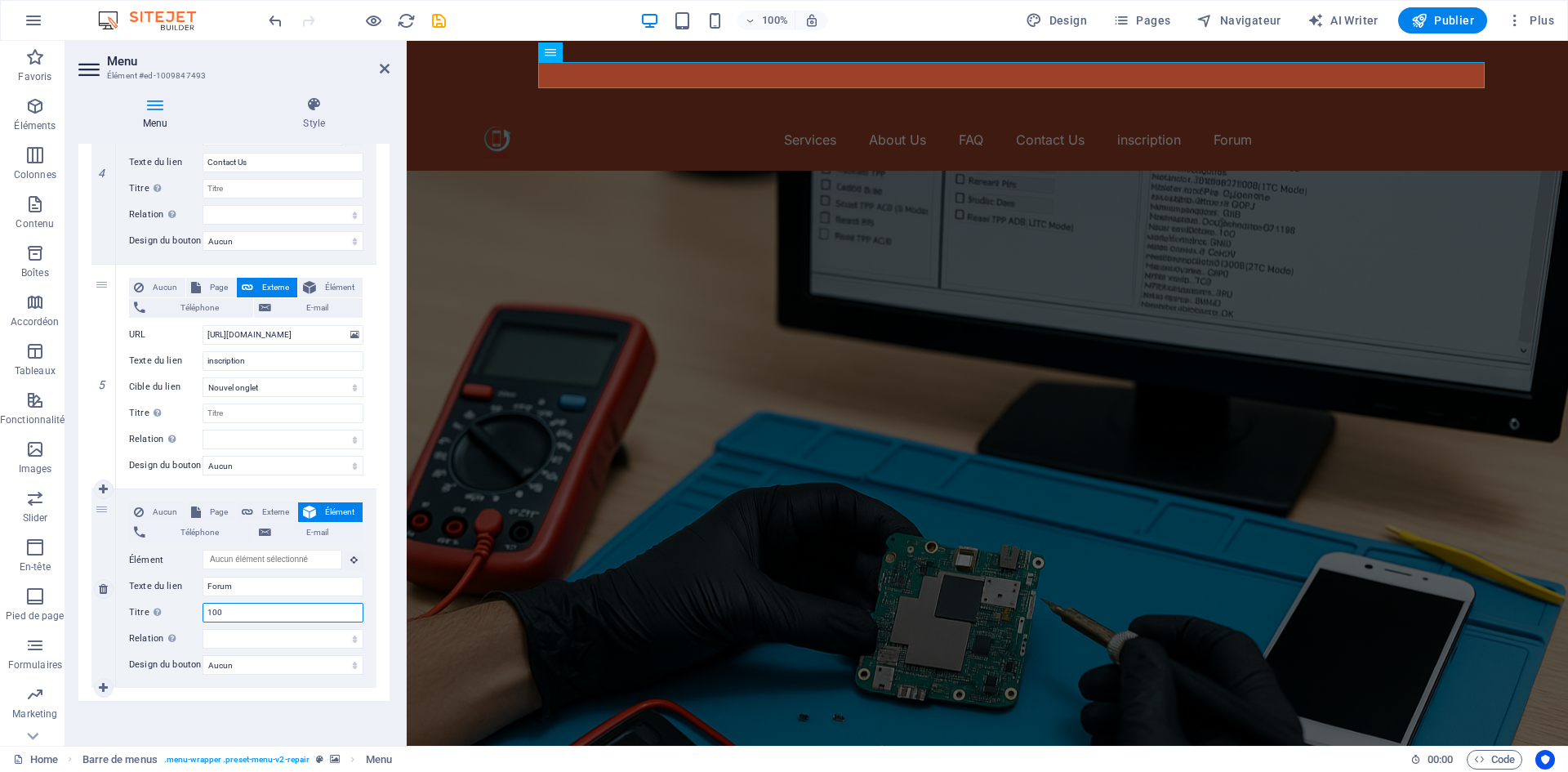
click at [170, 603] on div "Titre Description supplémentaire du lien. Celle-ci doit être différente du text…" at bounding box center [246, 612] width 234 height 19
select select
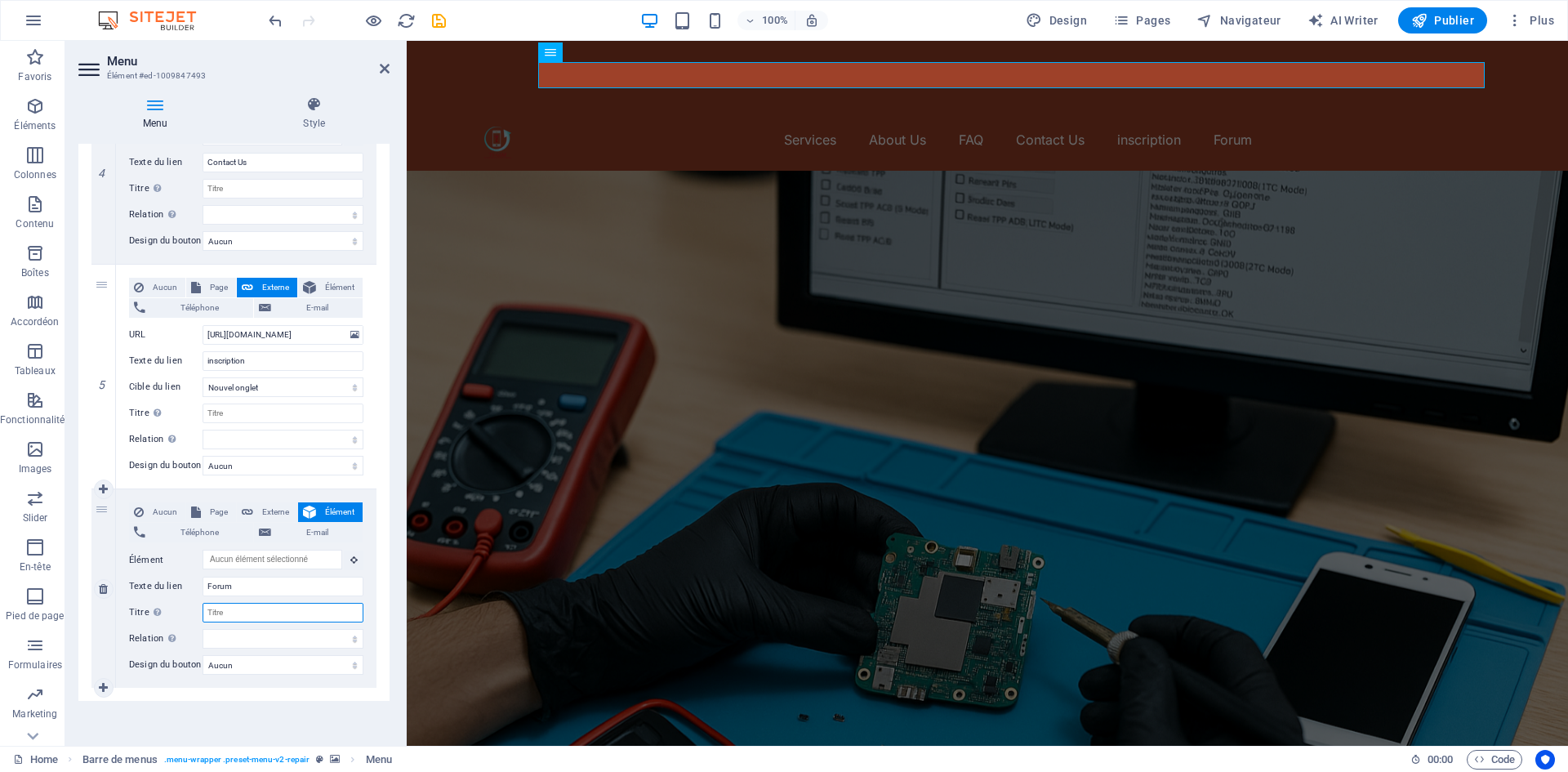
select select
click at [318, 655] on select "Aucun Par défaut Principal Secondaire" at bounding box center [283, 664] width 161 height 19
select select "primary"
click at [202, 655] on select "Aucun Par défaut Principal Secondaire" at bounding box center [283, 664] width 161 height 19
select select
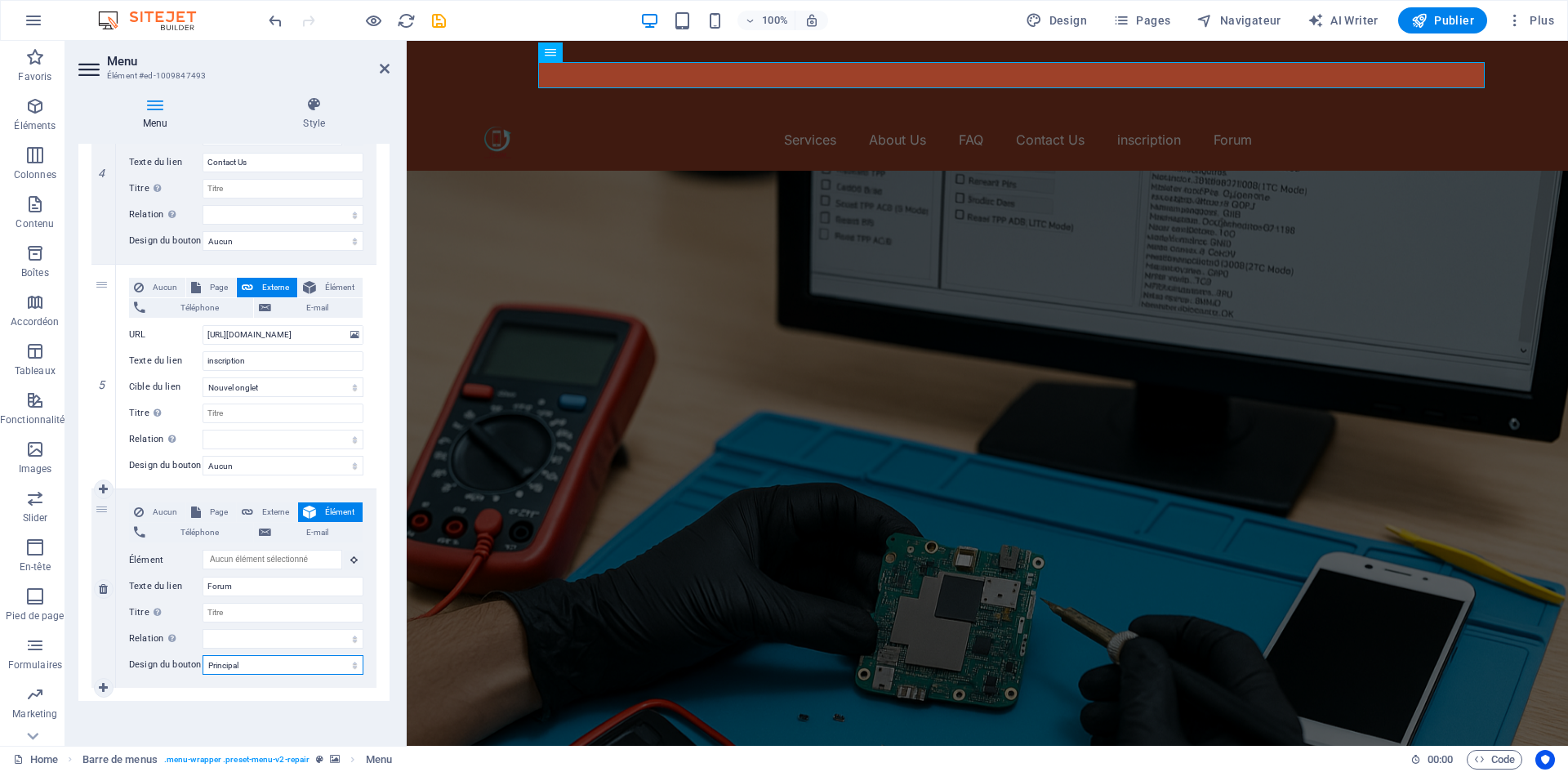
select select
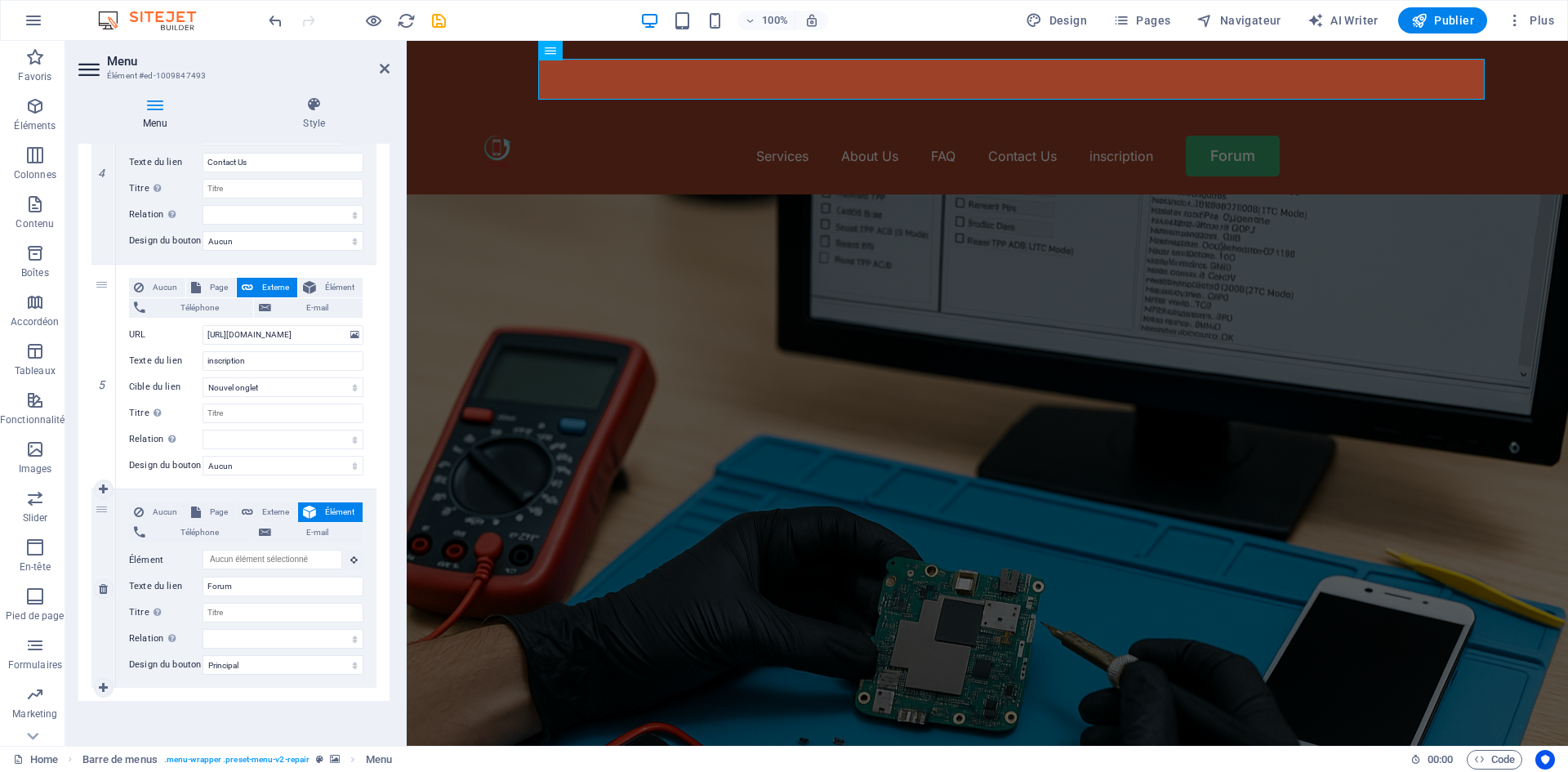
click at [296, 661] on div "Aucun Page Externe Élément Téléphone E-mail Page Home Blog Subpage Legal Notice…" at bounding box center [245, 588] width 261 height 198
click at [295, 661] on select "Aucun Par défaut Principal Secondaire" at bounding box center [283, 664] width 161 height 19
select select "default"
click at [202, 655] on select "Aucun Par défaut Principal Secondaire" at bounding box center [283, 664] width 161 height 19
select select
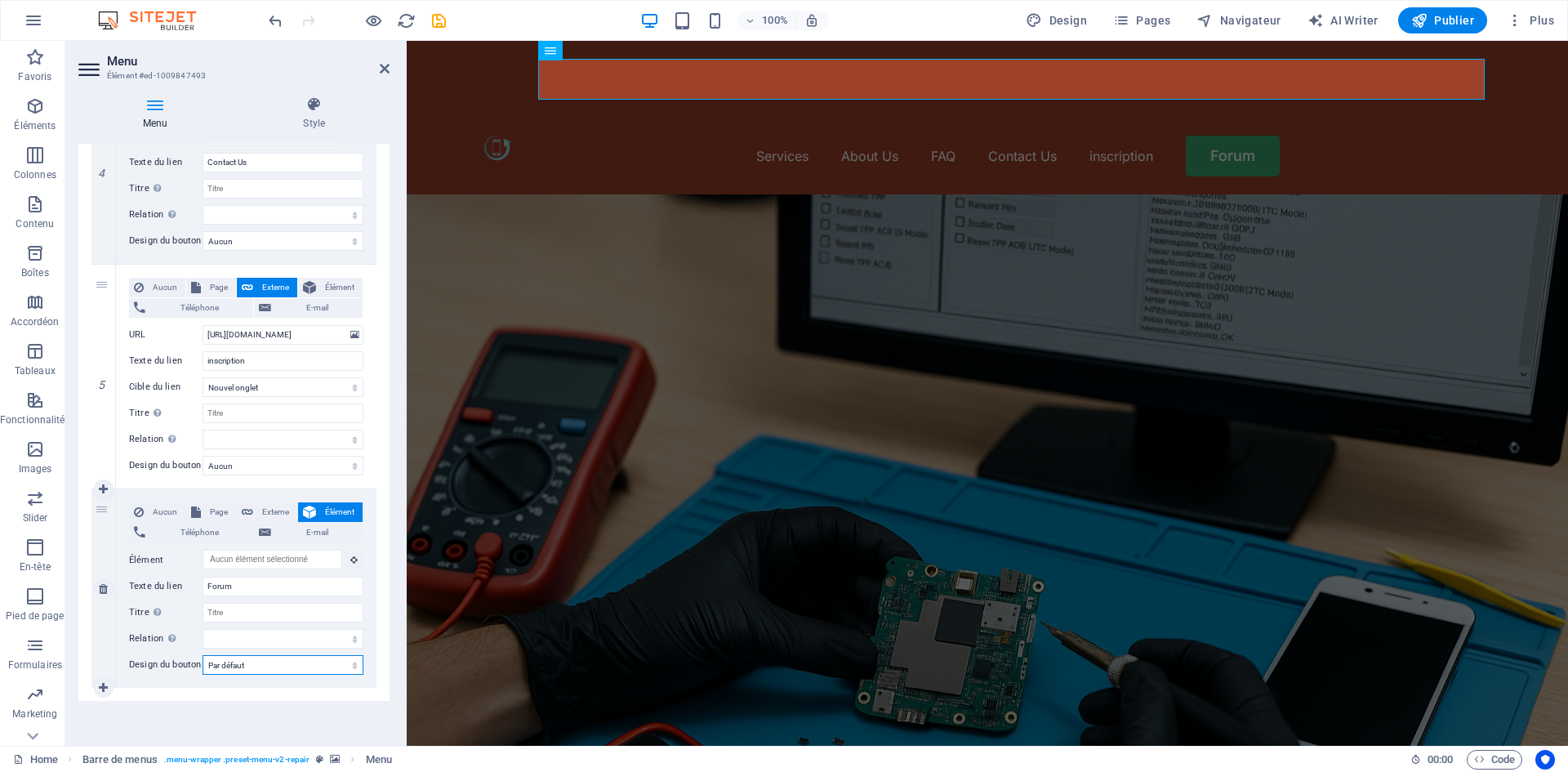
select select
click at [289, 655] on select "Aucun Par défaut Principal Secondaire" at bounding box center [283, 664] width 161 height 19
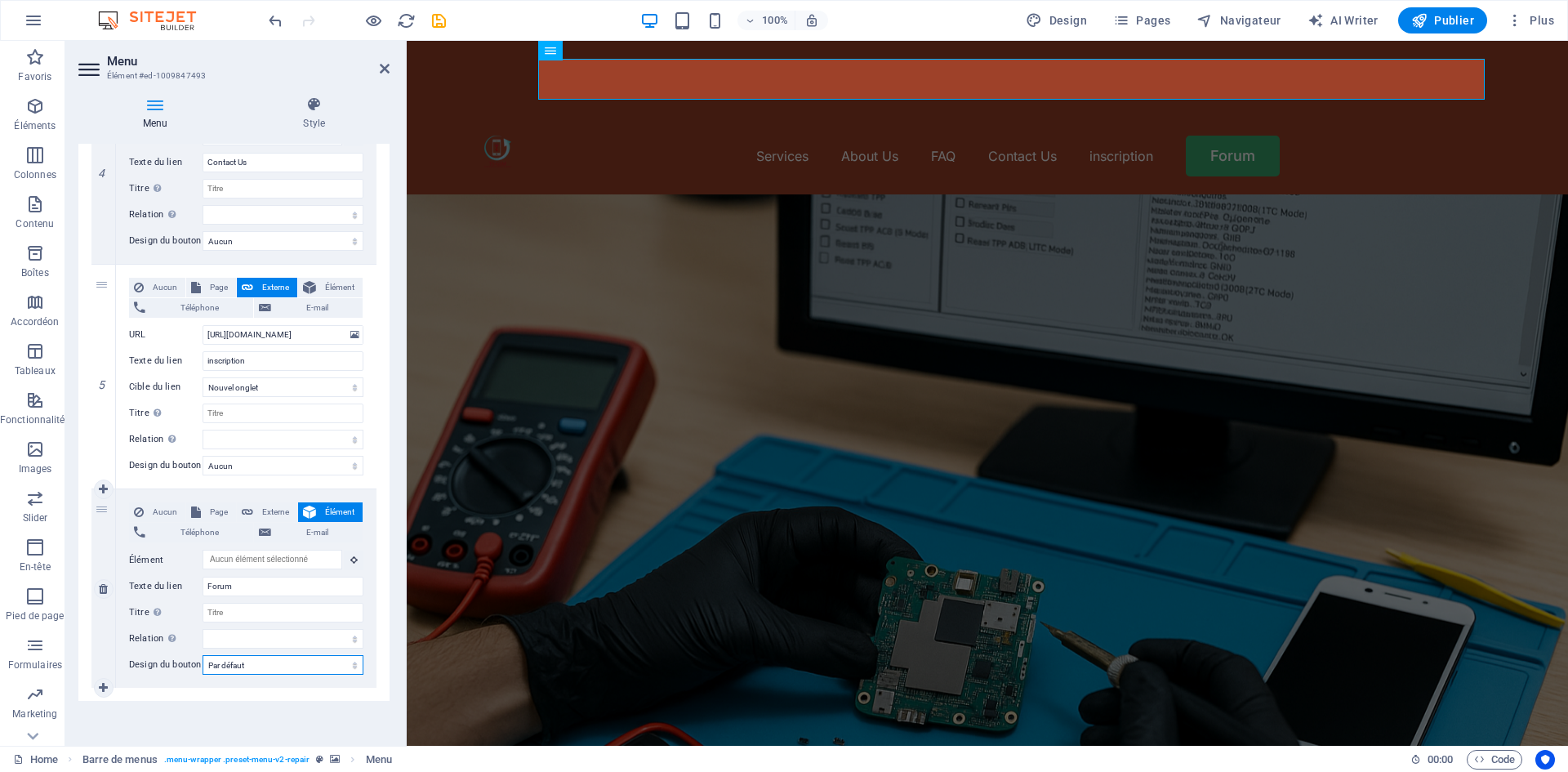
select select "secondary"
click at [202, 655] on select "Aucun Par défaut Principal Secondaire" at bounding box center [283, 664] width 161 height 19
select select
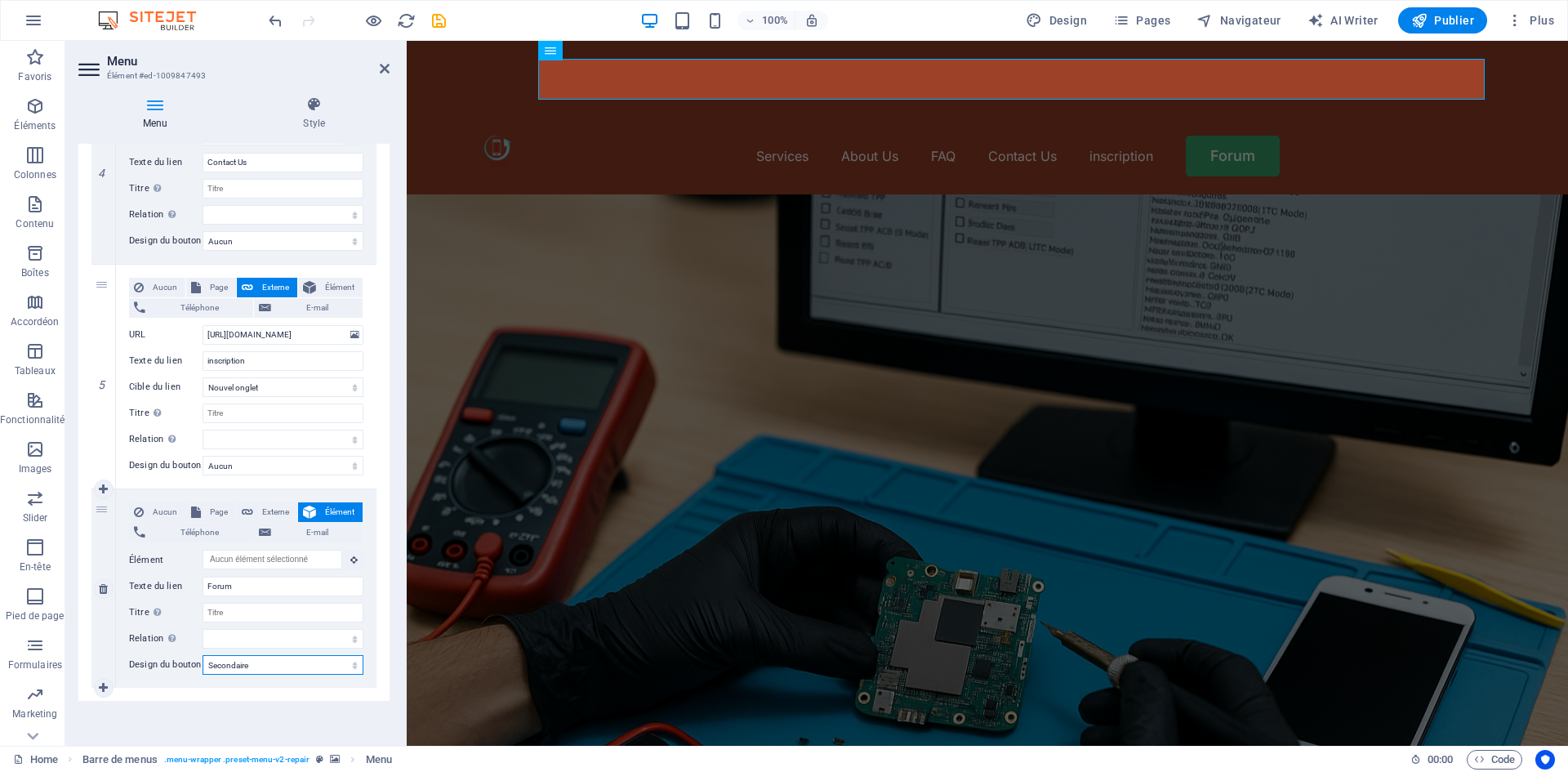
select select
click at [281, 655] on select "Aucun Par défaut Principal Secondaire" at bounding box center [283, 664] width 161 height 19
select select
click at [202, 655] on select "Aucun Par défaut Principal Secondaire" at bounding box center [283, 664] width 161 height 19
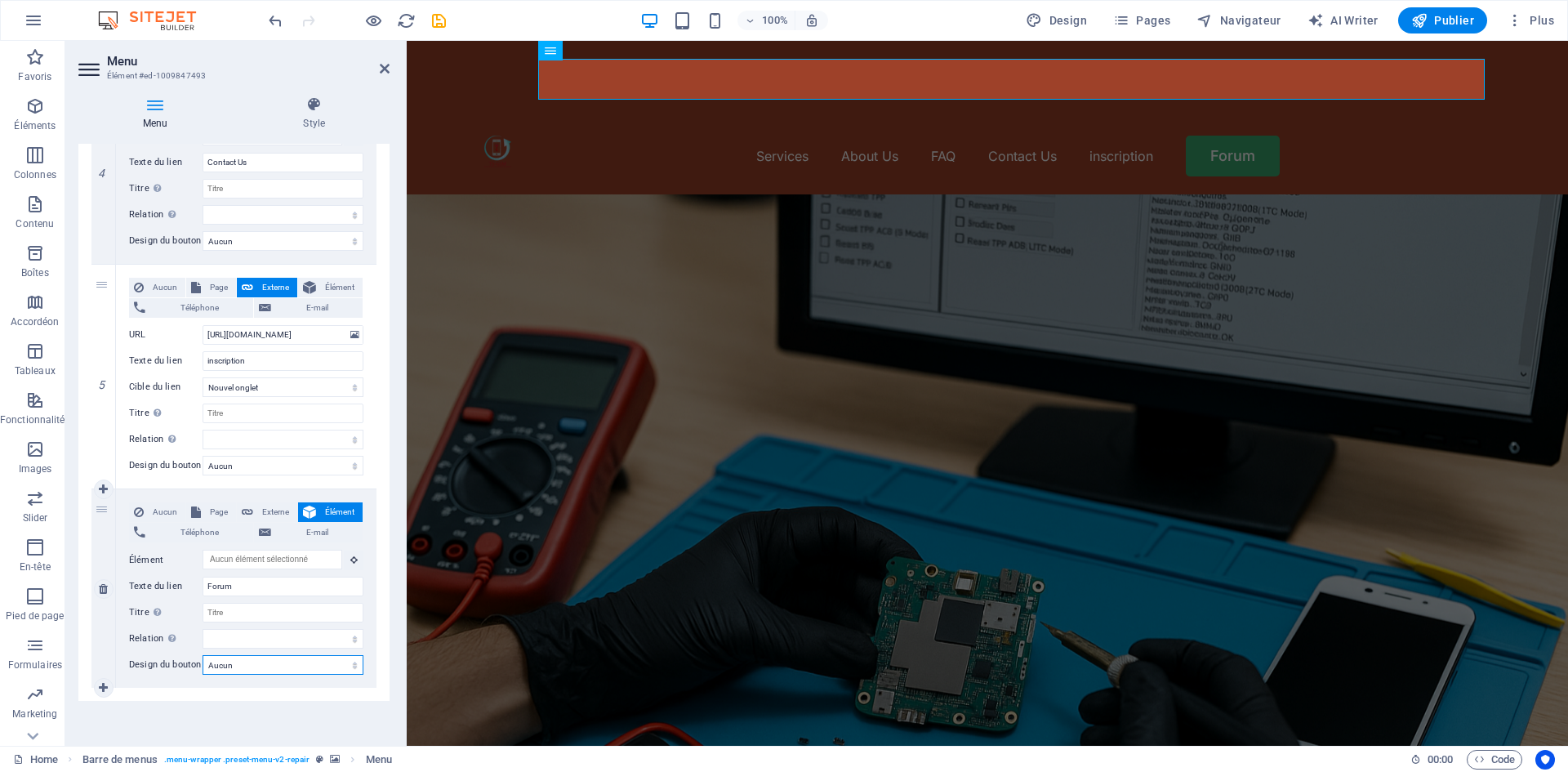
select select
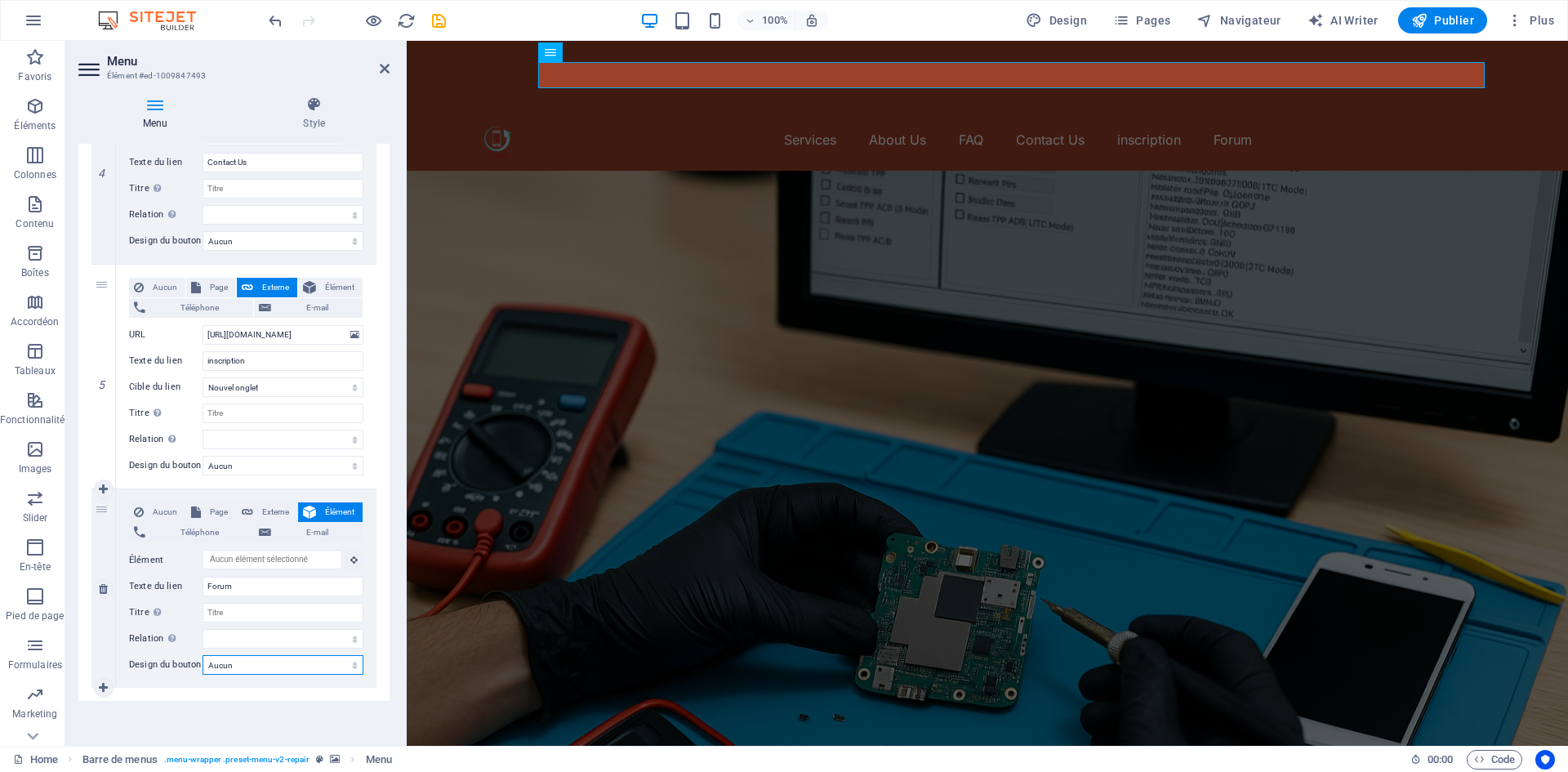
click at [263, 658] on select "Aucun Par défaut Principal Secondaire" at bounding box center [283, 664] width 161 height 19
select select "default"
click at [202, 655] on select "Aucun Par défaut Principal Secondaire" at bounding box center [283, 664] width 161 height 19
select select
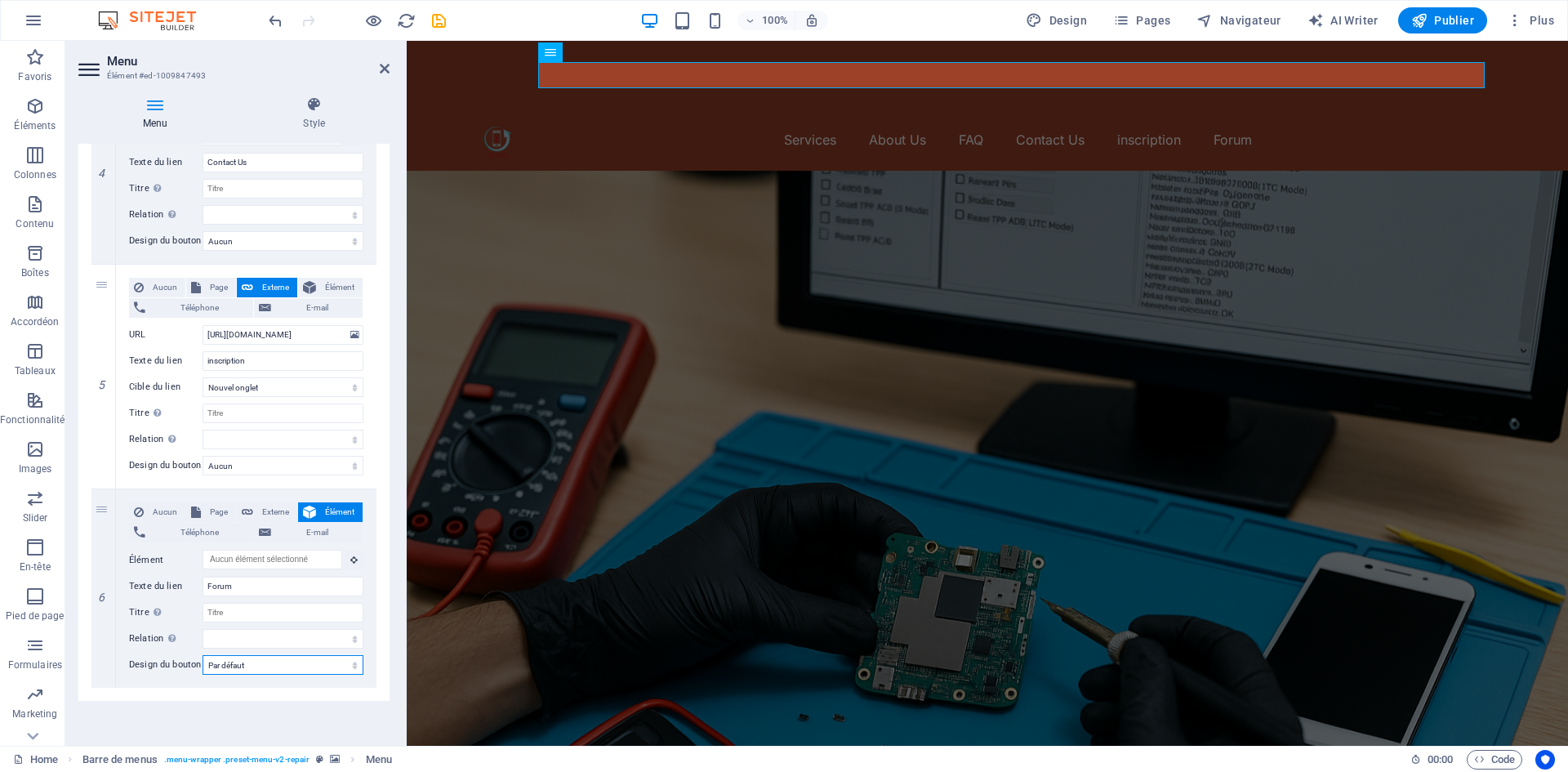
select select
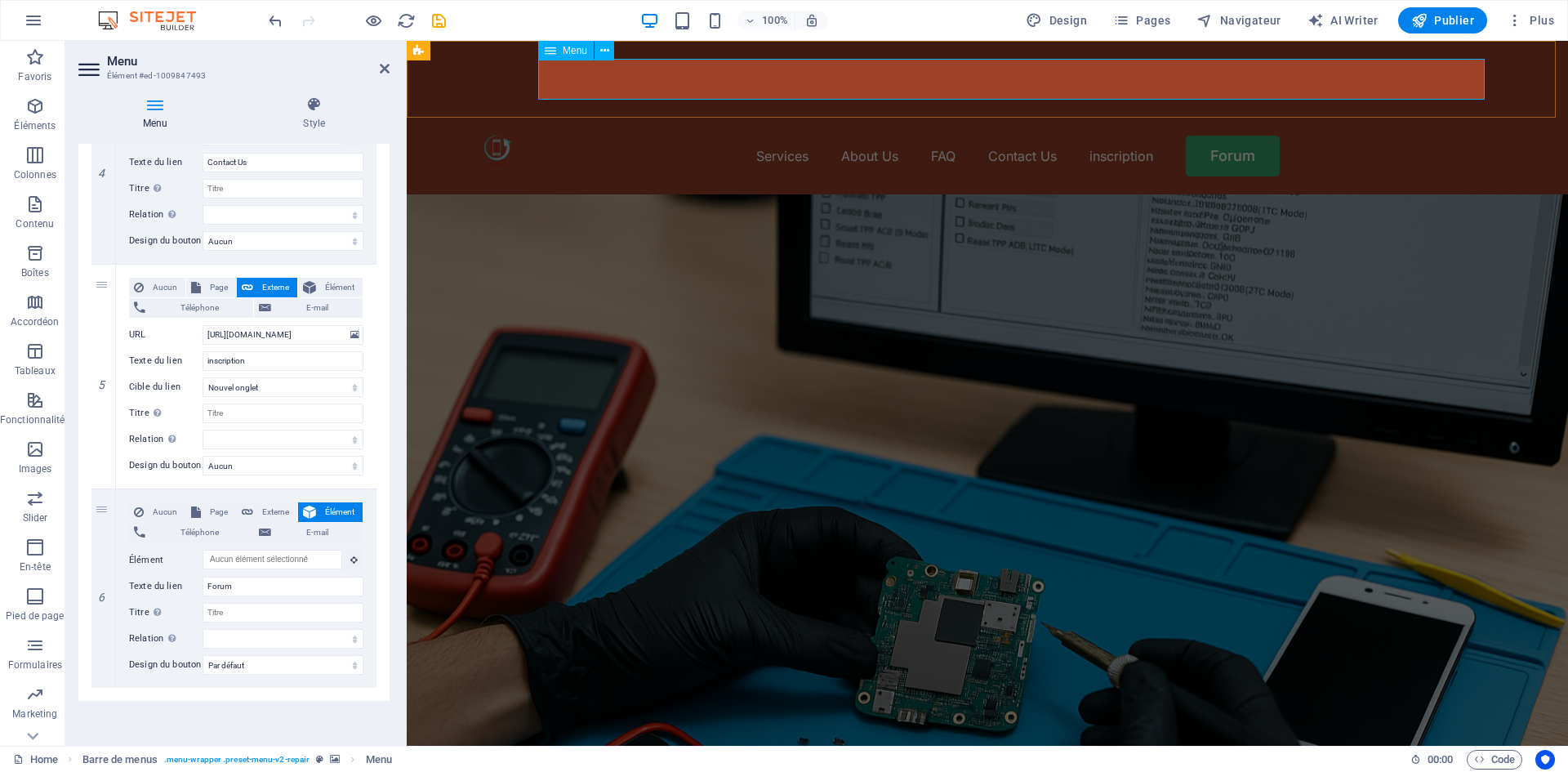
click at [1195, 136] on nav "Services About Us FAQ Contact Us inscription Forum" at bounding box center [988, 156] width 1007 height 40
click at [327, 502] on span "Élément" at bounding box center [339, 511] width 37 height 19
click at [223, 502] on span "Page" at bounding box center [218, 511] width 25 height 19
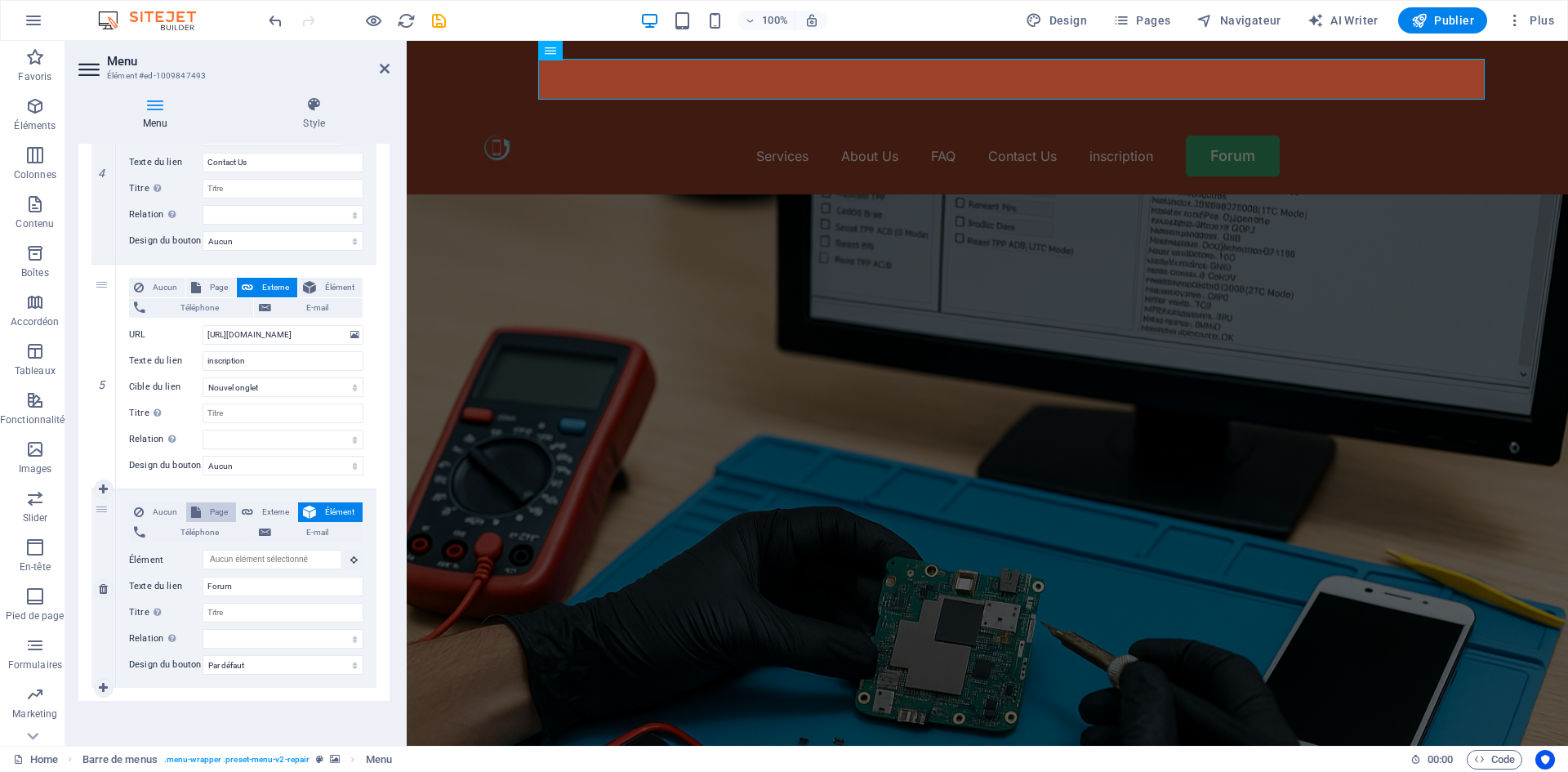
select select
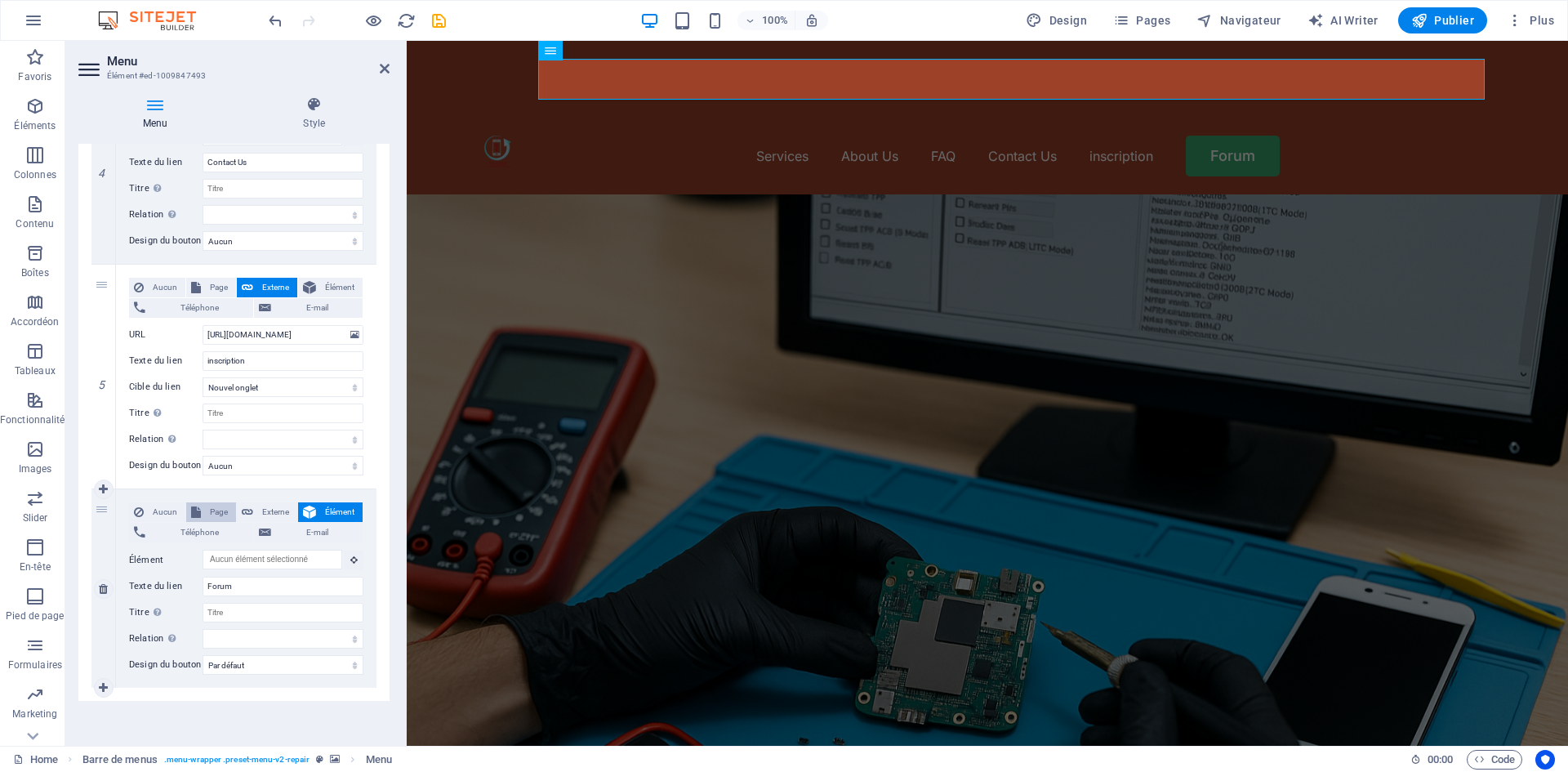
select select
click at [324, 502] on span "Élément" at bounding box center [339, 511] width 37 height 19
select select
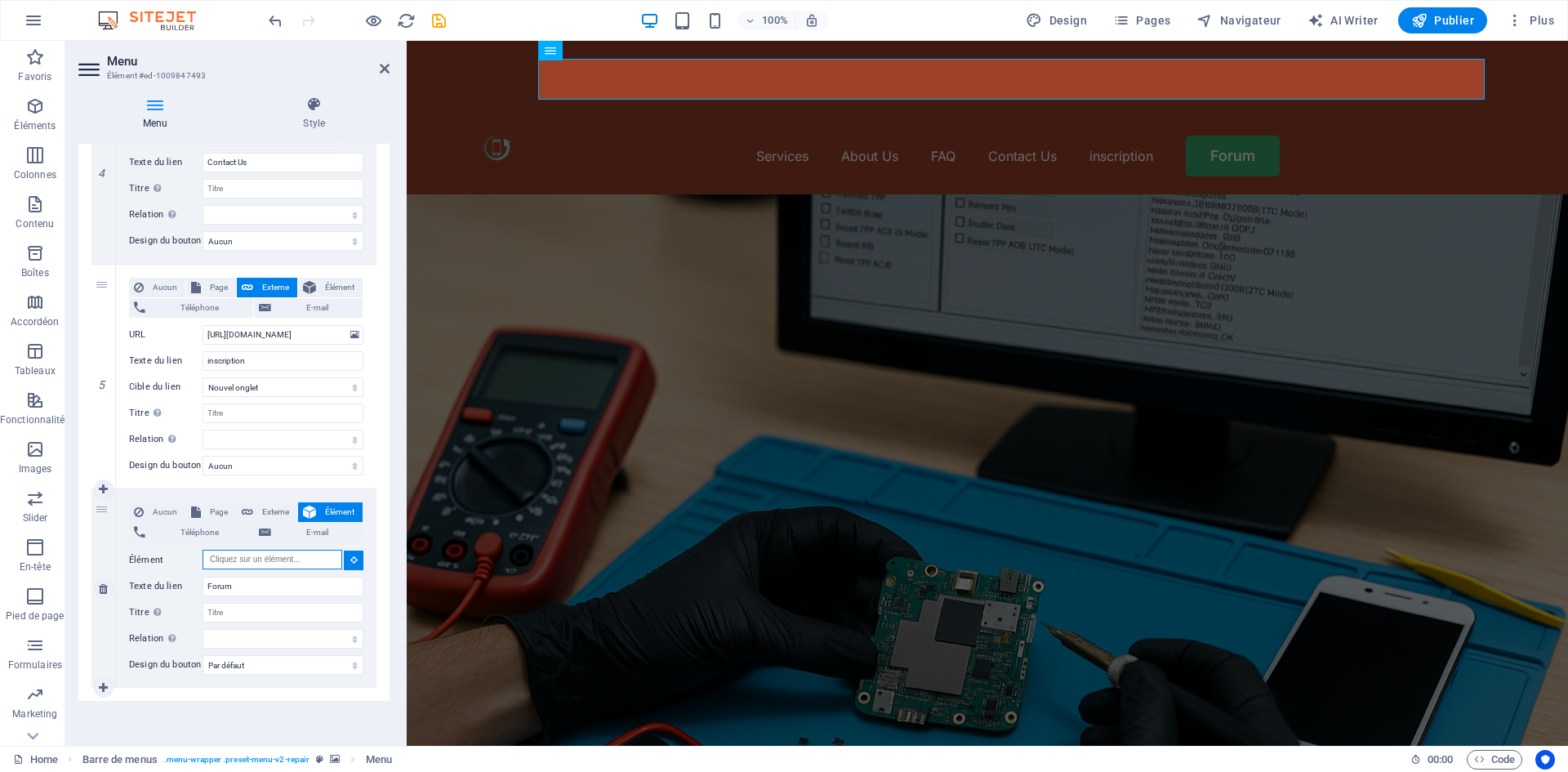
select select
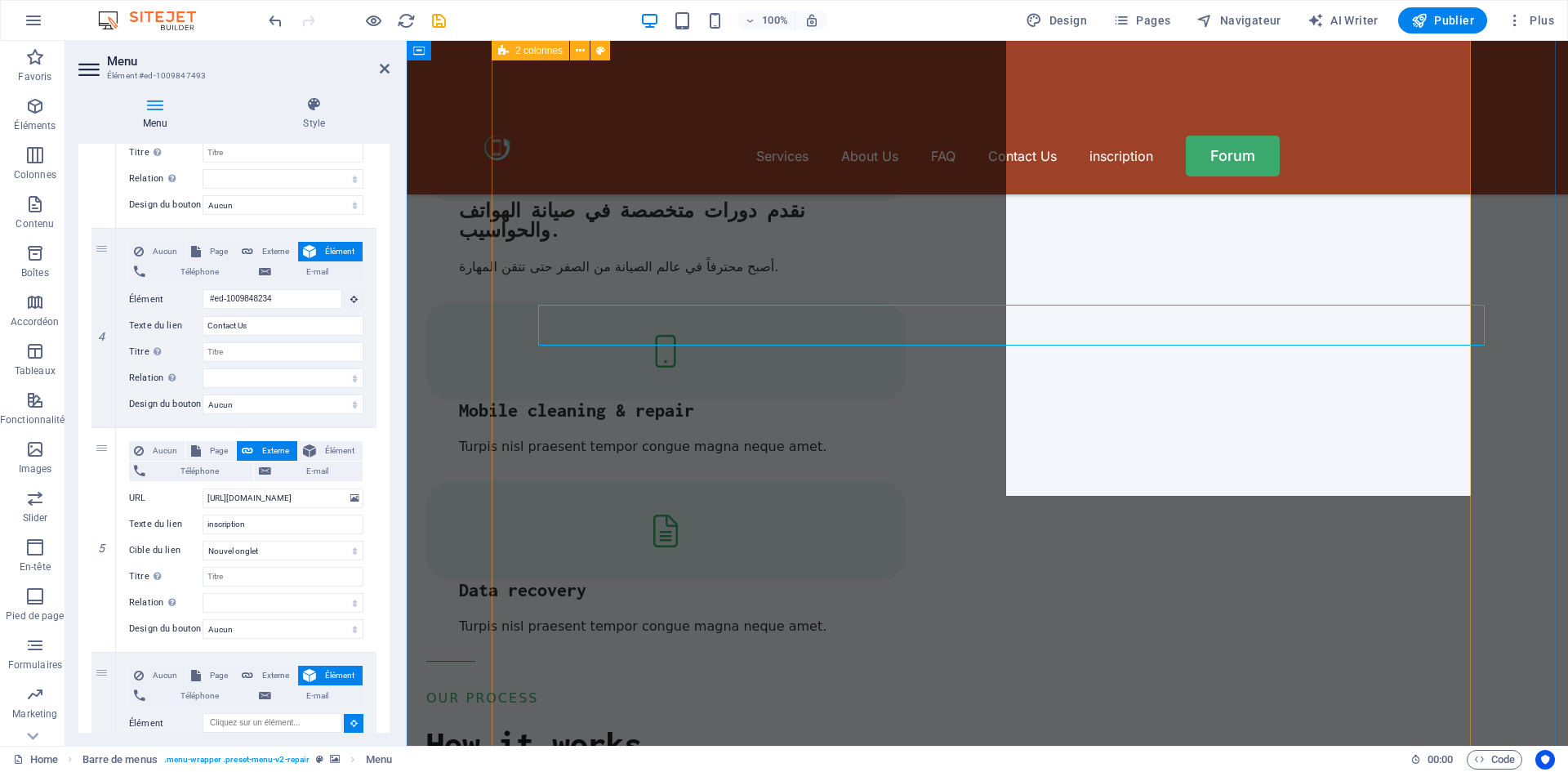
scroll to position [1879, 0]
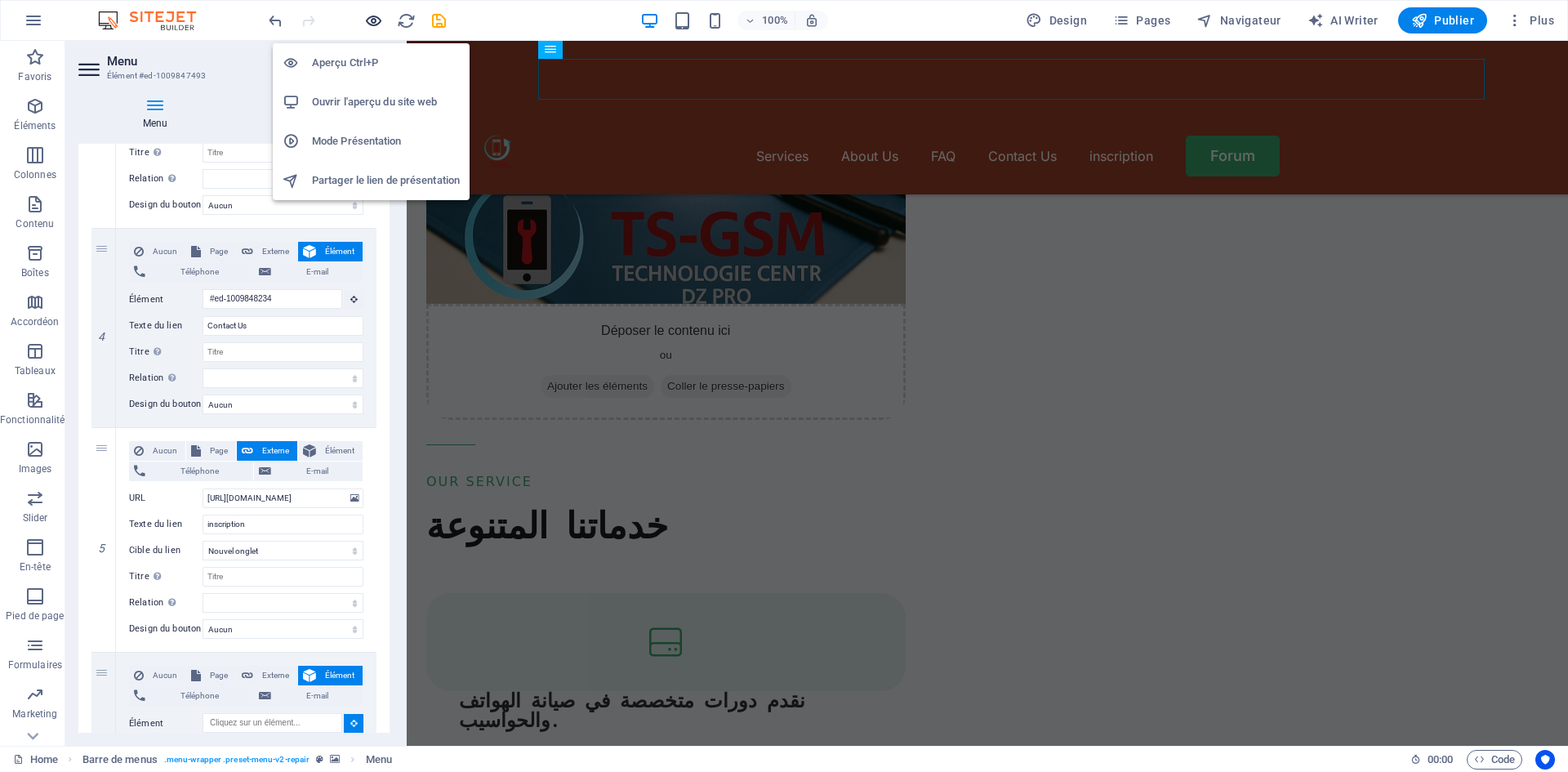
click at [371, 20] on icon "button" at bounding box center [374, 21] width 19 height 19
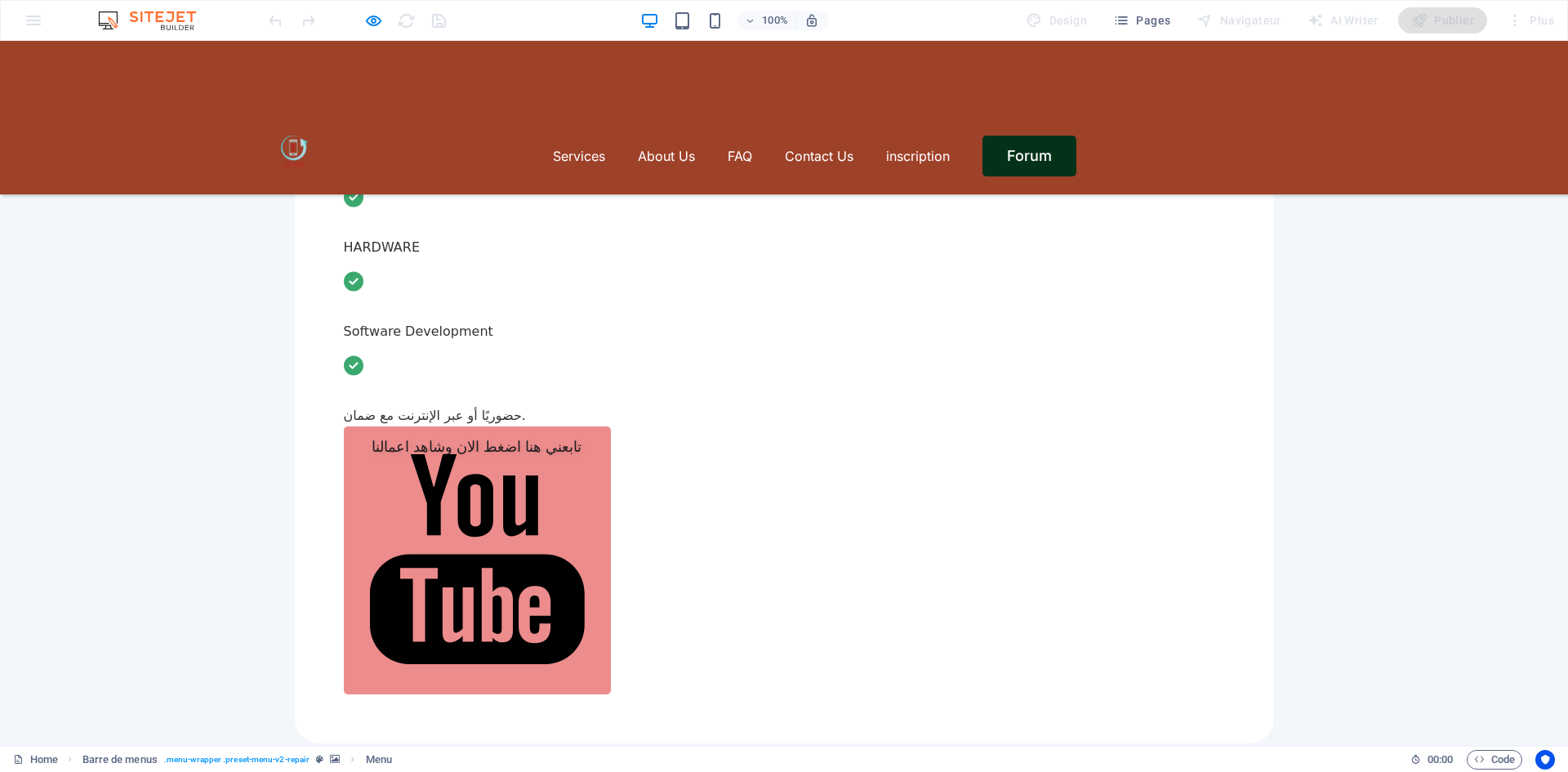
scroll to position [735, 0]
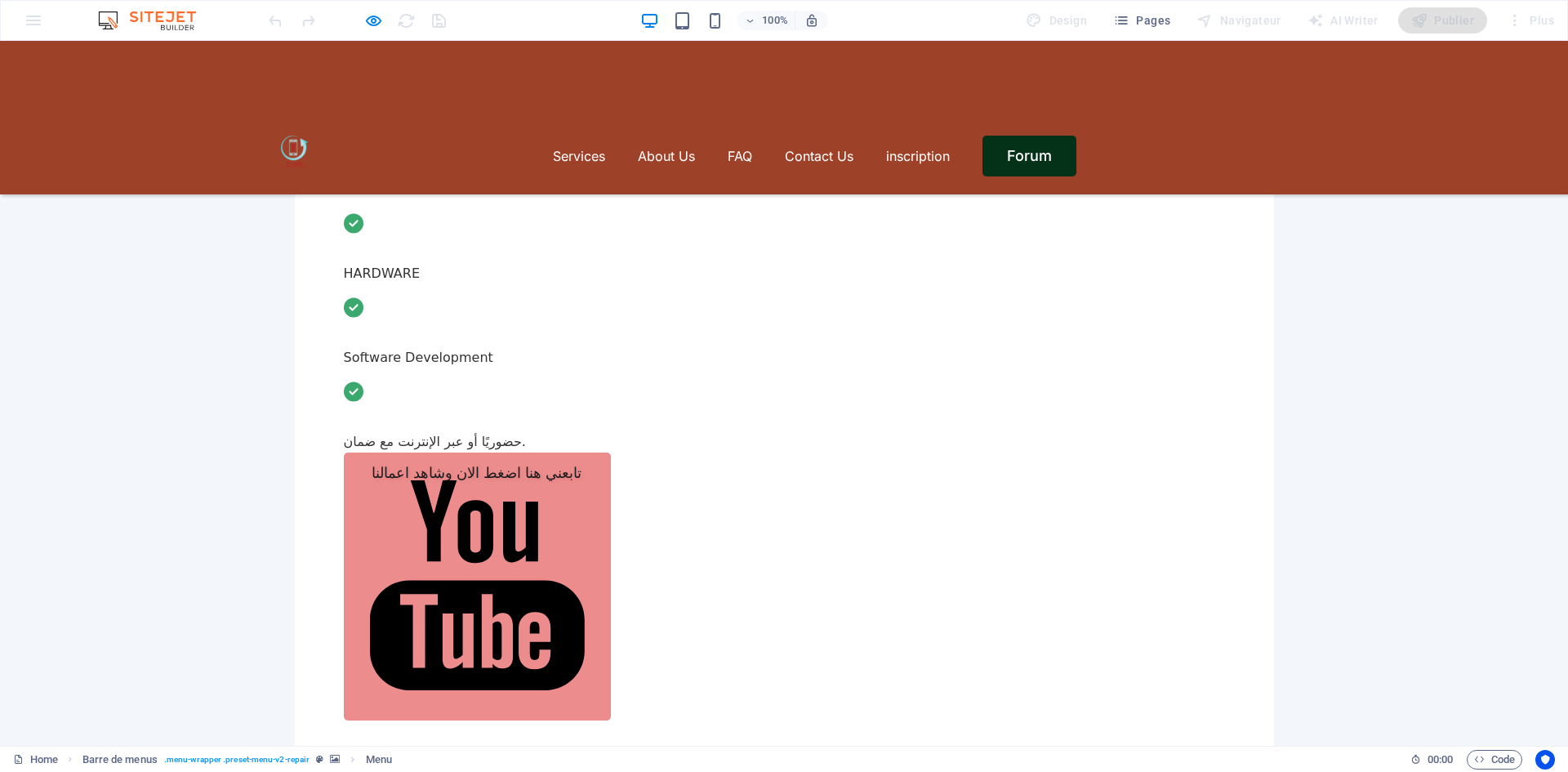
click at [1056, 136] on link "Forum" at bounding box center [1029, 156] width 94 height 40
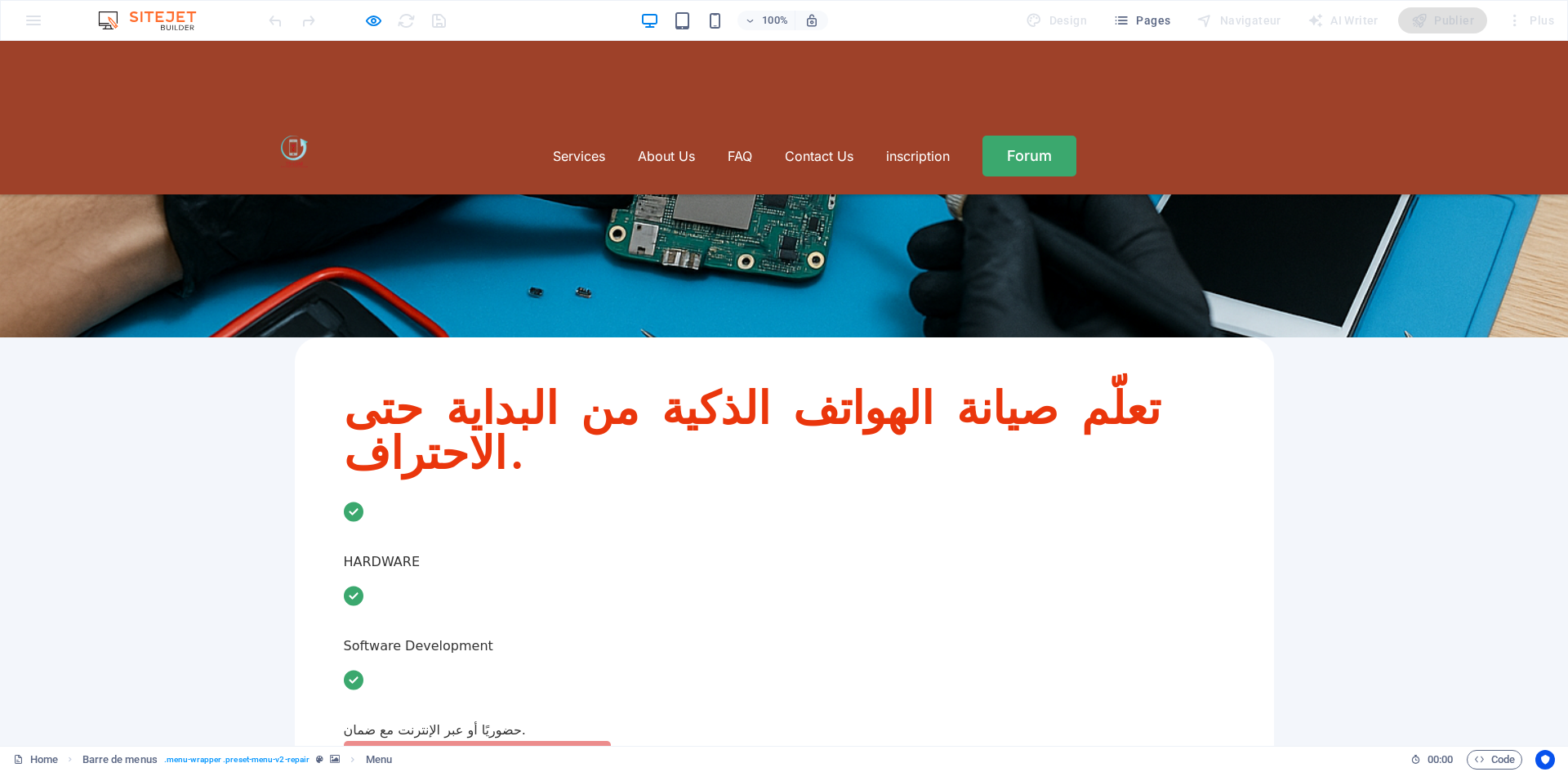
scroll to position [408, 0]
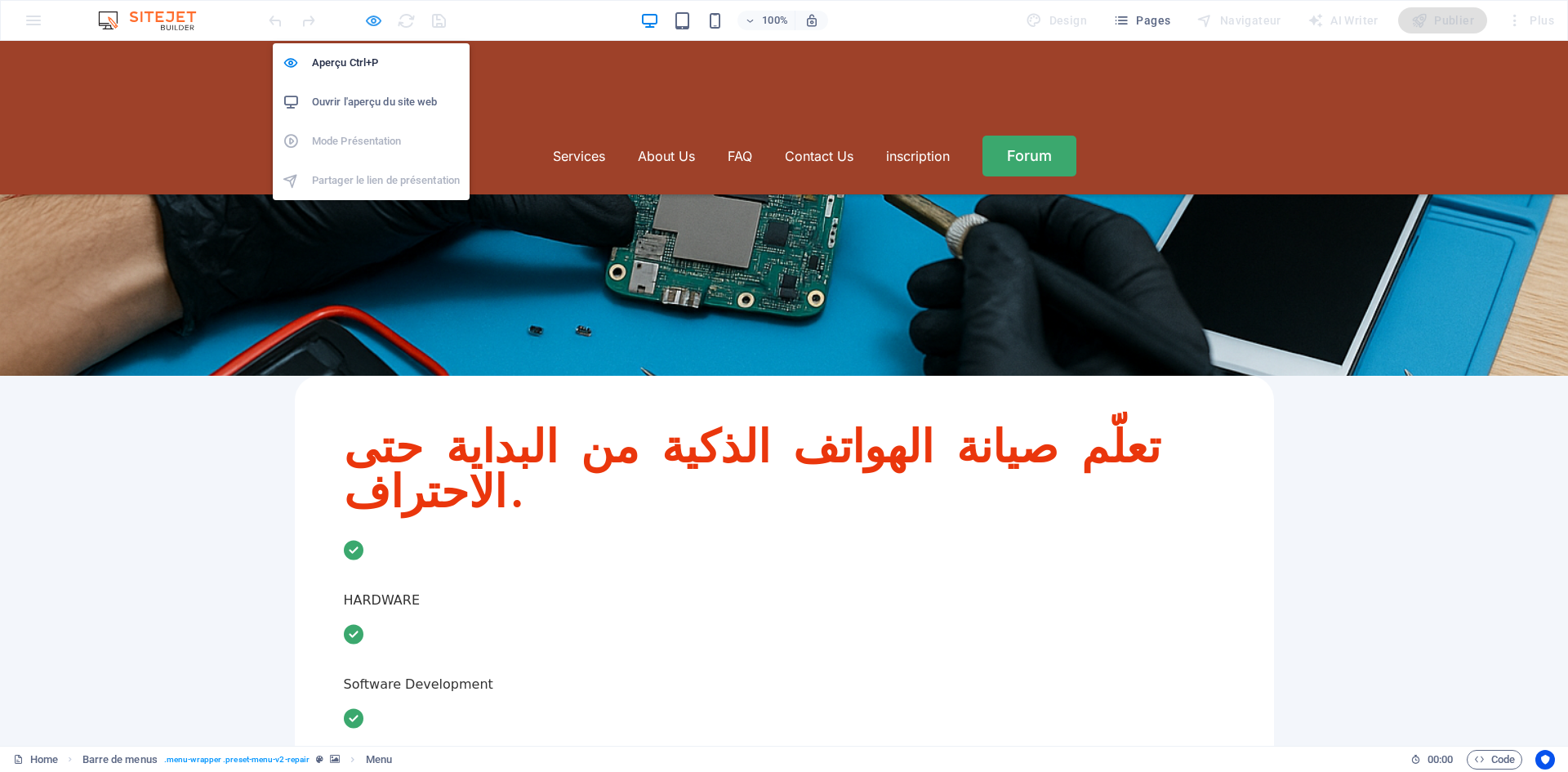
drag, startPoint x: 369, startPoint y: 18, endPoint x: 377, endPoint y: 21, distance: 8.5
click at [369, 18] on icon "button" at bounding box center [374, 21] width 19 height 19
select select "default"
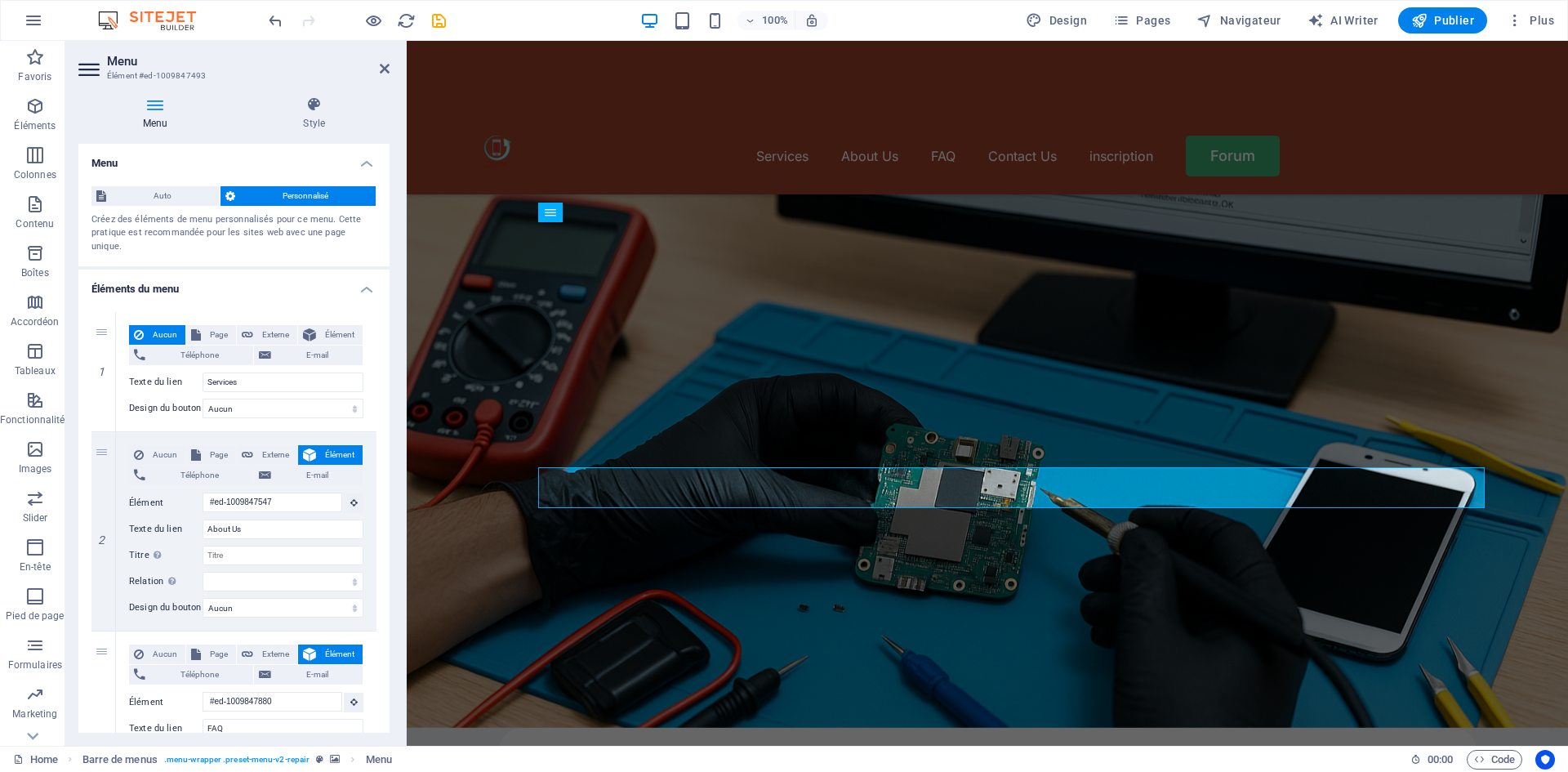
scroll to position [0, 0]
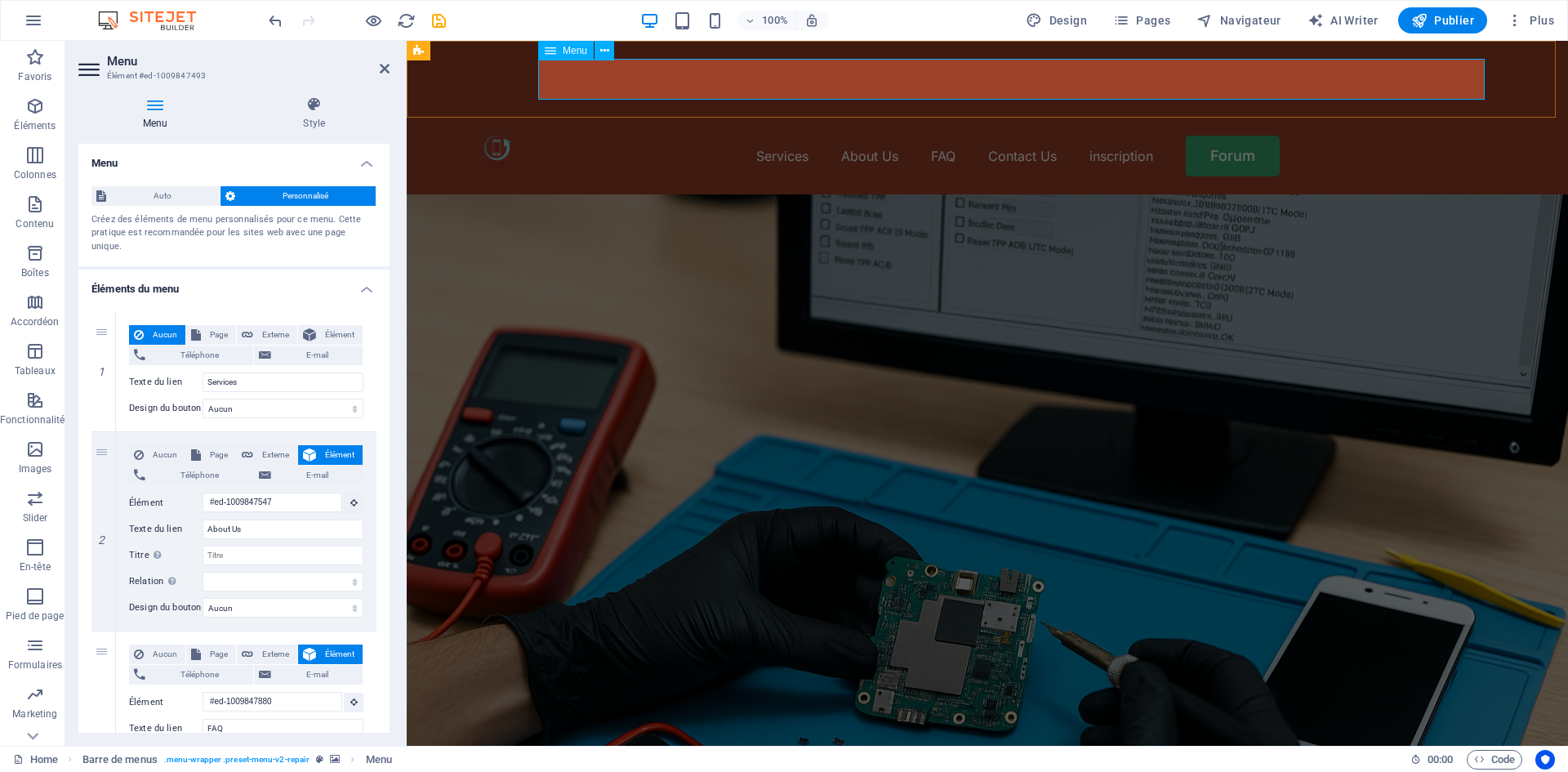
click at [1226, 136] on nav "Services About Us FAQ Contact Us inscription Forum" at bounding box center [988, 156] width 1007 height 40
click at [1232, 136] on nav "Services About Us FAQ Contact Us inscription Forum" at bounding box center [988, 156] width 1007 height 40
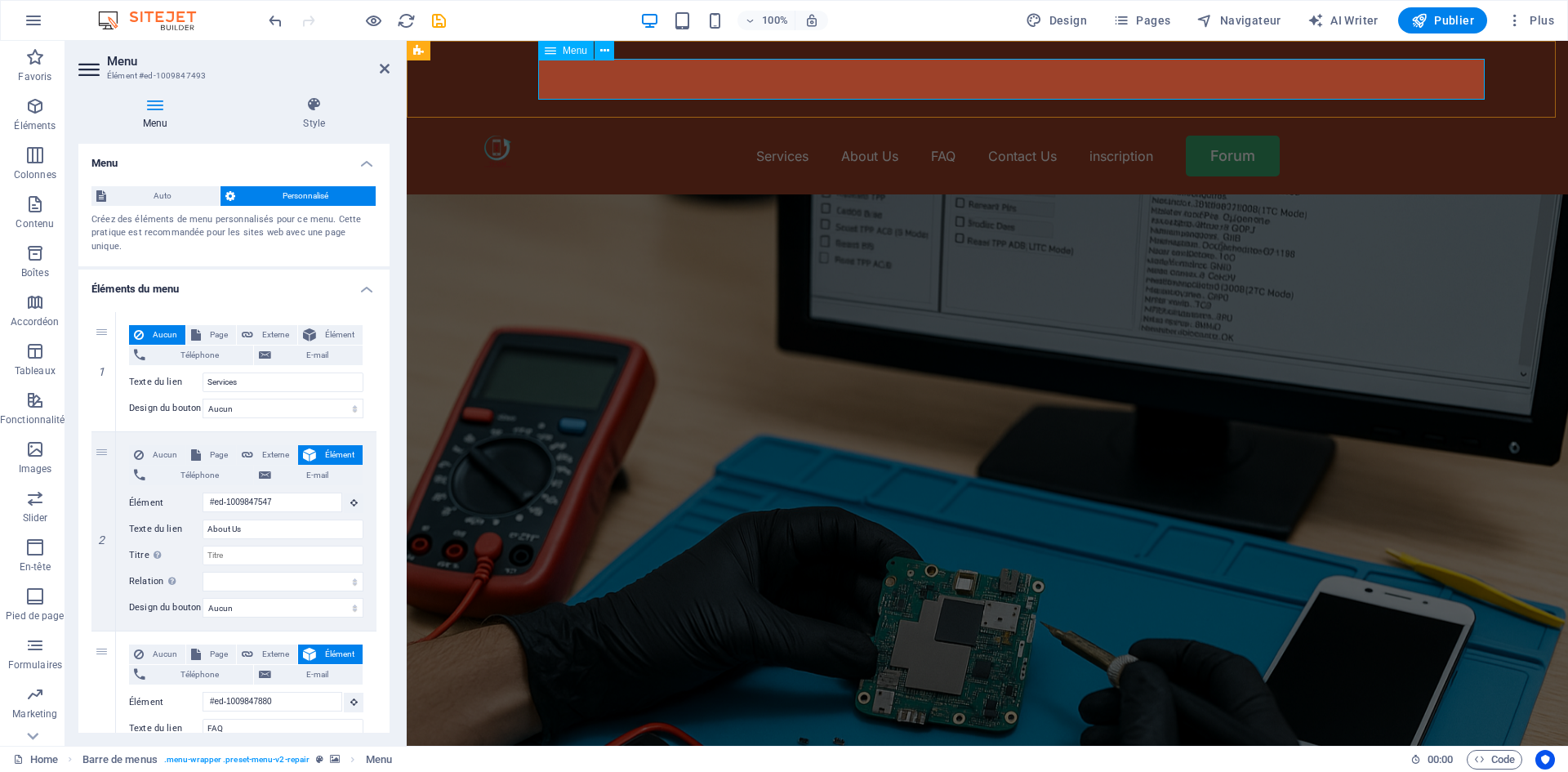
click at [1232, 136] on nav "Services About Us FAQ Contact Us inscription Forum" at bounding box center [988, 156] width 1007 height 40
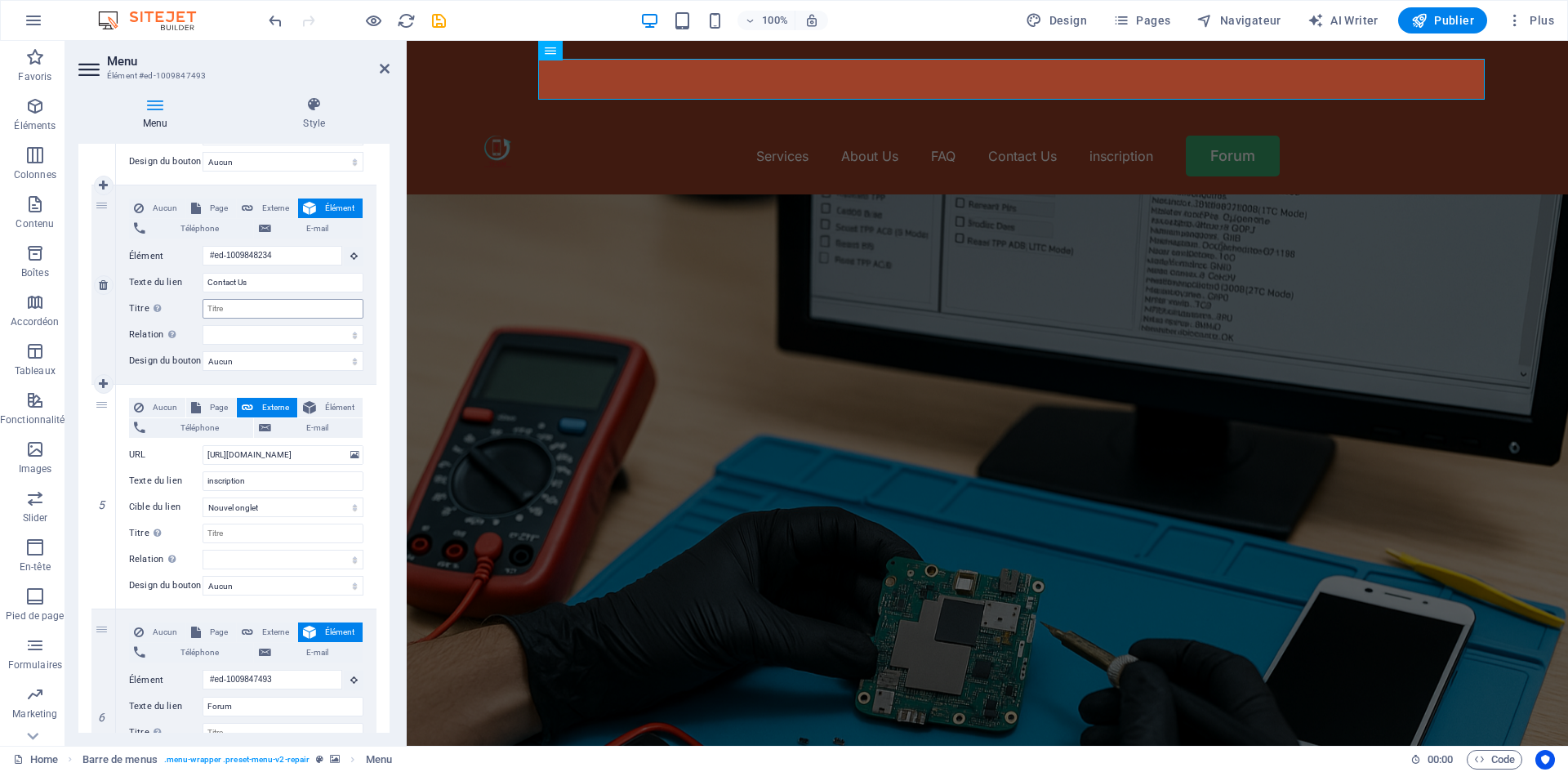
scroll to position [765, 0]
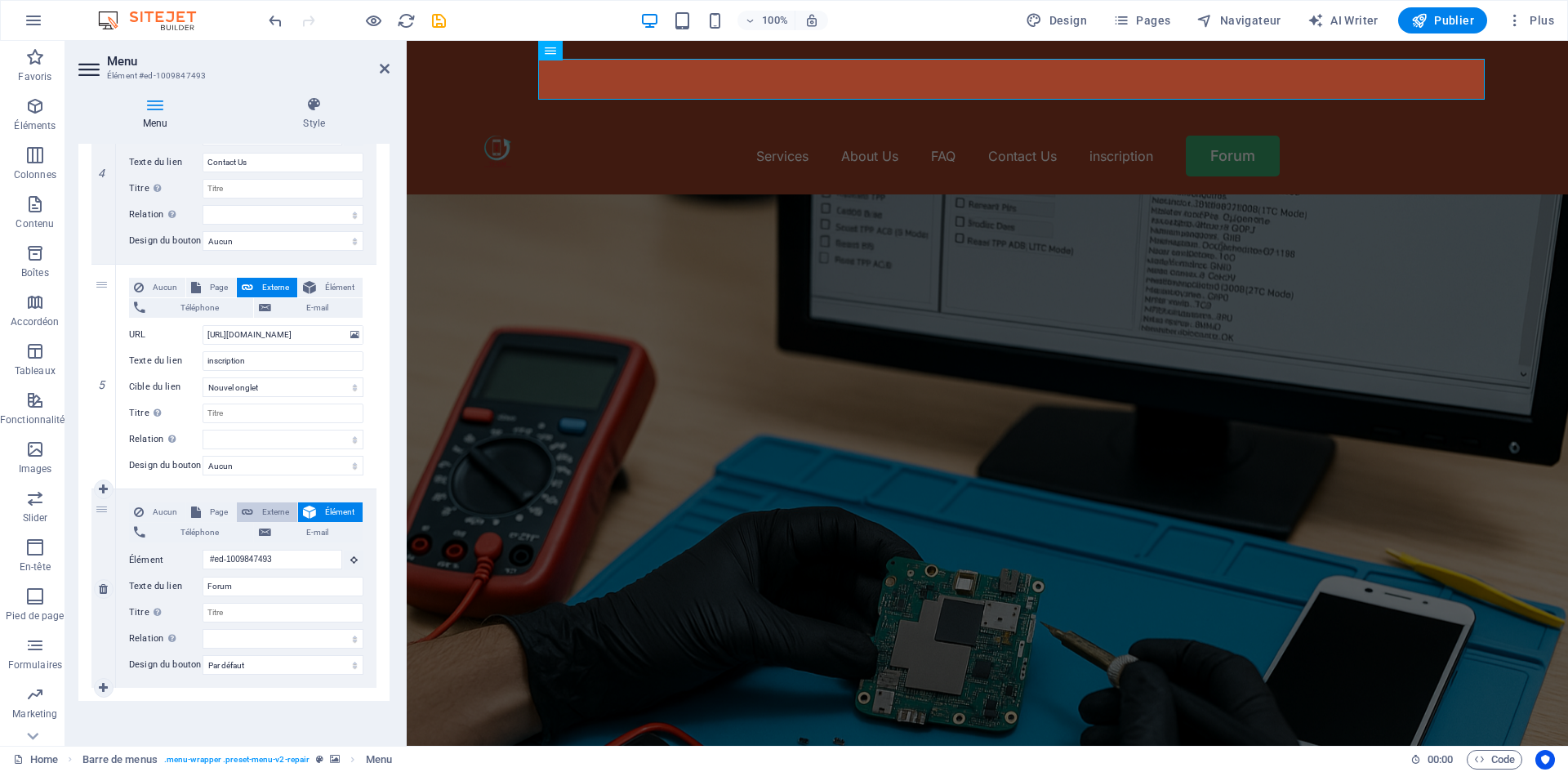
click at [272, 502] on span "Externe" at bounding box center [275, 511] width 35 height 19
select select
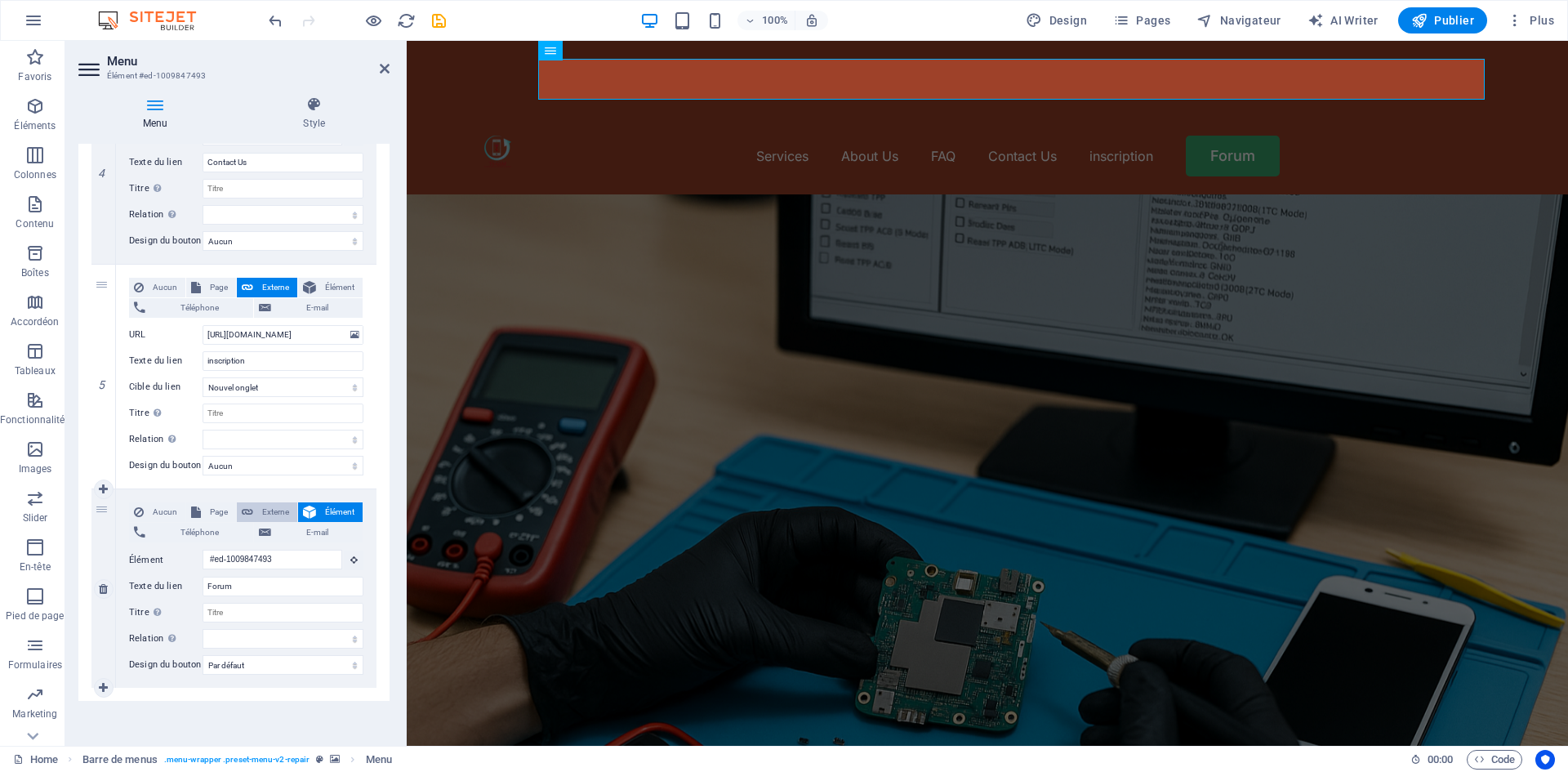
select select "blank"
select select
click at [273, 502] on span "Externe" at bounding box center [275, 511] width 35 height 19
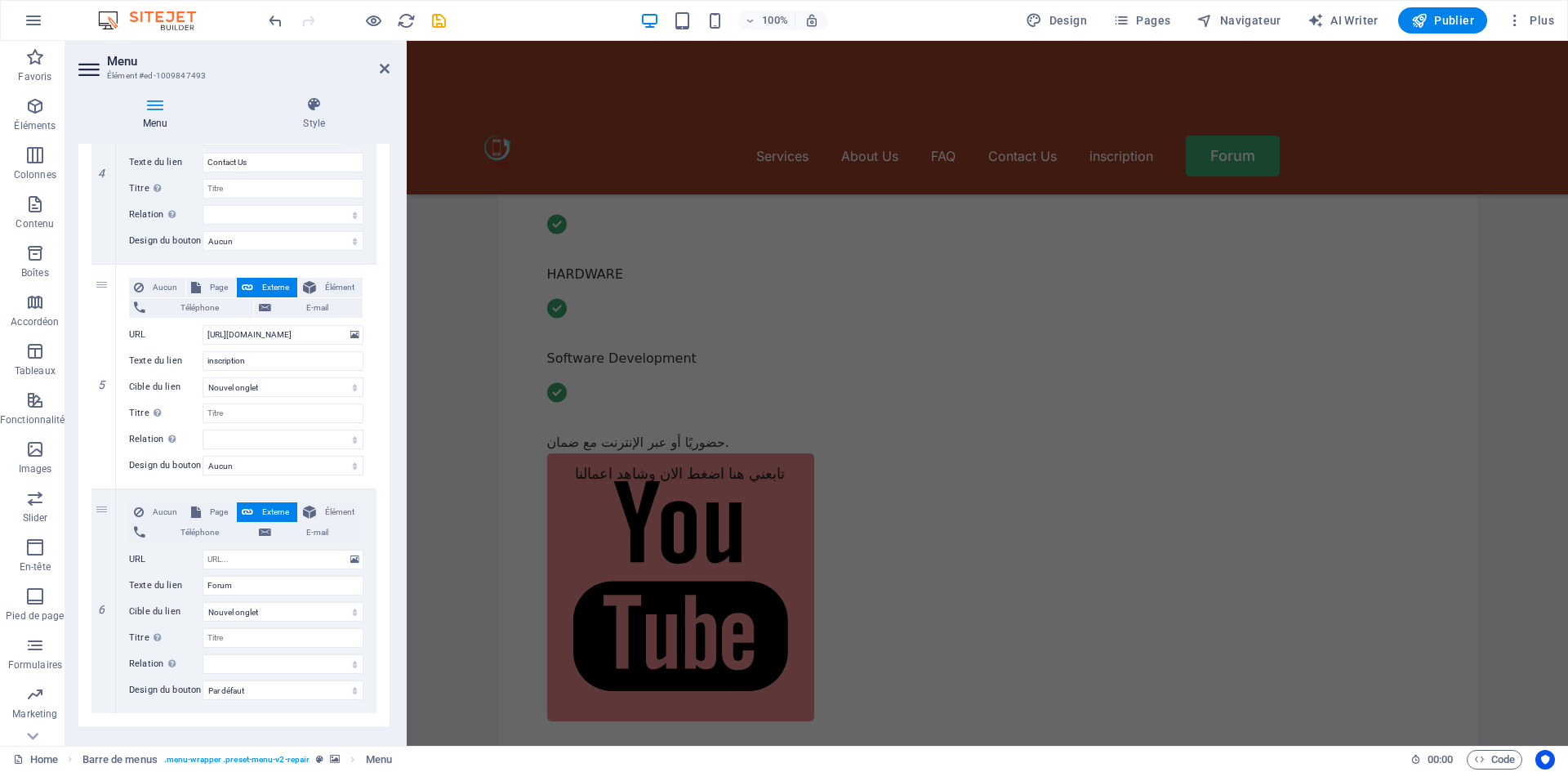
scroll to position [735, 0]
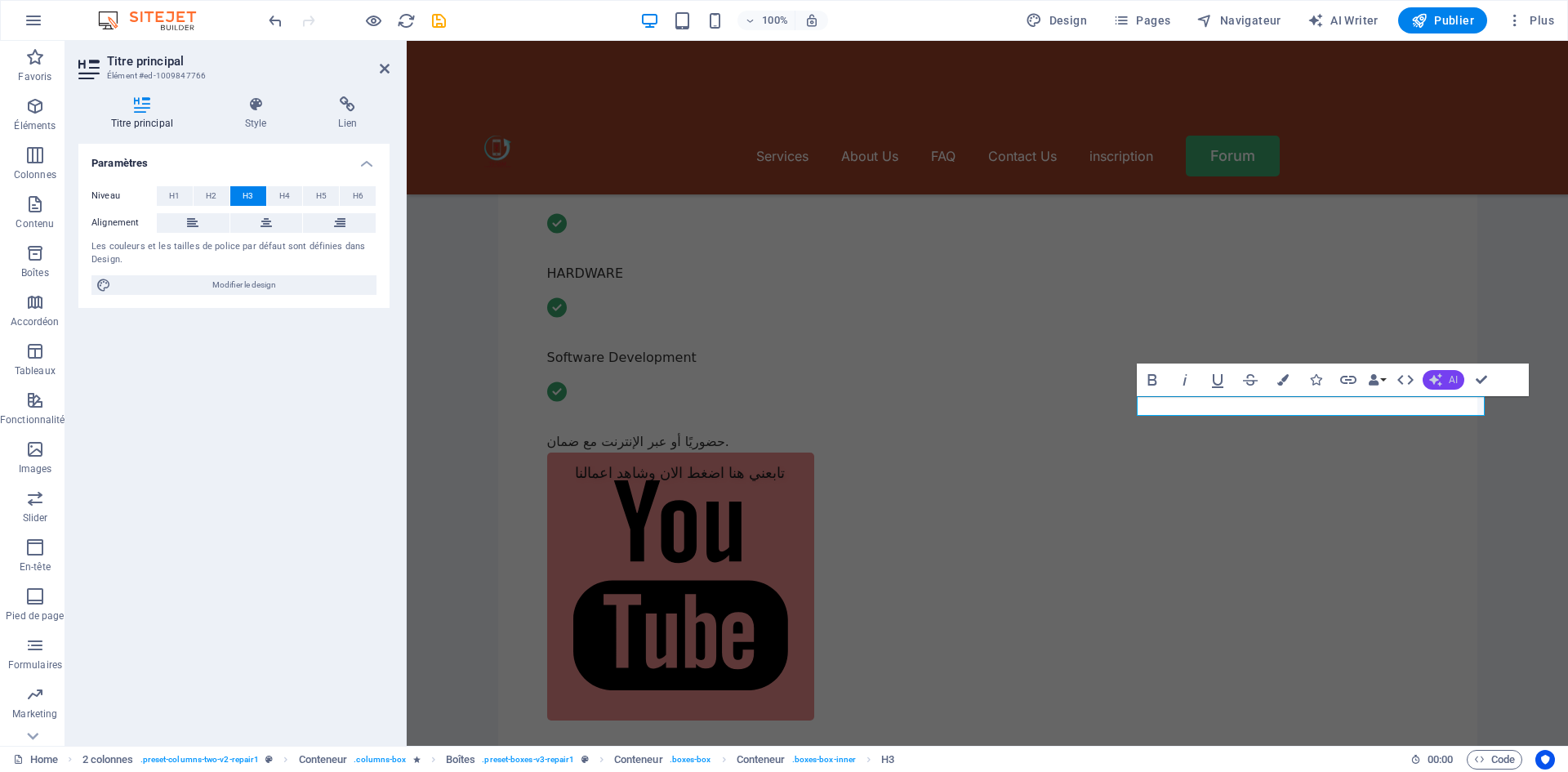
click at [1446, 374] on button "AI" at bounding box center [1442, 380] width 41 height 19
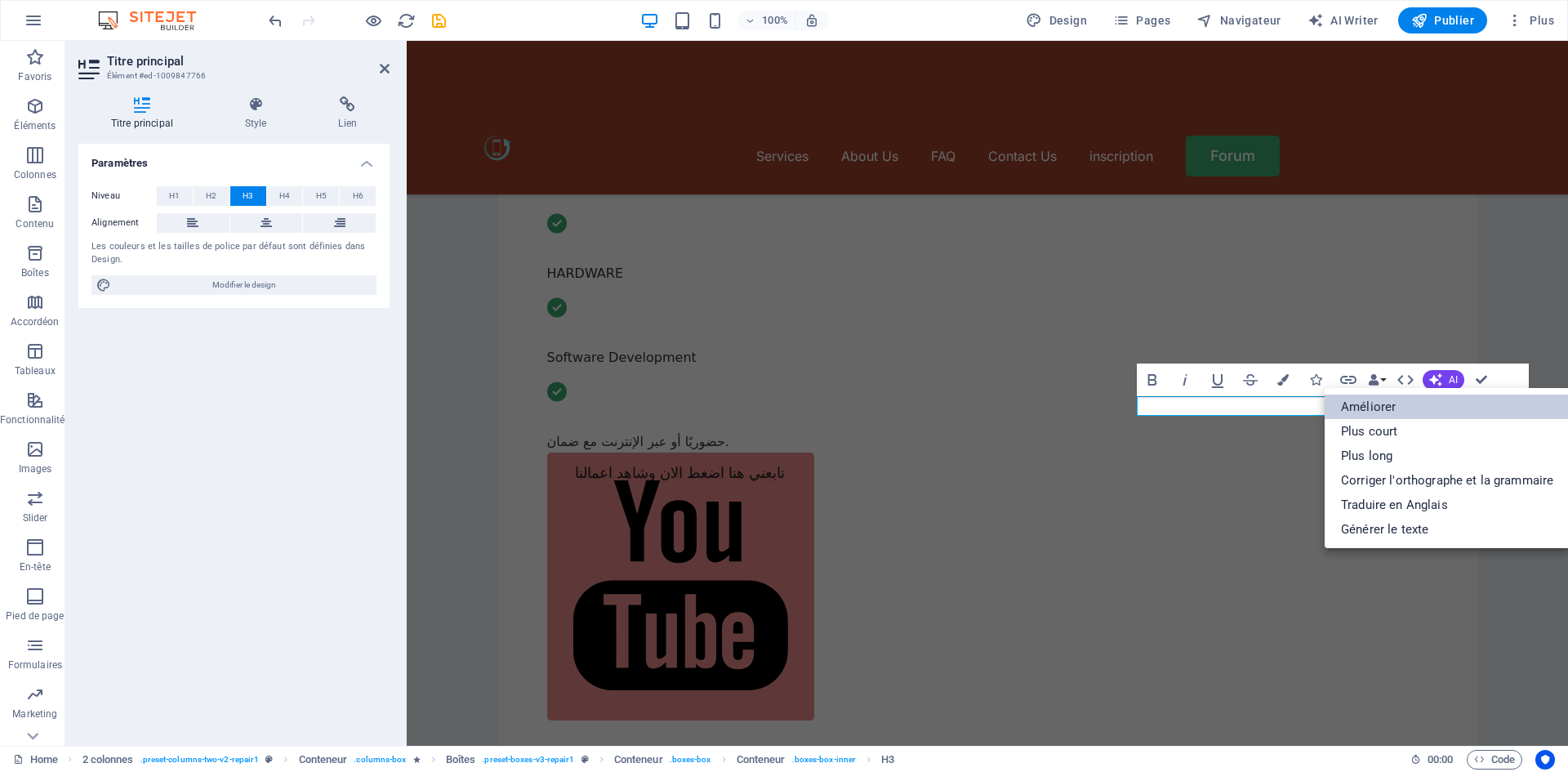
click at [1417, 398] on link "Améliorer" at bounding box center [1447, 407] width 245 height 24
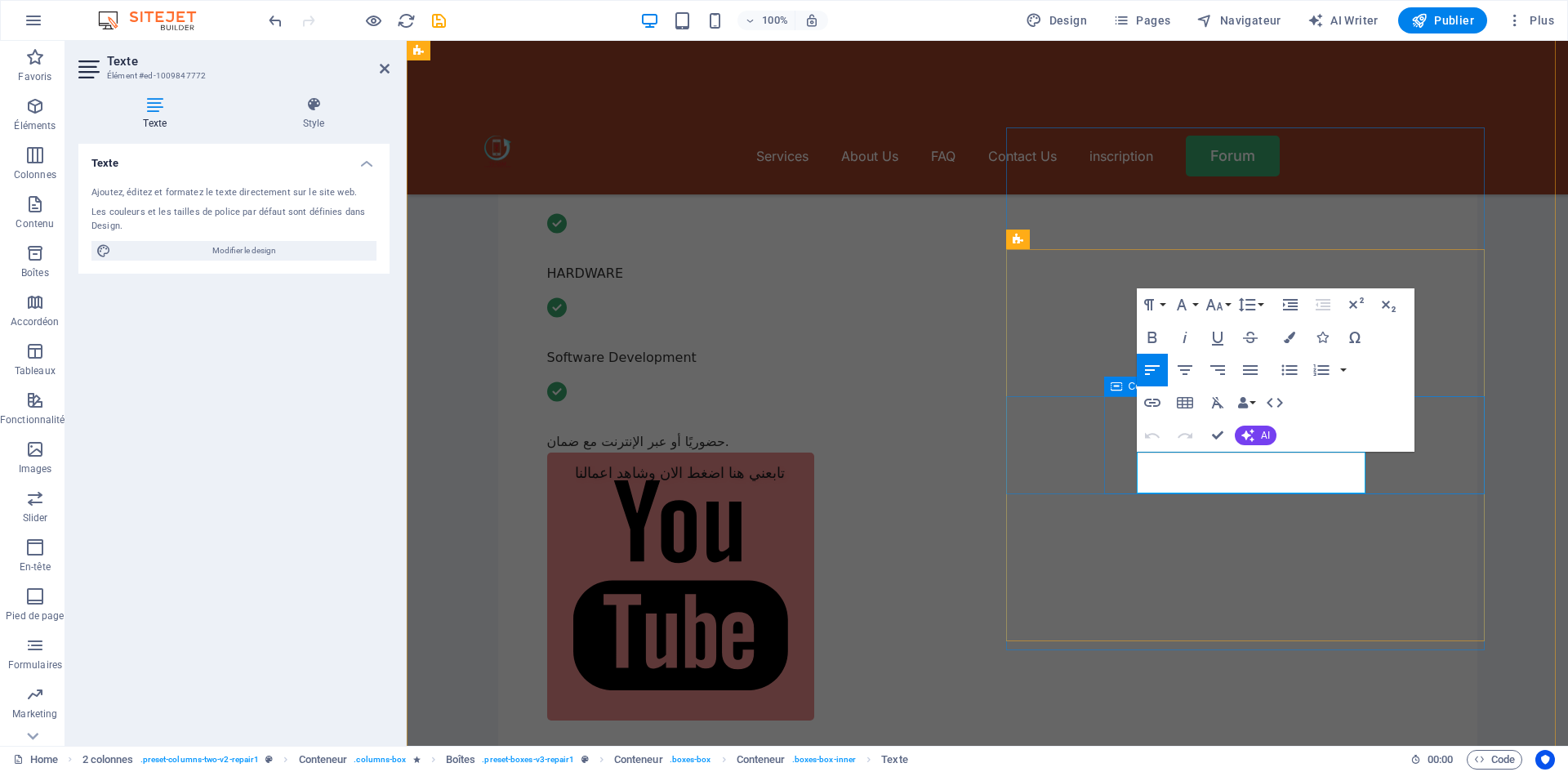
drag, startPoint x: 1269, startPoint y: 489, endPoint x: 1126, endPoint y: 453, distance: 147.5
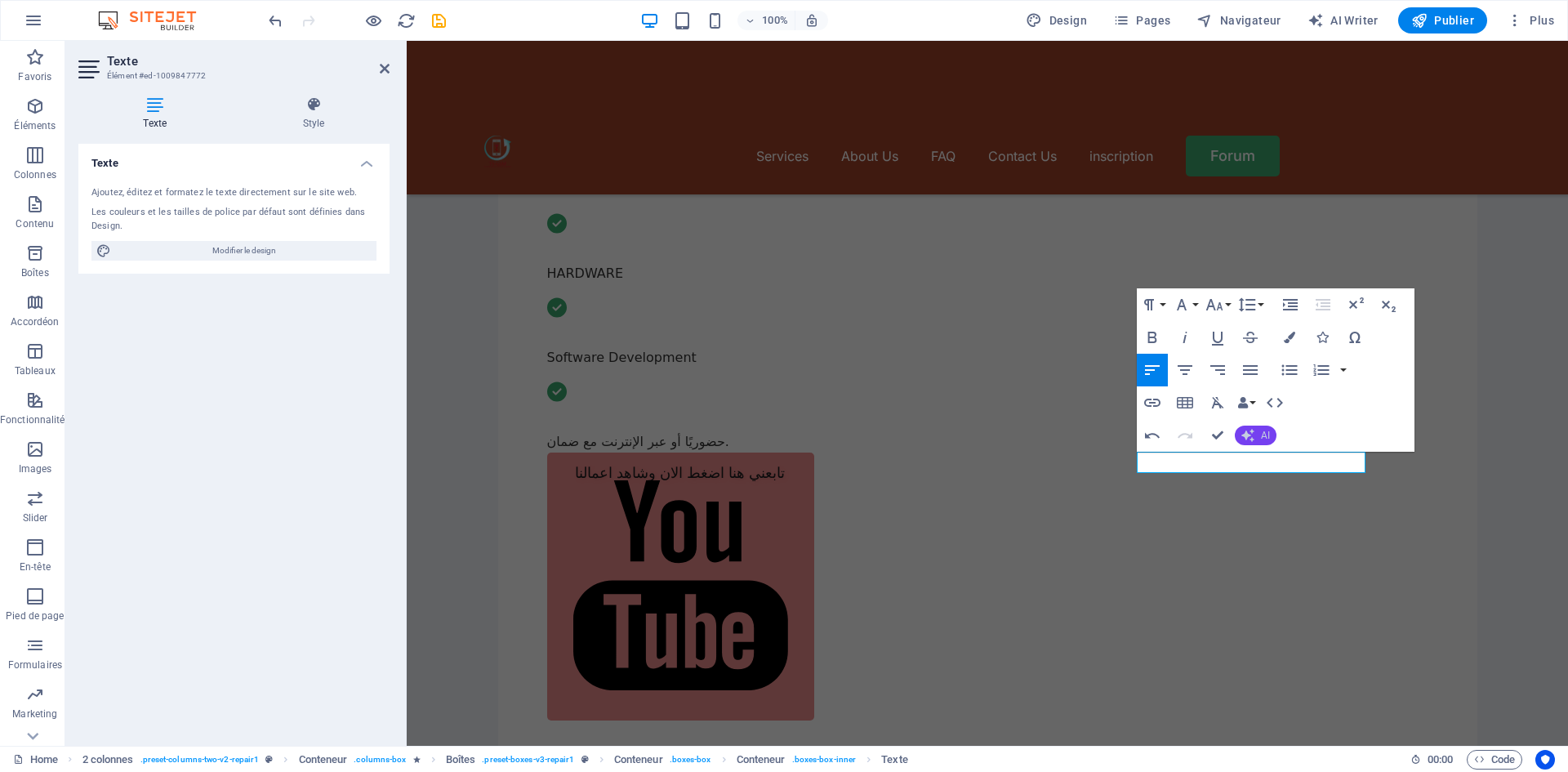
click at [1253, 433] on icon "button" at bounding box center [1247, 435] width 13 height 13
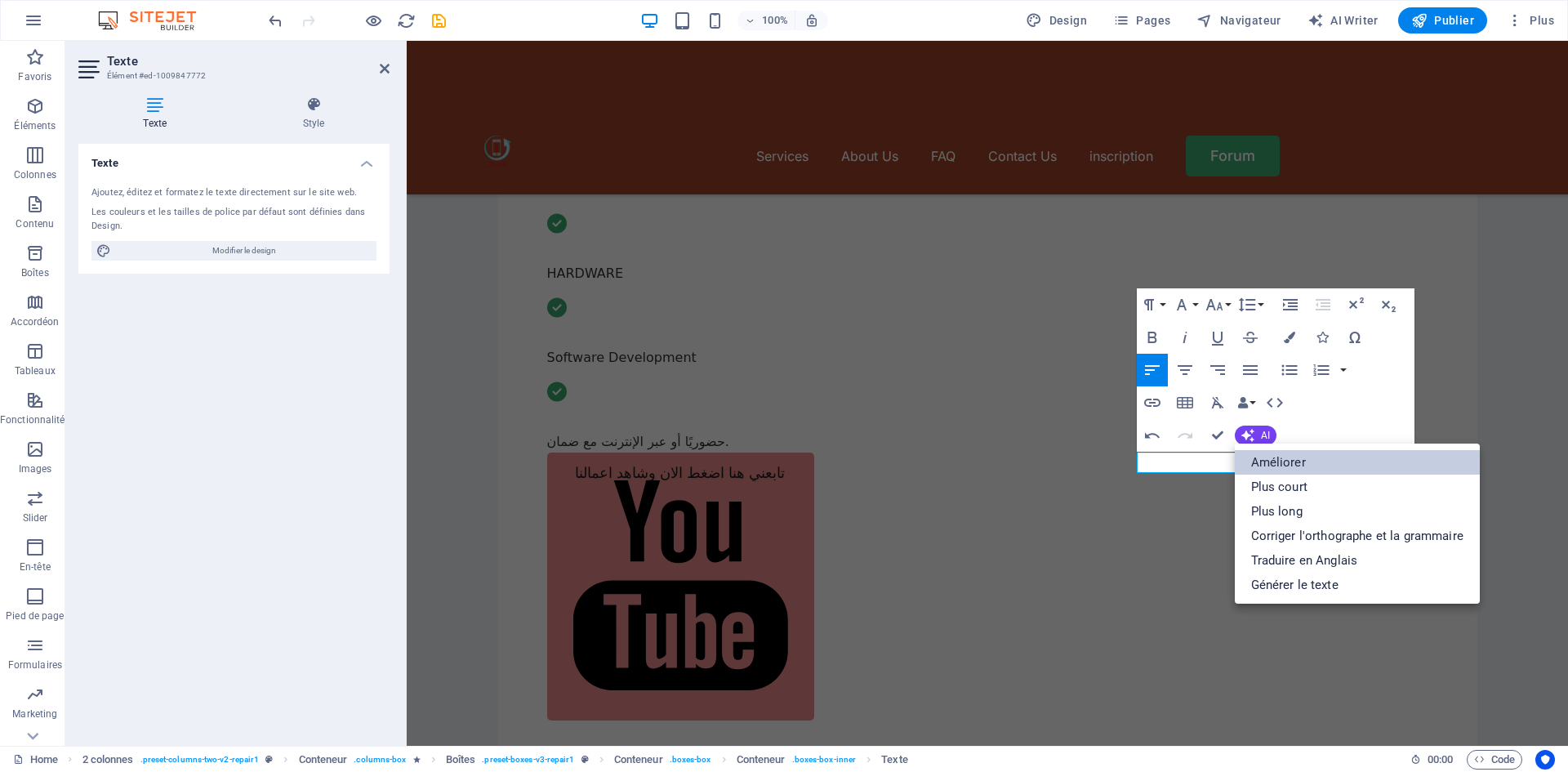
click at [1268, 456] on link "Améliorer" at bounding box center [1357, 462] width 245 height 24
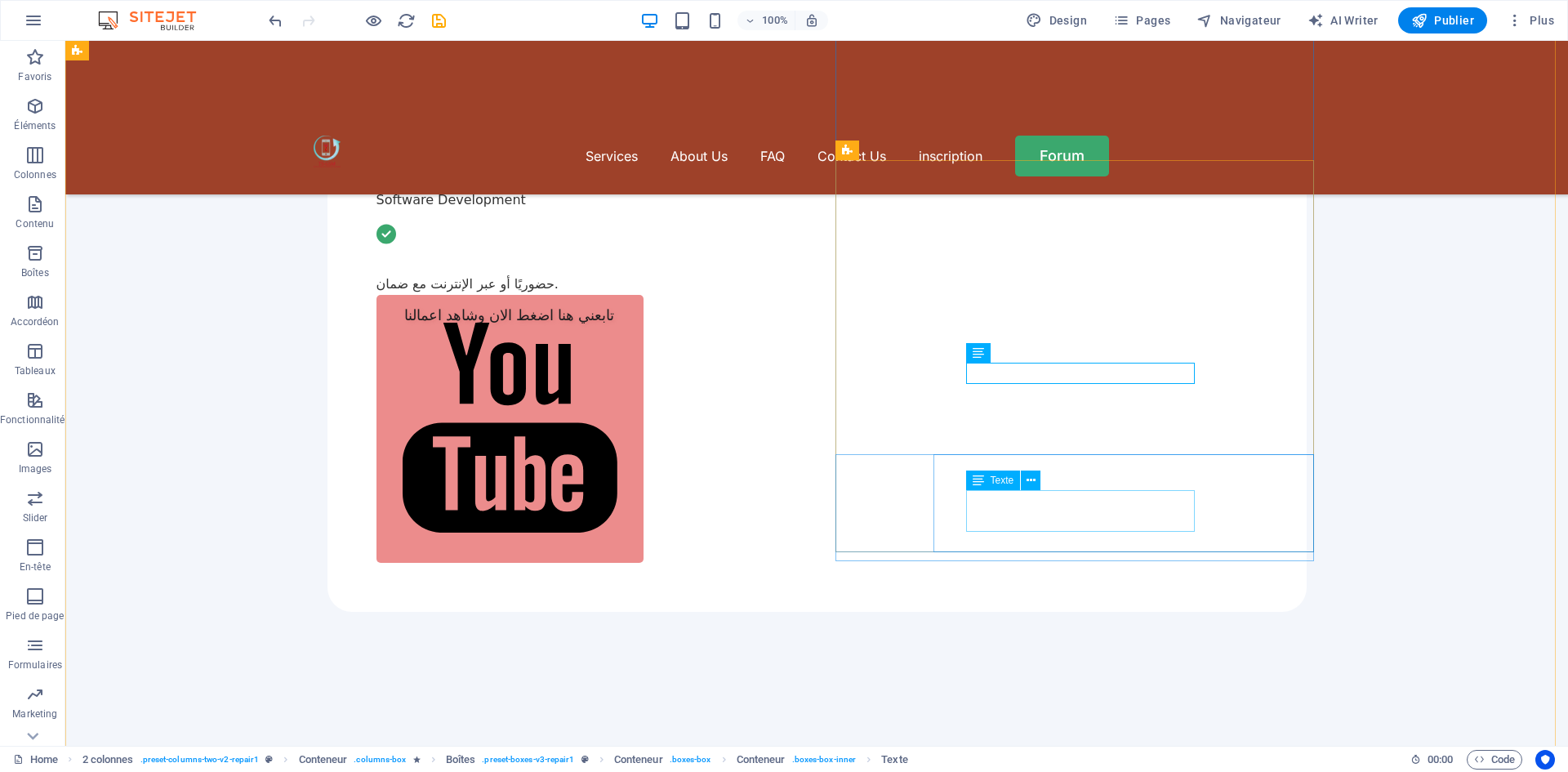
scroll to position [899, 0]
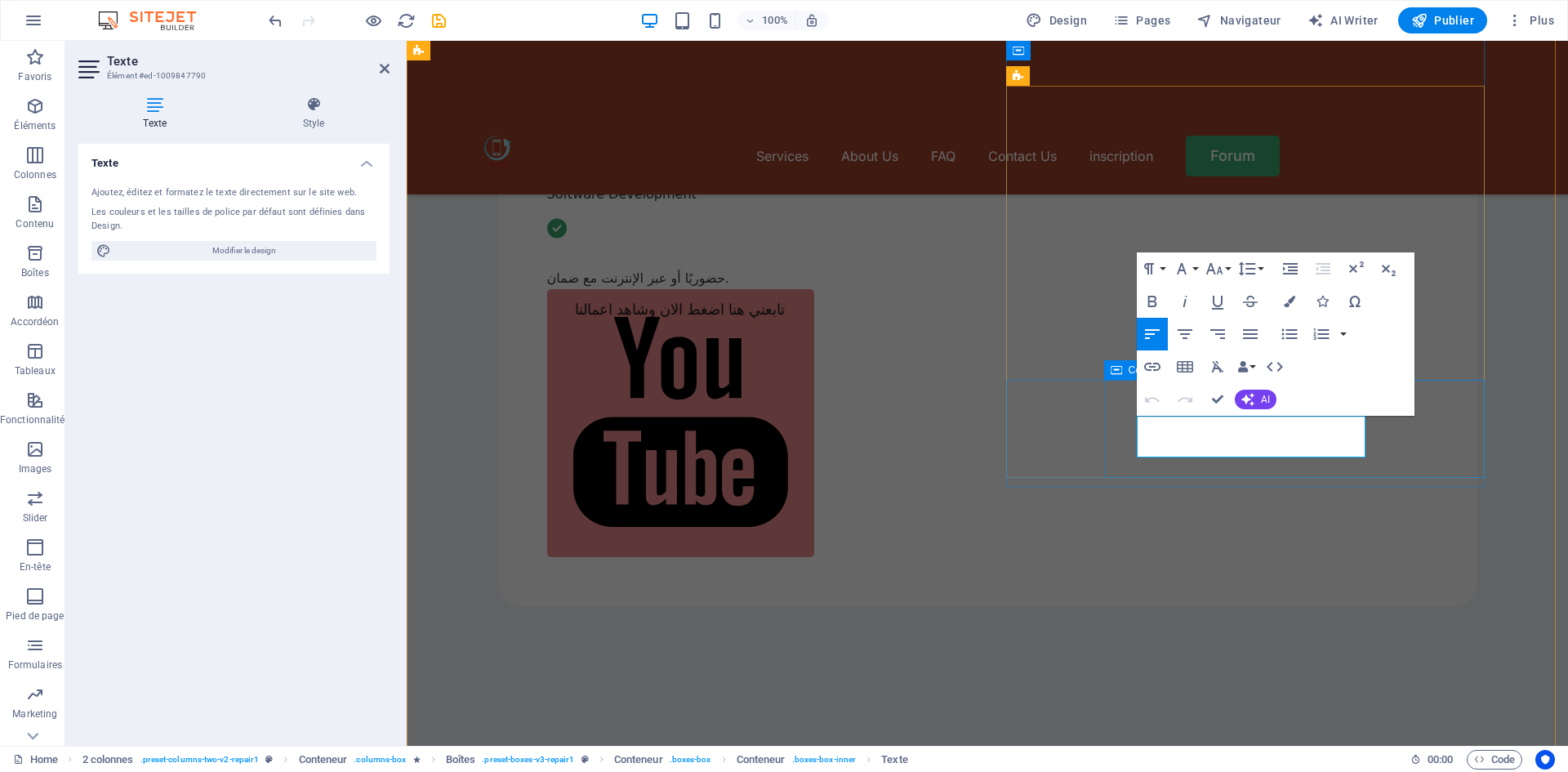
drag, startPoint x: 1264, startPoint y: 449, endPoint x: 1105, endPoint y: 423, distance: 161.1
click at [1267, 392] on button "AI" at bounding box center [1255, 399] width 41 height 19
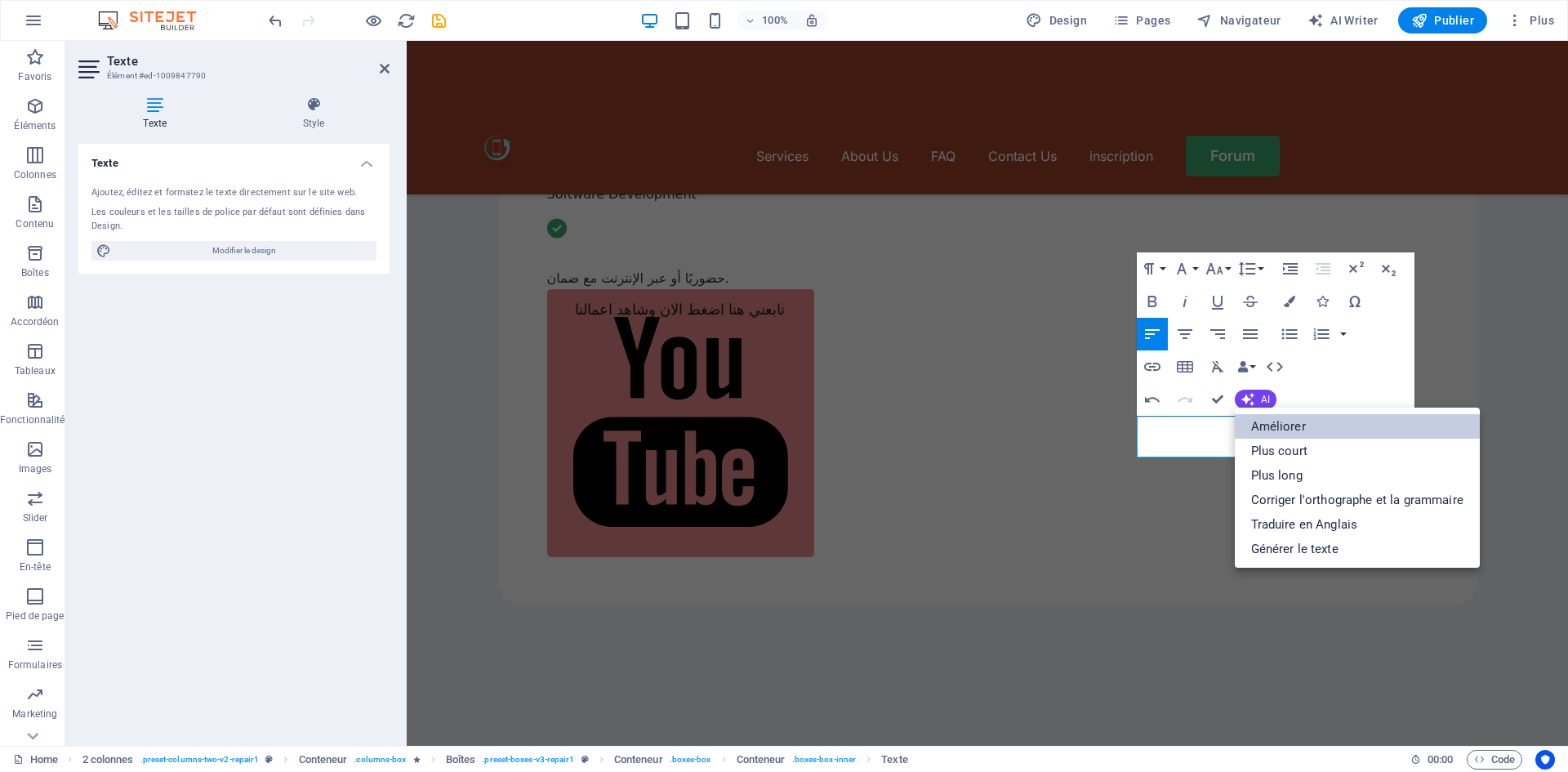
click at [1253, 418] on link "Améliorer" at bounding box center [1357, 426] width 245 height 24
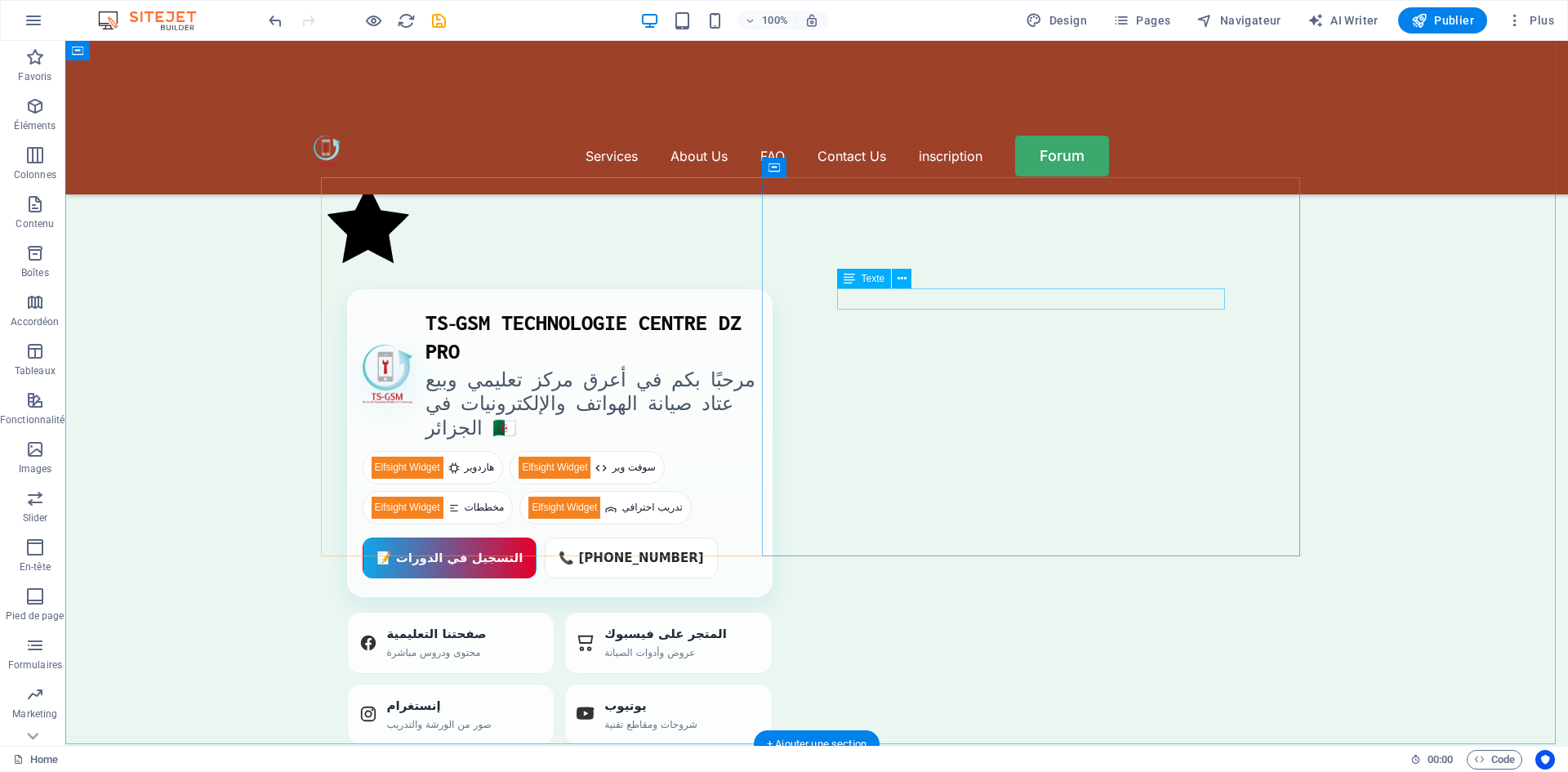
scroll to position [4493, 0]
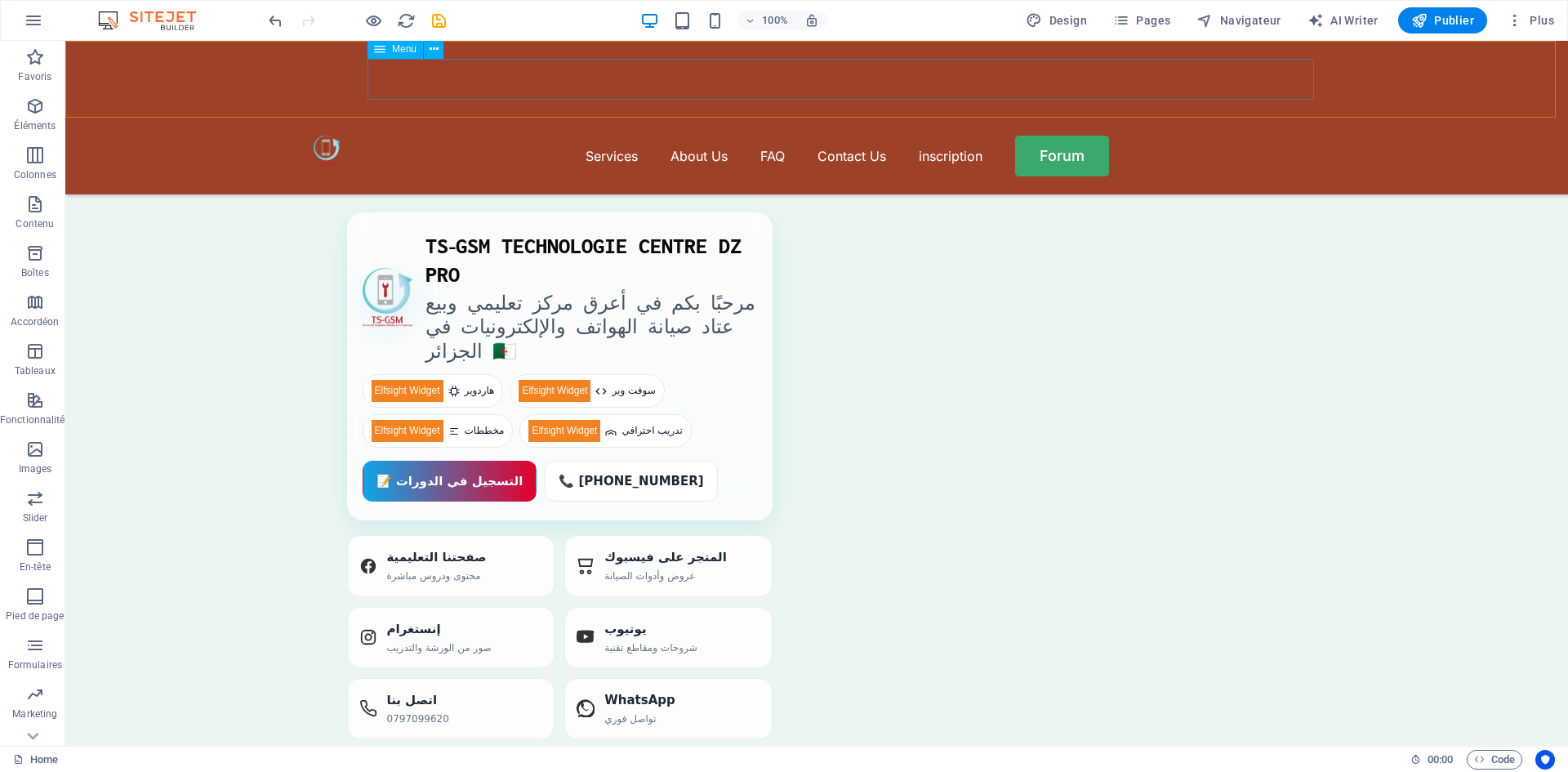
click at [1048, 136] on nav "Services About Us FAQ Contact Us inscription Forum" at bounding box center [817, 156] width 1007 height 40
select select "default"
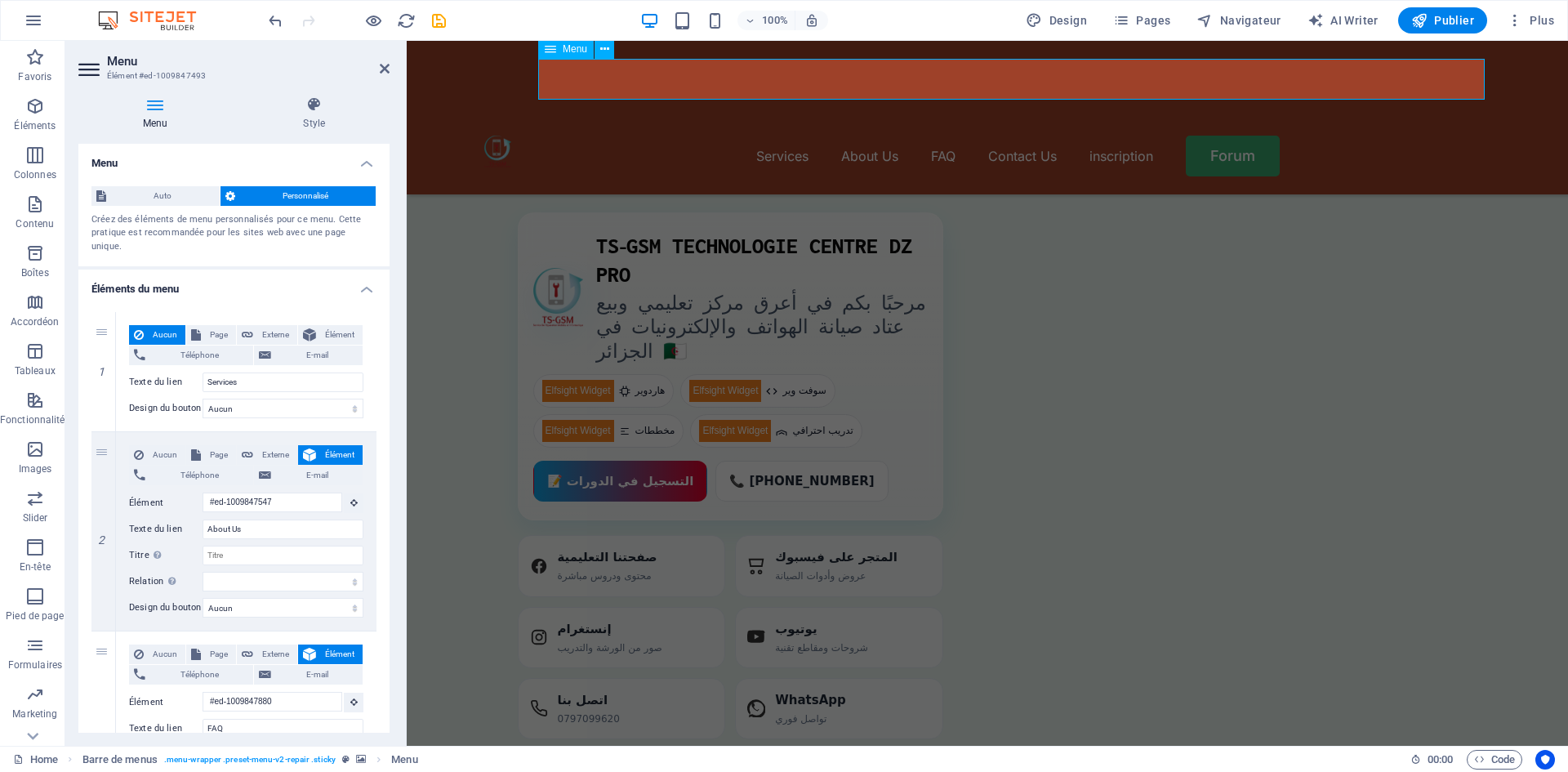
click at [1048, 136] on nav "Services About Us FAQ Contact Us inscription Forum" at bounding box center [988, 156] width 1007 height 40
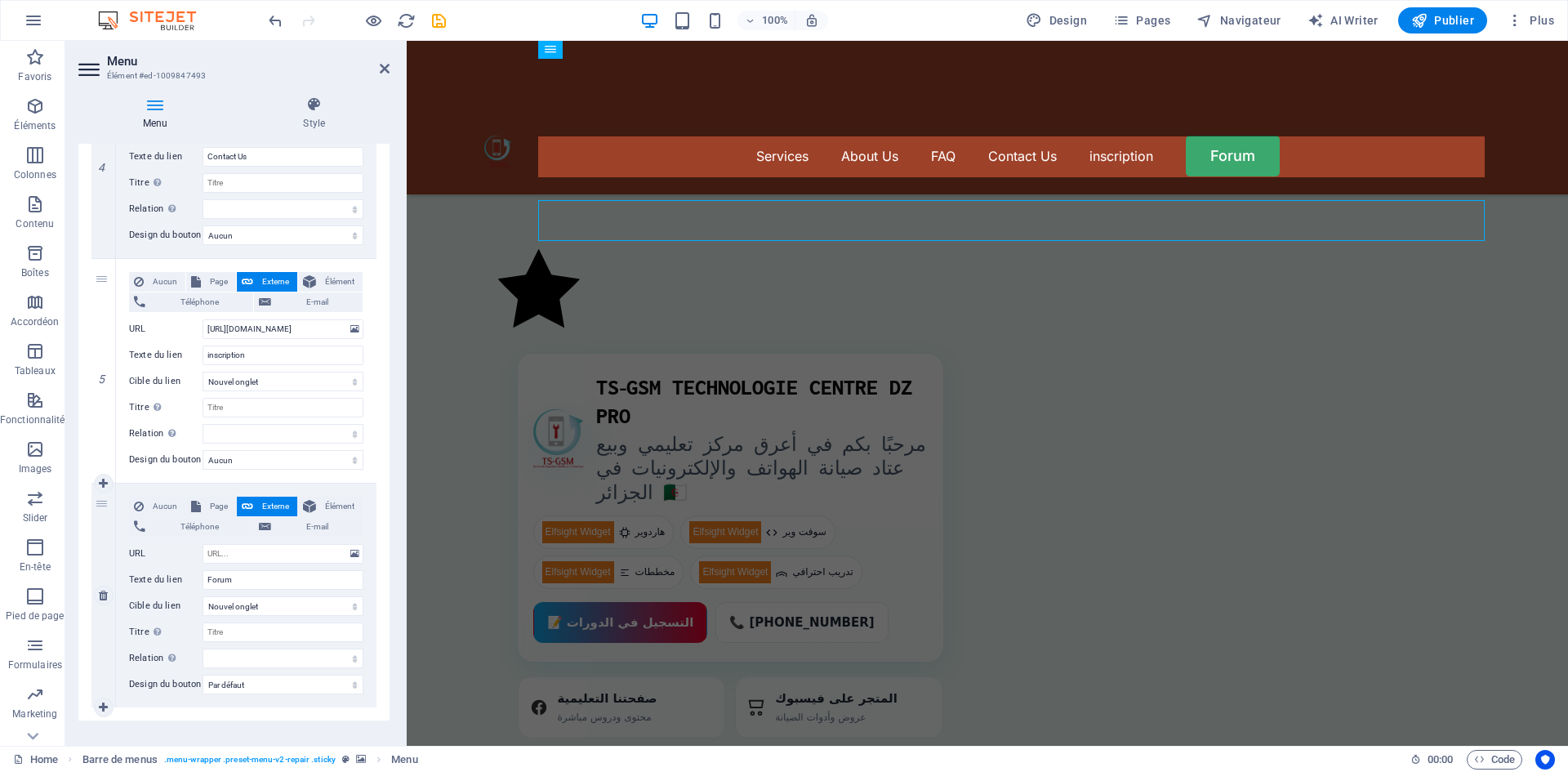
scroll to position [791, 0]
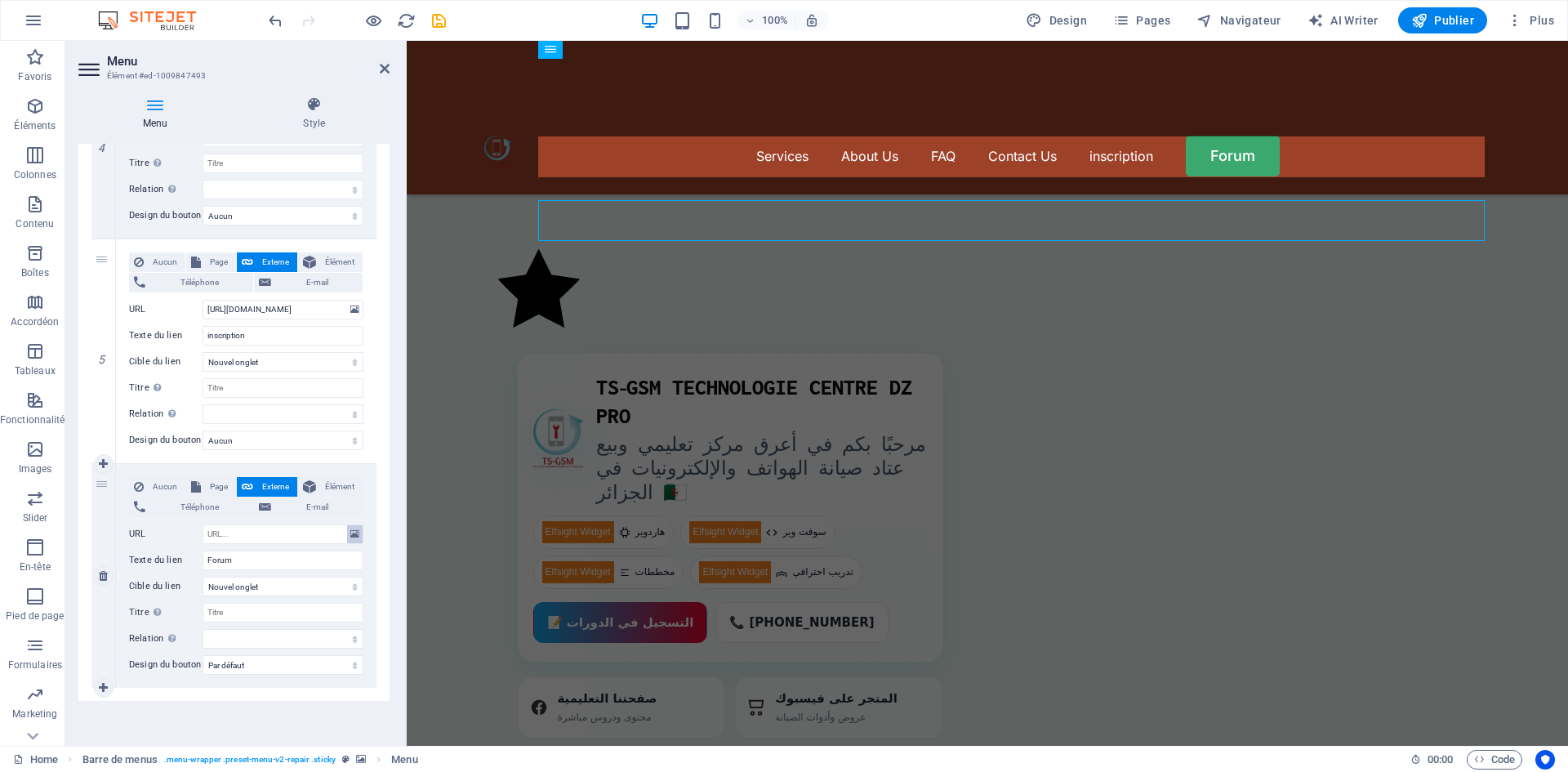
click at [353, 525] on icon at bounding box center [354, 533] width 9 height 18
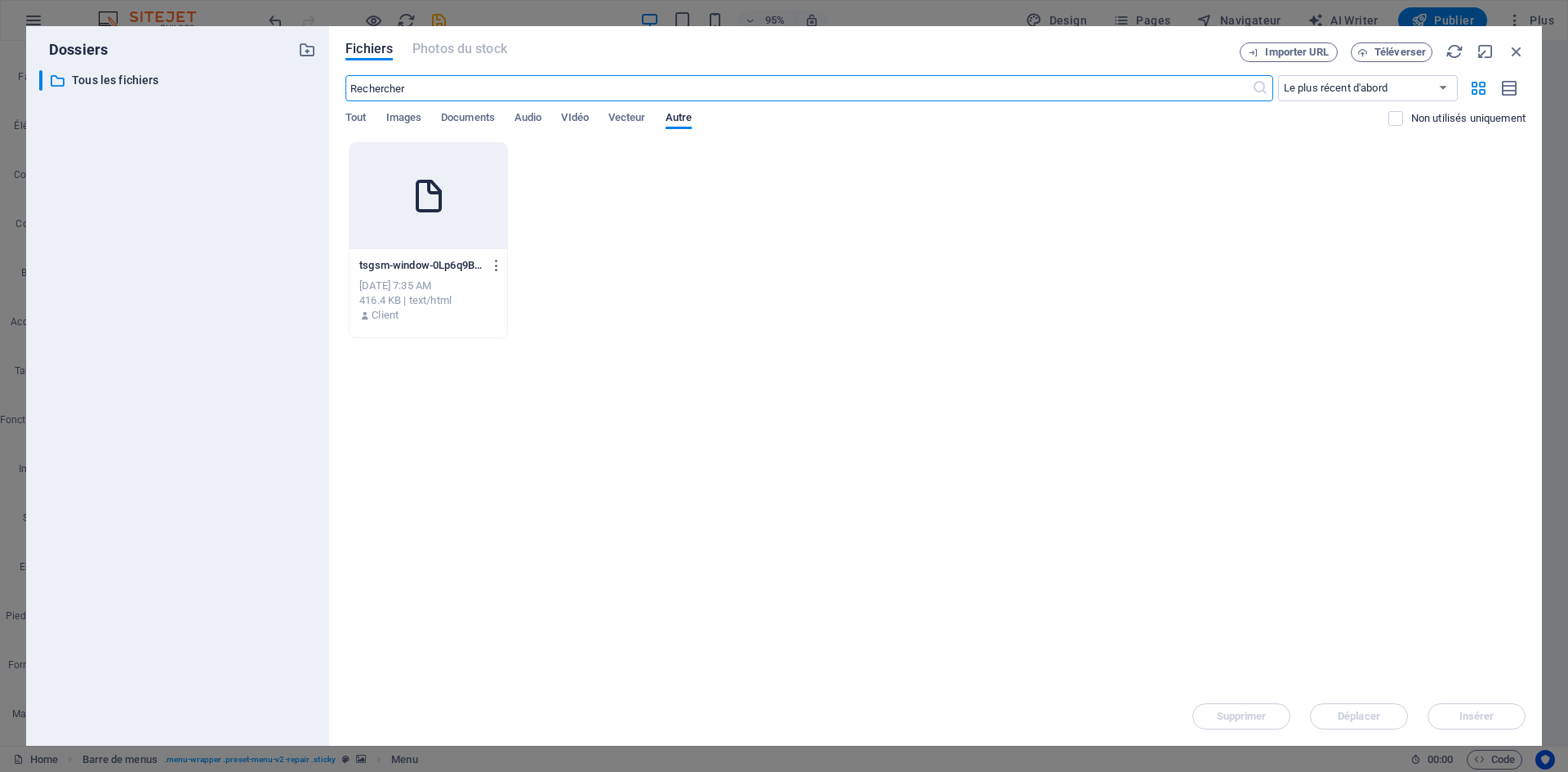
scroll to position [4734, 0]
click at [1392, 51] on span "Téléverser" at bounding box center [1399, 52] width 51 height 10
click at [218, 91] on div "​ Tous les fichiers Tous les fichiers" at bounding box center [177, 401] width 277 height 662
select select
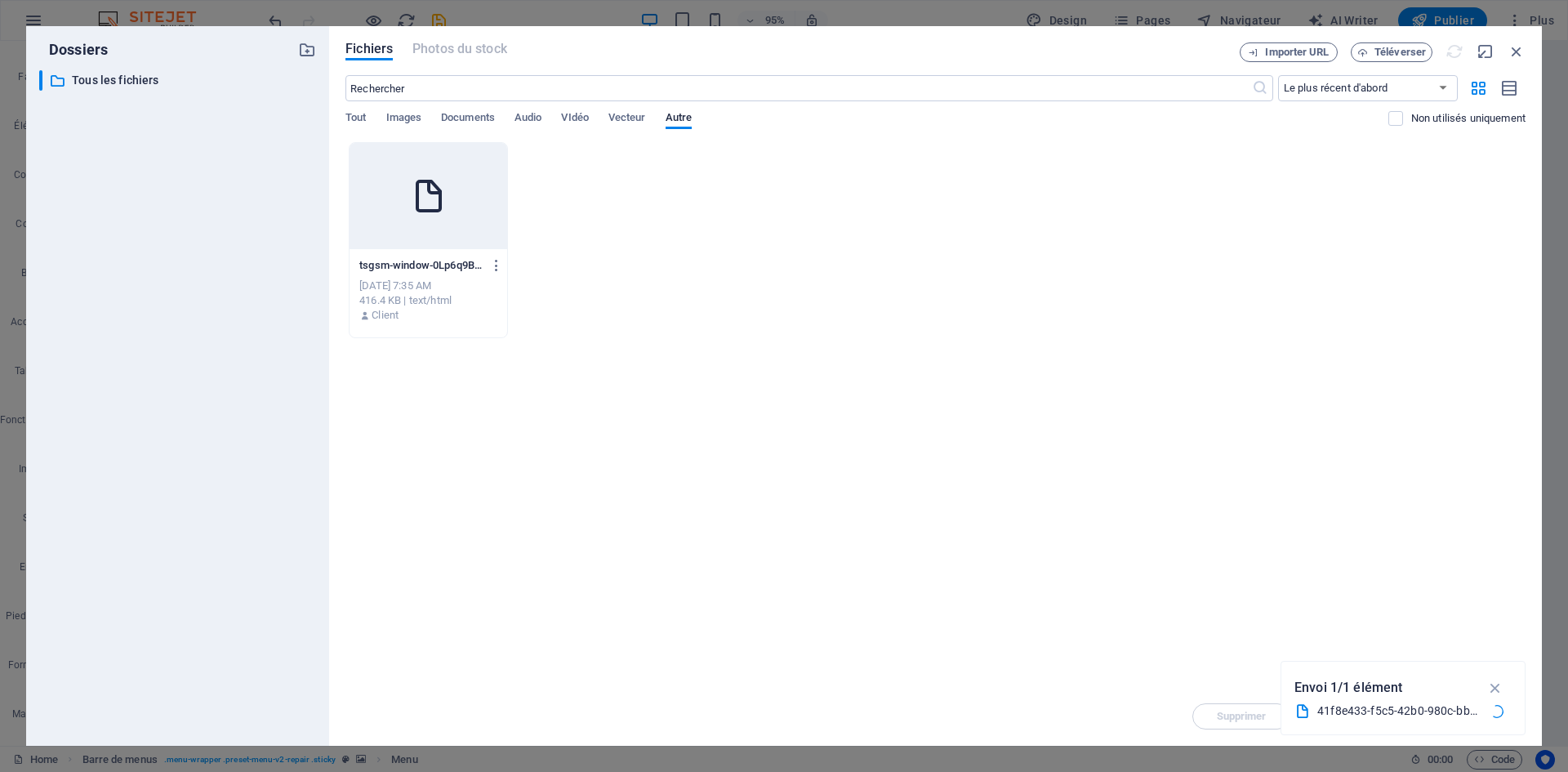
select select
type input "[URL][DOMAIN_NAME]"
select select
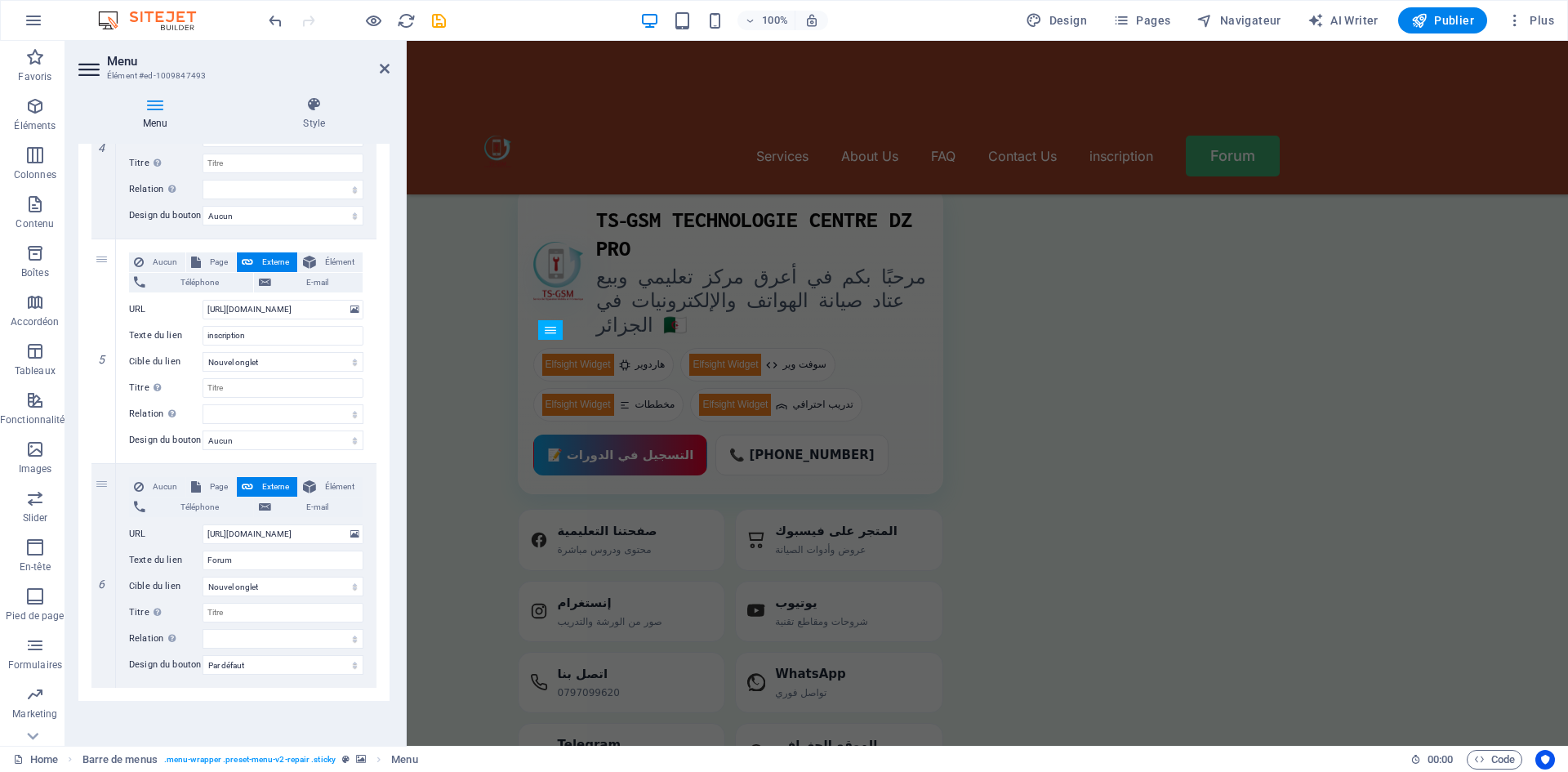
scroll to position [4310, 0]
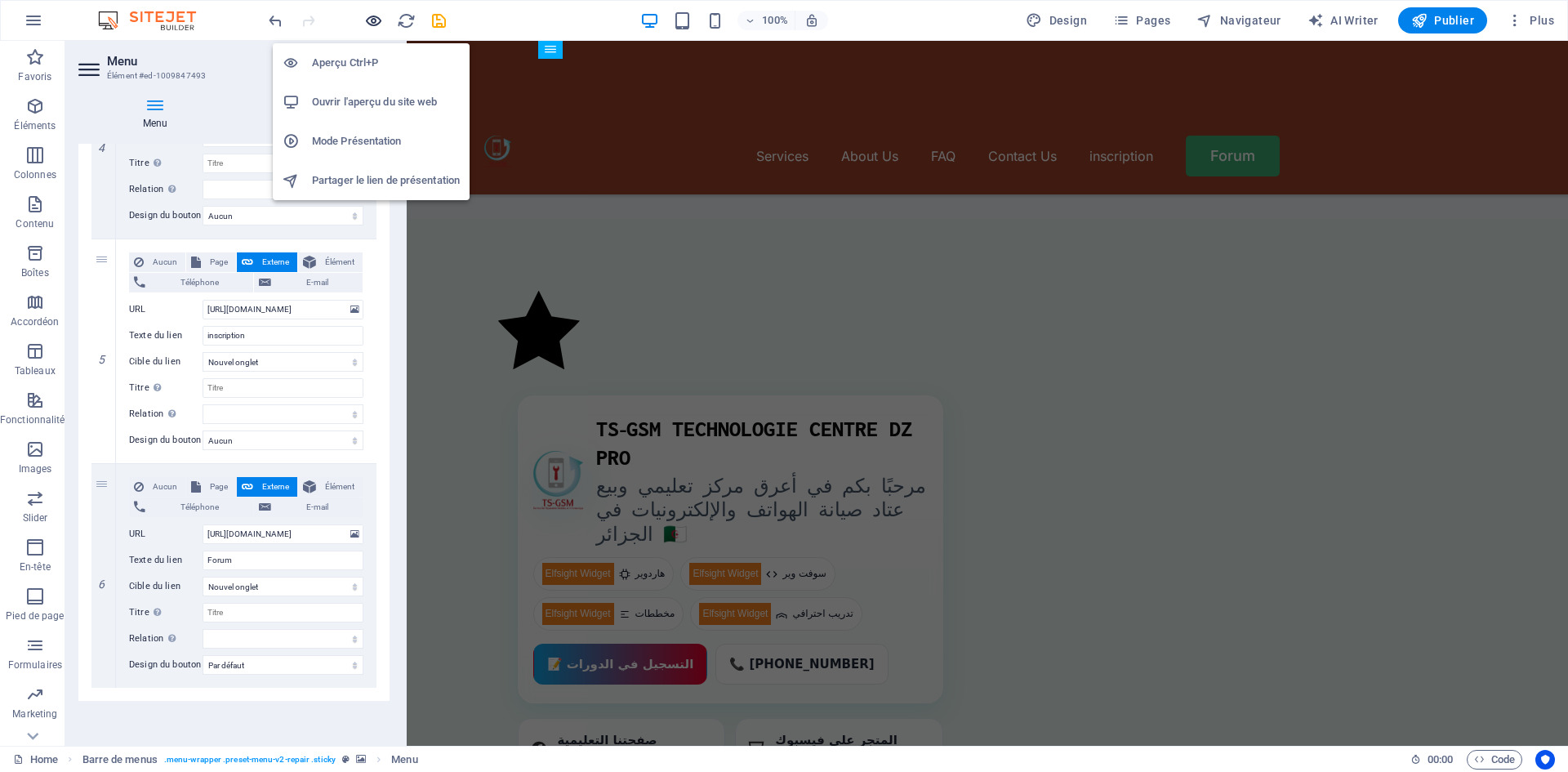
click at [369, 24] on icon "button" at bounding box center [374, 21] width 19 height 19
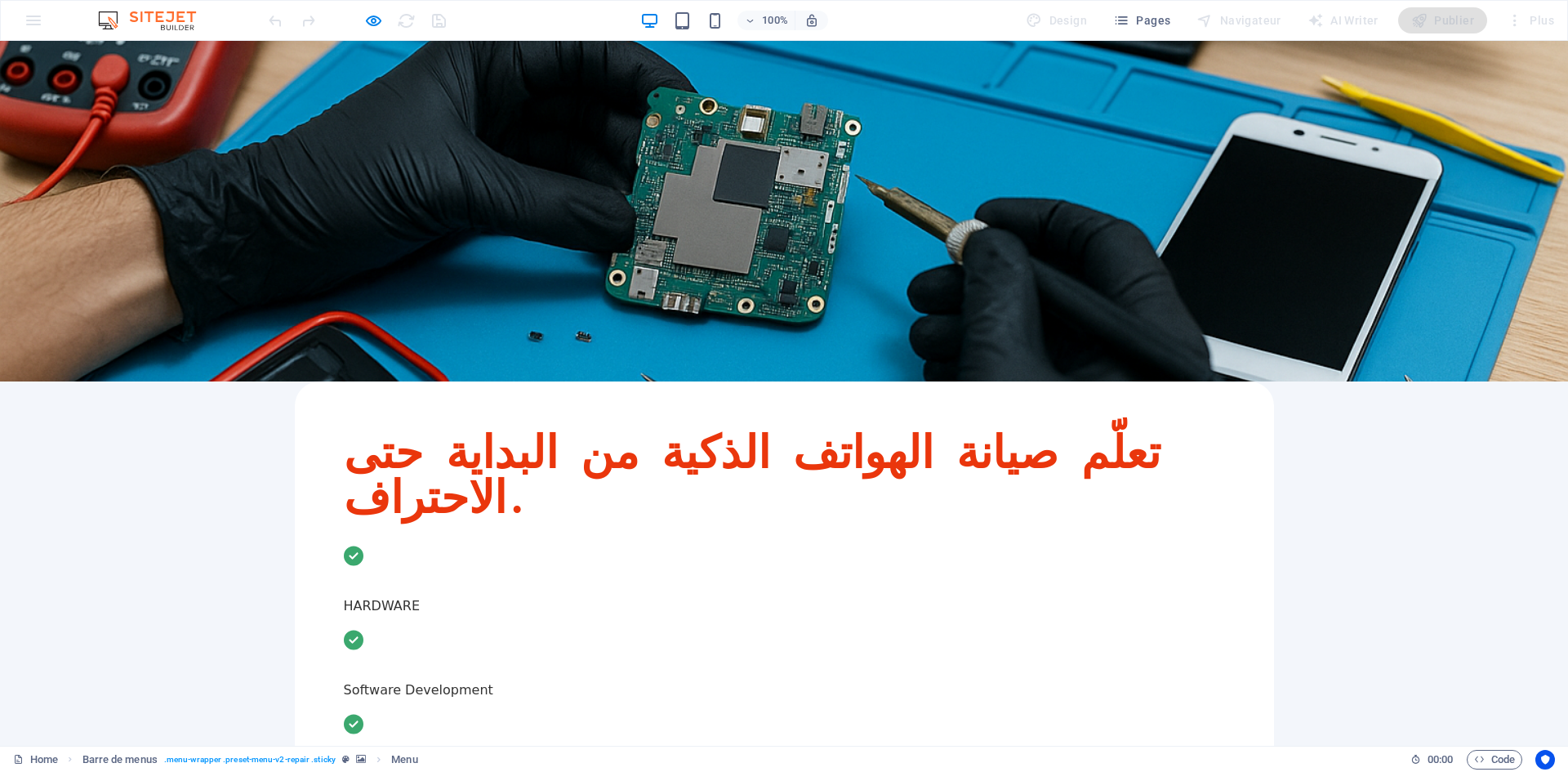
scroll to position [0, 0]
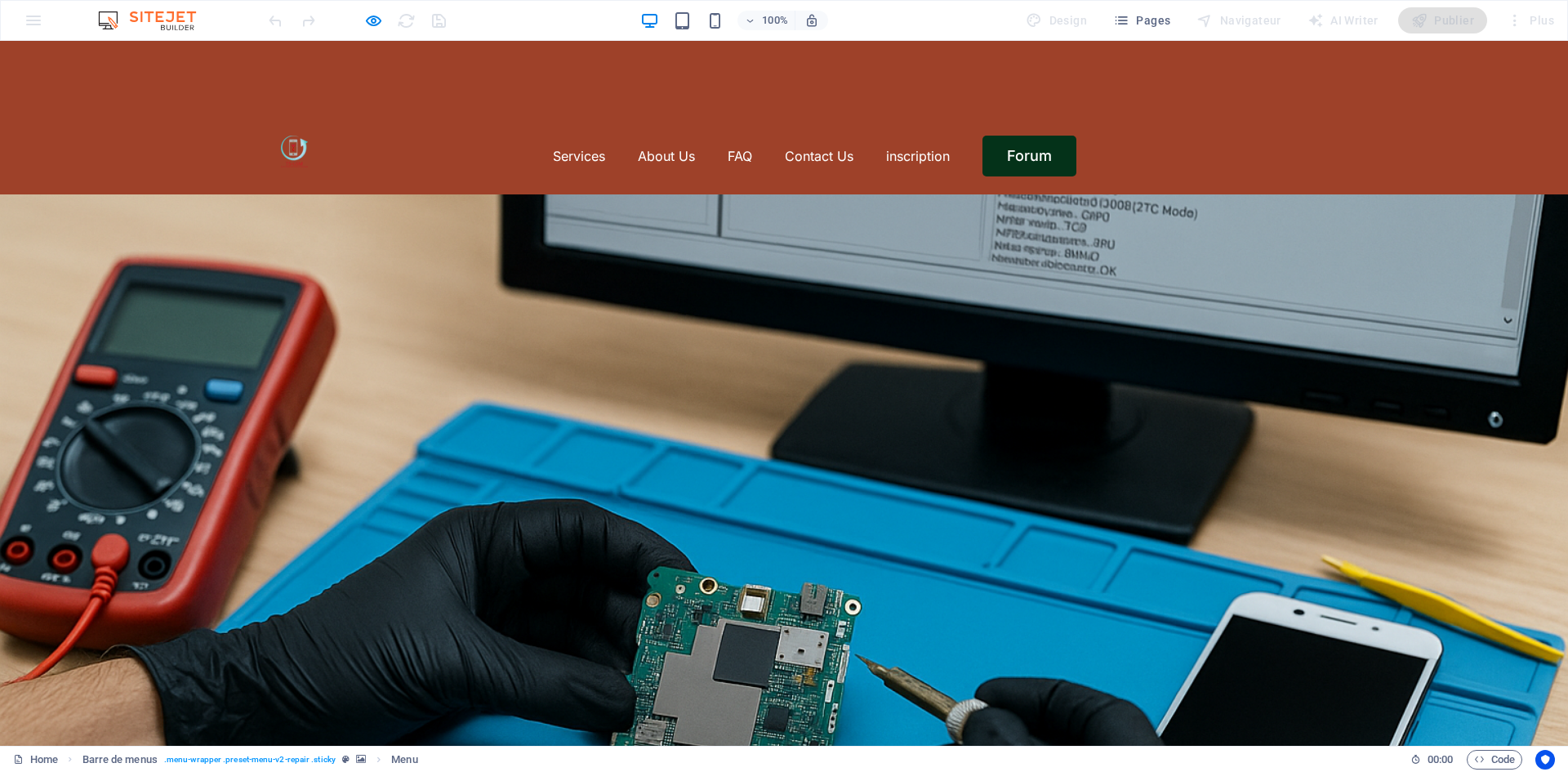
click at [1026, 136] on link "Forum" at bounding box center [1029, 156] width 94 height 40
click at [369, 19] on icon "button" at bounding box center [374, 21] width 19 height 19
select select "default"
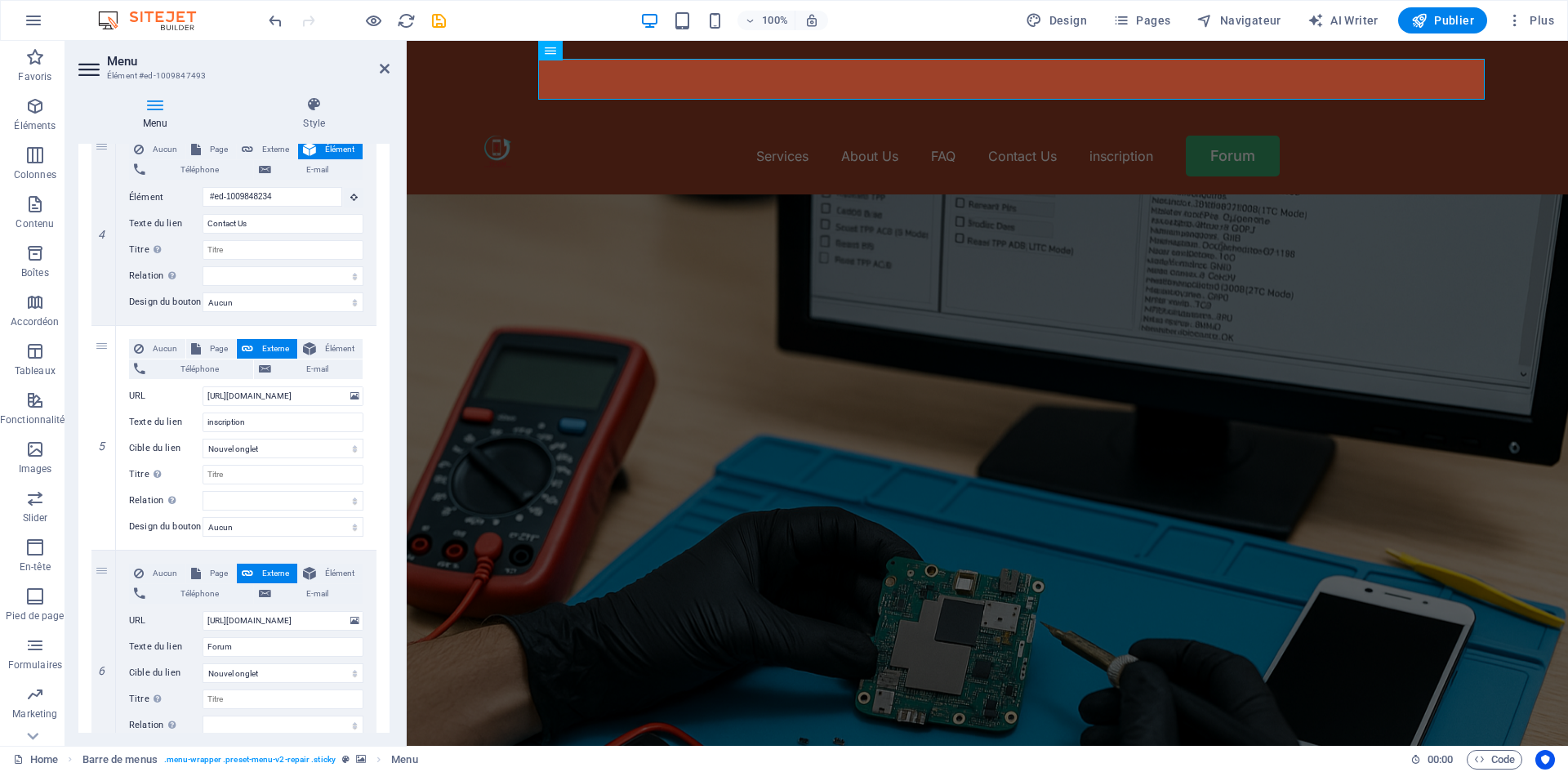
scroll to position [791, 0]
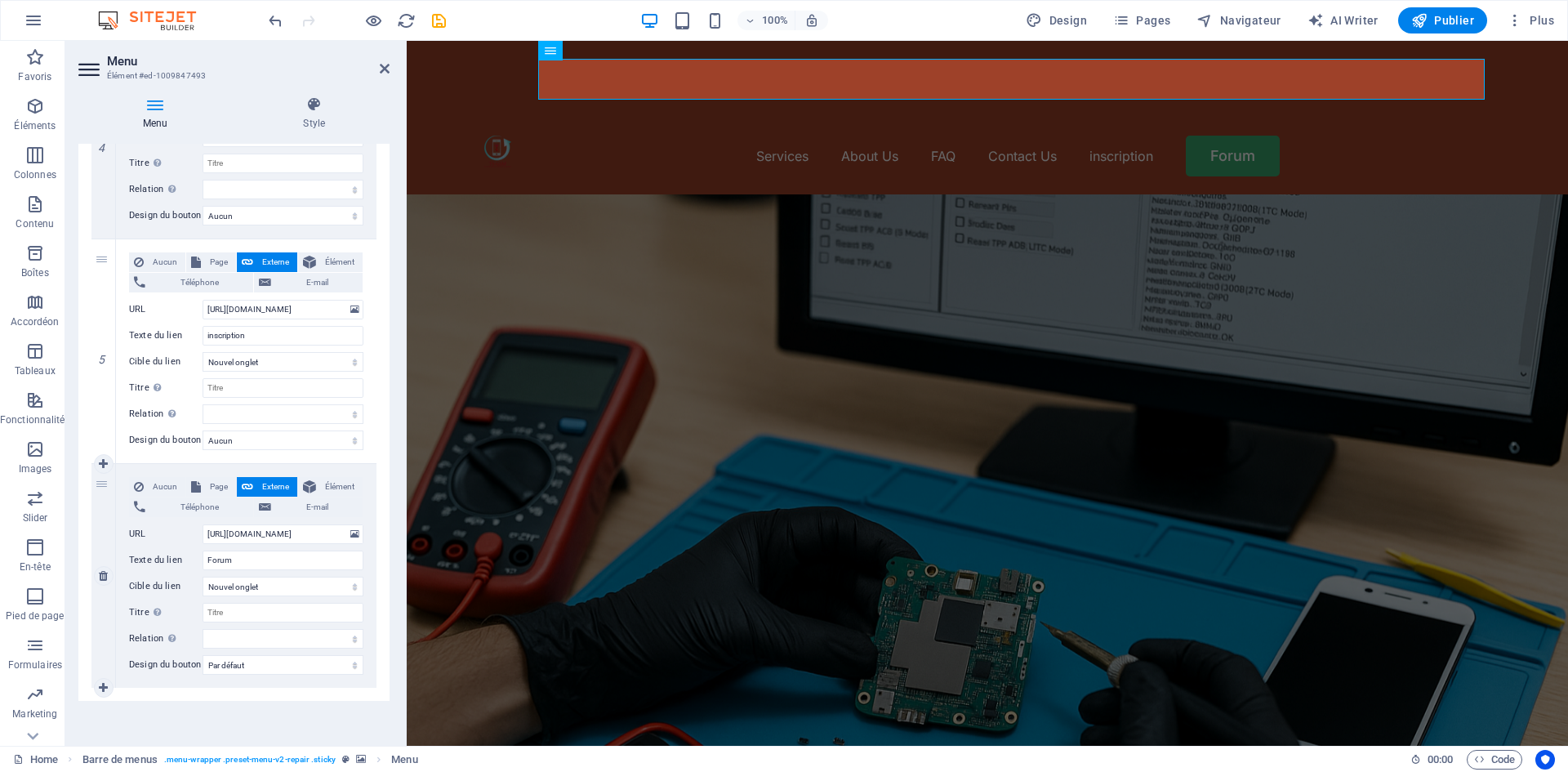
click at [277, 477] on span "Externe" at bounding box center [275, 486] width 35 height 19
click at [274, 477] on span "Externe" at bounding box center [275, 486] width 35 height 19
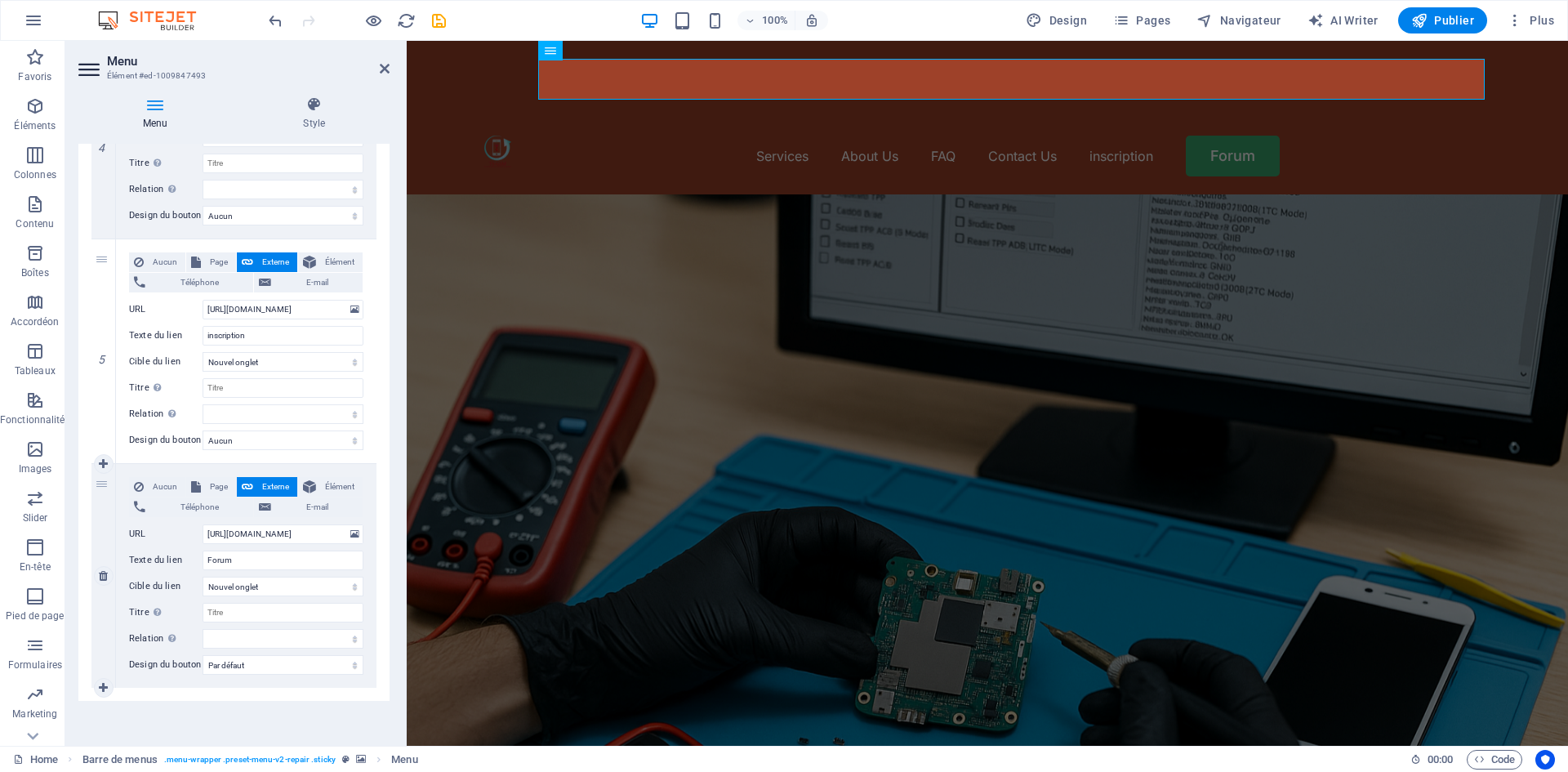
click at [272, 477] on span "Externe" at bounding box center [275, 486] width 35 height 19
click at [347, 525] on button at bounding box center [354, 533] width 15 height 18
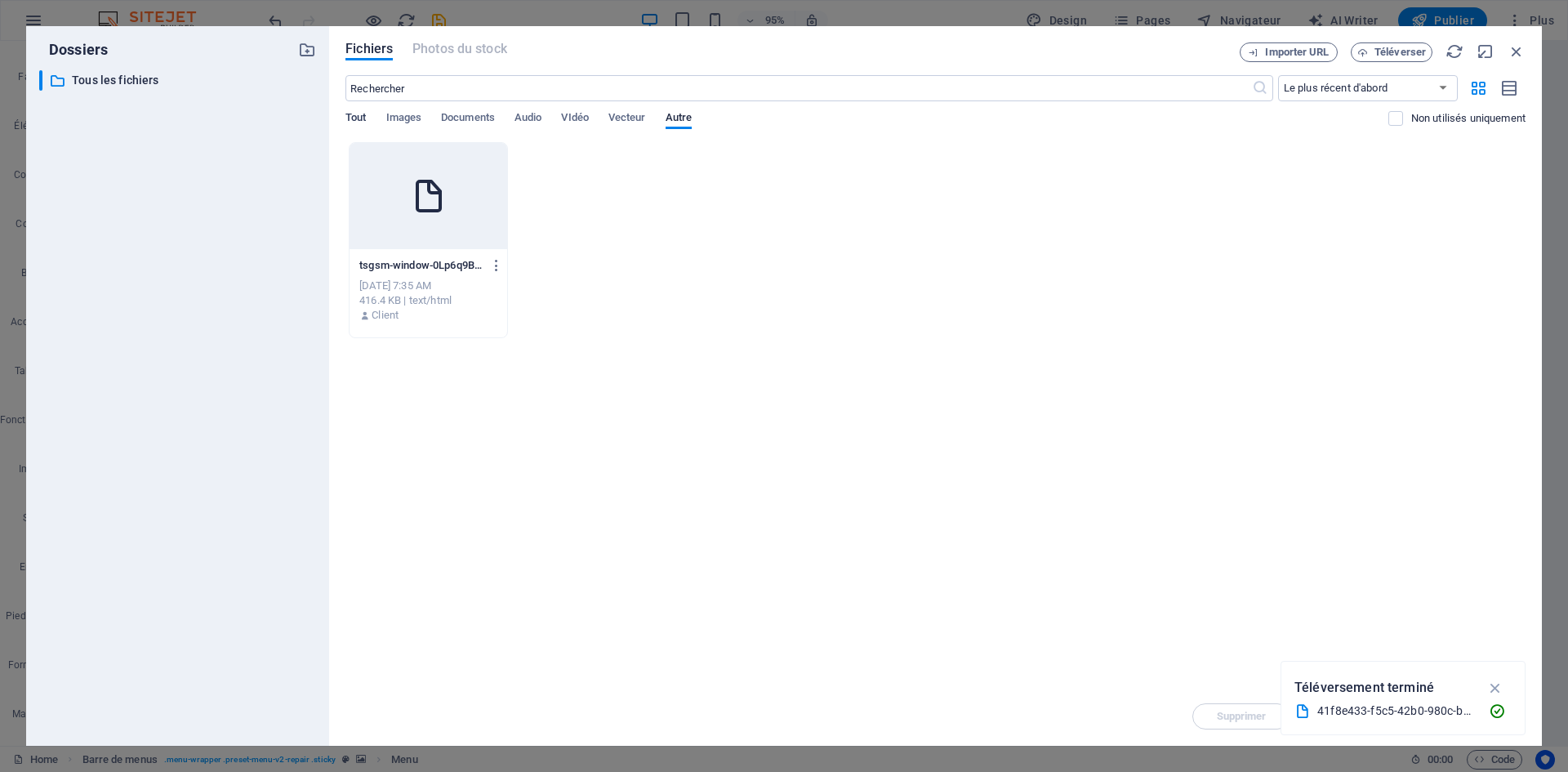
click at [358, 120] on span "Tout" at bounding box center [356, 119] width 20 height 23
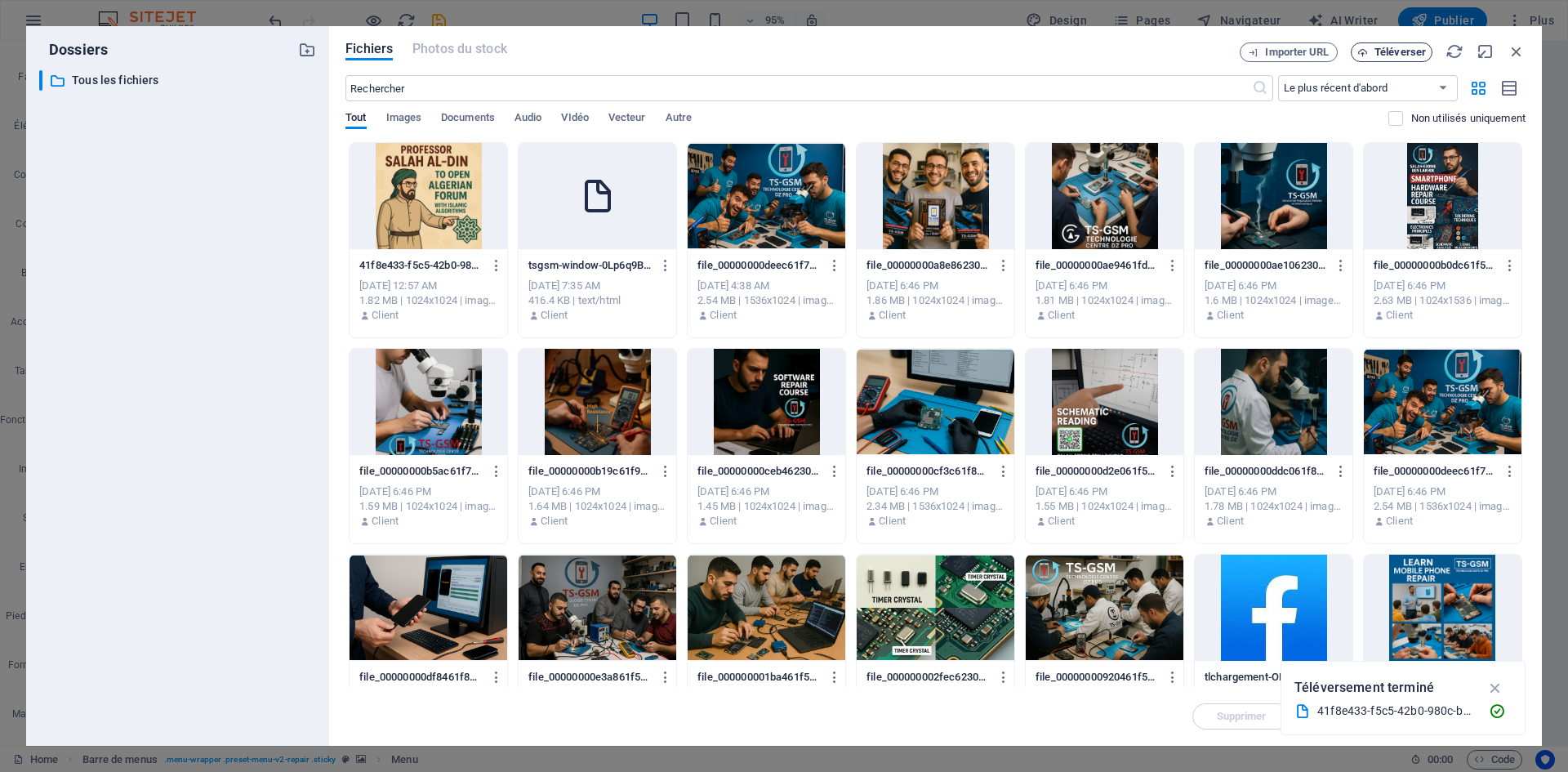
click at [1384, 55] on span "Téléverser" at bounding box center [1399, 52] width 51 height 10
click at [1316, 53] on span "Importer URL" at bounding box center [1297, 52] width 64 height 10
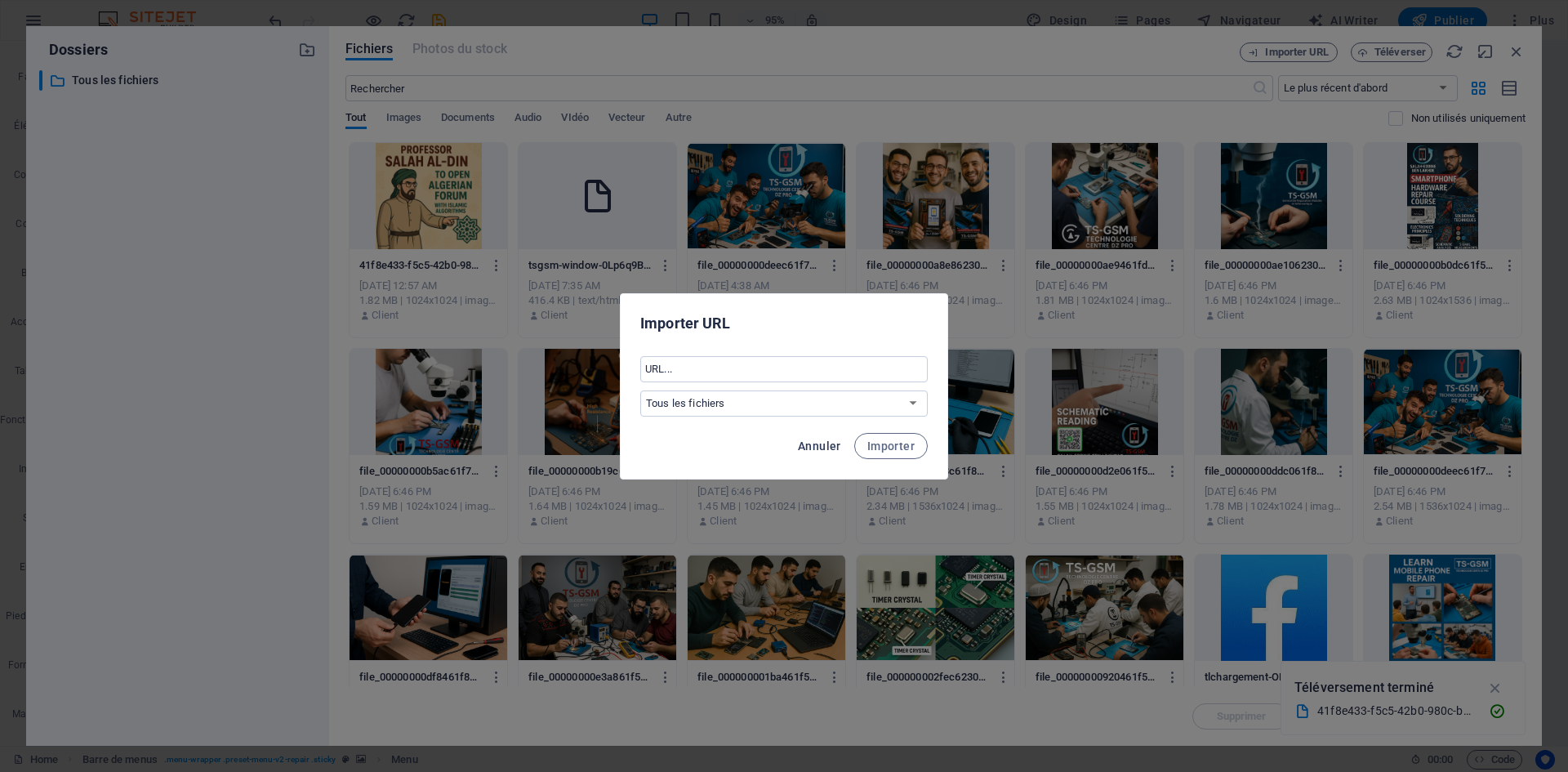
click at [832, 446] on span "Annuler" at bounding box center [819, 445] width 43 height 13
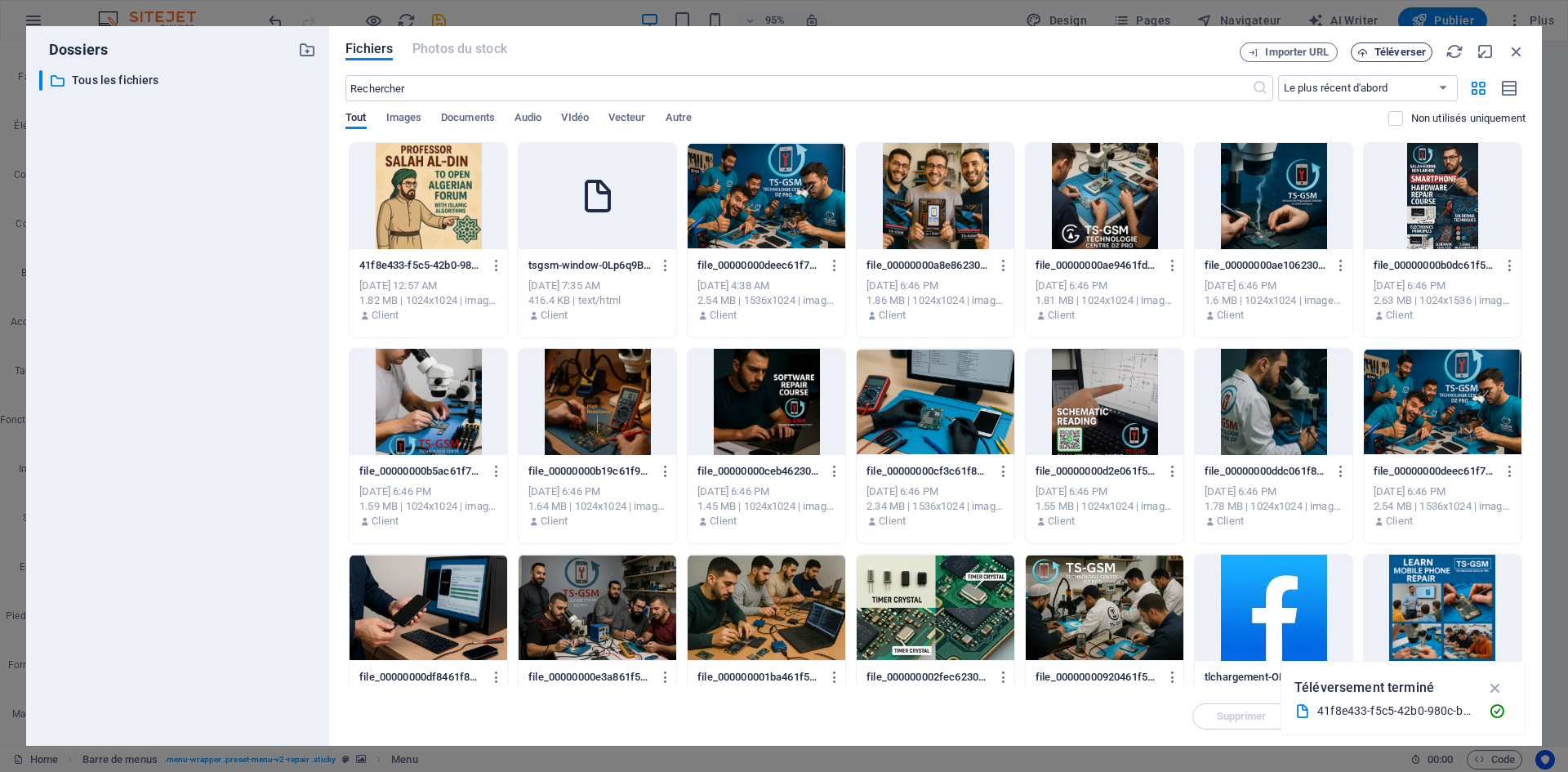
click at [1392, 47] on span "Téléverser" at bounding box center [1399, 52] width 51 height 10
click at [1406, 51] on span "Téléverser" at bounding box center [1399, 52] width 51 height 10
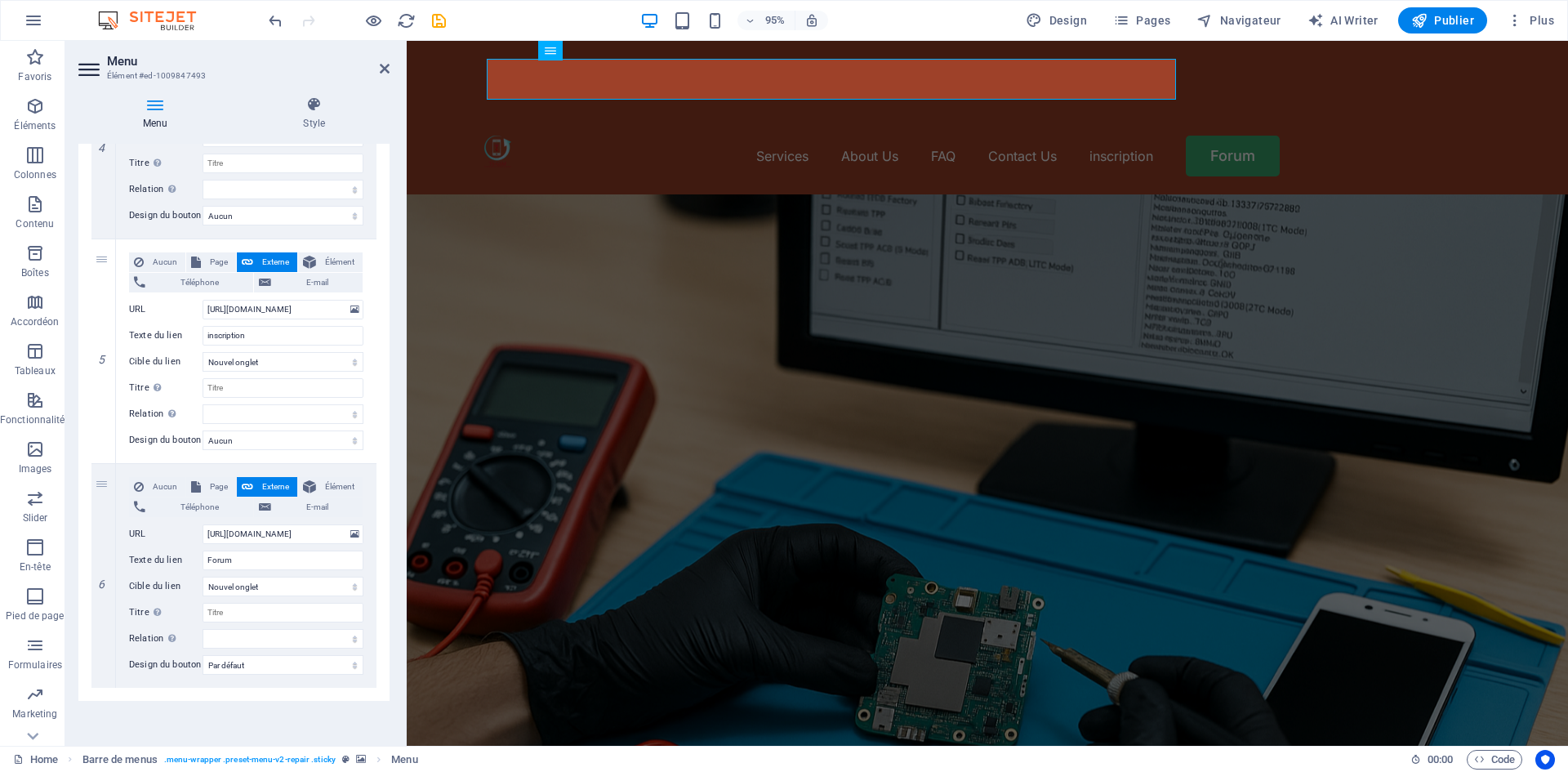
select select
type input "[URL][DOMAIN_NAME]"
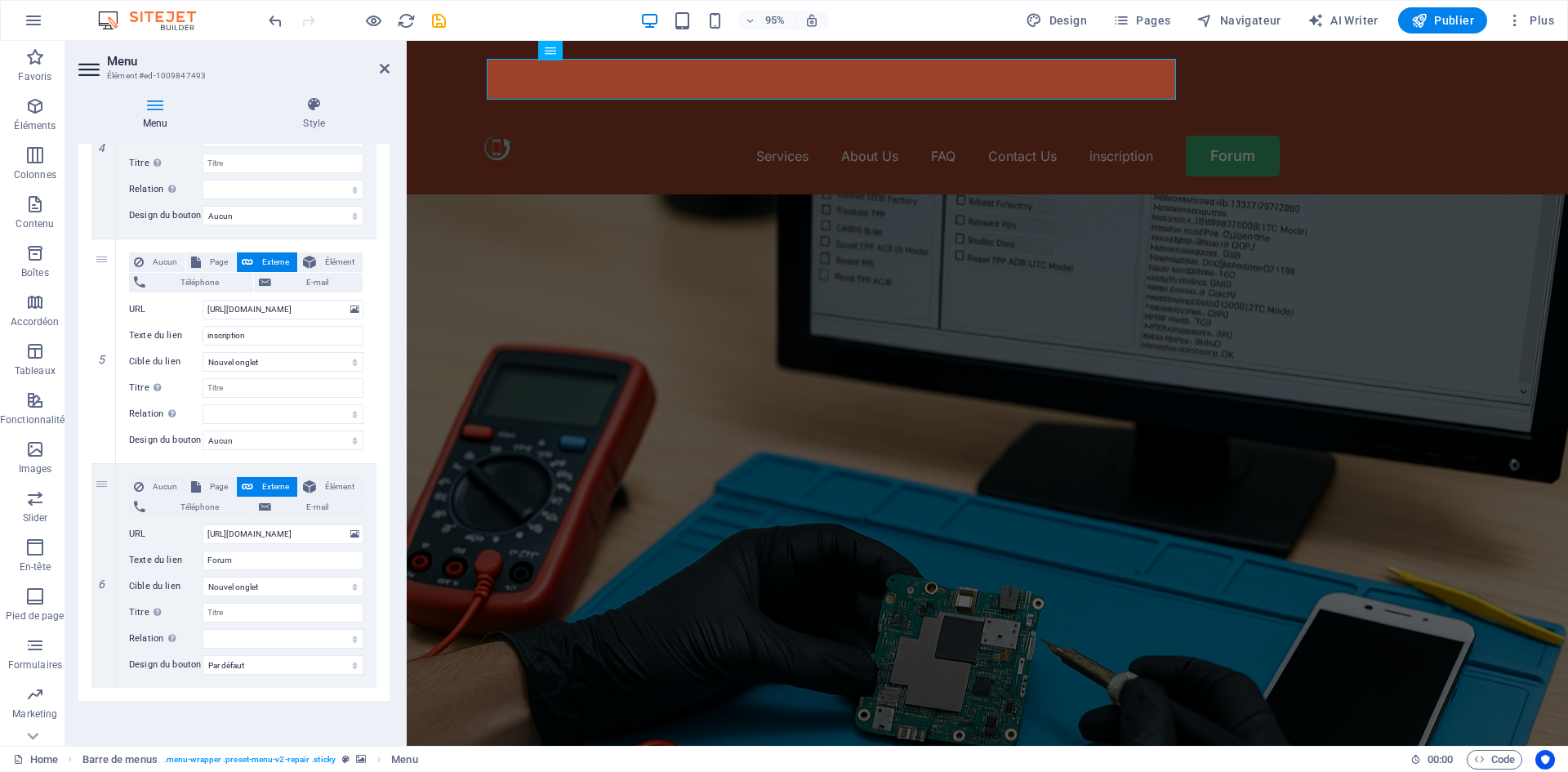
select select
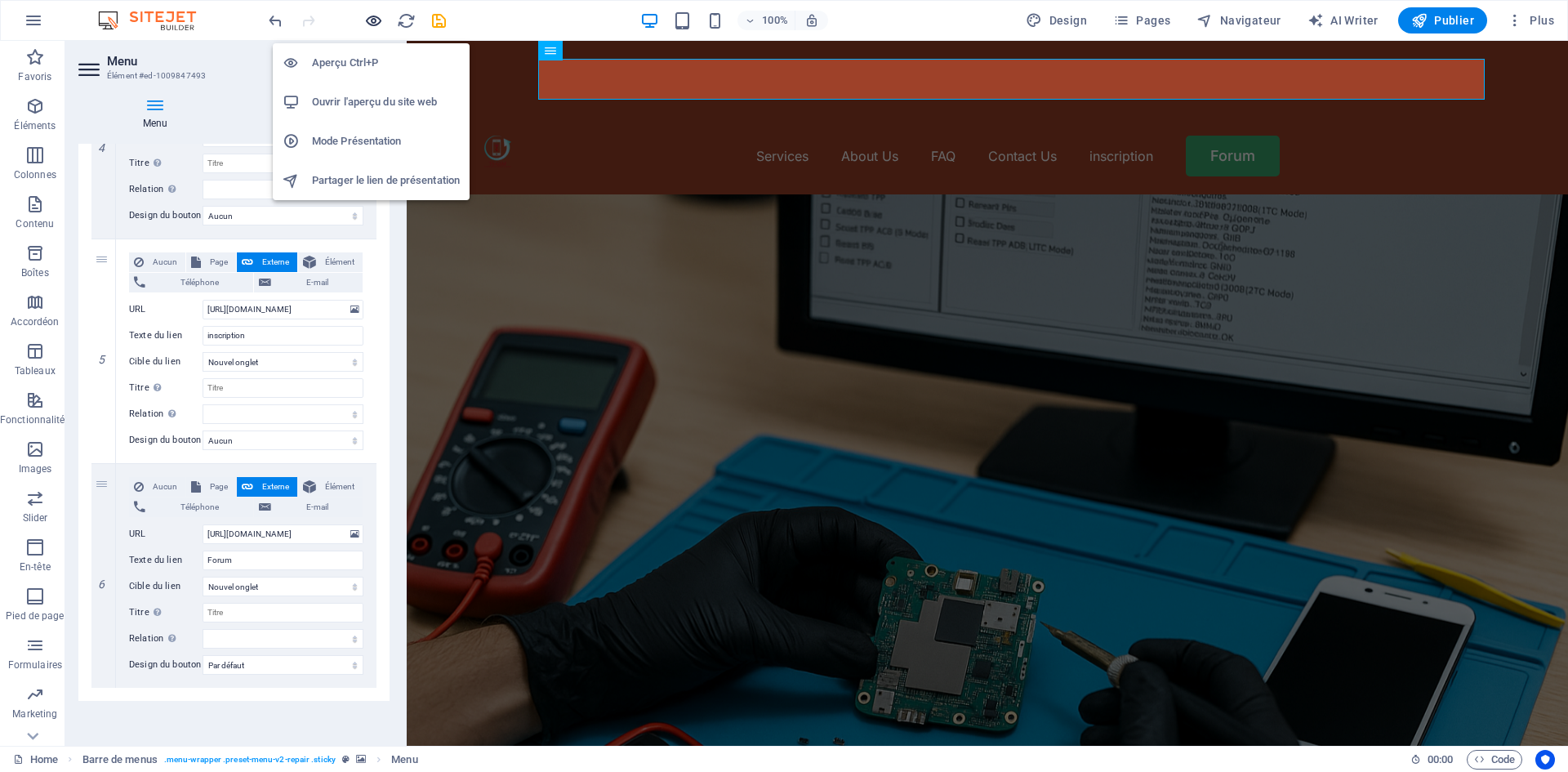
click at [368, 24] on icon "button" at bounding box center [374, 21] width 19 height 19
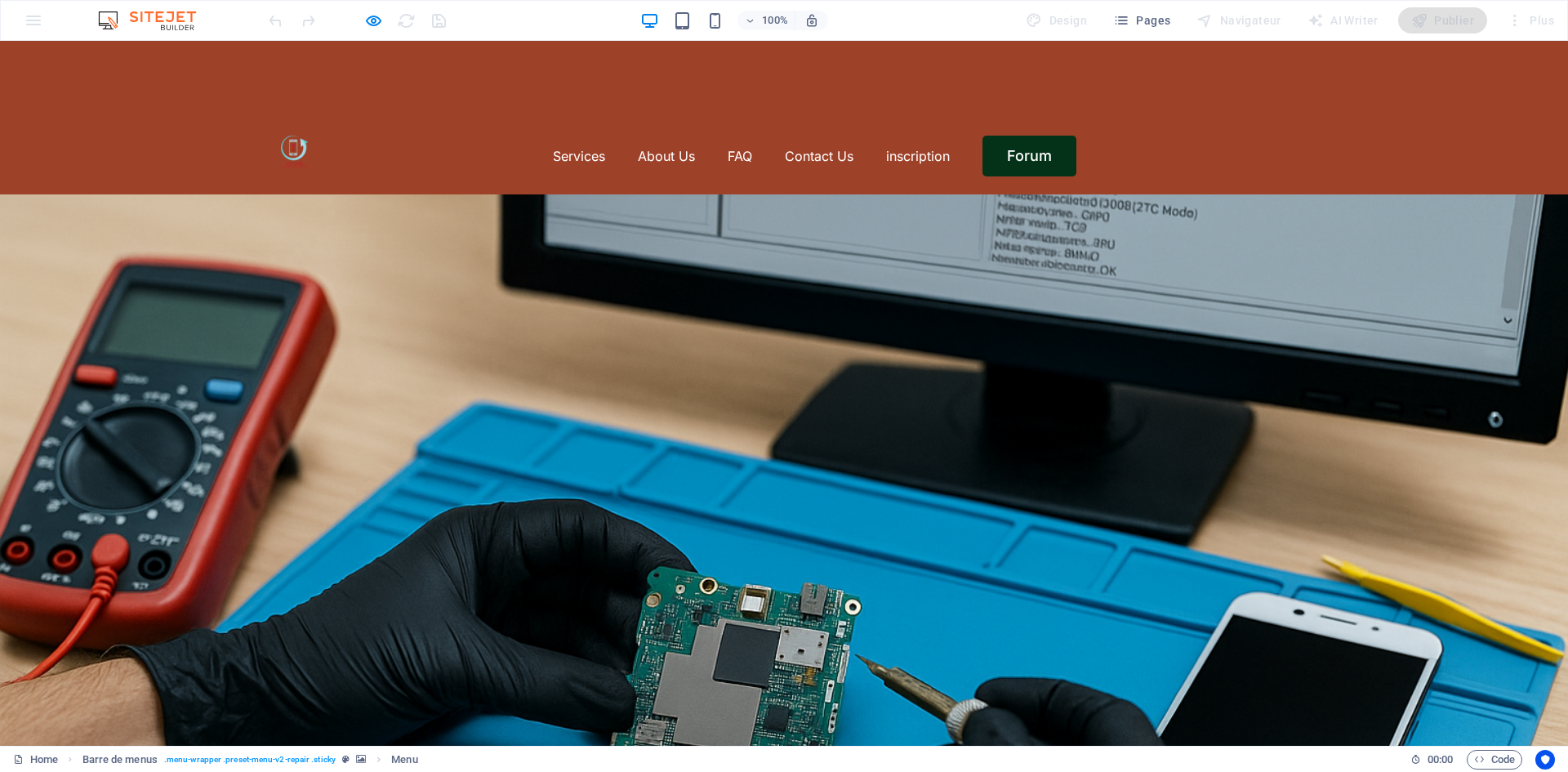
click at [1042, 136] on link "Forum" at bounding box center [1029, 156] width 94 height 40
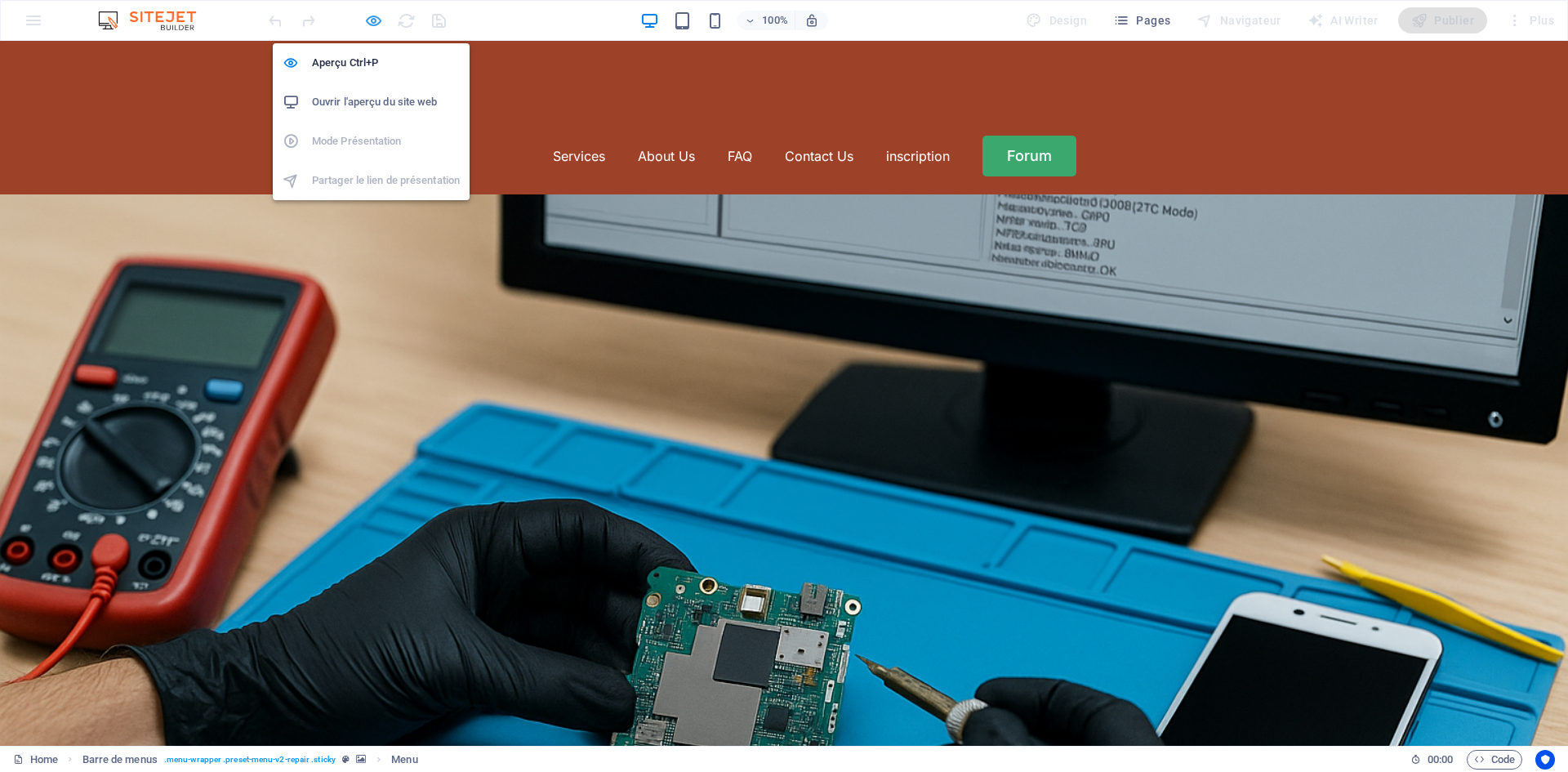
click at [375, 20] on icon "button" at bounding box center [374, 21] width 19 height 19
select select "default"
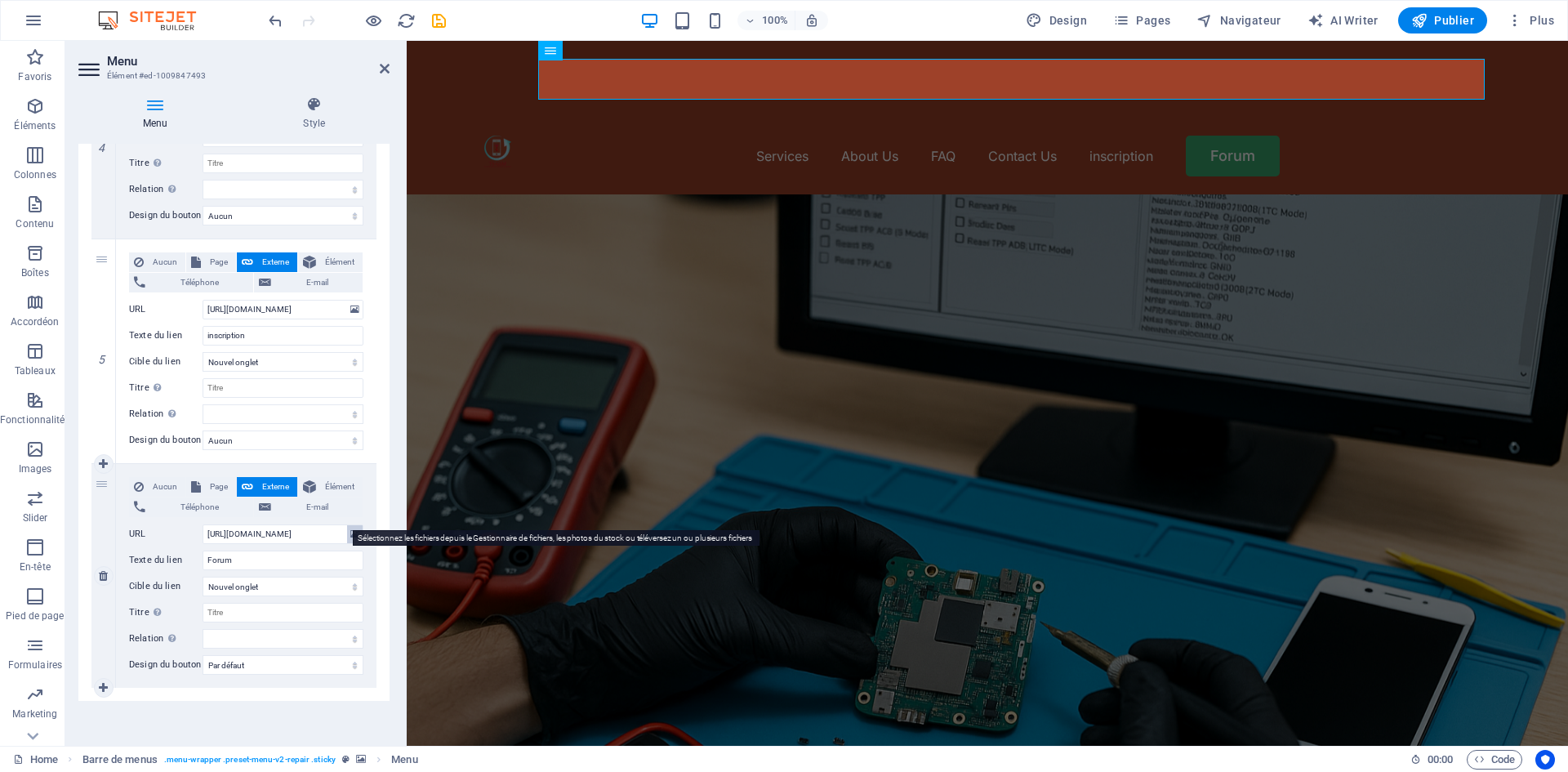
click at [347, 525] on button at bounding box center [354, 533] width 15 height 18
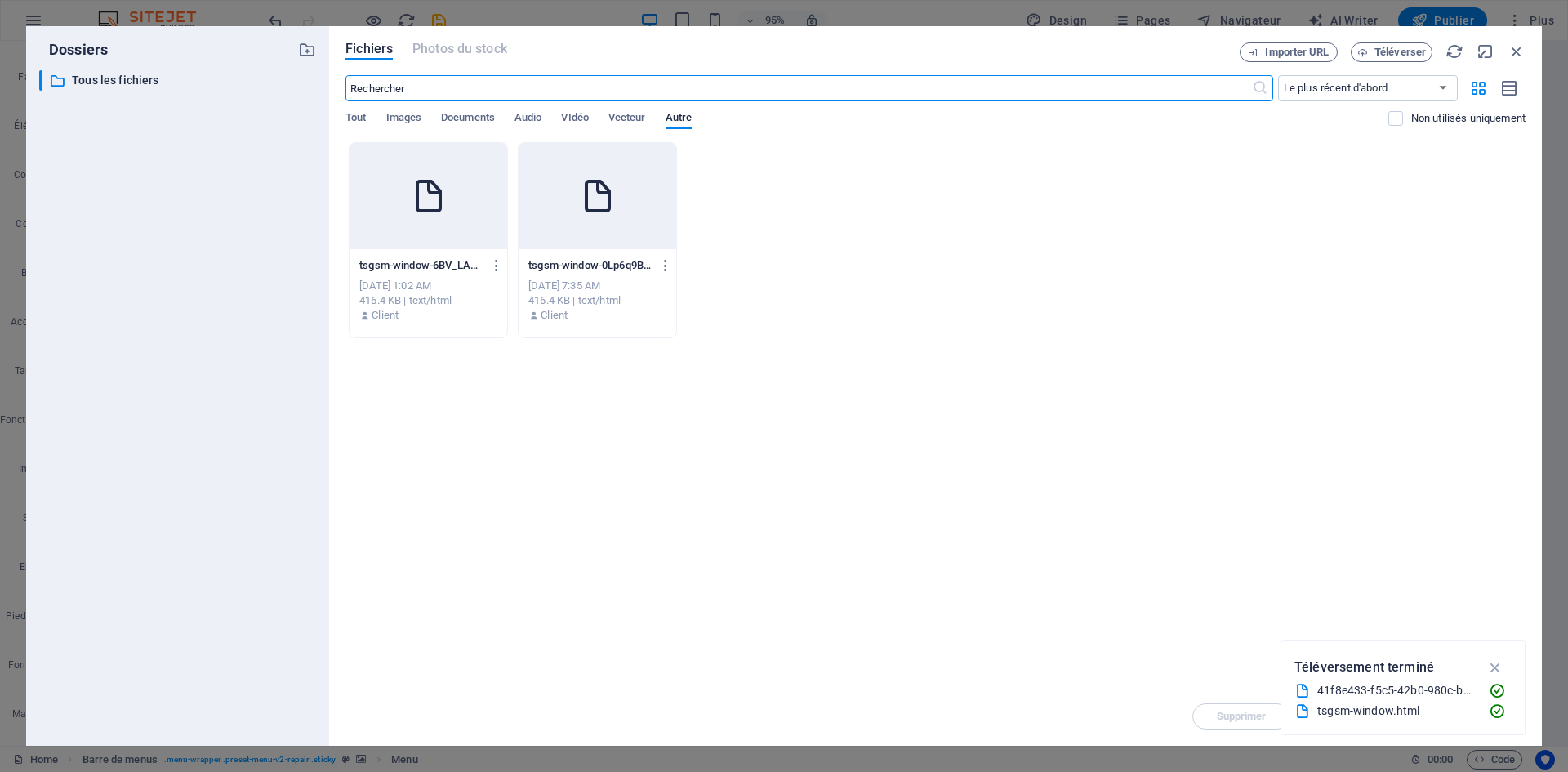
click at [471, 213] on div at bounding box center [428, 196] width 158 height 106
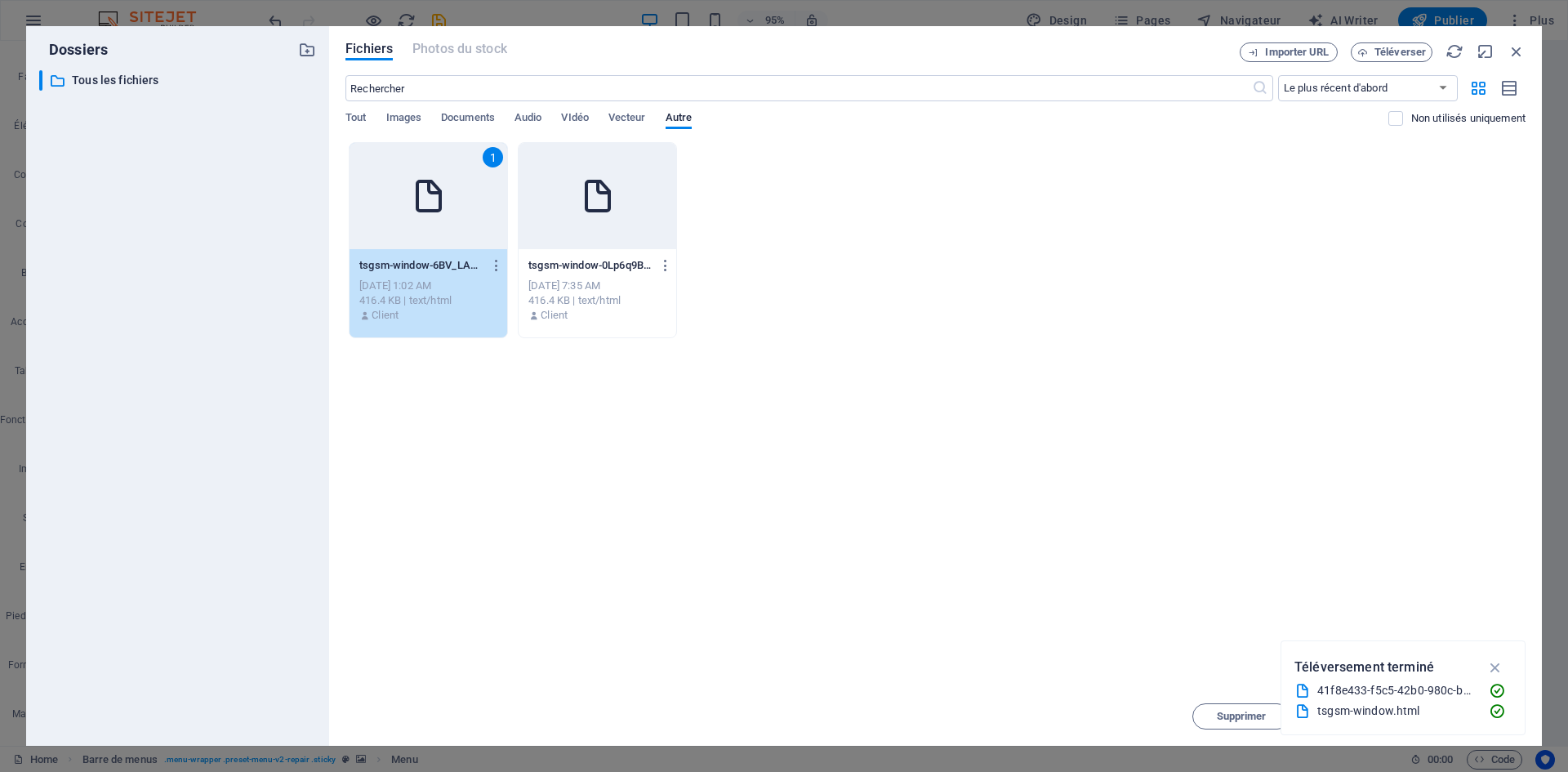
click at [560, 213] on div at bounding box center [597, 196] width 158 height 106
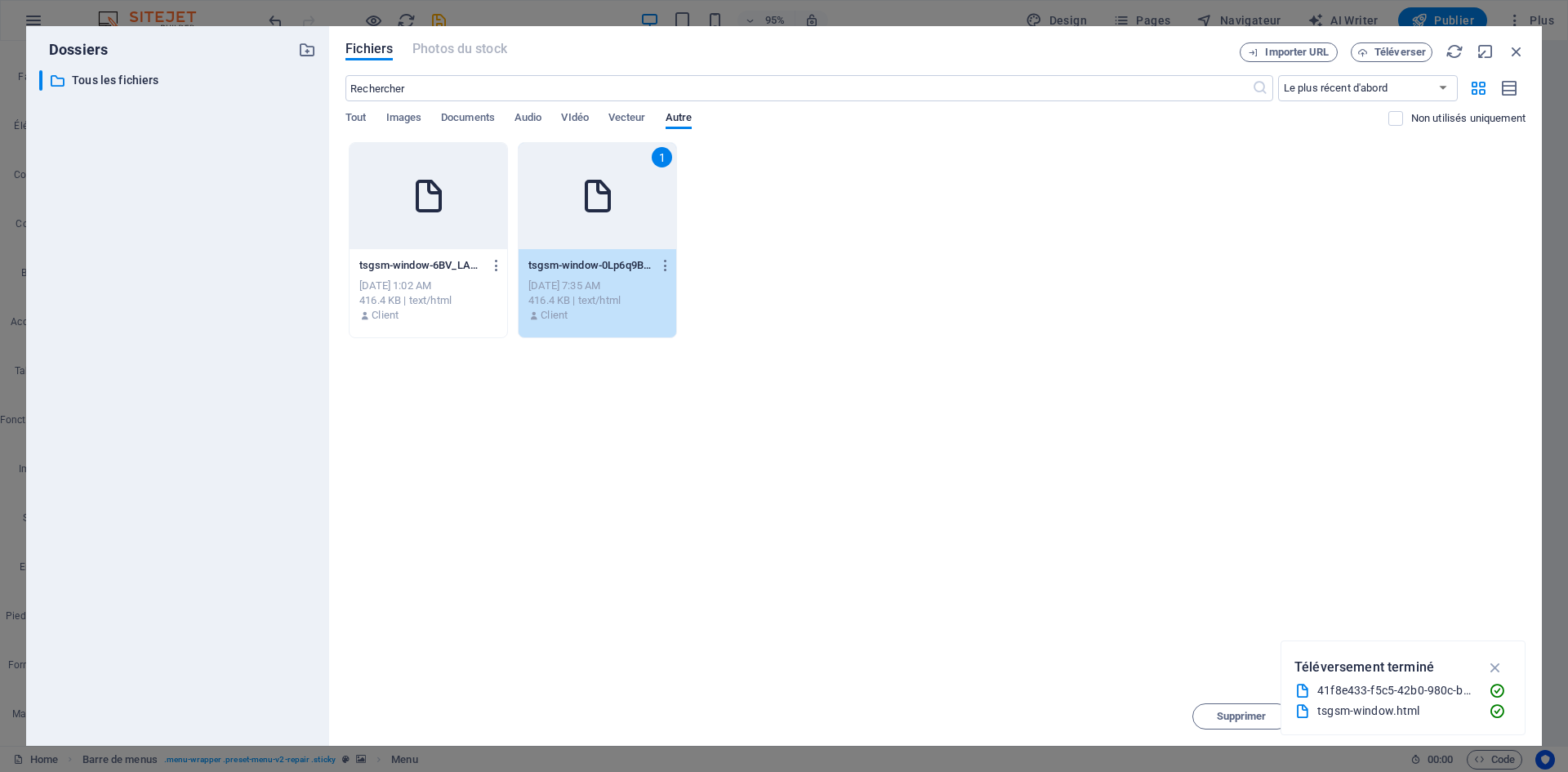
click at [498, 200] on div at bounding box center [428, 196] width 158 height 106
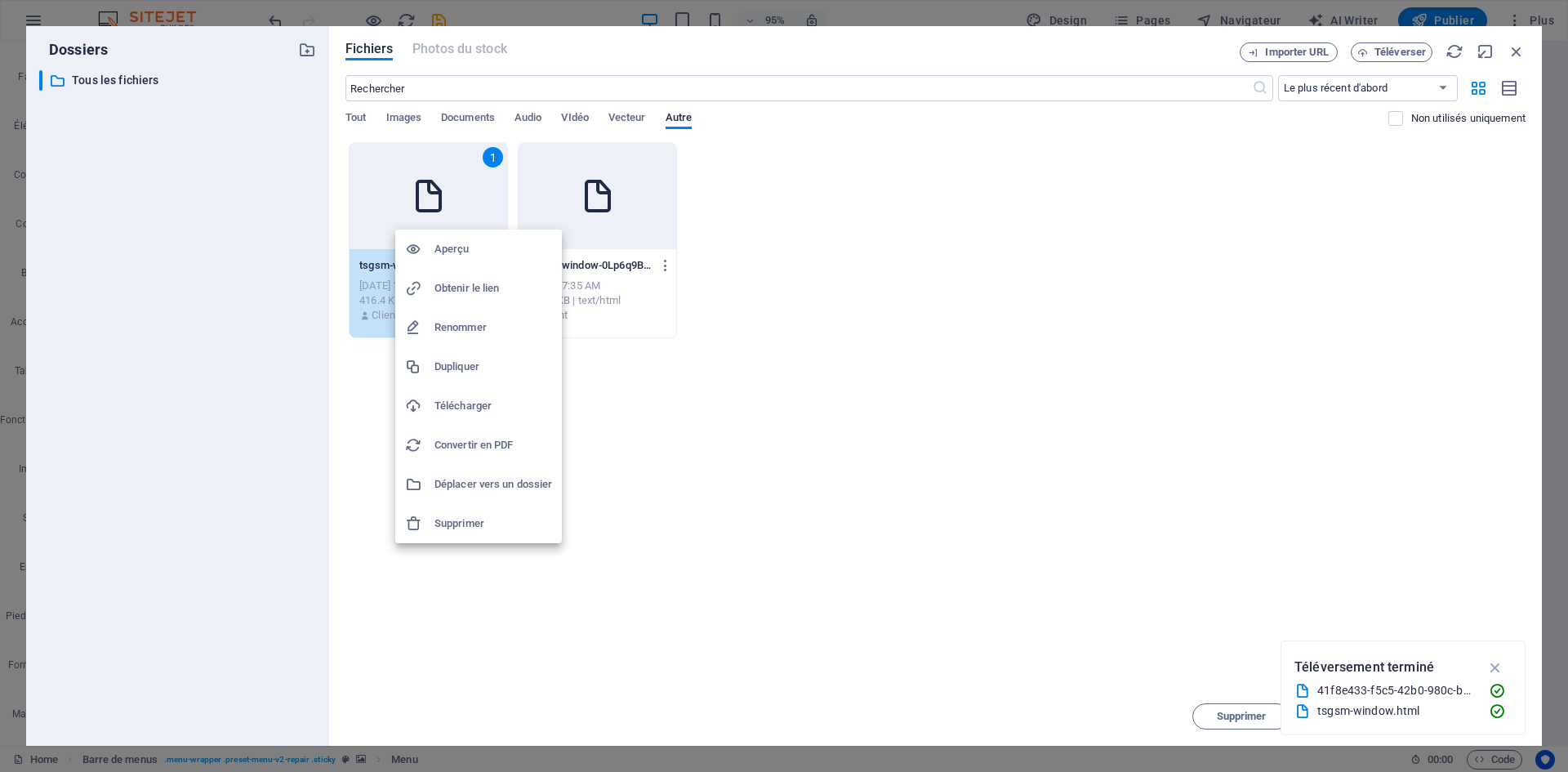
click at [482, 515] on h6 "Supprimer" at bounding box center [493, 523] width 117 height 19
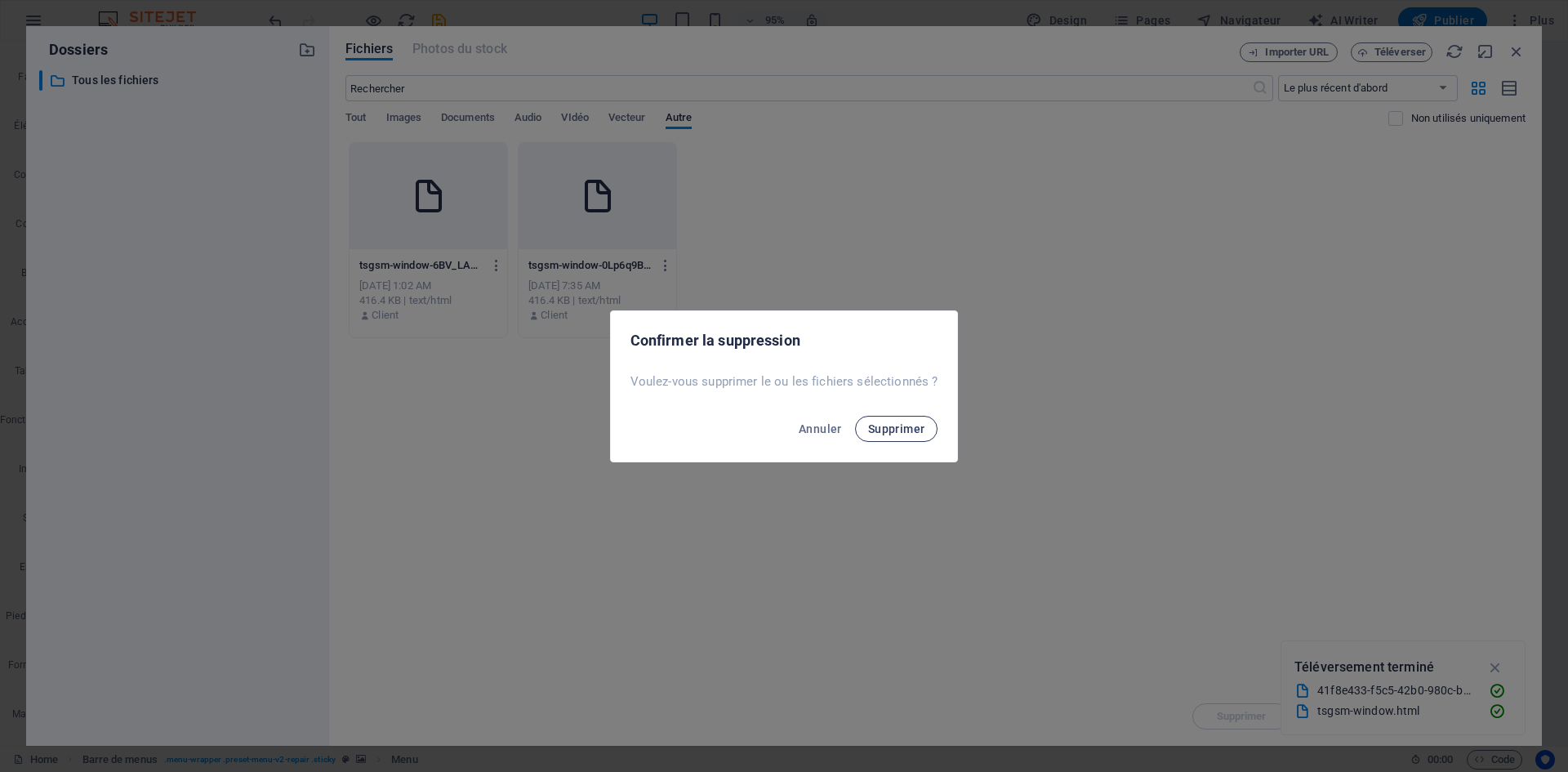
click at [906, 421] on button "Supprimer" at bounding box center [897, 429] width 84 height 26
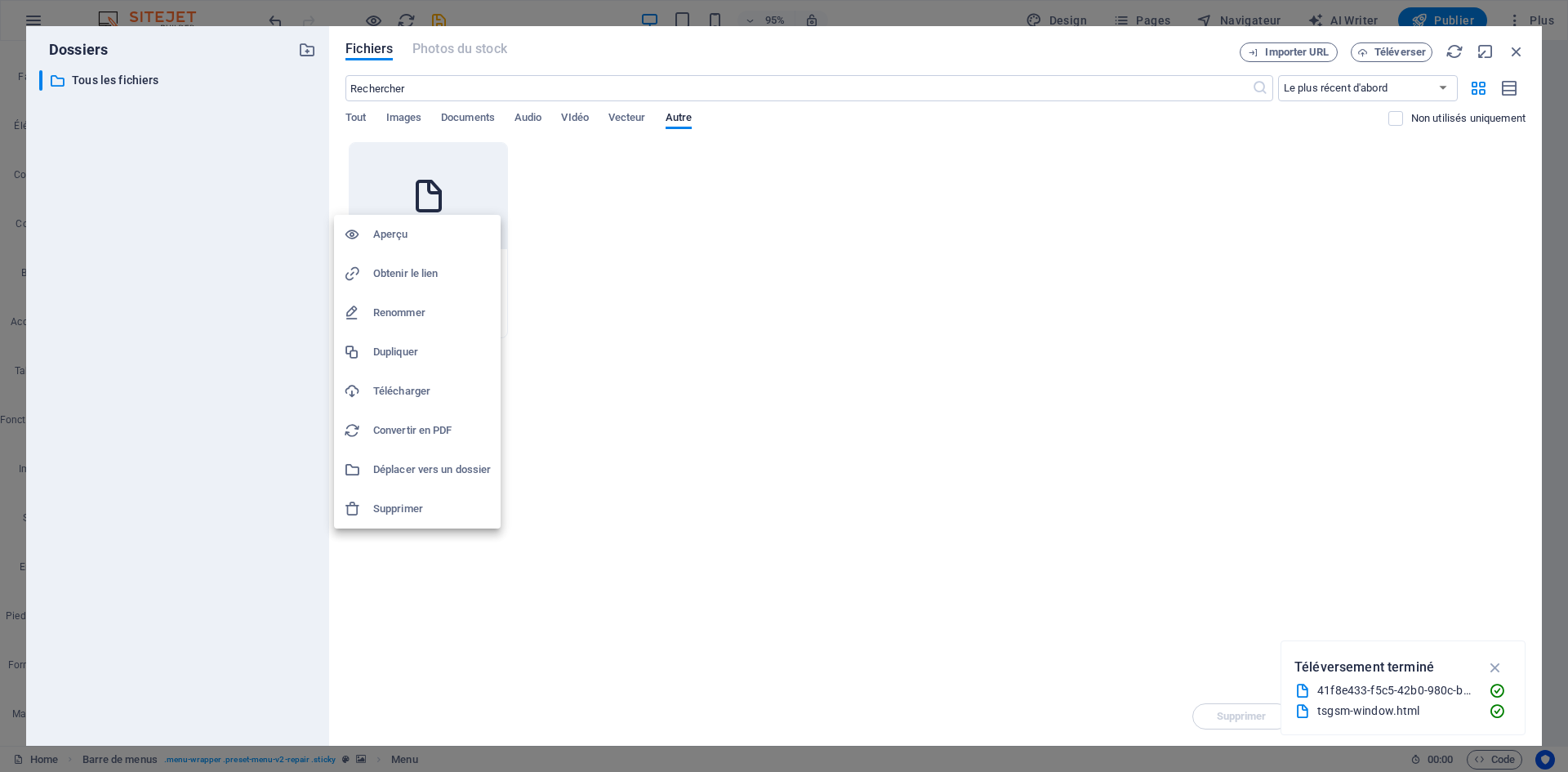
click at [424, 499] on li "Supprimer" at bounding box center [417, 509] width 166 height 39
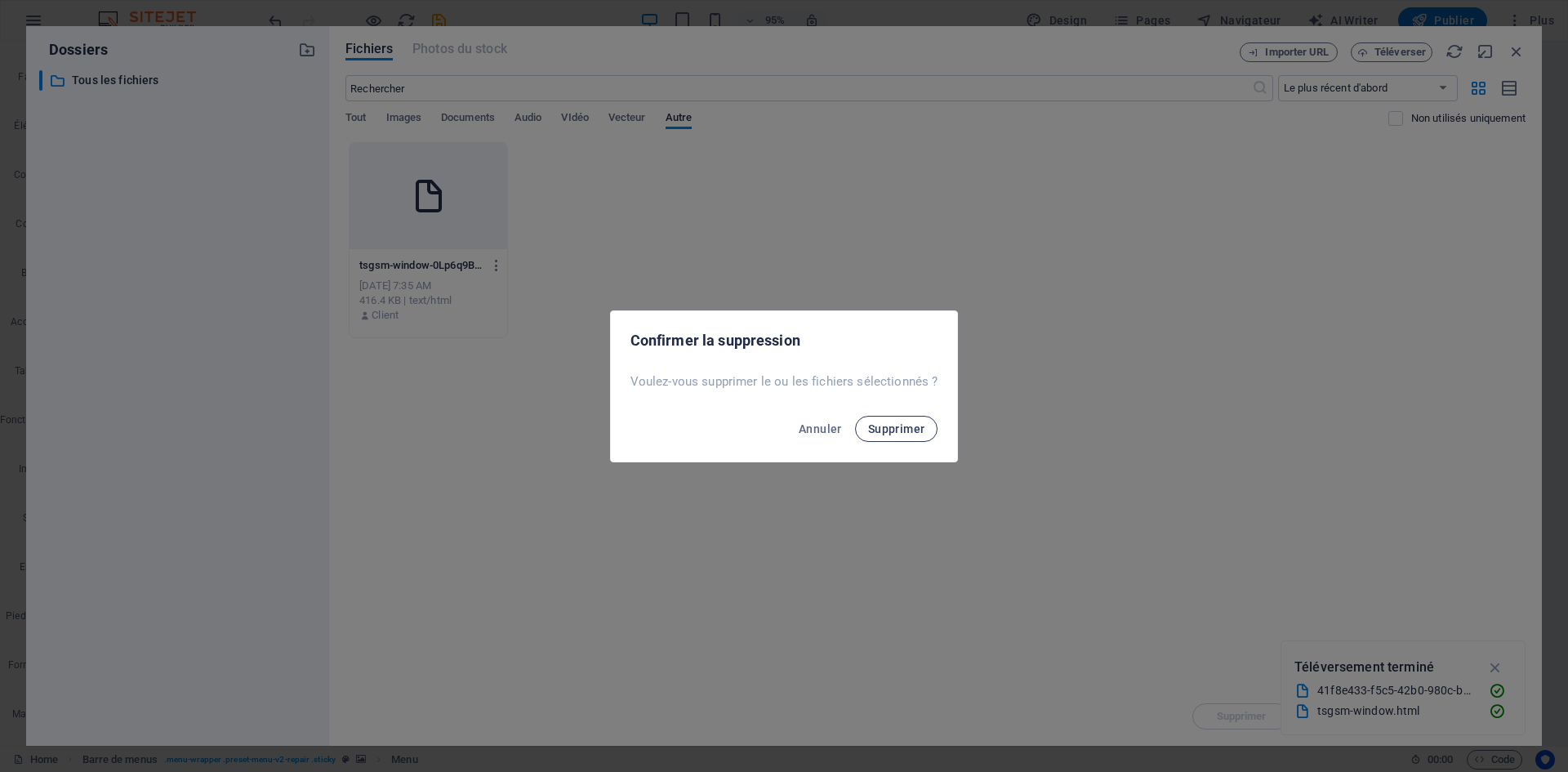
click at [908, 432] on span "Supprimer" at bounding box center [897, 429] width 57 height 13
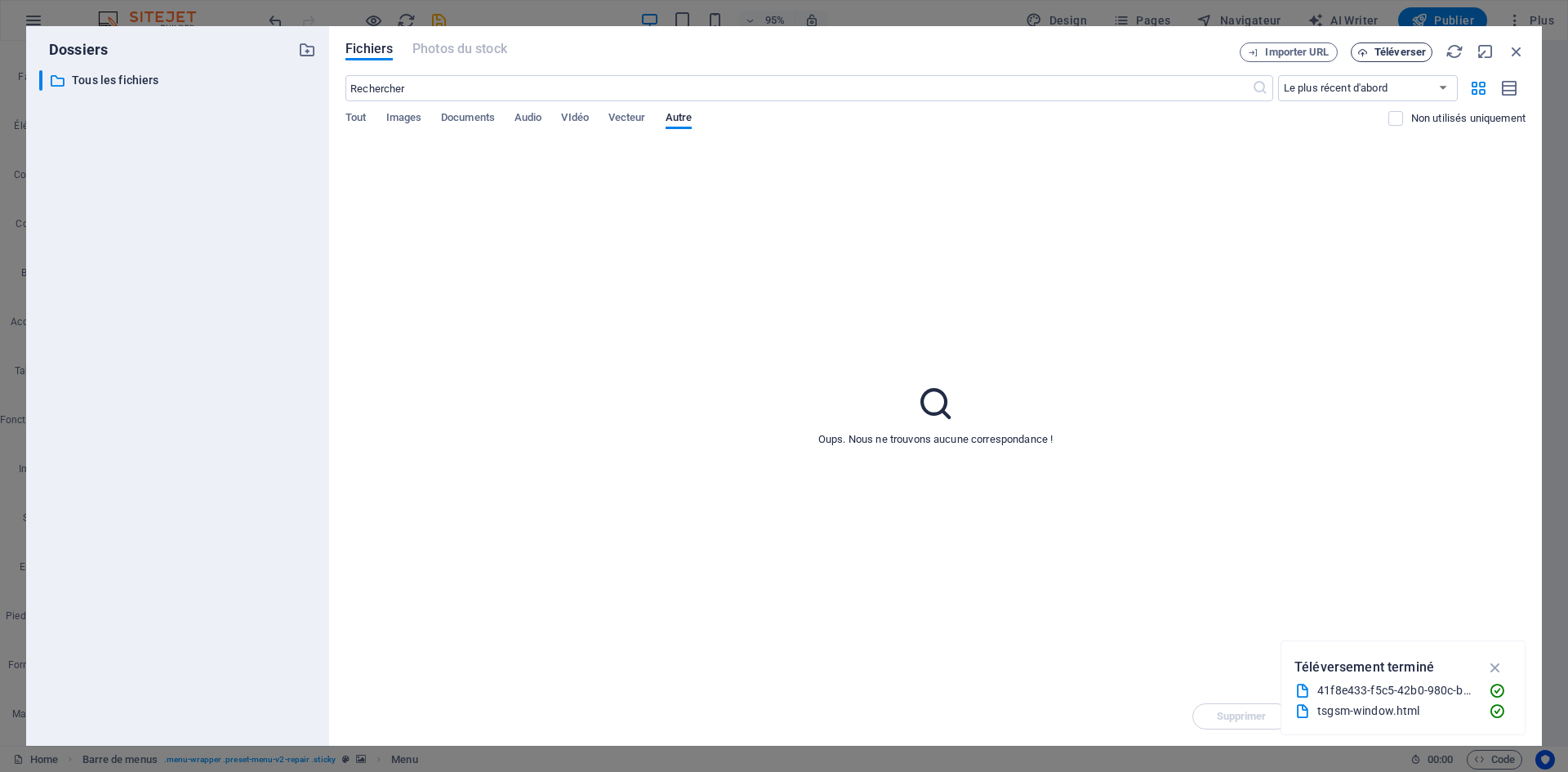
click at [1409, 53] on span "Téléverser" at bounding box center [1399, 52] width 51 height 10
select select
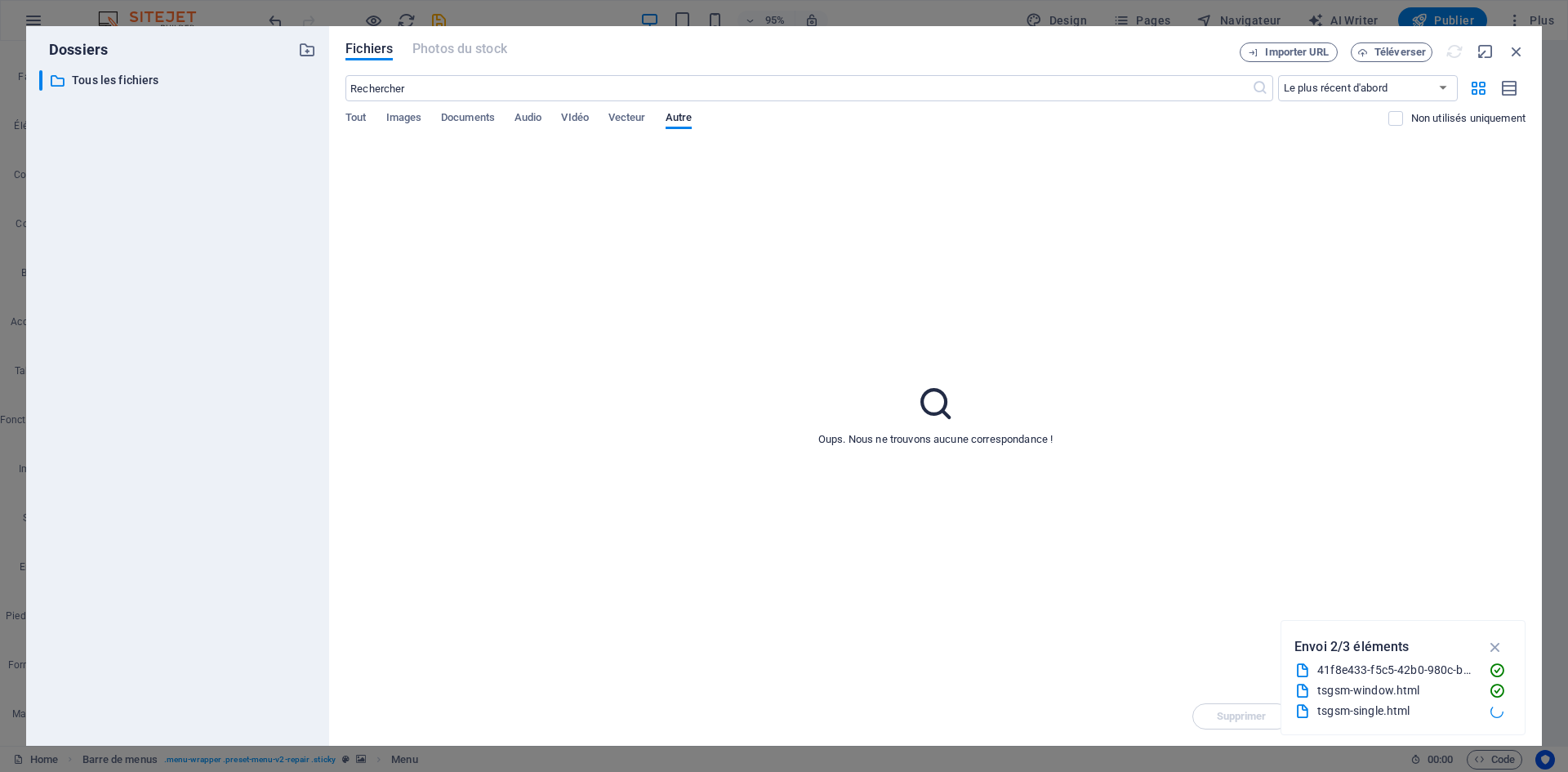
type input "[URL][DOMAIN_NAME]"
select select
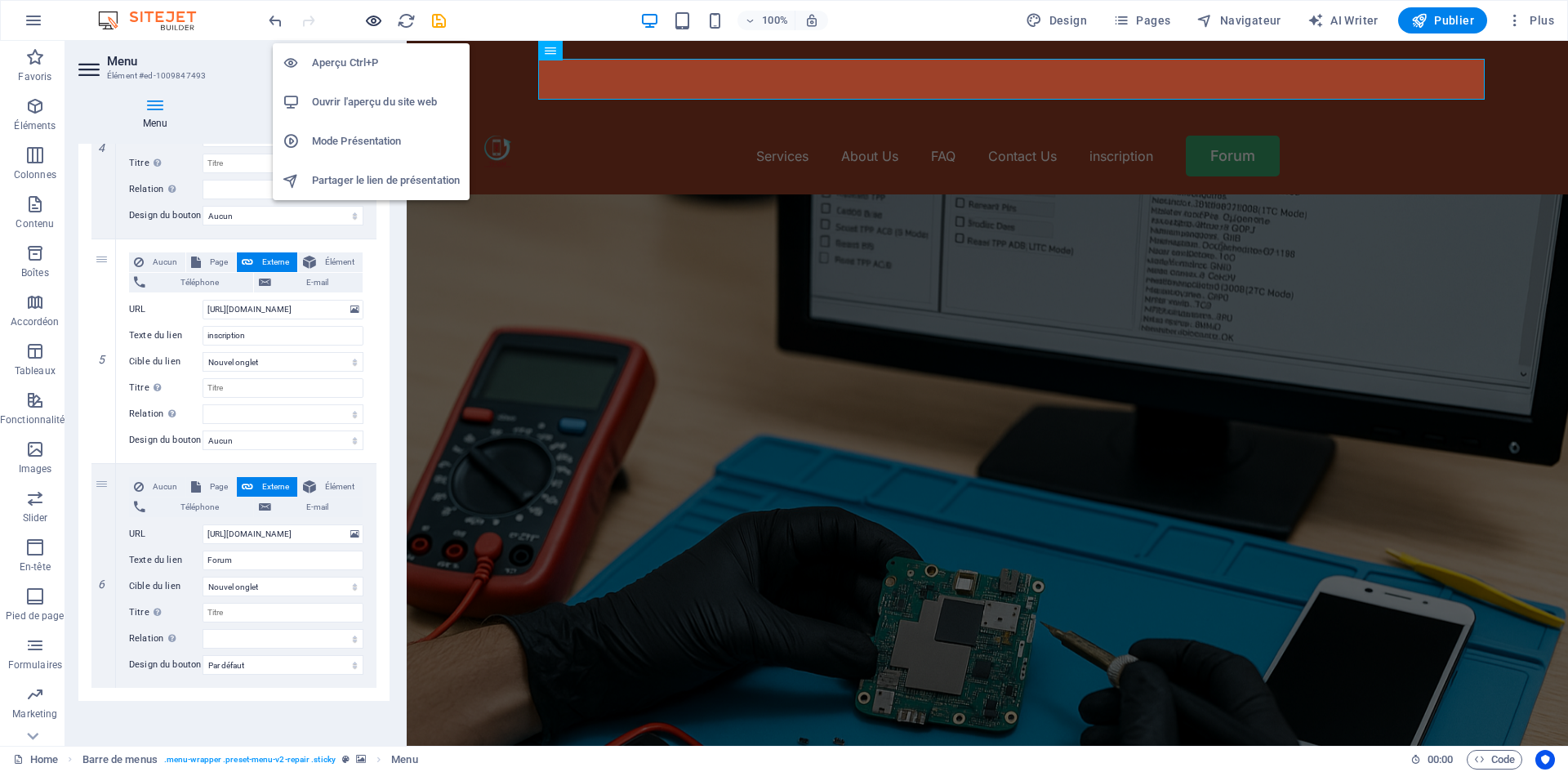
click at [369, 21] on icon "button" at bounding box center [374, 21] width 19 height 19
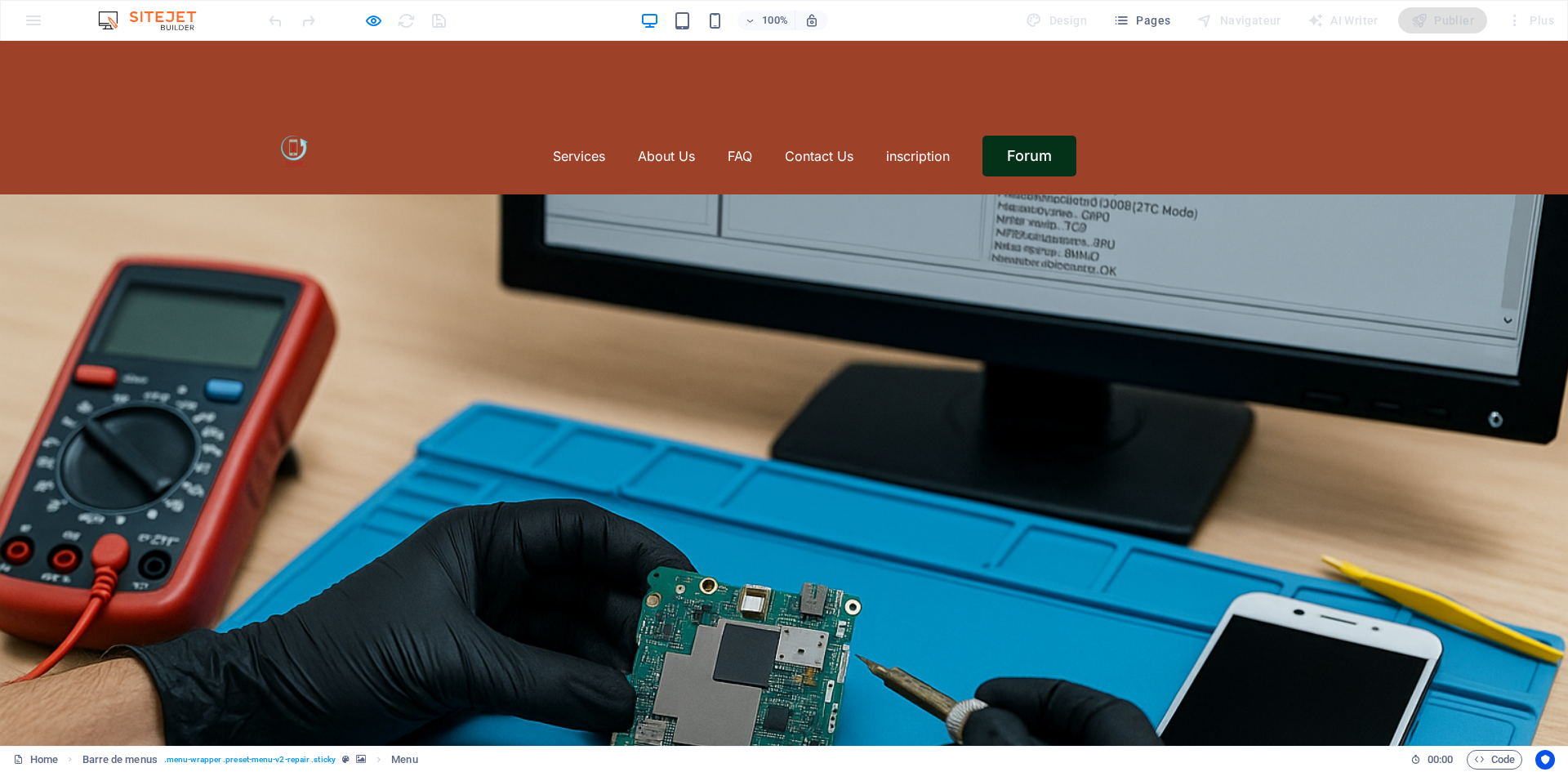
click at [1028, 136] on link "Forum" at bounding box center [1029, 156] width 94 height 40
click at [1026, 136] on link "Forum" at bounding box center [1029, 156] width 94 height 40
click at [361, 19] on div at bounding box center [357, 20] width 183 height 26
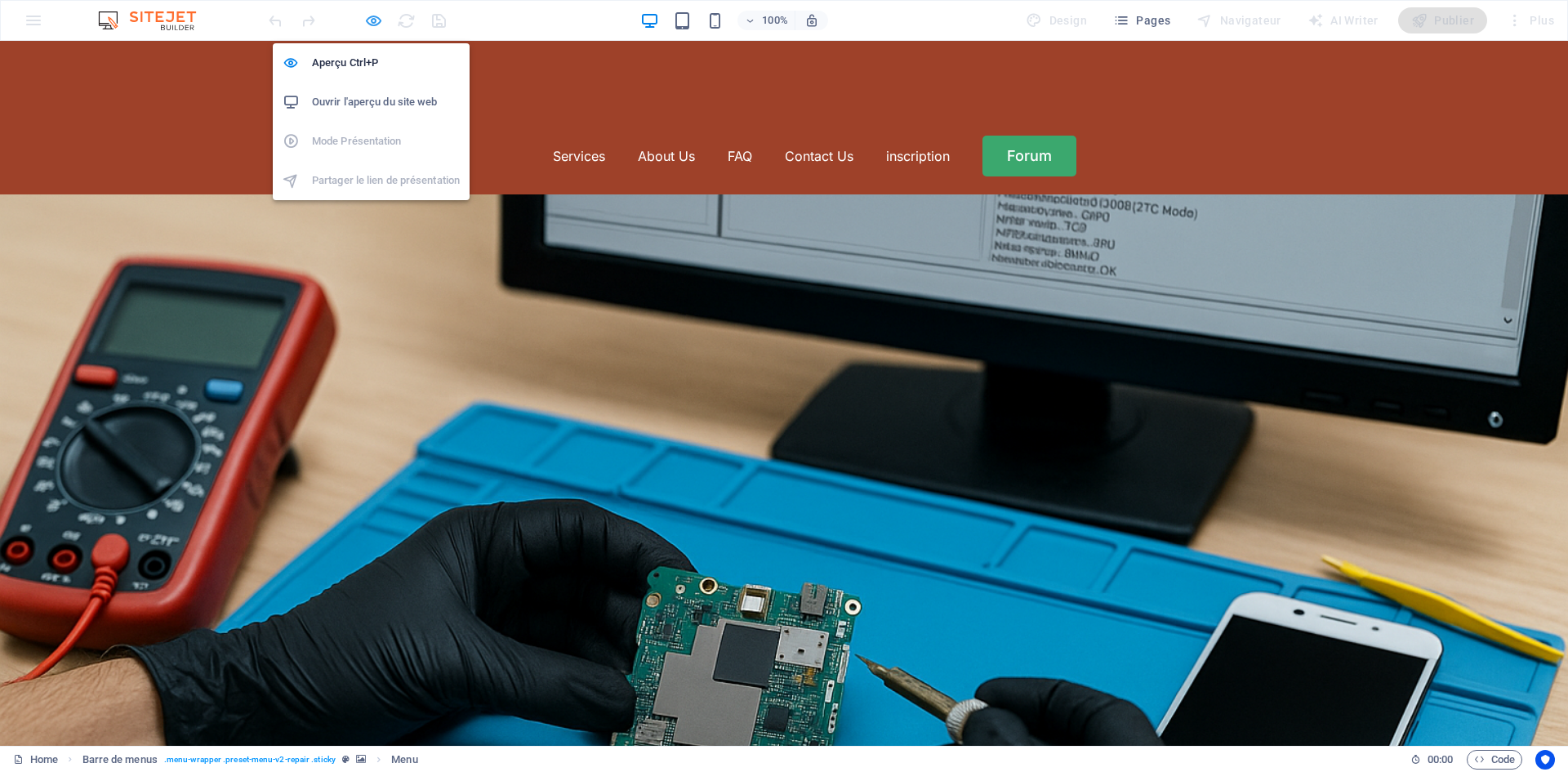
click at [371, 19] on icon "button" at bounding box center [374, 21] width 19 height 19
select select "default"
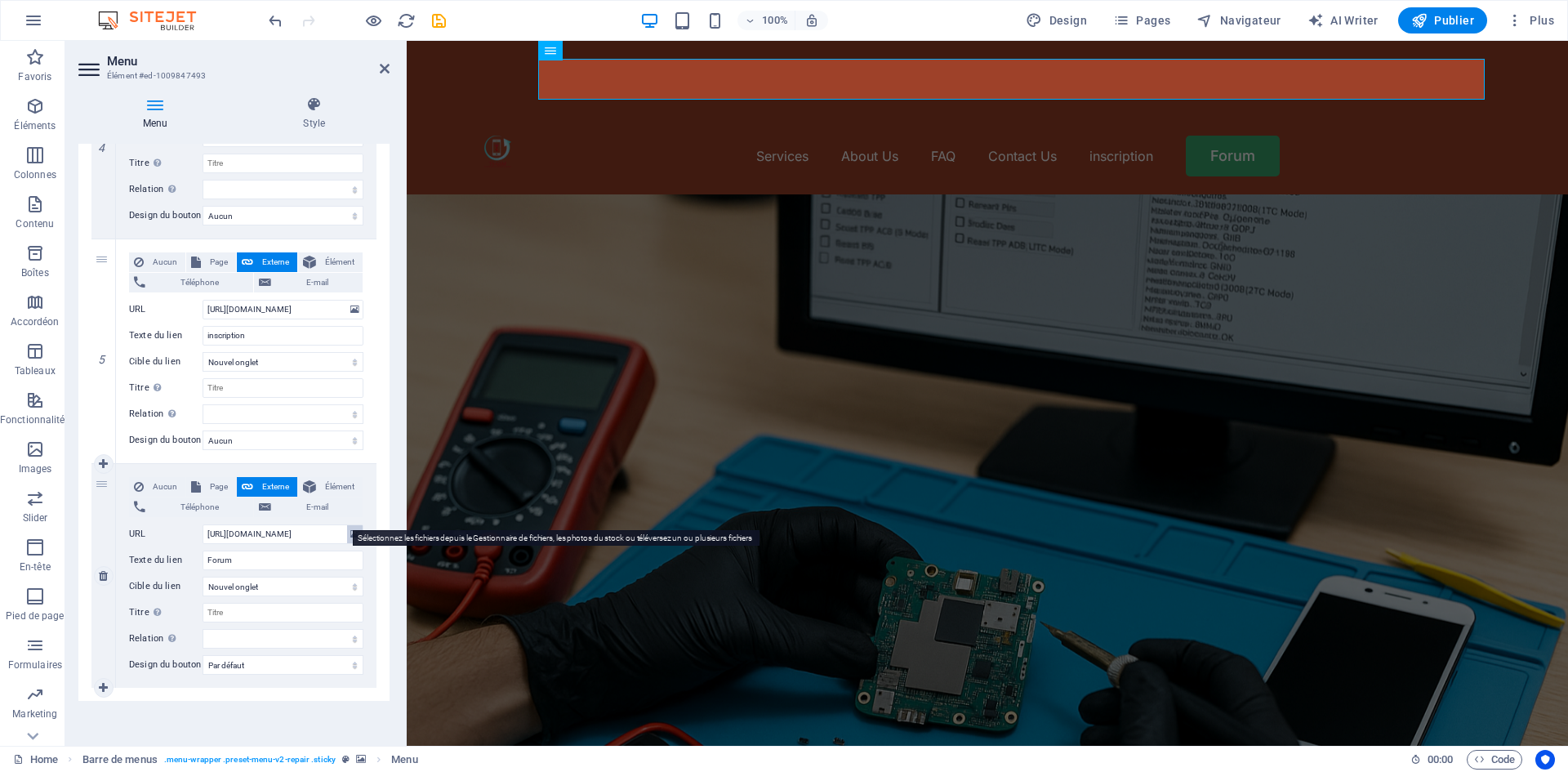
click at [352, 525] on icon at bounding box center [354, 533] width 9 height 18
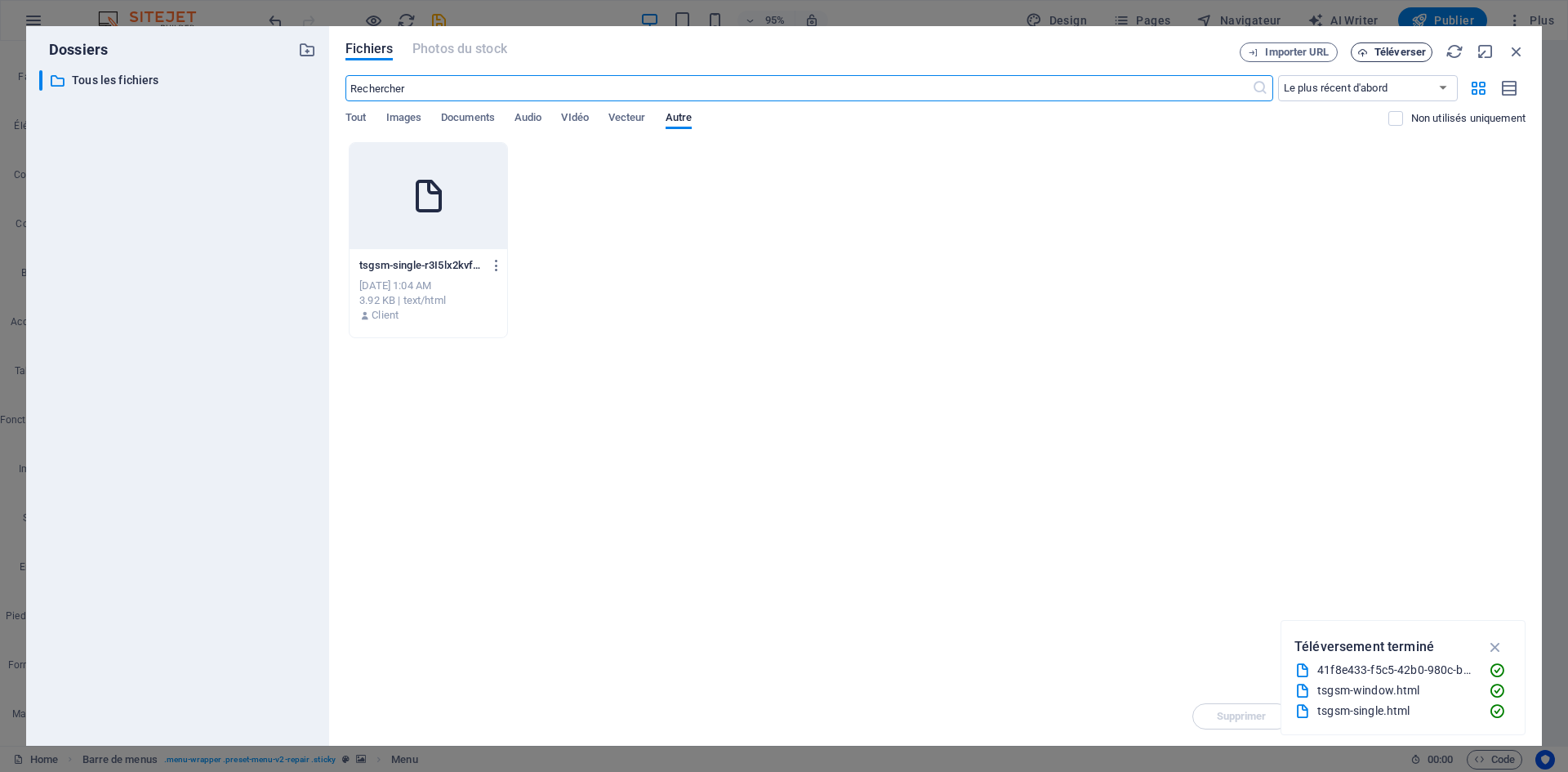
click at [1390, 53] on span "Téléverser" at bounding box center [1399, 52] width 51 height 10
select select
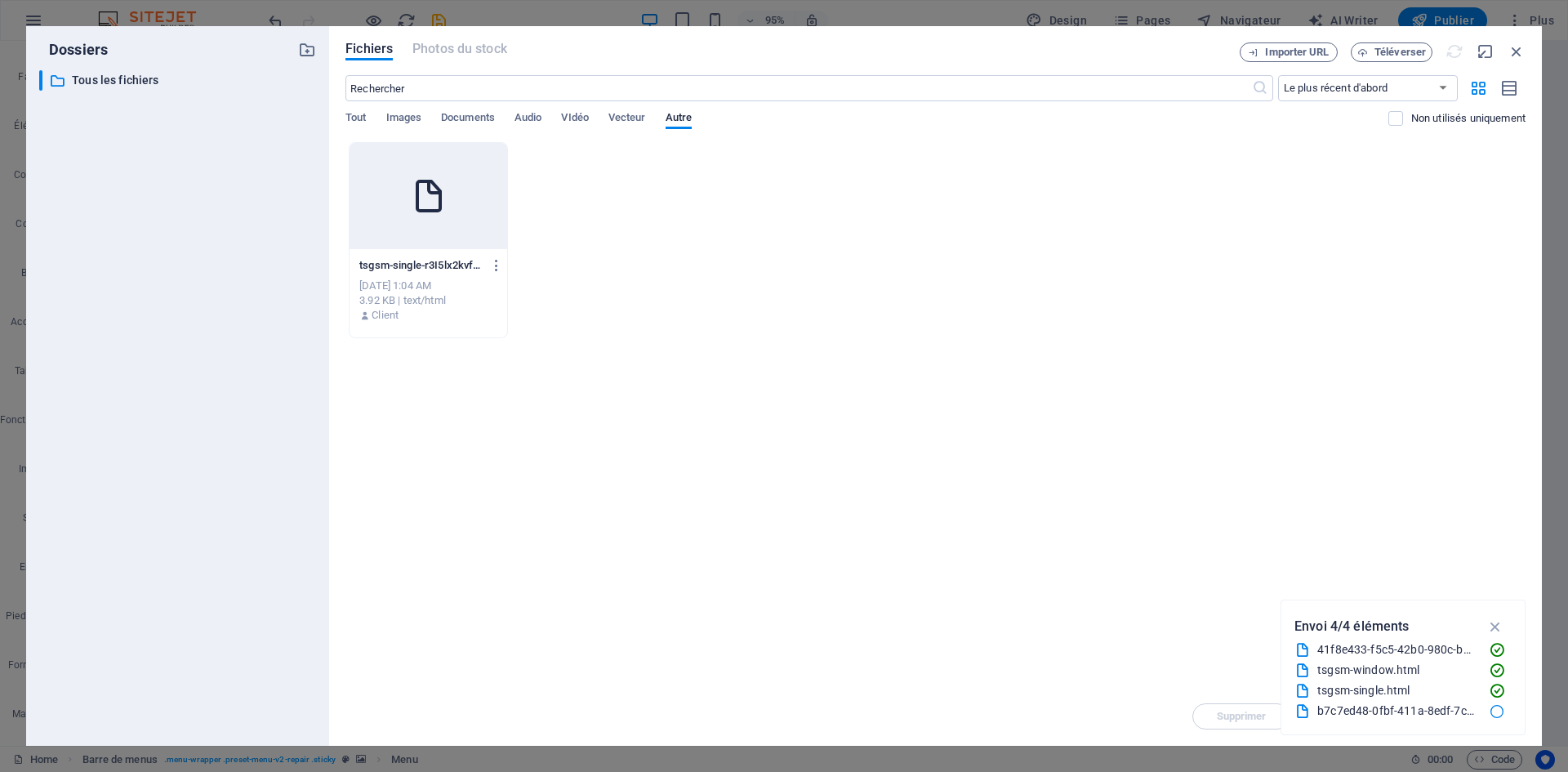
type input "[URL][DOMAIN_NAME]"
select select
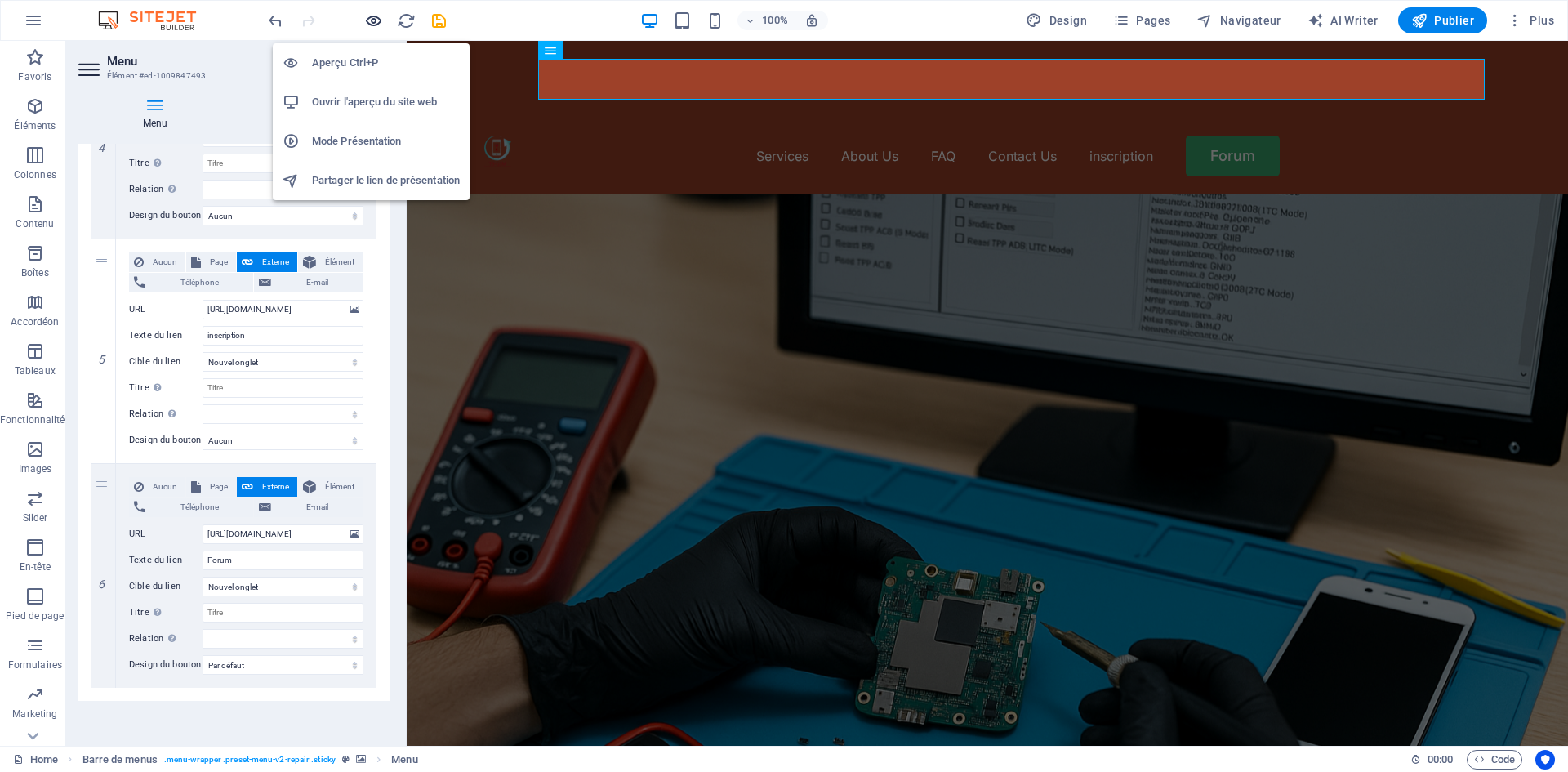
click at [374, 16] on icon "button" at bounding box center [374, 21] width 19 height 19
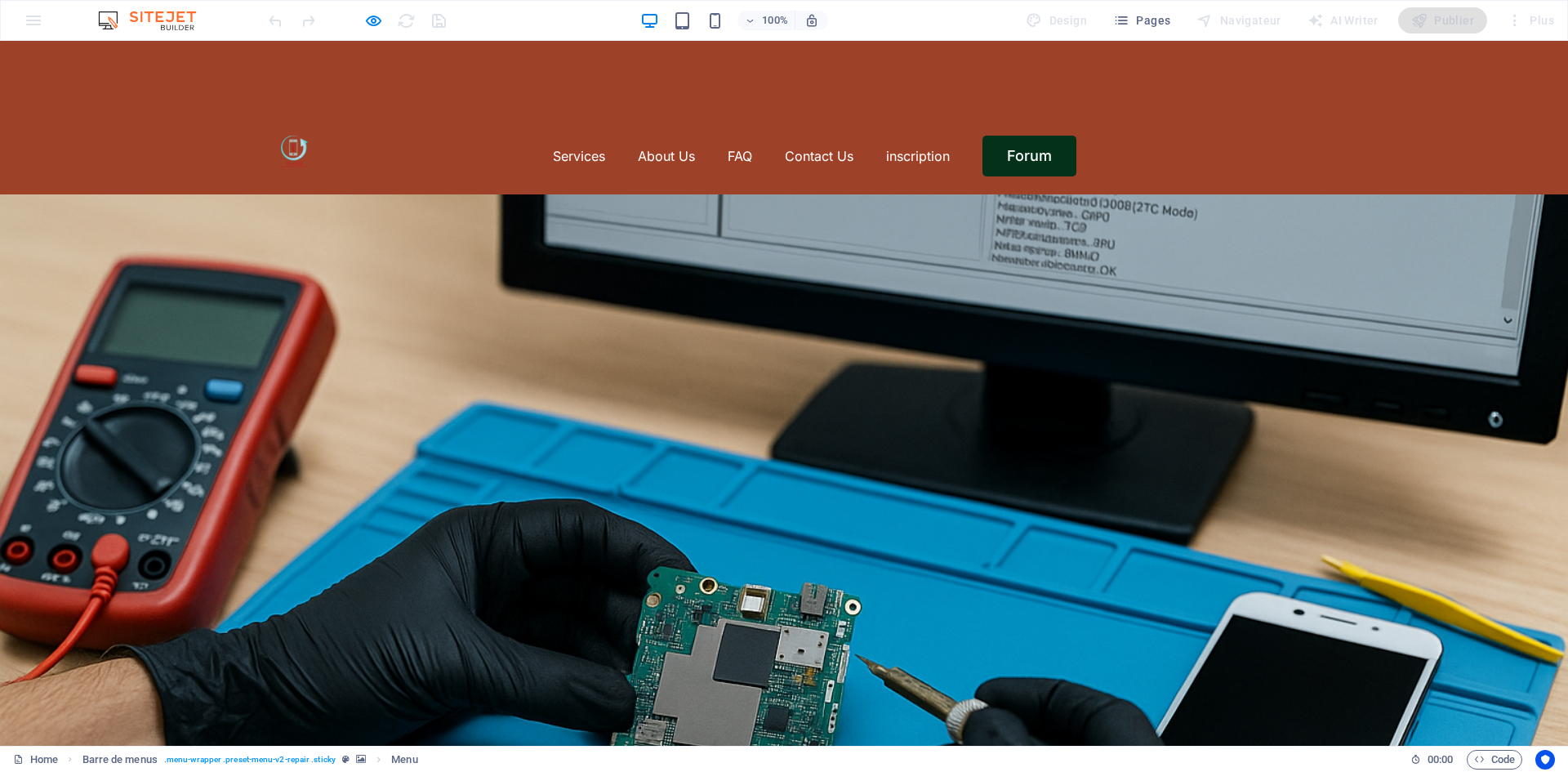
click at [1035, 136] on link "Forum" at bounding box center [1029, 156] width 94 height 40
click at [1031, 136] on link "Forum" at bounding box center [1029, 156] width 94 height 40
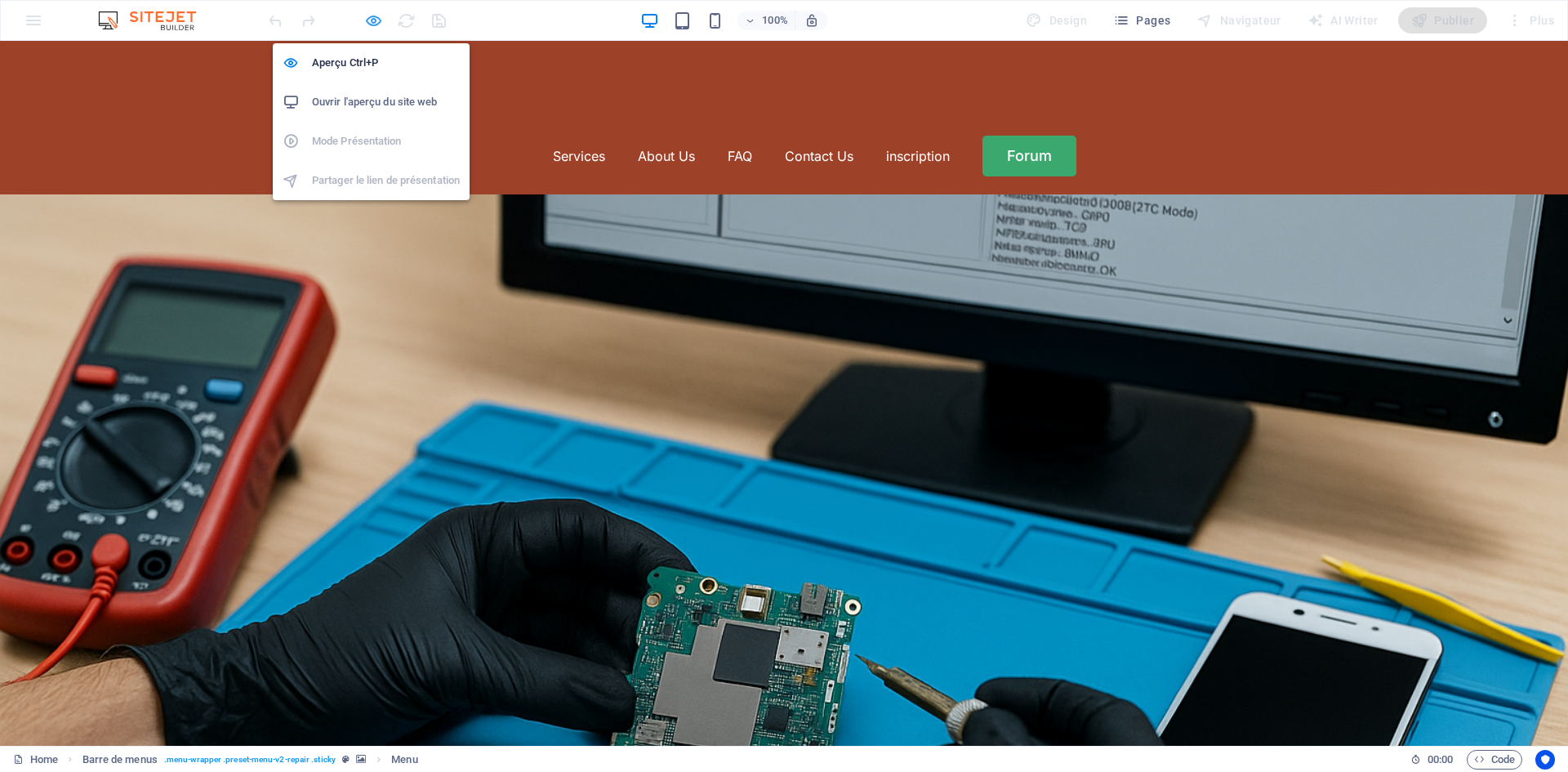
click at [376, 19] on icon "button" at bounding box center [374, 21] width 19 height 19
select select "default"
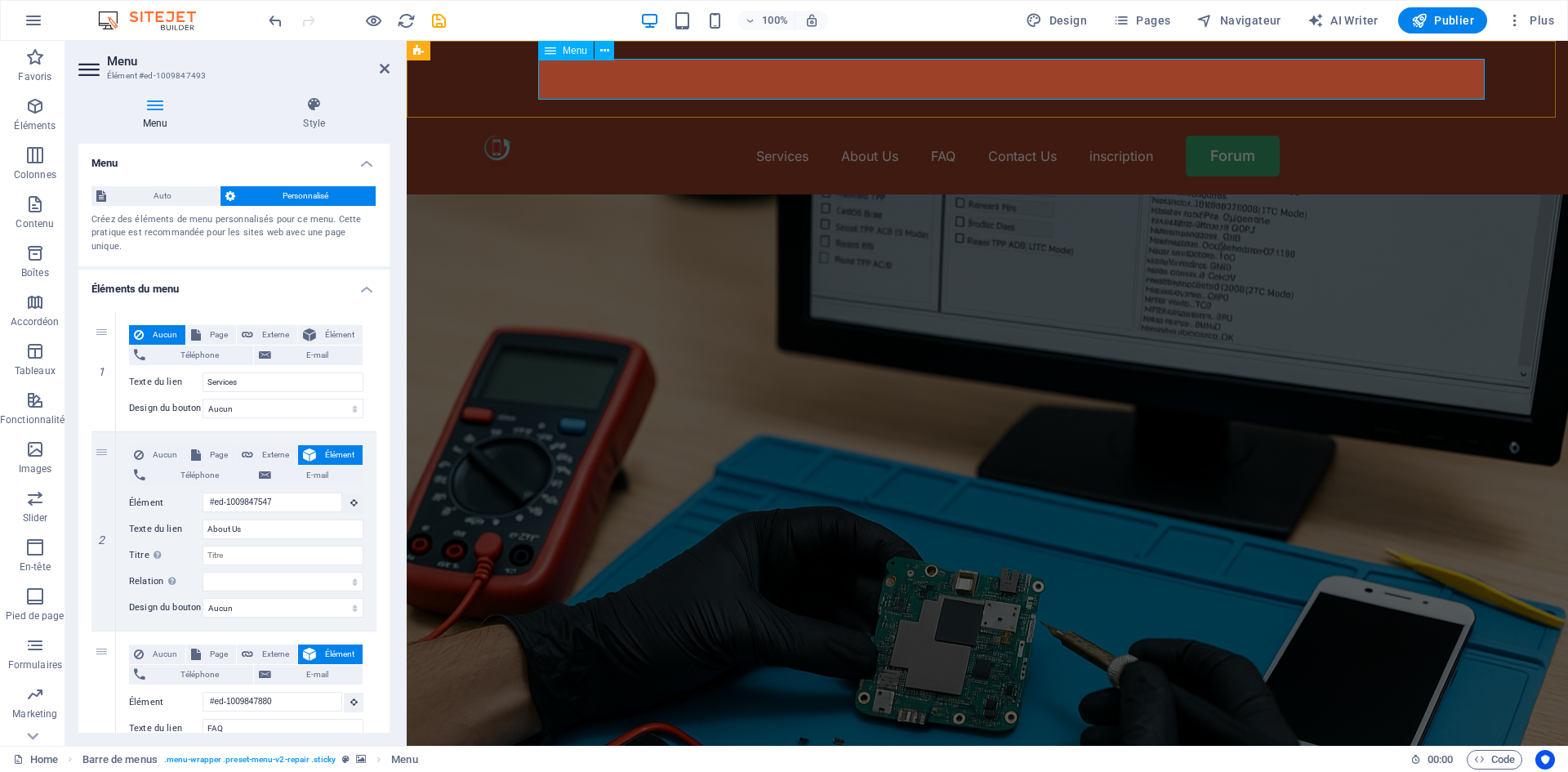
click at [1220, 136] on nav "Services About Us FAQ Contact Us inscription Forum" at bounding box center [988, 156] width 1007 height 40
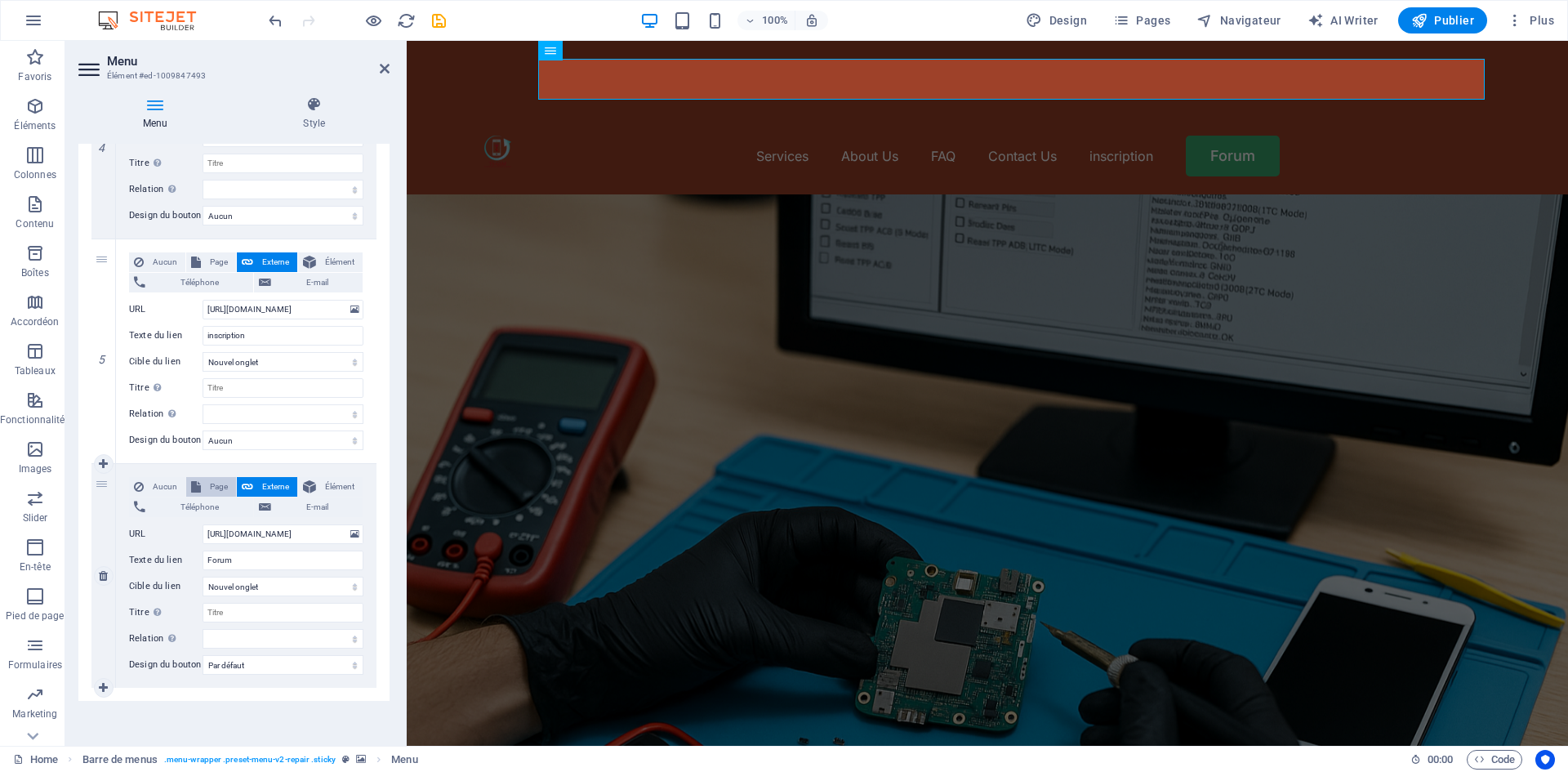
click at [206, 477] on span "Page" at bounding box center [218, 486] width 25 height 19
select select
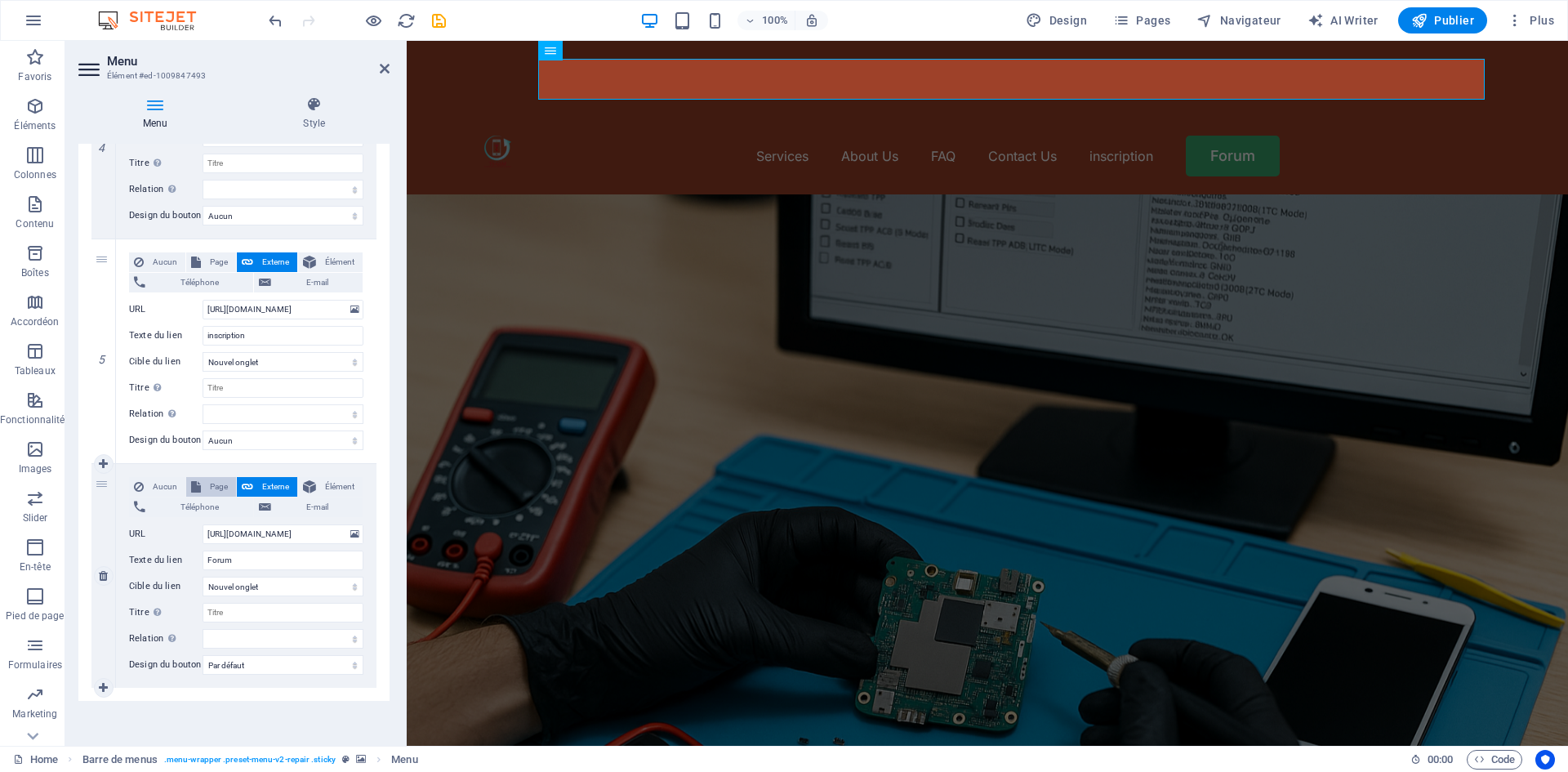
select select
click at [312, 480] on icon at bounding box center [309, 486] width 13 height 19
select select
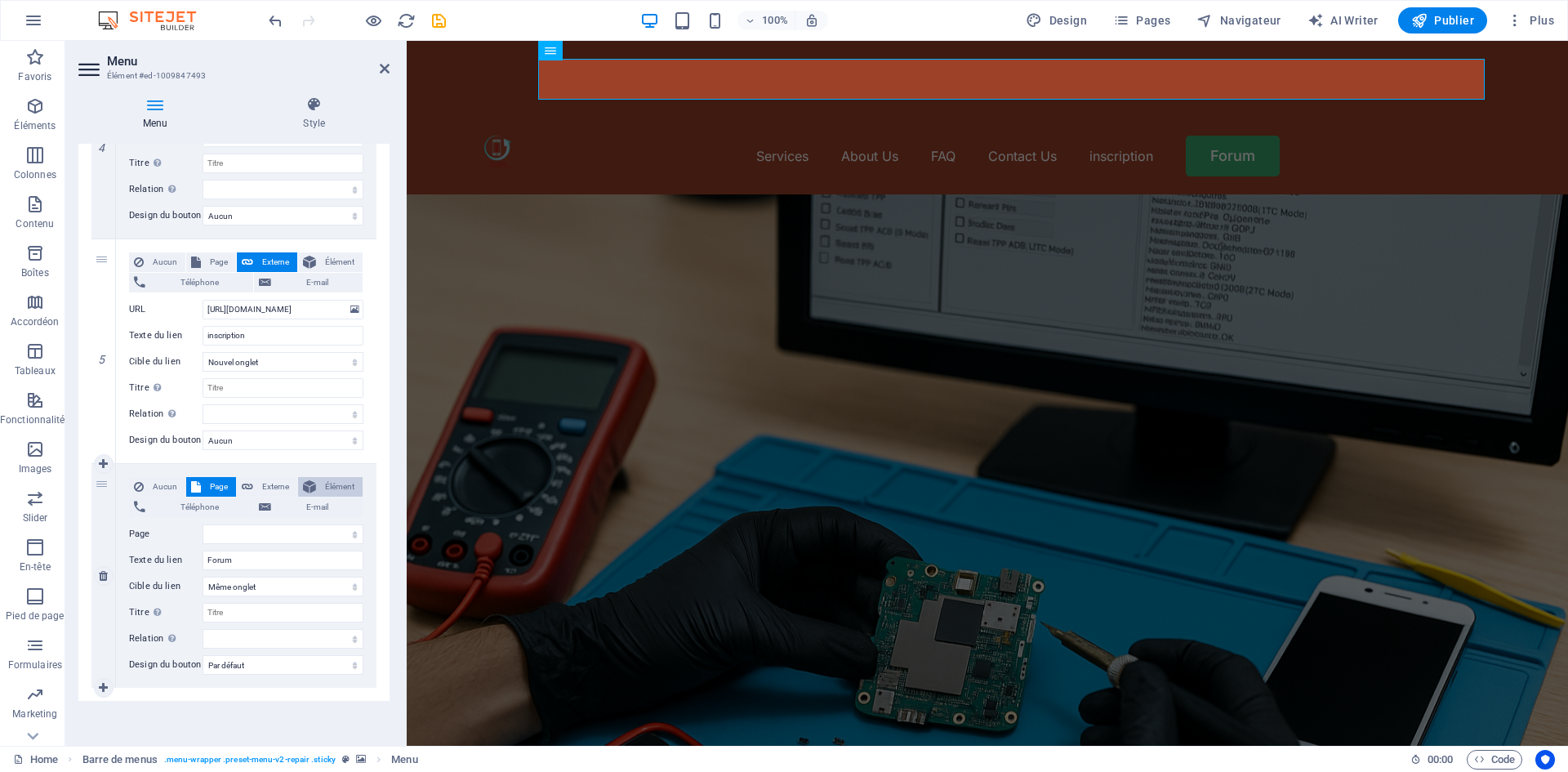
select select
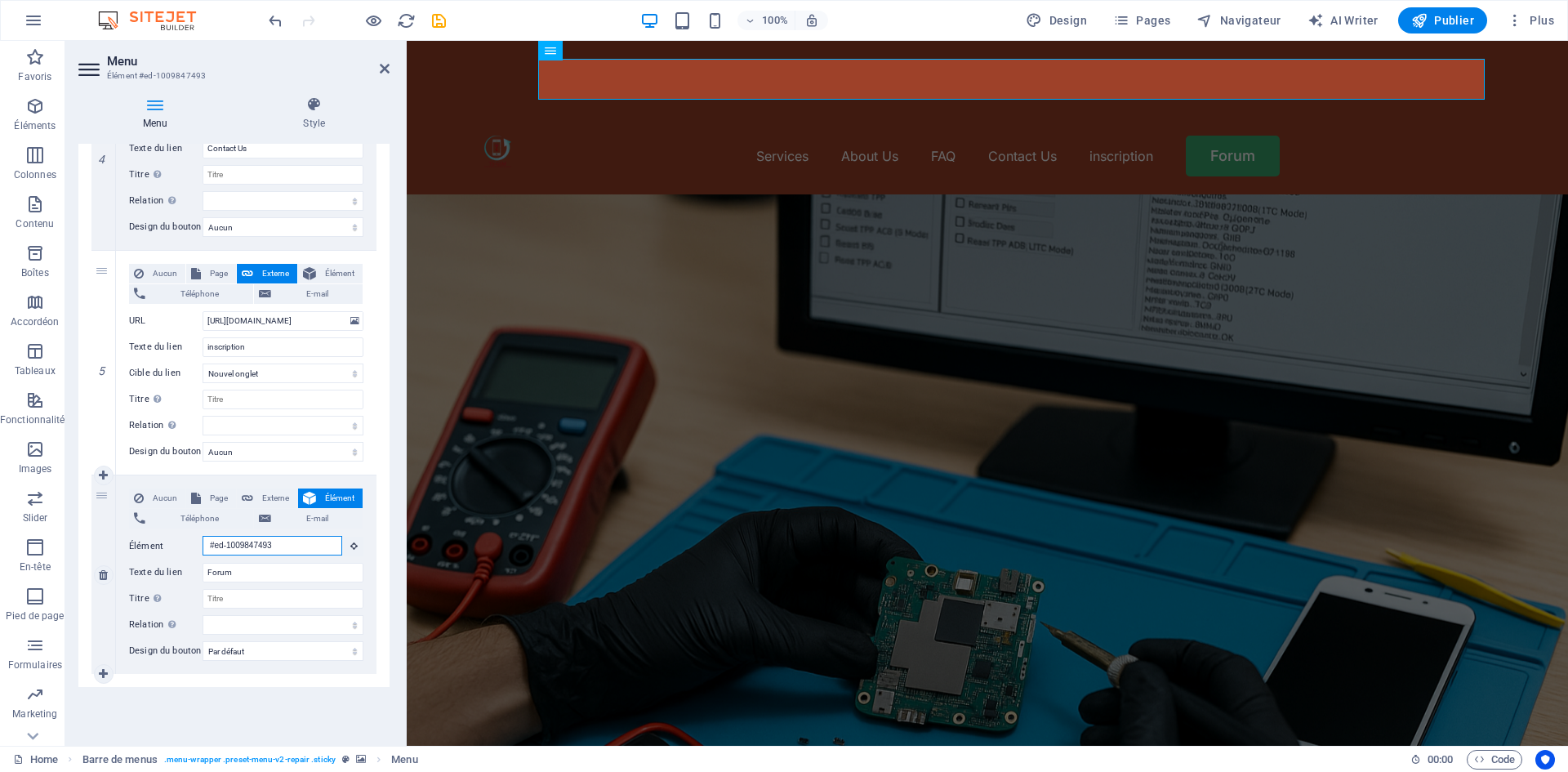
scroll to position [765, 0]
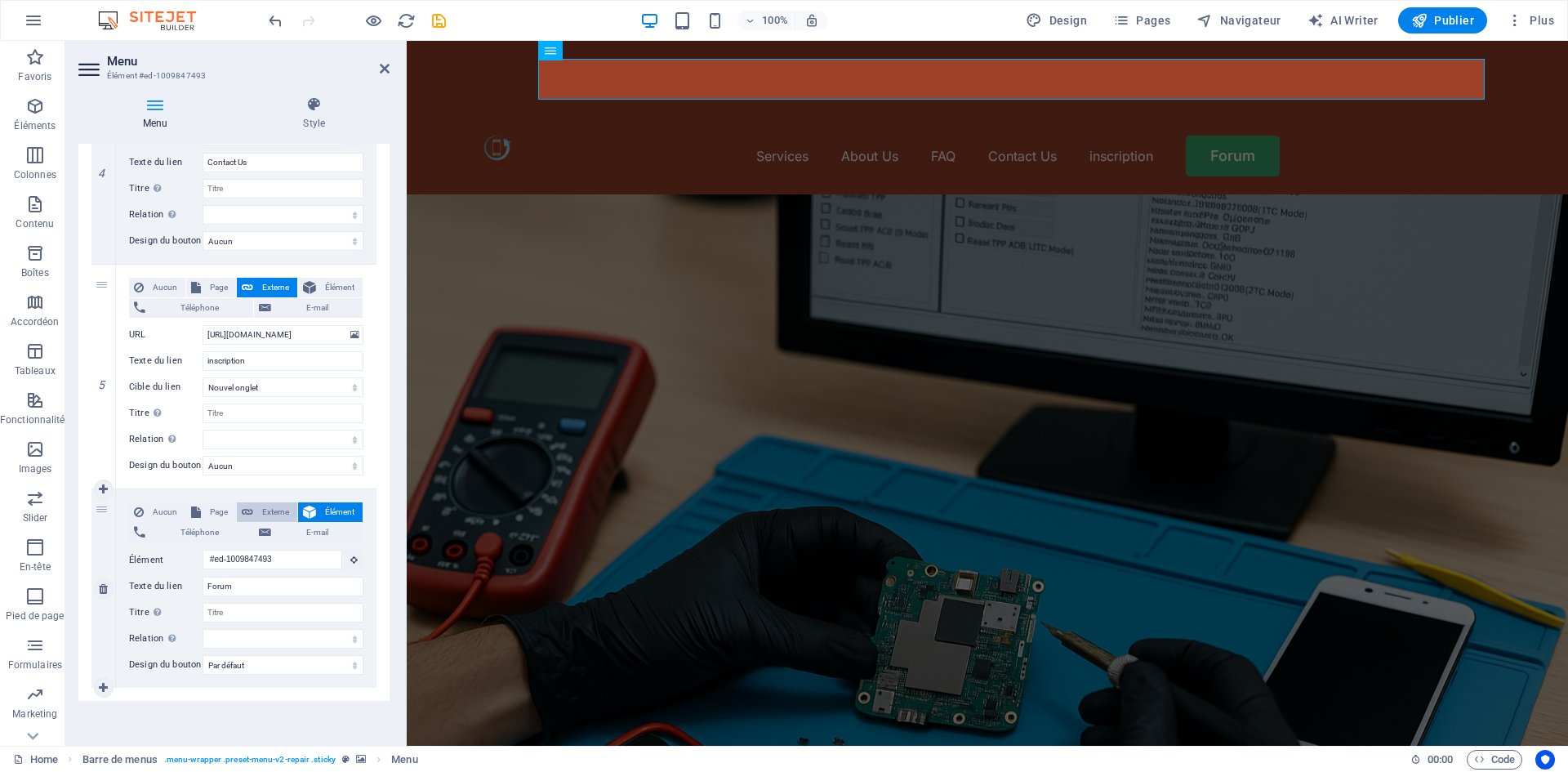
click at [281, 502] on span "Externe" at bounding box center [275, 511] width 35 height 19
select select
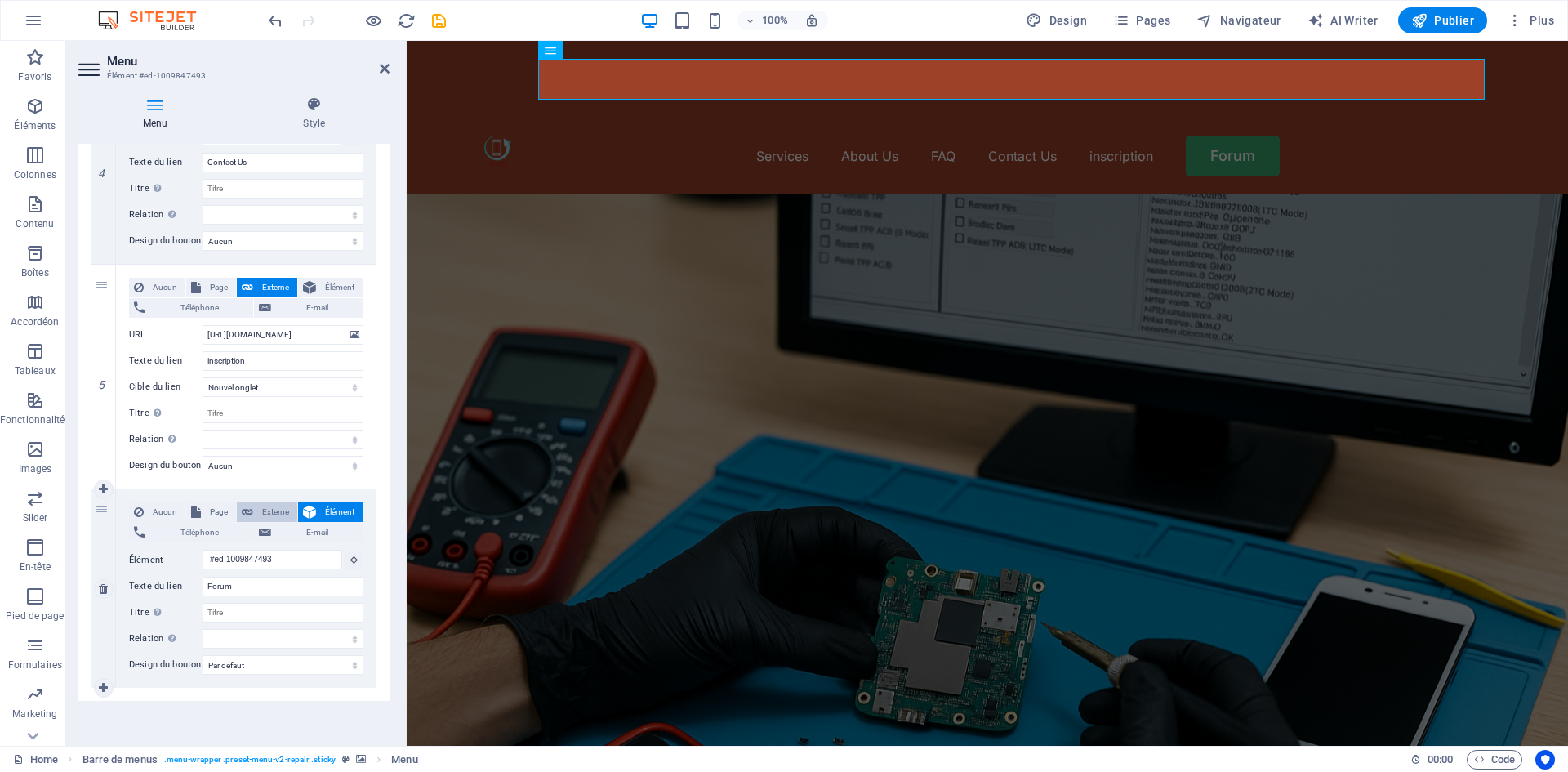
select select "blank"
select select
click at [321, 502] on span "Élément" at bounding box center [339, 511] width 37 height 19
select select
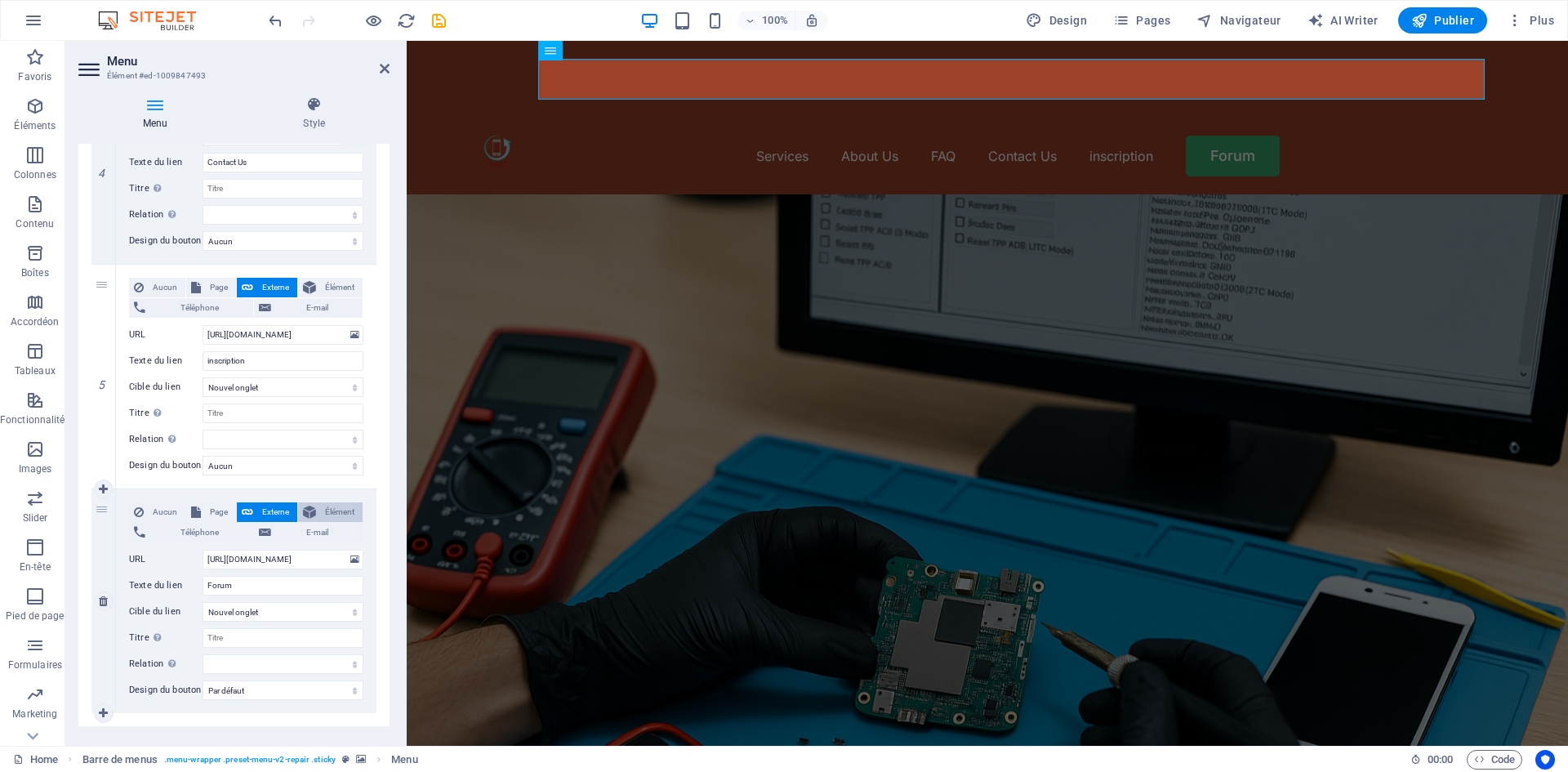
select select
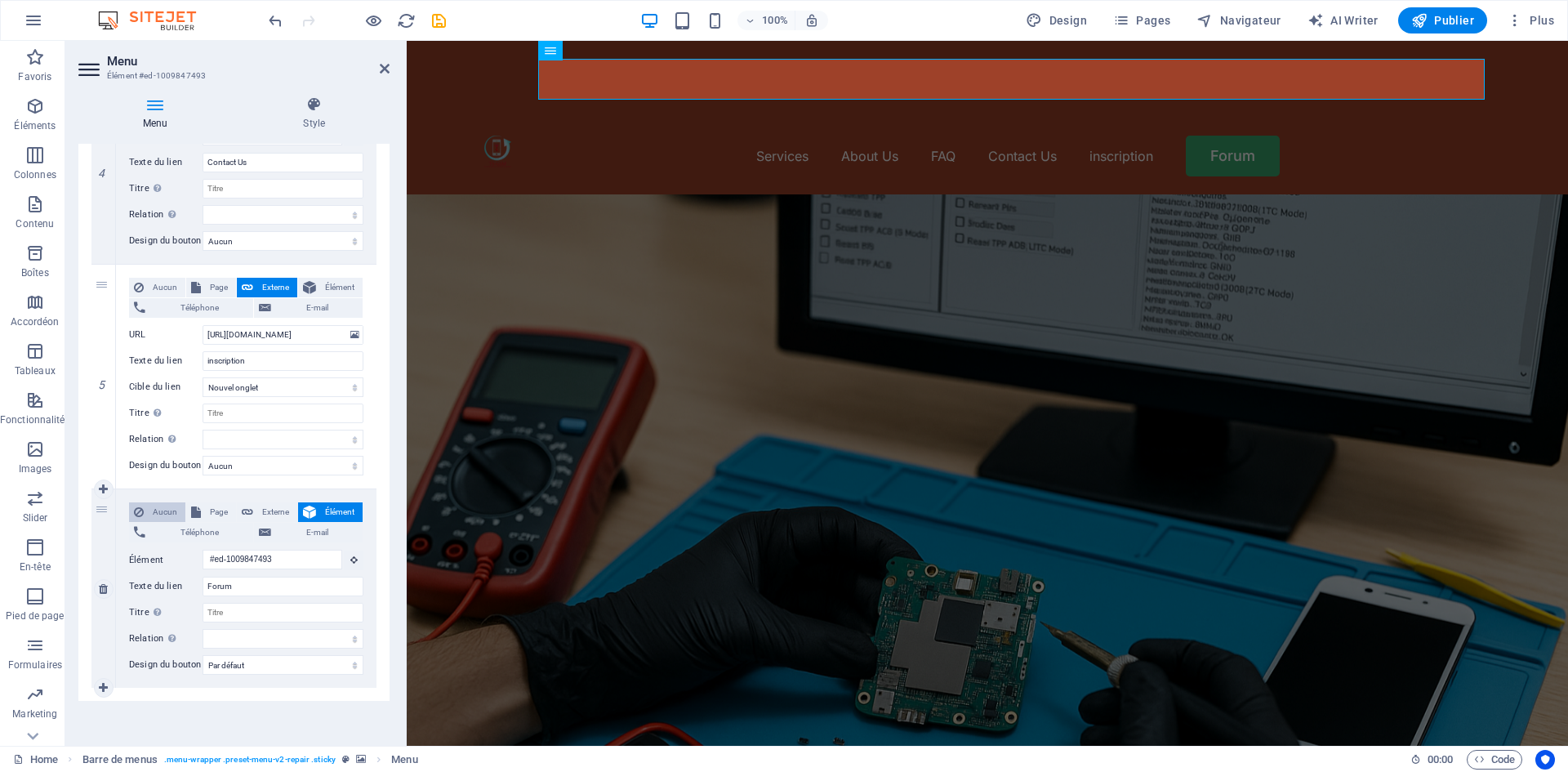
click at [174, 502] on span "Aucun" at bounding box center [164, 511] width 32 height 19
select select
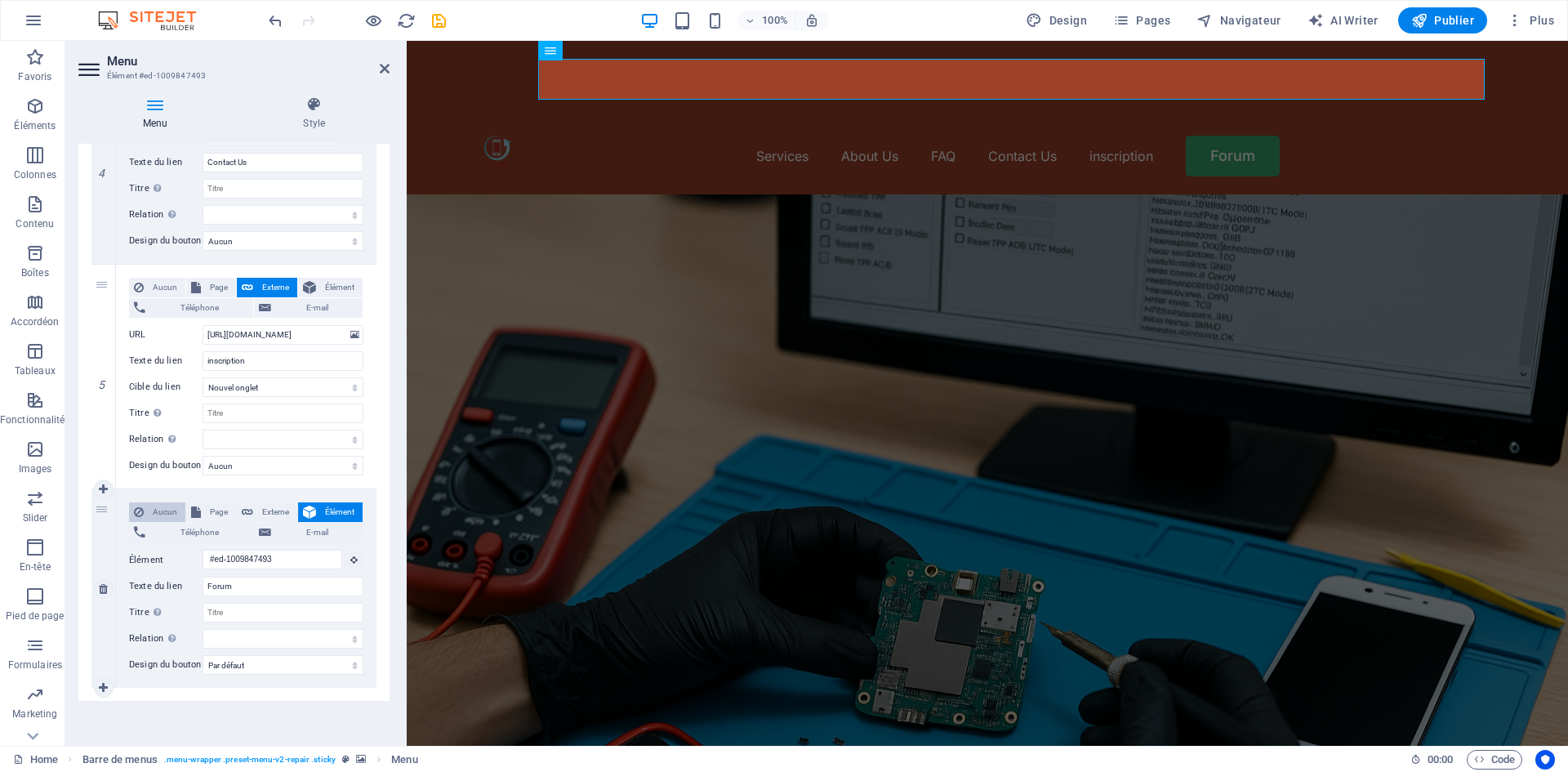
select select
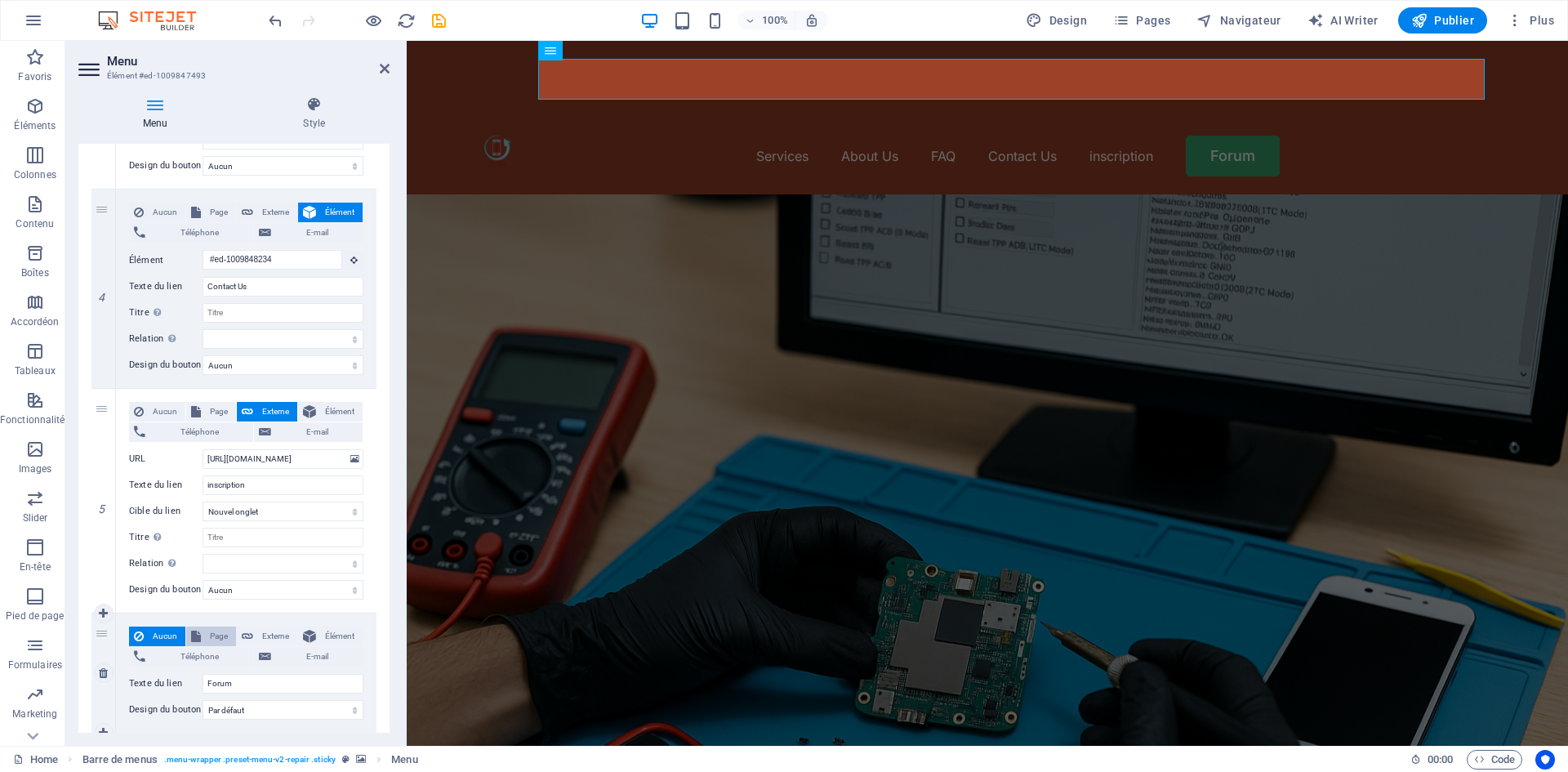
click at [217, 627] on span "Page" at bounding box center [218, 636] width 25 height 19
select select
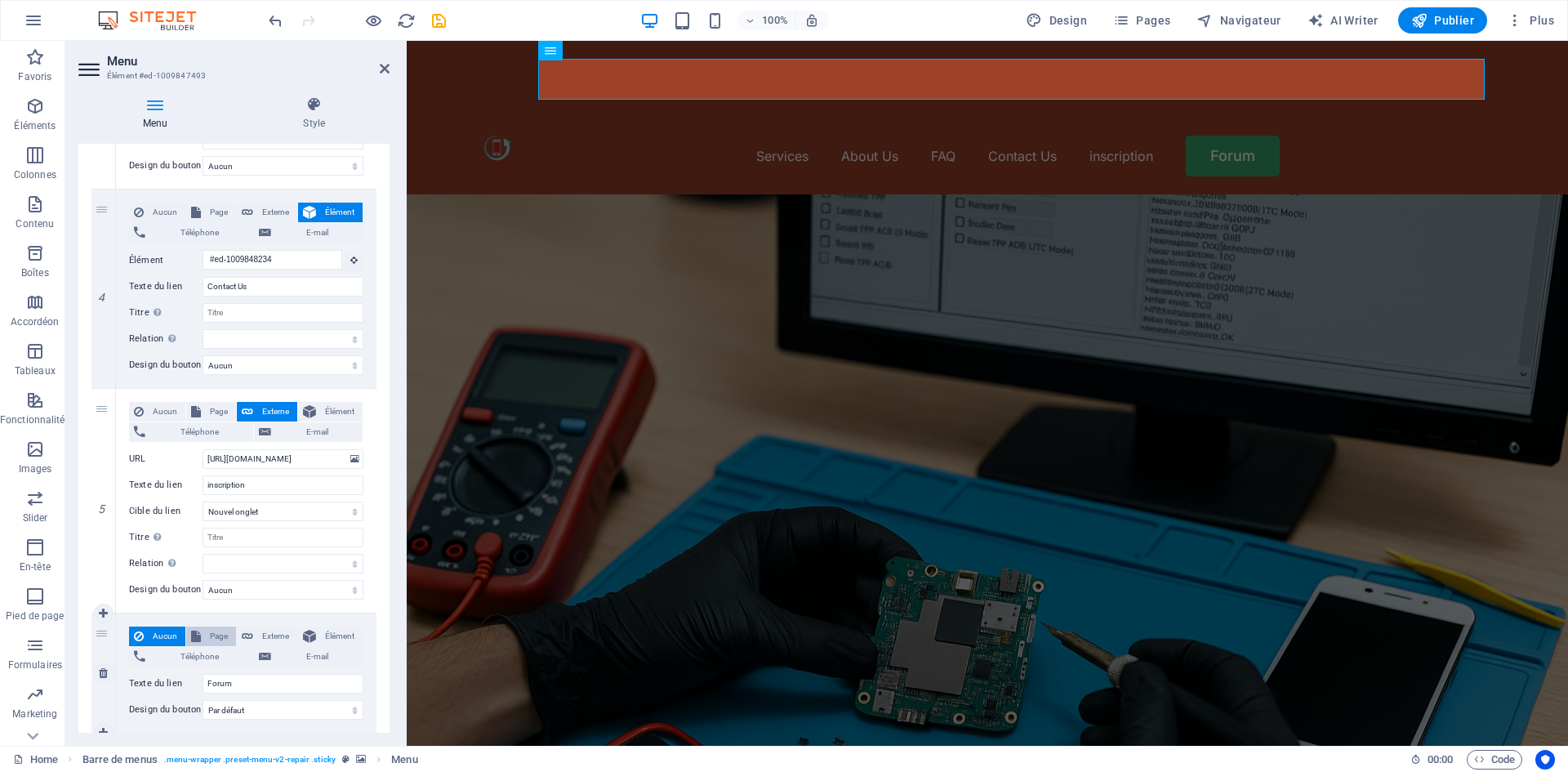
select select
click at [244, 627] on icon at bounding box center [248, 636] width 12 height 19
select select
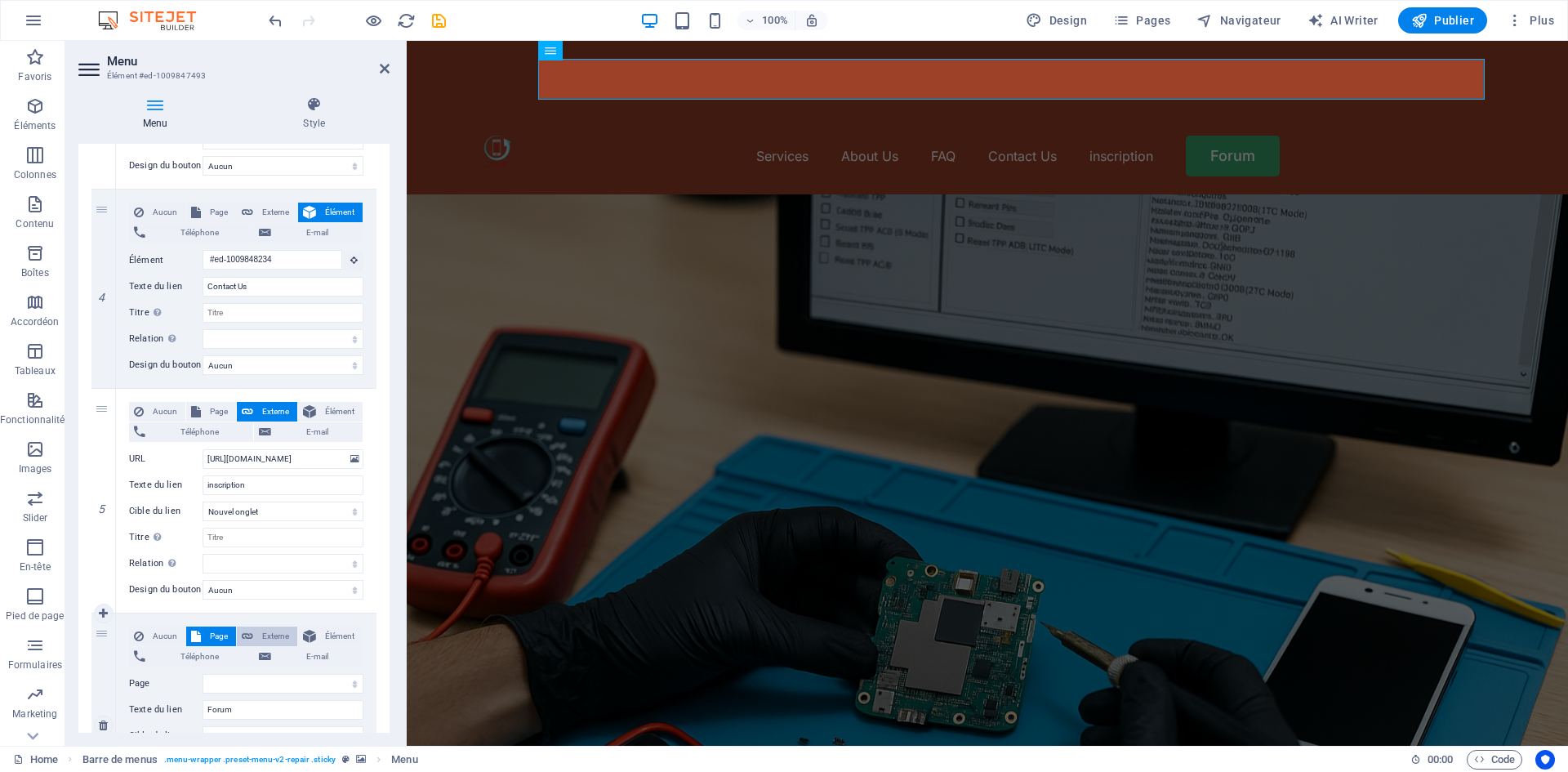
select select
select select "blank"
select select
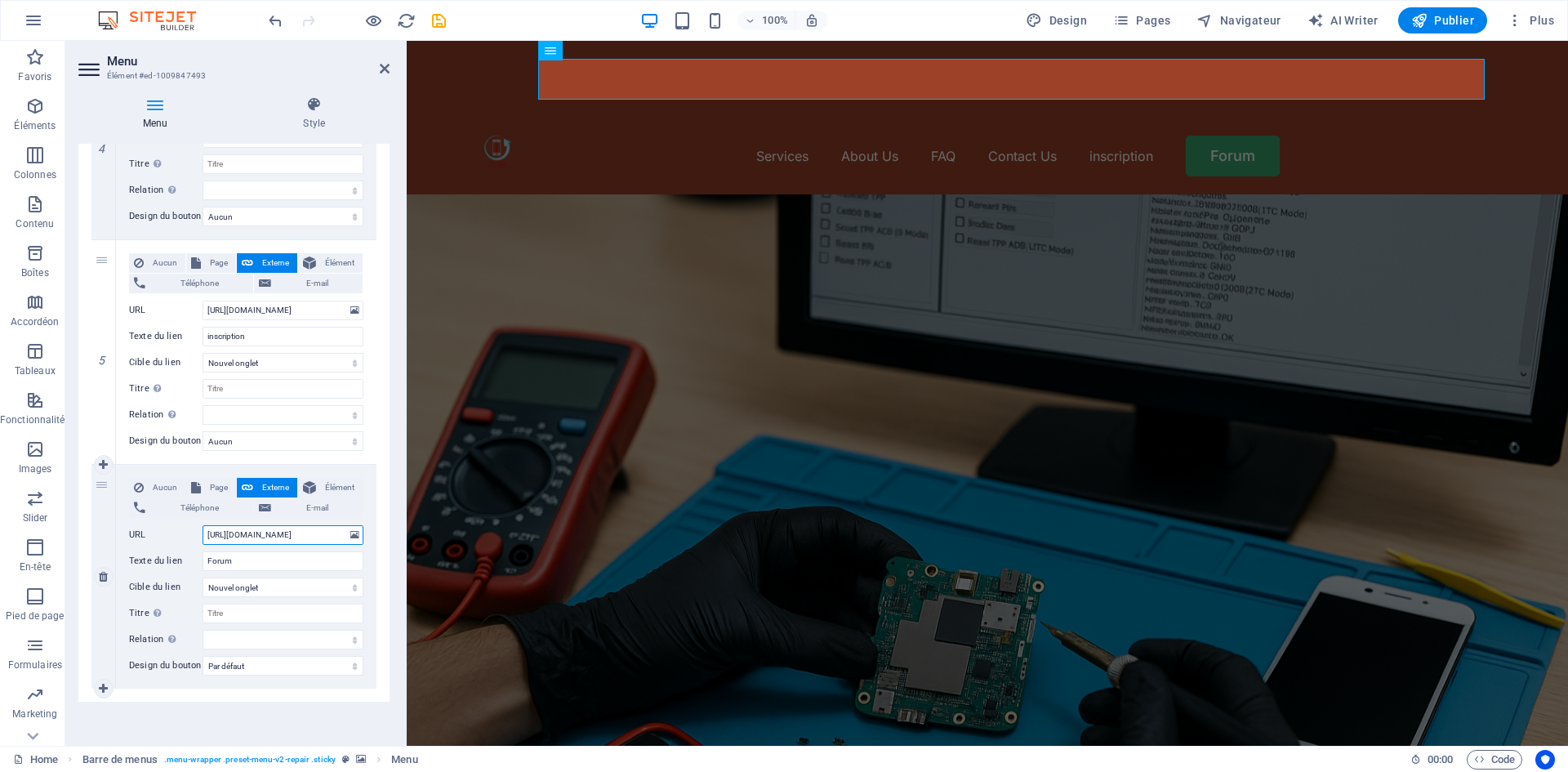
scroll to position [791, 0]
click at [289, 655] on select "Aucun Par défaut Principal Secondaire" at bounding box center [283, 664] width 161 height 19
select select "primary"
click at [202, 655] on select "Aucun Par défaut Principal Secondaire" at bounding box center [283, 664] width 161 height 19
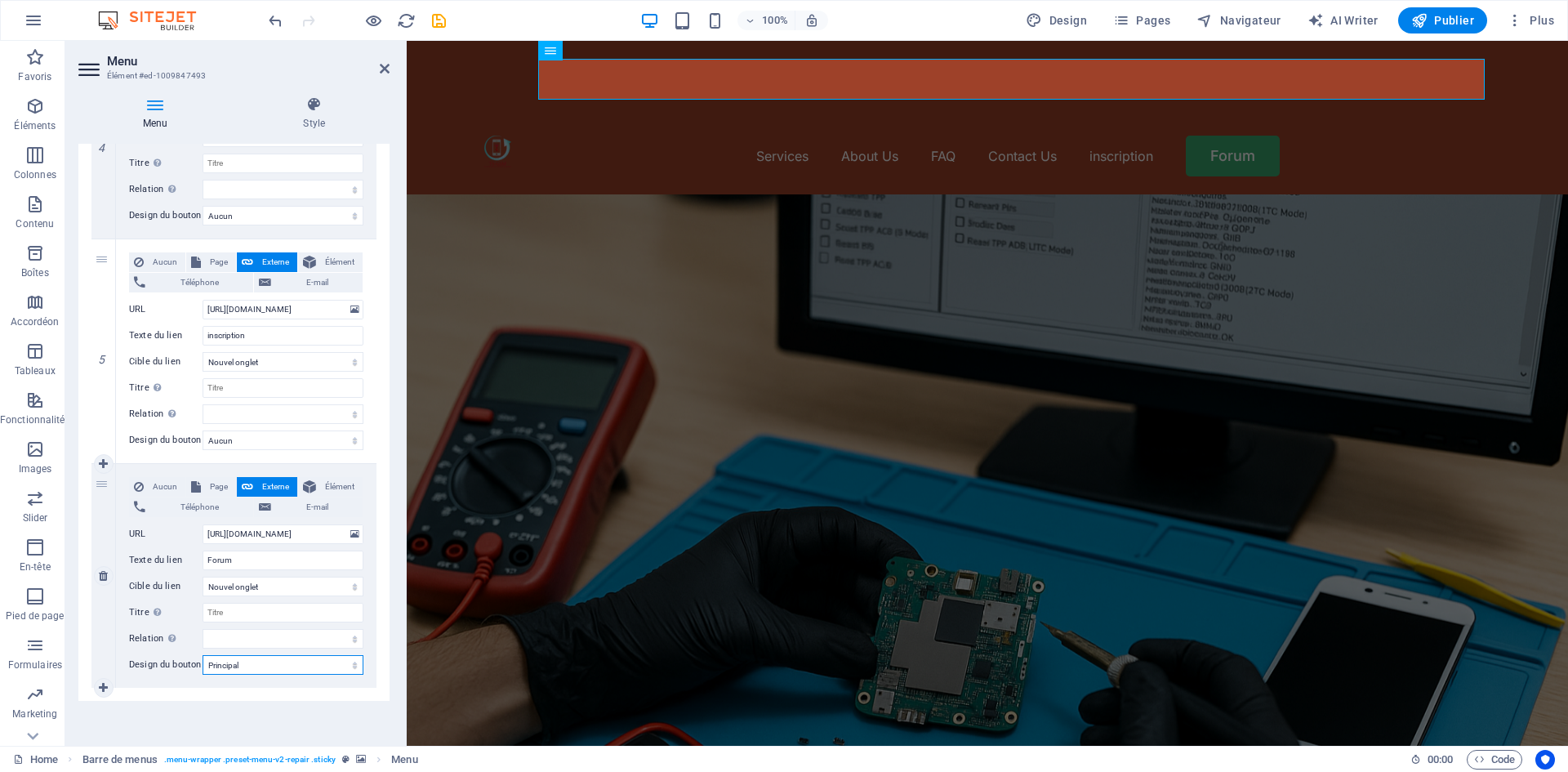
select select
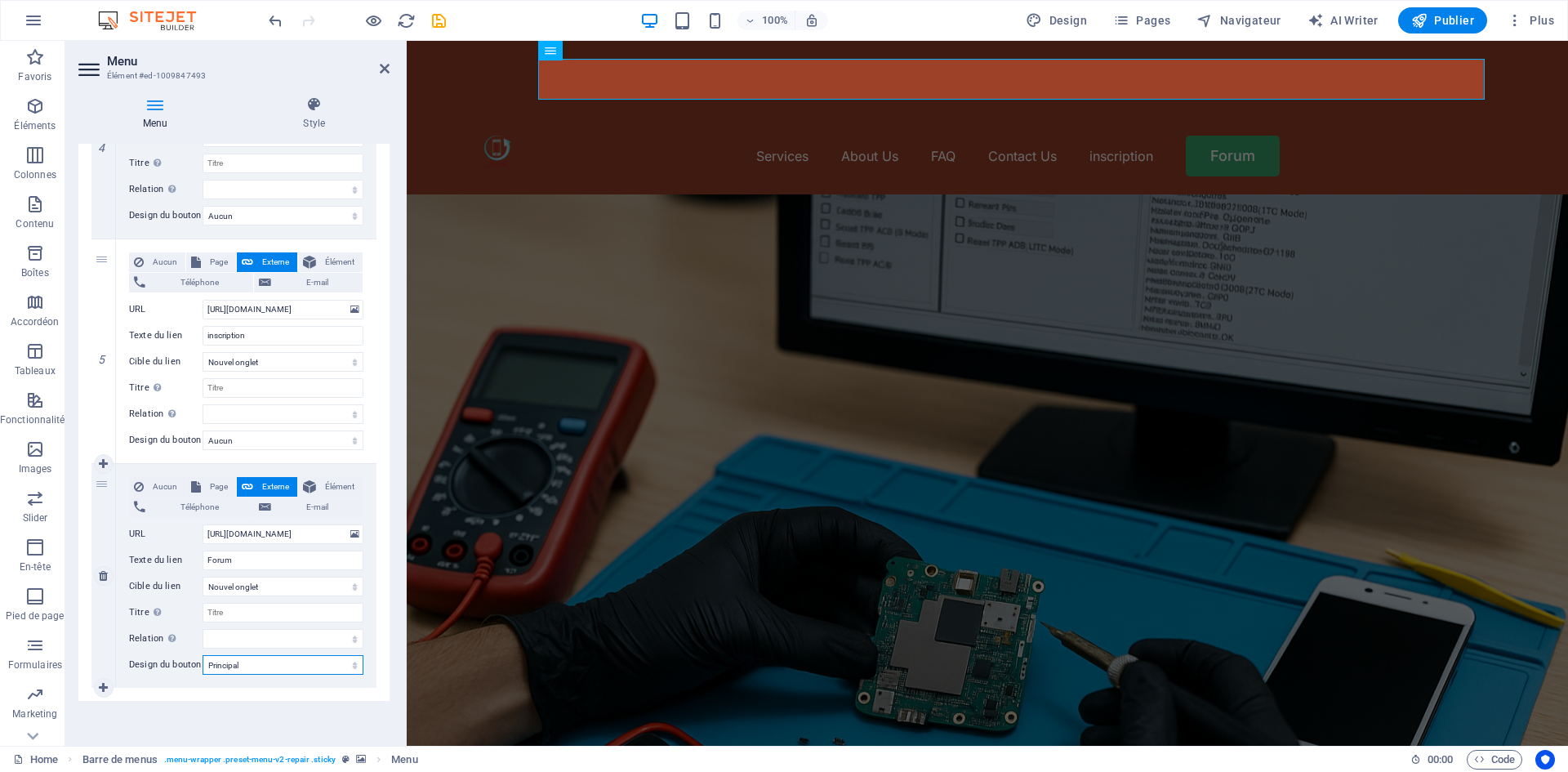
click at [284, 655] on select "Aucun Par défaut Principal Secondaire" at bounding box center [283, 664] width 161 height 19
select select "secondary"
click at [202, 655] on select "Aucun Par défaut Principal Secondaire" at bounding box center [283, 664] width 161 height 19
select select
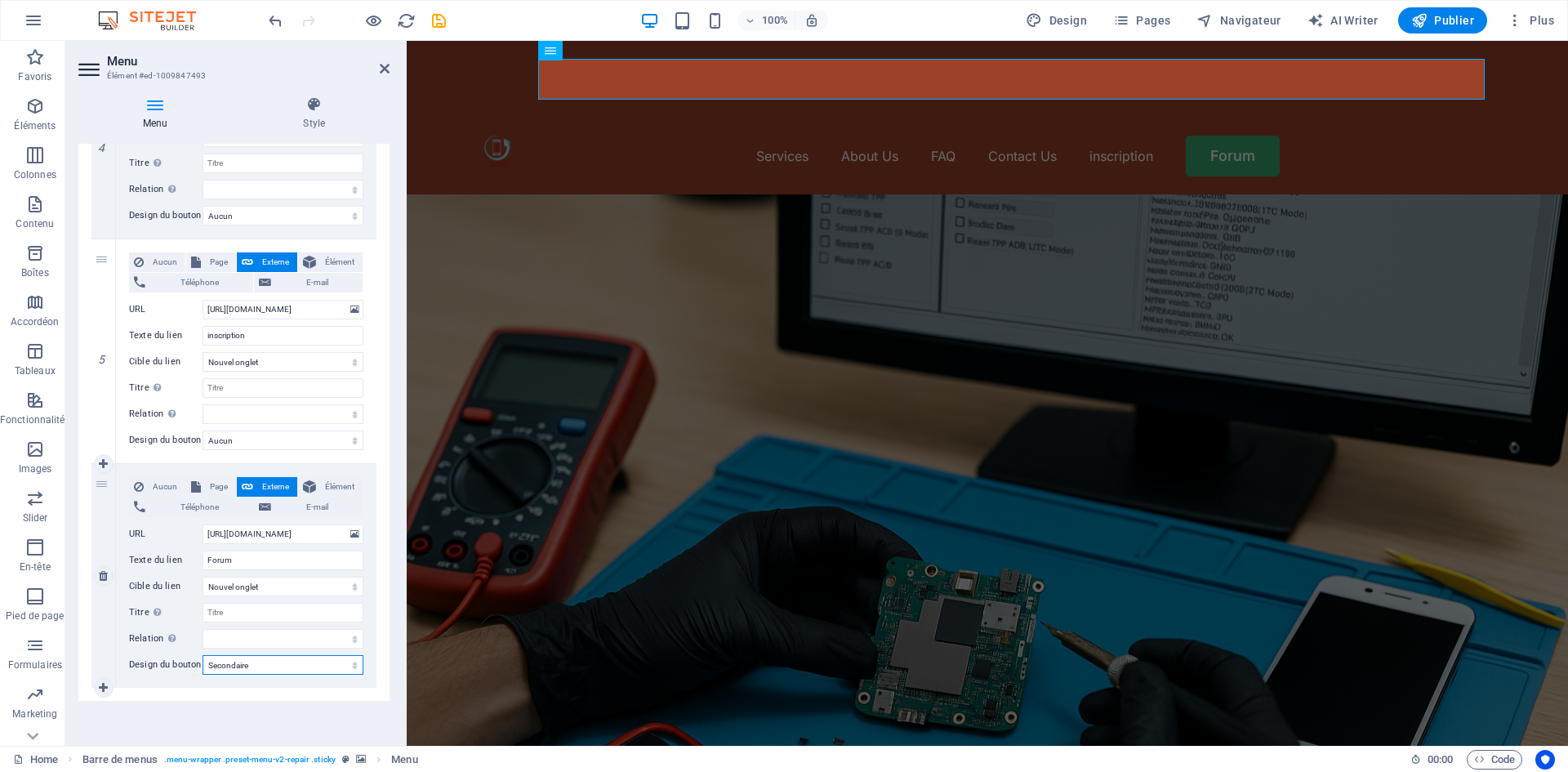
select select
click at [275, 694] on div "Menu Auto Personnalisé Créez des éléments de menu personnalisés pour ce menu. C…" at bounding box center [234, 438] width 311 height 589
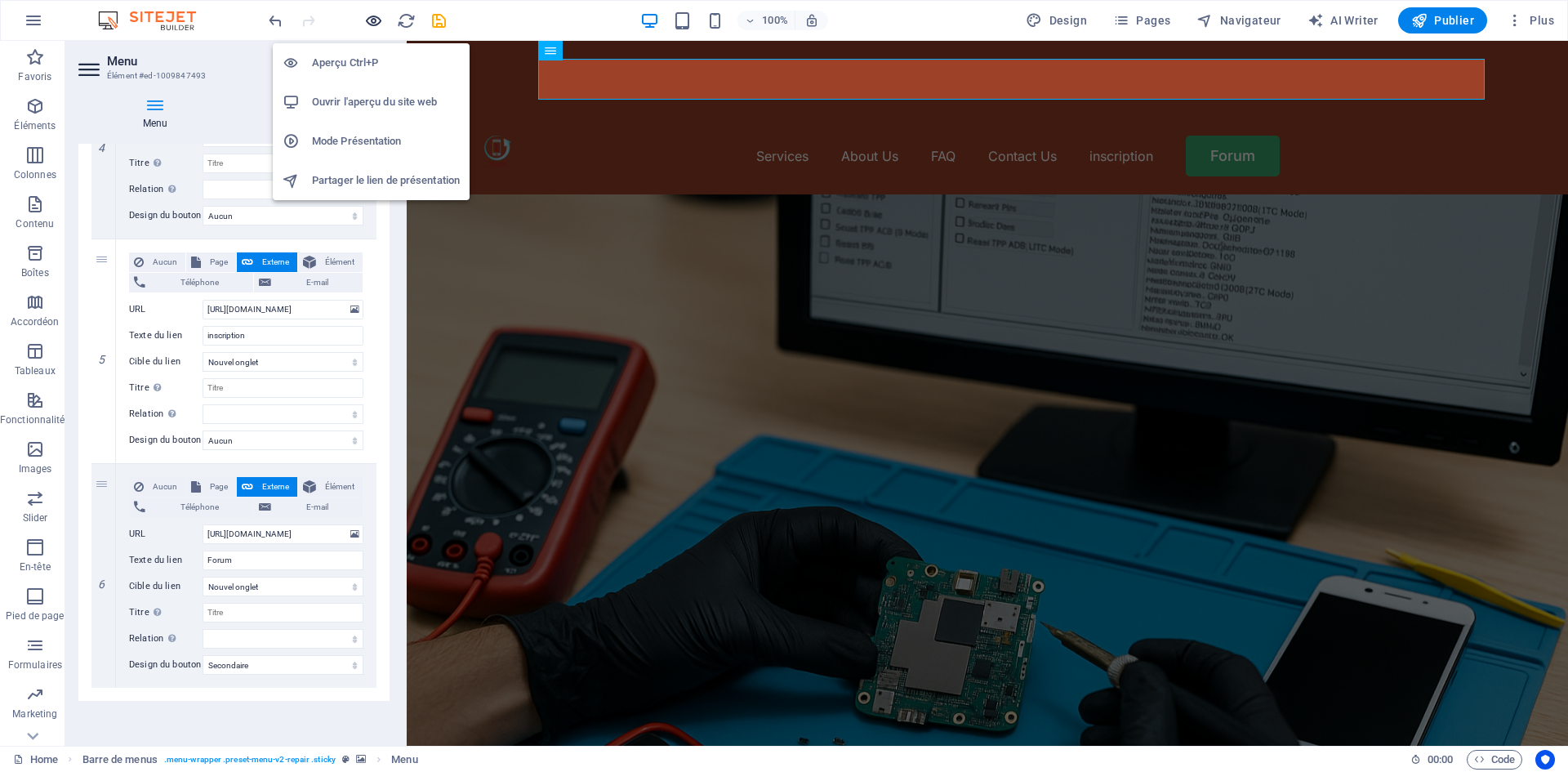
click at [371, 23] on icon "button" at bounding box center [374, 21] width 19 height 19
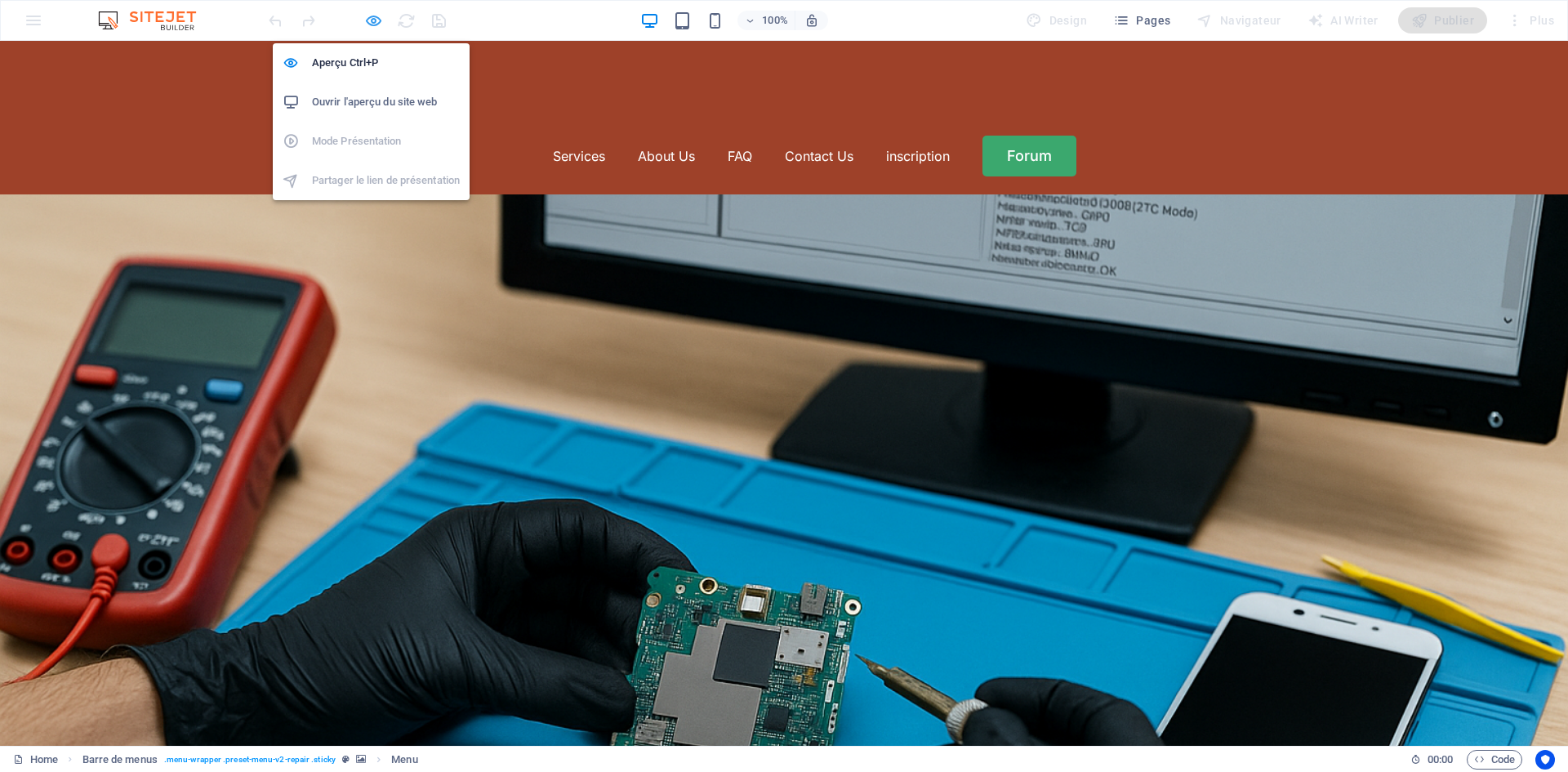
click at [367, 19] on icon "button" at bounding box center [374, 21] width 19 height 19
select select "secondary"
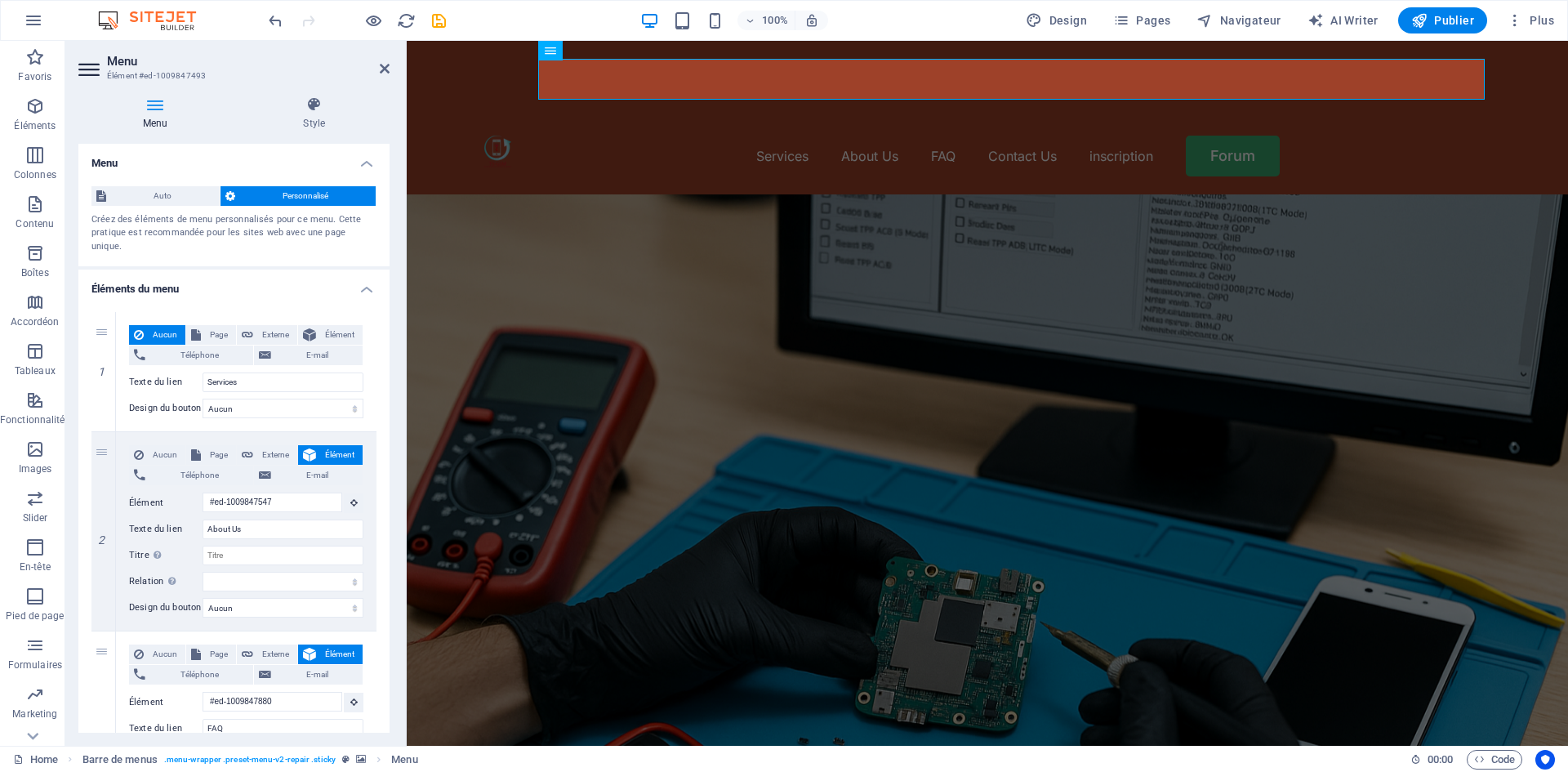
click at [498, 194] on figure at bounding box center [987, 527] width 1161 height 667
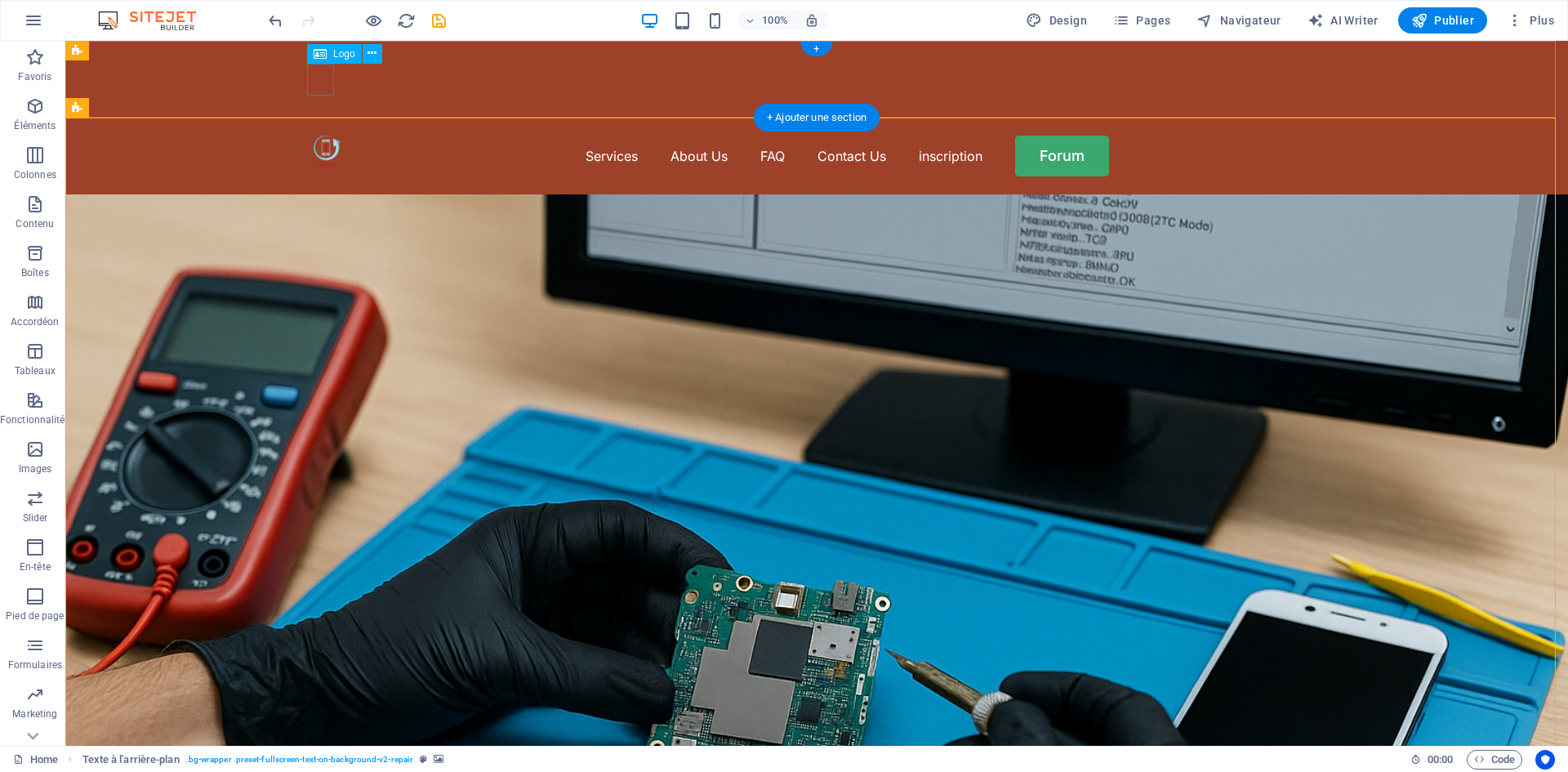
click at [321, 136] on div at bounding box center [327, 152] width 27 height 32
click at [326, 136] on div at bounding box center [327, 152] width 27 height 32
select select "px"
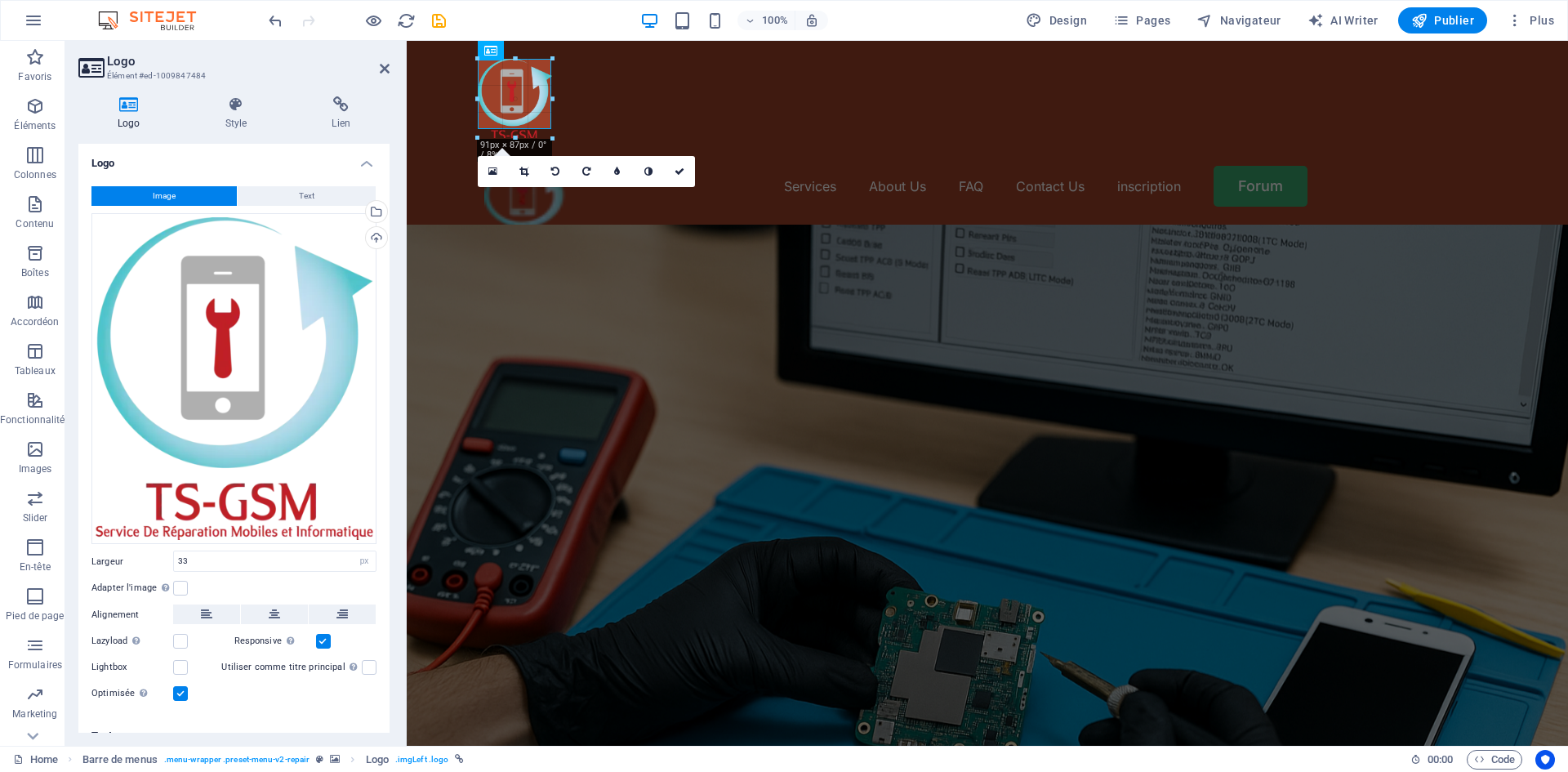
drag, startPoint x: 504, startPoint y: 96, endPoint x: 560, endPoint y: 88, distance: 56.6
type input "100"
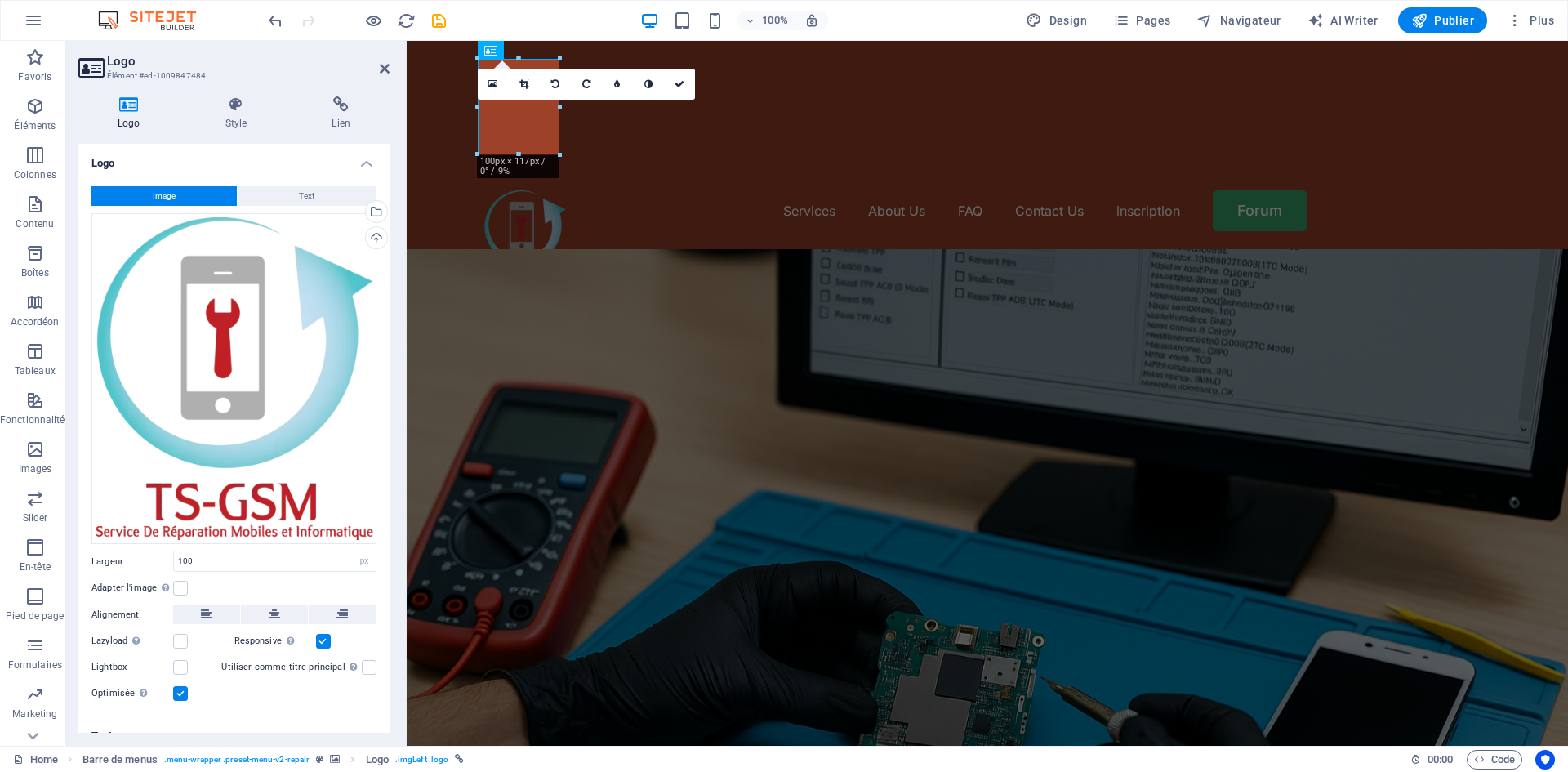
click at [577, 249] on figure at bounding box center [987, 582] width 1161 height 667
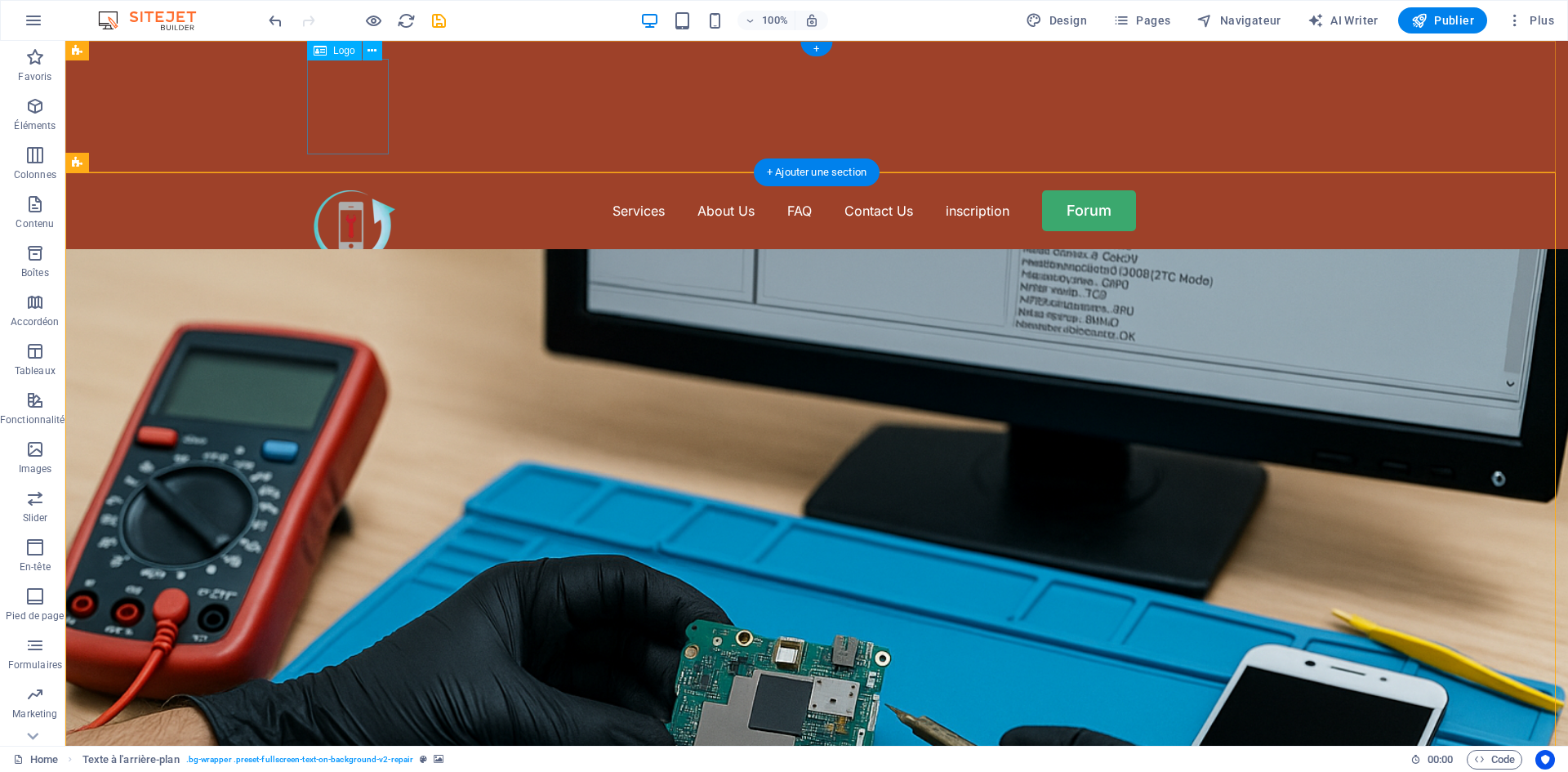
click at [372, 191] on div at bounding box center [354, 238] width 82 height 95
click at [377, 191] on div at bounding box center [354, 238] width 82 height 95
click at [383, 191] on div at bounding box center [354, 238] width 82 height 95
select select "px"
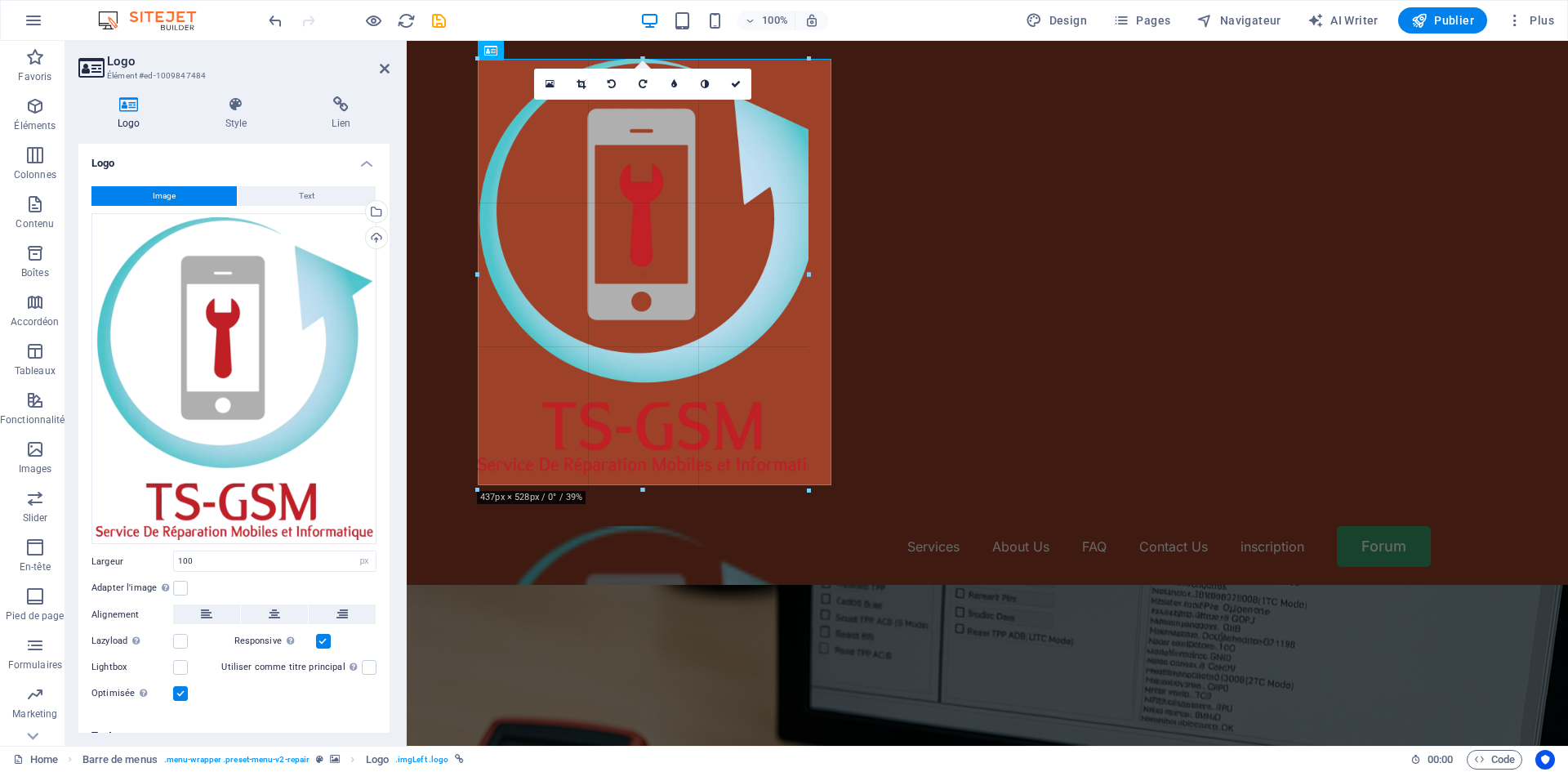
drag, startPoint x: 560, startPoint y: 151, endPoint x: 682, endPoint y: 455, distance: 327.6
type input "405"
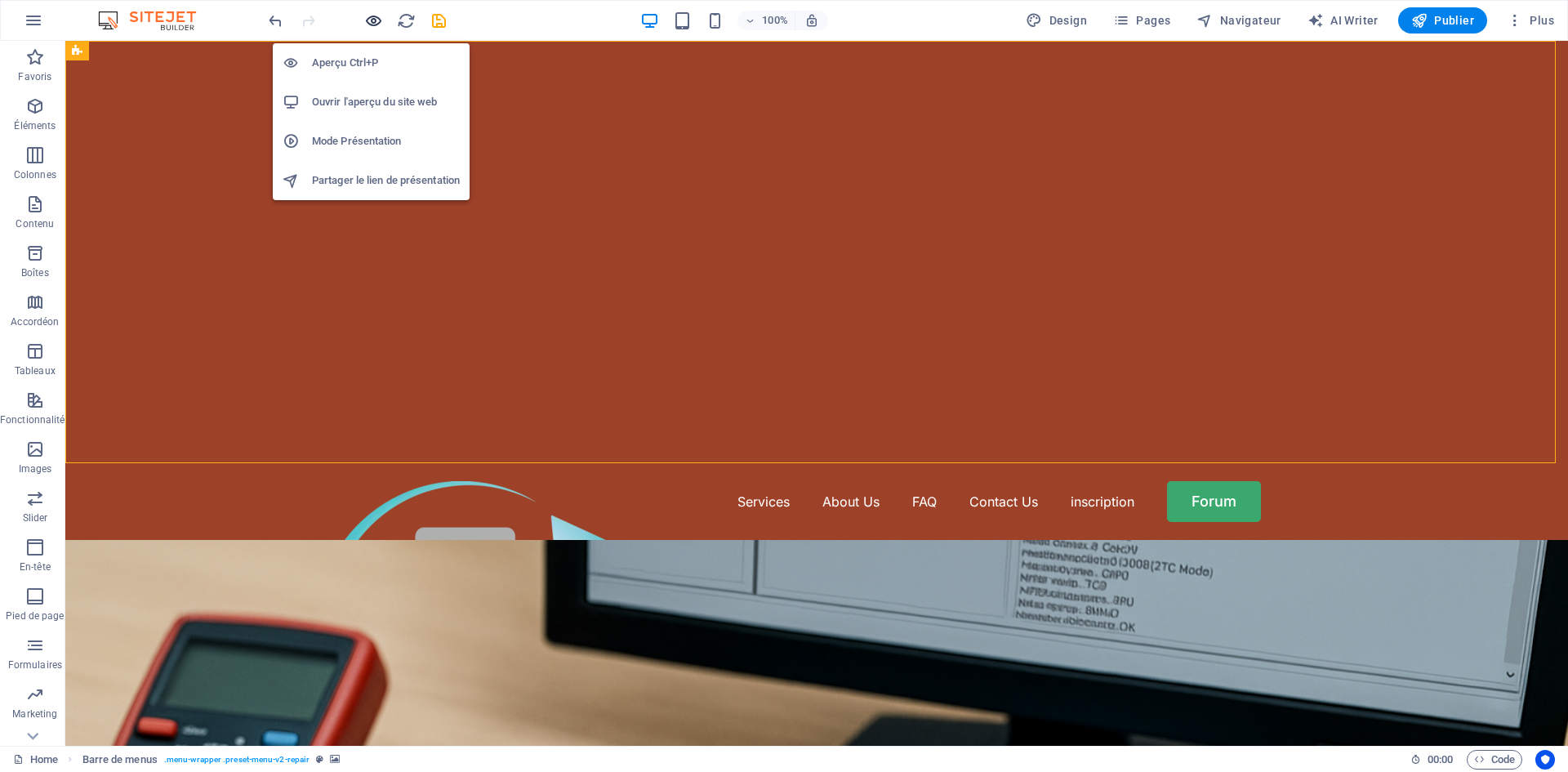
click at [381, 19] on icon "button" at bounding box center [374, 21] width 19 height 19
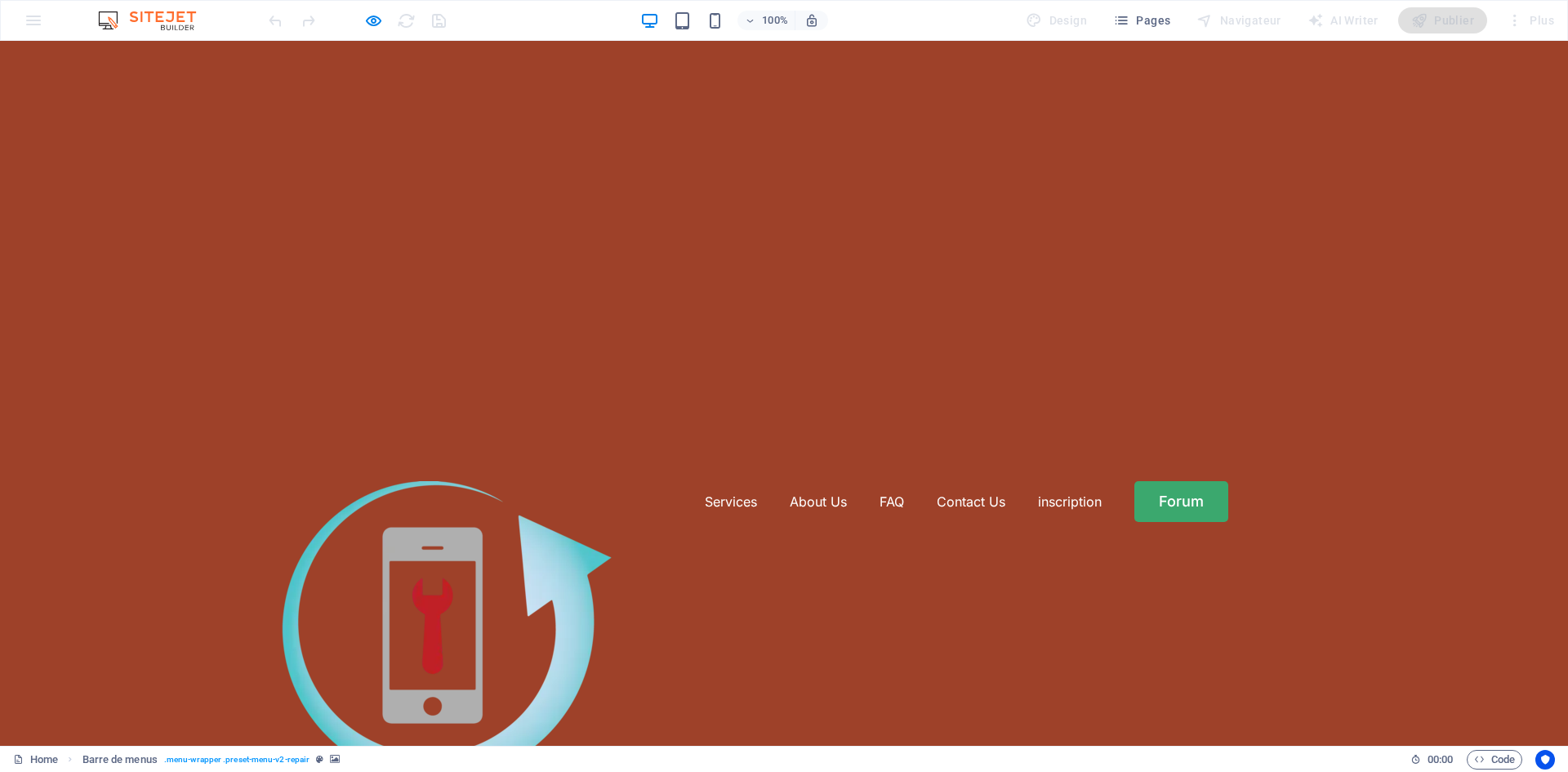
scroll to position [5203, 0]
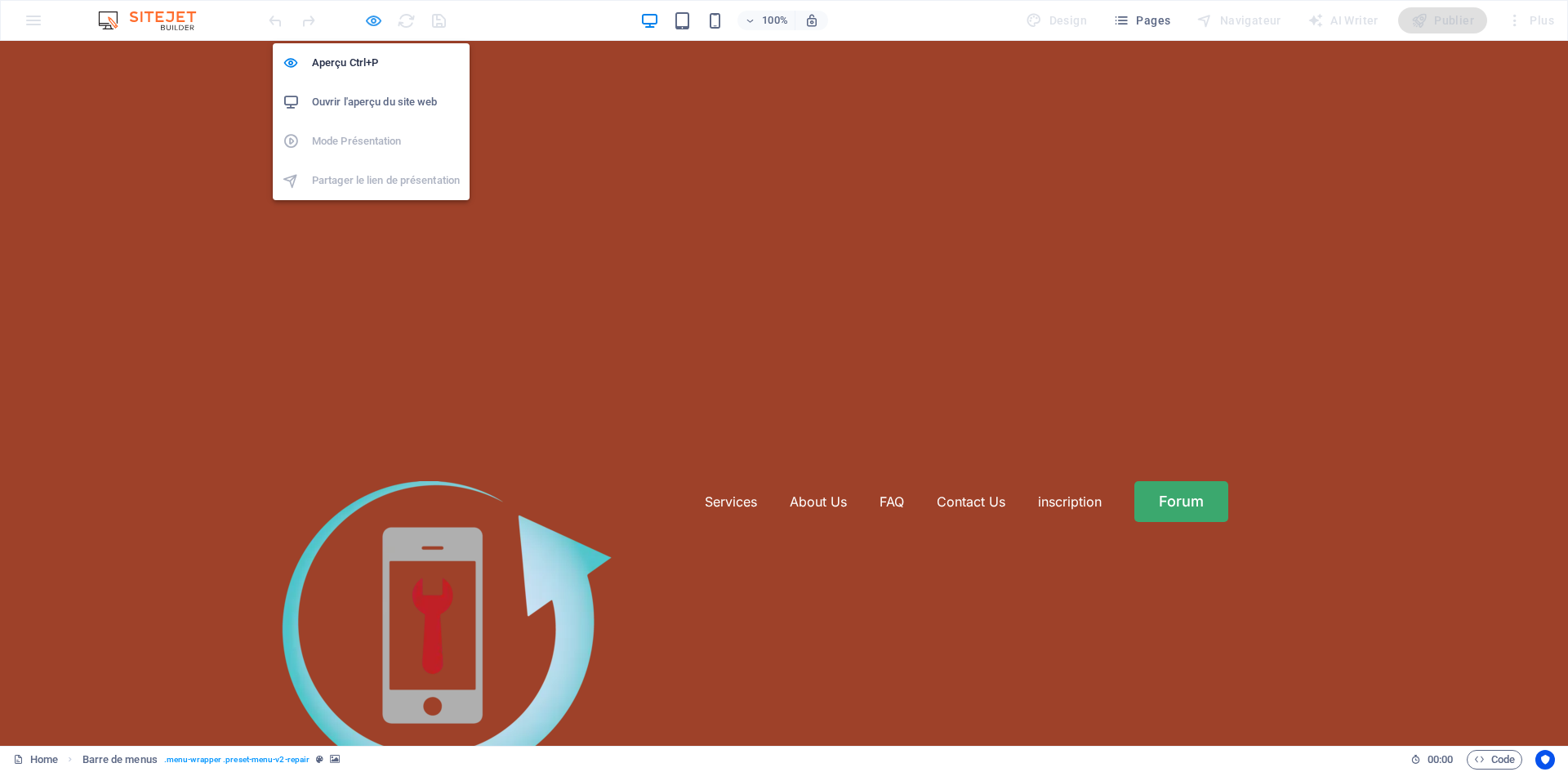
click at [372, 18] on icon "button" at bounding box center [374, 21] width 19 height 19
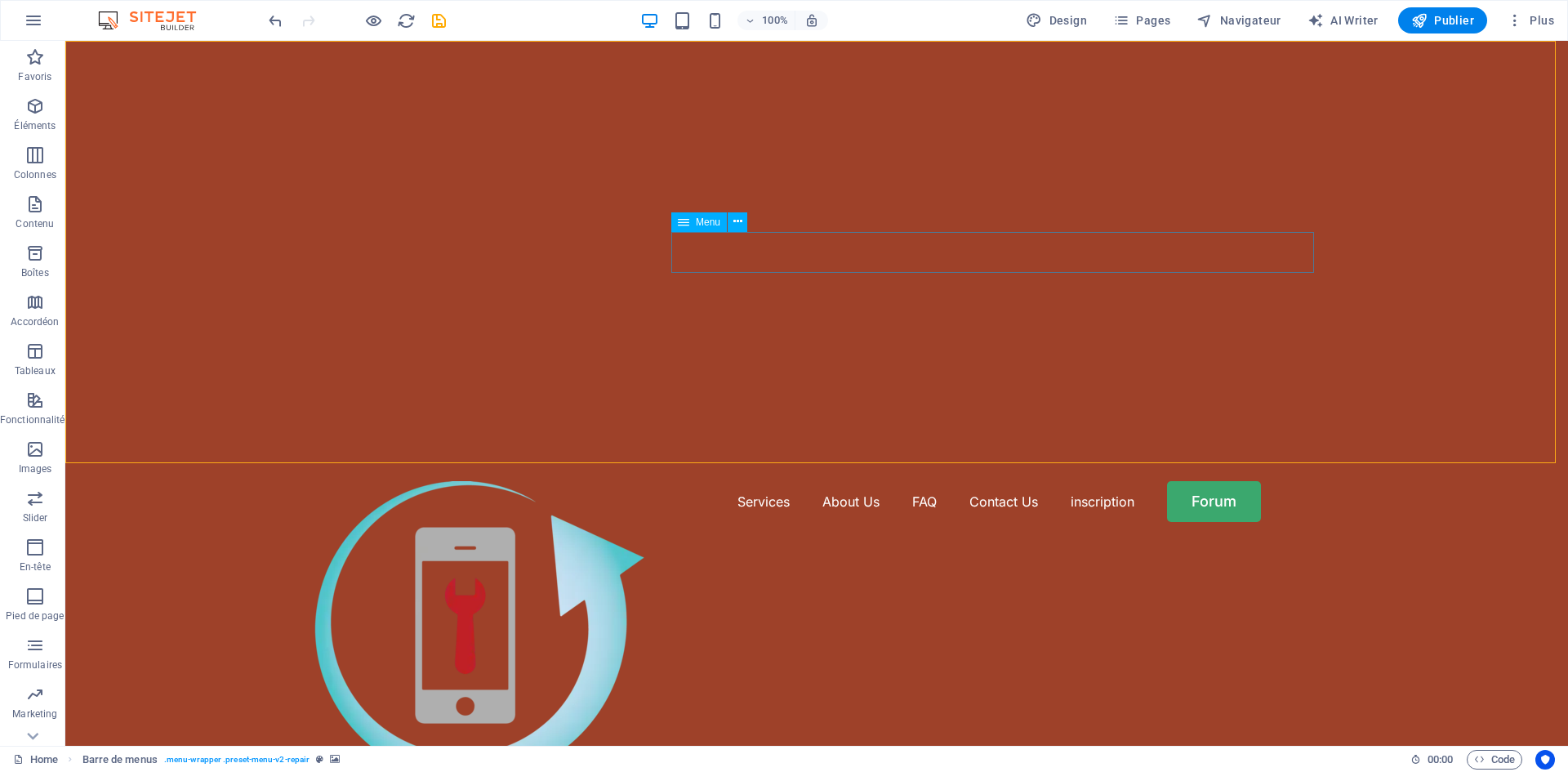
click at [1063, 481] on nav "Services About Us FAQ Contact Us inscription Forum" at bounding box center [817, 501] width 1007 height 40
select select "secondary"
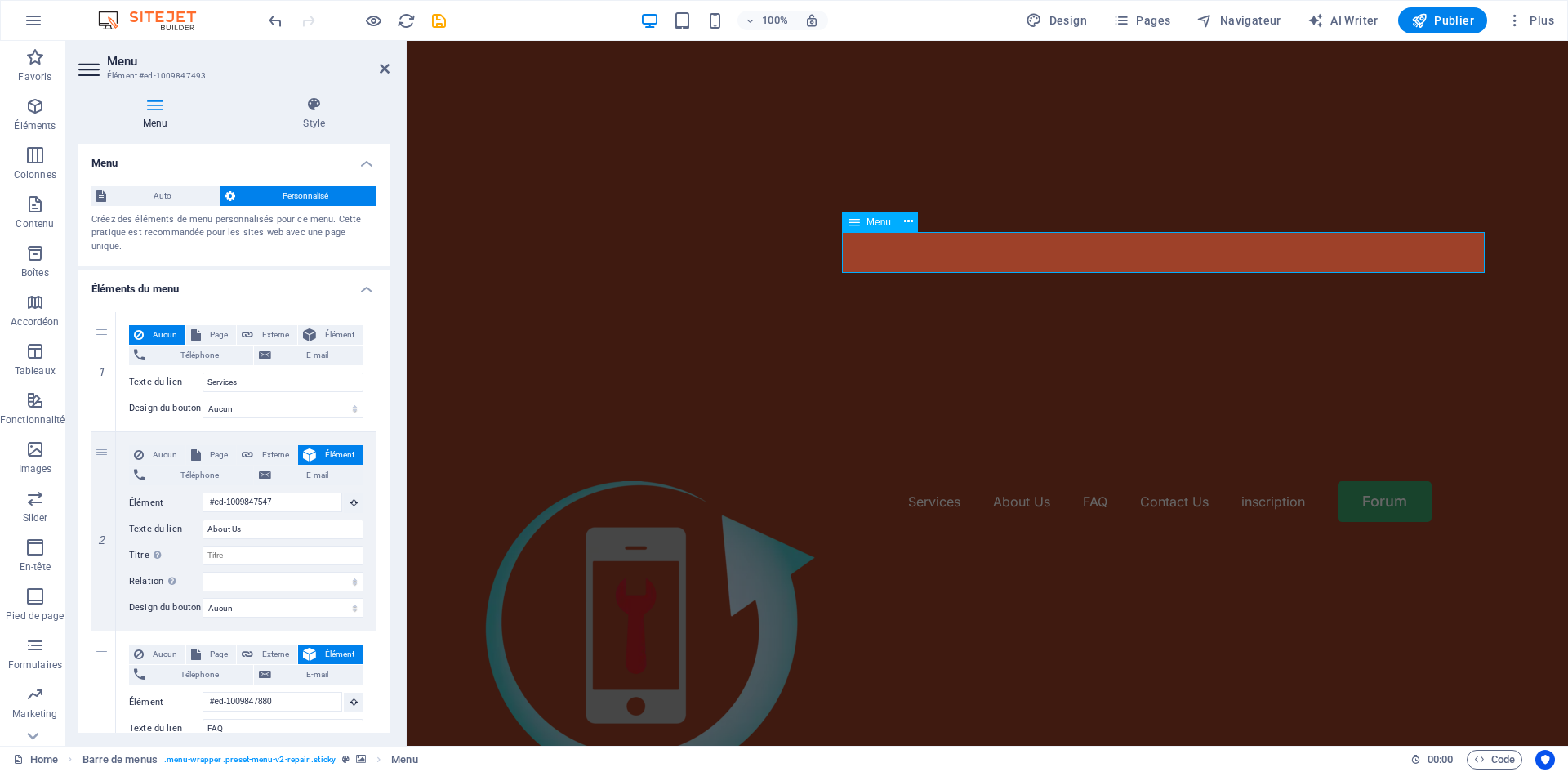
click at [1271, 481] on nav "Services About Us FAQ Contact Us inscription Forum" at bounding box center [988, 501] width 1007 height 40
click at [1270, 481] on nav "Services About Us FAQ Contact Us inscription Forum" at bounding box center [988, 501] width 1007 height 40
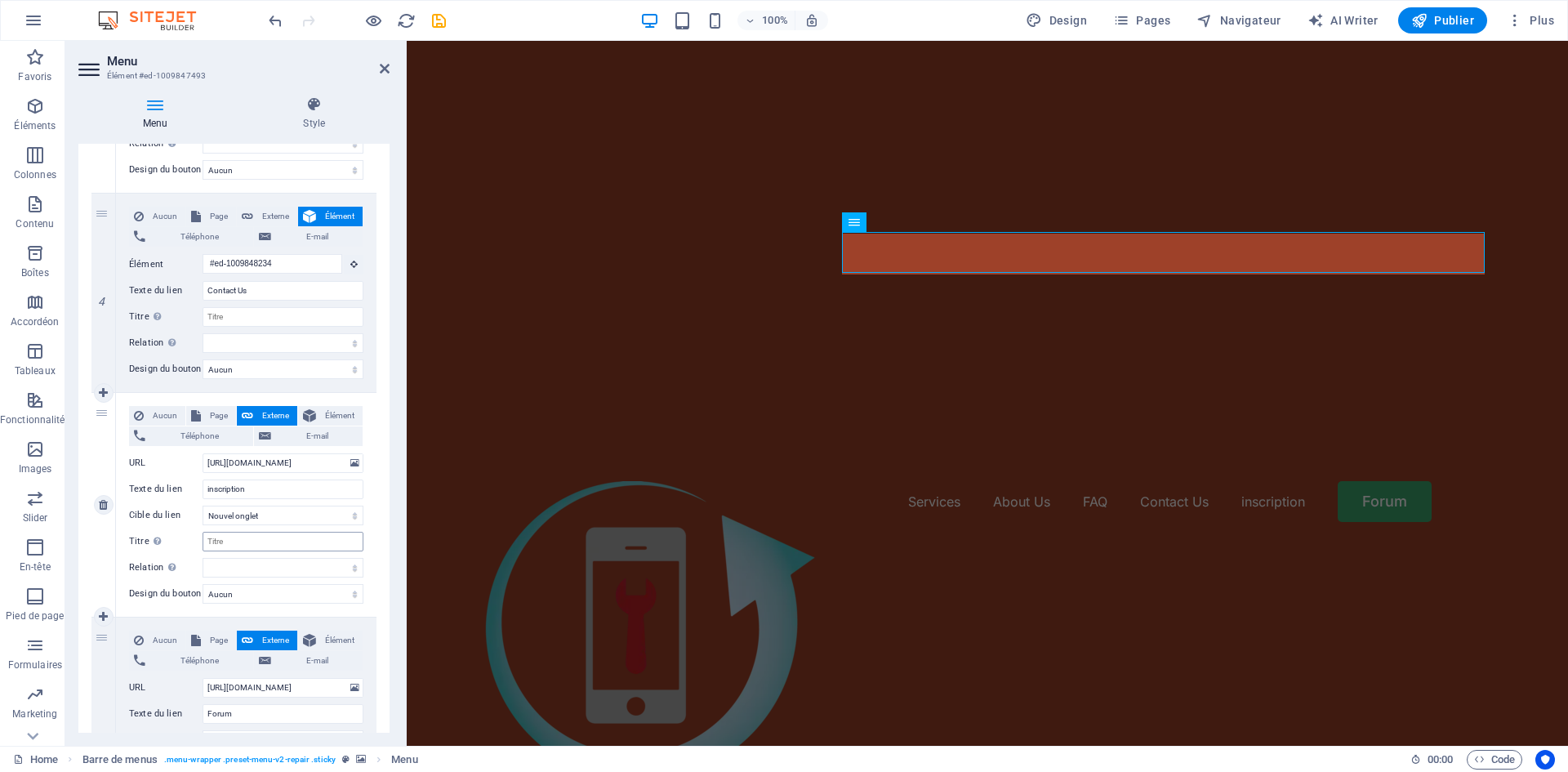
scroll to position [653, 0]
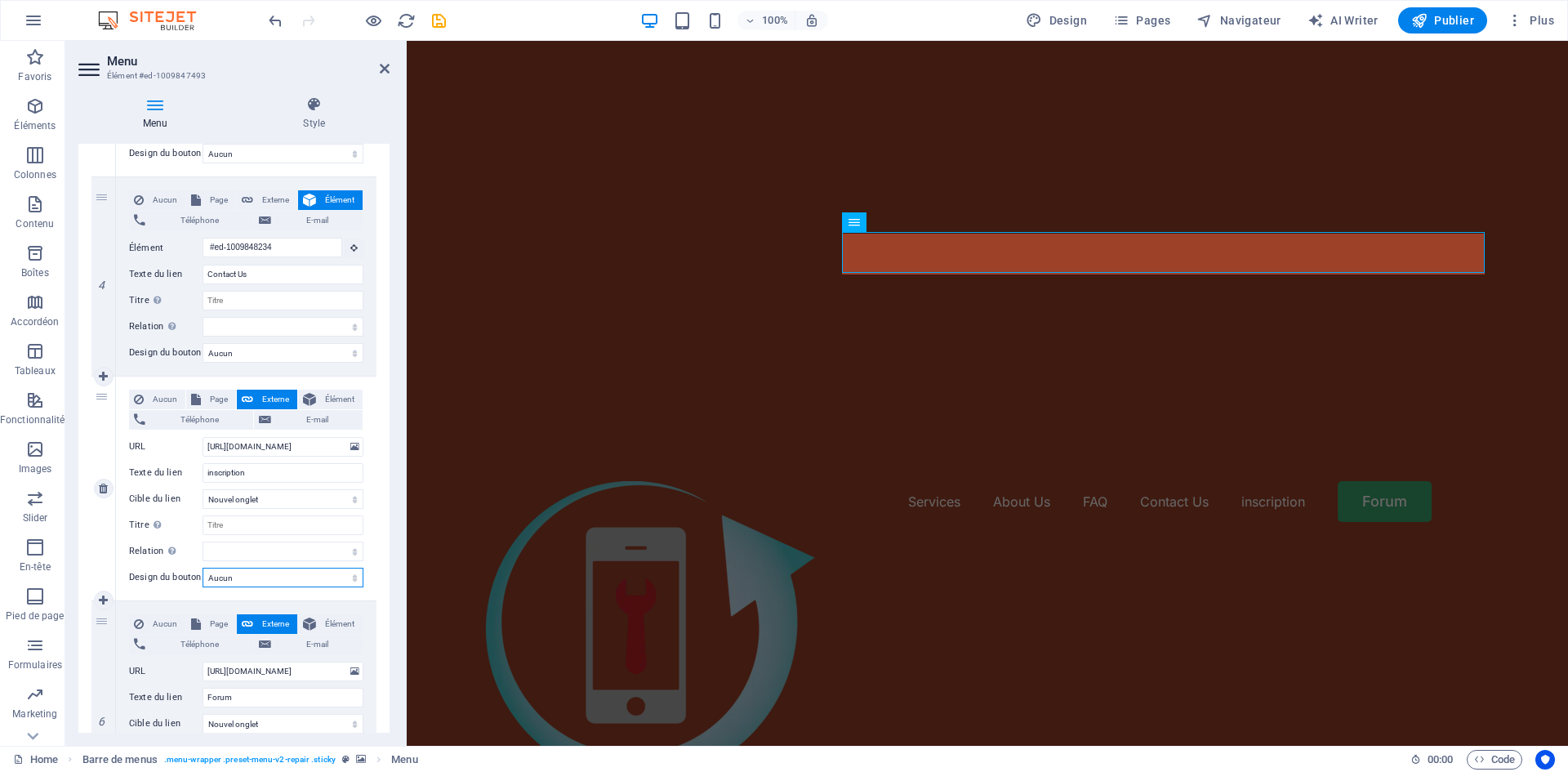
click at [268, 568] on select "Aucun Par défaut Principal Secondaire" at bounding box center [283, 577] width 161 height 19
select select "default"
click at [202, 568] on select "Aucun Par défaut Principal Secondaire" at bounding box center [283, 577] width 161 height 19
select select
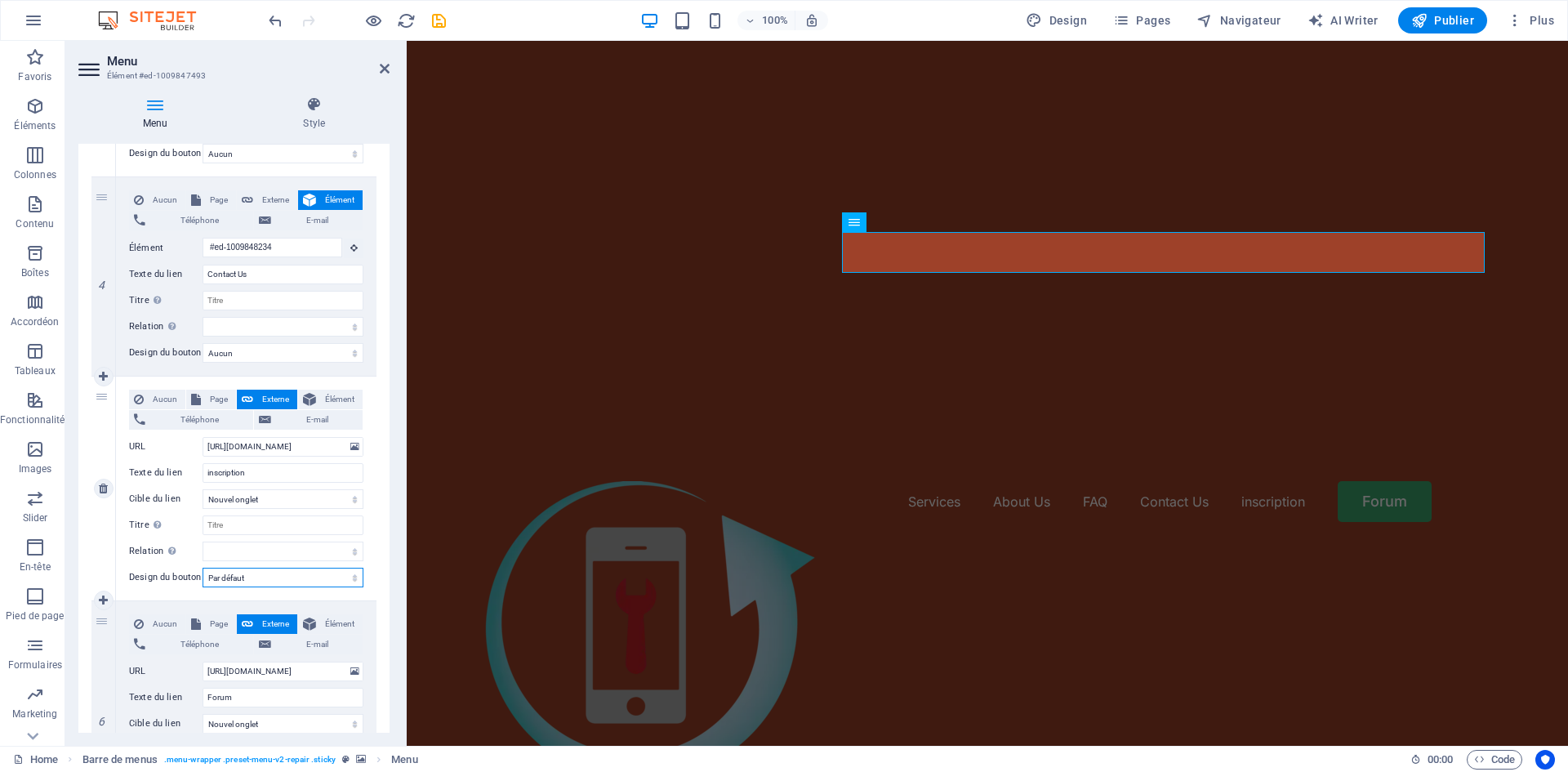
select select
drag, startPoint x: 256, startPoint y: 561, endPoint x: 259, endPoint y: 570, distance: 9.5
click at [256, 568] on select "Aucun Par défaut Principal Secondaire" at bounding box center [283, 577] width 161 height 19
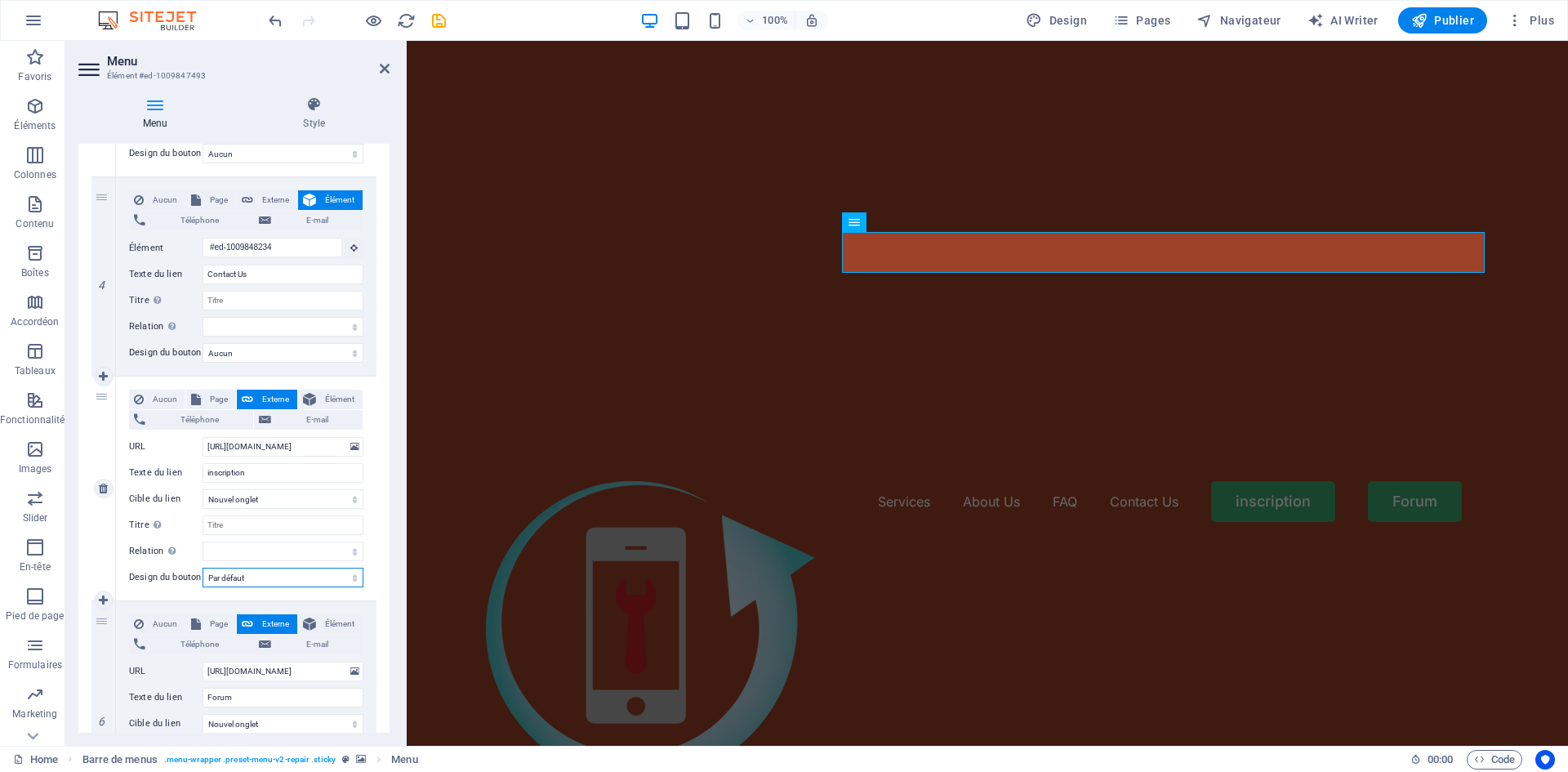
select select "primary"
click at [202, 568] on select "Aucun Par défaut Principal Secondaire" at bounding box center [283, 577] width 161 height 19
select select
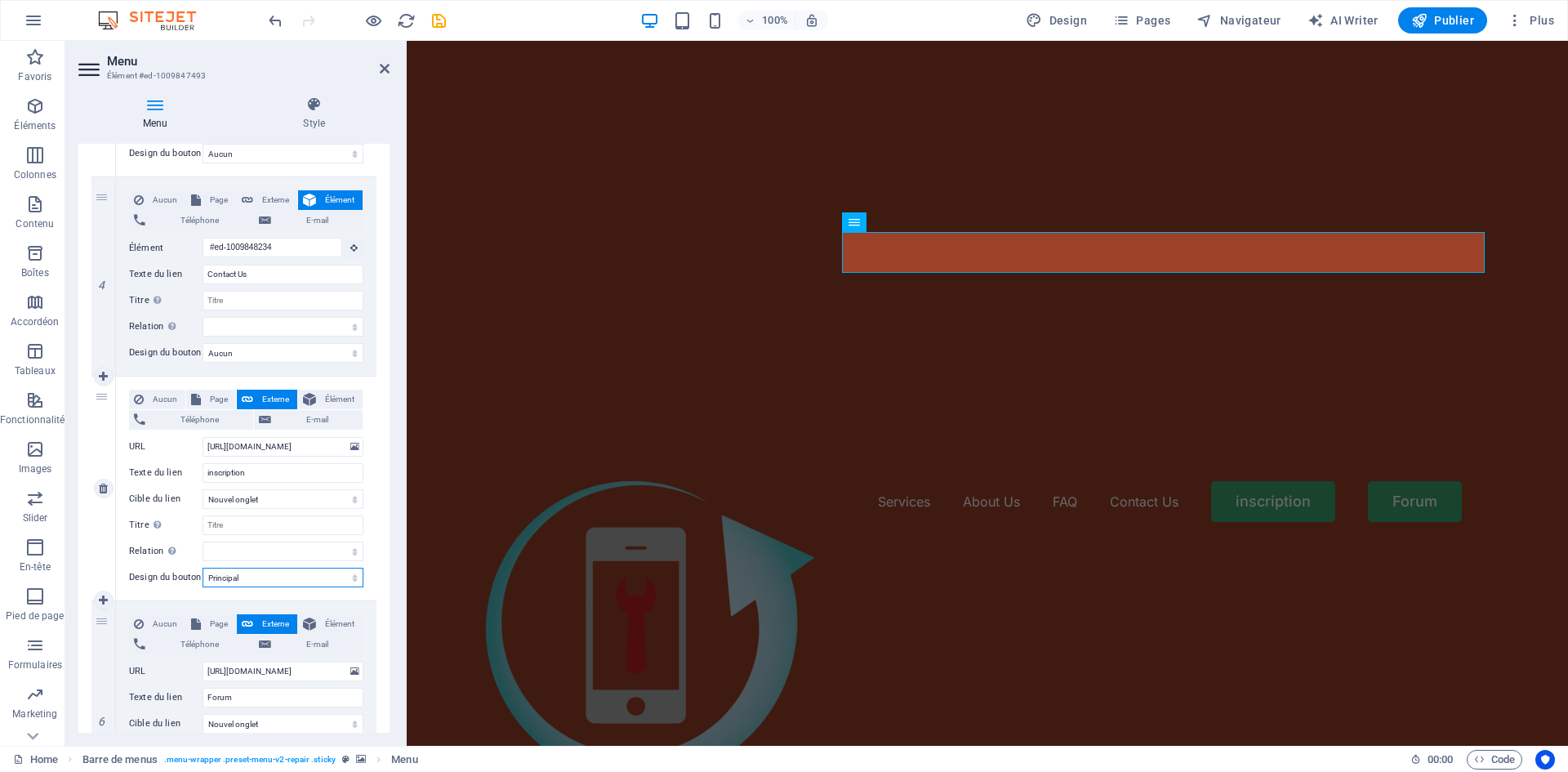
drag, startPoint x: 259, startPoint y: 562, endPoint x: 259, endPoint y: 573, distance: 11.0
click at [259, 568] on select "Aucun Par défaut Principal Secondaire" at bounding box center [283, 577] width 161 height 19
click at [202, 568] on select "Aucun Par défaut Principal Secondaire" at bounding box center [283, 577] width 161 height 19
click at [908, 219] on icon at bounding box center [908, 222] width 9 height 17
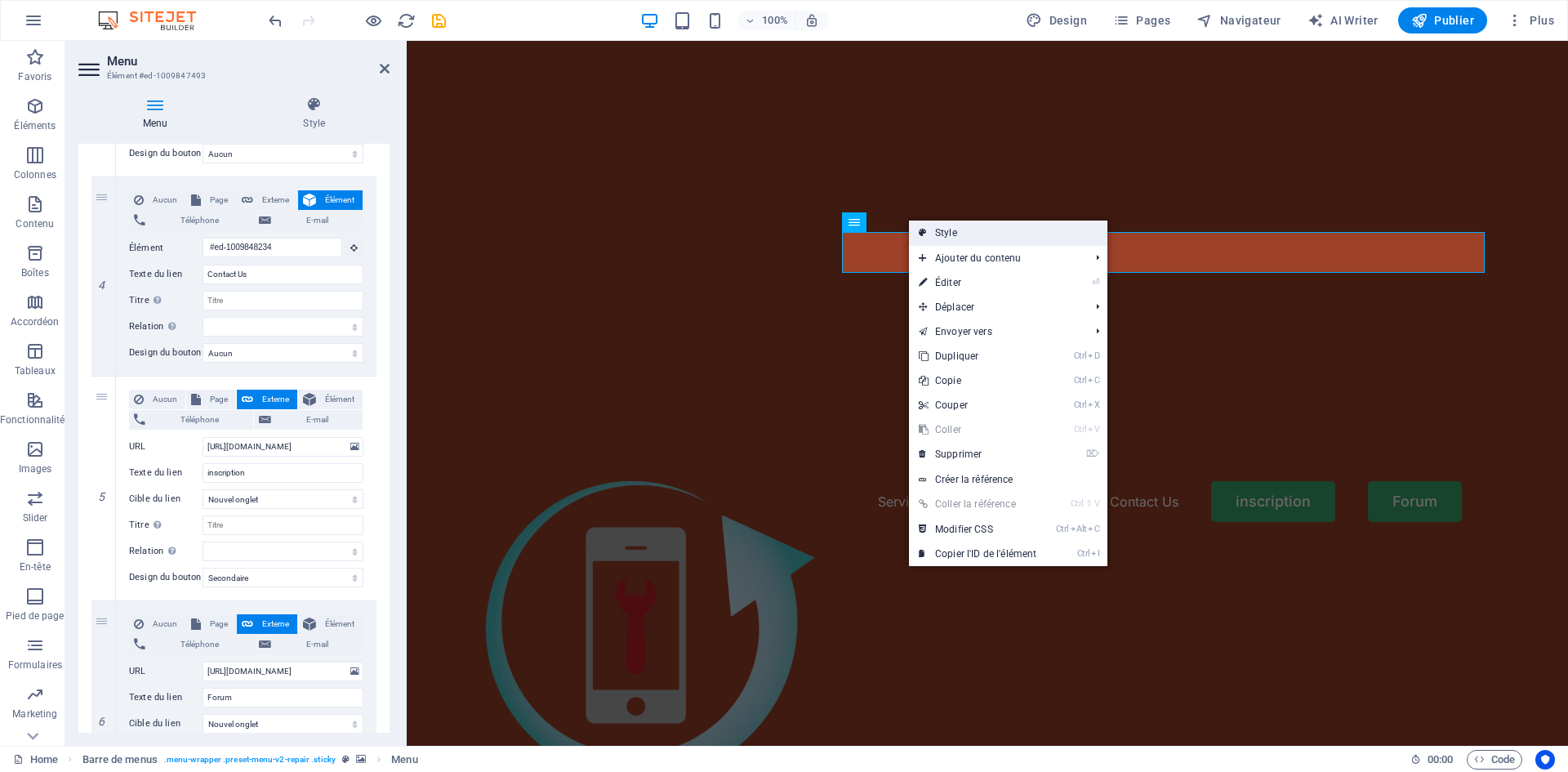
click at [945, 232] on link "Style" at bounding box center [1007, 232] width 198 height 24
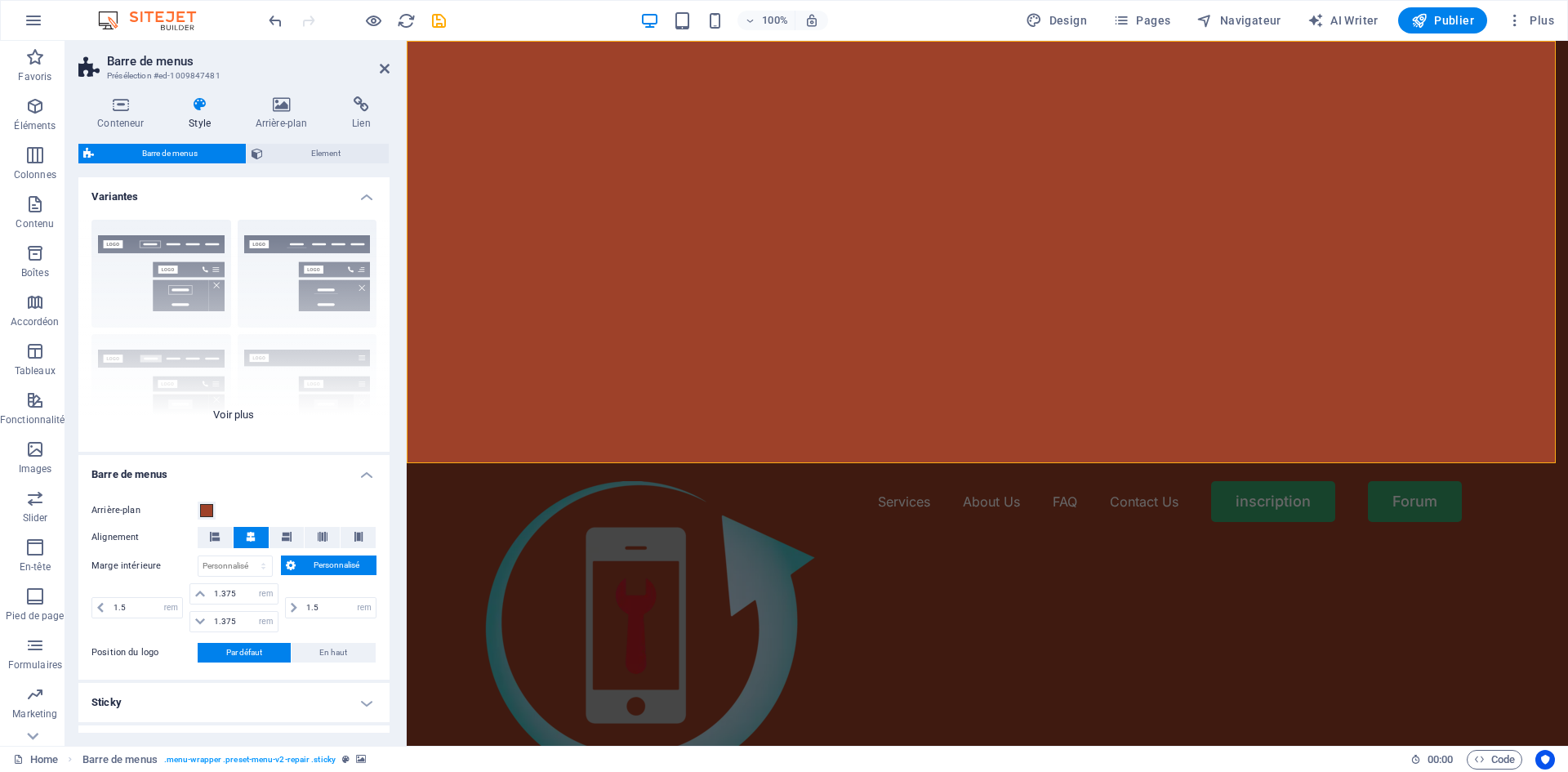
scroll to position [224, 0]
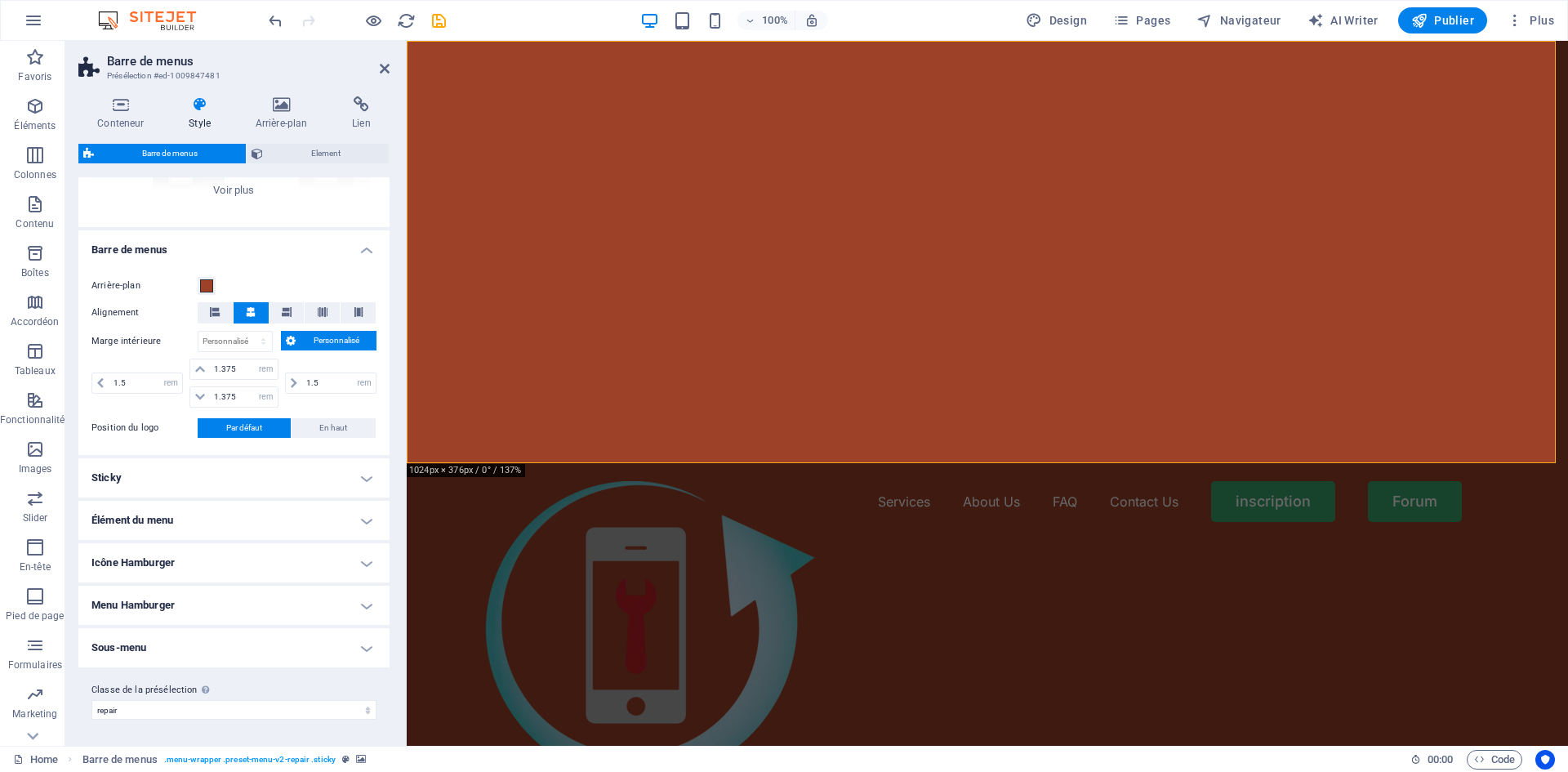
click at [1253, 481] on nav "Services About Us FAQ Contact Us inscription Forum" at bounding box center [988, 501] width 1007 height 40
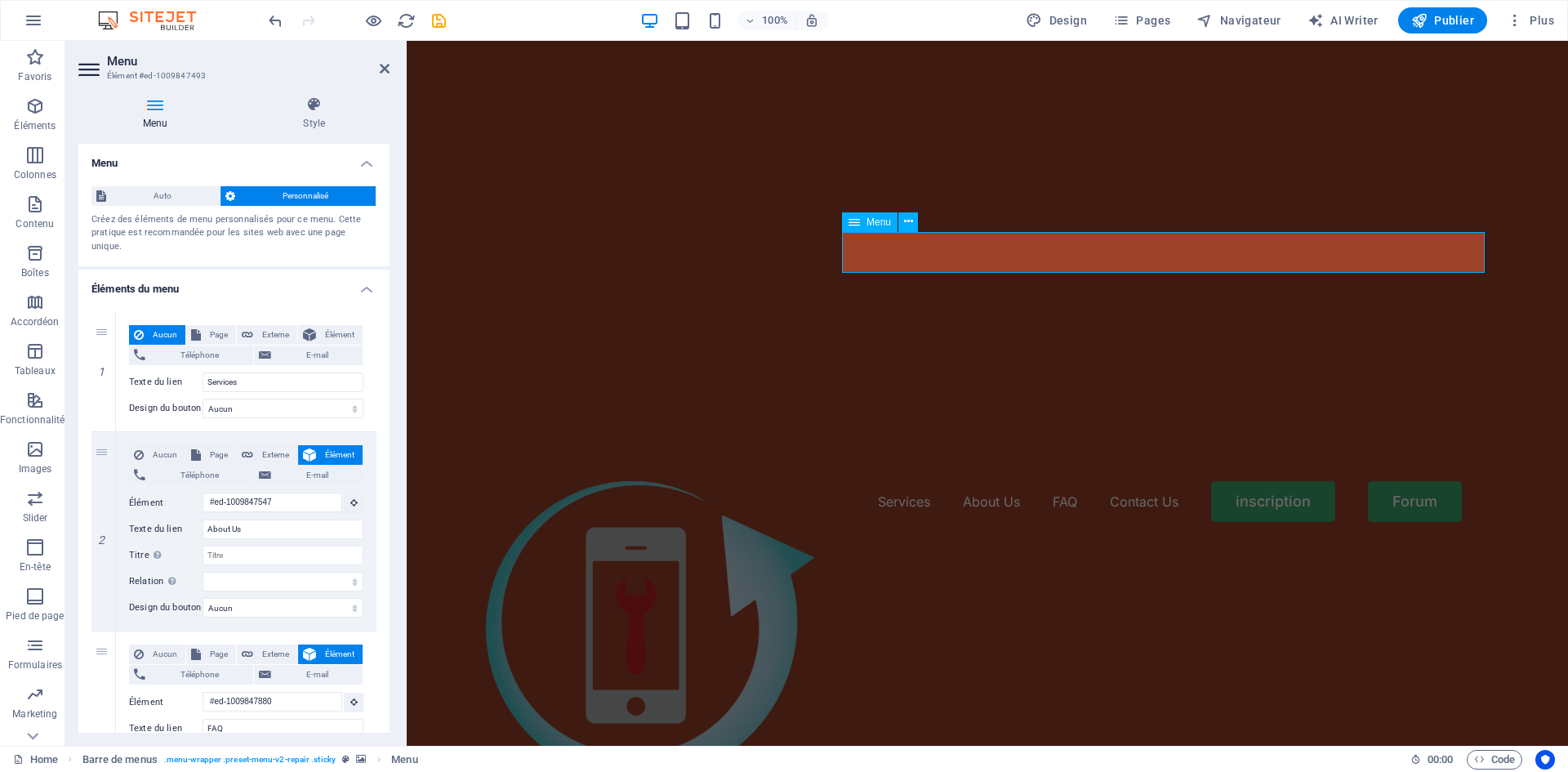
click at [1252, 481] on nav "Services About Us FAQ Contact Us inscription Forum" at bounding box center [988, 501] width 1007 height 40
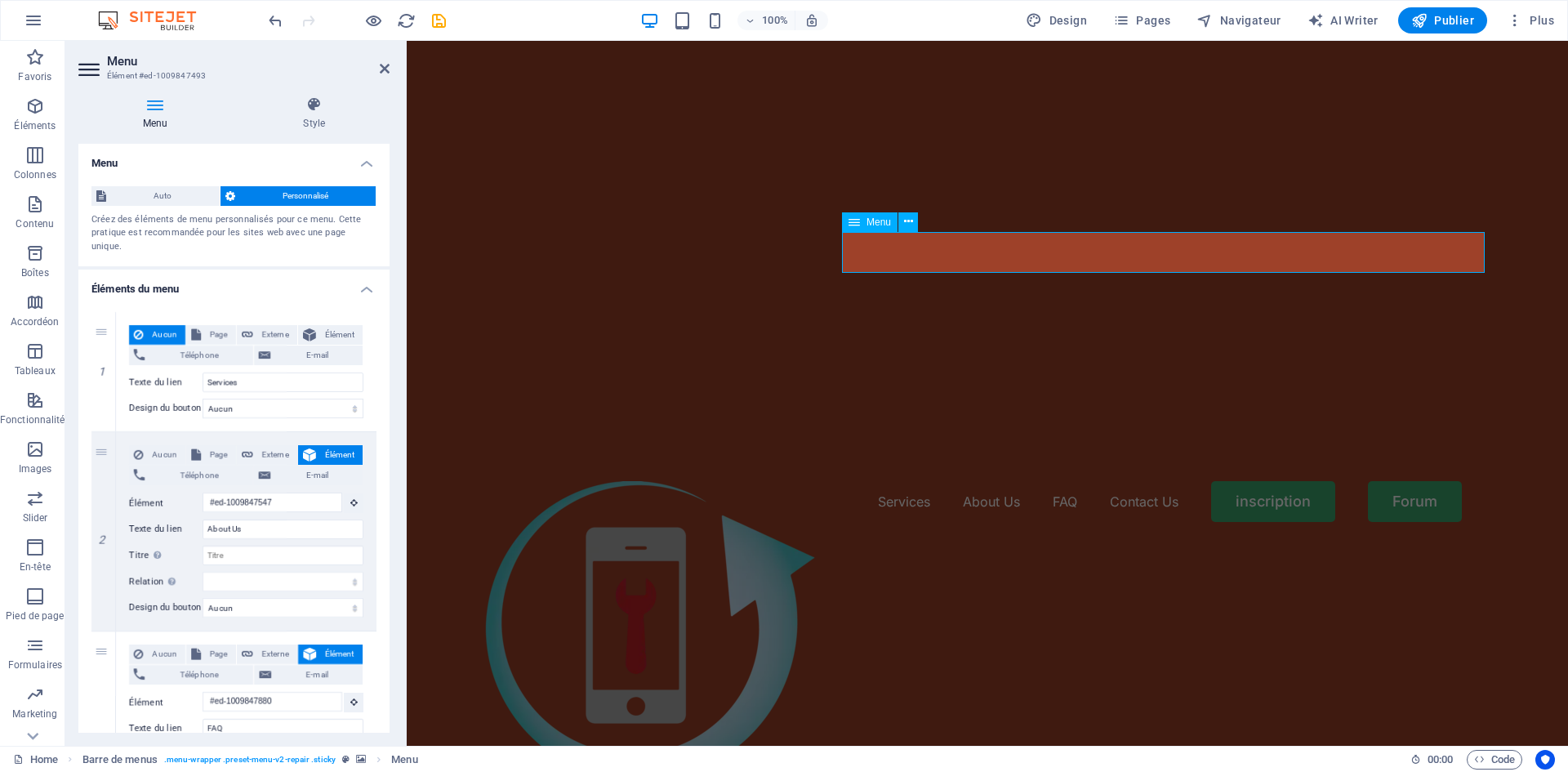
click at [1252, 481] on nav "Services About Us FAQ Contact Us inscription Forum" at bounding box center [988, 501] width 1007 height 40
click at [329, 122] on h4 "Style" at bounding box center [314, 113] width 151 height 35
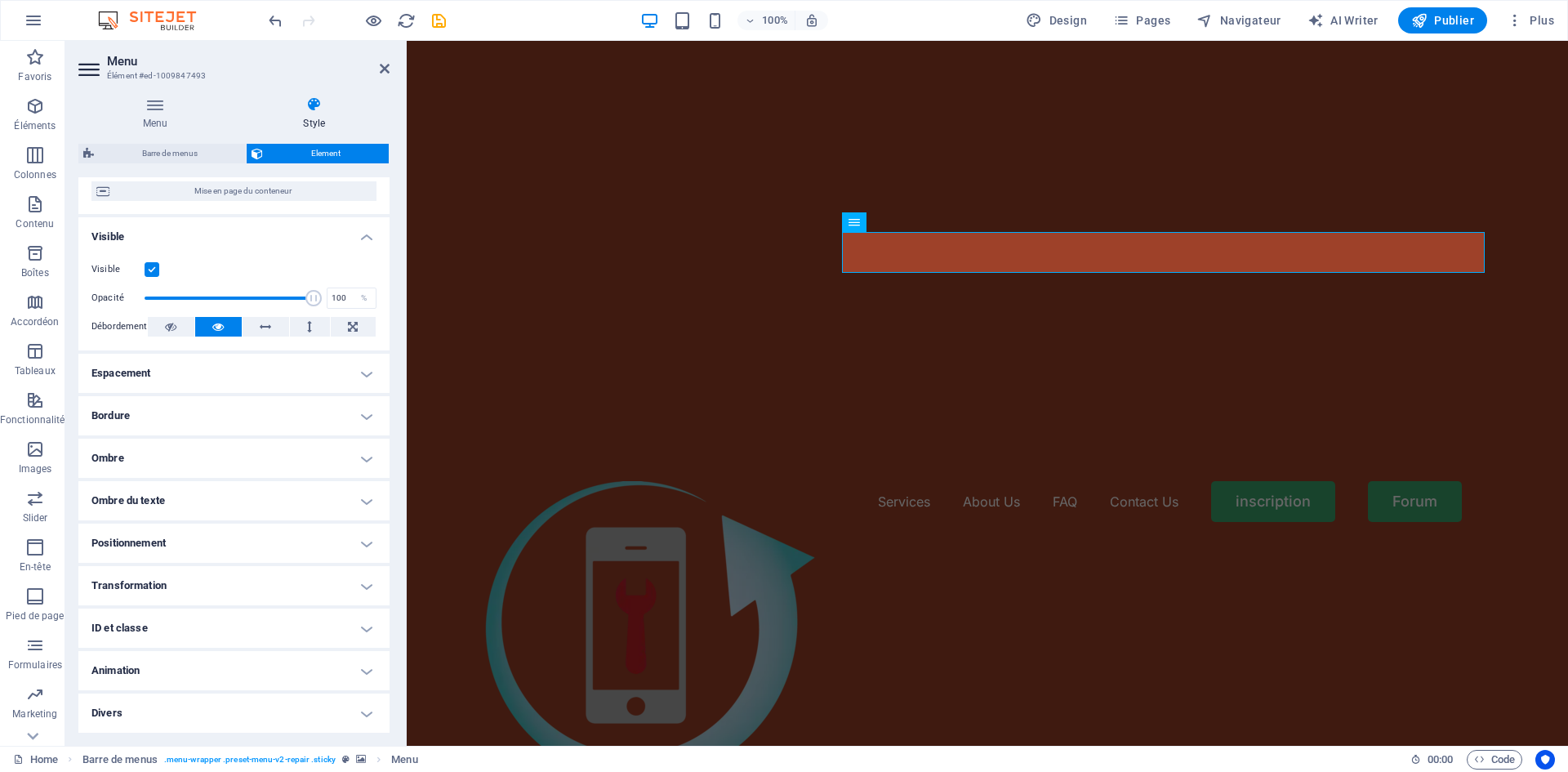
scroll to position [0, 0]
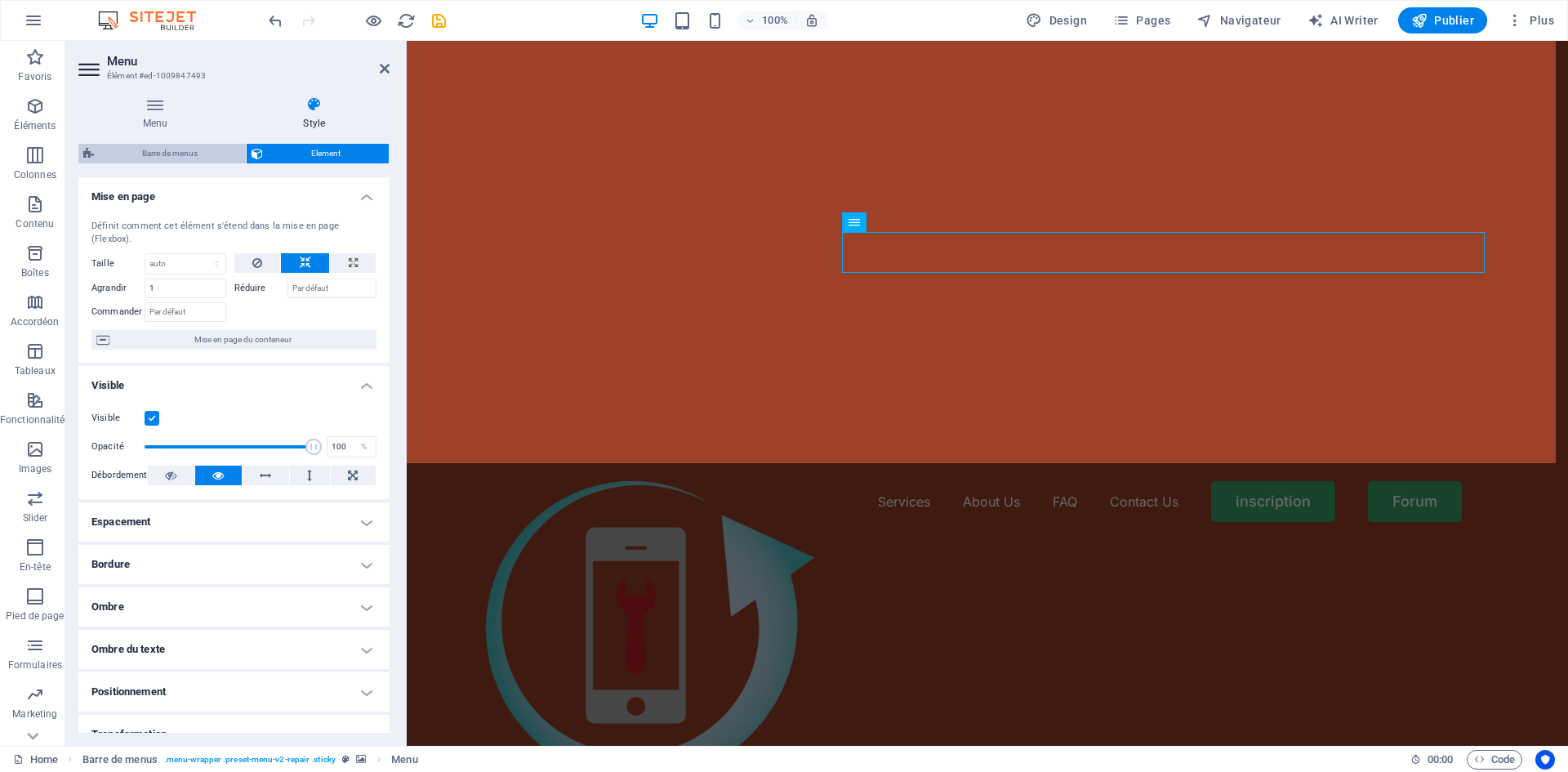
click at [180, 154] on span "Barre de menus" at bounding box center [170, 153] width 142 height 19
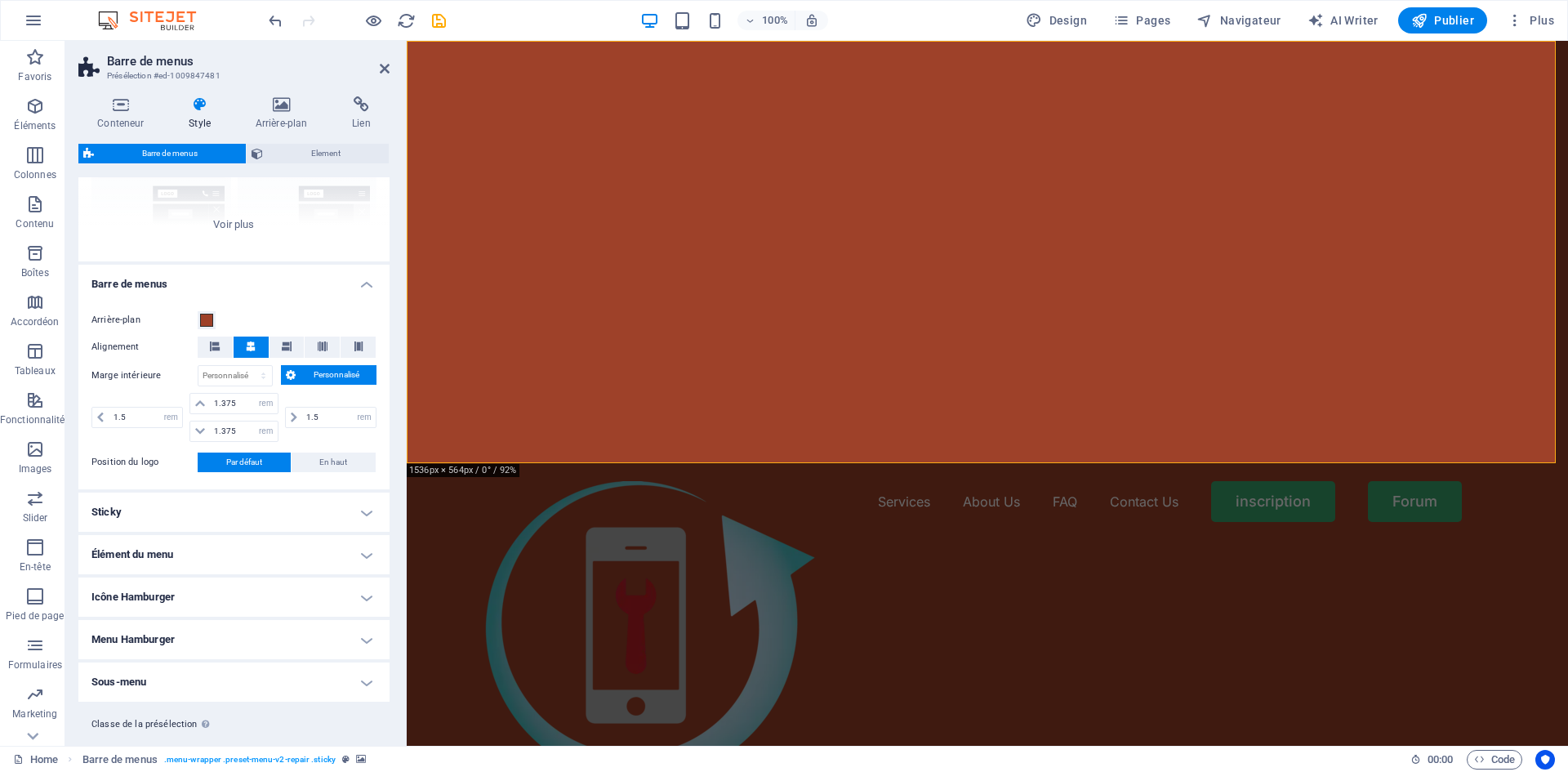
scroll to position [224, 0]
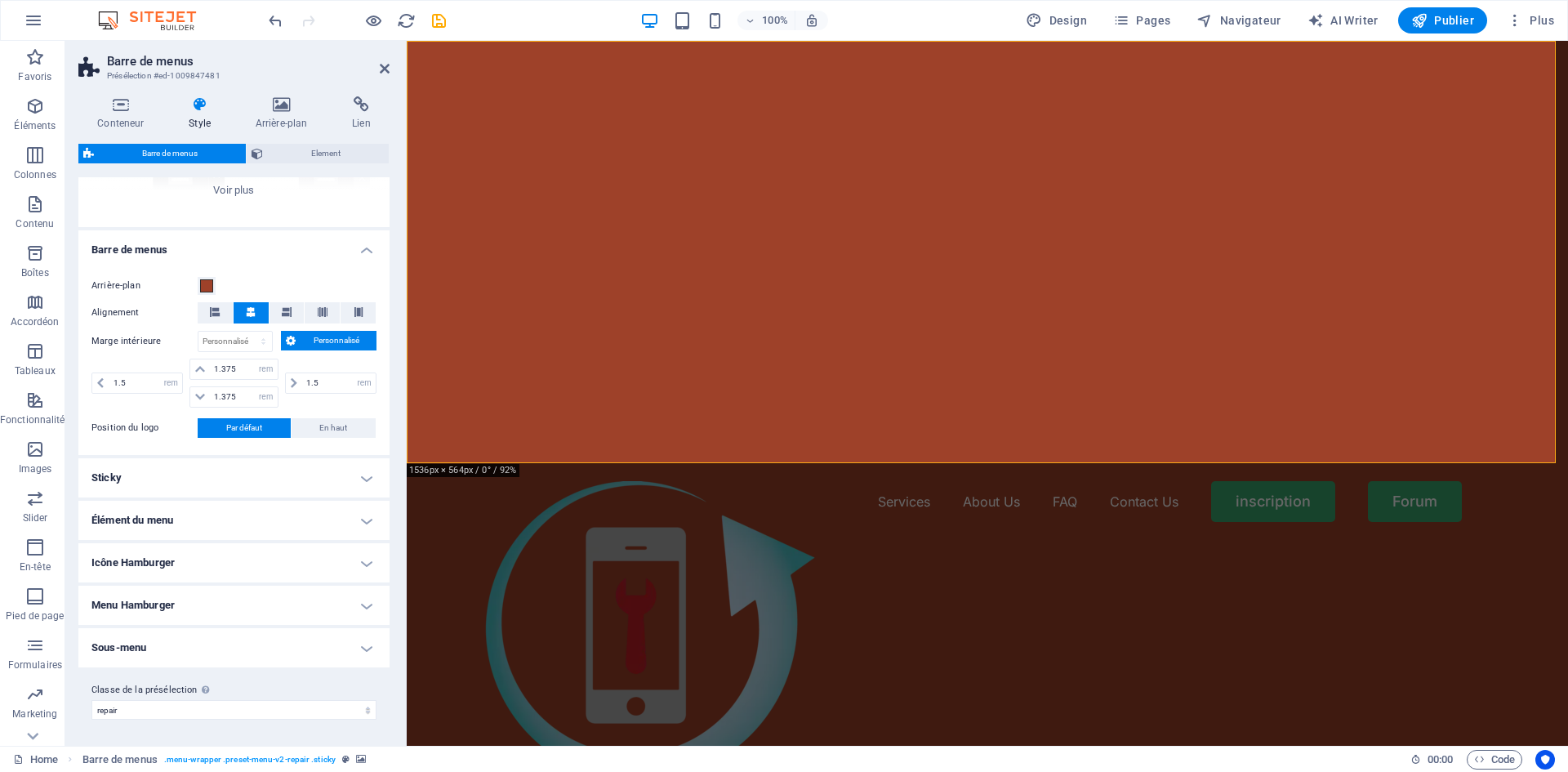
click at [229, 599] on h4 "Menu Hamburger" at bounding box center [234, 605] width 311 height 39
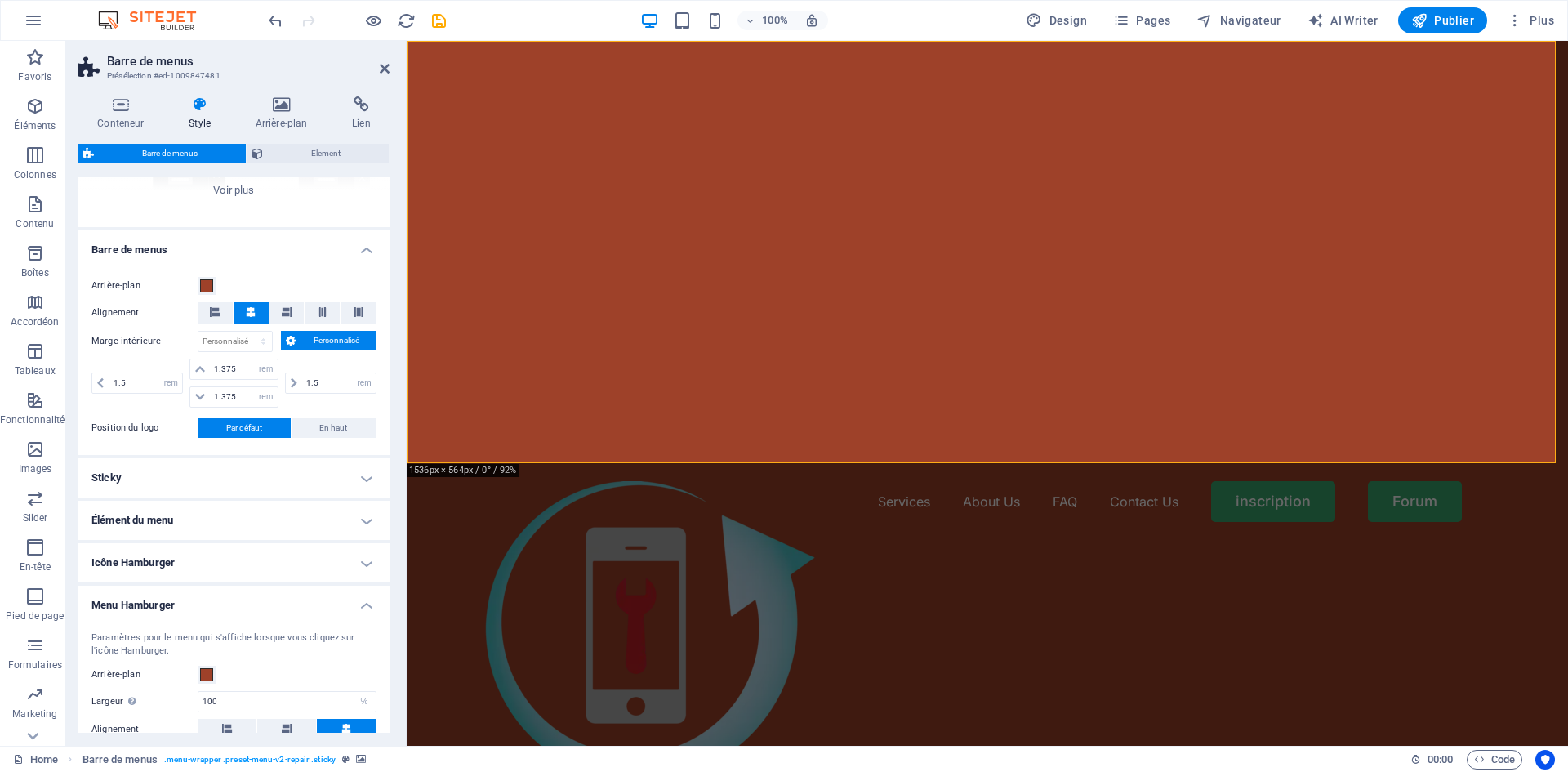
click at [229, 599] on h4 "Menu Hamburger" at bounding box center [234, 600] width 311 height 30
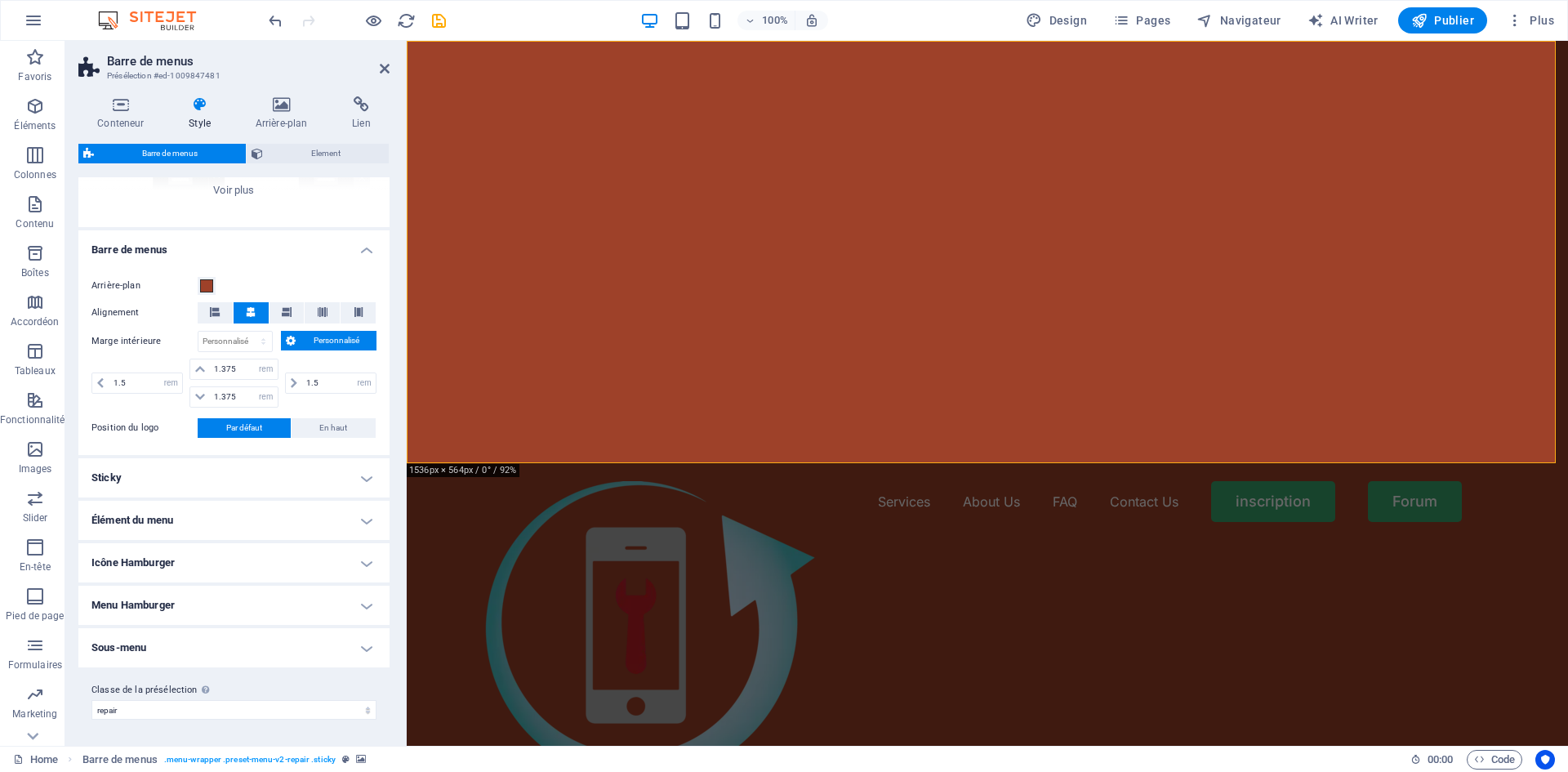
click at [231, 525] on h4 "Élément du menu" at bounding box center [234, 520] width 311 height 39
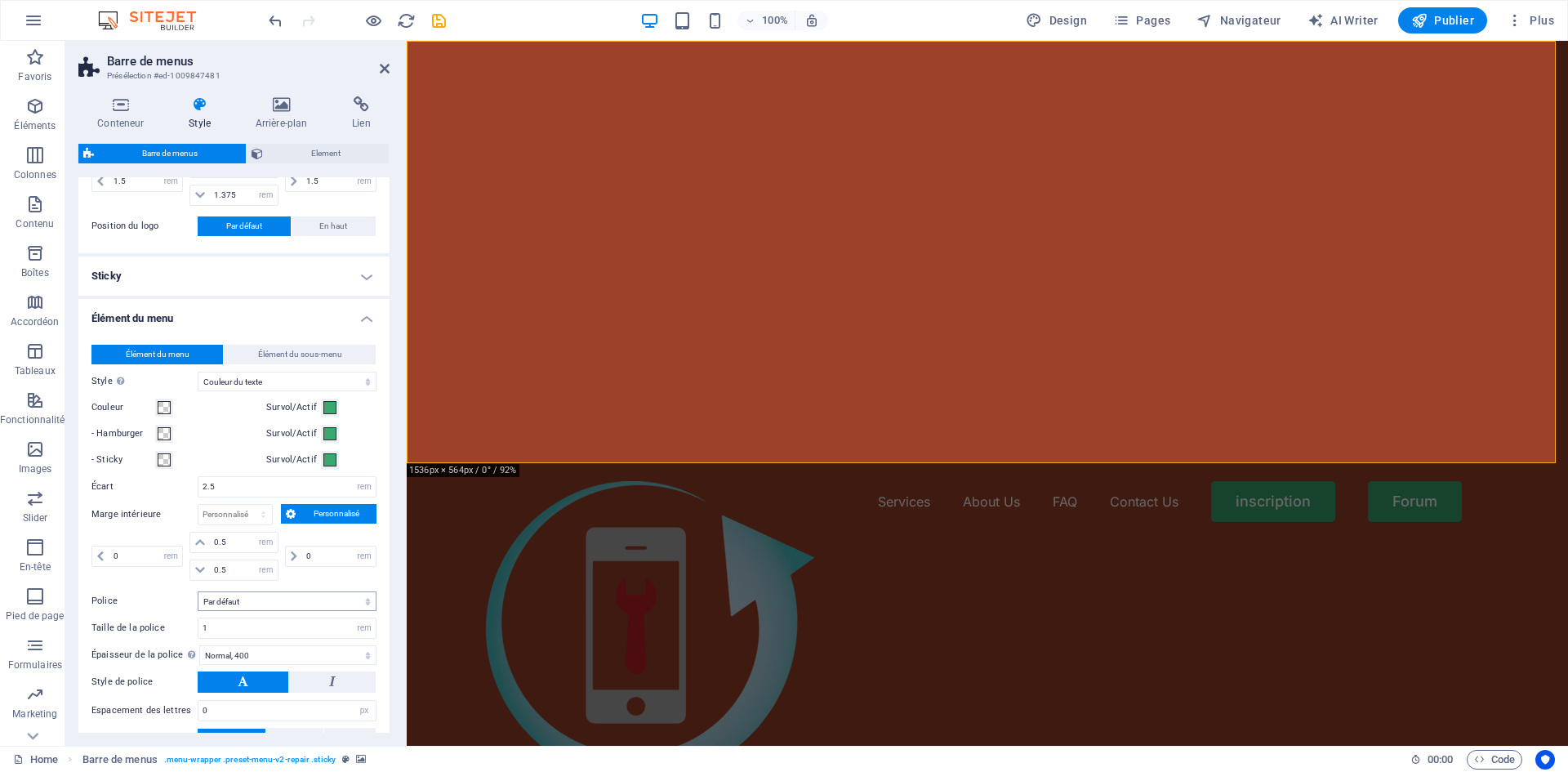
scroll to position [470, 0]
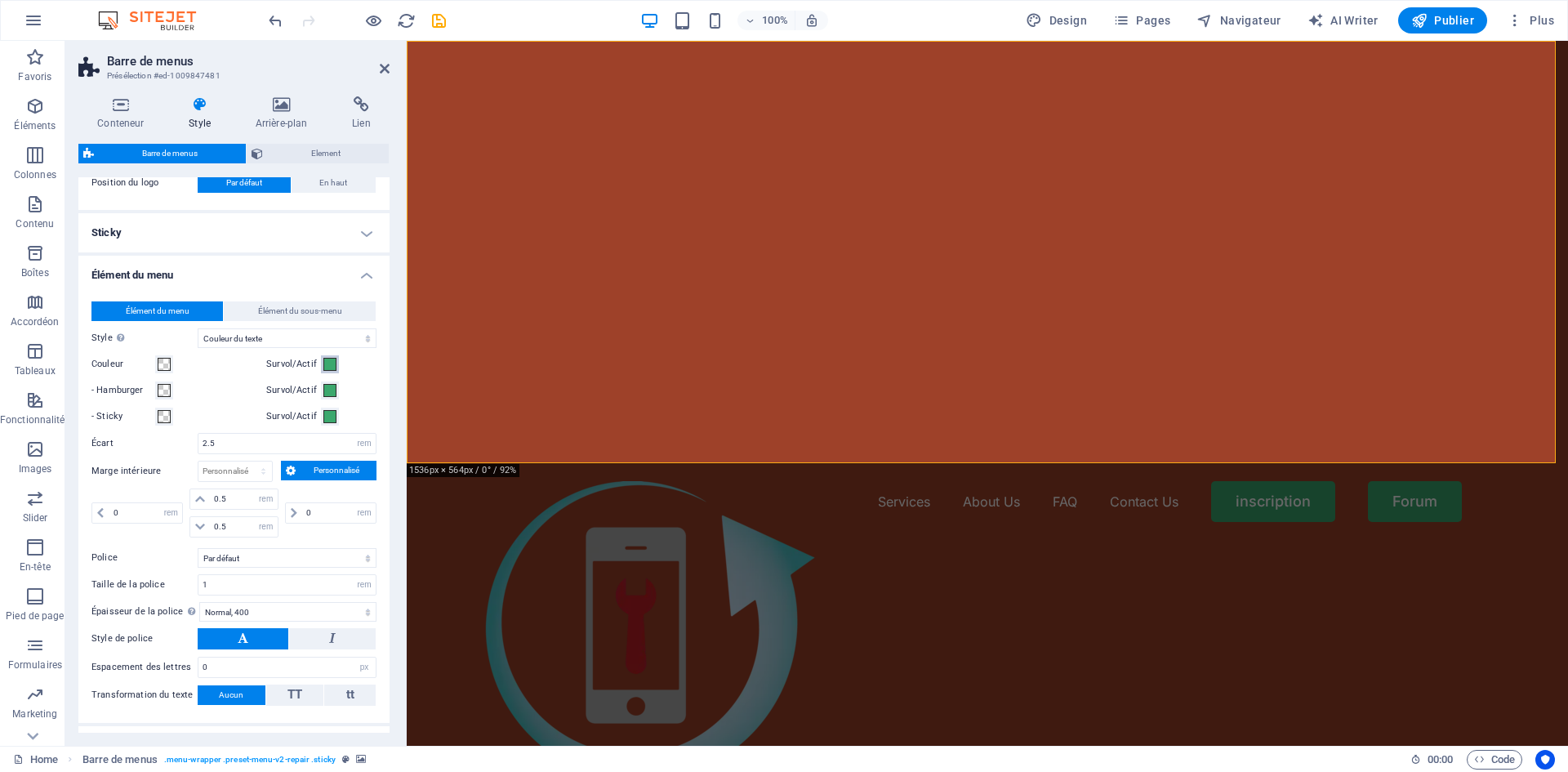
click at [326, 367] on span at bounding box center [329, 364] width 13 height 13
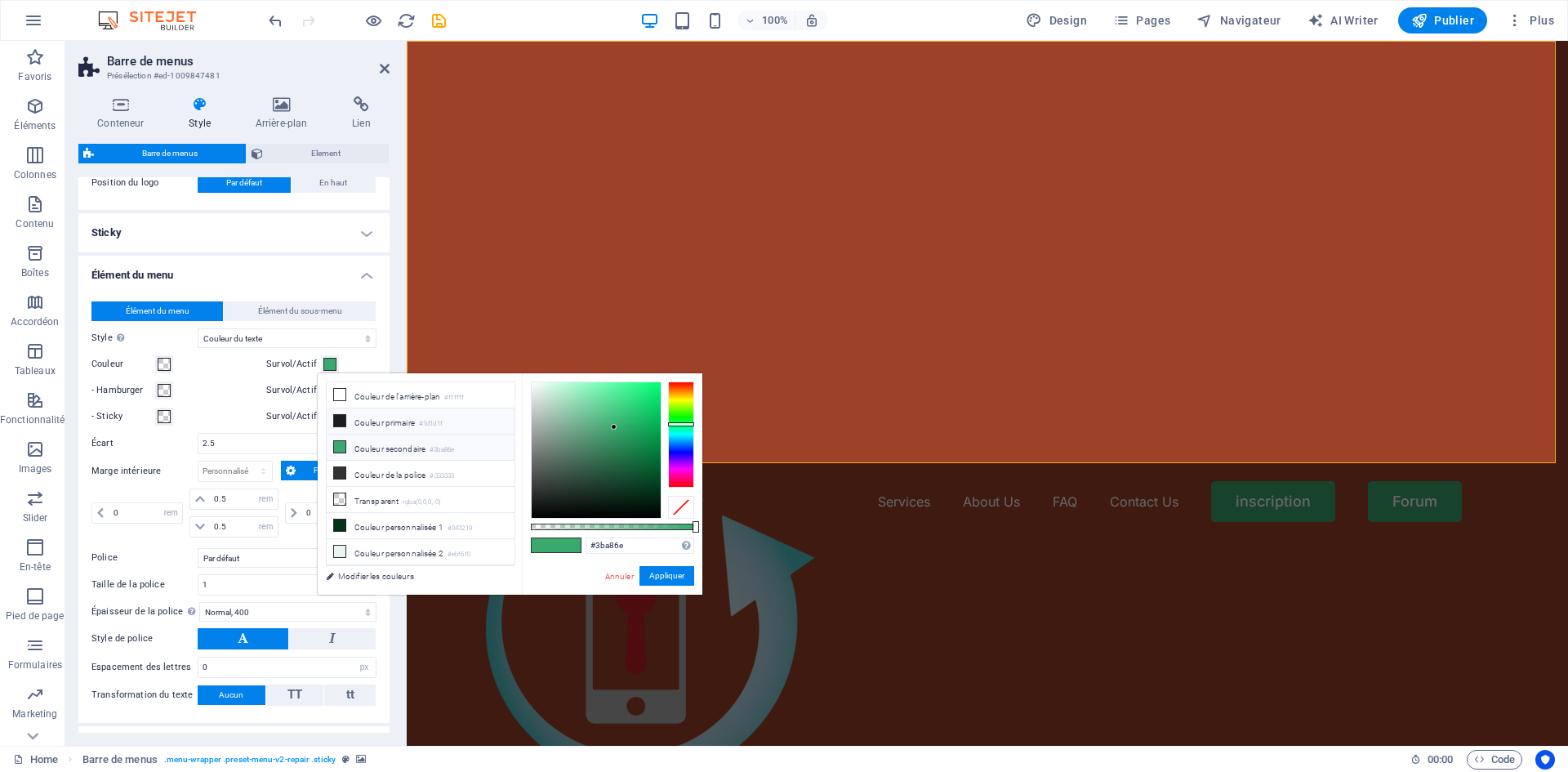
click at [335, 420] on icon at bounding box center [340, 421] width 12 height 12
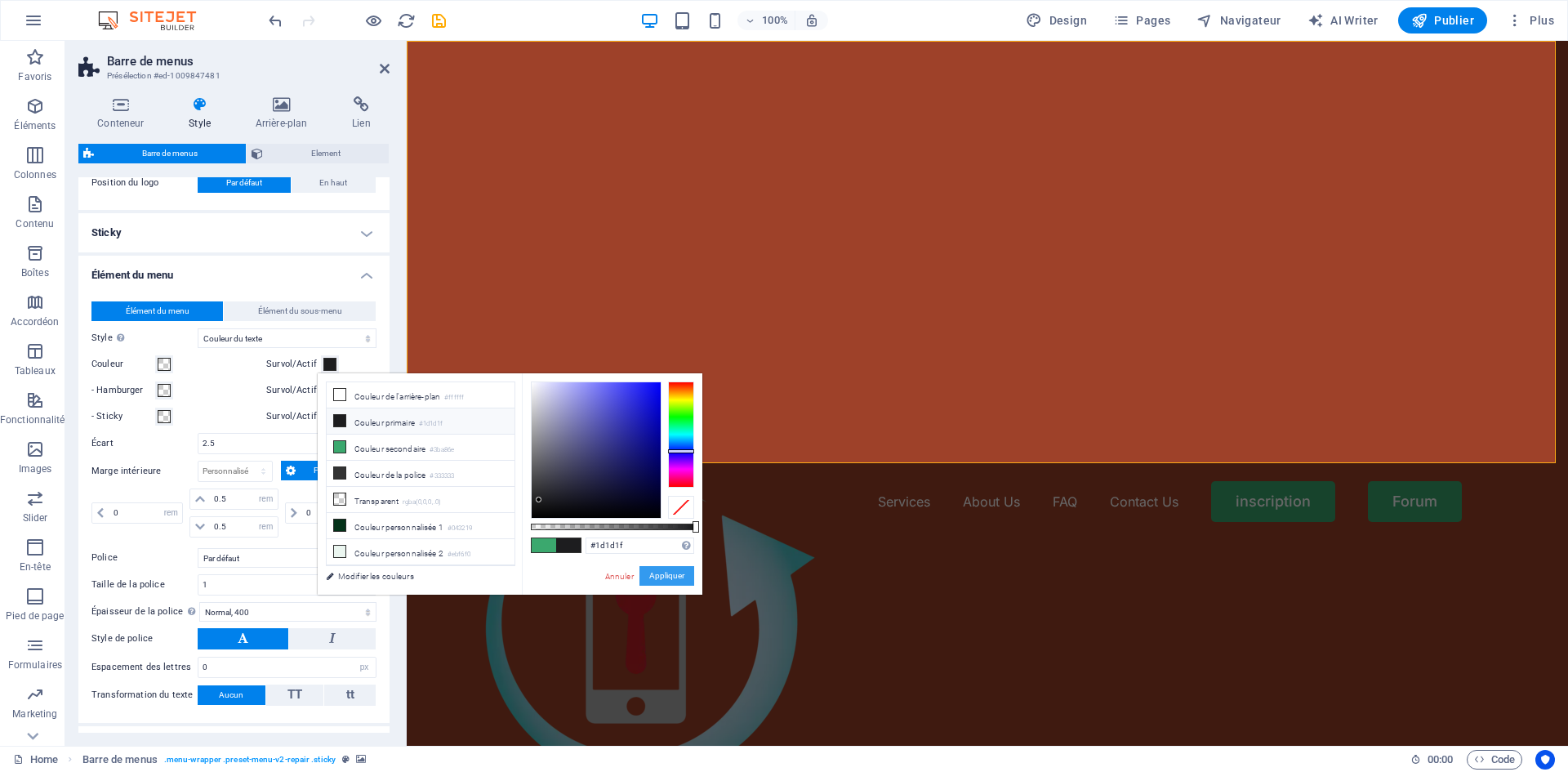
click at [660, 575] on button "Appliquer" at bounding box center [666, 575] width 55 height 19
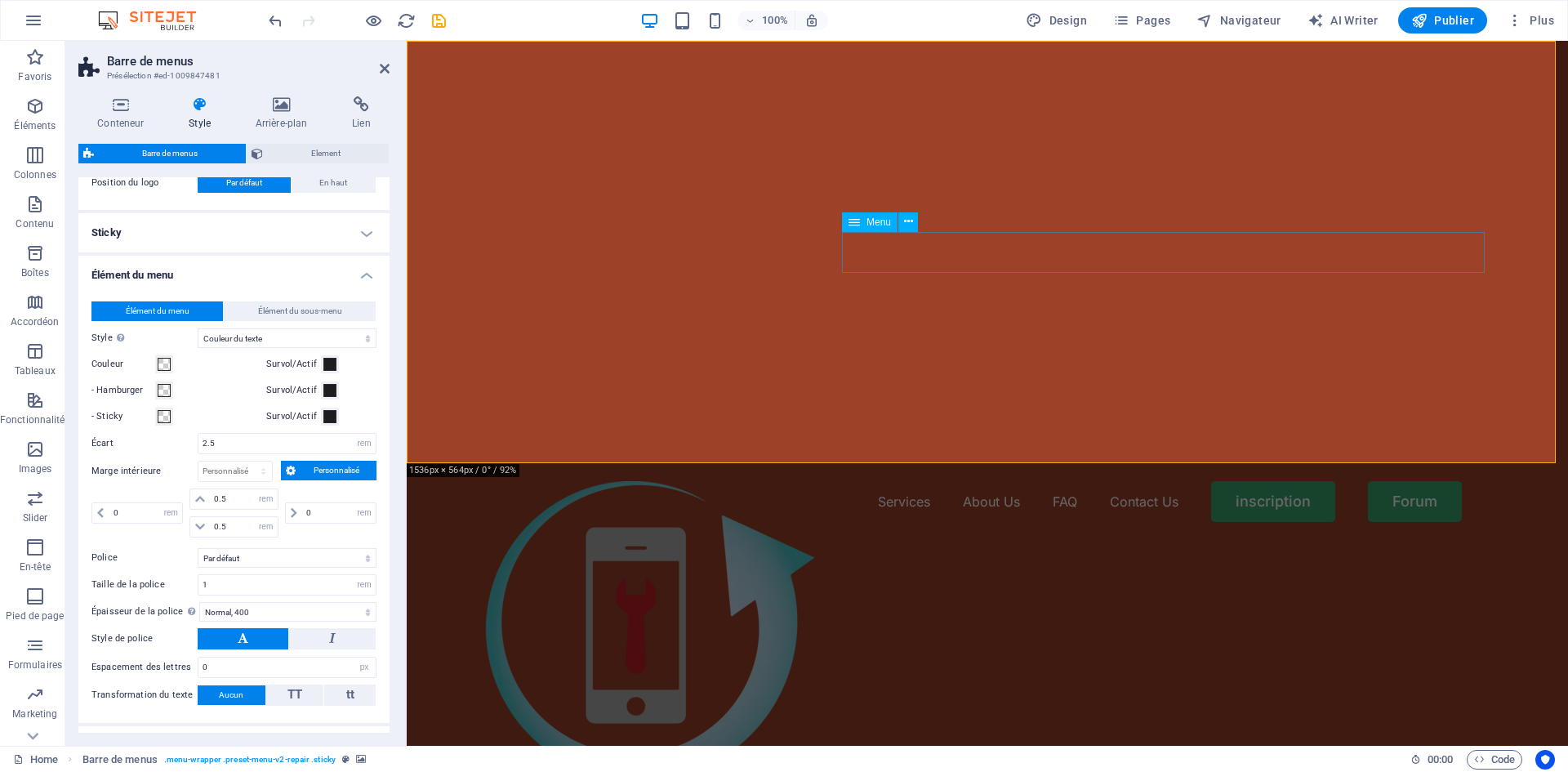
click at [946, 481] on nav "Services About Us FAQ Contact Us inscription Forum" at bounding box center [988, 501] width 1007 height 40
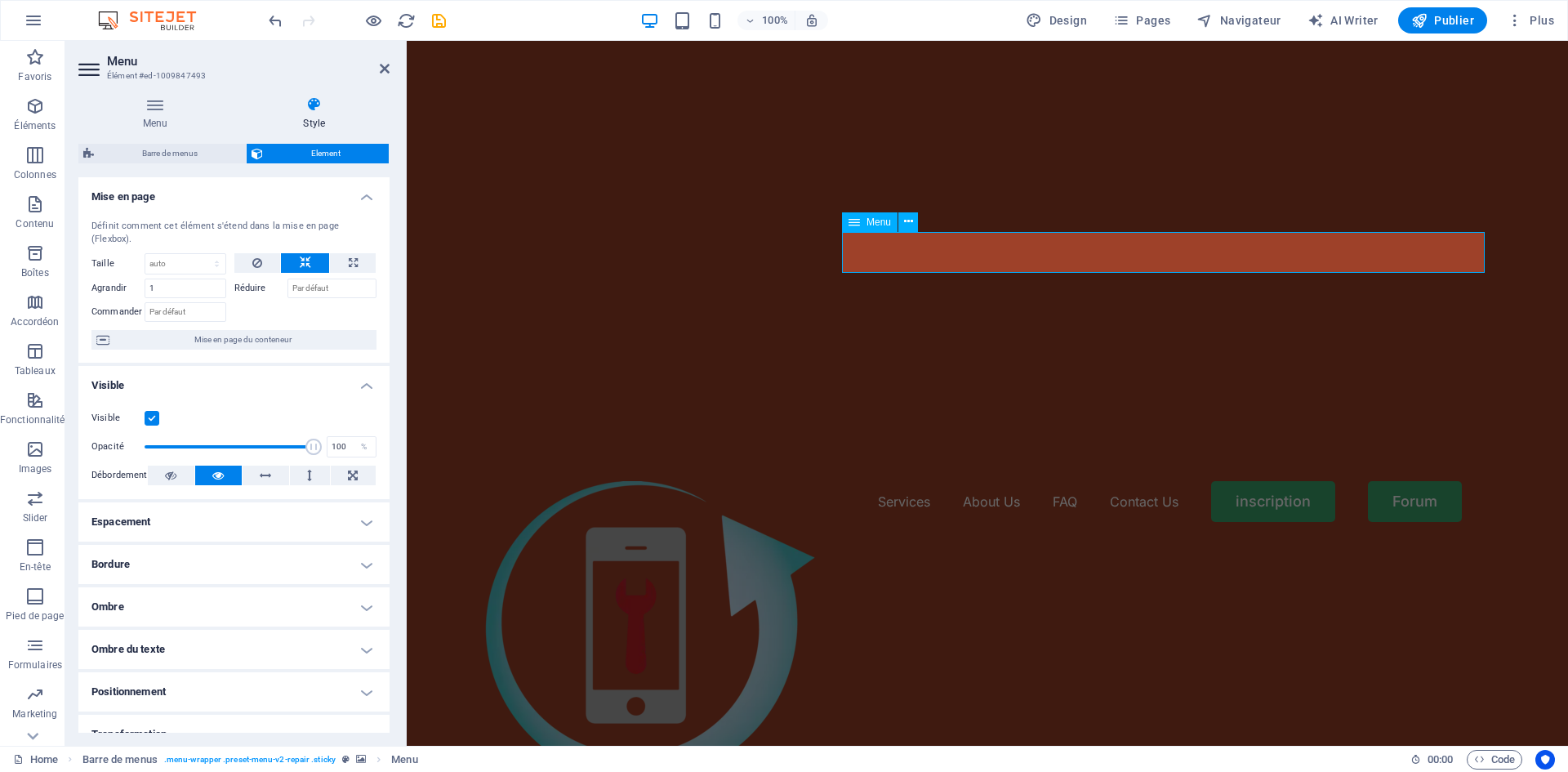
click at [946, 481] on nav "Services About Us FAQ Contact Us inscription Forum" at bounding box center [988, 501] width 1007 height 40
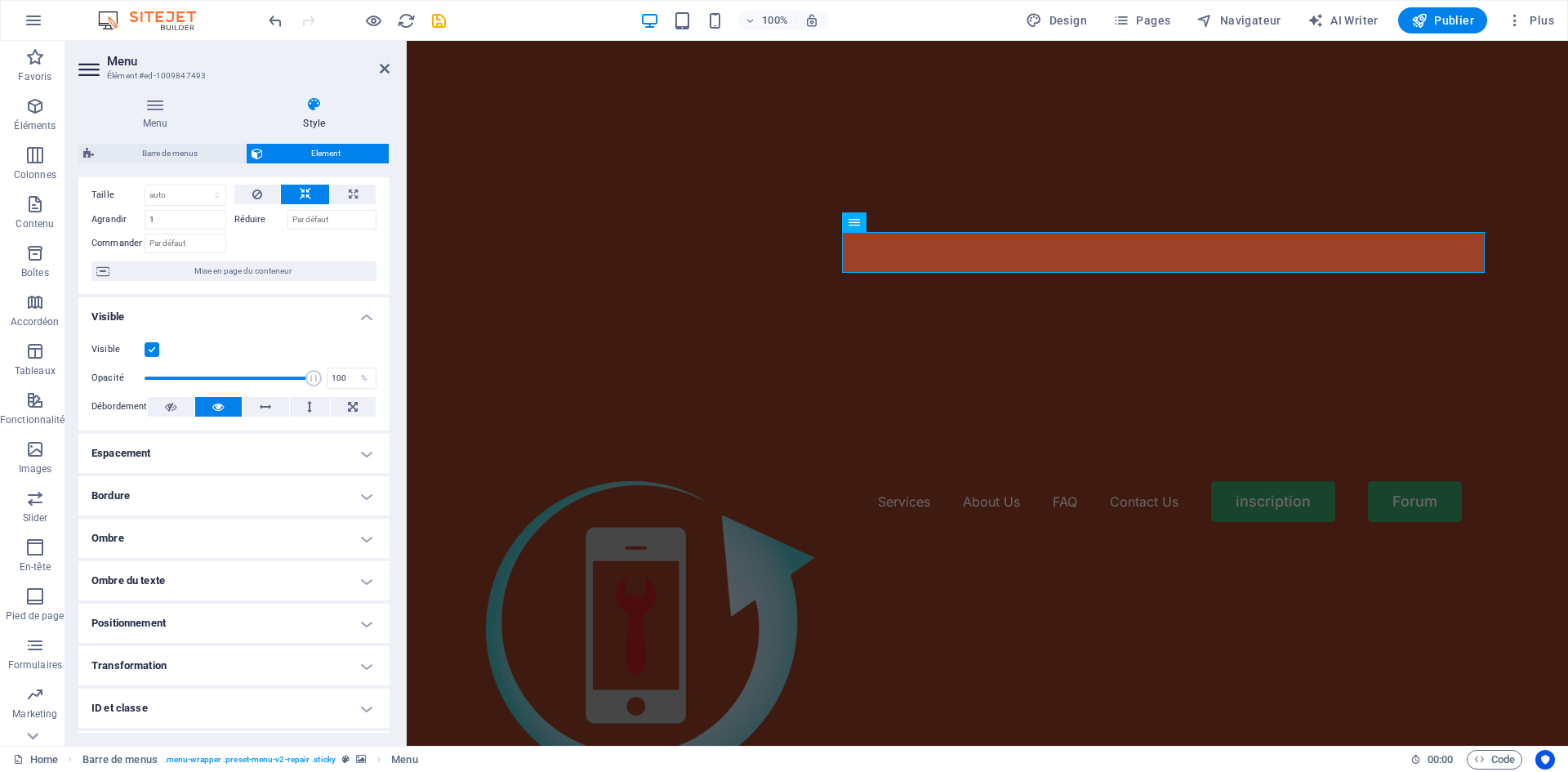
scroll to position [148, 0]
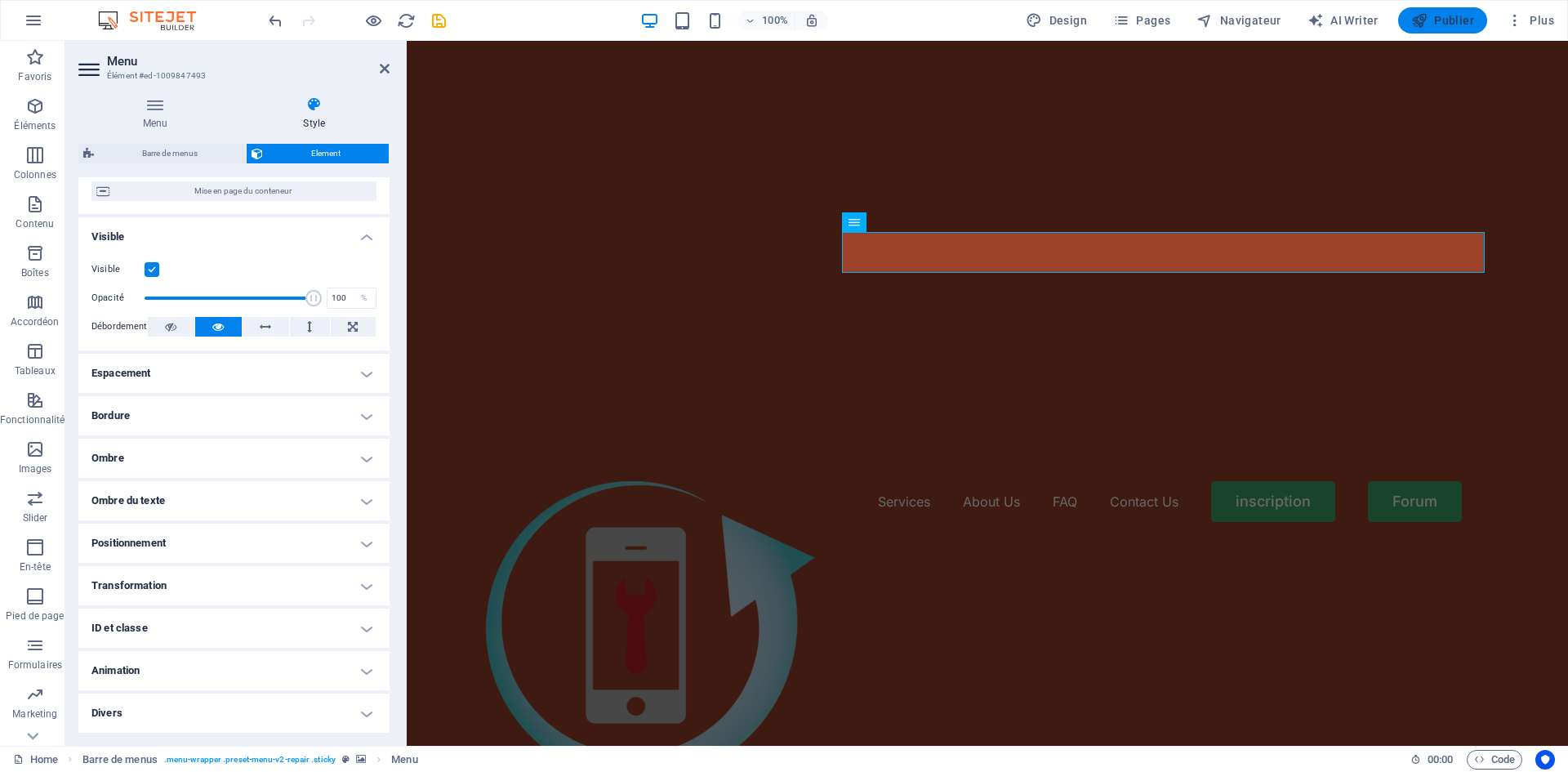
click at [1427, 18] on icon "button" at bounding box center [1419, 20] width 16 height 16
